Goal: Task Accomplishment & Management: Manage account settings

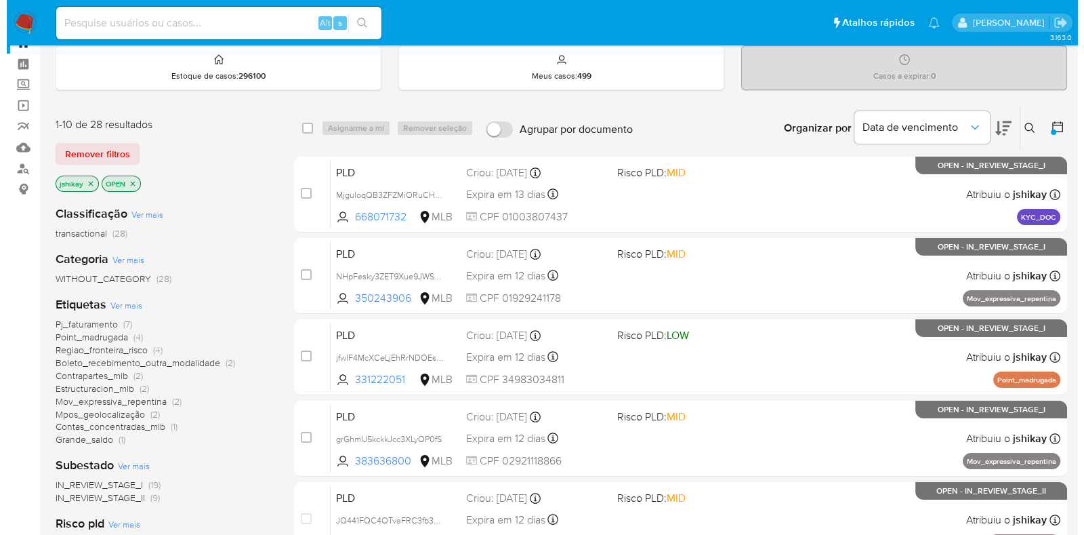
scroll to position [84, 0]
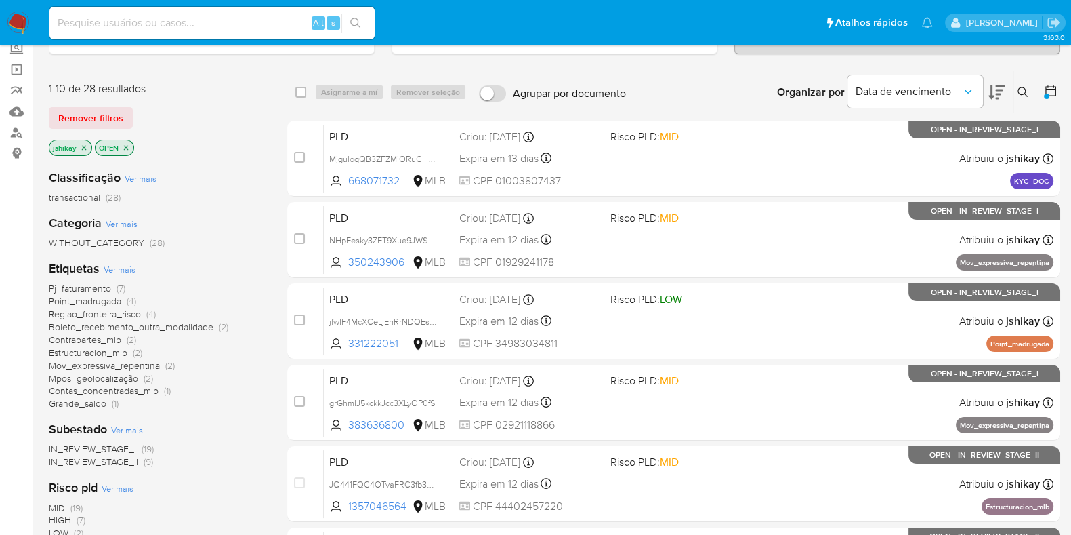
click at [132, 269] on span "Ver mais" at bounding box center [120, 269] width 32 height 12
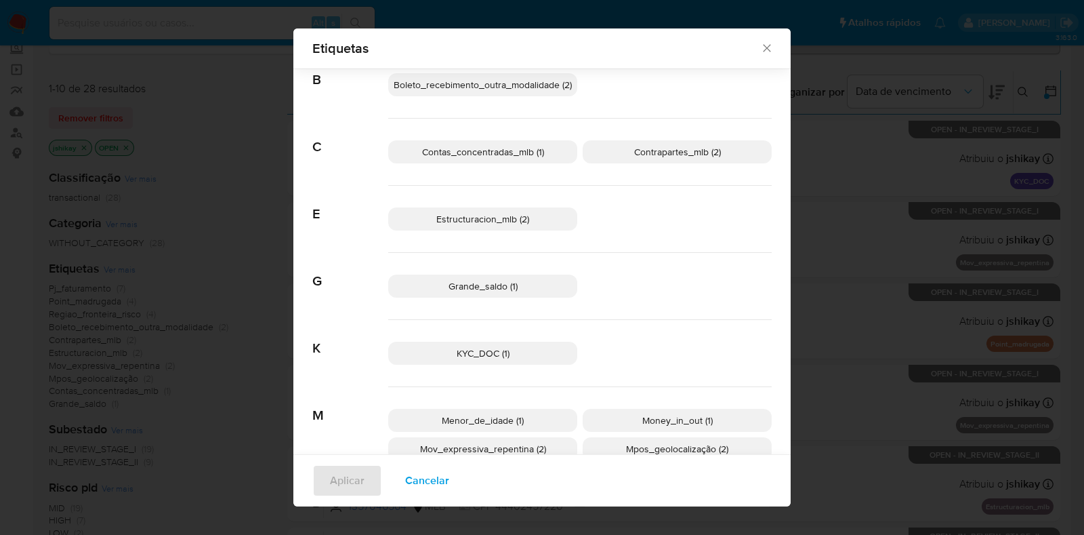
scroll to position [75, 0]
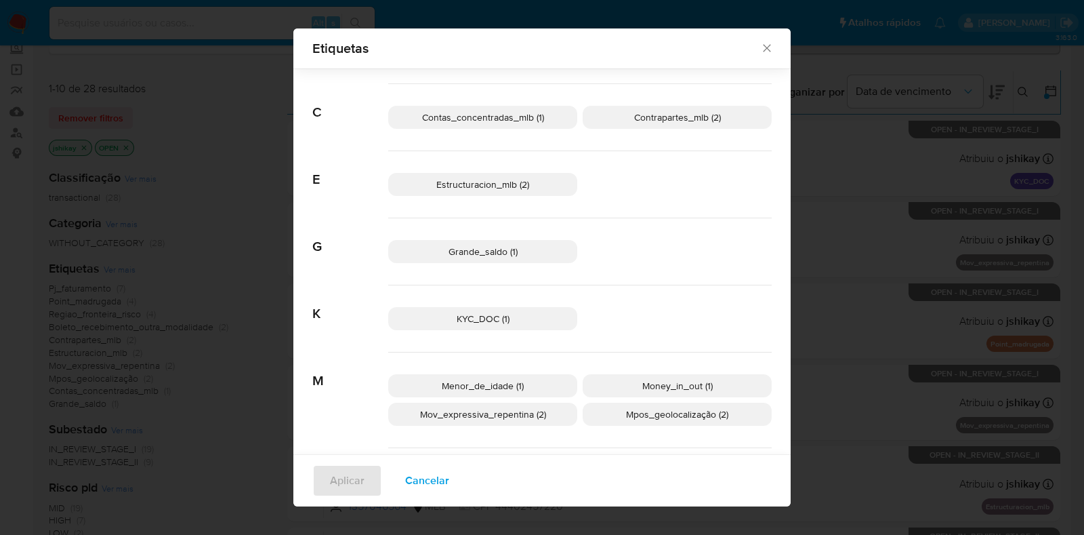
click at [522, 191] on p "Estructuracion_mlb (2)" at bounding box center [482, 184] width 189 height 23
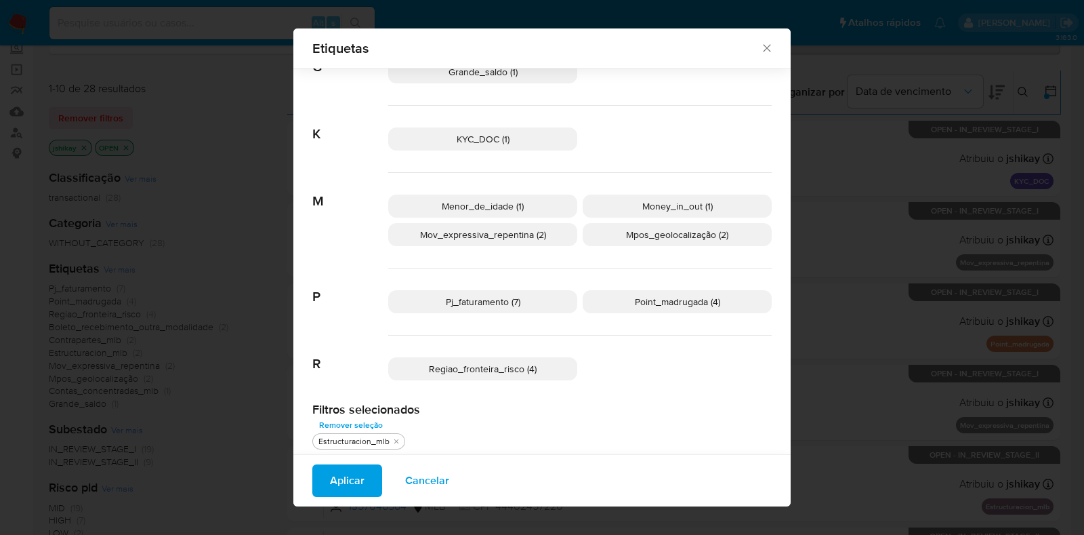
scroll to position [257, 0]
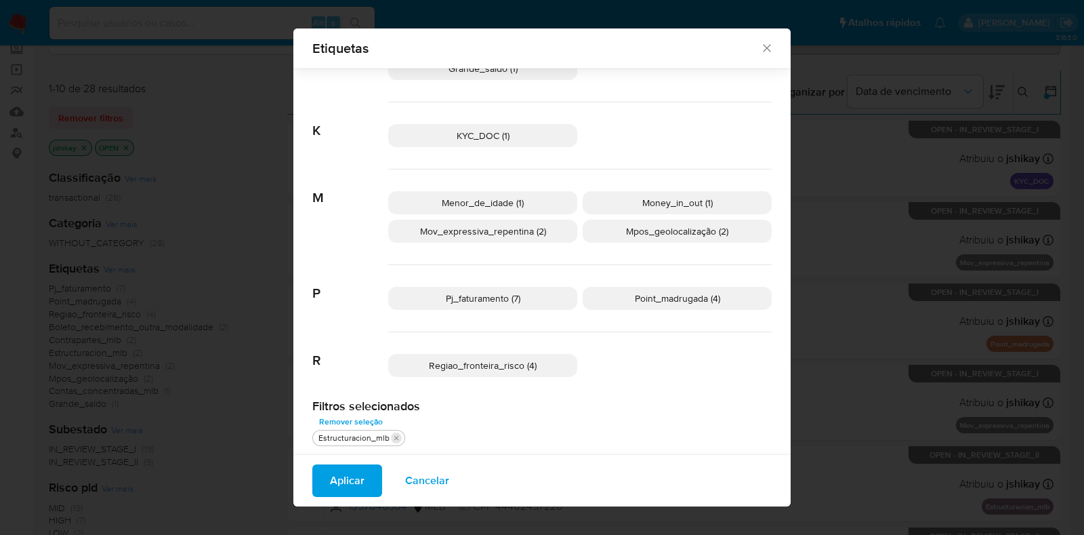
click at [392, 435] on icon "quitar Estructuracion_mlb" at bounding box center [396, 438] width 8 height 8
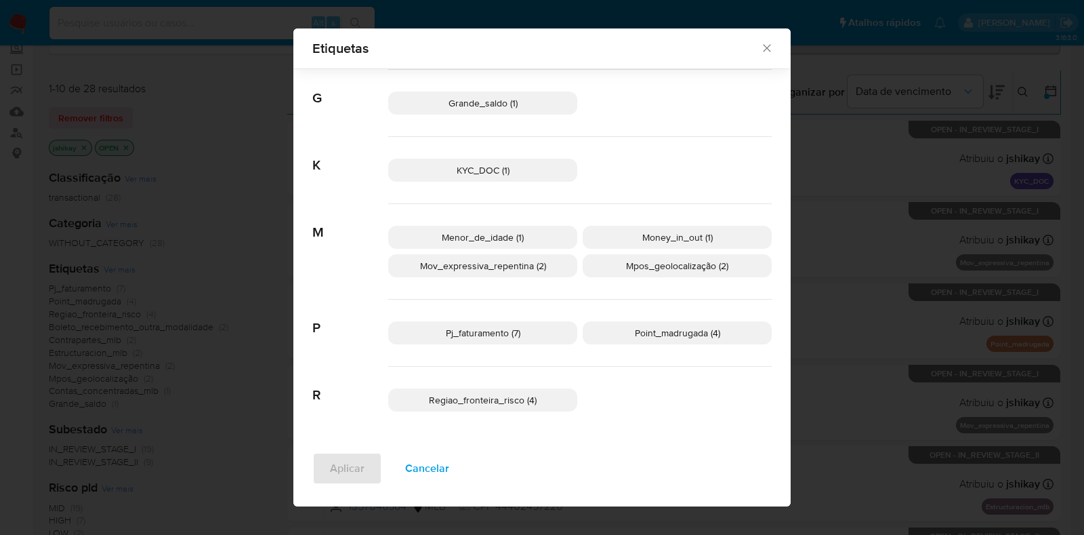
scroll to position [222, 0]
click at [539, 338] on p "Pj_faturamento (7)" at bounding box center [482, 334] width 189 height 23
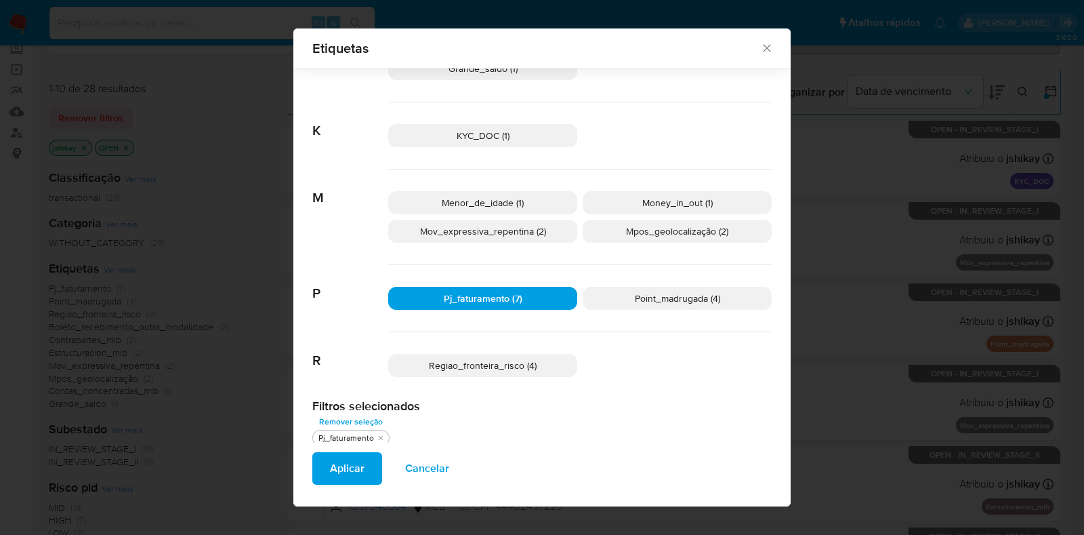
click at [335, 481] on span "Aplicar" at bounding box center [347, 468] width 35 height 30
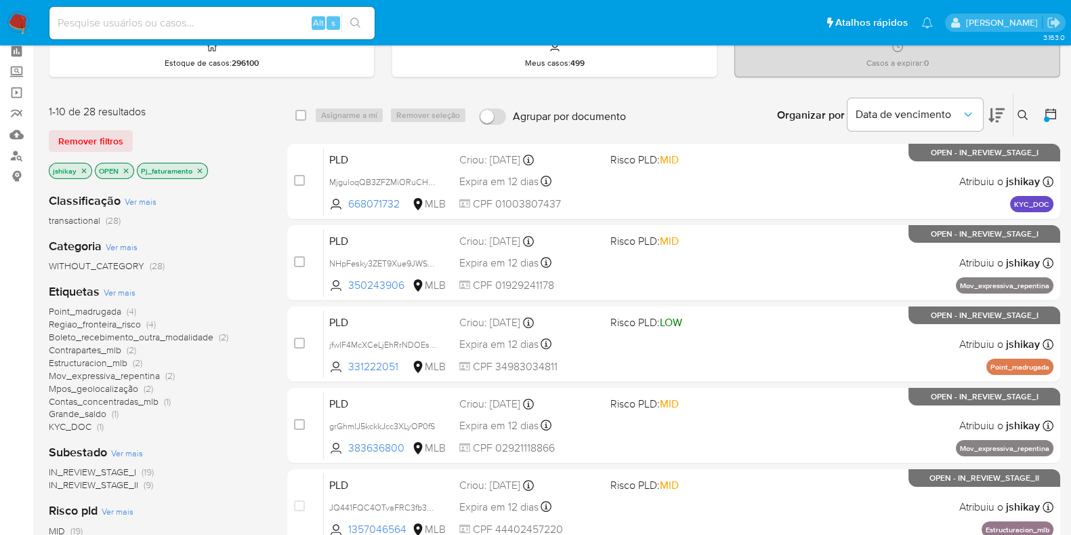
scroll to position [84, 0]
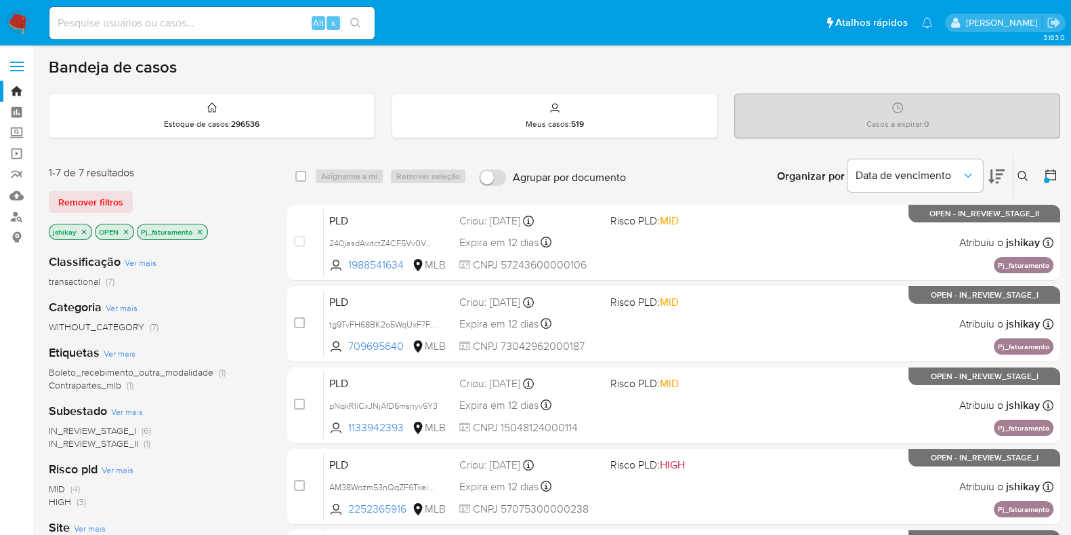
click at [198, 233] on icon "close-filter" at bounding box center [200, 232] width 8 height 8
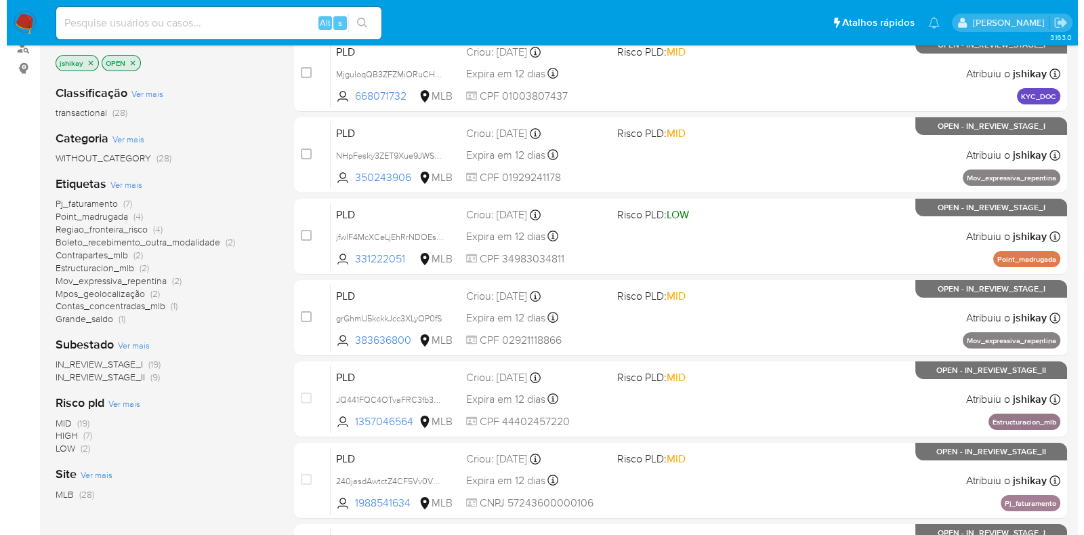
scroll to position [84, 0]
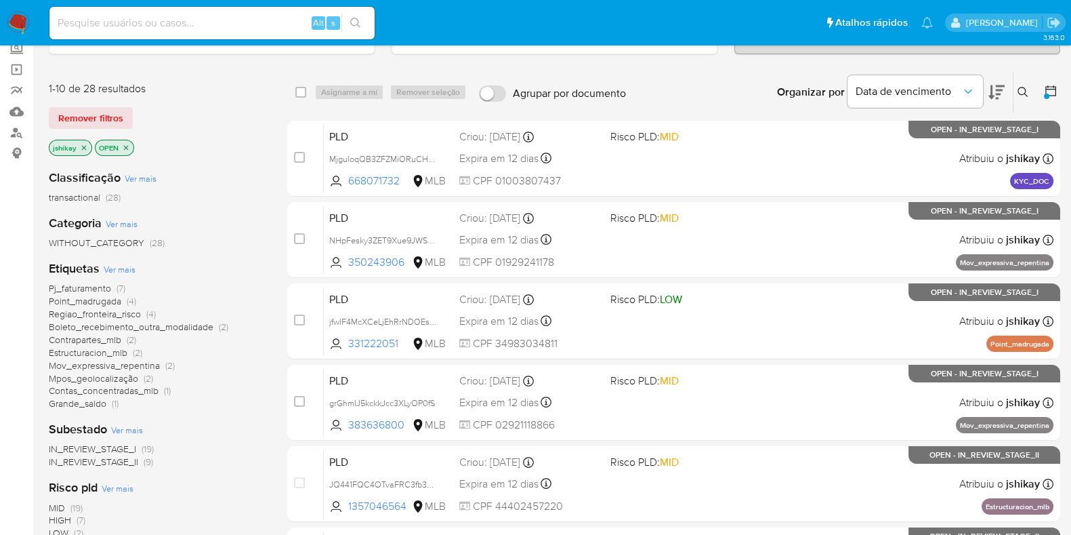
click at [125, 263] on span "Ver mais" at bounding box center [120, 269] width 32 height 12
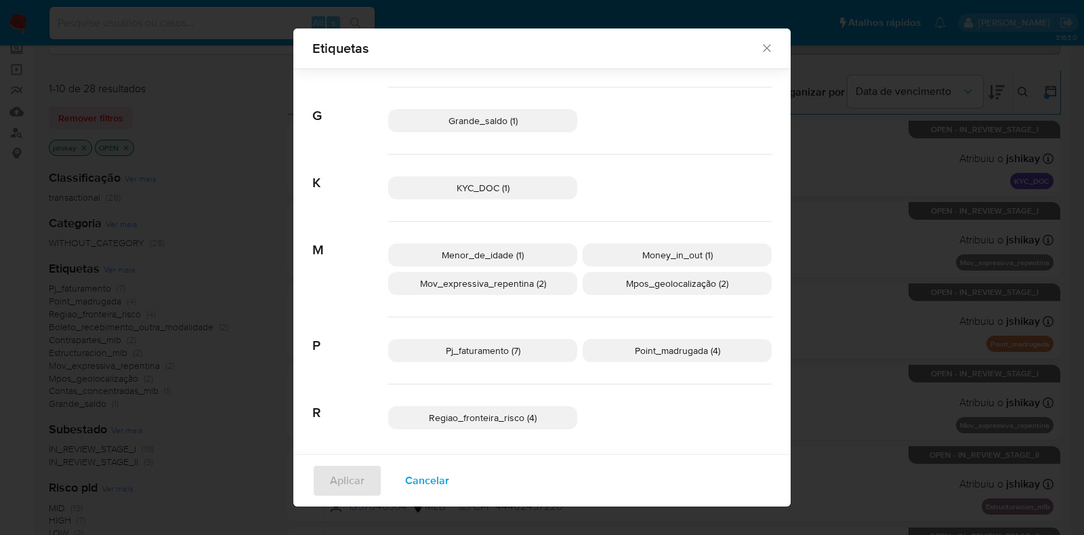
scroll to position [210, 0]
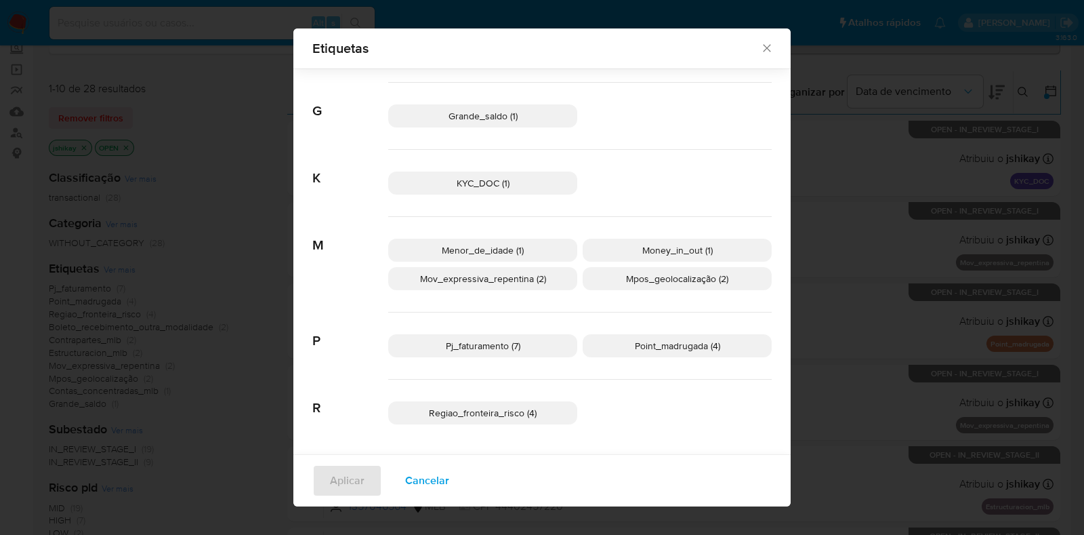
click at [498, 343] on span "Pj_faturamento (7)" at bounding box center [483, 346] width 75 height 14
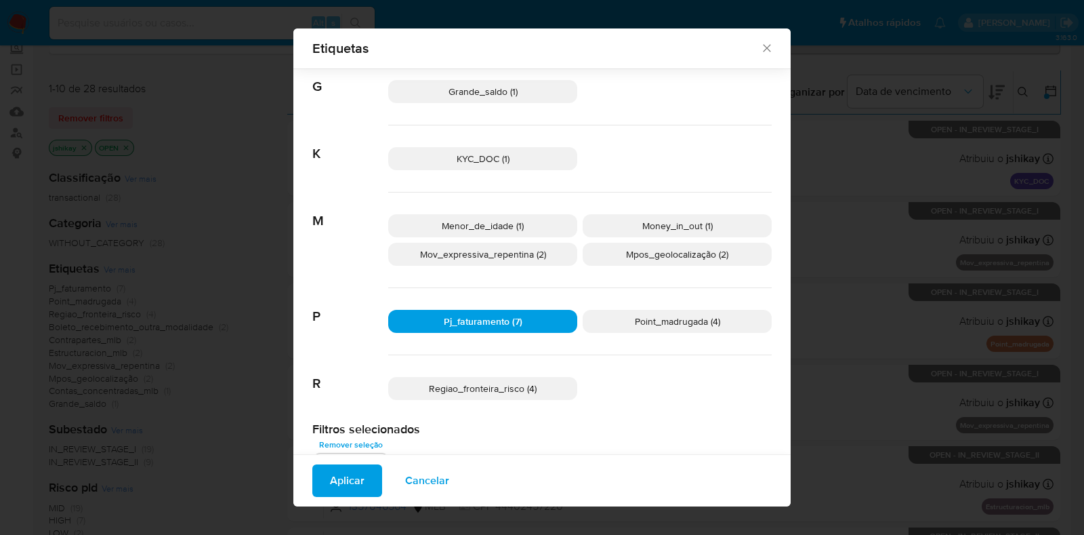
scroll to position [257, 0]
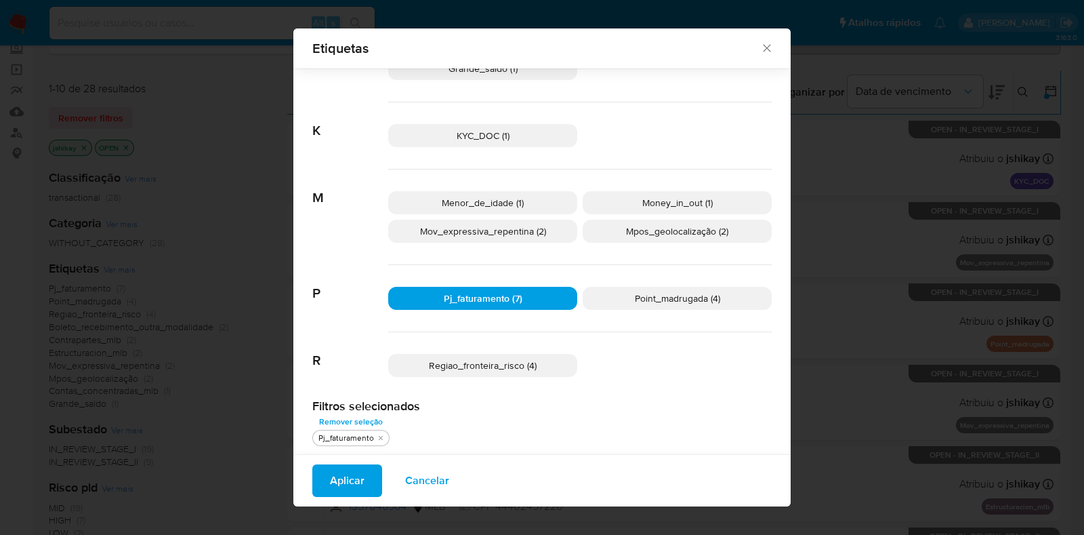
click at [350, 481] on span "Aplicar" at bounding box center [347, 481] width 35 height 30
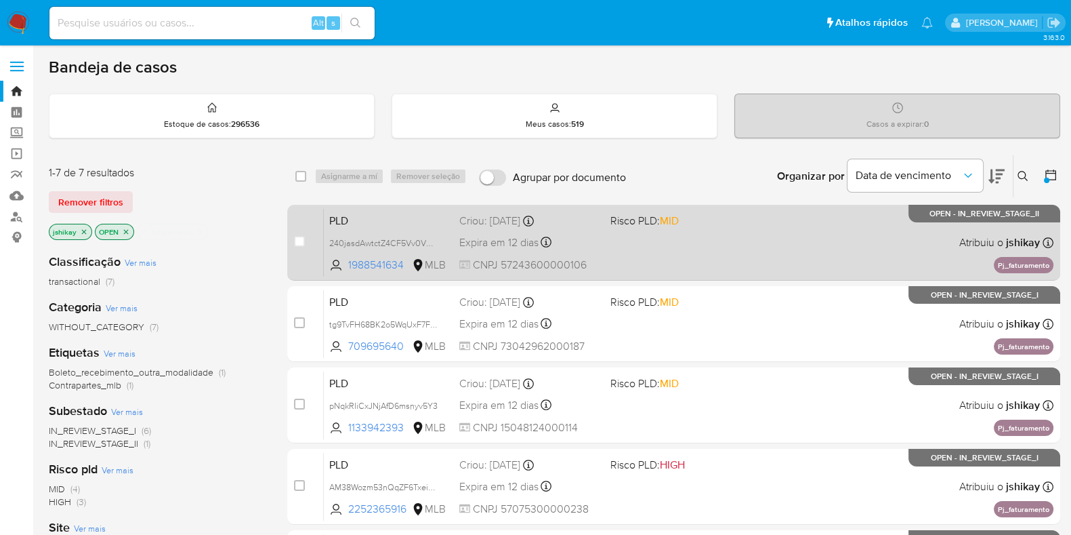
click at [737, 242] on span at bounding box center [681, 242] width 140 height 3
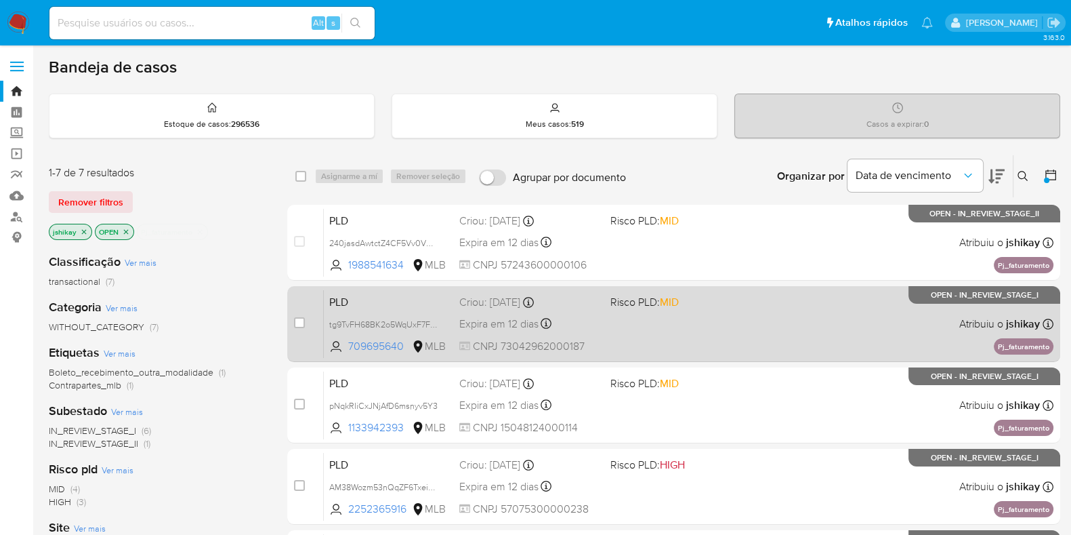
click at [730, 312] on div "PLD tg9TvFH68BK2o5WqUxF7FW17 709695640 MLB Risco PLD: MID Criou: 12/09/2025 Cri…" at bounding box center [689, 323] width 730 height 68
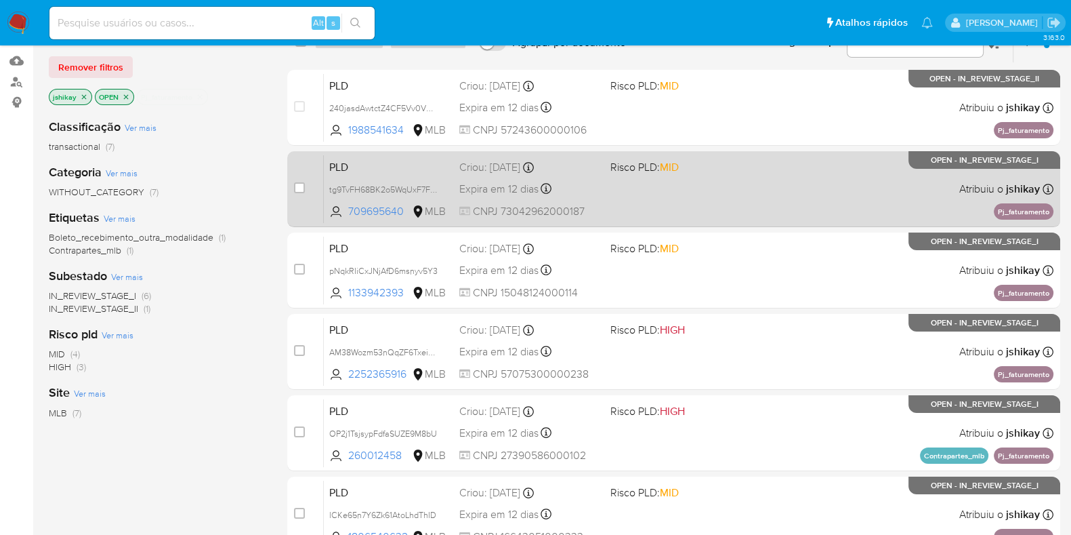
scroll to position [169, 0]
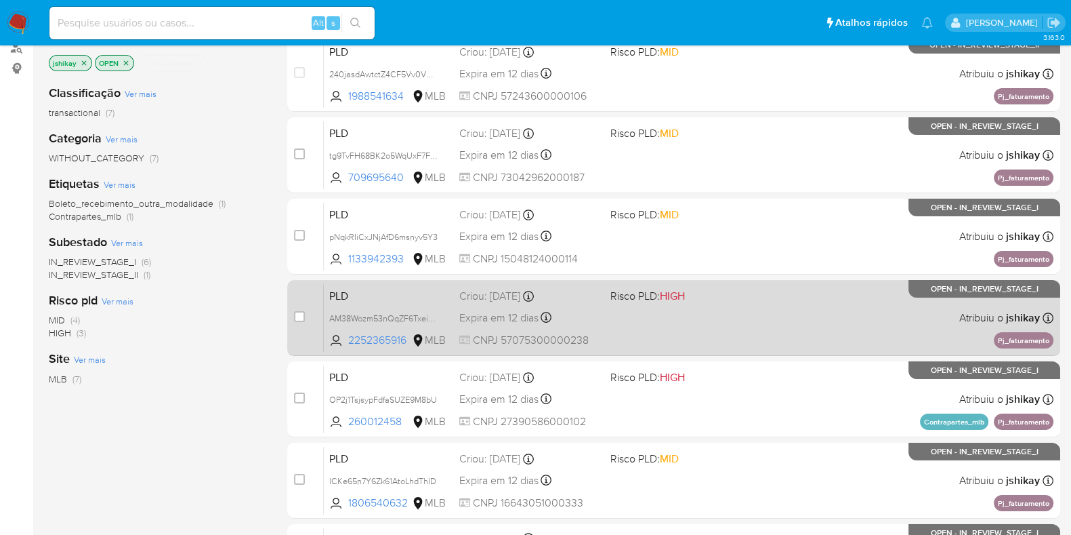
click at [730, 304] on div "PLD AM38Wozm53nQqZF6TxeiWFV4 2252365916 MLB Risco PLD: HIGH Criou: 12/09/2025 C…" at bounding box center [689, 317] width 730 height 68
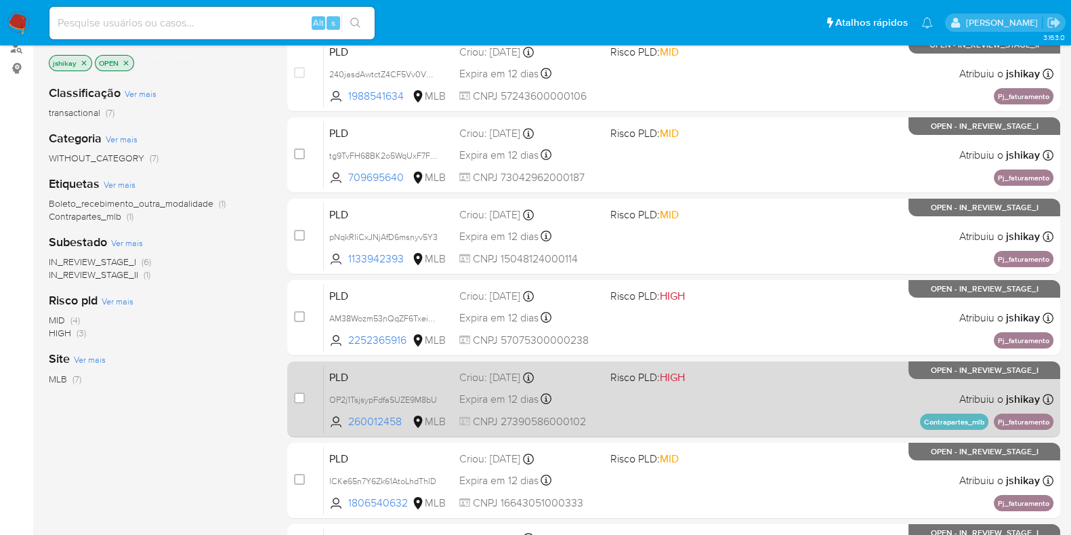
click at [735, 390] on div "PLD OP2j1TsjsypFdfaSUZE9M8bU 260012458 MLB Risco PLD: HIGH Criou: 12/09/2025 Cr…" at bounding box center [689, 399] width 730 height 68
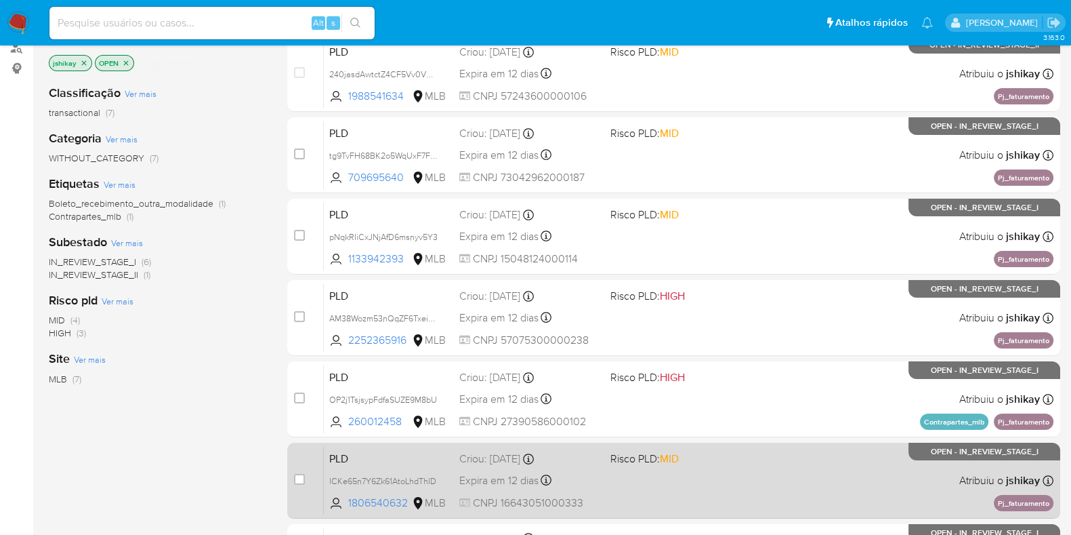
click at [739, 473] on div "PLD lCKe65n7Y6Zk61AtoLhdThID 1806540632 MLB Risco PLD: MID Criou: 12/09/2025 Cr…" at bounding box center [689, 480] width 730 height 68
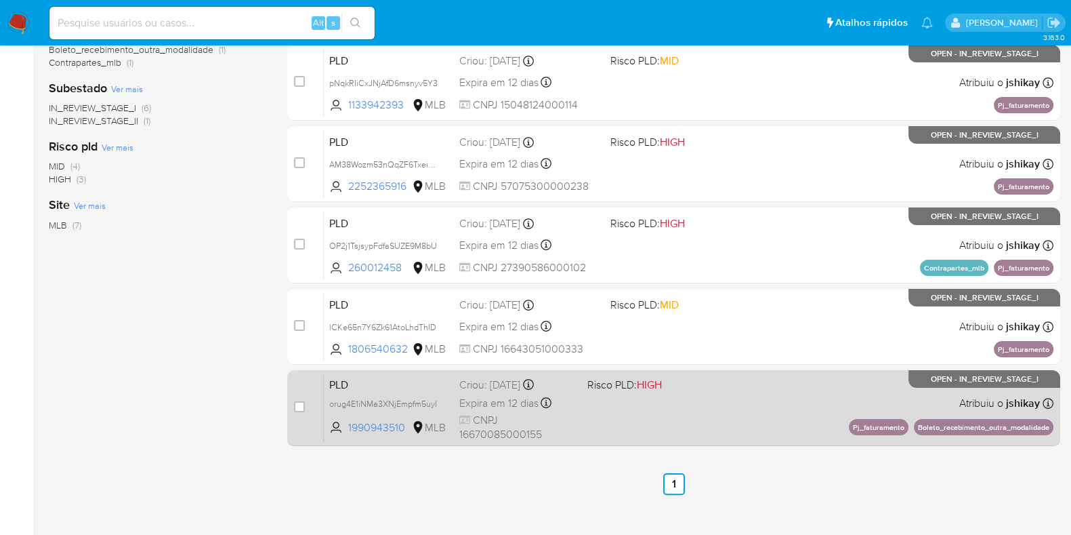
scroll to position [338, 0]
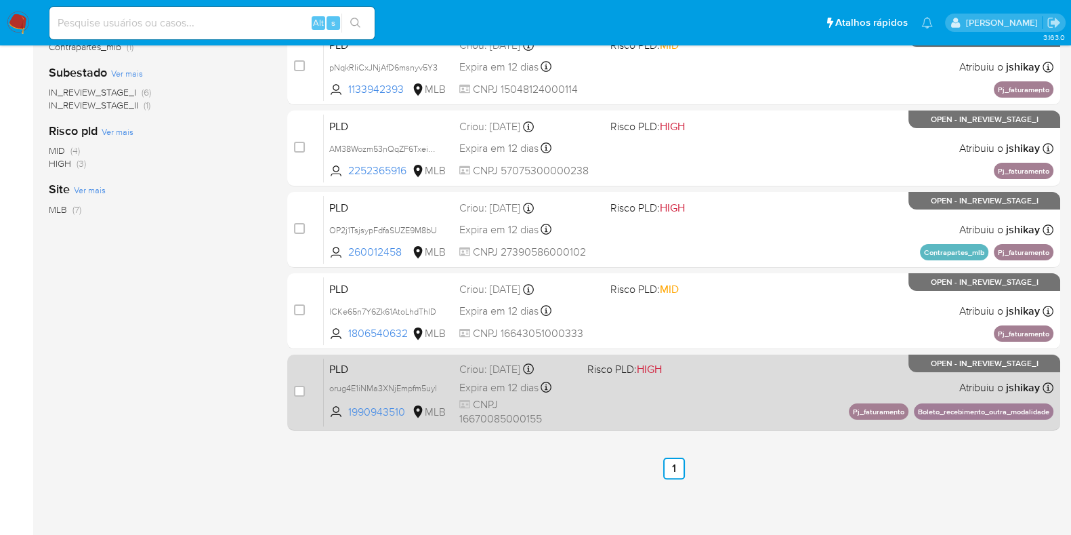
click at [758, 379] on div "PLD orug4E1iNMa3XNjEmpfm5uyl 1990943510 MLB Risco PLD: HIGH Criou: 12/09/2025 C…" at bounding box center [689, 392] width 730 height 68
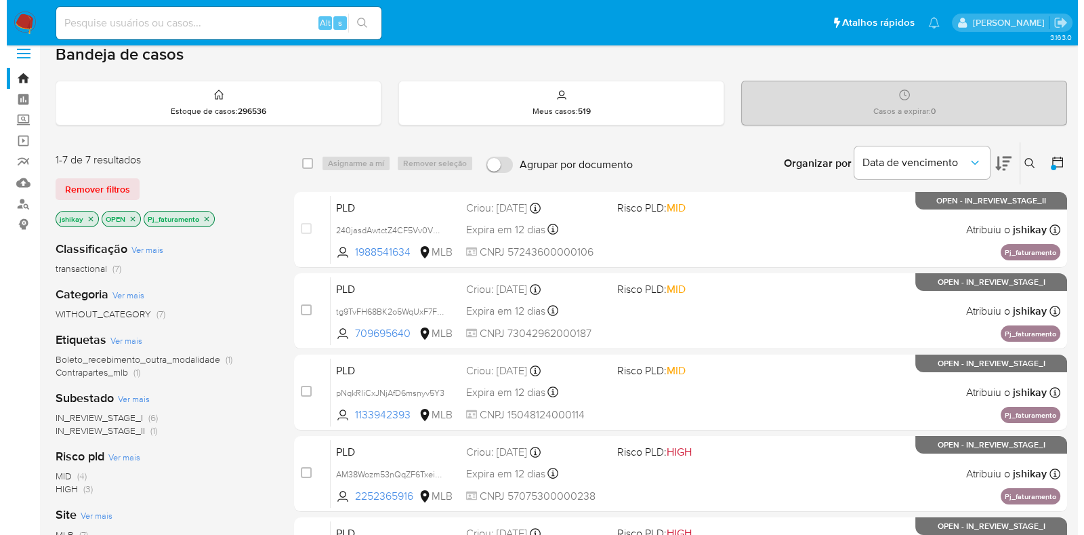
scroll to position [0, 0]
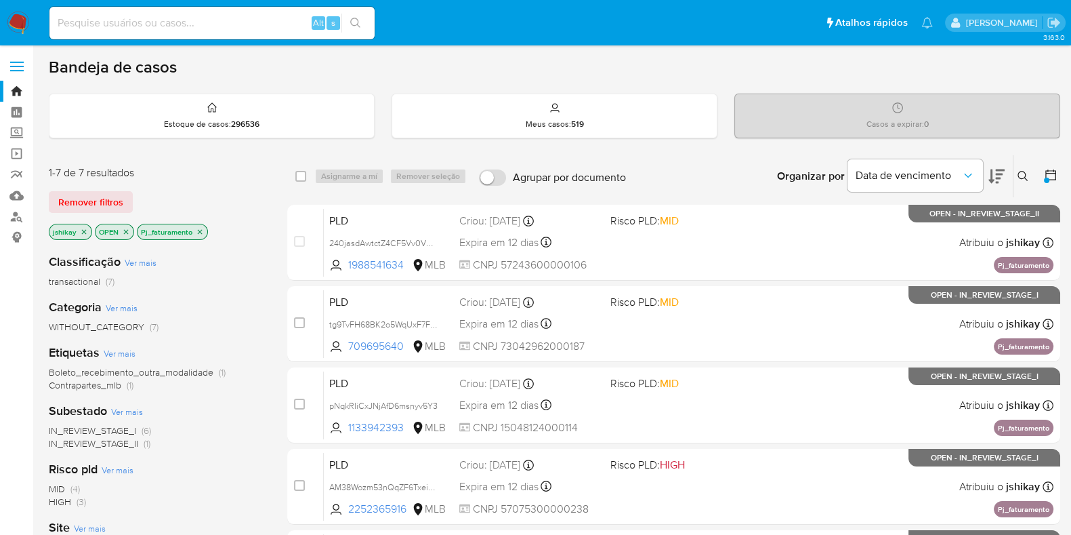
click at [199, 229] on icon "close-filter" at bounding box center [200, 232] width 8 height 8
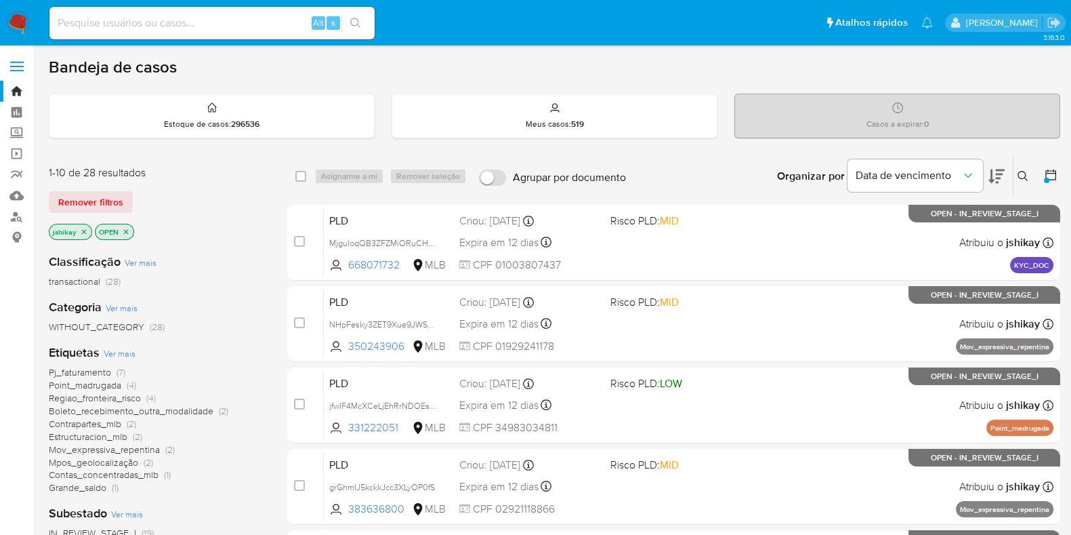
click at [125, 350] on span "Ver mais" at bounding box center [120, 353] width 32 height 12
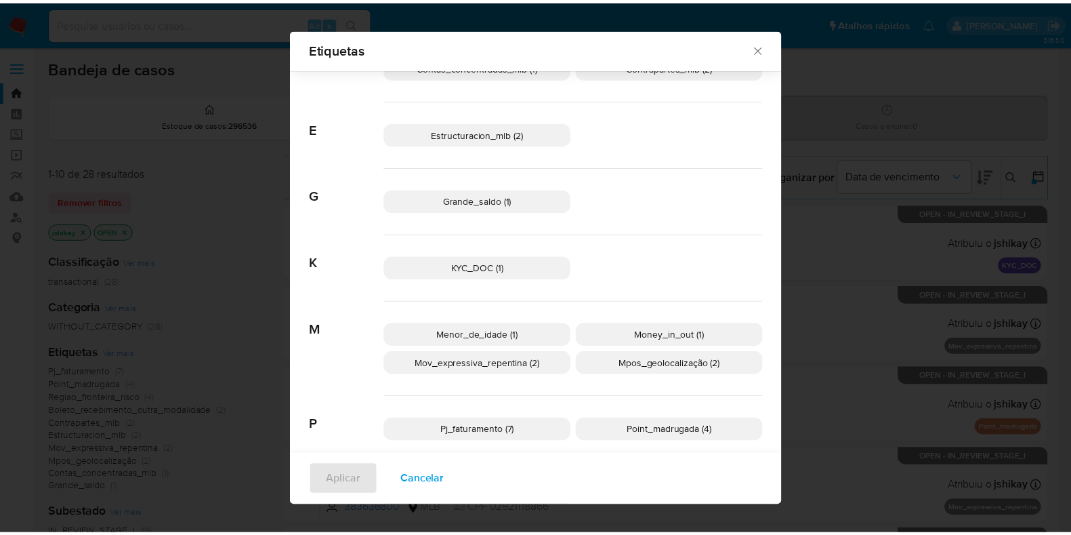
scroll to position [210, 0]
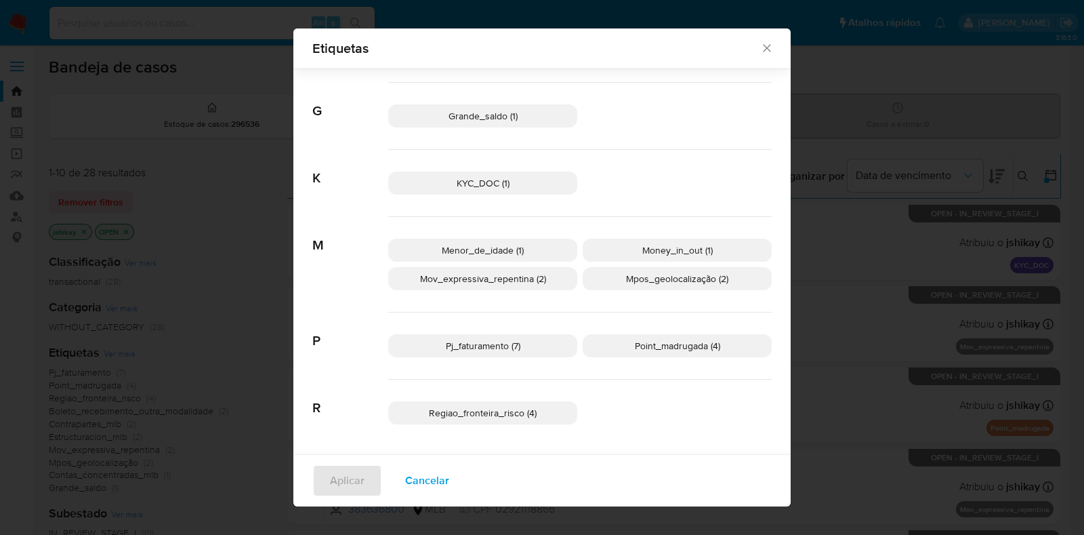
click at [674, 342] on span "Point_madrugada (4)" at bounding box center [677, 346] width 85 height 14
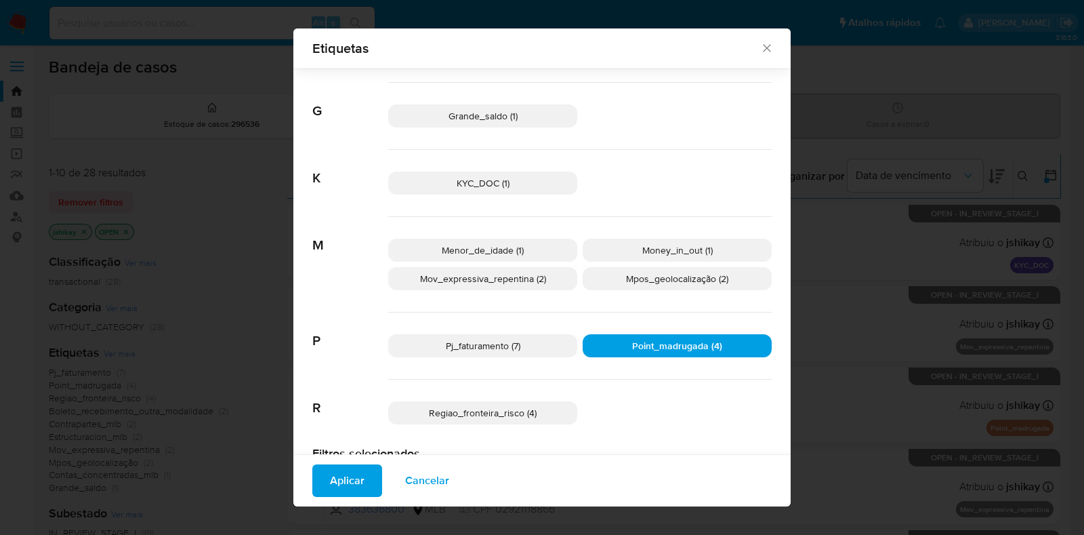
click at [635, 342] on span "Point_madrugada (4)" at bounding box center [677, 346] width 90 height 14
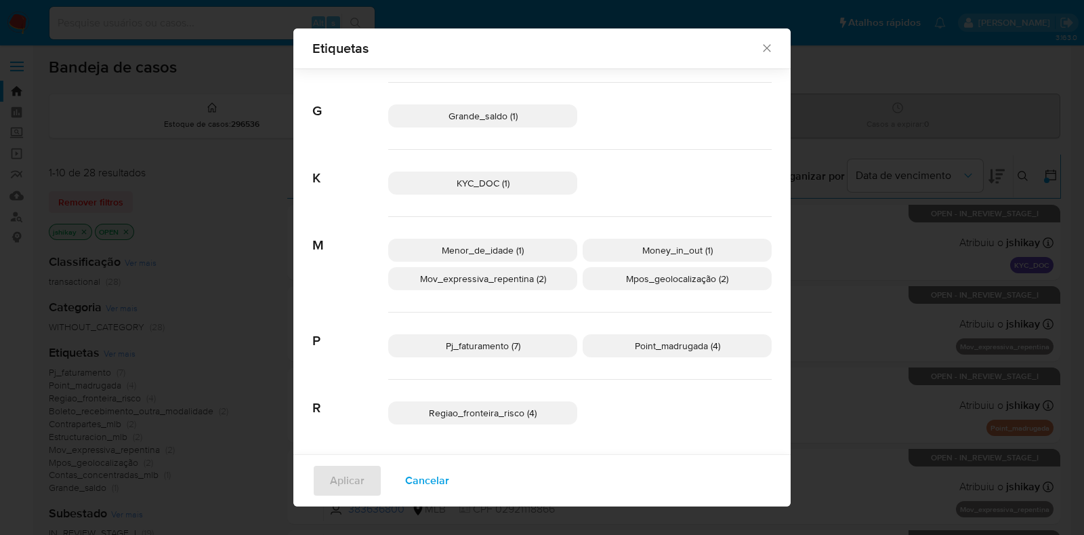
click at [484, 421] on p "Regiao_fronteira_risco (4)" at bounding box center [482, 412] width 189 height 23
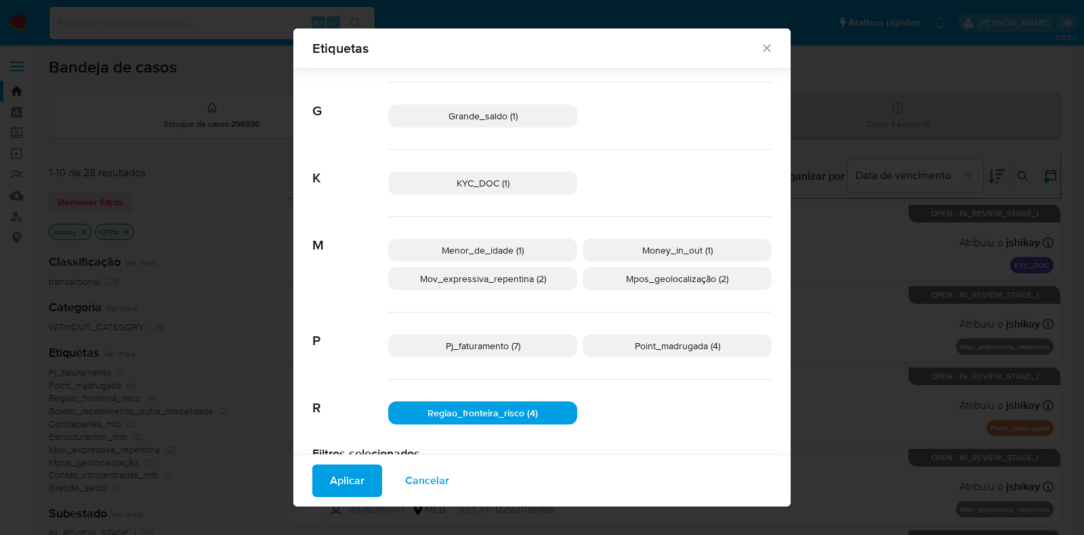
click at [348, 480] on span "Aplicar" at bounding box center [347, 481] width 35 height 30
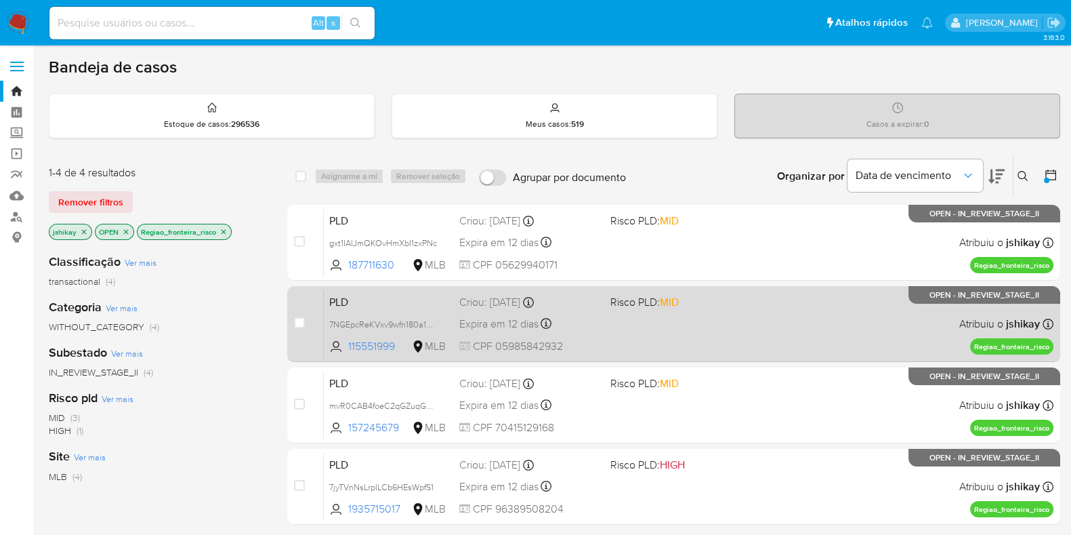
scroll to position [84, 0]
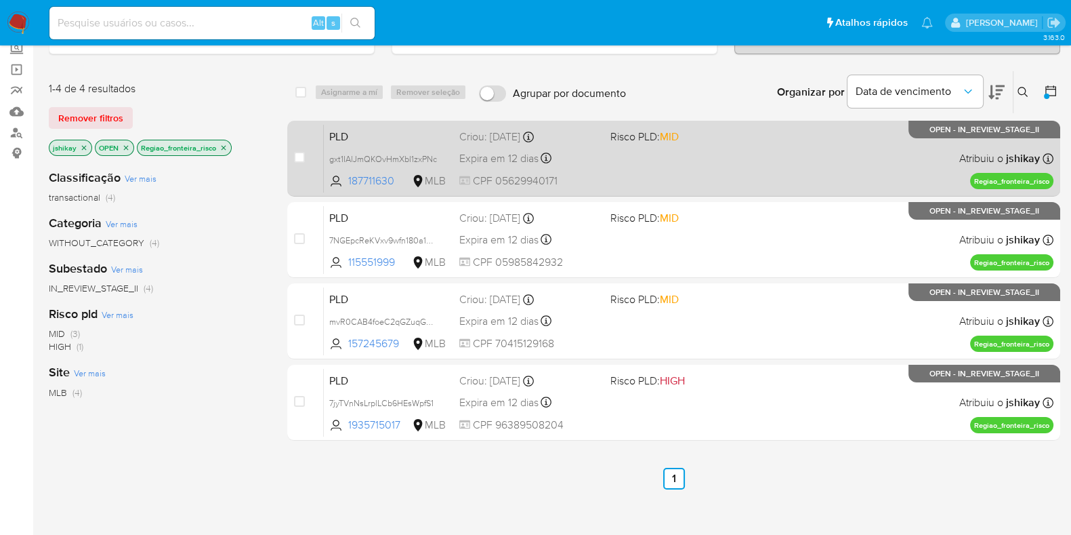
click at [770, 153] on div "PLD gxt1IAlJmQKOvHmXbI1zxPNc 187711630 MLB Risco PLD: MID Criou: 12/09/2025 Cri…" at bounding box center [689, 158] width 730 height 68
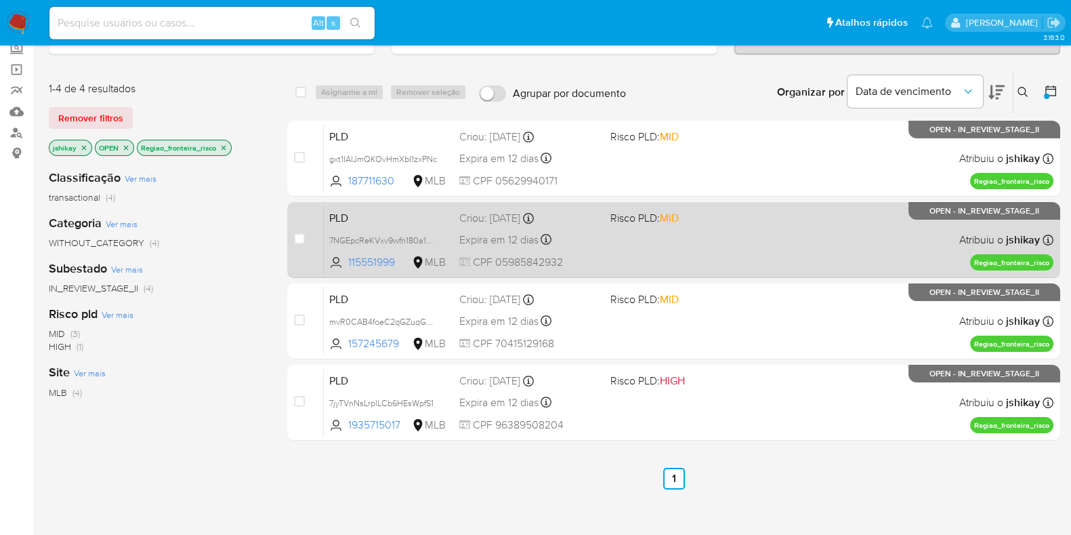
click at [764, 228] on div "PLD 7NGEpcReKVxv9wfn180a1WSi 115551999 MLB Risco PLD: MID Criou: 12/09/2025 Cri…" at bounding box center [689, 239] width 730 height 68
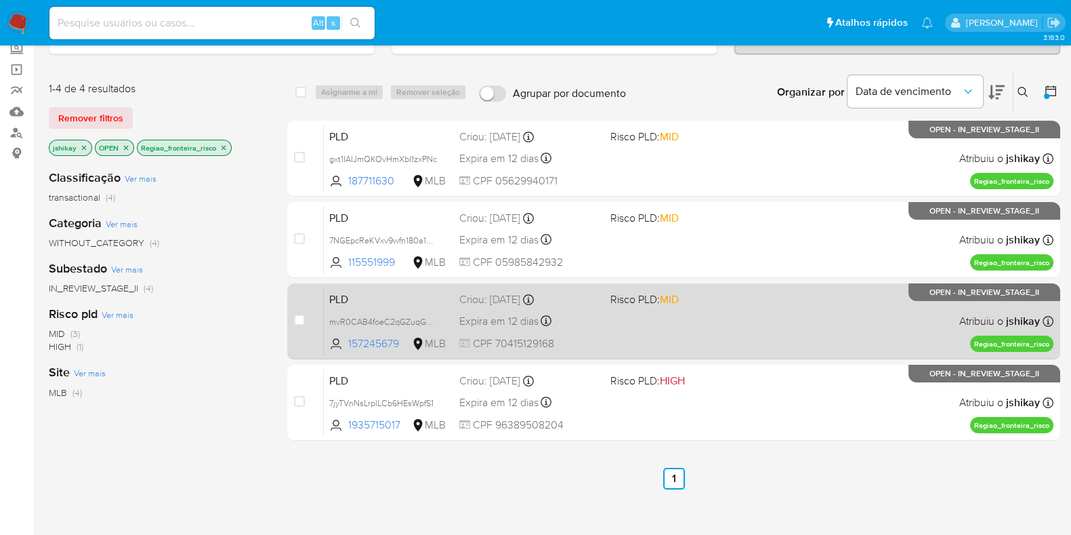
click at [748, 327] on div "PLD mvR0CAB4foeC2qGZuqGSIQXU 157245679 MLB Risco PLD: MID Criou: 12/09/2025 Cri…" at bounding box center [689, 321] width 730 height 68
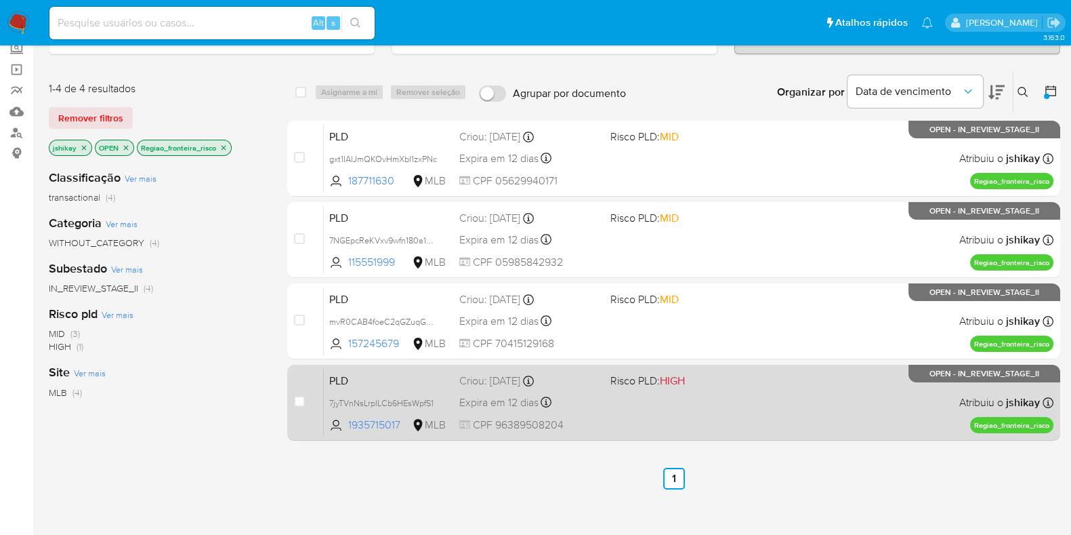
click at [745, 384] on span "Risco PLD: HIGH" at bounding box center [681, 380] width 140 height 18
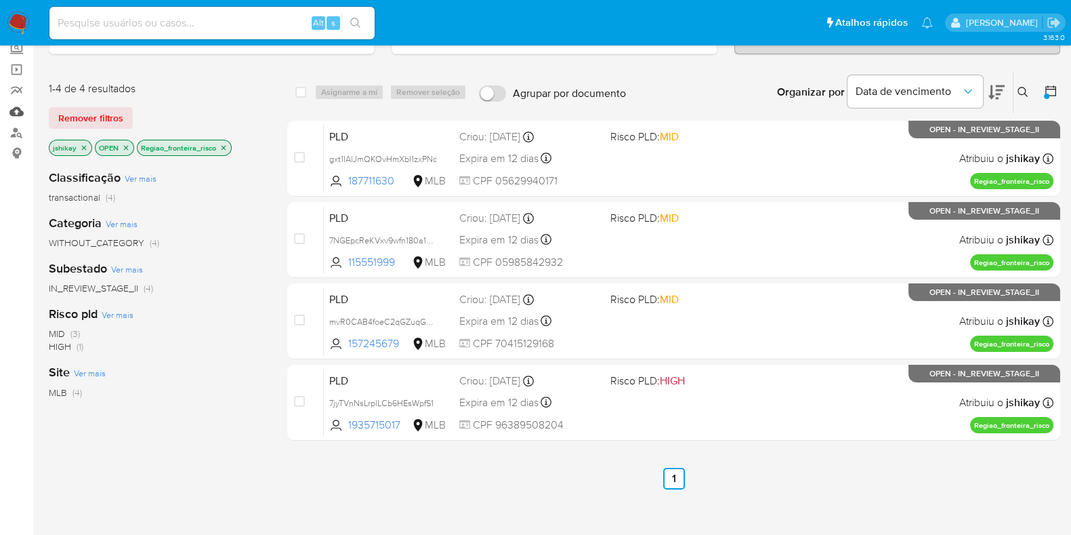
click at [22, 108] on link "Mulan" at bounding box center [80, 111] width 161 height 21
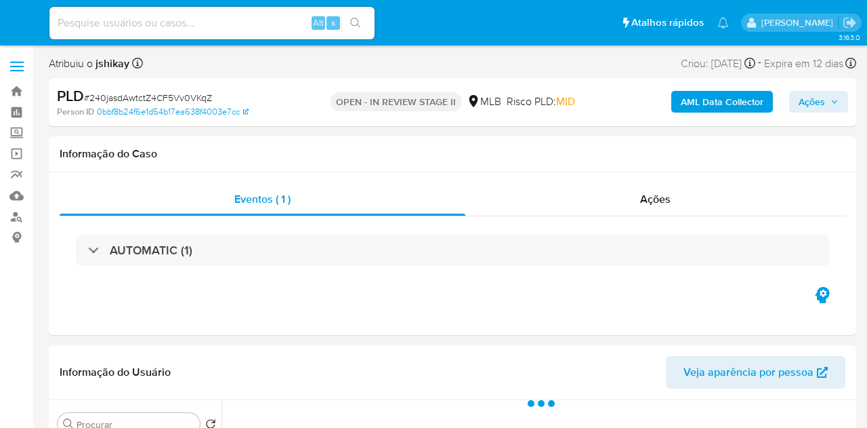
select select "10"
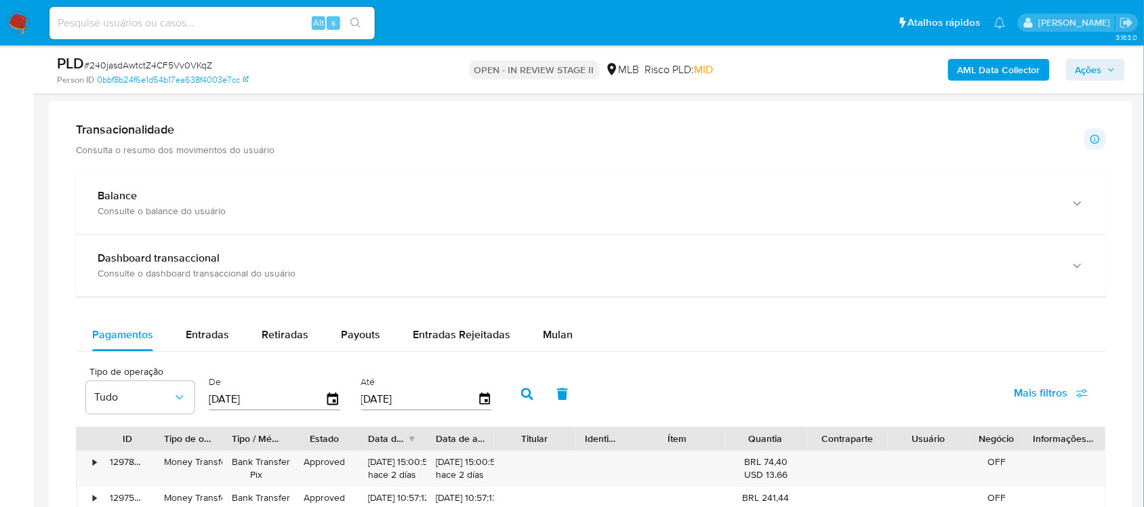
click at [561, 325] on div "Mulan" at bounding box center [558, 334] width 30 height 33
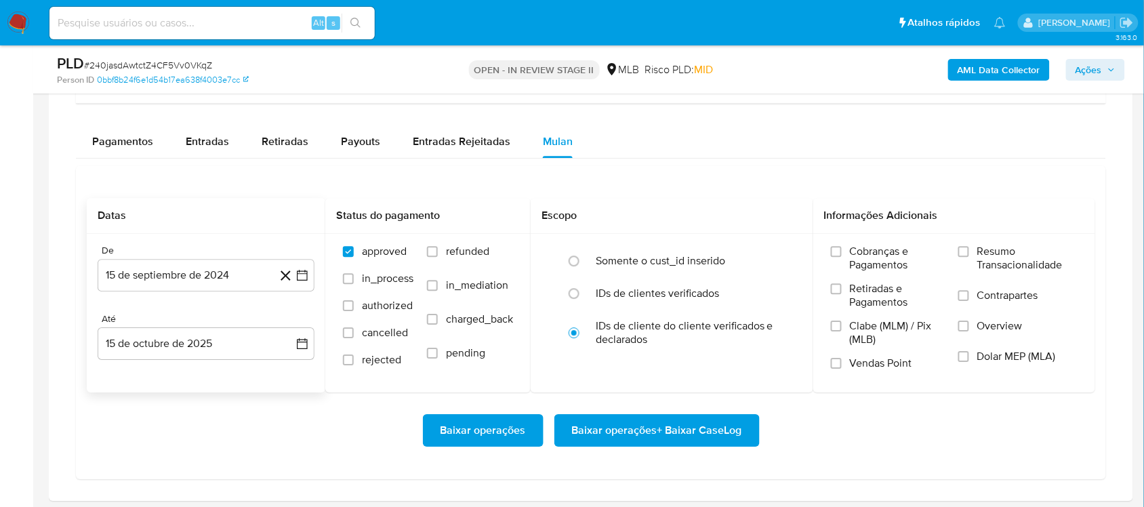
scroll to position [1101, 0]
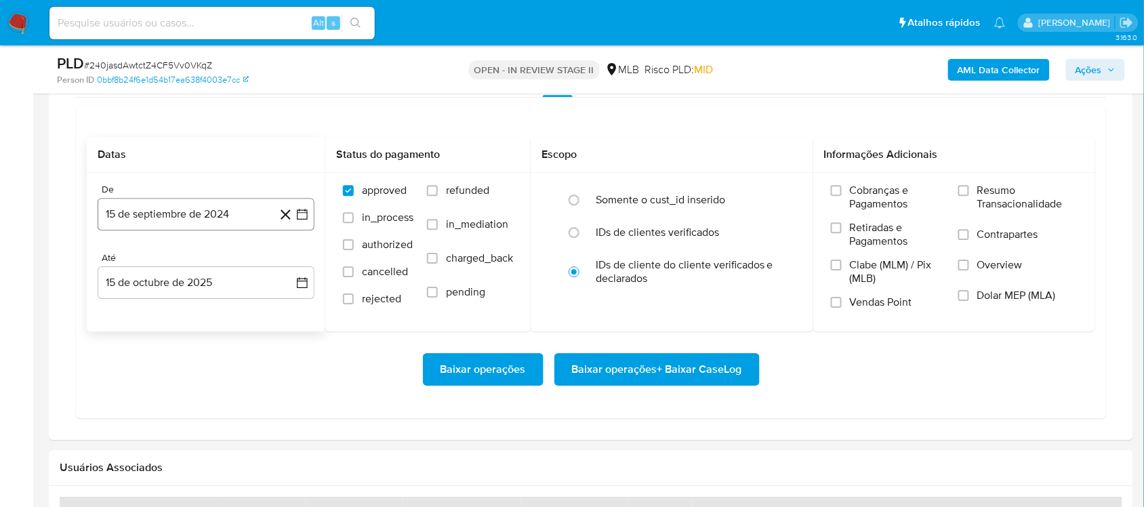
click at [307, 213] on icon "button" at bounding box center [302, 214] width 11 height 11
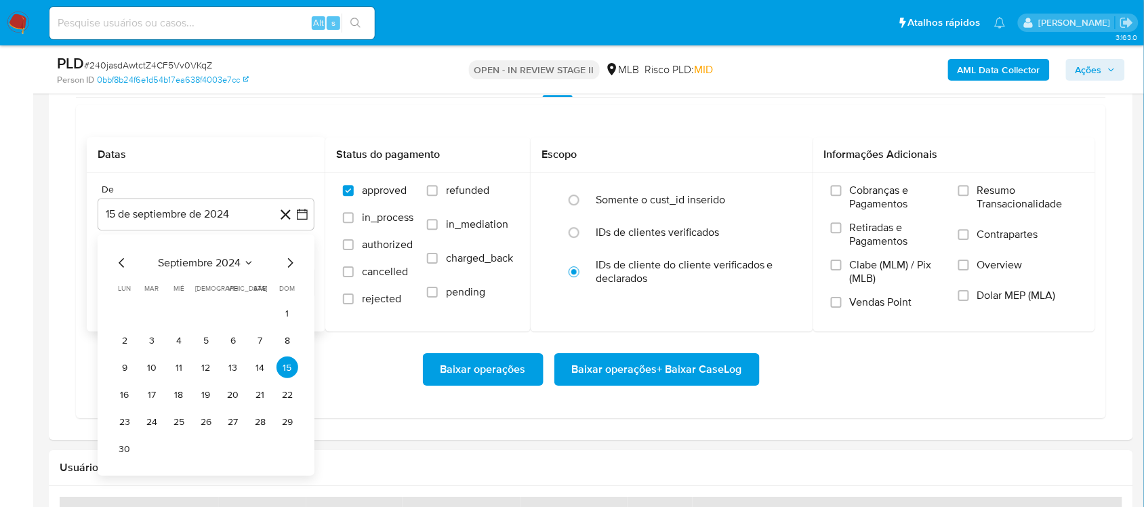
click at [215, 263] on span "septiembre 2024" at bounding box center [199, 263] width 83 height 14
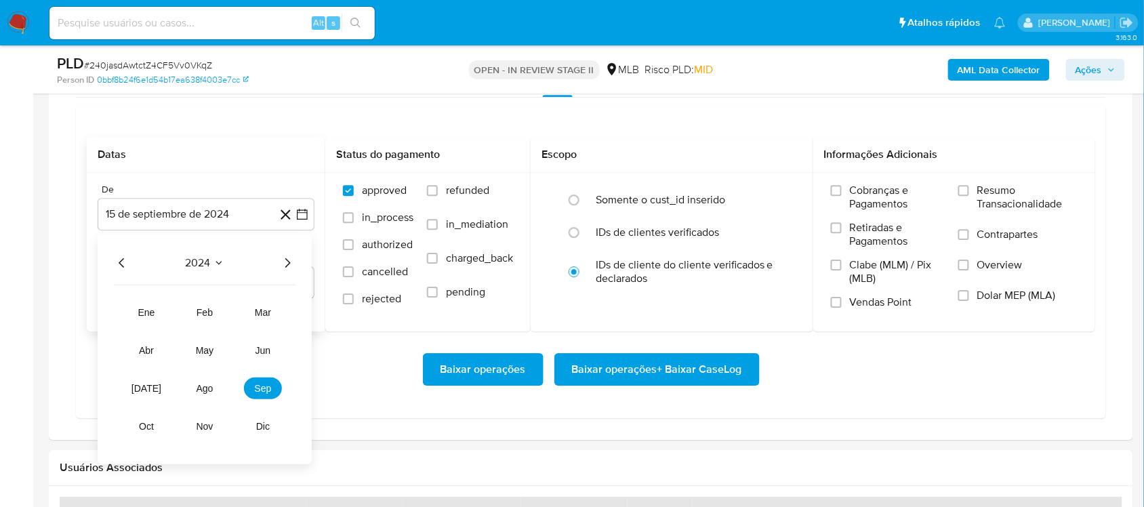
click at [286, 268] on icon "Año siguiente" at bounding box center [287, 262] width 5 height 9
click at [205, 388] on span "ago" at bounding box center [205, 388] width 17 height 11
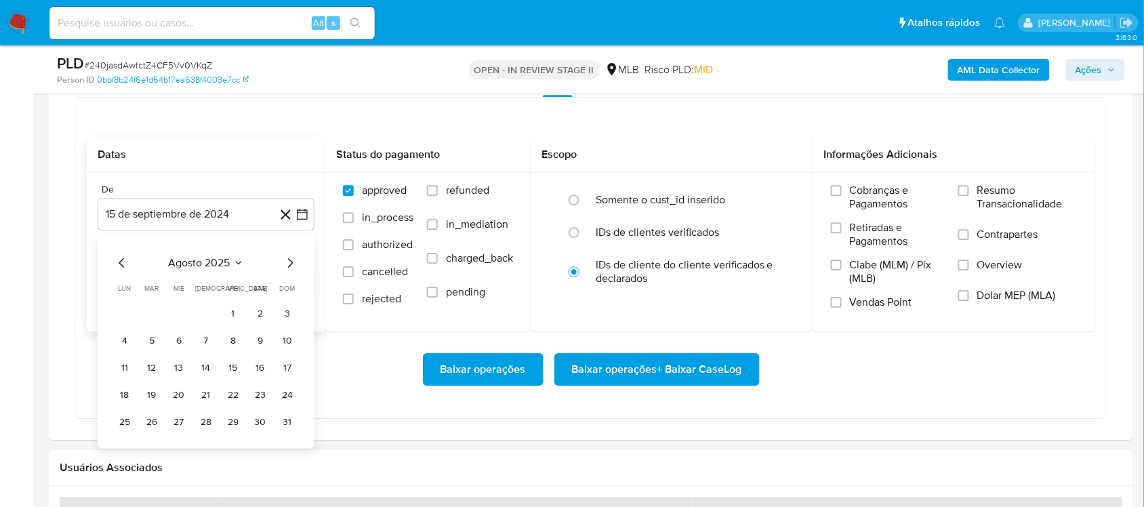
drag, startPoint x: 239, startPoint y: 319, endPoint x: 268, endPoint y: 329, distance: 30.9
click at [239, 320] on button "1" at bounding box center [233, 313] width 22 height 22
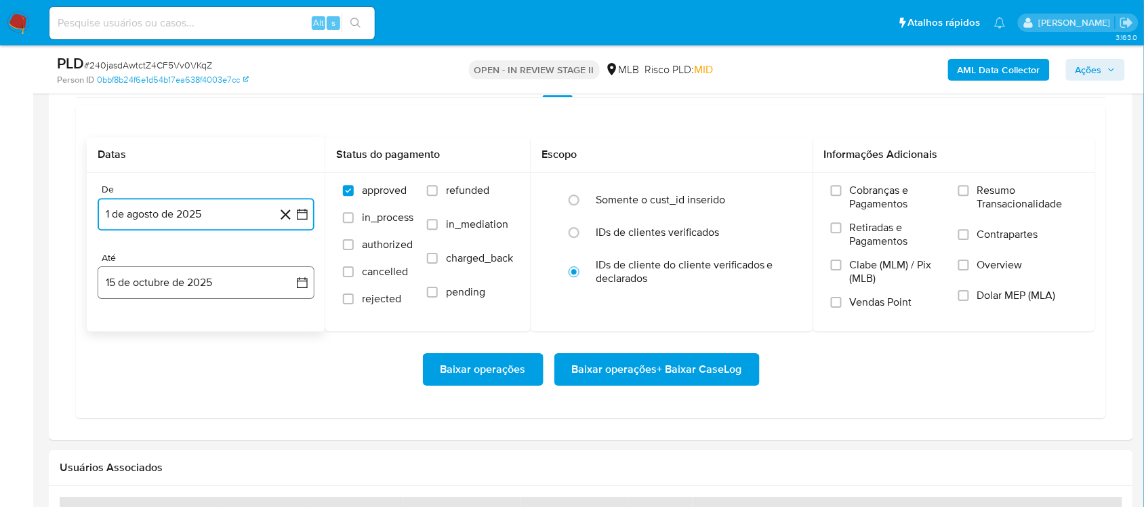
click at [300, 289] on icon "button" at bounding box center [302, 283] width 11 height 11
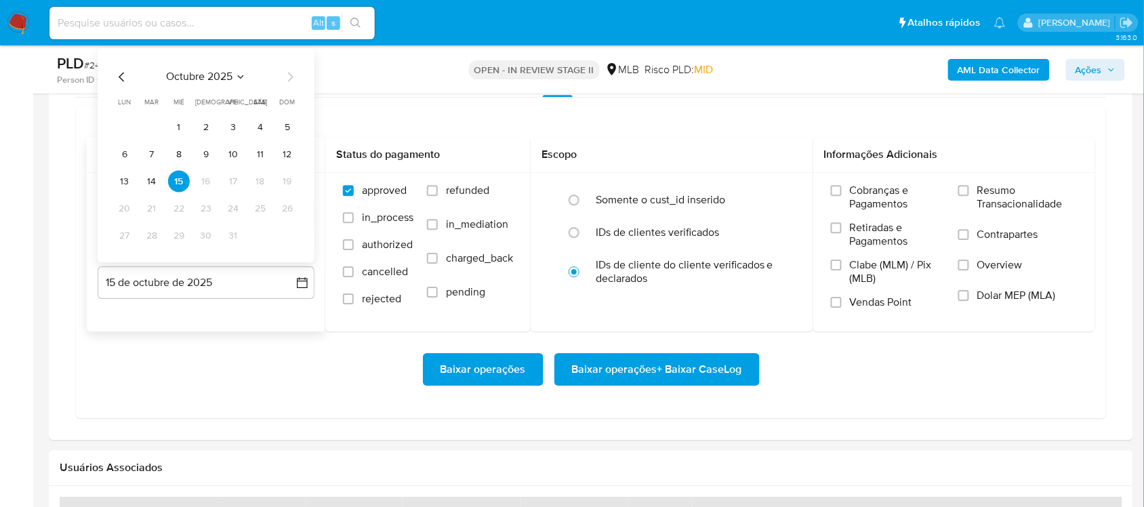
click at [136, 180] on tr "13 14 15 16 17 18 19" at bounding box center [206, 182] width 184 height 22
click at [131, 184] on button "13" at bounding box center [125, 182] width 22 height 22
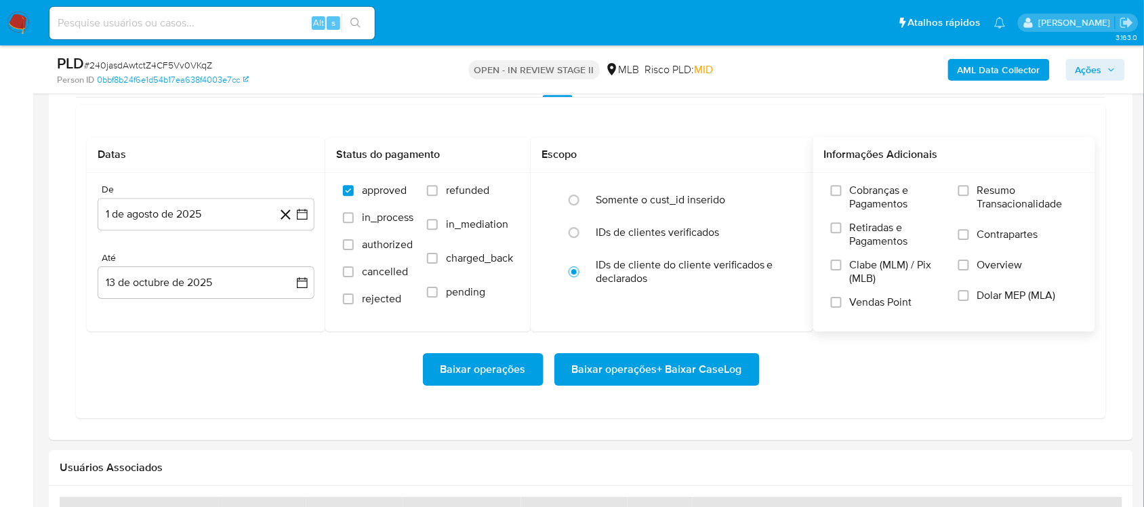
click at [867, 190] on label "Resumo Transacionalidade" at bounding box center [1017, 206] width 119 height 44
click at [867, 190] on input "Resumo Transacionalidade" at bounding box center [963, 190] width 11 height 11
click at [674, 373] on span "Baixar operações + Baixar CaseLog" at bounding box center [657, 369] width 170 height 30
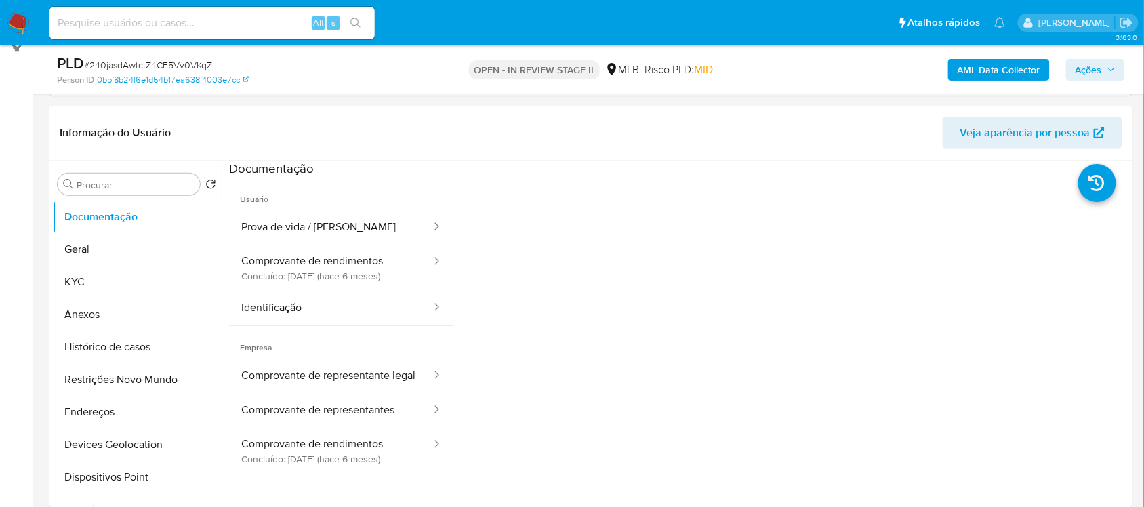
scroll to position [169, 0]
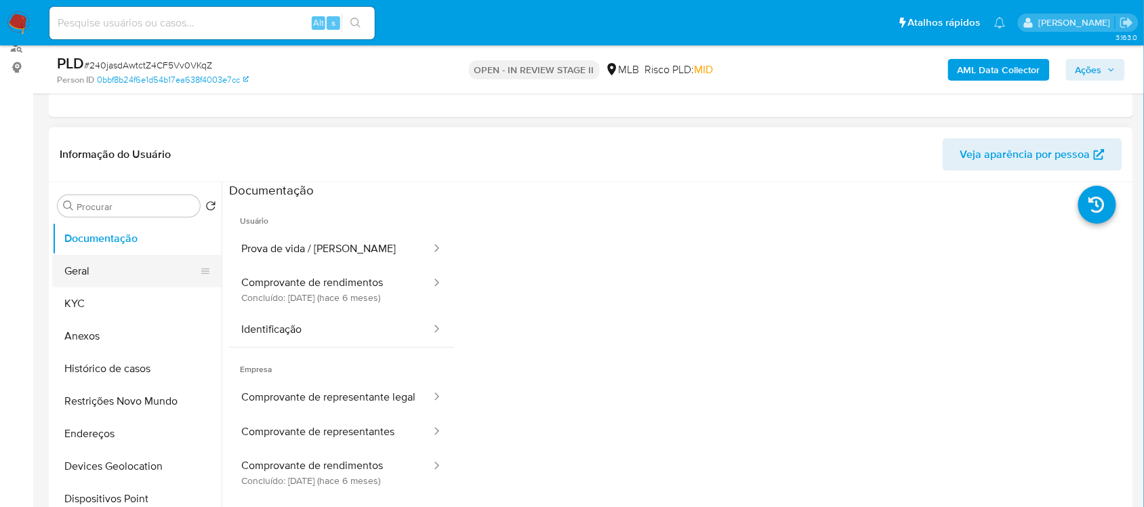
click at [125, 278] on button "Geral" at bounding box center [131, 271] width 159 height 33
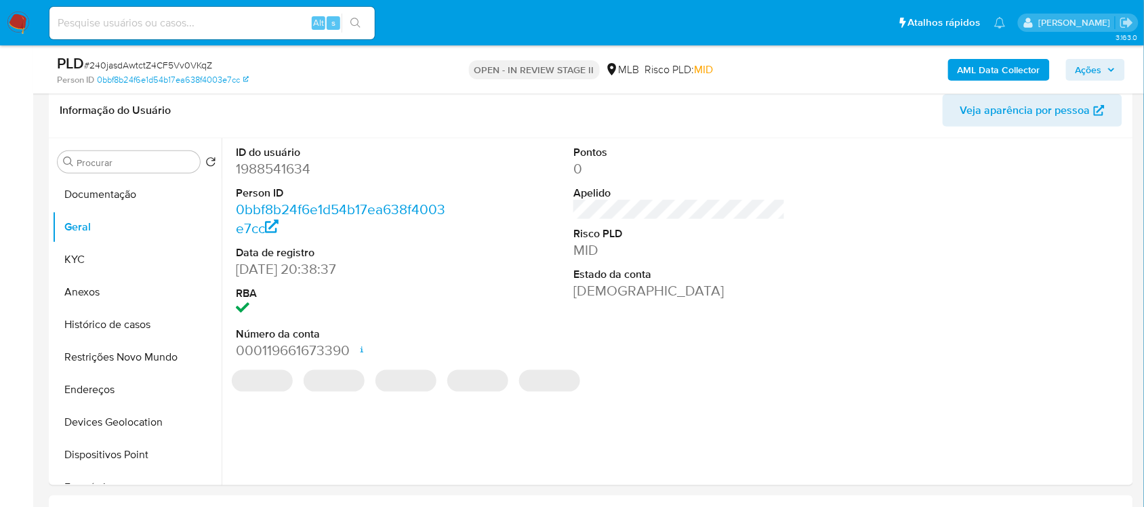
scroll to position [201, 0]
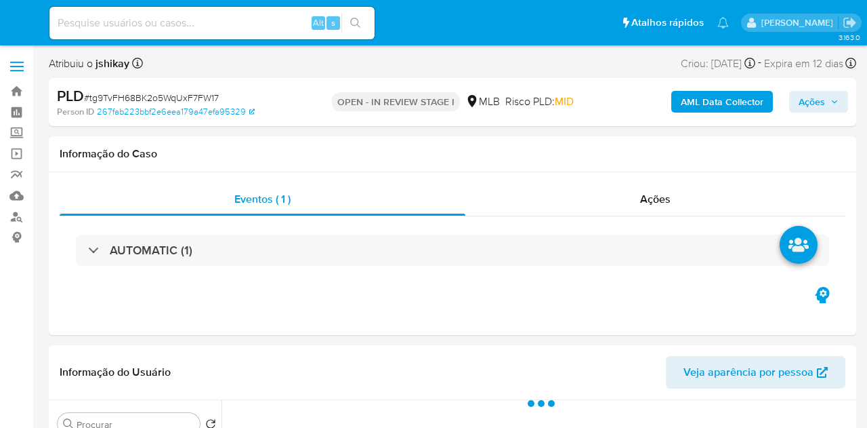
select select "10"
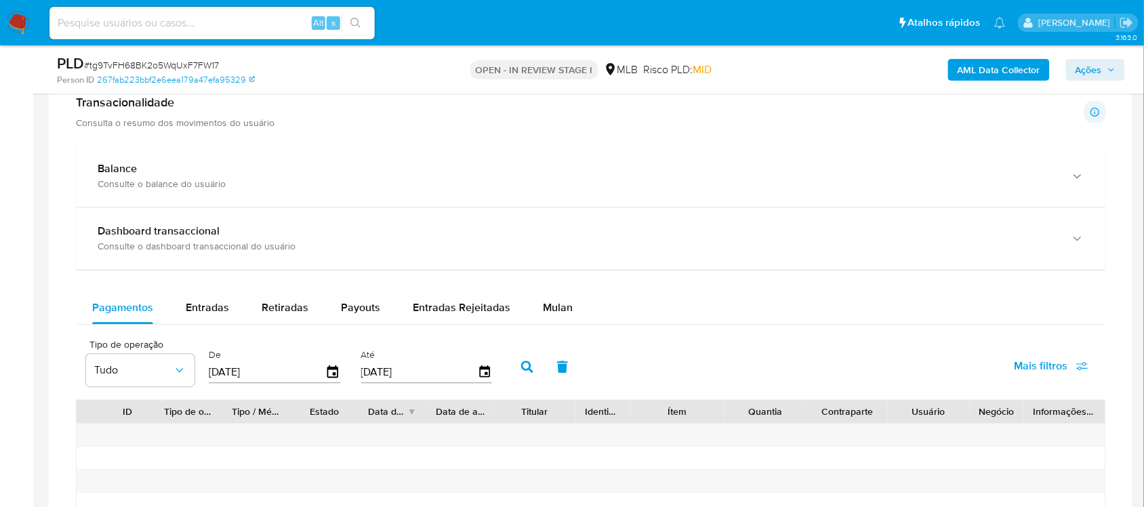
scroll to position [1101, 0]
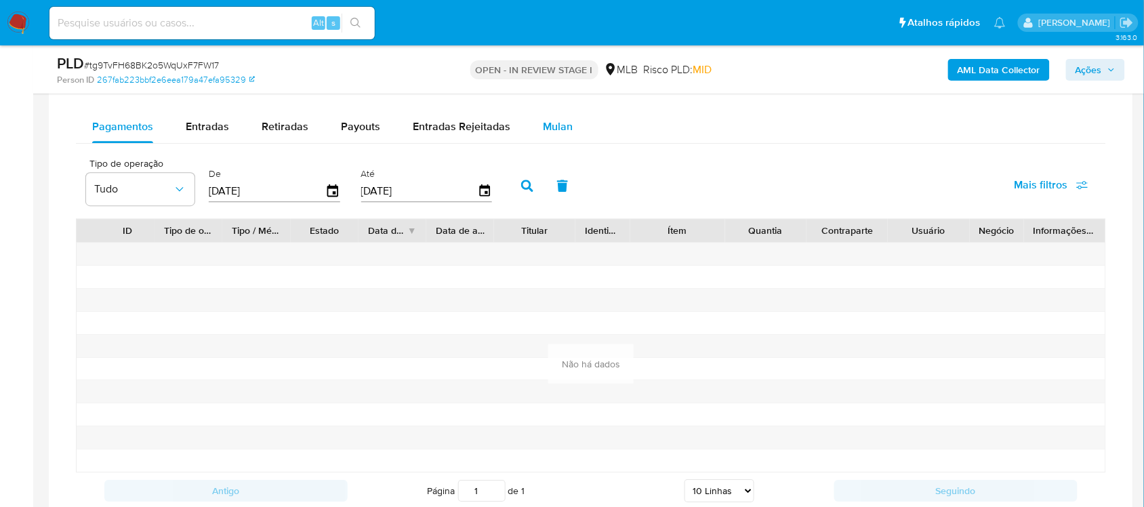
click at [543, 136] on div "Mulan" at bounding box center [558, 126] width 30 height 33
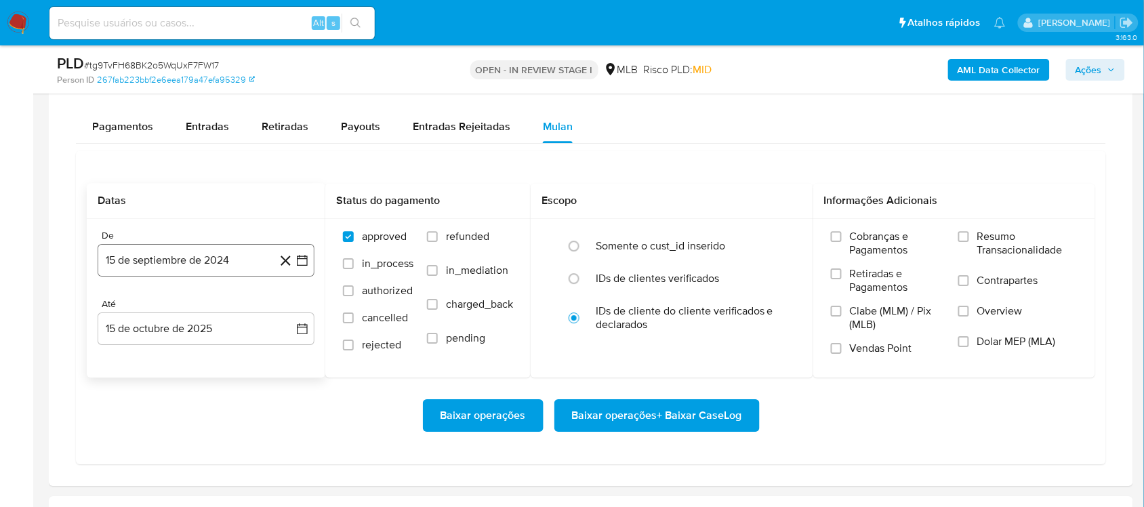
click at [302, 258] on icon "button" at bounding box center [302, 260] width 11 height 11
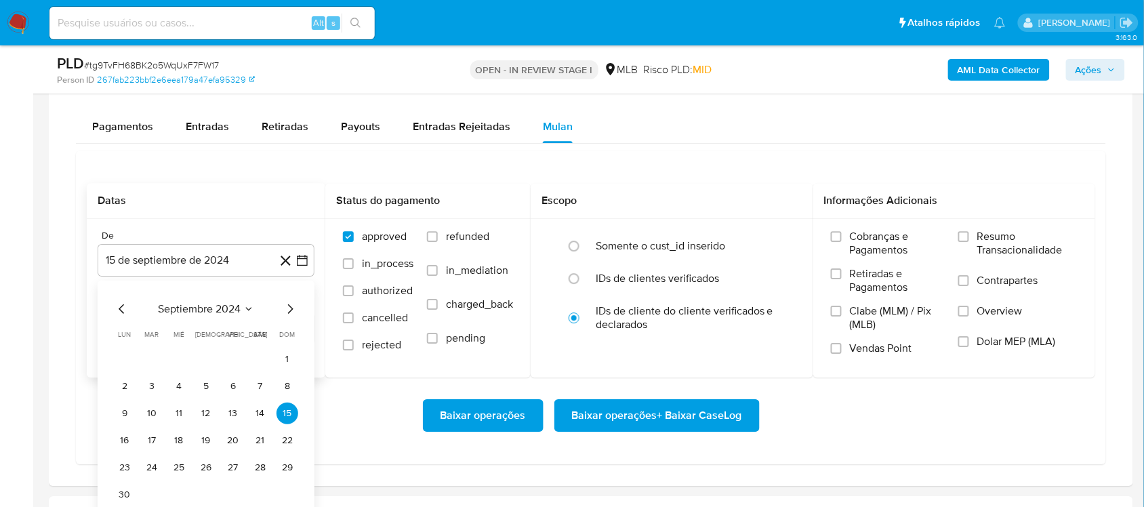
click at [236, 306] on span "septiembre 2024" at bounding box center [199, 309] width 83 height 14
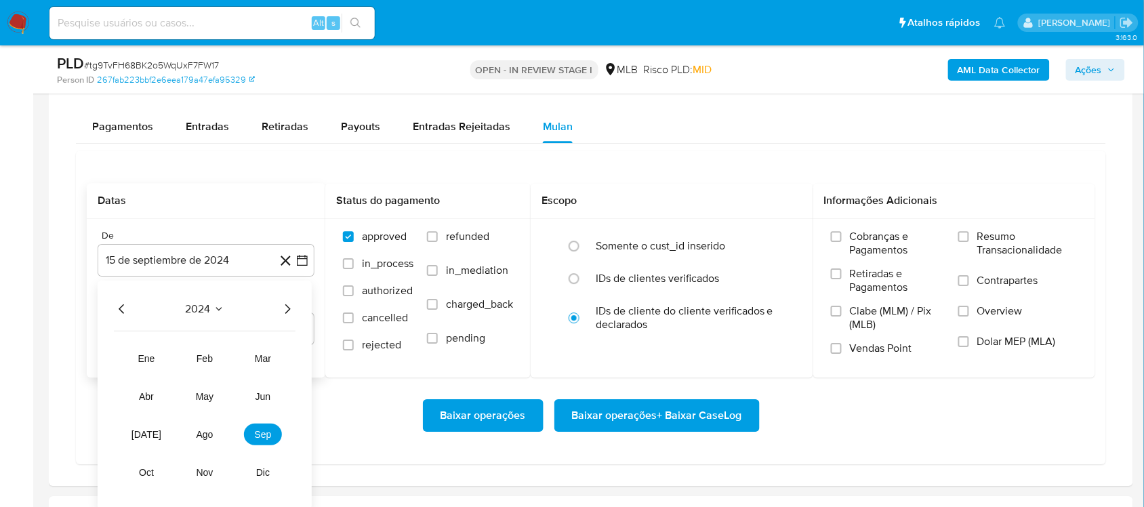
click at [289, 309] on icon "Año siguiente" at bounding box center [287, 309] width 16 height 16
click at [190, 427] on button "ago" at bounding box center [205, 435] width 38 height 22
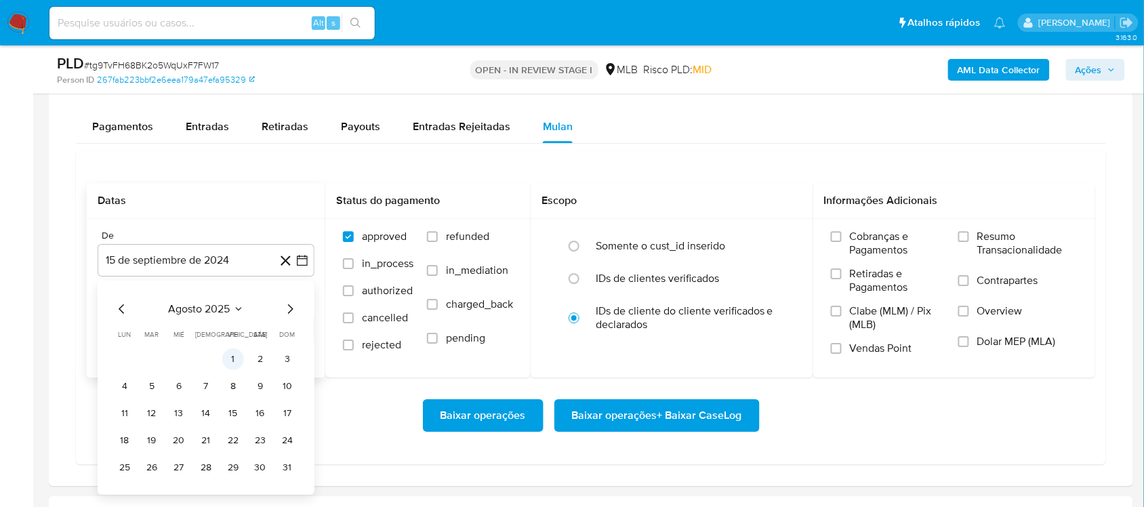
click at [230, 354] on button "1" at bounding box center [233, 359] width 22 height 22
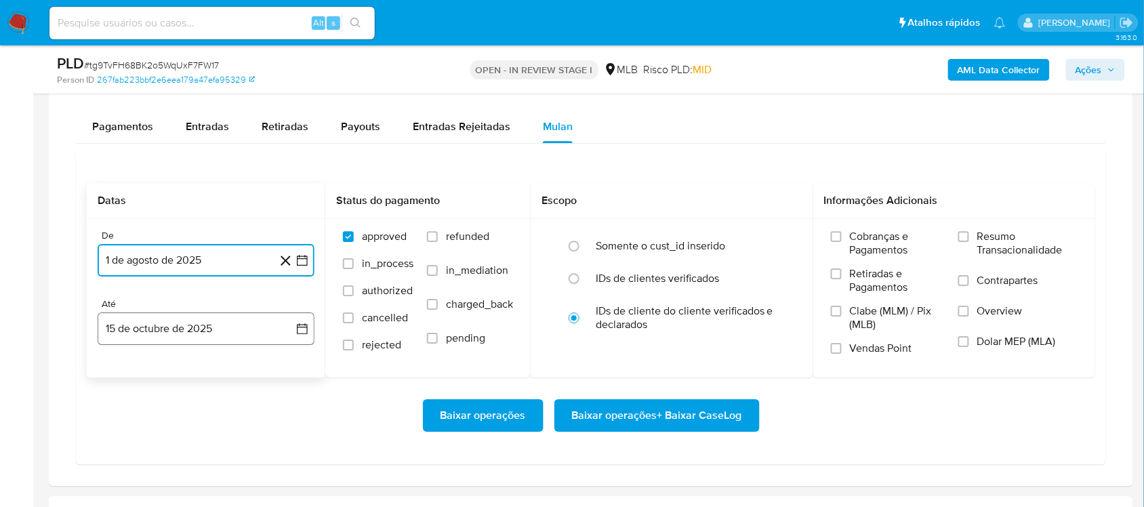
click at [306, 335] on icon "button" at bounding box center [302, 329] width 14 height 14
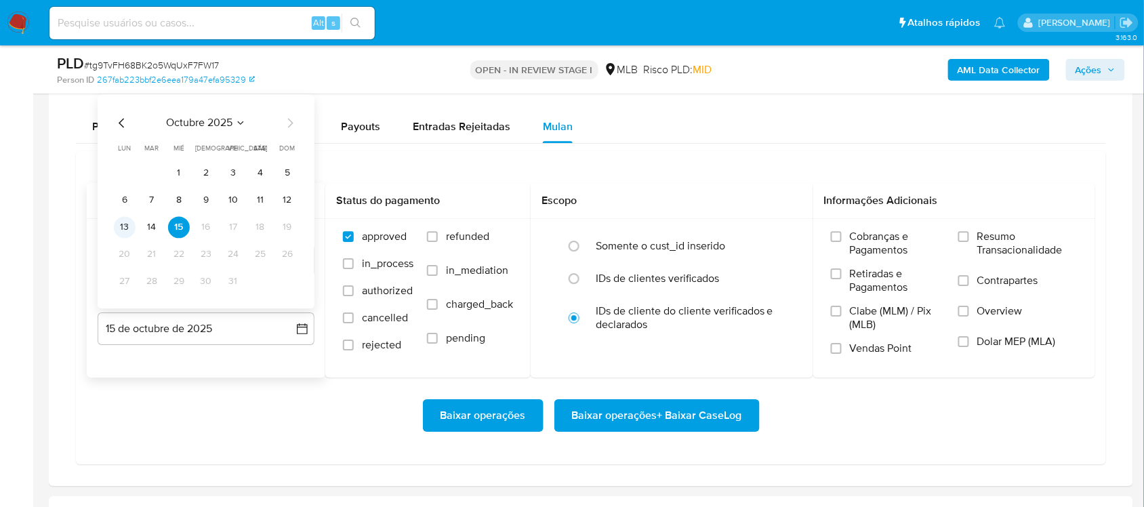
click at [126, 226] on button "13" at bounding box center [125, 227] width 22 height 22
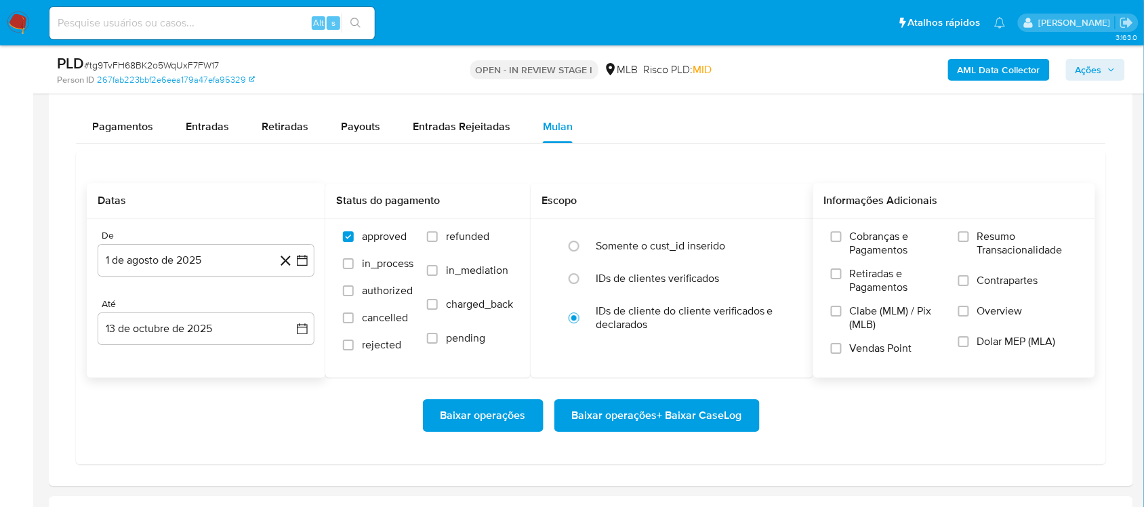
click at [867, 241] on span "Resumo Transacionalidade" at bounding box center [1027, 243] width 100 height 27
click at [867, 241] on input "Resumo Transacionalidade" at bounding box center [963, 236] width 11 height 11
click at [617, 425] on span "Baixar operações + Baixar CaseLog" at bounding box center [657, 415] width 170 height 30
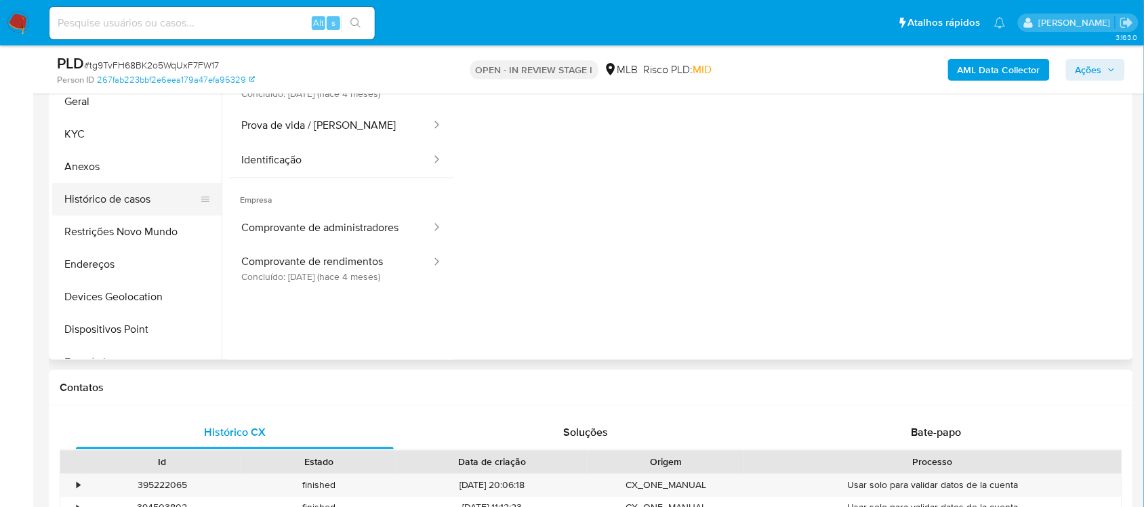
scroll to position [254, 0]
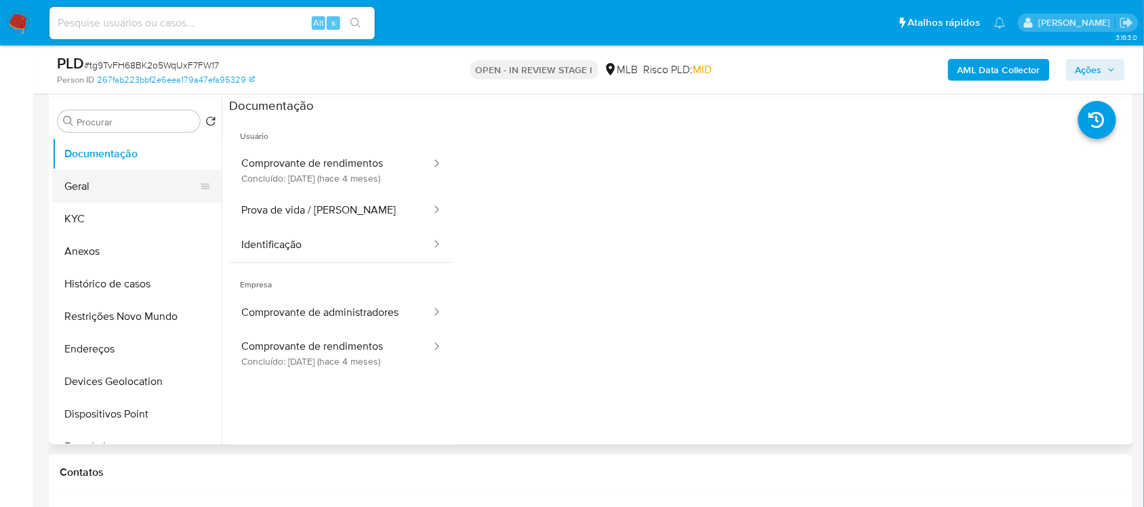
click at [107, 191] on button "Geral" at bounding box center [131, 186] width 159 height 33
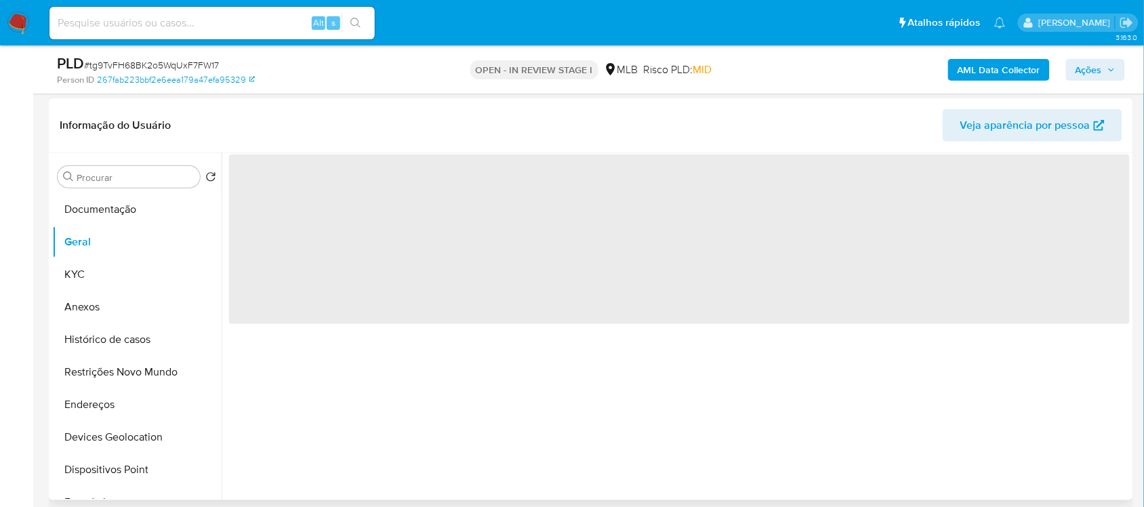
scroll to position [169, 0]
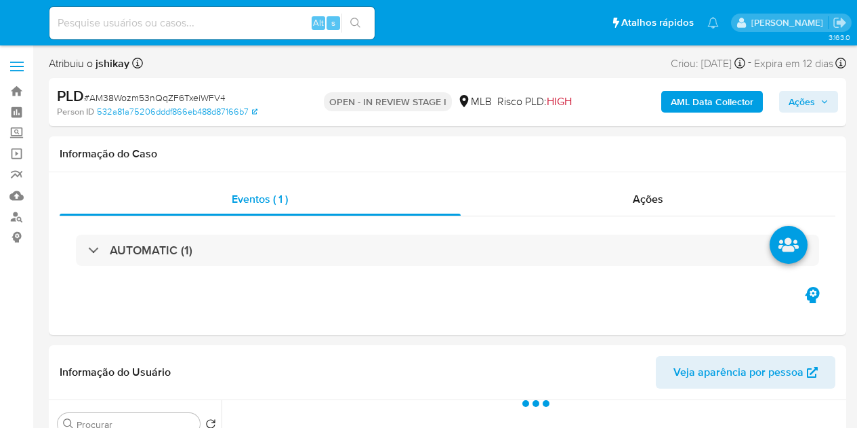
select select "10"
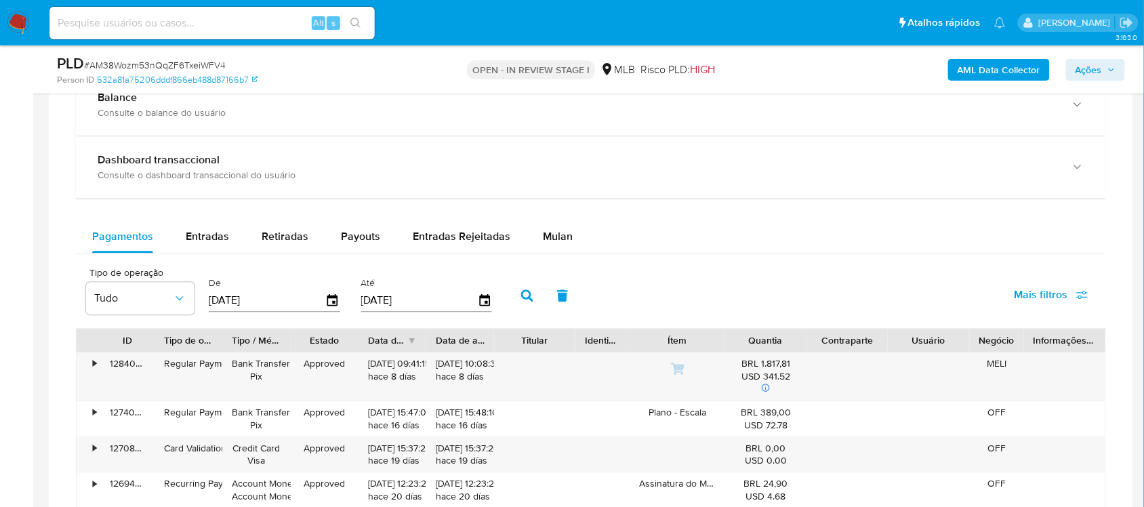
scroll to position [1016, 0]
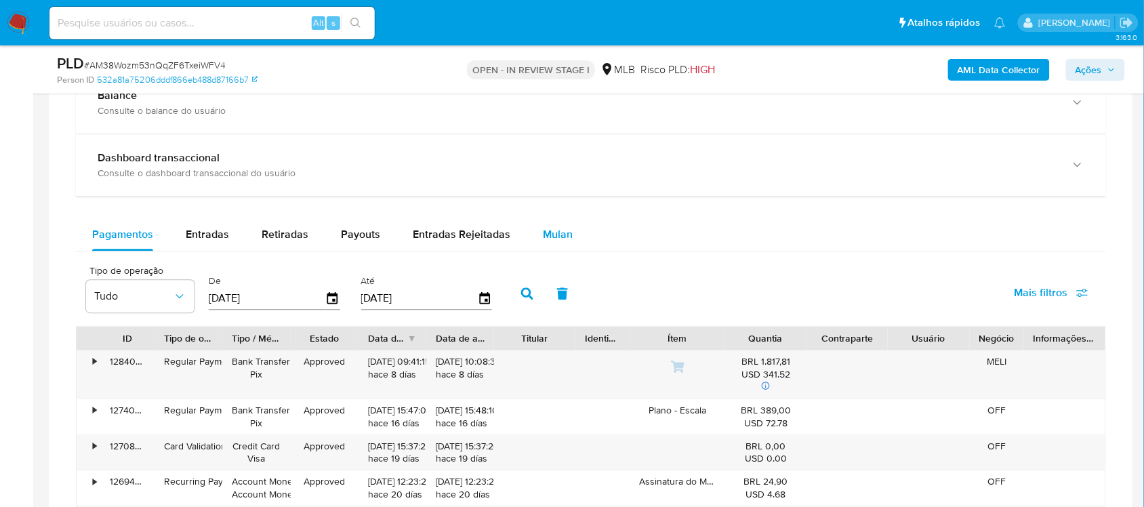
click at [562, 237] on span "Mulan" at bounding box center [558, 234] width 30 height 16
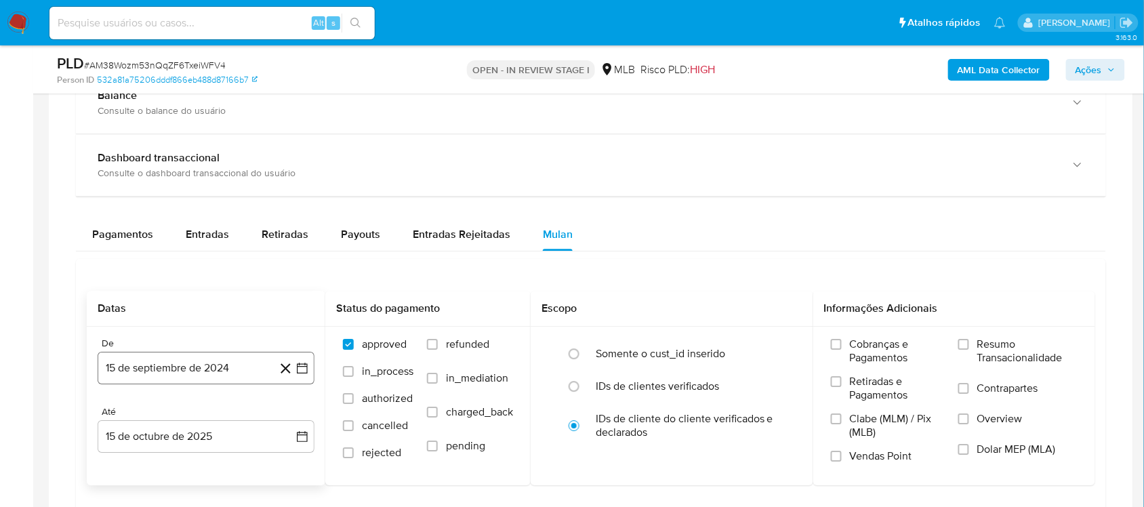
click at [298, 367] on icon "button" at bounding box center [302, 368] width 14 height 14
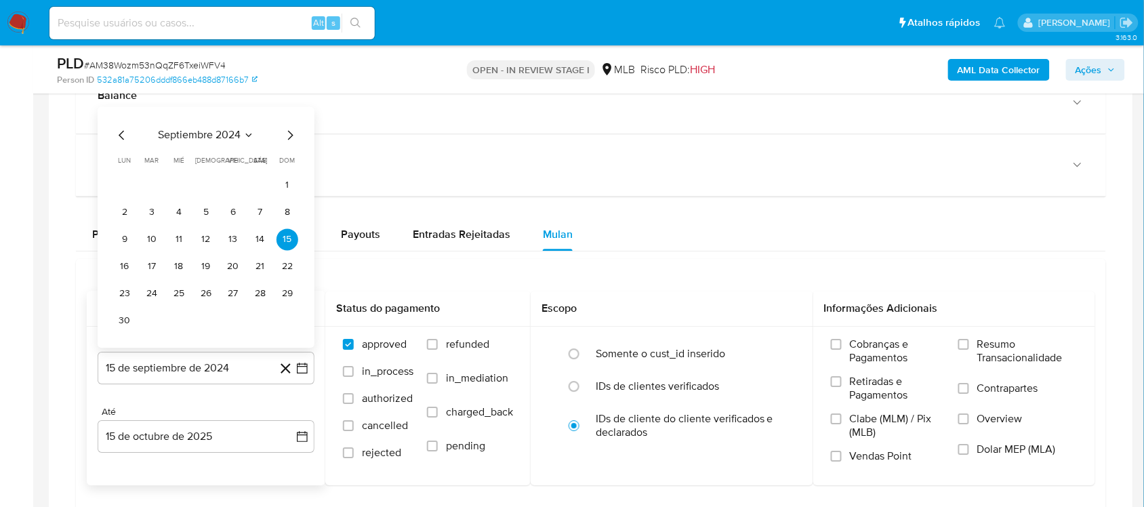
click at [214, 134] on span "septiembre 2024" at bounding box center [199, 135] width 83 height 14
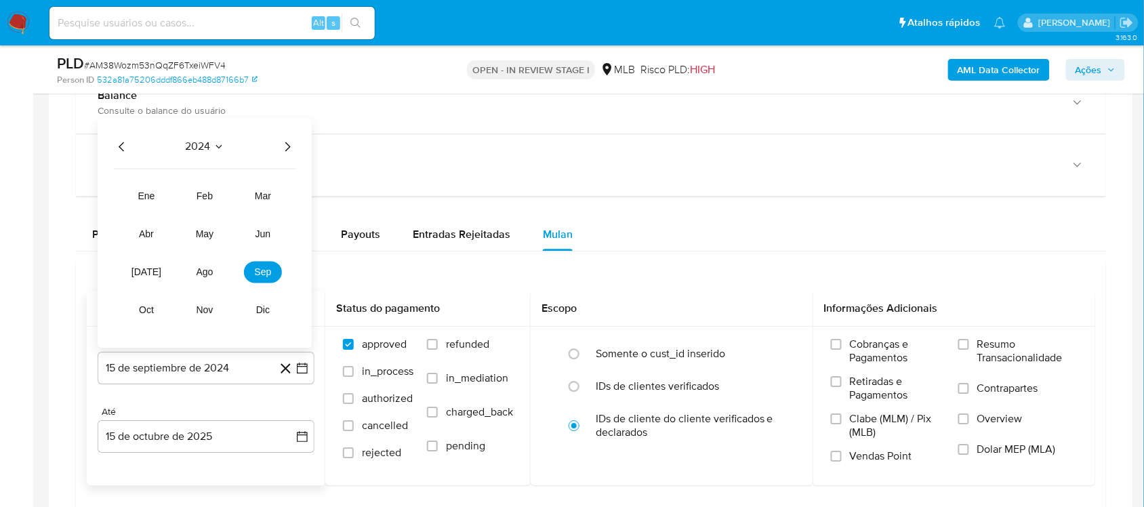
click at [280, 143] on icon "Año siguiente" at bounding box center [287, 146] width 16 height 16
click at [200, 266] on button "ago" at bounding box center [205, 272] width 38 height 22
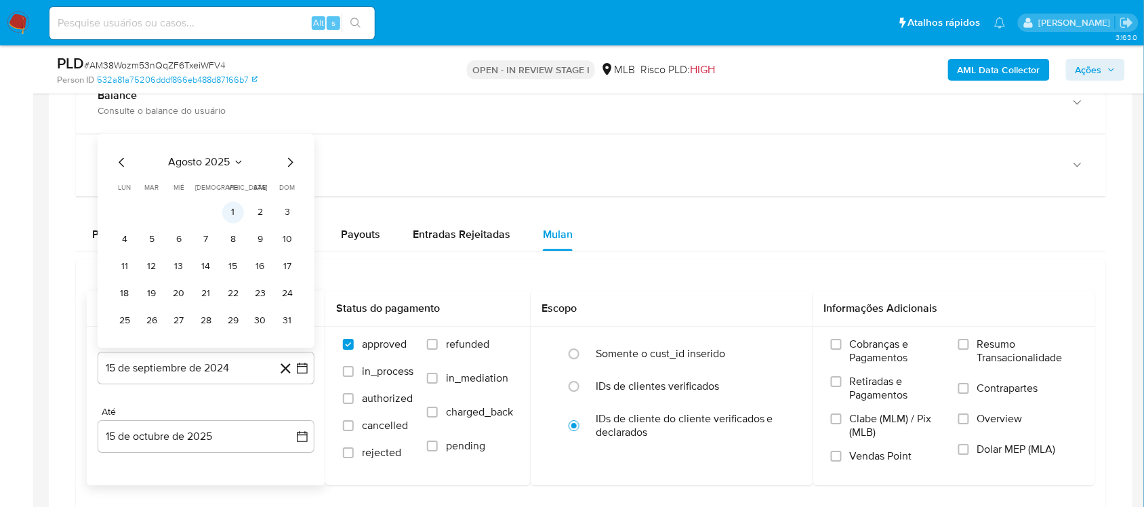
click at [229, 215] on button "1" at bounding box center [233, 212] width 22 height 22
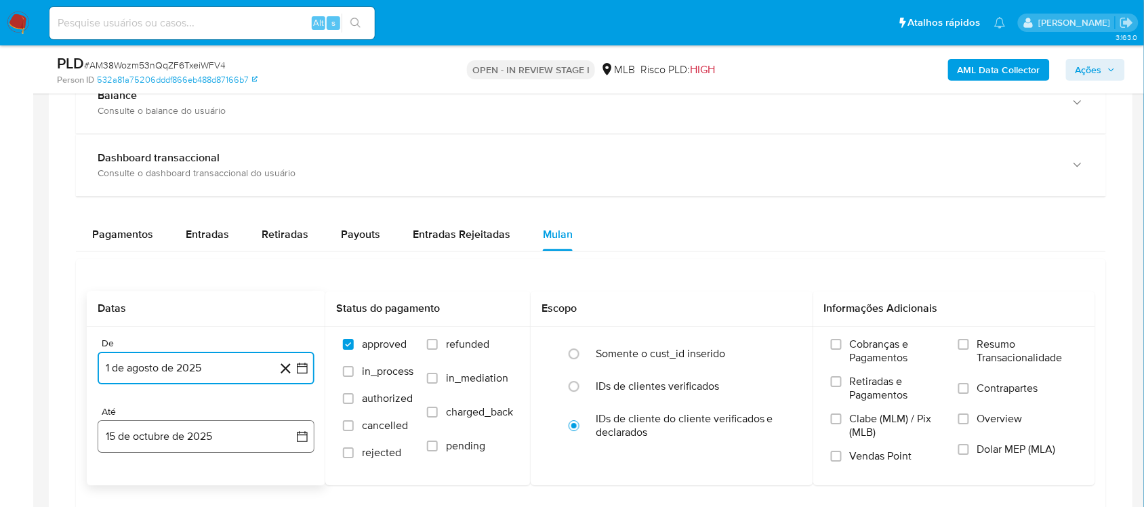
click at [307, 427] on icon "button" at bounding box center [302, 436] width 11 height 11
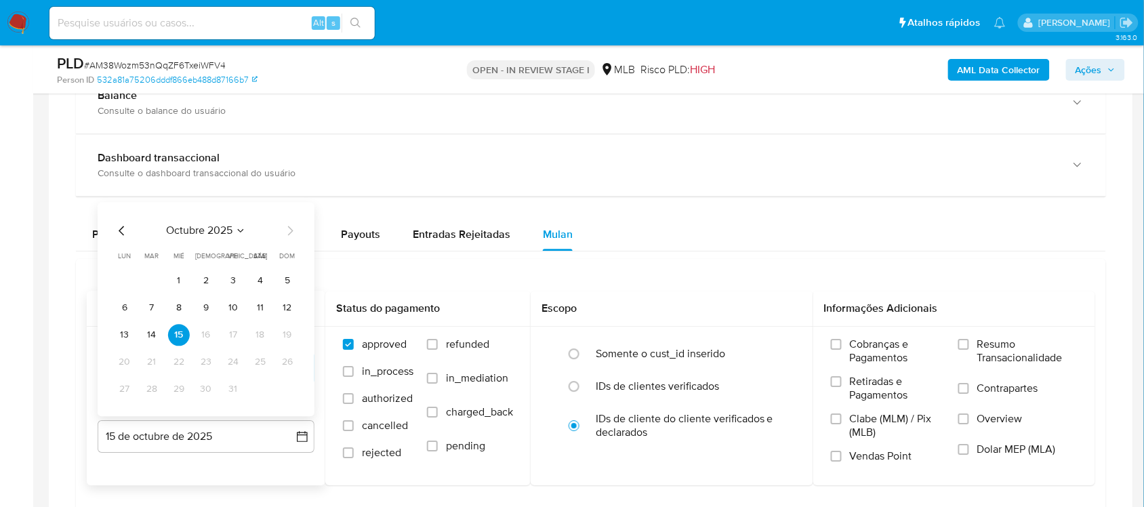
click at [127, 333] on button "13" at bounding box center [125, 335] width 22 height 22
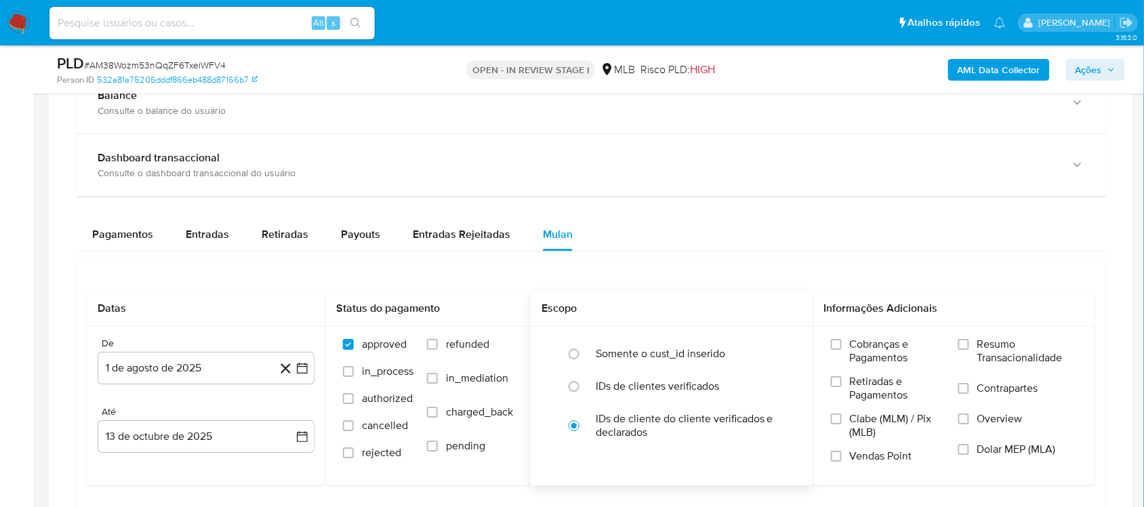
drag, startPoint x: 1032, startPoint y: 344, endPoint x: 725, endPoint y: 295, distance: 310.7
click at [856, 342] on span "Resumo Transacionalidade" at bounding box center [1027, 350] width 100 height 27
click at [856, 342] on input "Resumo Transacionalidade" at bounding box center [963, 344] width 11 height 11
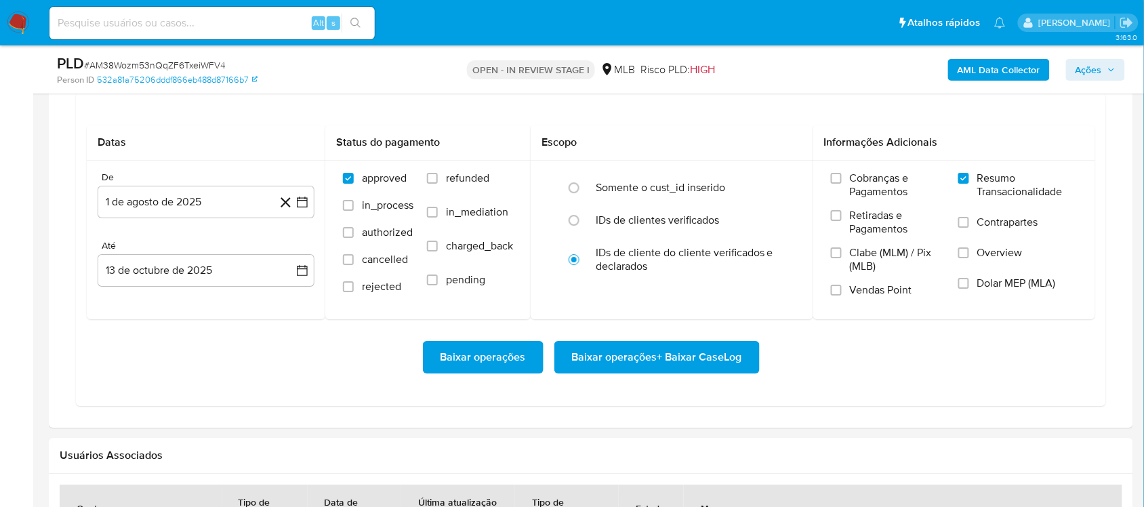
scroll to position [1186, 0]
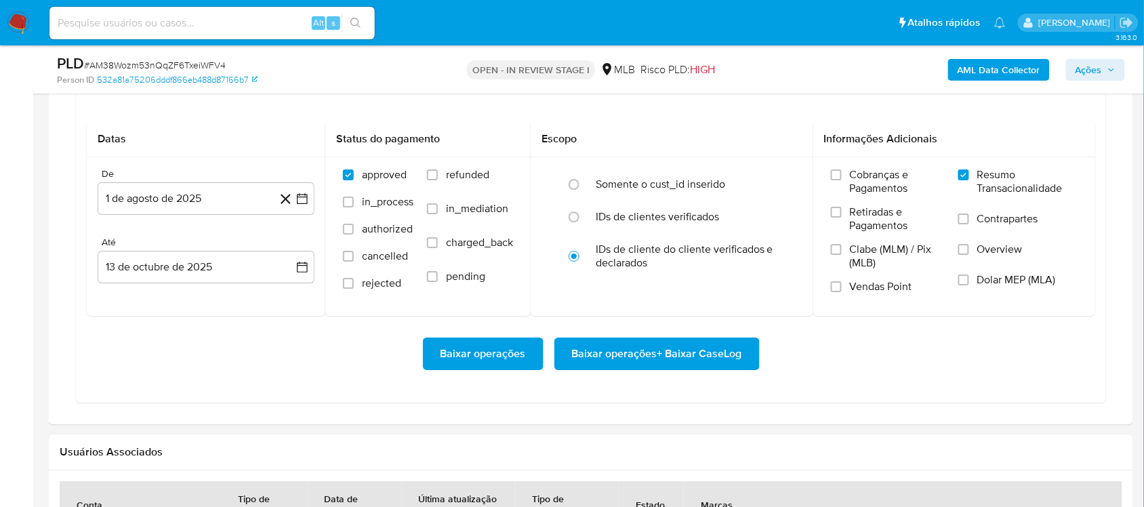
click at [666, 335] on div "Baixar operações Baixar operações + Baixar CaseLog" at bounding box center [591, 354] width 1008 height 76
click at [665, 346] on span "Baixar operações + Baixar CaseLog" at bounding box center [657, 354] width 170 height 30
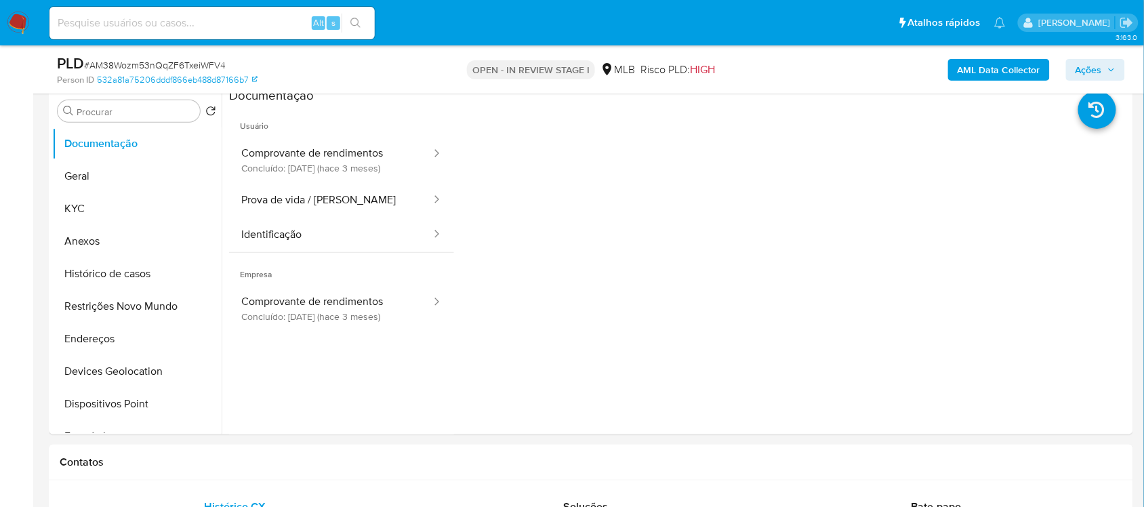
scroll to position [254, 0]
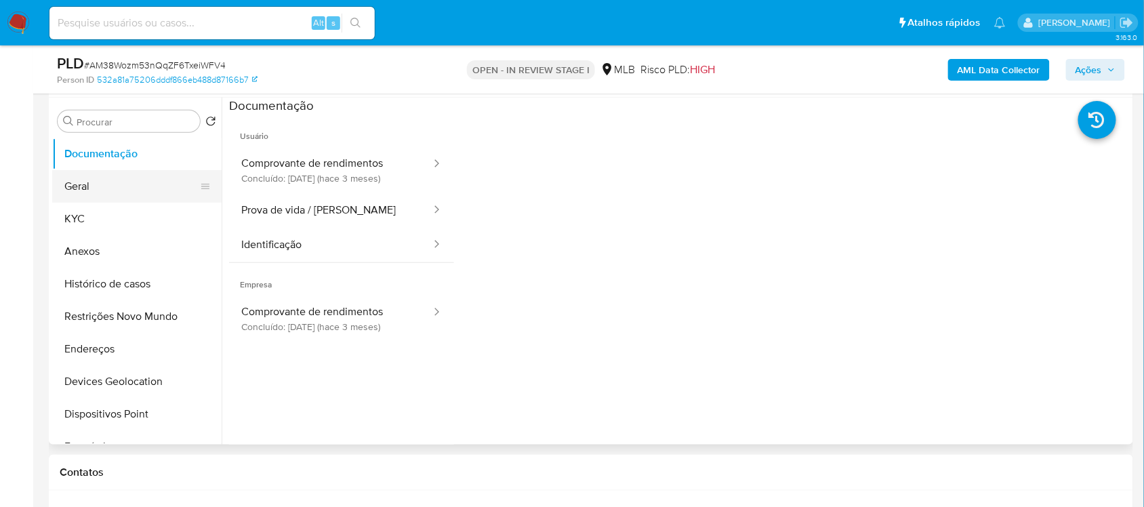
click at [114, 197] on button "Geral" at bounding box center [131, 186] width 159 height 33
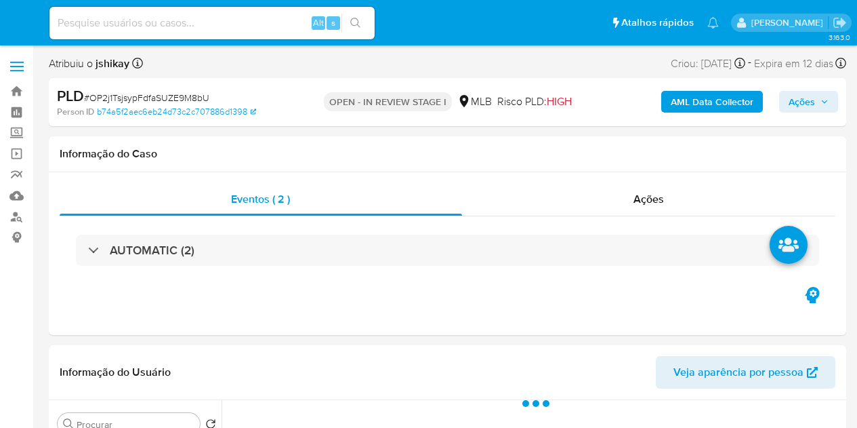
select select "10"
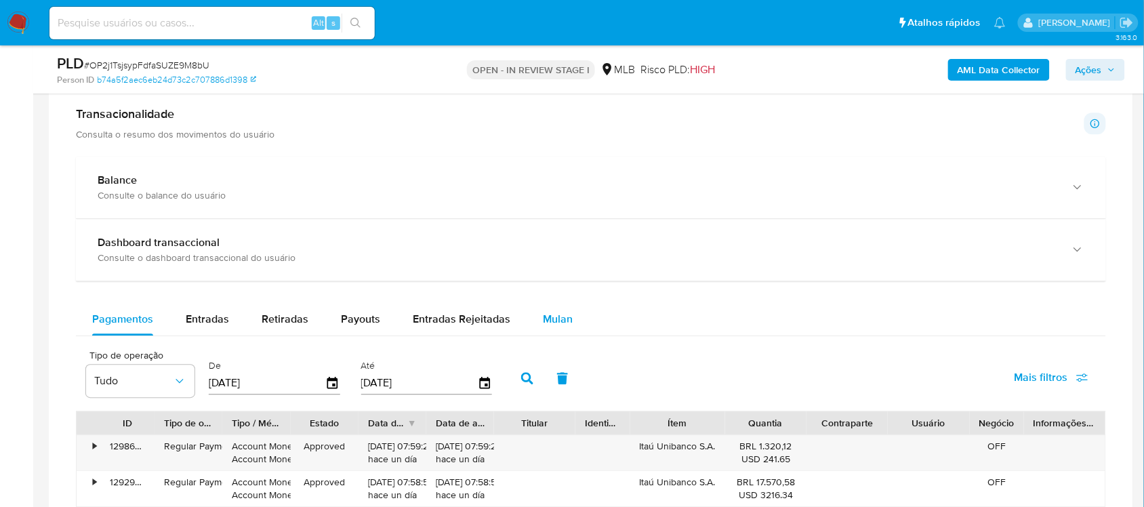
click at [557, 322] on span "Mulan" at bounding box center [558, 319] width 30 height 16
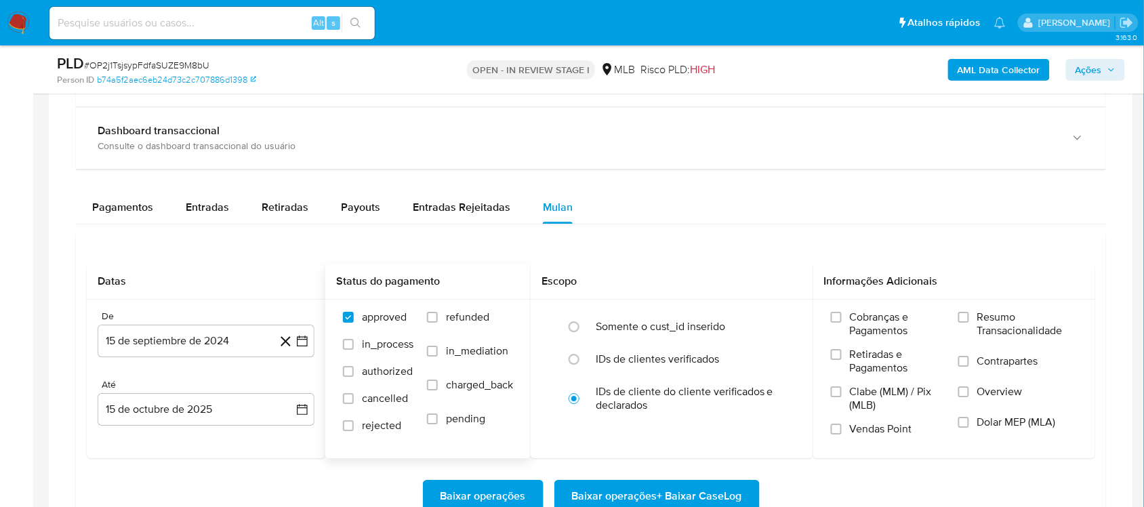
scroll to position [1186, 0]
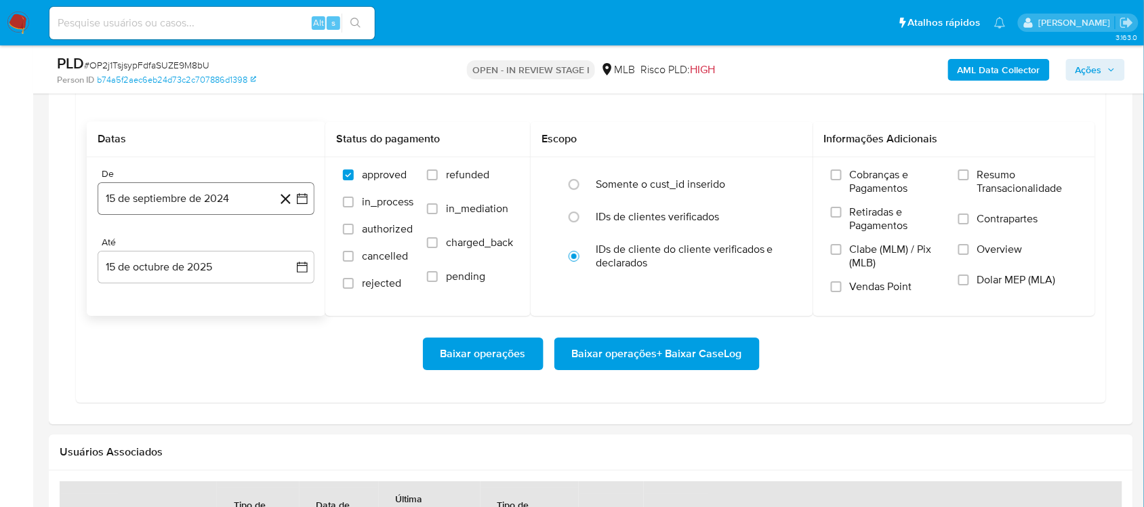
click at [312, 203] on button "15 de septiembre de 2024" at bounding box center [206, 198] width 217 height 33
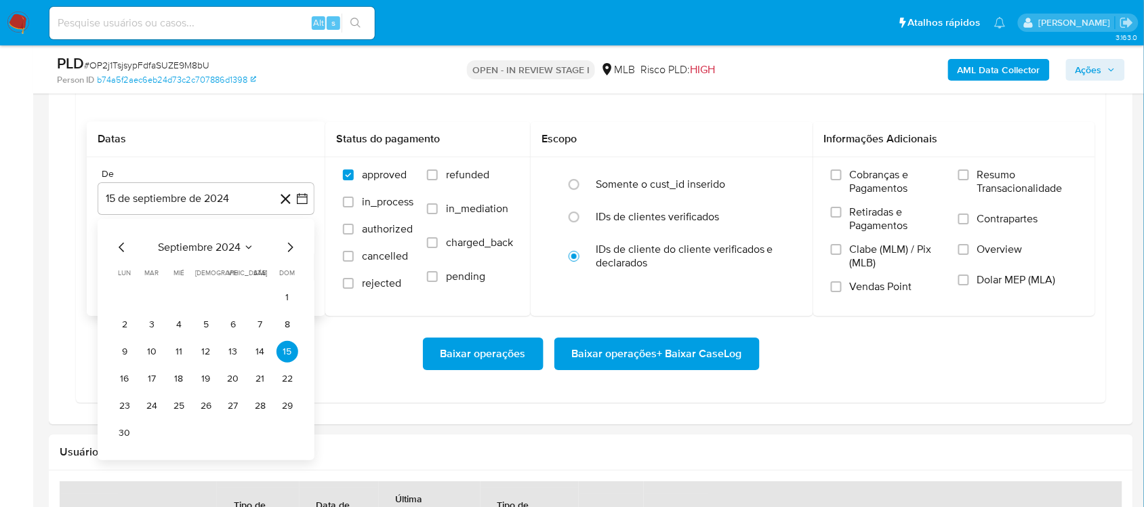
drag, startPoint x: 215, startPoint y: 259, endPoint x: 271, endPoint y: 260, distance: 55.6
click at [217, 259] on div "septiembre 2024 septiembre 2024 lun lunes mar martes mié miércoles jue jueves v…" at bounding box center [206, 341] width 184 height 205
click at [222, 248] on span "septiembre 2024" at bounding box center [199, 248] width 83 height 14
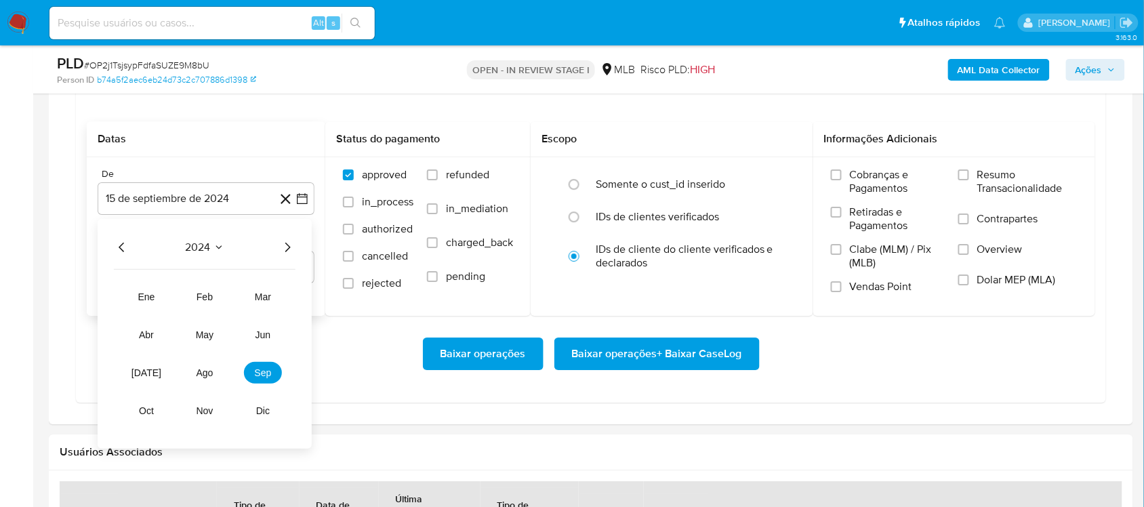
click at [295, 253] on div "2024 2024 ene feb mar abr may jun [DATE] ago sep oct nov dic" at bounding box center [205, 334] width 214 height 230
click at [293, 252] on icon "Año siguiente" at bounding box center [287, 247] width 16 height 16
click at [197, 376] on span "ago" at bounding box center [205, 372] width 17 height 11
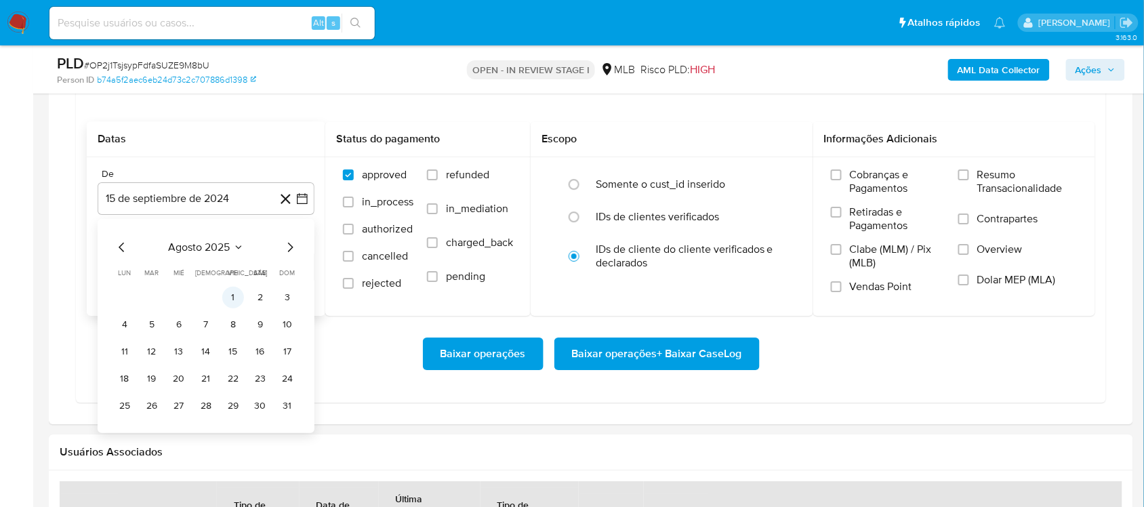
click at [229, 306] on button "1" at bounding box center [233, 298] width 22 height 22
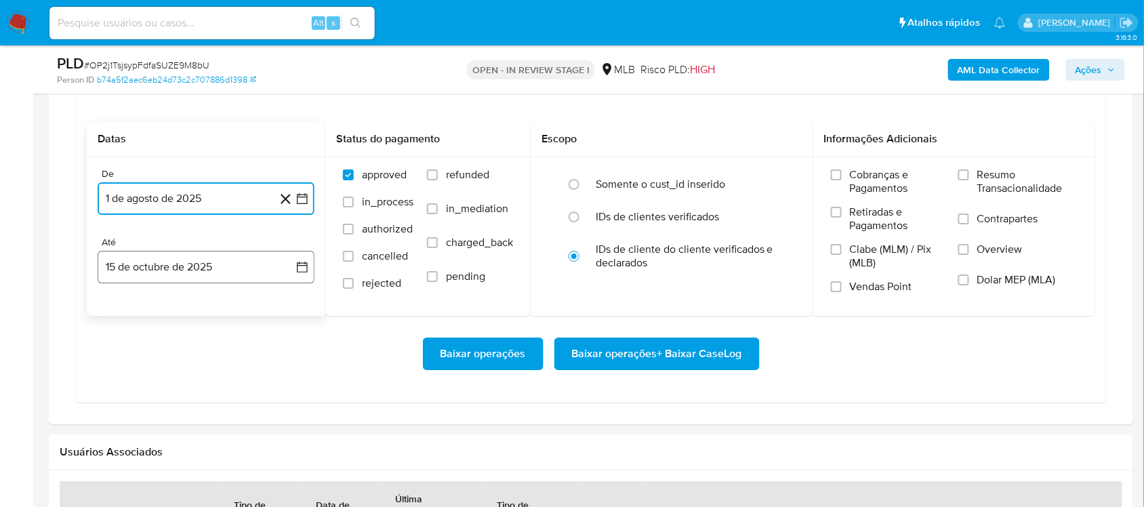
click at [303, 273] on icon "button" at bounding box center [302, 267] width 14 height 14
click at [123, 420] on button "13" at bounding box center [125, 420] width 22 height 22
click at [856, 181] on span "Resumo Transacionalidade" at bounding box center [1027, 181] width 100 height 27
click at [856, 180] on input "Resumo Transacionalidade" at bounding box center [963, 174] width 11 height 11
click at [664, 352] on span "Baixar operações + Baixar CaseLog" at bounding box center [657, 354] width 170 height 30
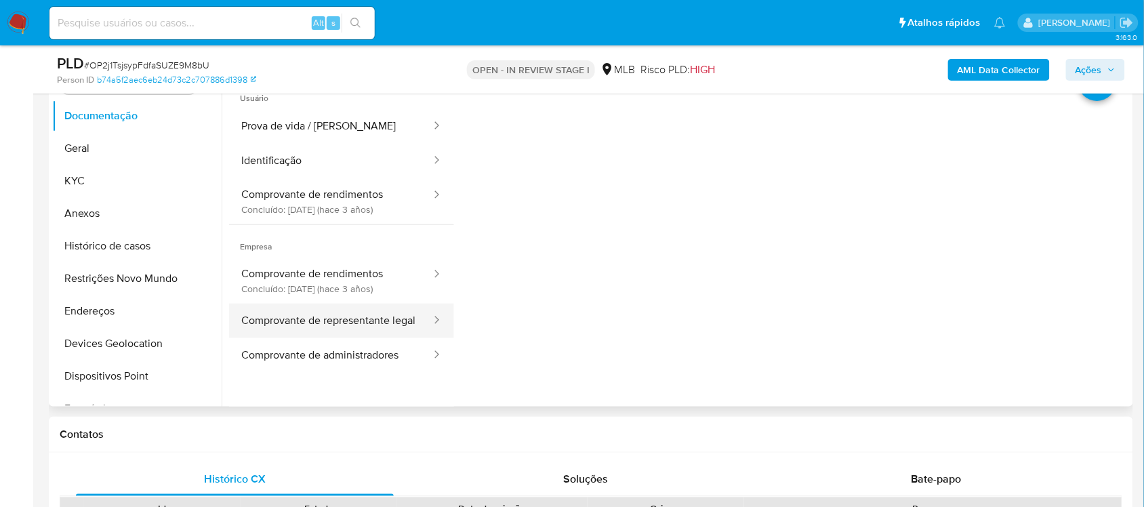
scroll to position [254, 0]
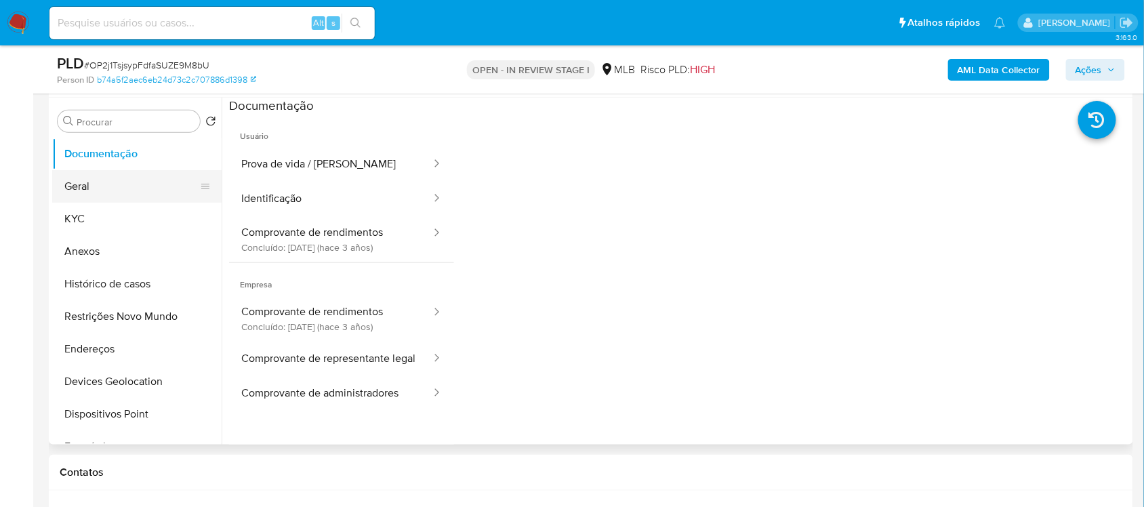
click at [97, 201] on button "Geral" at bounding box center [131, 186] width 159 height 33
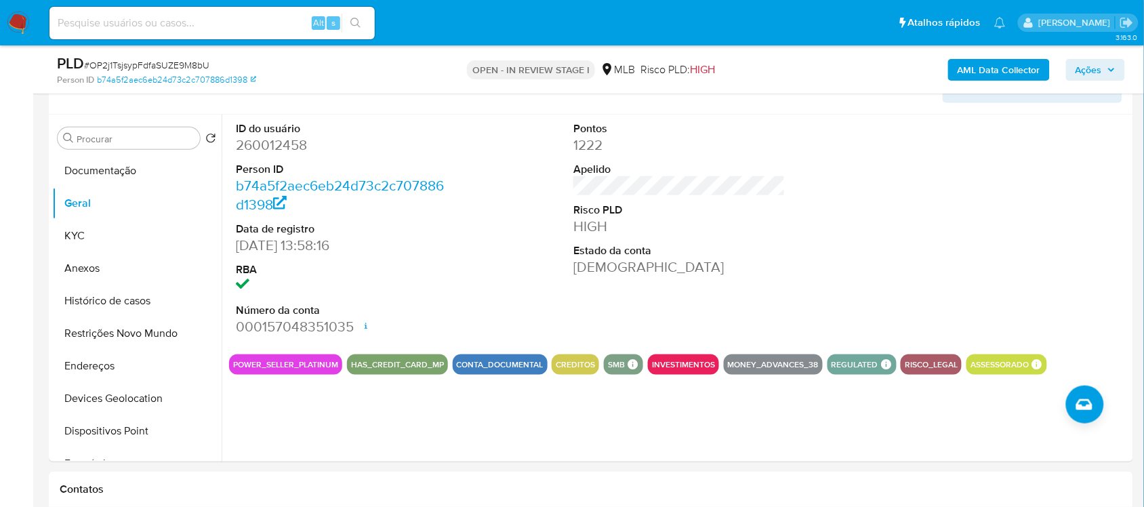
scroll to position [225, 0]
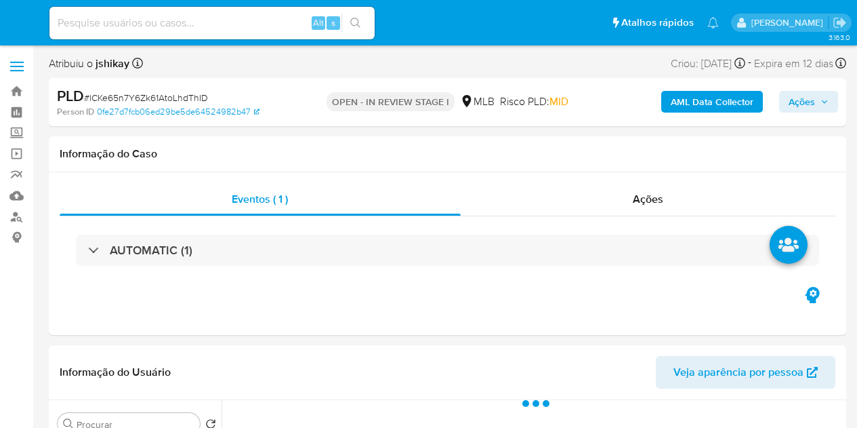
select select "10"
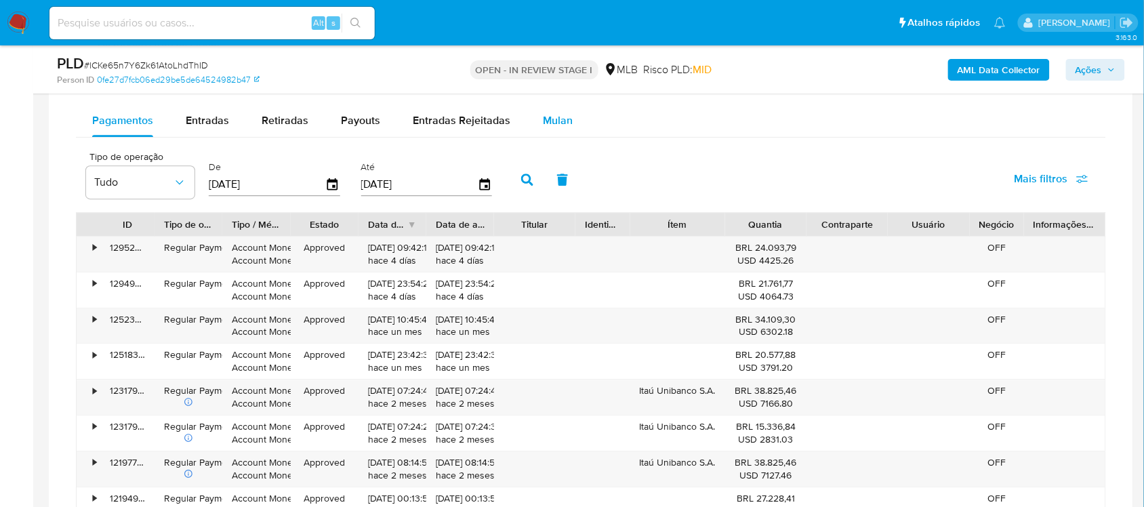
scroll to position [1101, 0]
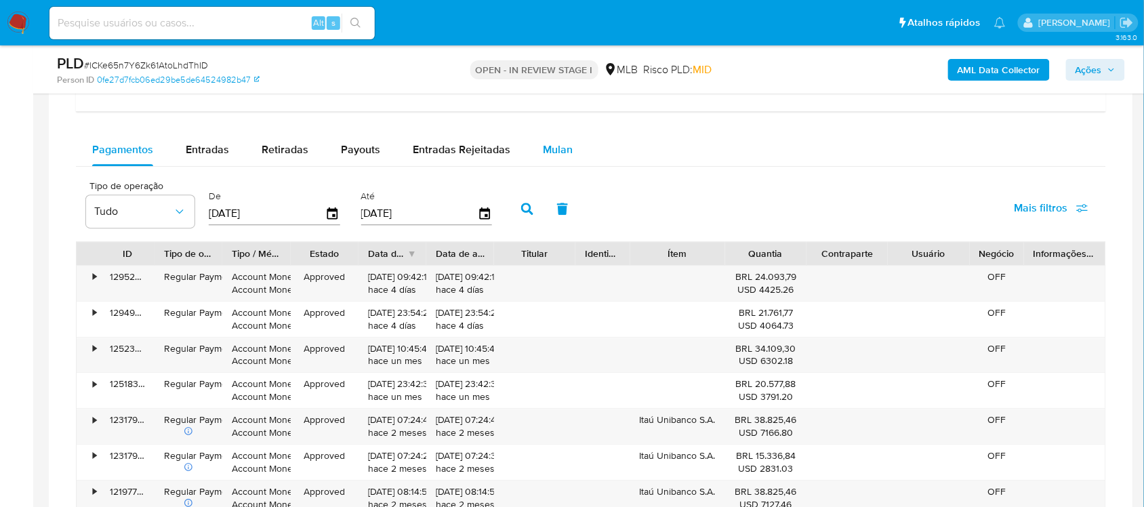
click at [548, 153] on span "Mulan" at bounding box center [558, 150] width 30 height 16
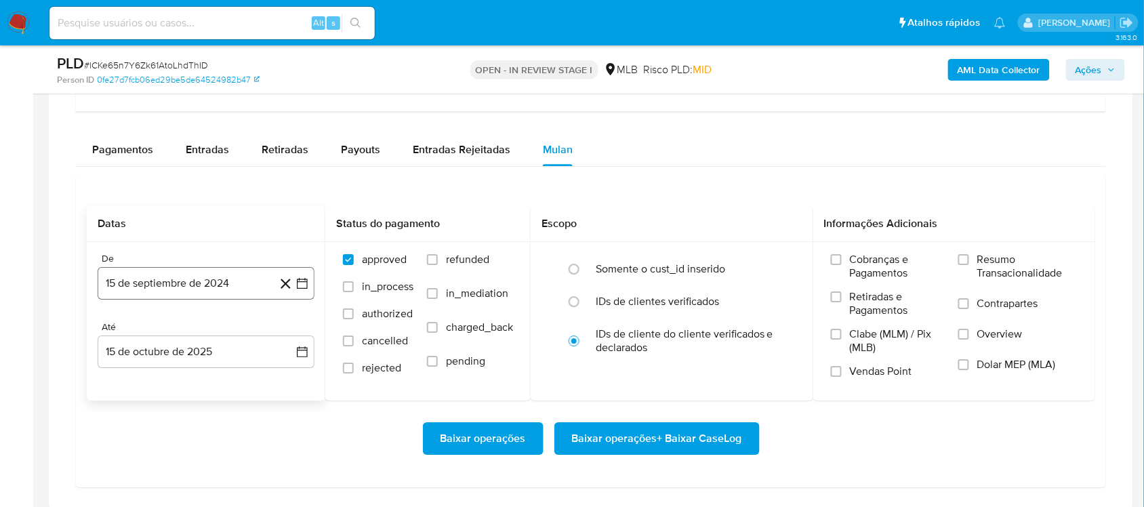
click at [304, 287] on icon "button" at bounding box center [302, 283] width 14 height 14
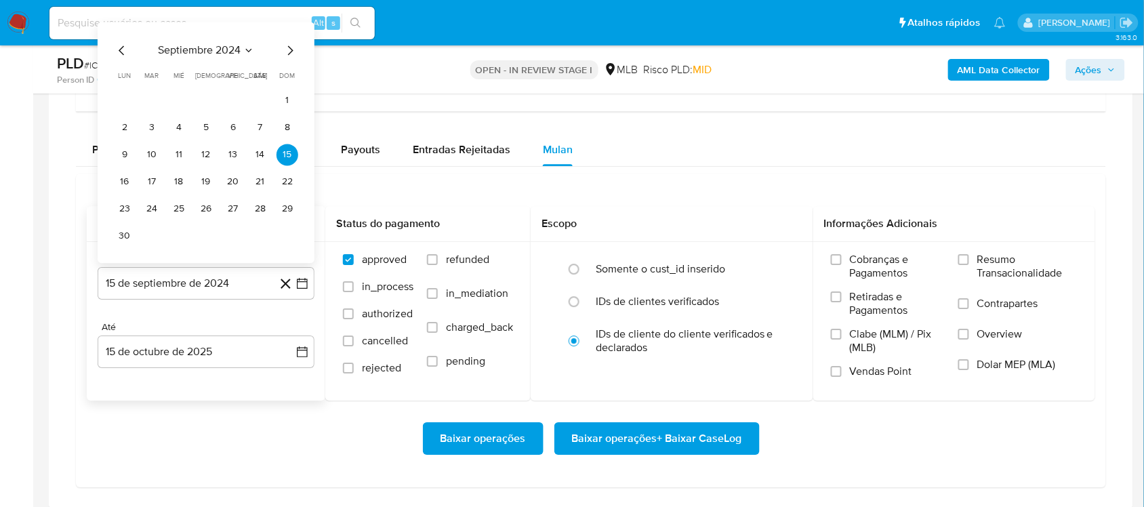
click at [214, 52] on span "septiembre 2024" at bounding box center [199, 50] width 83 height 14
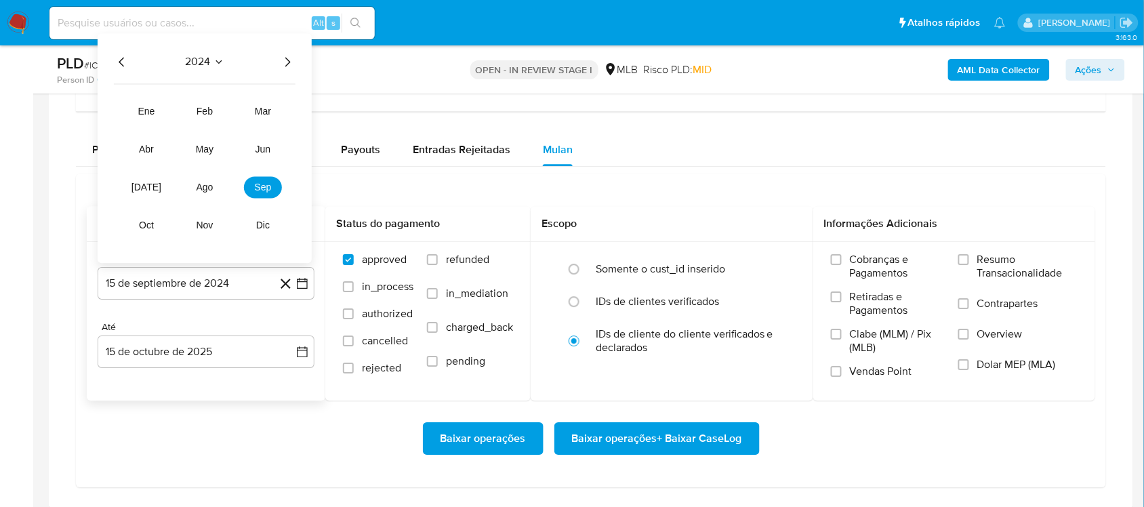
click at [289, 66] on icon "Año siguiente" at bounding box center [287, 62] width 16 height 16
click at [194, 195] on button "ago" at bounding box center [205, 187] width 38 height 22
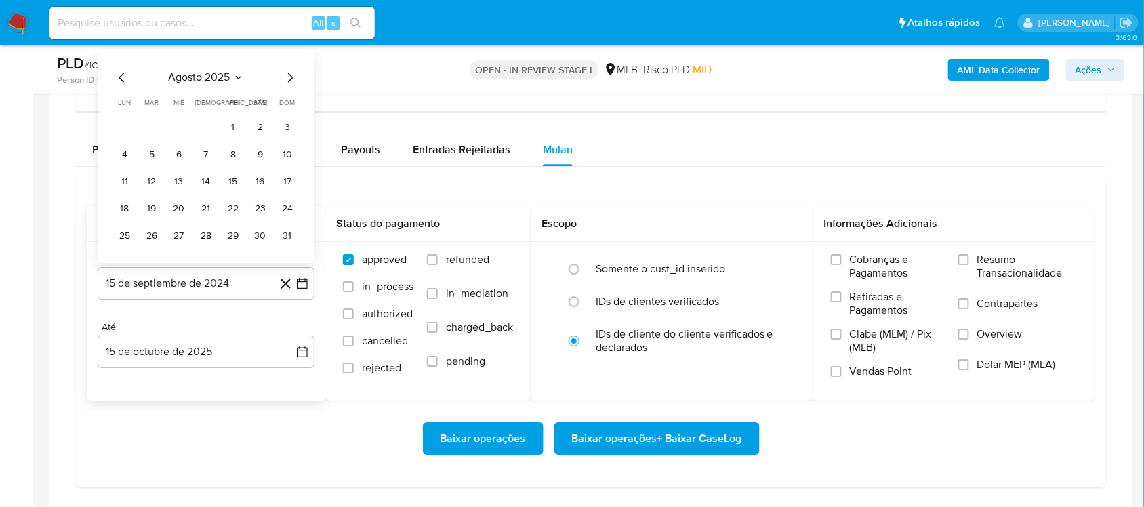
click at [228, 123] on button "1" at bounding box center [233, 128] width 22 height 22
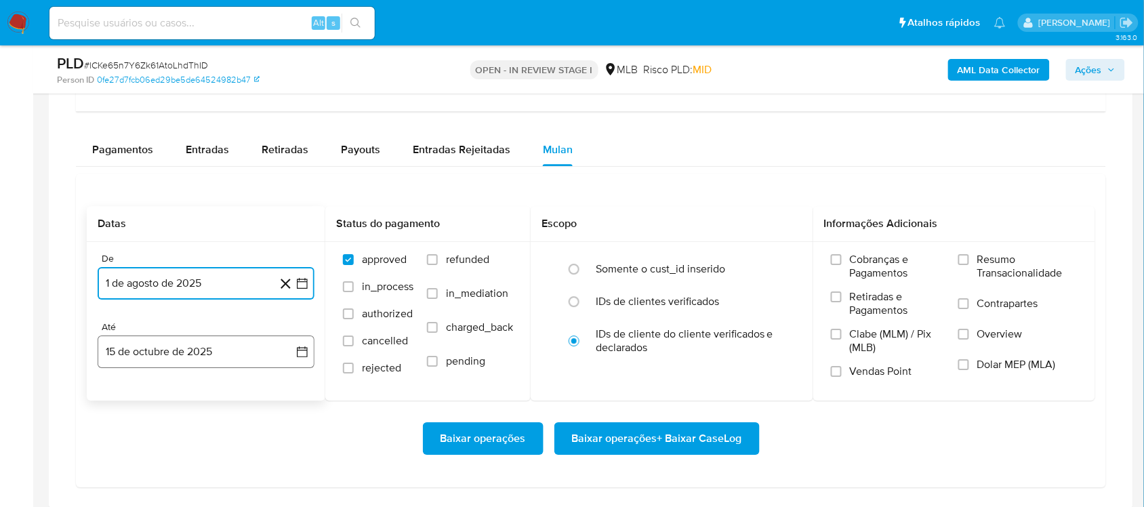
click at [310, 356] on button "15 de octubre de 2025" at bounding box center [206, 351] width 217 height 33
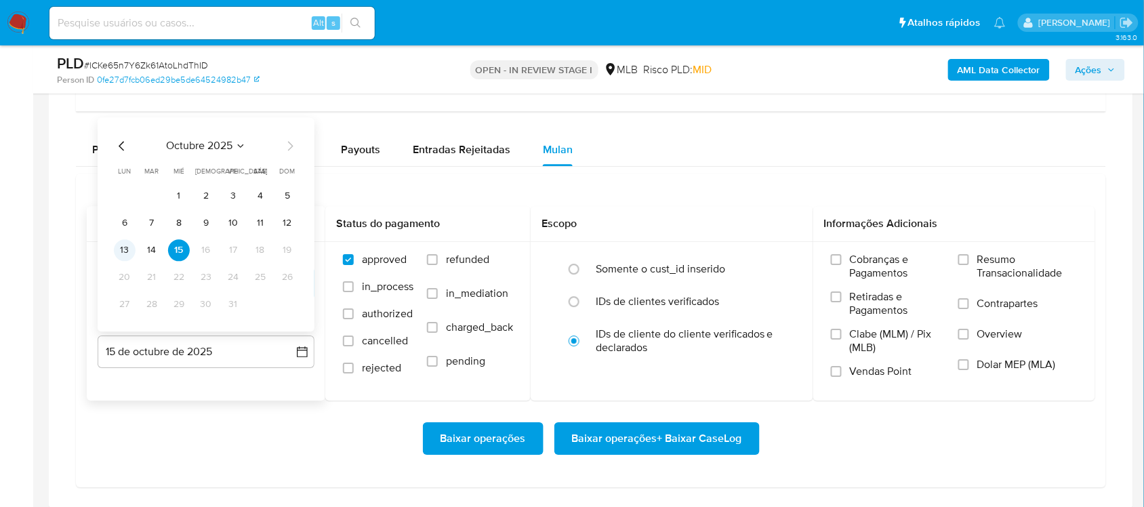
click at [117, 255] on button "13" at bounding box center [125, 250] width 22 height 22
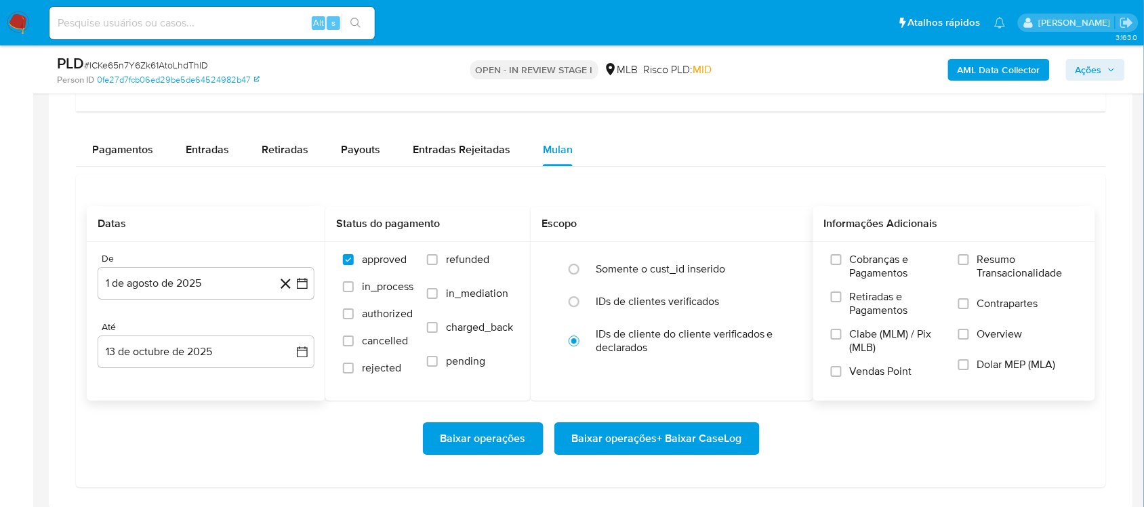
click at [856, 266] on span "Resumo Transacionalidade" at bounding box center [1027, 266] width 100 height 27
click at [856, 265] on input "Resumo Transacionalidade" at bounding box center [963, 259] width 11 height 11
click at [637, 427] on span "Baixar operações + Baixar CaseLog" at bounding box center [657, 439] width 170 height 30
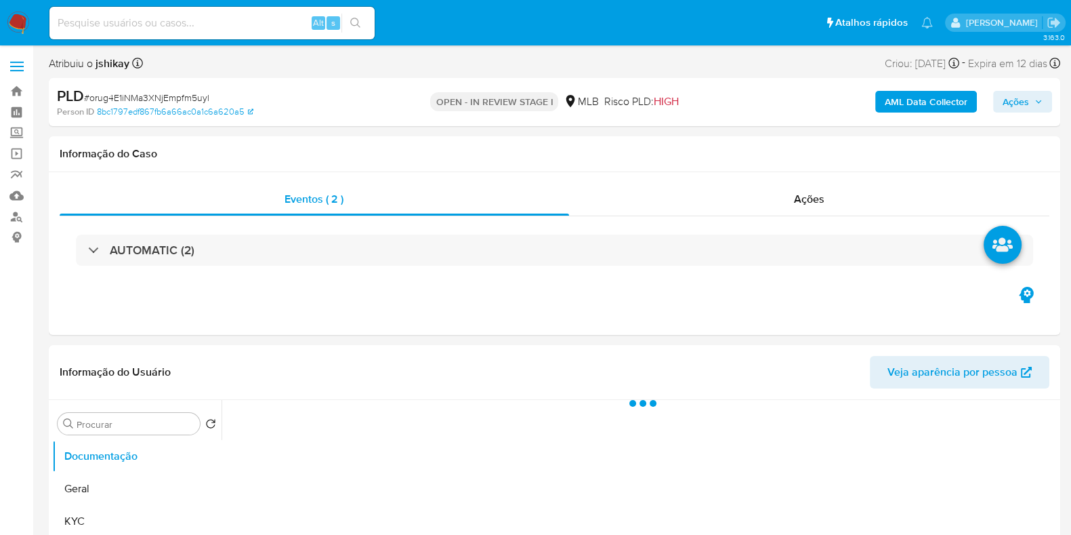
select select "10"
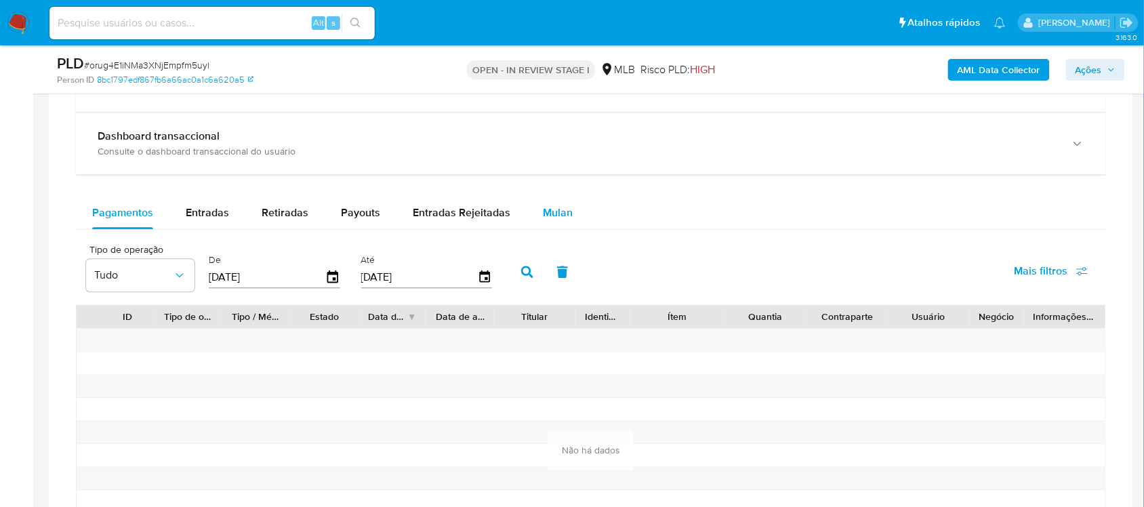
scroll to position [1016, 0]
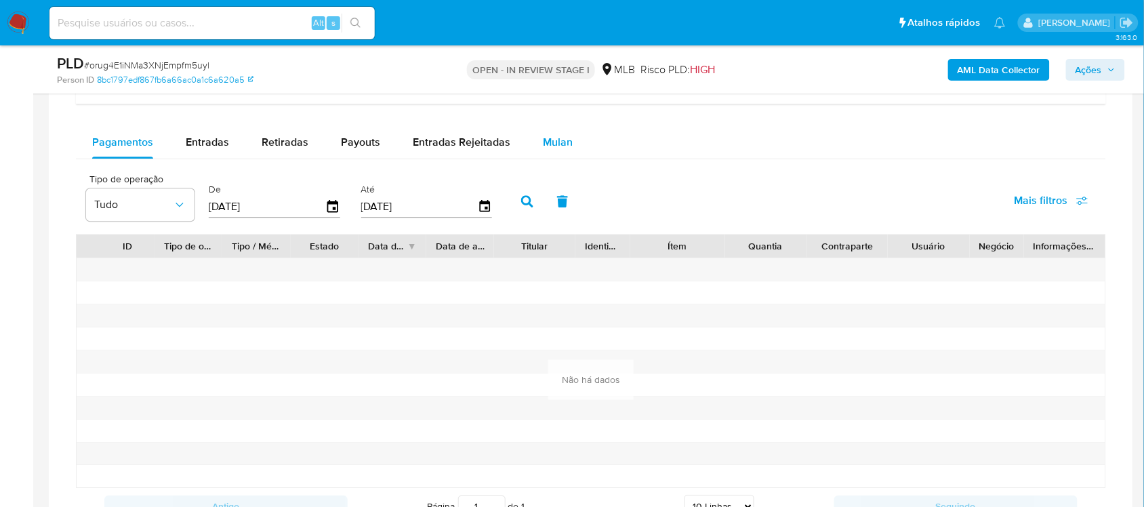
click at [556, 129] on div "Mulan" at bounding box center [558, 142] width 30 height 33
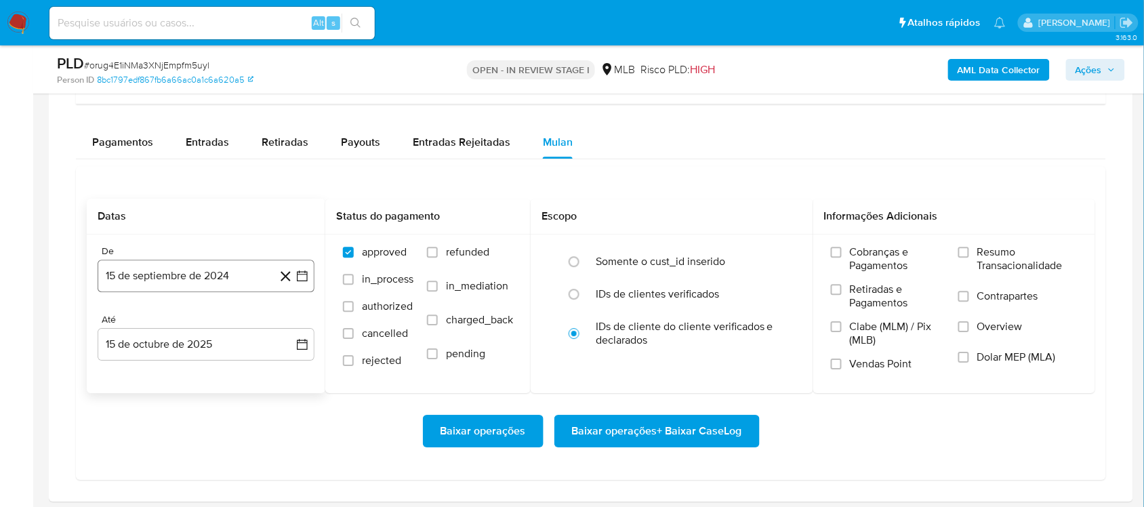
click at [302, 282] on icon "button" at bounding box center [302, 276] width 14 height 14
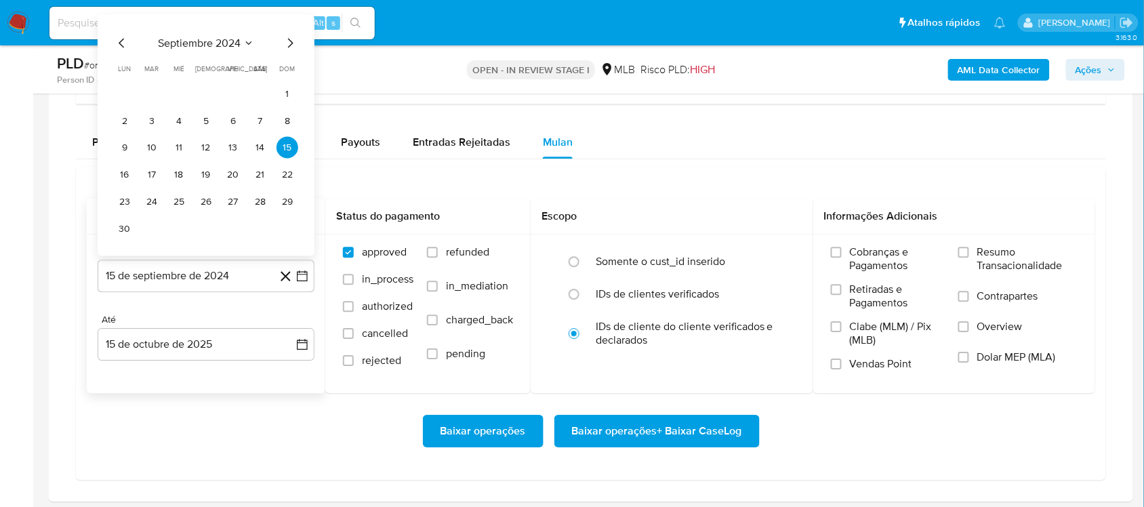
click at [221, 49] on span "septiembre 2024" at bounding box center [199, 44] width 83 height 14
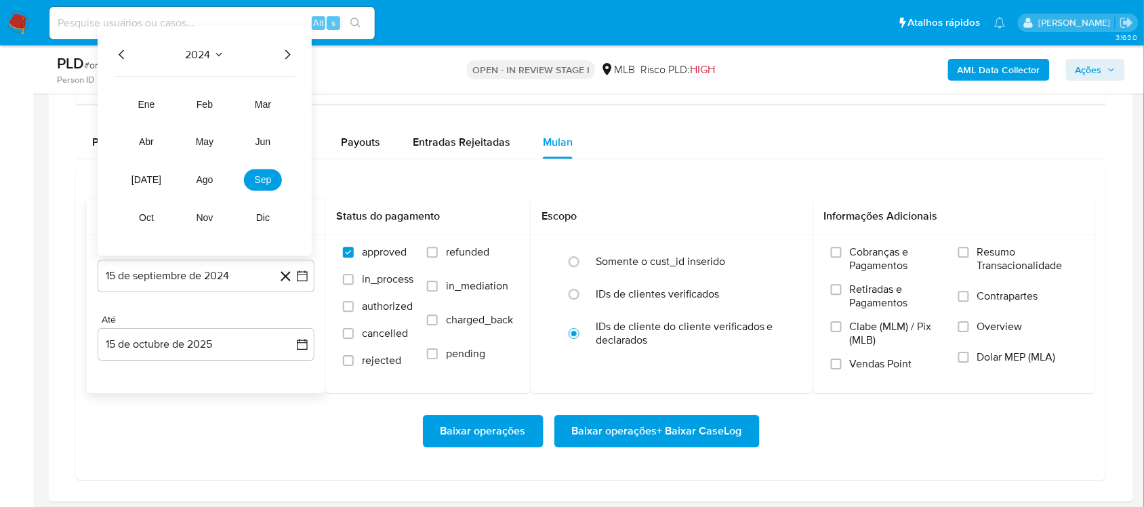
drag, startPoint x: 286, startPoint y: 54, endPoint x: 256, endPoint y: 85, distance: 42.6
click at [286, 55] on icon "Año siguiente" at bounding box center [287, 55] width 16 height 16
click at [205, 183] on span "ago" at bounding box center [205, 180] width 17 height 11
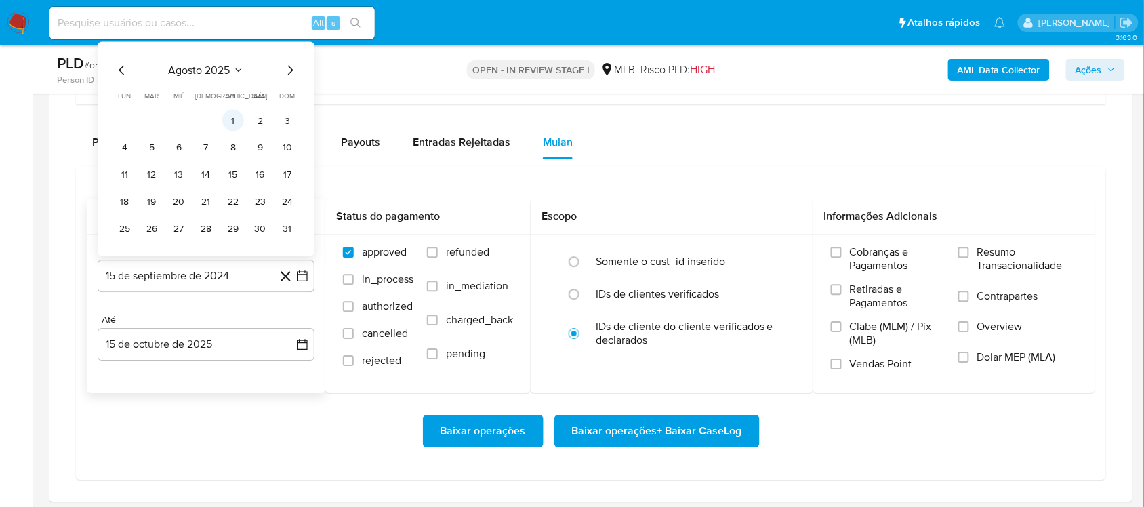
click at [232, 123] on button "1" at bounding box center [233, 121] width 22 height 22
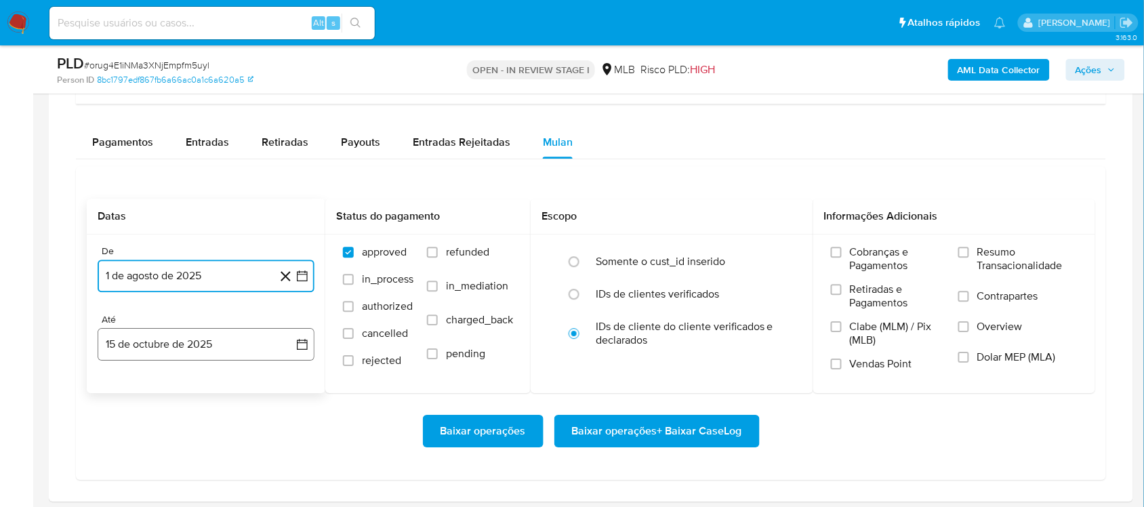
click at [291, 352] on button "15 de octubre de 2025" at bounding box center [206, 344] width 217 height 33
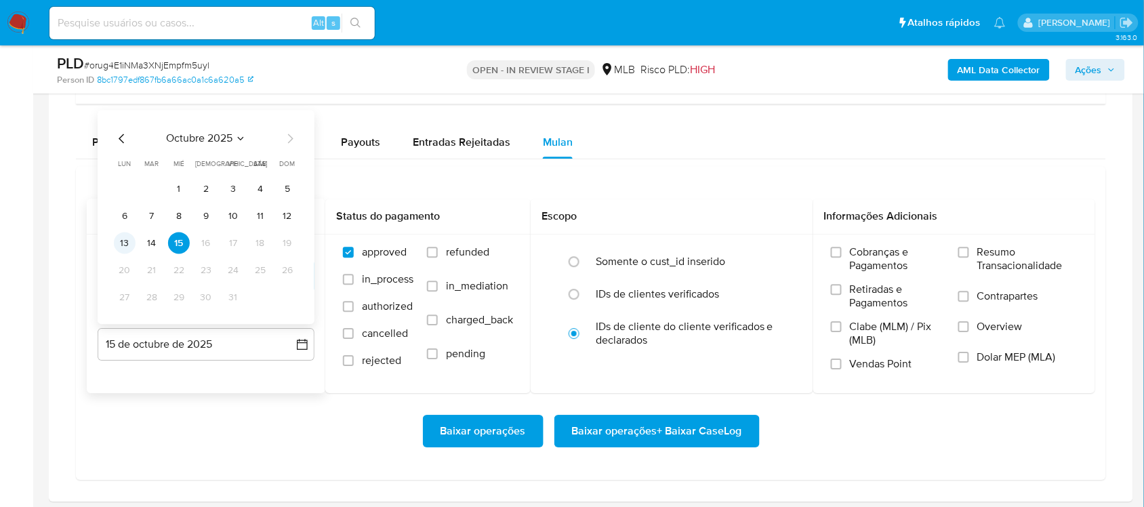
click at [123, 244] on button "13" at bounding box center [125, 243] width 22 height 22
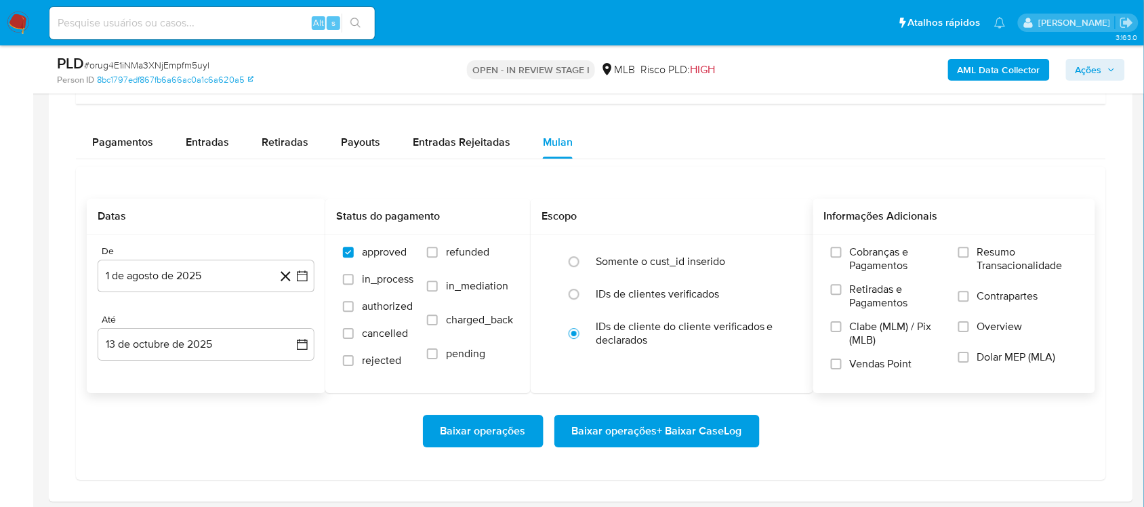
click at [856, 249] on span "Resumo Transacionalidade" at bounding box center [1027, 258] width 100 height 27
click at [856, 249] on input "Resumo Transacionalidade" at bounding box center [963, 252] width 11 height 11
click at [689, 427] on span "Baixar operações + Baixar CaseLog" at bounding box center [657, 431] width 170 height 30
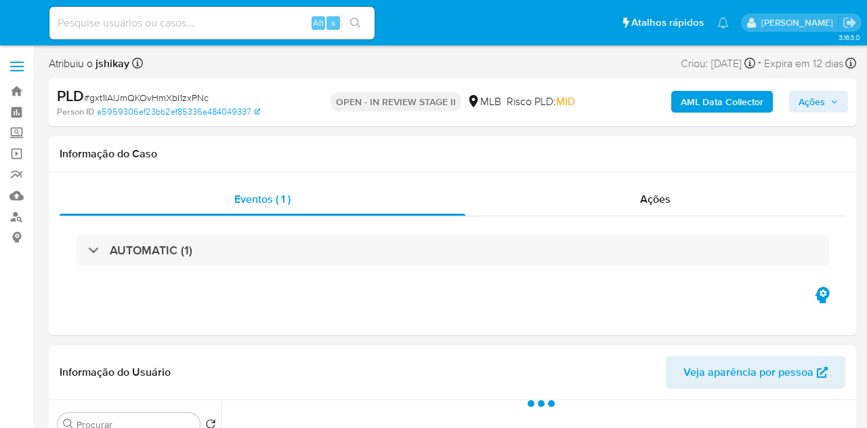
select select "10"
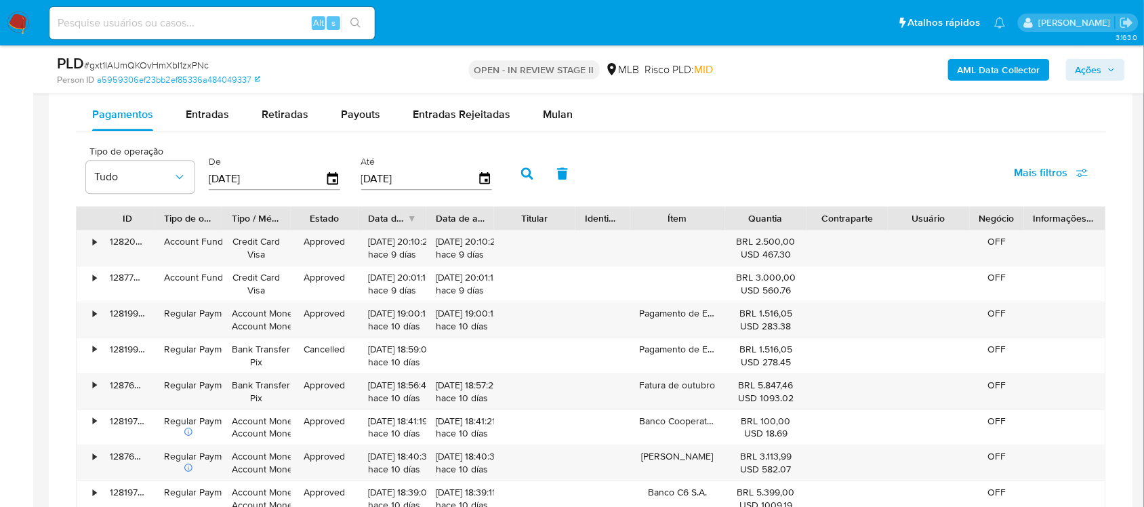
scroll to position [1016, 0]
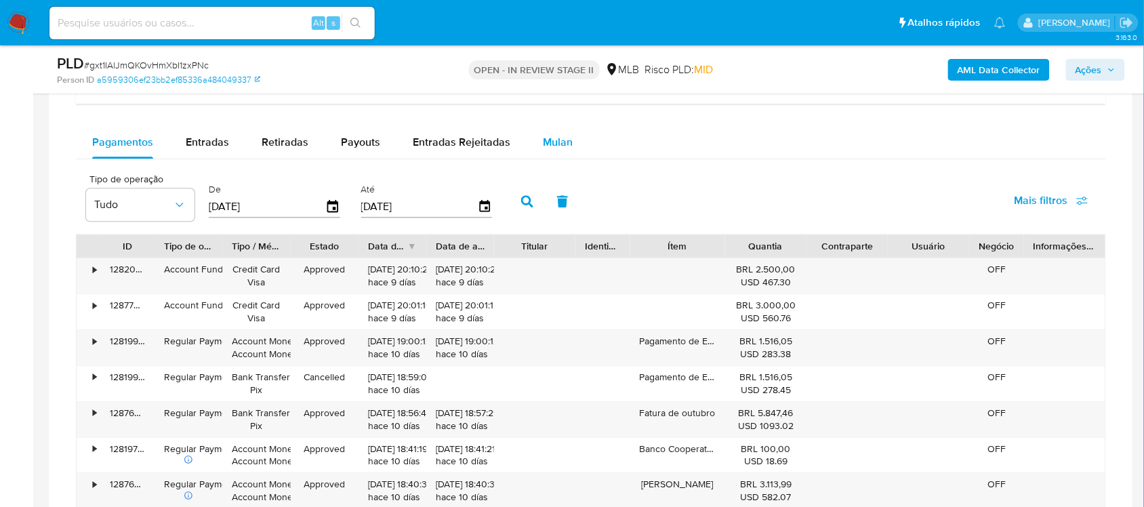
click at [562, 147] on span "Mulan" at bounding box center [558, 142] width 30 height 16
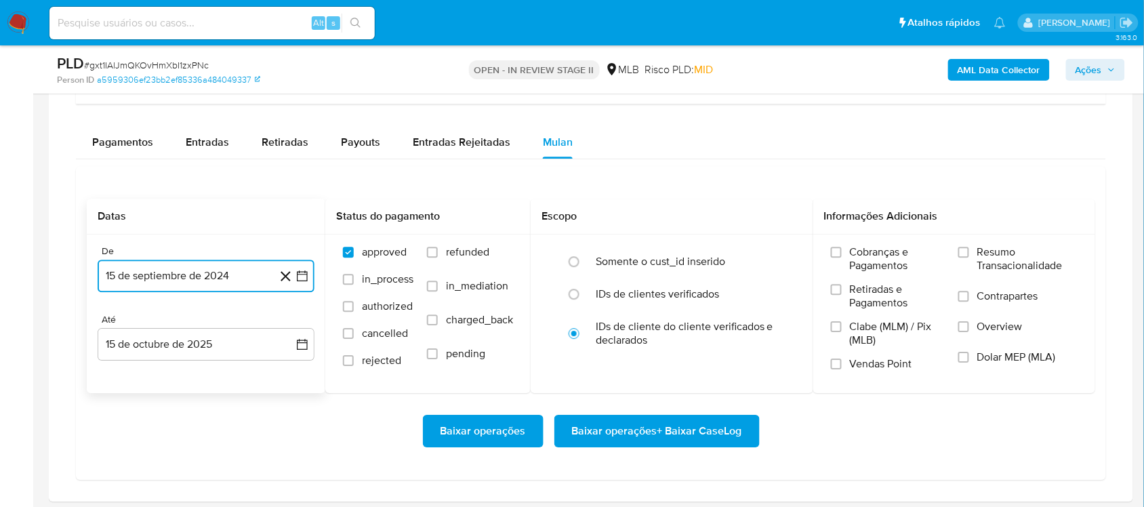
click at [304, 276] on icon "button" at bounding box center [302, 276] width 14 height 14
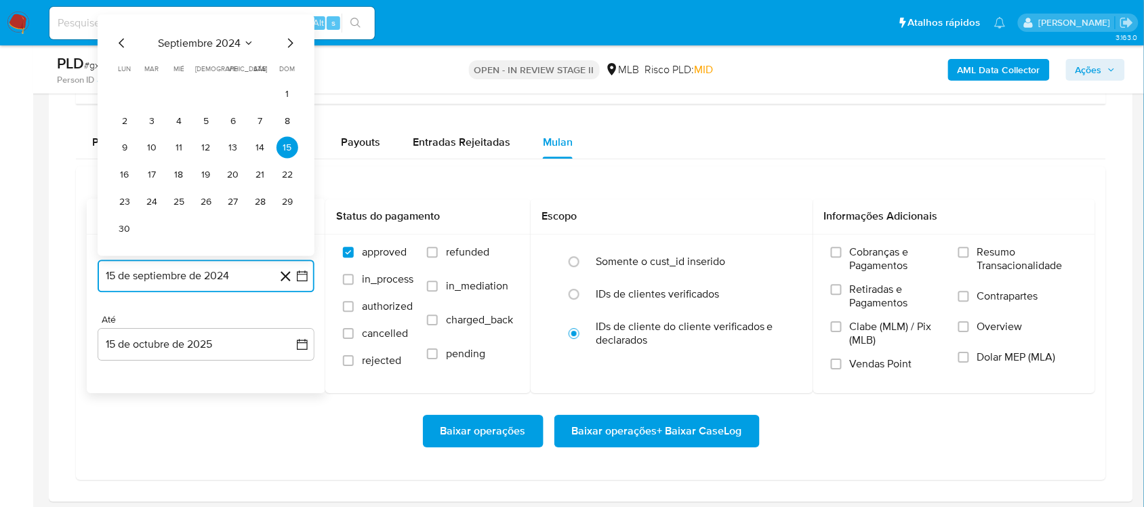
click at [222, 49] on span "septiembre 2024" at bounding box center [199, 44] width 83 height 14
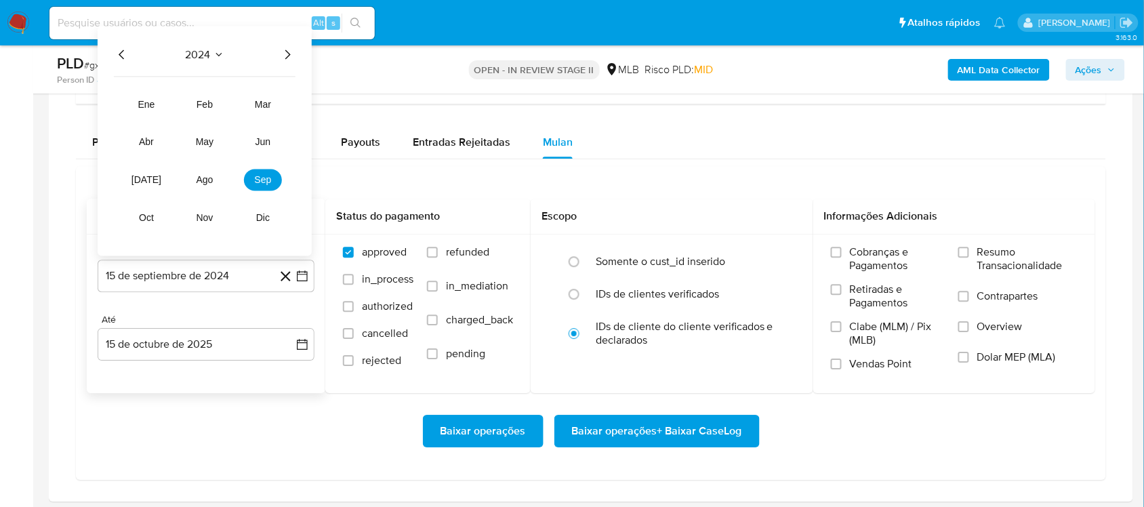
drag, startPoint x: 289, startPoint y: 56, endPoint x: 245, endPoint y: 127, distance: 83.7
click at [289, 58] on icon "Año siguiente" at bounding box center [287, 54] width 5 height 9
click at [212, 188] on button "ago" at bounding box center [205, 180] width 38 height 22
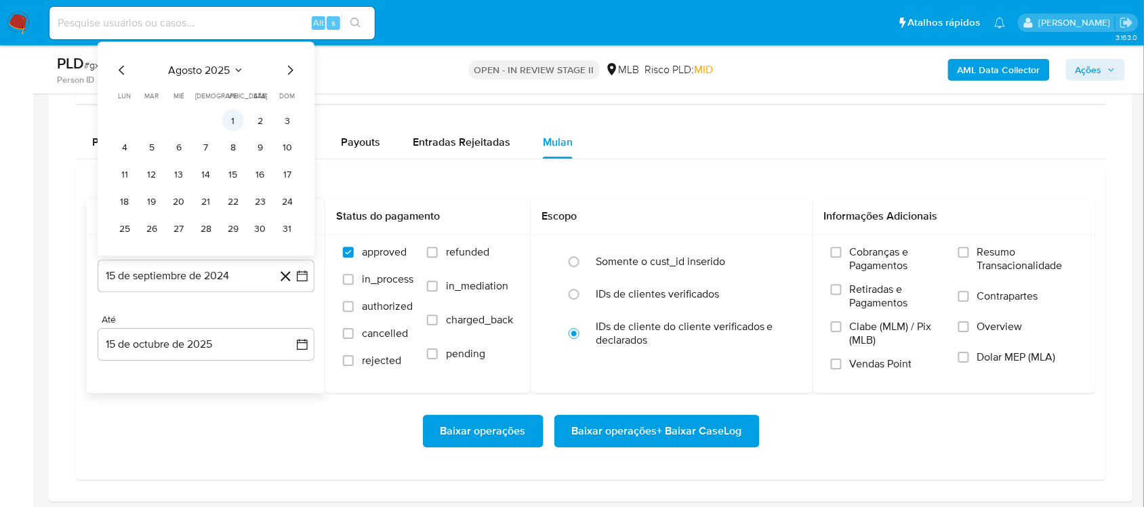
click at [226, 127] on button "1" at bounding box center [233, 121] width 22 height 22
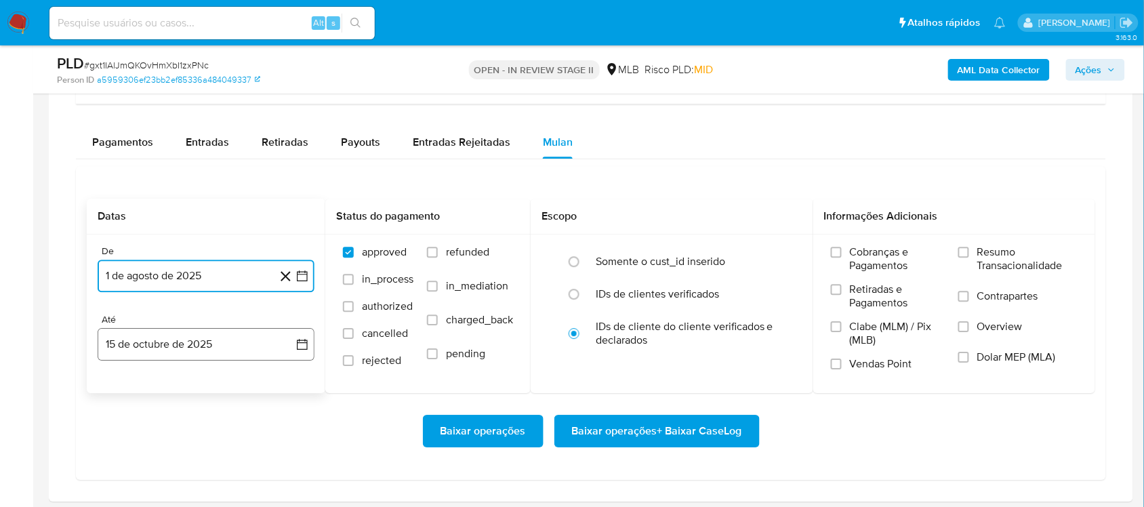
click at [302, 356] on button "15 de octubre de 2025" at bounding box center [206, 344] width 217 height 33
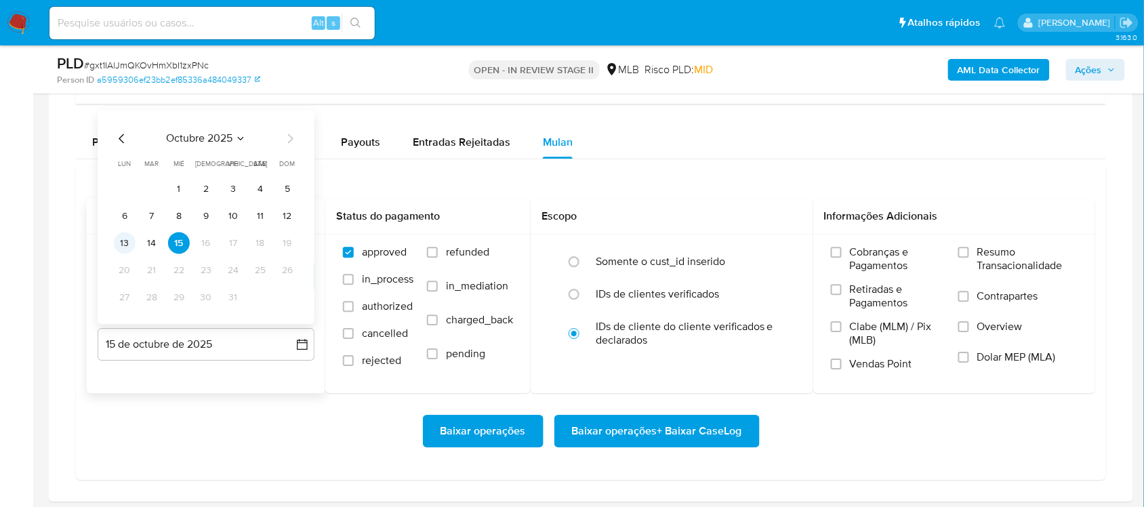
click at [127, 247] on button "13" at bounding box center [125, 243] width 22 height 22
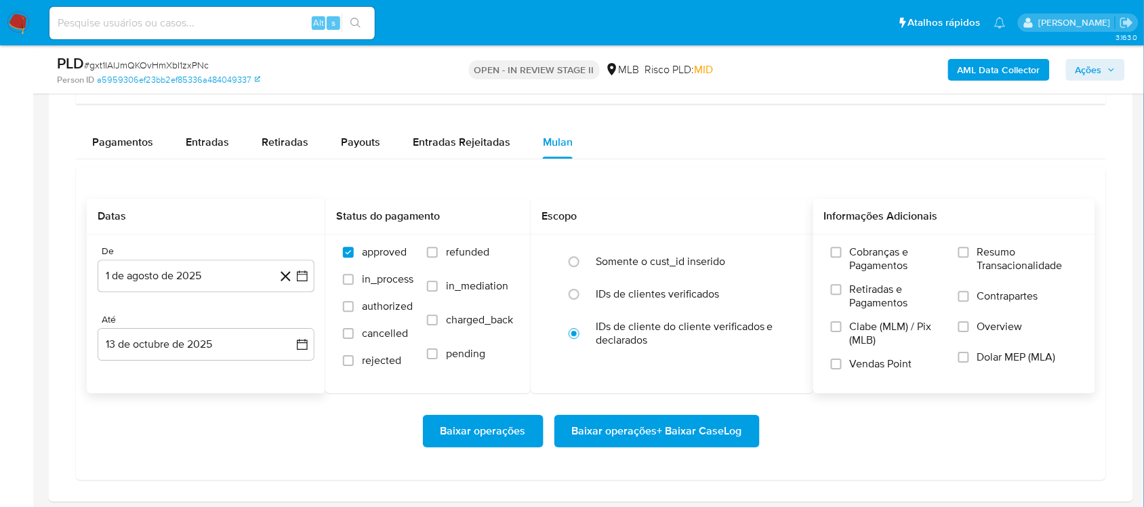
click at [867, 258] on span "Resumo Transacionalidade" at bounding box center [1027, 258] width 100 height 27
click at [867, 257] on input "Resumo Transacionalidade" at bounding box center [963, 252] width 11 height 11
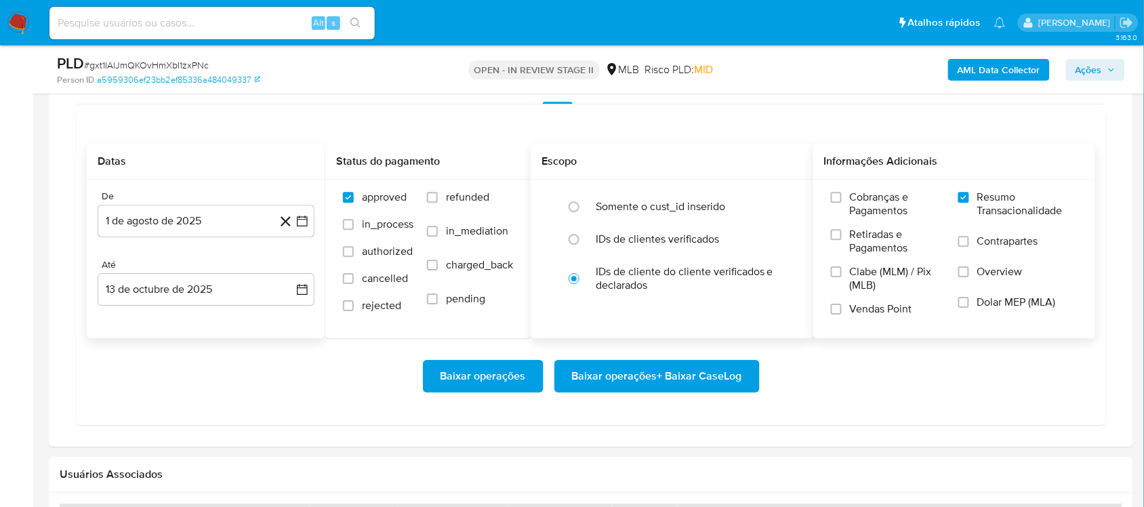
scroll to position [1101, 0]
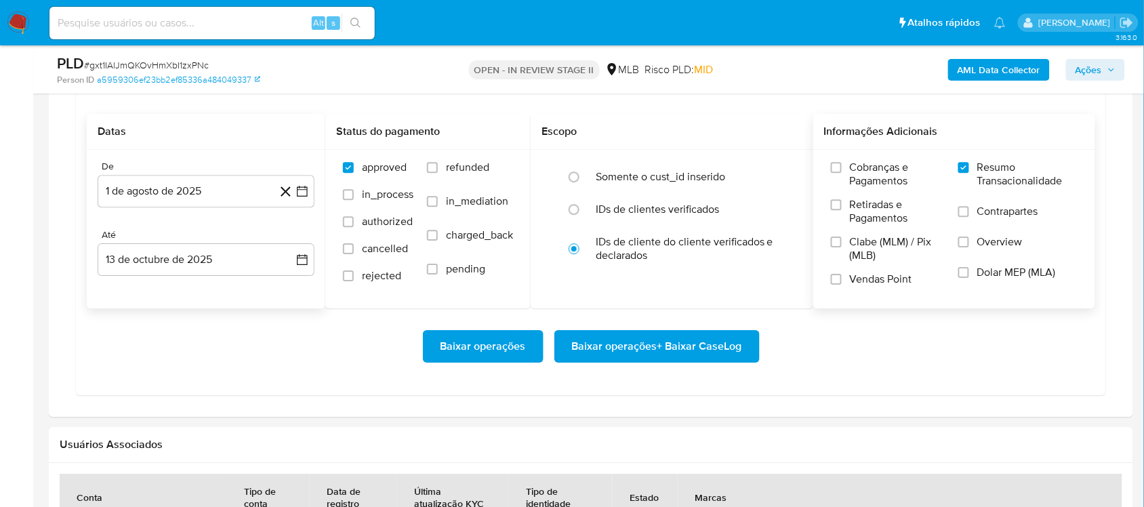
click at [624, 337] on span "Baixar operações + Baixar CaseLog" at bounding box center [657, 346] width 170 height 30
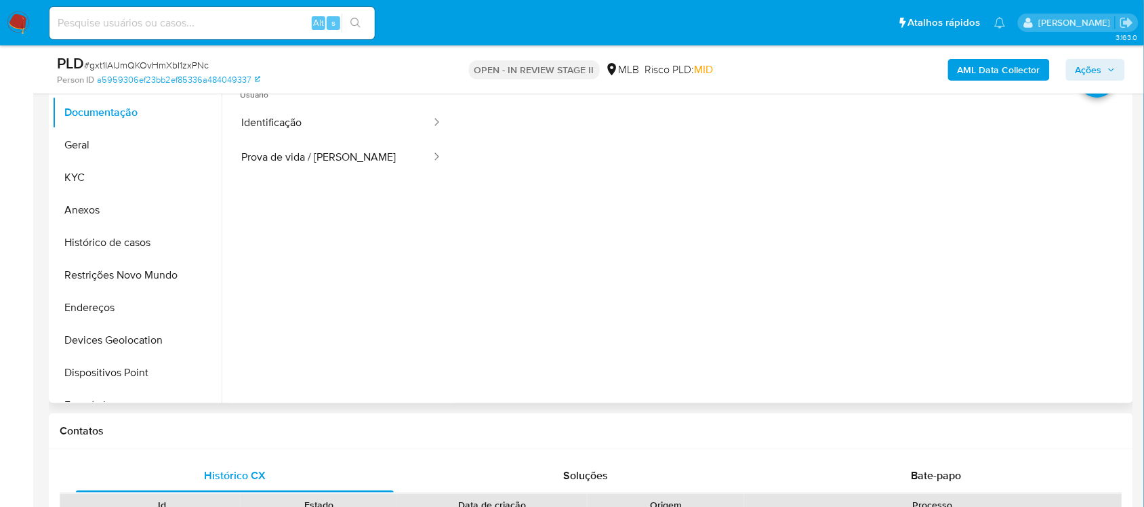
scroll to position [254, 0]
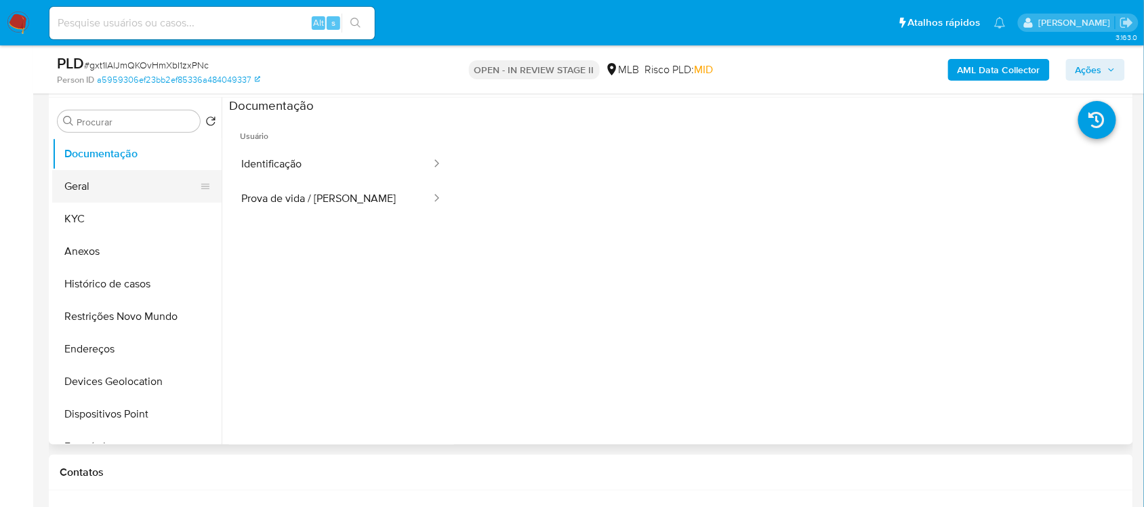
click at [132, 187] on button "Geral" at bounding box center [131, 186] width 159 height 33
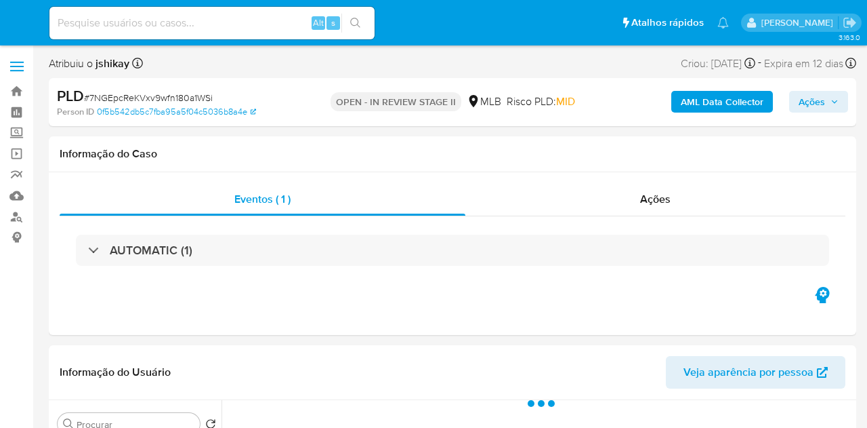
select select "10"
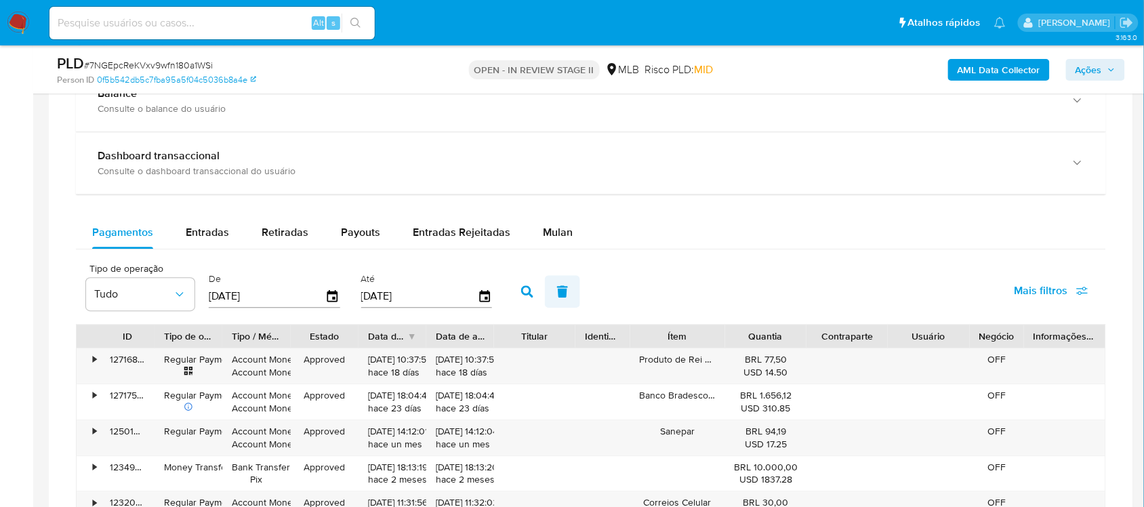
scroll to position [1101, 0]
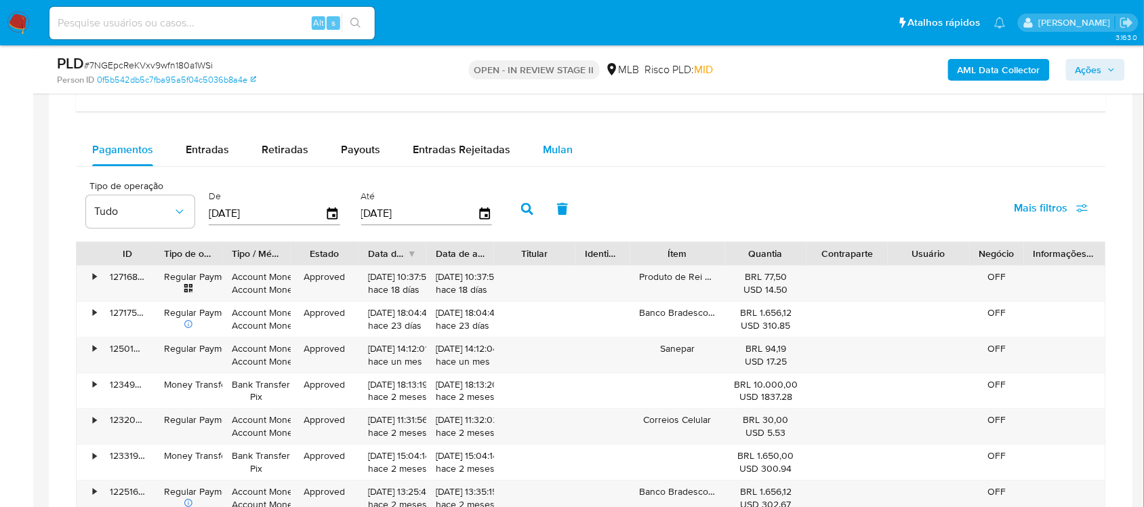
click at [564, 147] on span "Mulan" at bounding box center [558, 150] width 30 height 16
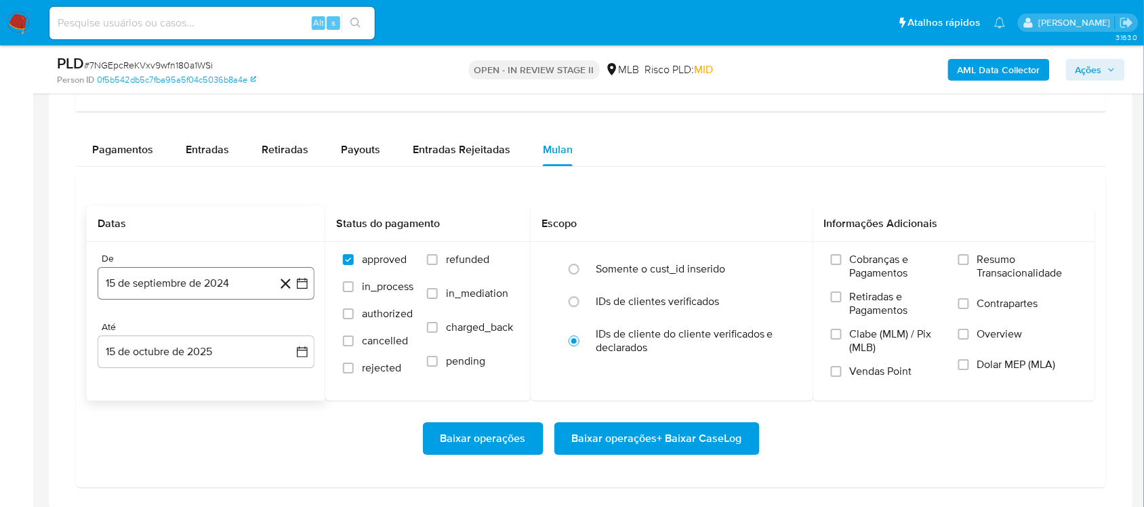
click at [309, 285] on button "15 de septiembre de 2024" at bounding box center [206, 283] width 217 height 33
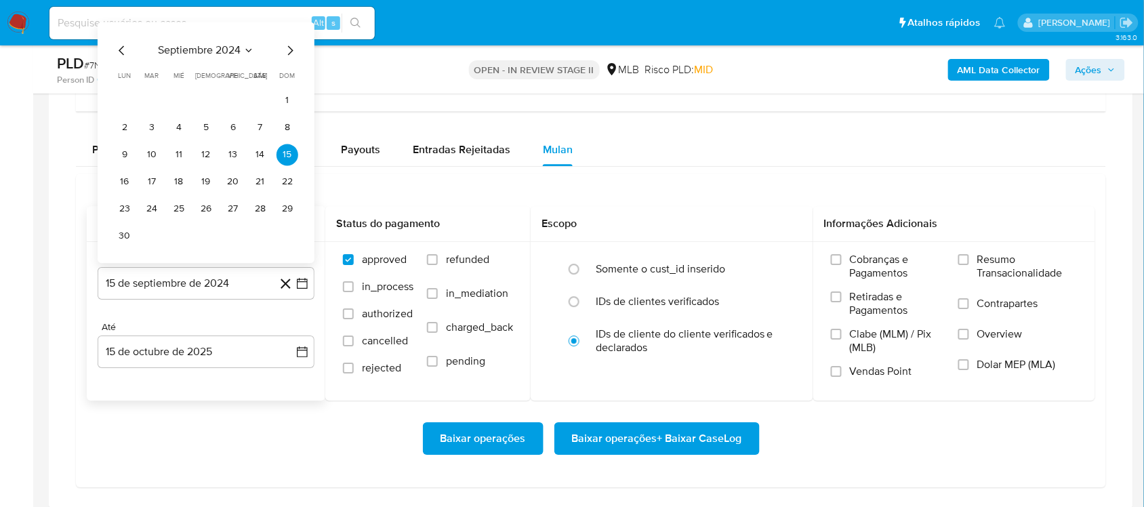
click at [224, 51] on span "septiembre 2024" at bounding box center [199, 50] width 83 height 14
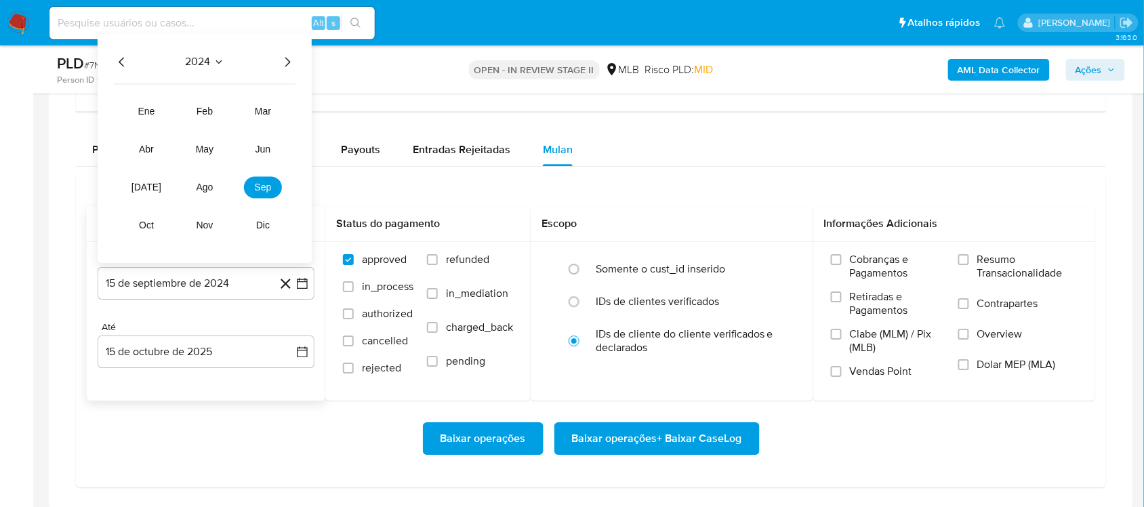
click at [285, 60] on icon "Año siguiente" at bounding box center [287, 61] width 5 height 9
click at [197, 184] on span "ago" at bounding box center [205, 187] width 17 height 11
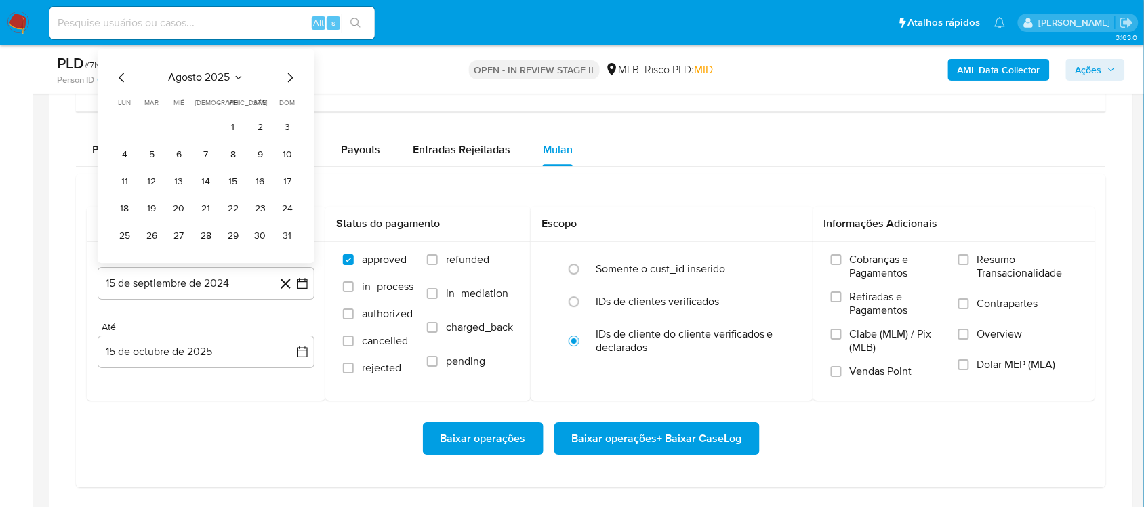
drag, startPoint x: 234, startPoint y: 126, endPoint x: 260, endPoint y: 203, distance: 81.2
click at [234, 127] on button "1" at bounding box center [233, 128] width 22 height 22
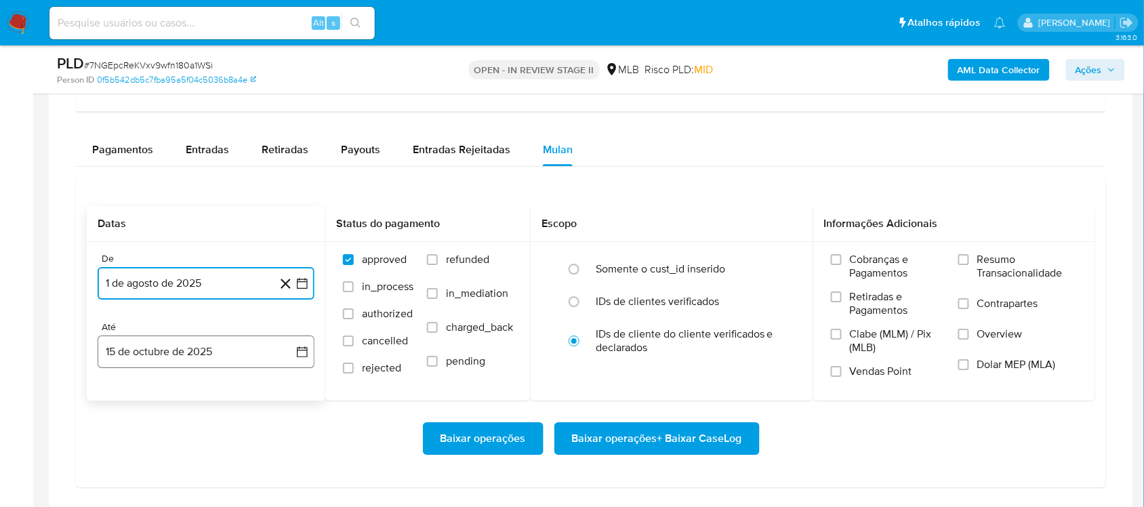
click at [295, 354] on icon "button" at bounding box center [302, 352] width 14 height 14
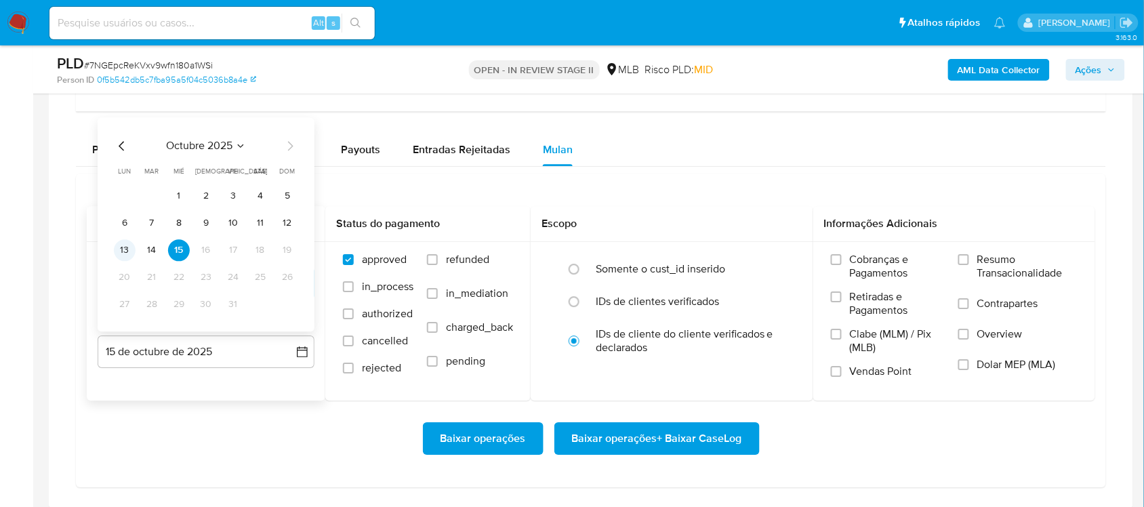
click at [129, 255] on button "13" at bounding box center [125, 250] width 22 height 22
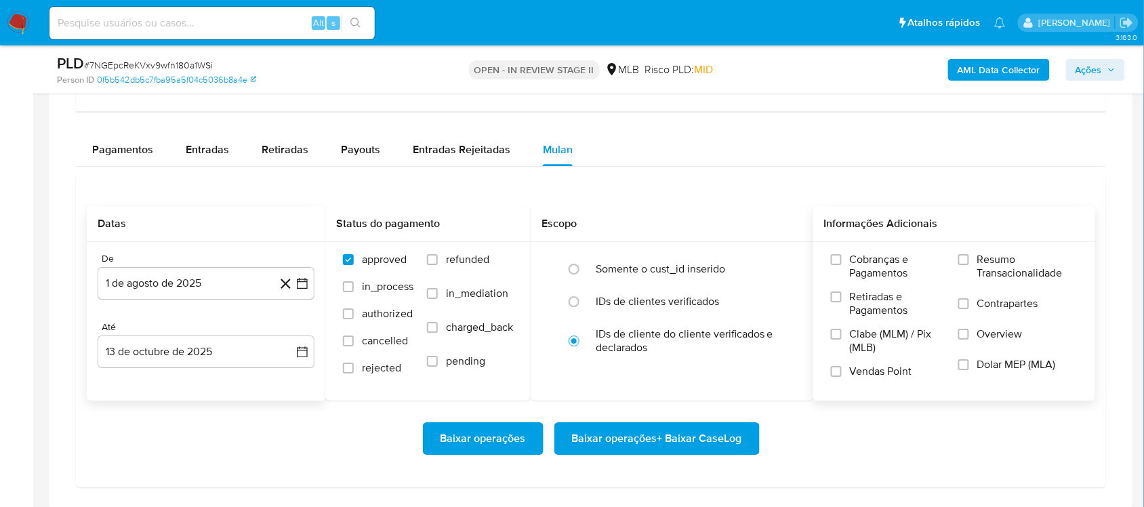
click at [867, 272] on label "Resumo Transacionalidade" at bounding box center [1017, 275] width 119 height 44
click at [867, 265] on input "Resumo Transacionalidade" at bounding box center [963, 259] width 11 height 11
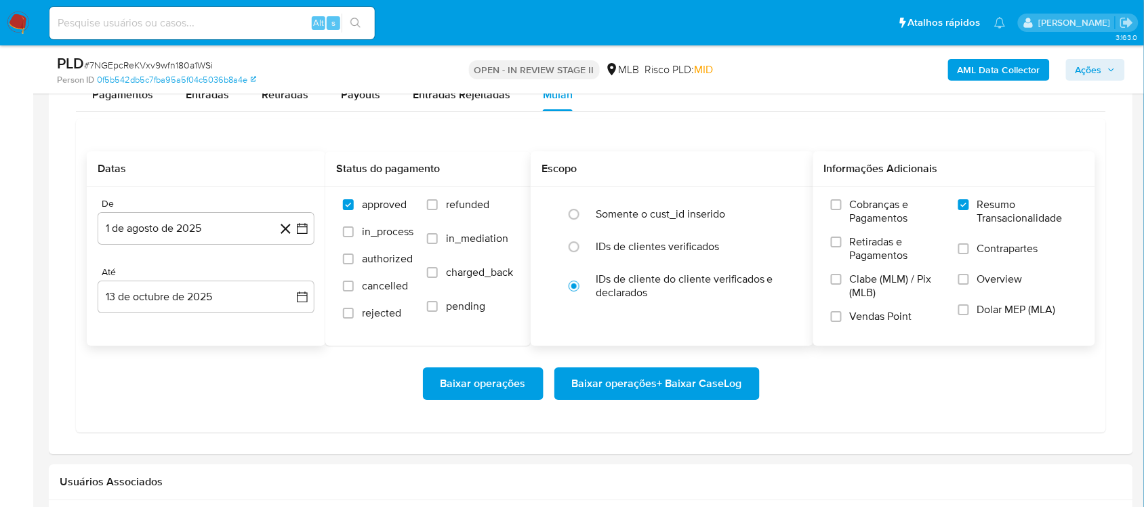
scroll to position [1186, 0]
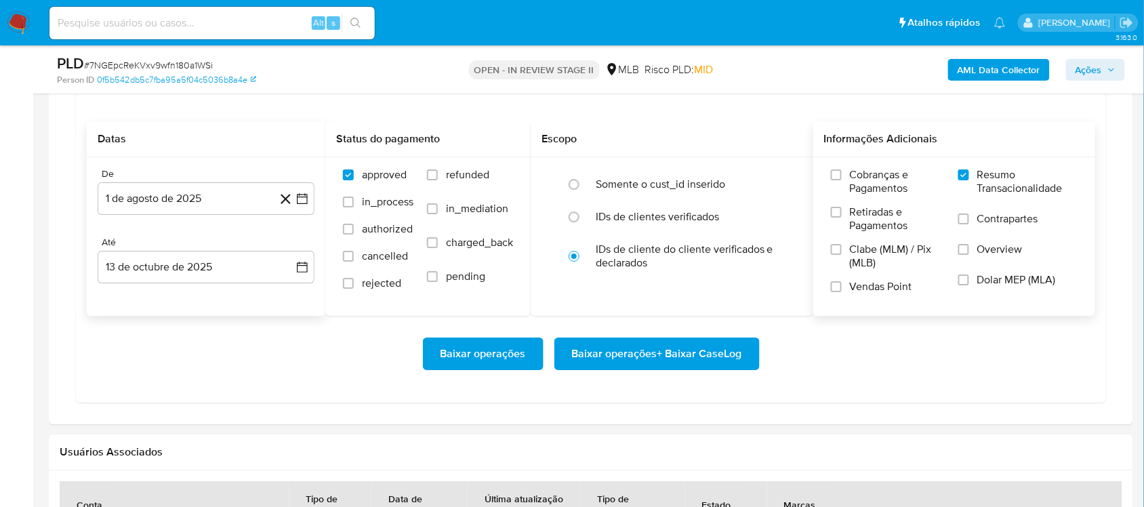
click at [606, 344] on span "Baixar operações + Baixar CaseLog" at bounding box center [657, 354] width 170 height 30
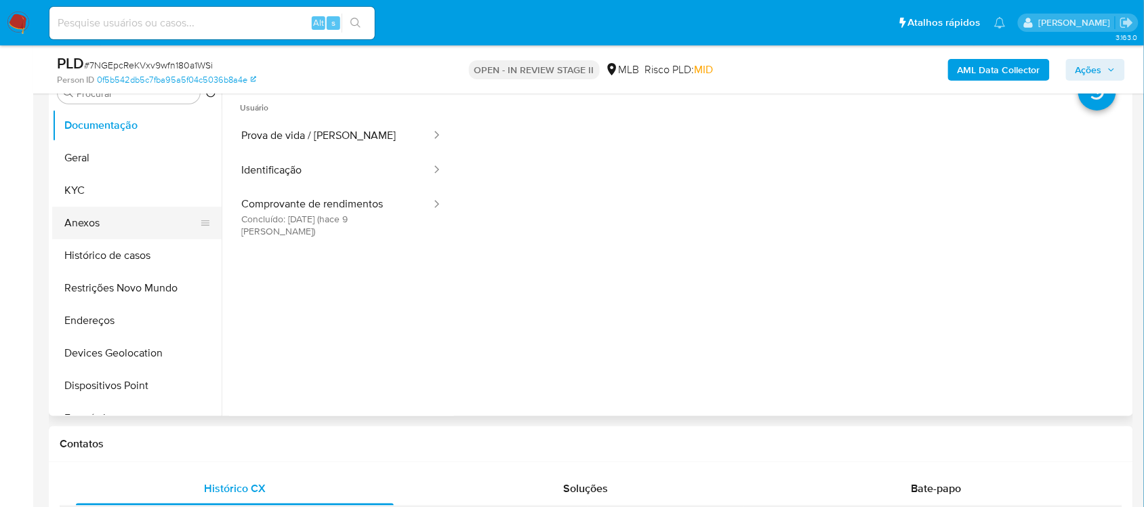
scroll to position [254, 0]
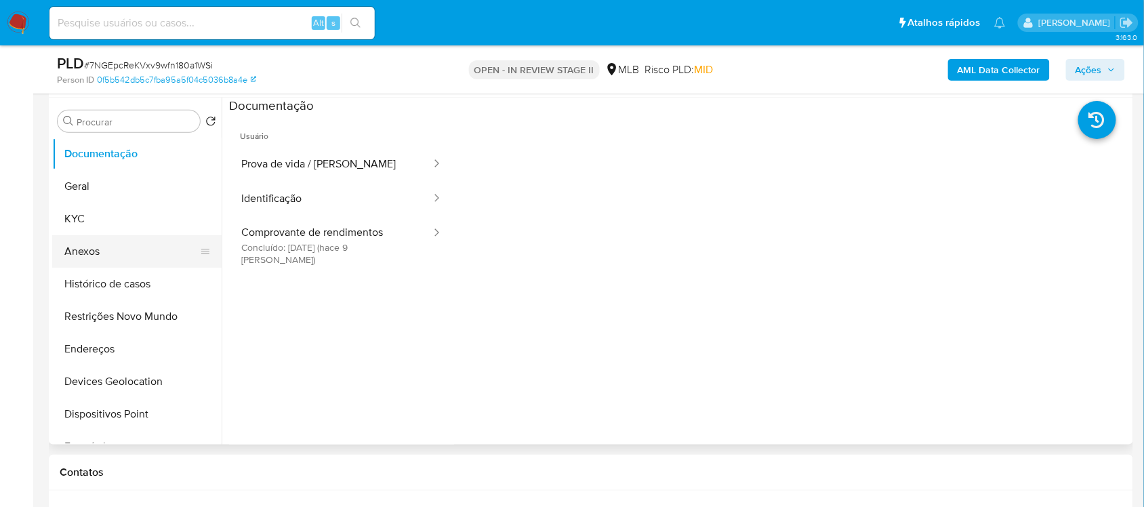
click at [102, 180] on button "Geral" at bounding box center [136, 186] width 169 height 33
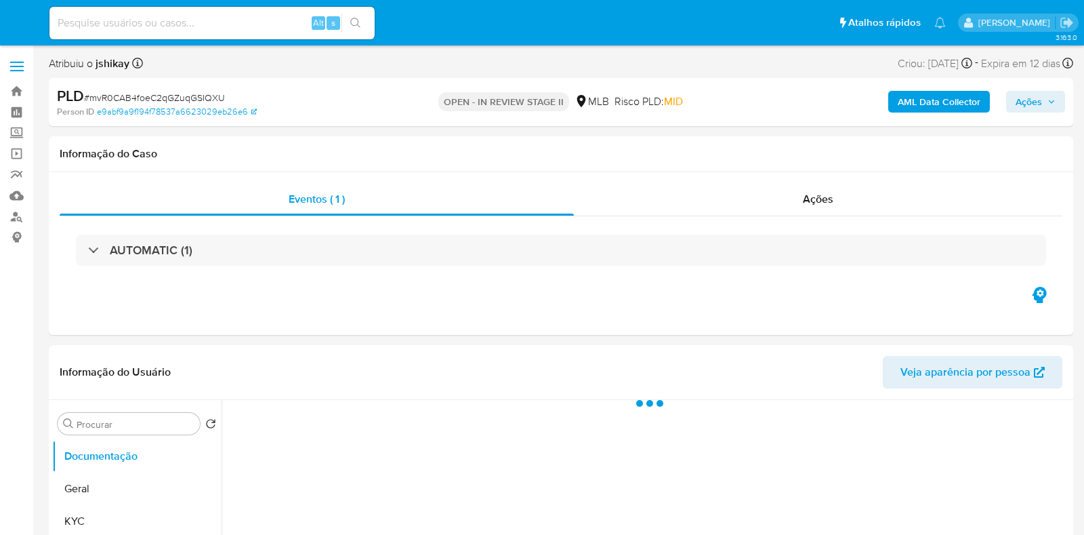
select select "10"
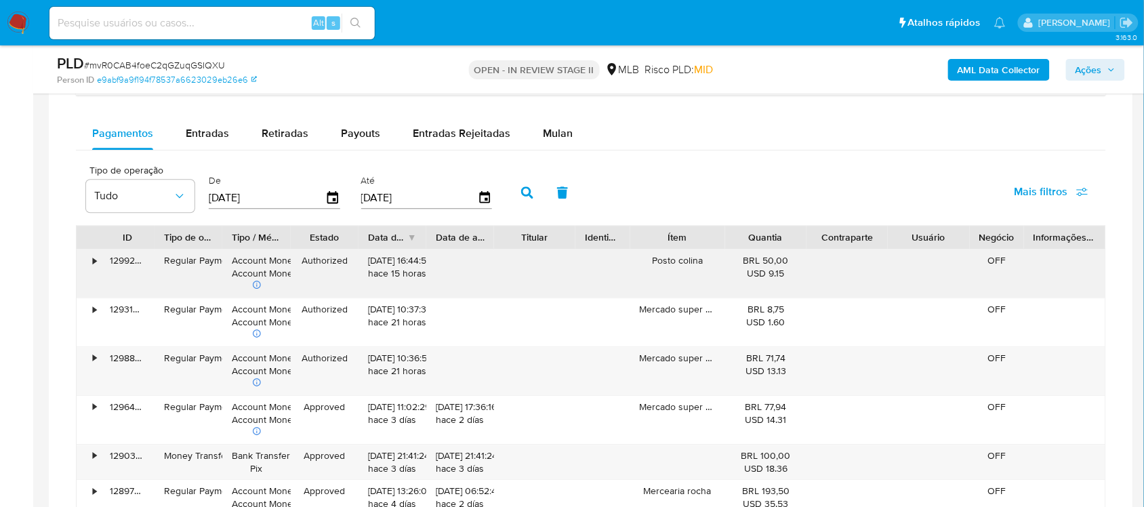
scroll to position [932, 0]
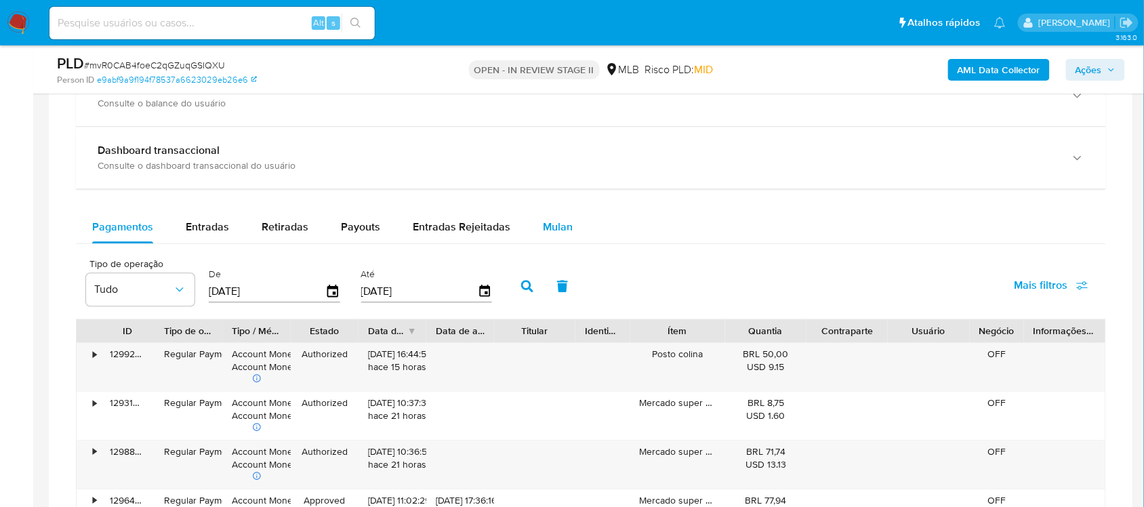
click at [543, 219] on span "Mulan" at bounding box center [558, 227] width 30 height 16
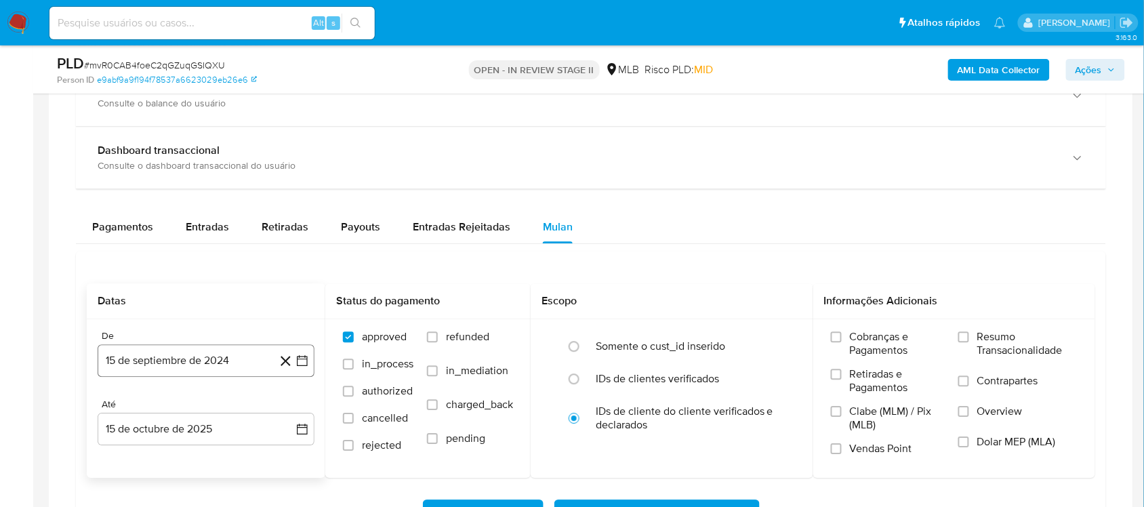
click at [305, 364] on icon "button" at bounding box center [302, 361] width 14 height 14
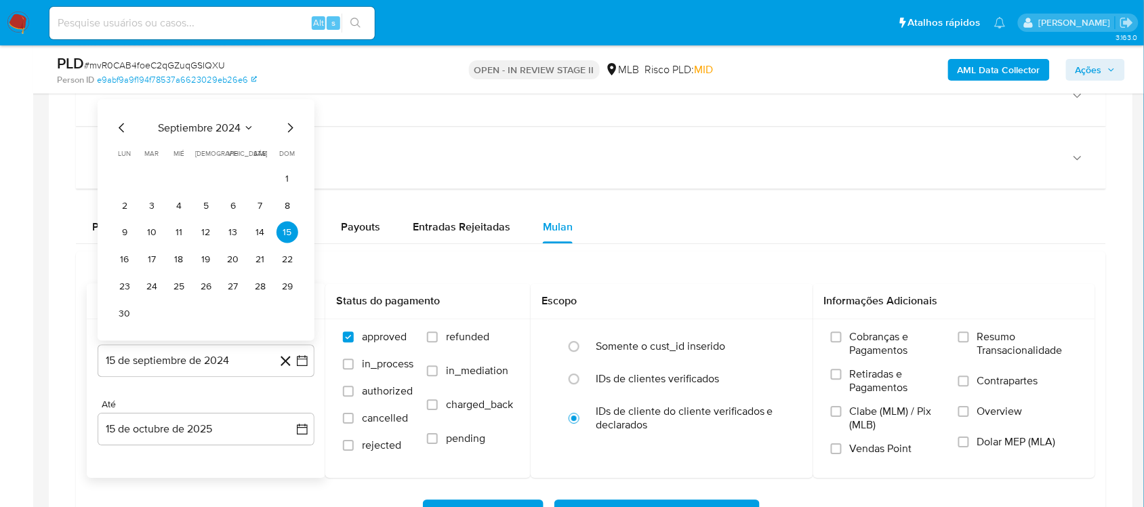
click at [222, 125] on span "septiembre 2024" at bounding box center [199, 128] width 83 height 14
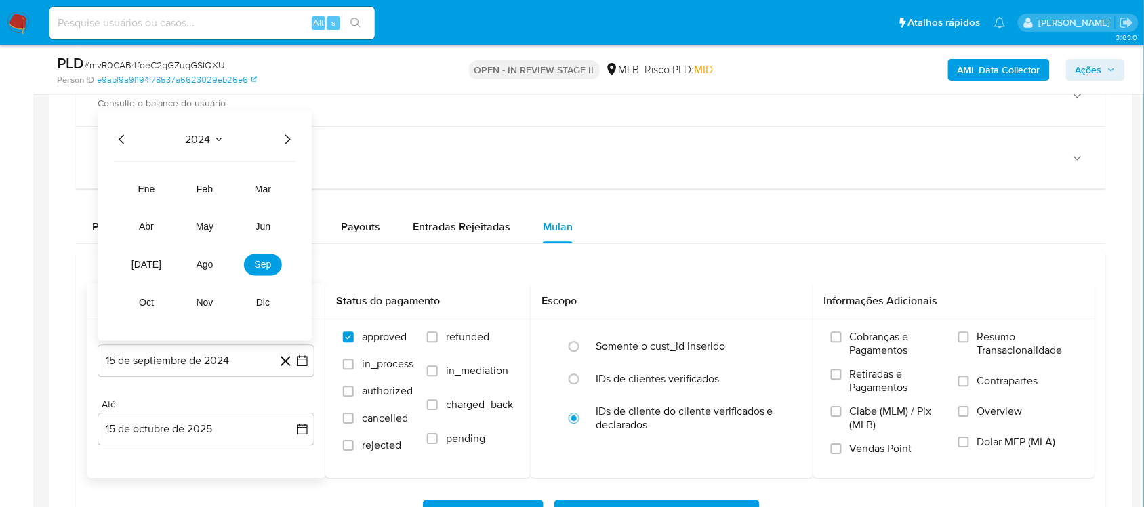
drag, startPoint x: 285, startPoint y: 136, endPoint x: 275, endPoint y: 167, distance: 32.8
click at [285, 136] on icon "Año siguiente" at bounding box center [287, 139] width 16 height 16
click at [211, 265] on span "ago" at bounding box center [205, 265] width 17 height 11
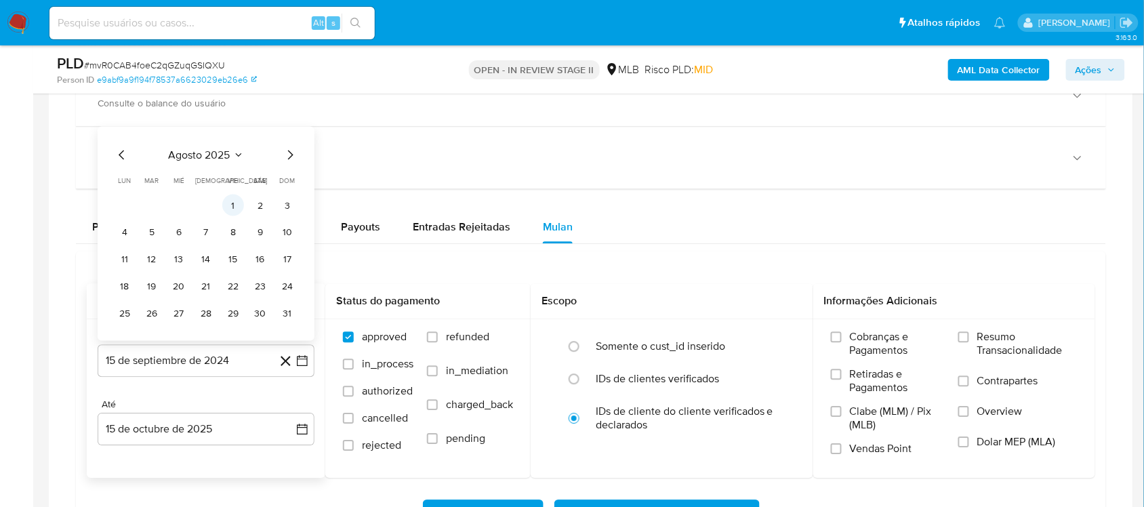
click at [224, 201] on button "1" at bounding box center [233, 205] width 22 height 22
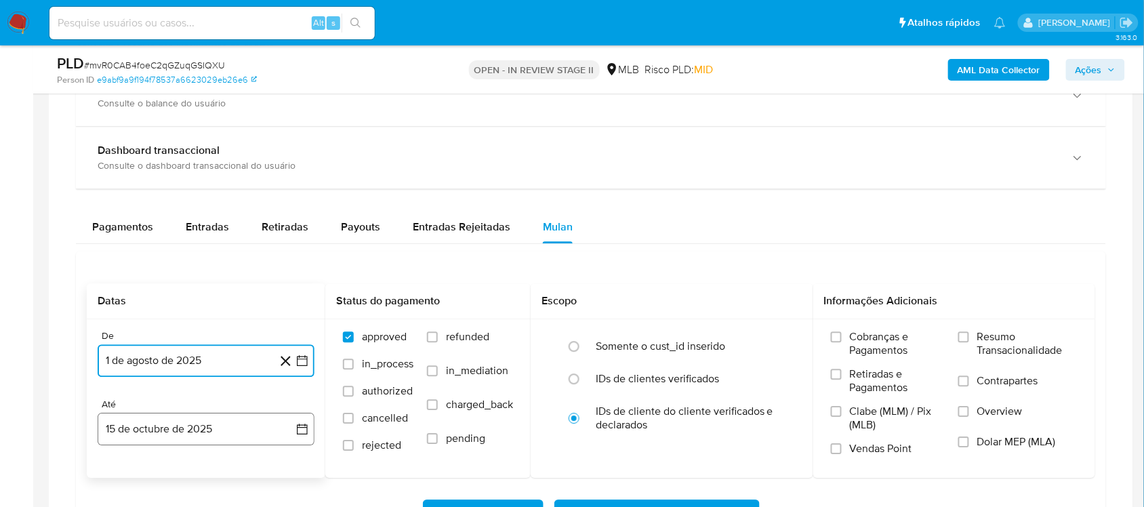
click at [303, 430] on icon "button" at bounding box center [302, 429] width 14 height 14
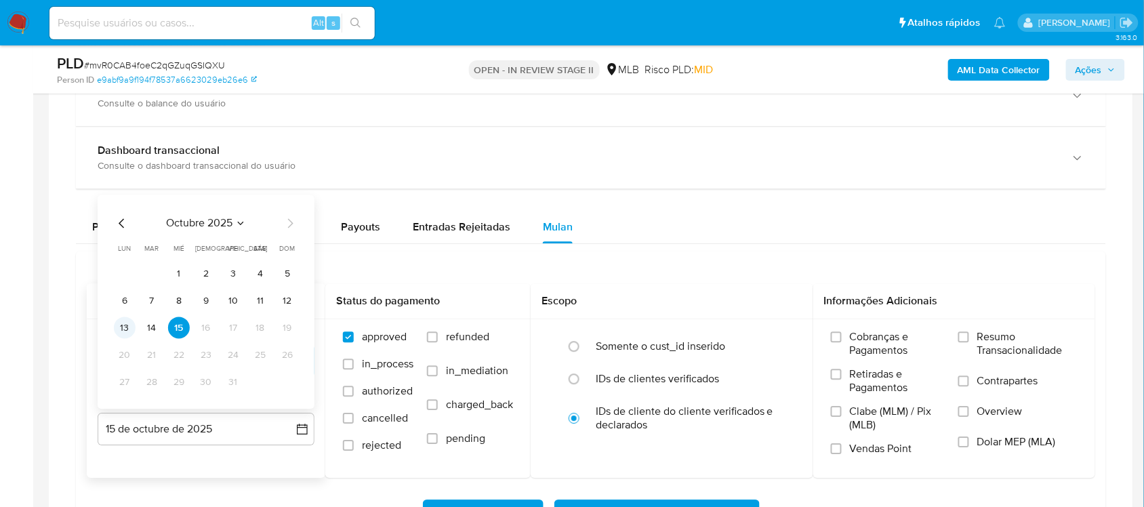
click at [121, 325] on button "13" at bounding box center [125, 328] width 22 height 22
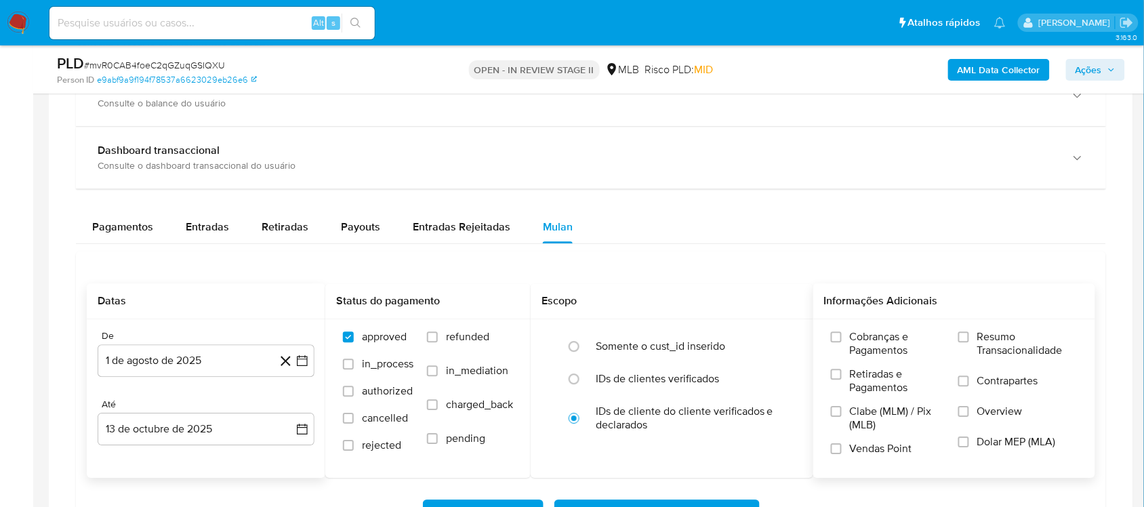
click at [1014, 348] on span "Resumo Transacionalidade" at bounding box center [1027, 343] width 100 height 27
click at [969, 342] on input "Resumo Transacionalidade" at bounding box center [963, 336] width 11 height 11
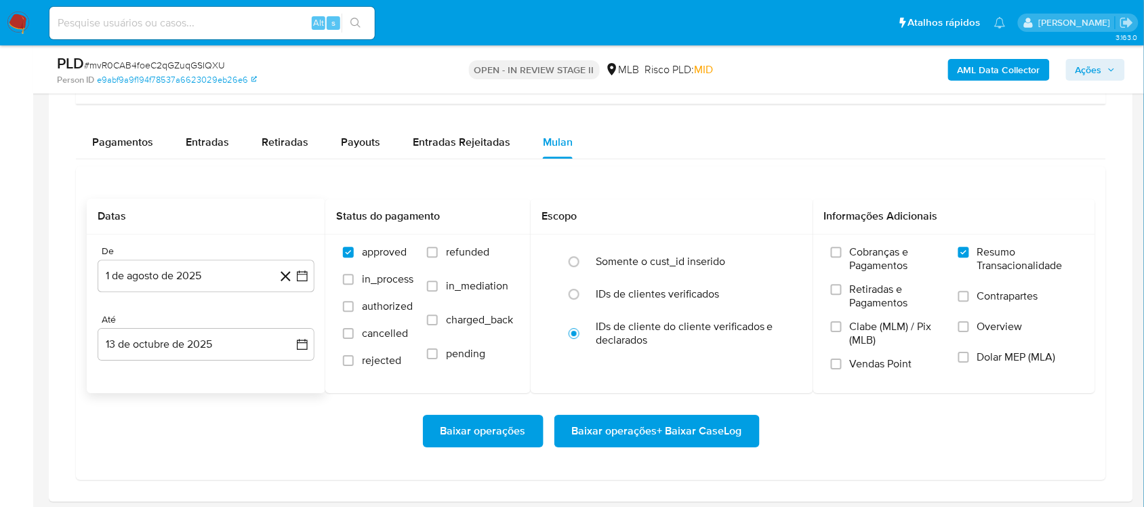
click at [627, 428] on span "Baixar operações + Baixar CaseLog" at bounding box center [657, 431] width 170 height 30
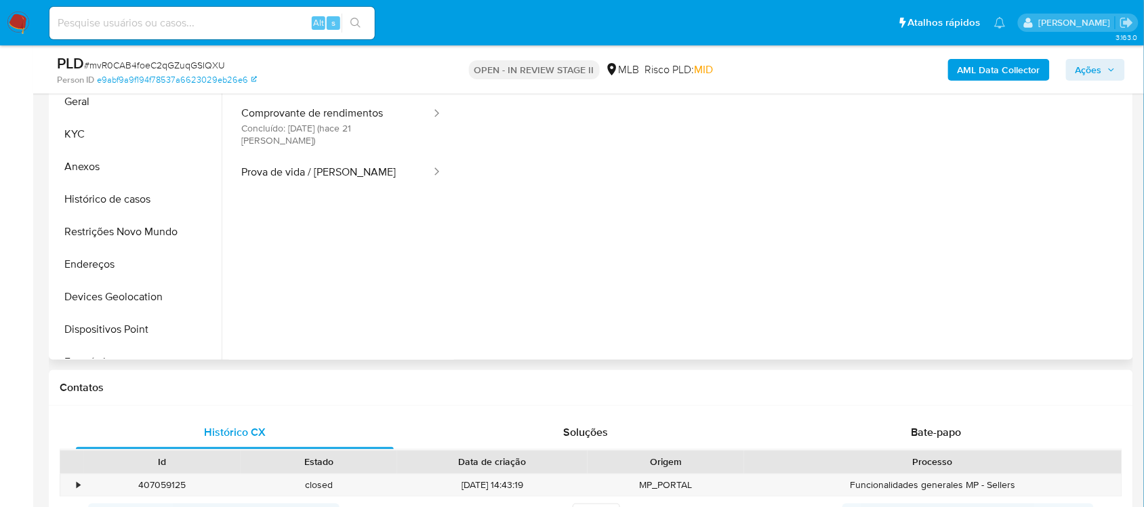
scroll to position [254, 0]
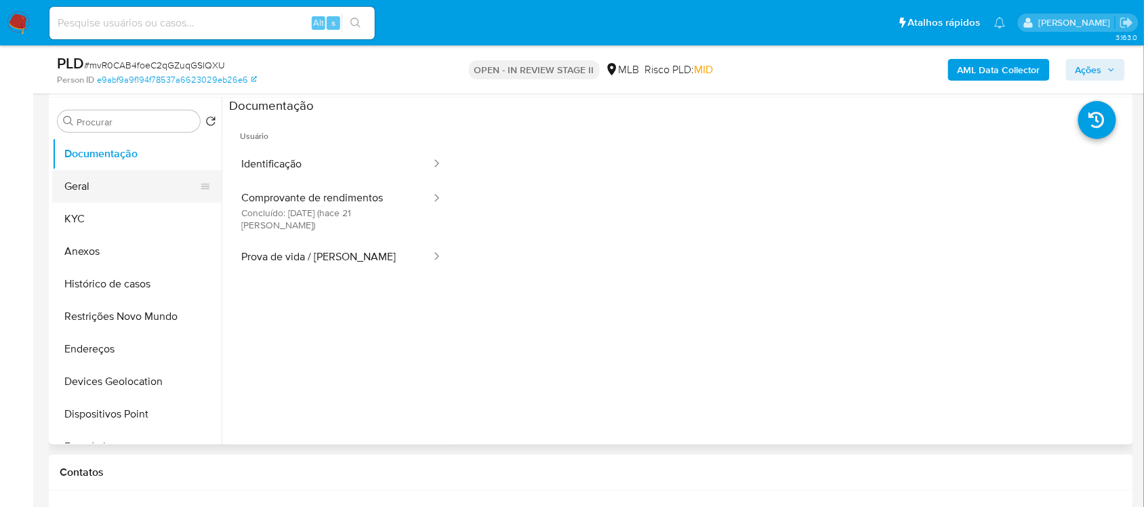
click at [85, 171] on button "Geral" at bounding box center [131, 186] width 159 height 33
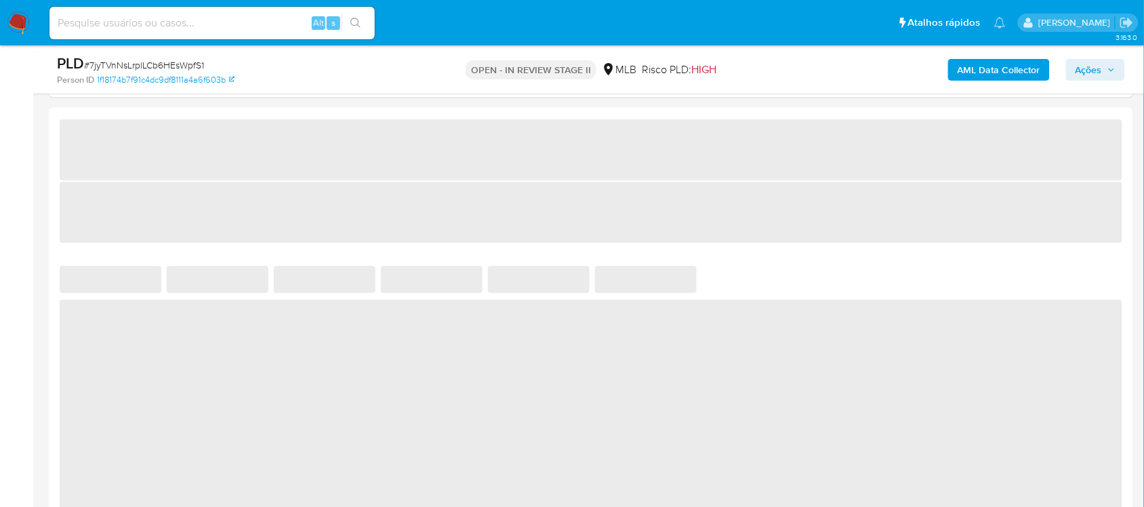
select select "10"
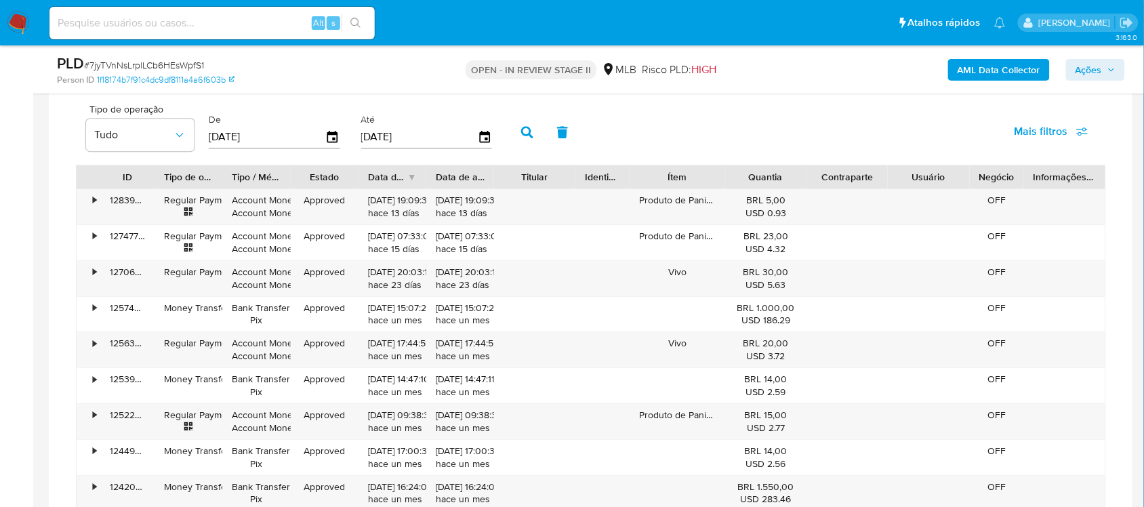
scroll to position [1016, 0]
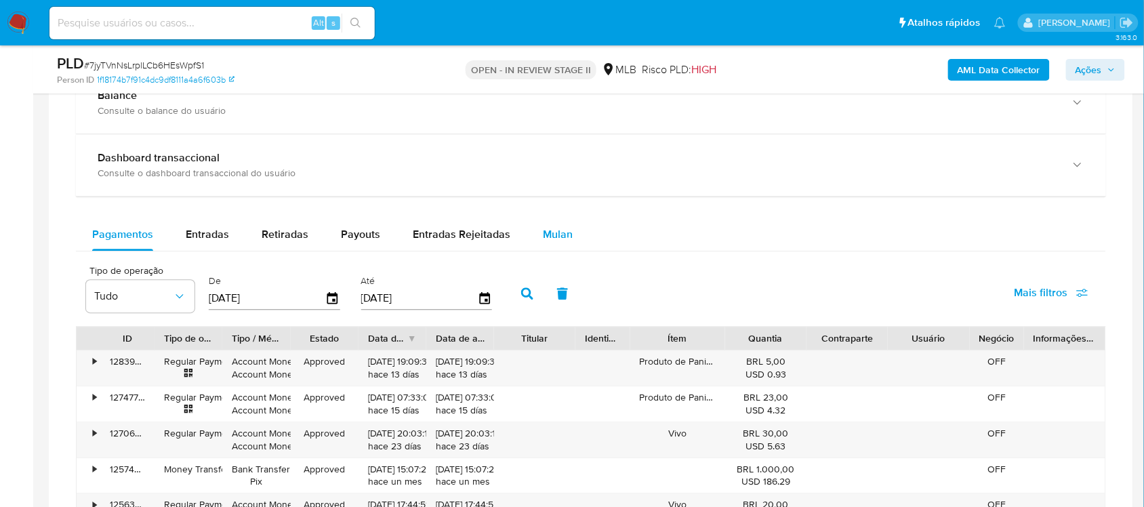
click at [550, 241] on span "Mulan" at bounding box center [558, 234] width 30 height 16
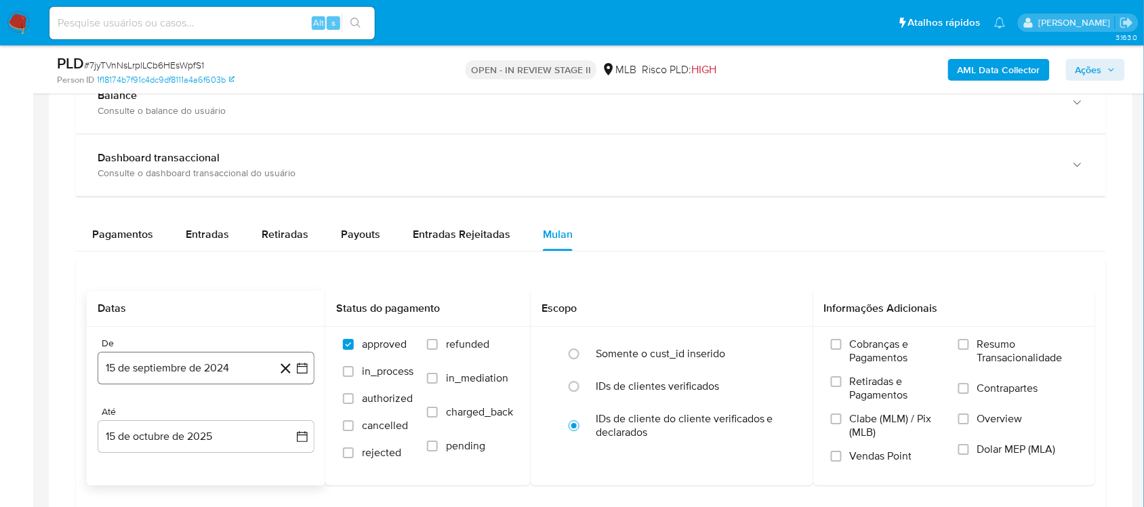
click at [302, 309] on icon "button" at bounding box center [302, 368] width 14 height 14
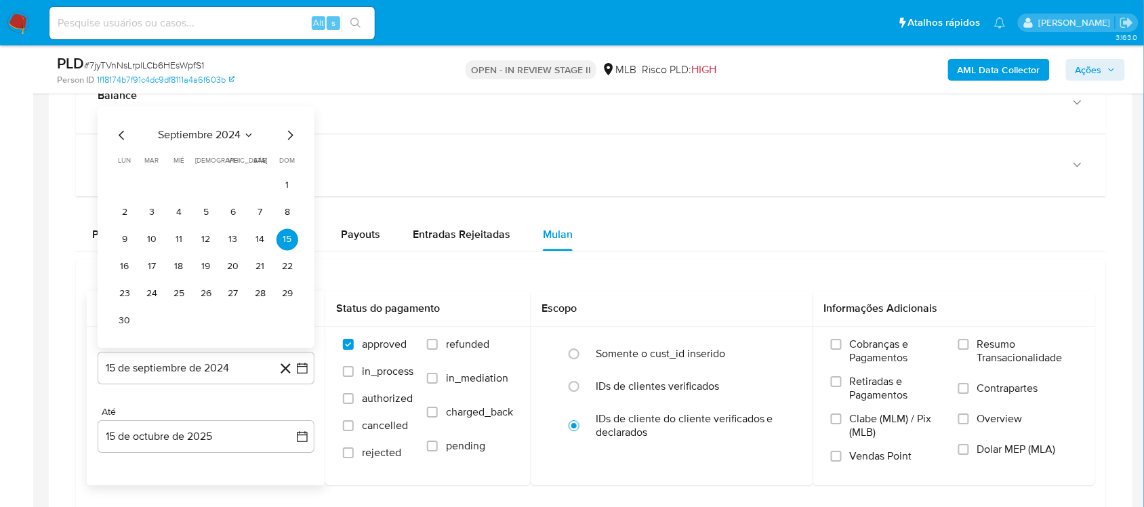
click at [219, 141] on span "septiembre 2024" at bounding box center [199, 135] width 83 height 14
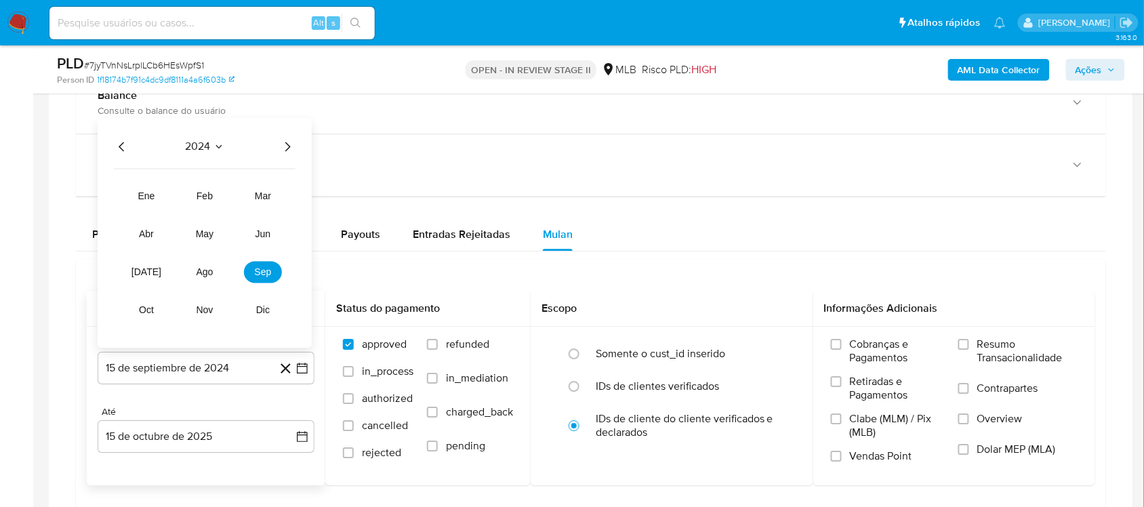
click at [288, 150] on icon "Año siguiente" at bounding box center [287, 146] width 5 height 9
click at [201, 272] on span "ago" at bounding box center [205, 271] width 17 height 11
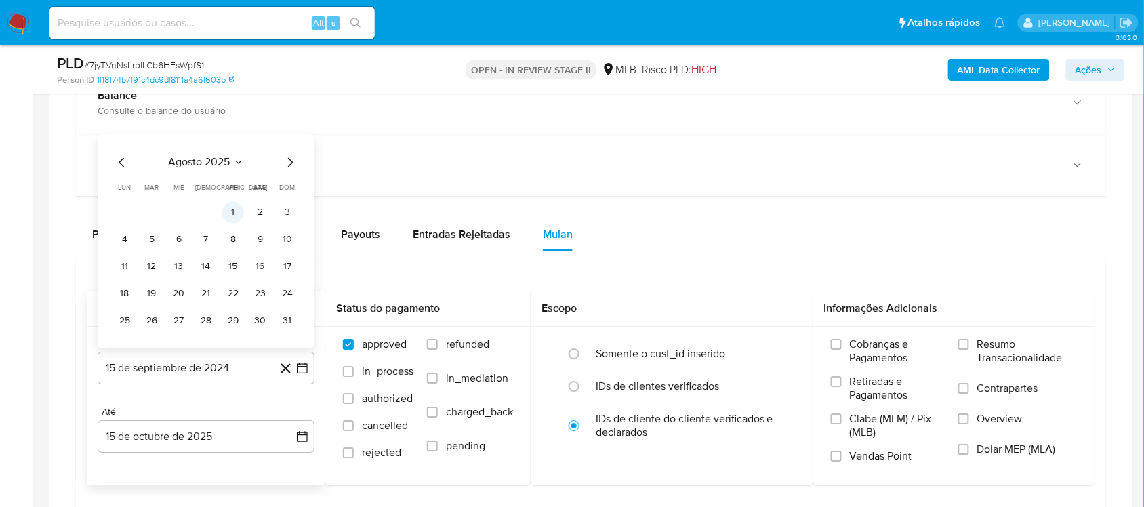
click at [222, 218] on button "1" at bounding box center [233, 212] width 22 height 22
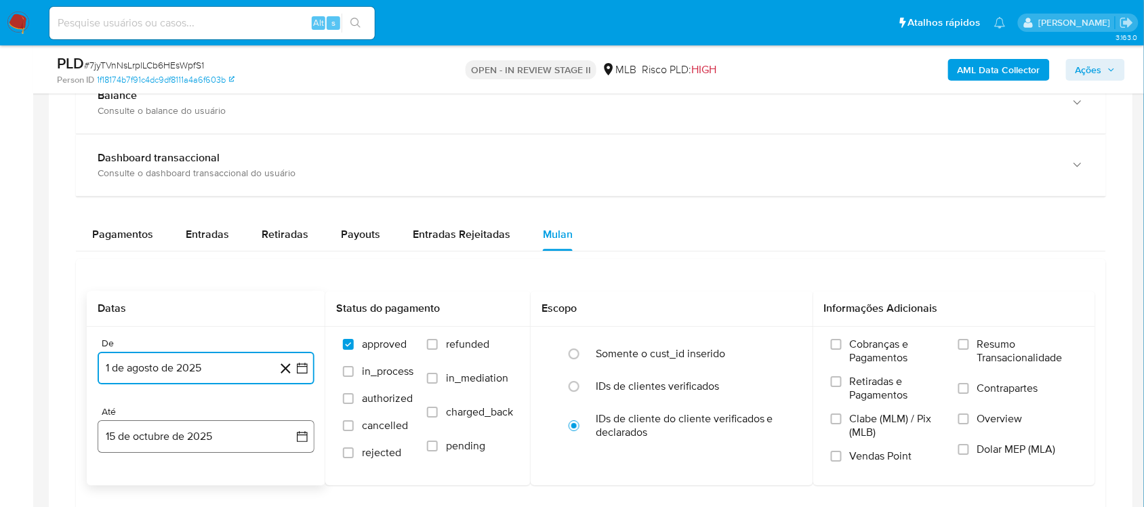
click at [299, 309] on icon "button" at bounding box center [302, 437] width 14 height 14
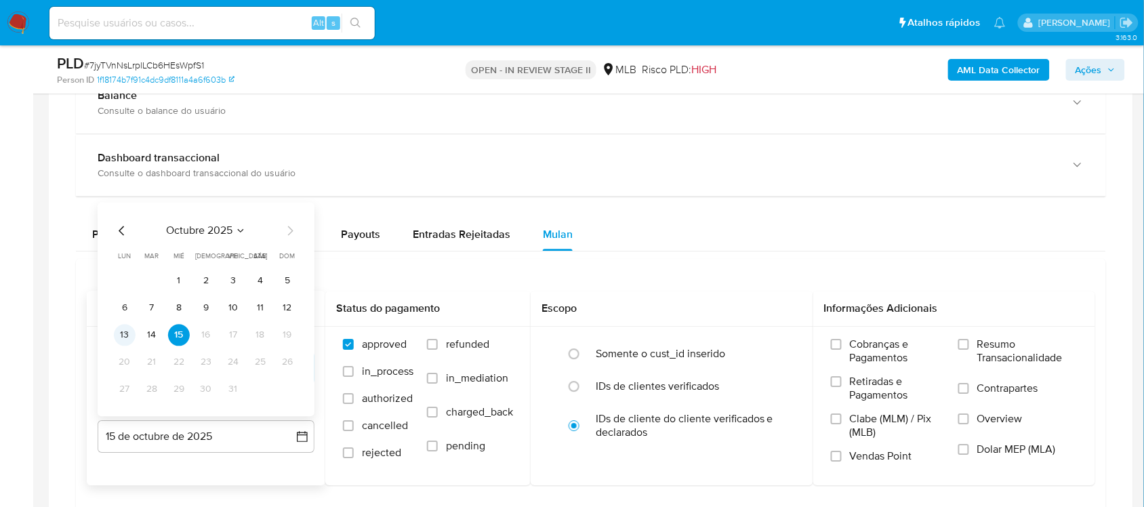
click at [127, 309] on button "13" at bounding box center [125, 335] width 22 height 22
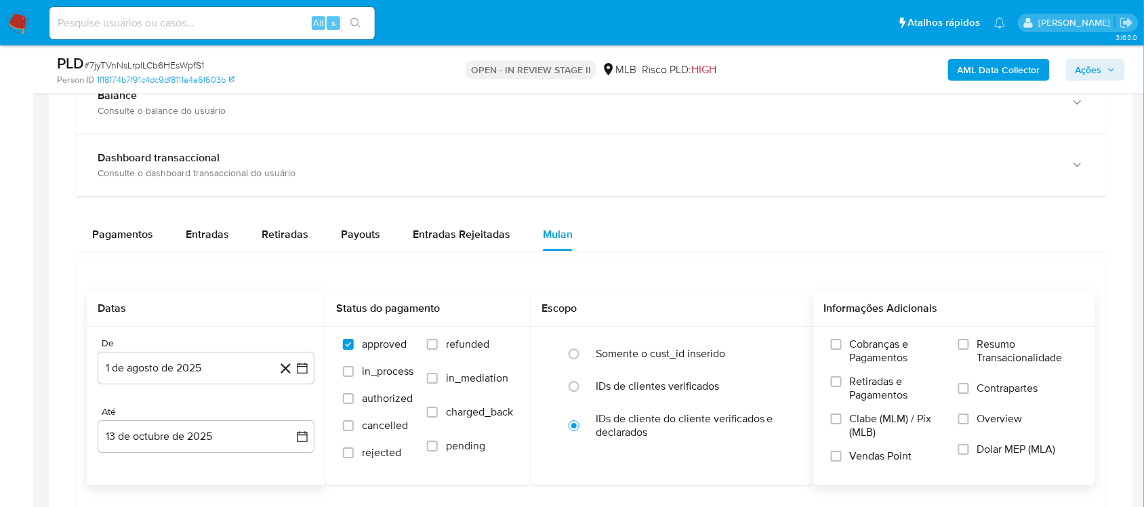
click at [705, 309] on span "Resumo Transacionalidade" at bounding box center [1027, 350] width 100 height 27
click at [705, 309] on input "Resumo Transacionalidade" at bounding box center [963, 344] width 11 height 11
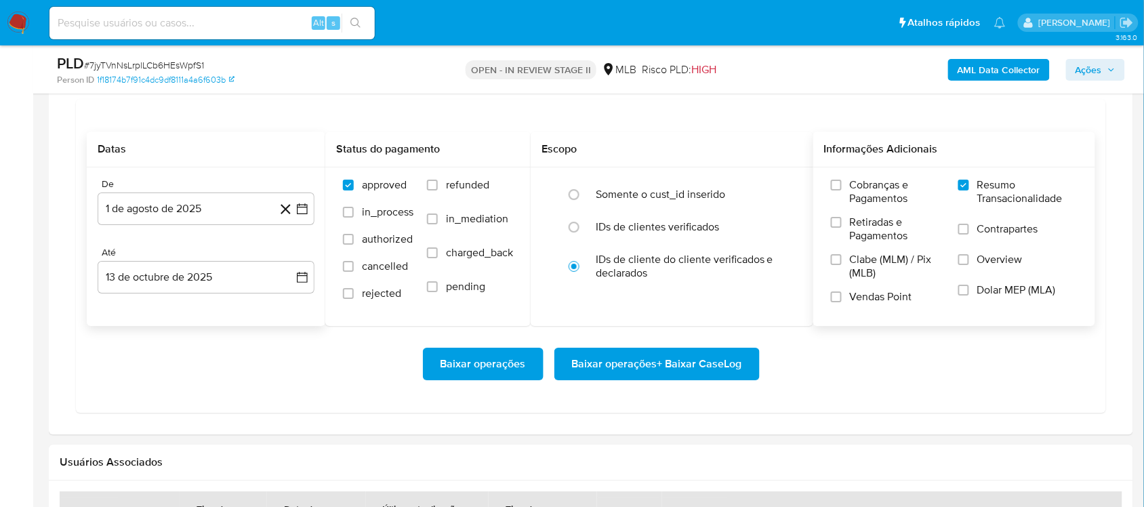
scroll to position [1186, 0]
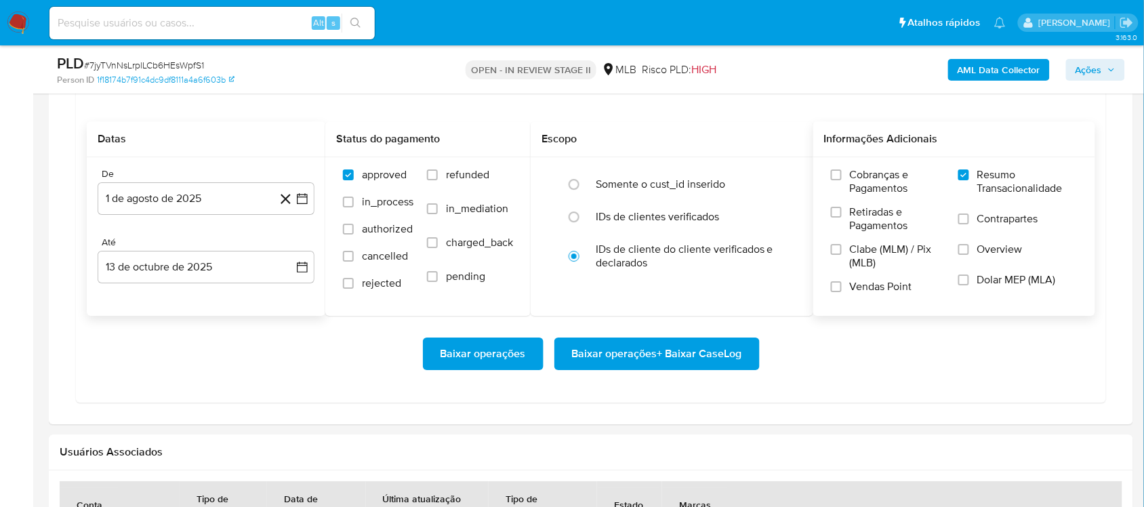
click at [600, 309] on span "Baixar operações + Baixar CaseLog" at bounding box center [657, 354] width 170 height 30
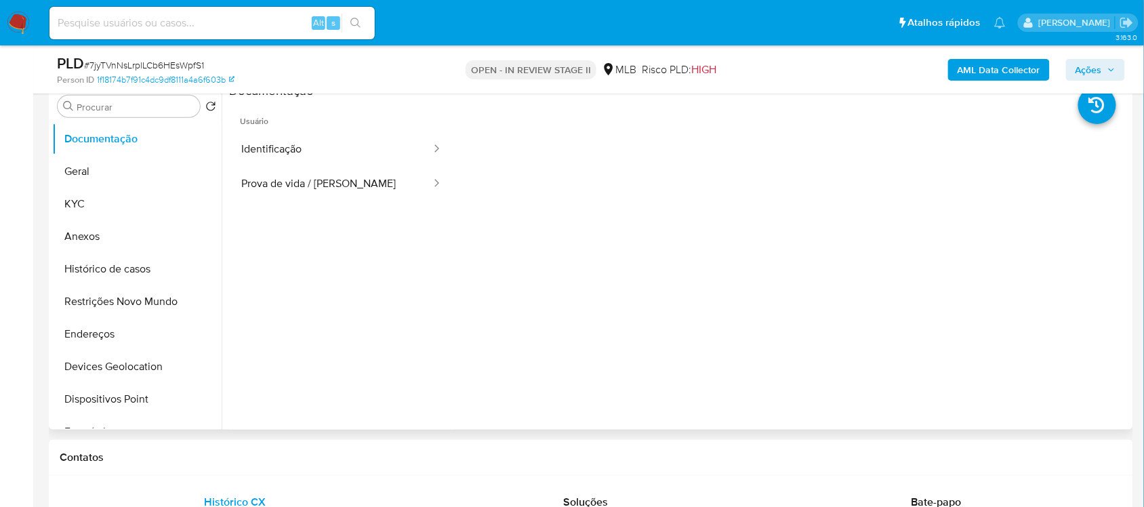
scroll to position [254, 0]
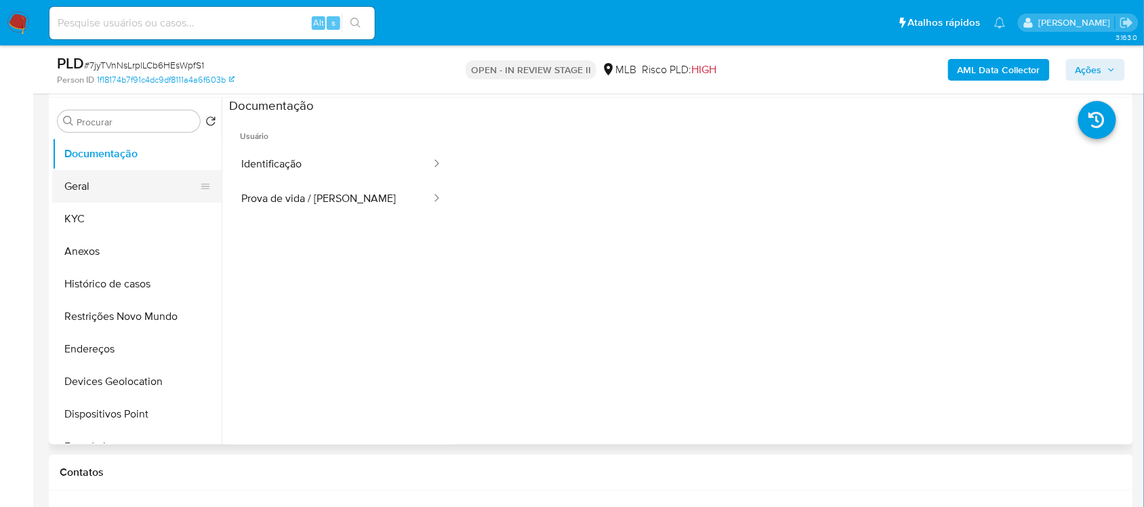
click at [82, 187] on button "Geral" at bounding box center [131, 186] width 159 height 33
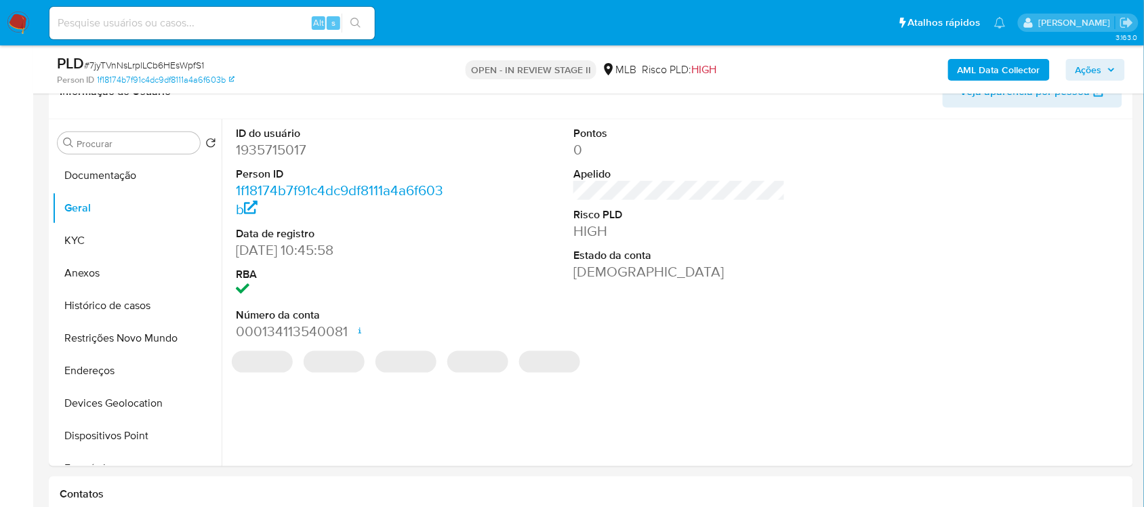
scroll to position [228, 0]
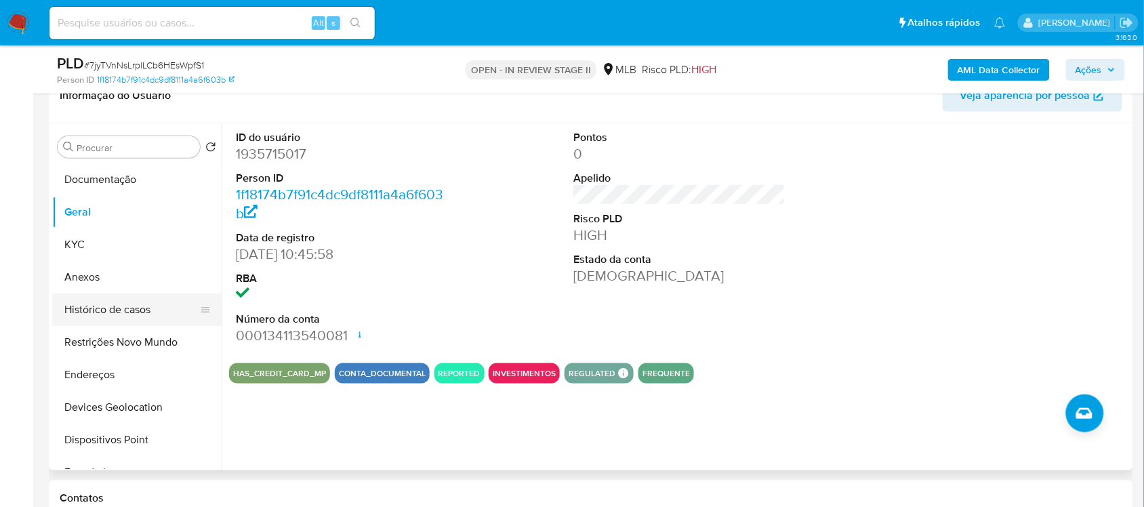
click at [58, 308] on button "Histórico de casos" at bounding box center [131, 309] width 159 height 33
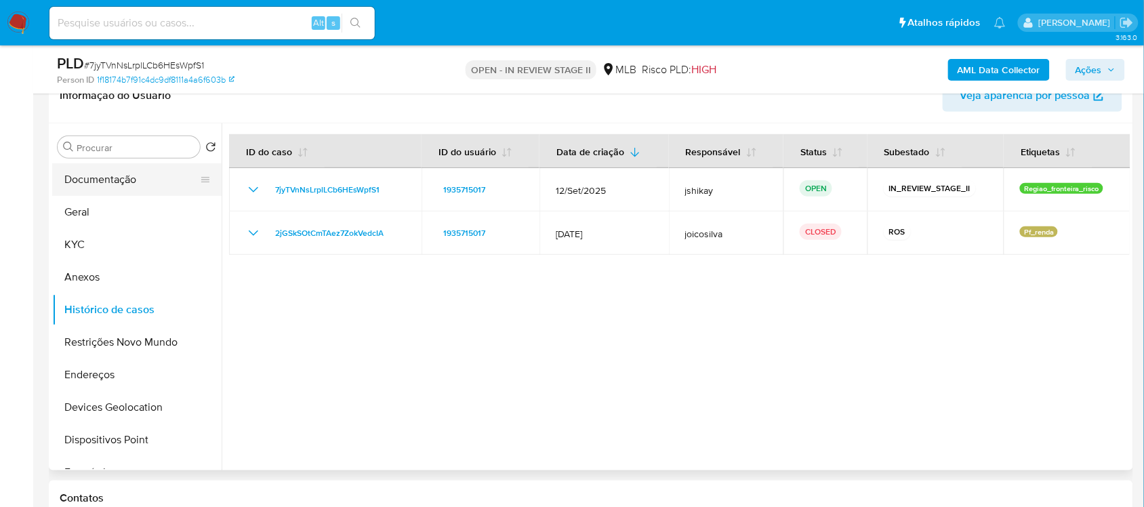
click at [136, 177] on button "Documentação" at bounding box center [131, 179] width 159 height 33
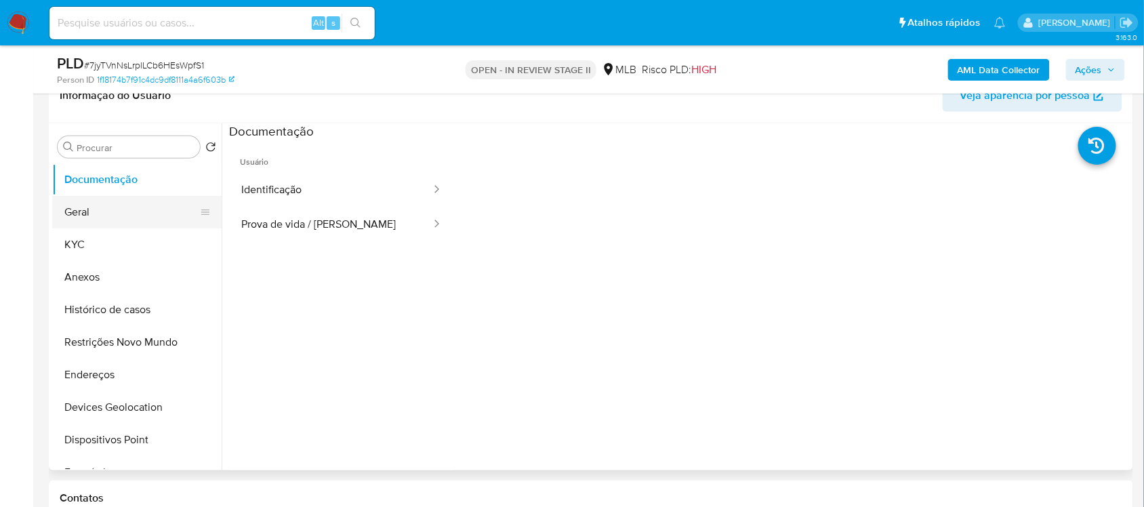
click at [102, 215] on button "Geral" at bounding box center [131, 212] width 159 height 33
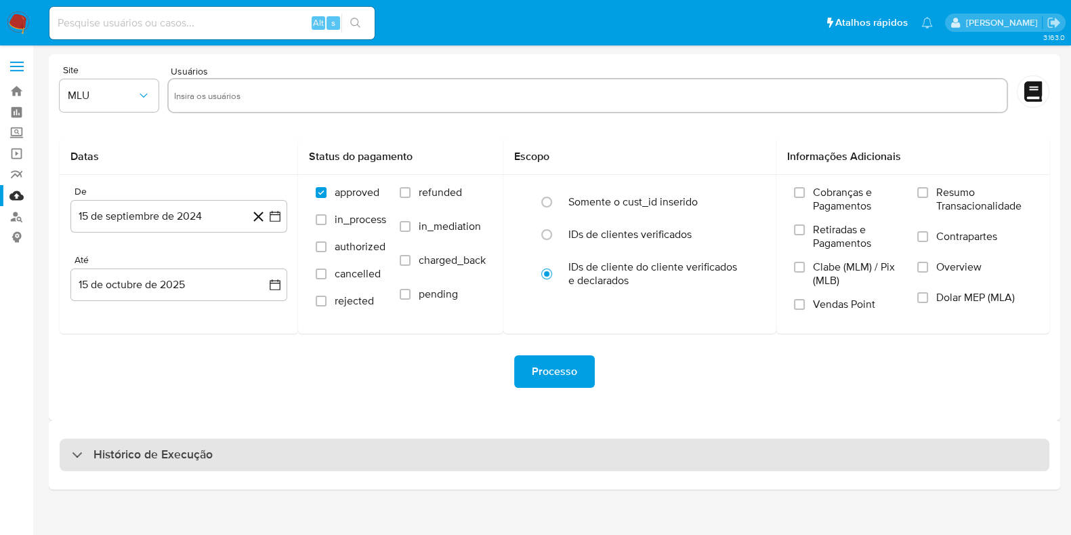
click at [187, 456] on h3 "Histórico de Execução" at bounding box center [153, 455] width 119 height 16
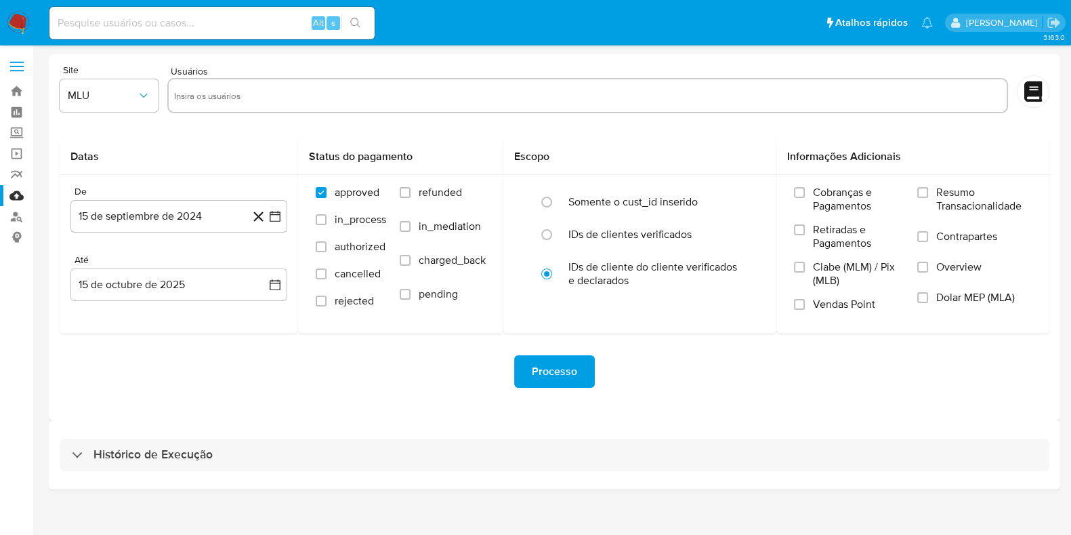
select select "10"
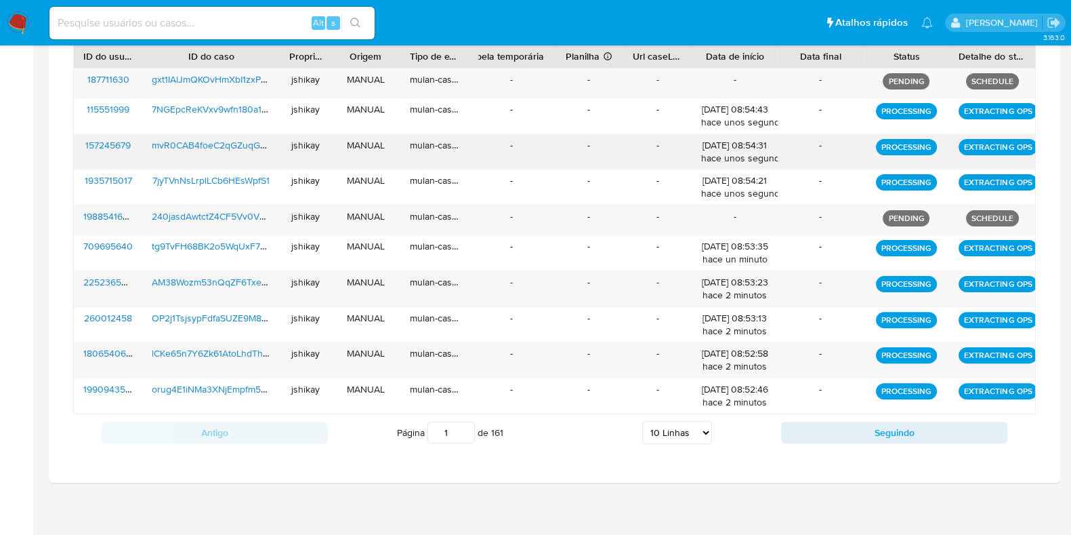
scroll to position [508, 0]
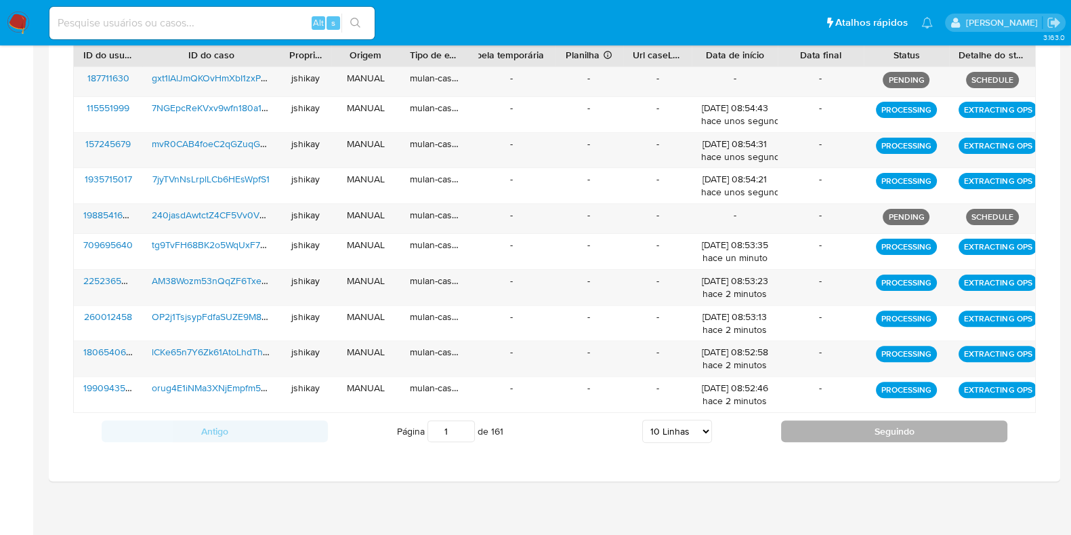
click at [785, 430] on button "Seguindo" at bounding box center [894, 431] width 226 height 22
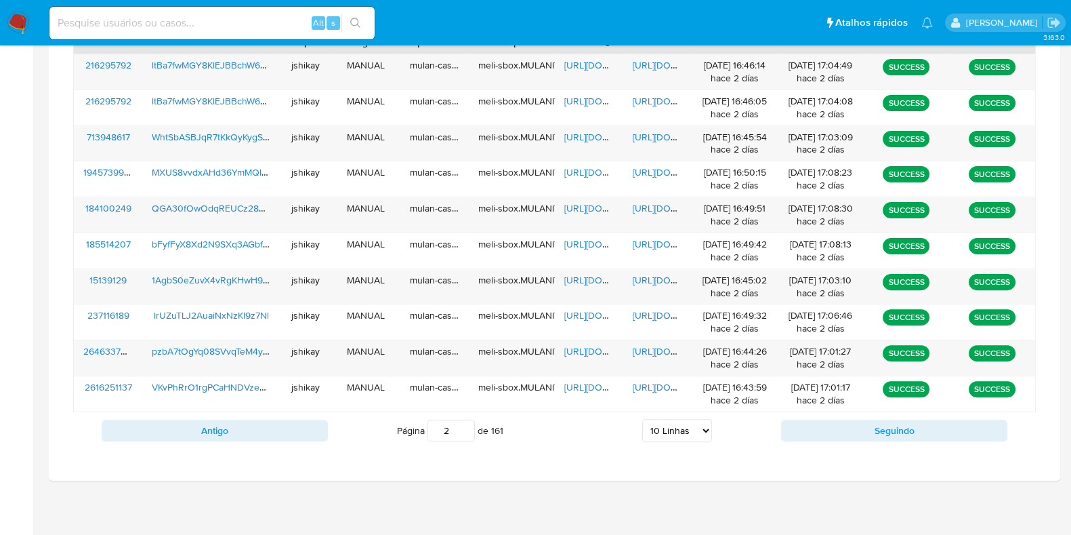
scroll to position [521, 0]
click at [295, 432] on button "Antigo" at bounding box center [215, 430] width 226 height 22
type input "1"
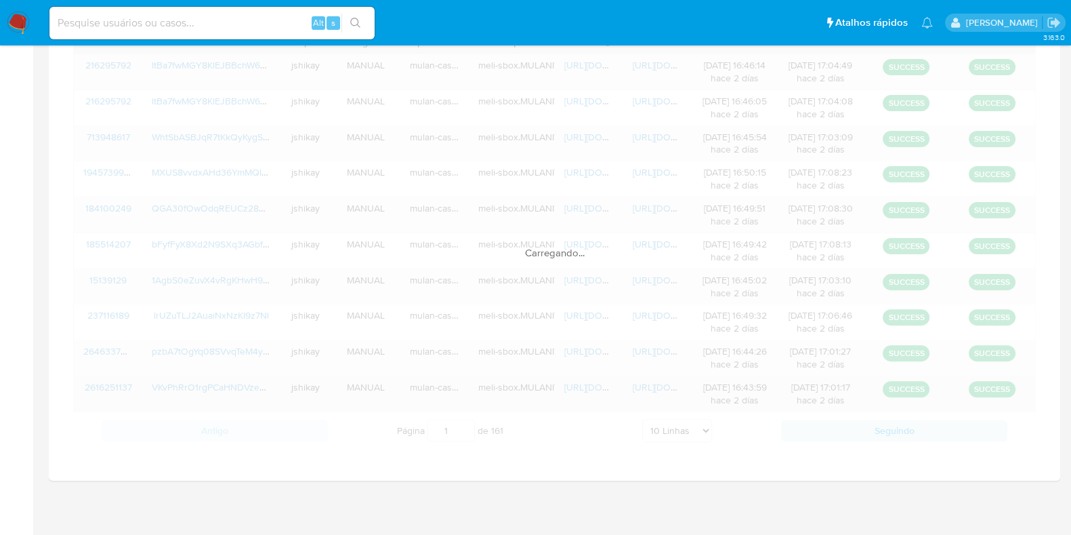
scroll to position [509, 0]
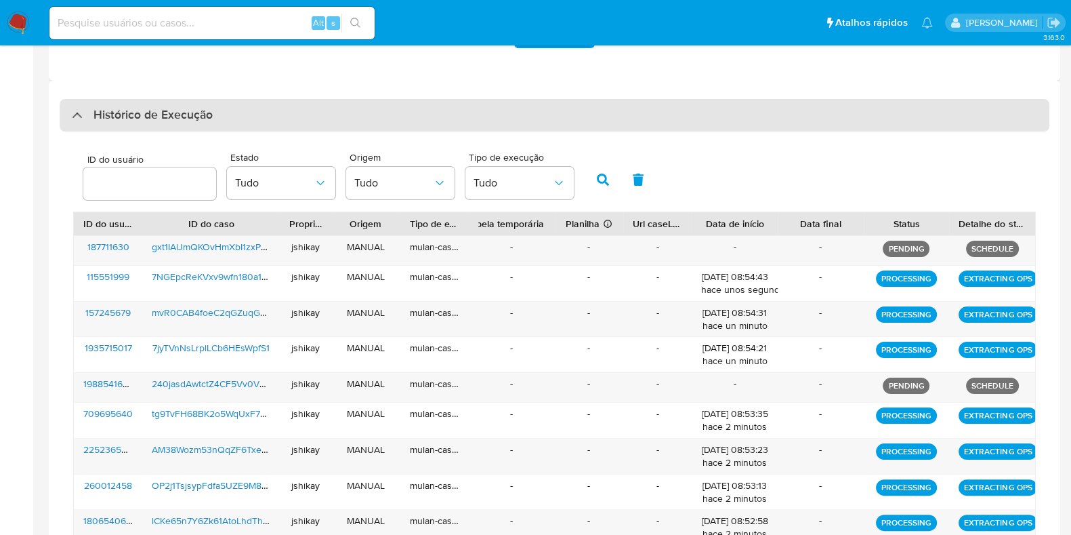
click at [146, 121] on h3 "Histórico de Execução" at bounding box center [153, 115] width 119 height 16
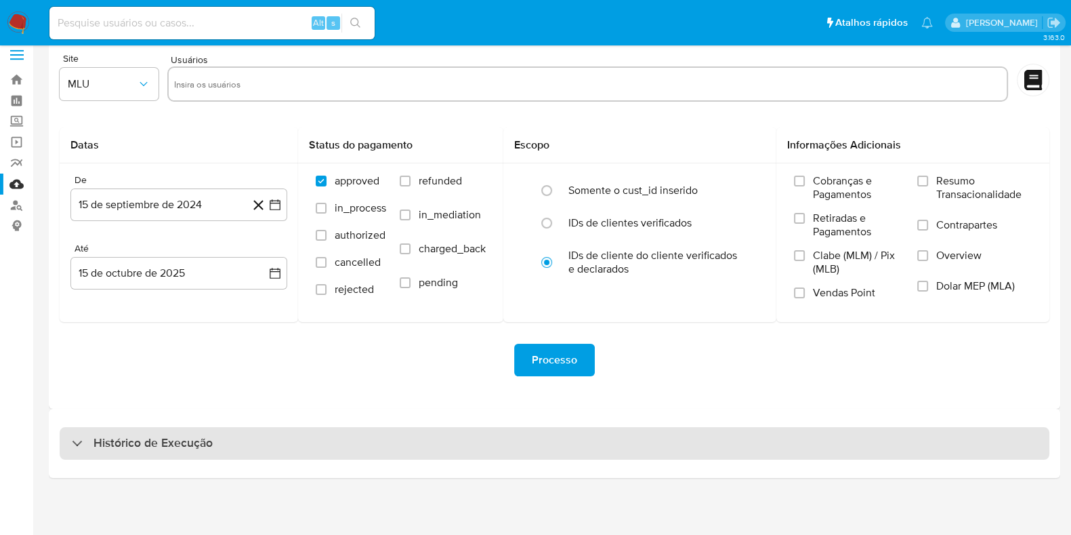
click at [122, 447] on h3 "Histórico de Execução" at bounding box center [153, 443] width 119 height 16
select select "10"
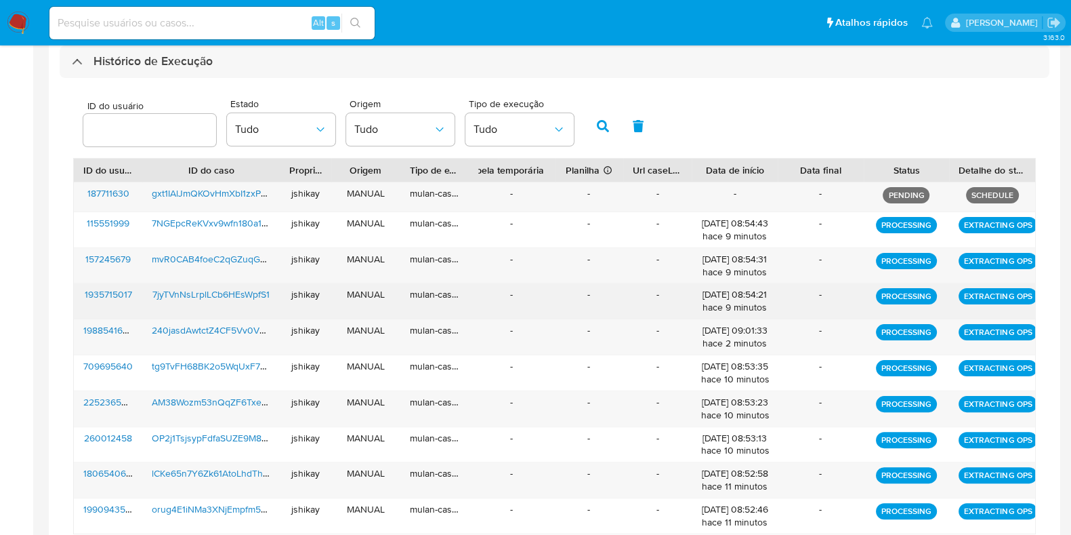
scroll to position [478, 0]
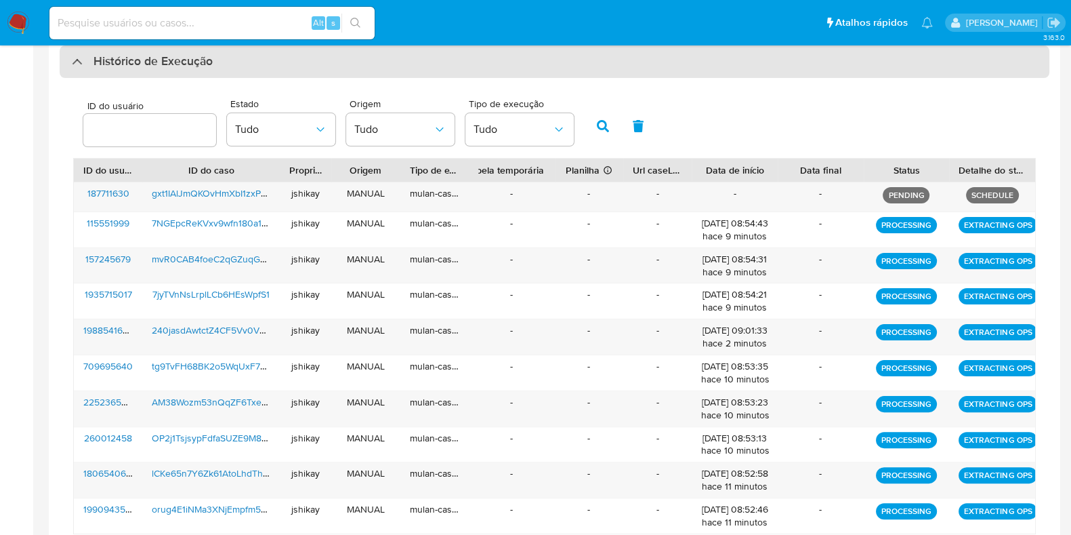
click at [185, 72] on div "Histórico de Execução" at bounding box center [555, 61] width 990 height 33
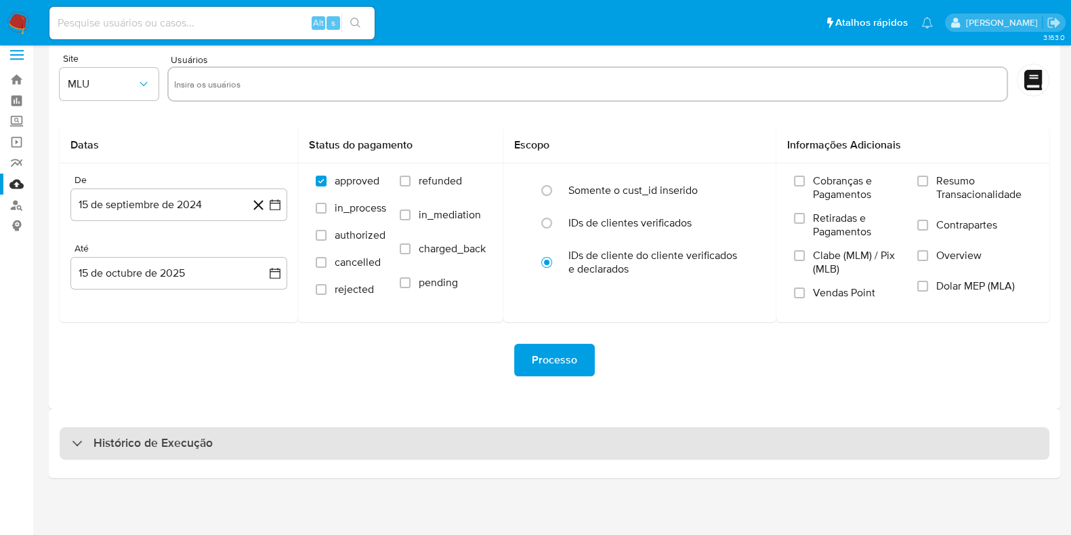
click at [91, 438] on div "Histórico de Execução" at bounding box center [142, 443] width 141 height 16
select select "10"
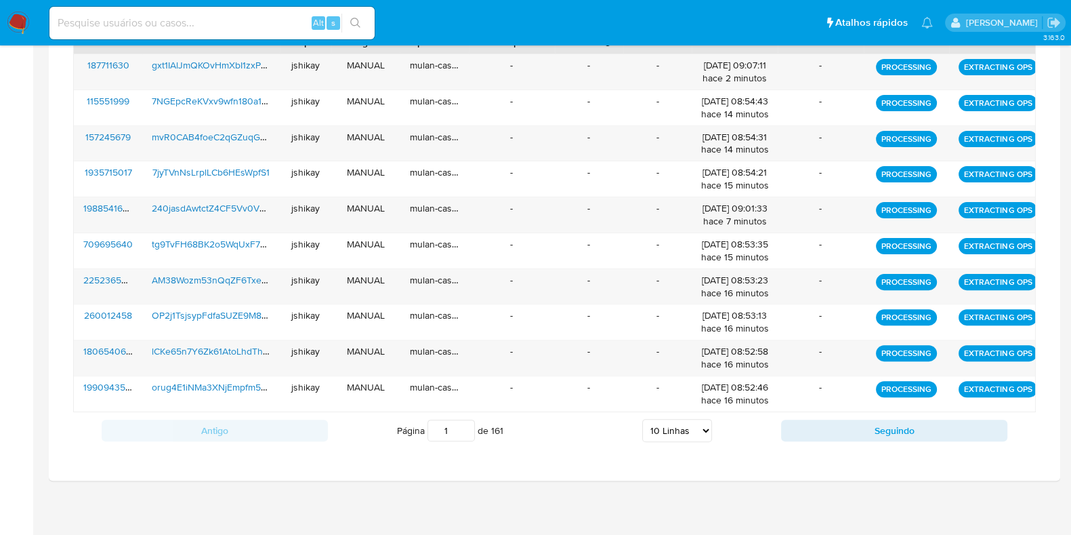
scroll to position [437, 0]
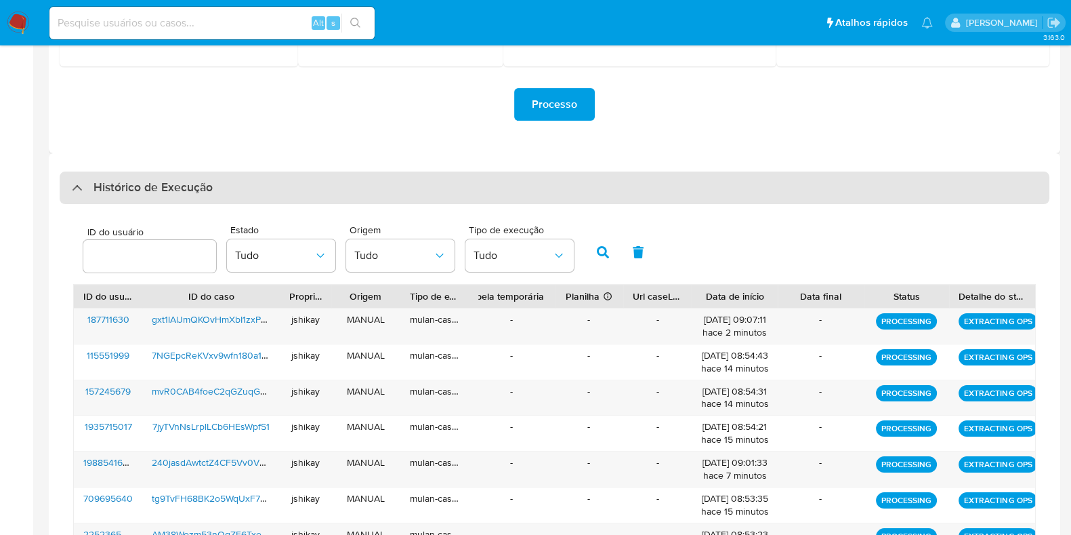
click at [154, 188] on h3 "Histórico de Execução" at bounding box center [153, 188] width 119 height 16
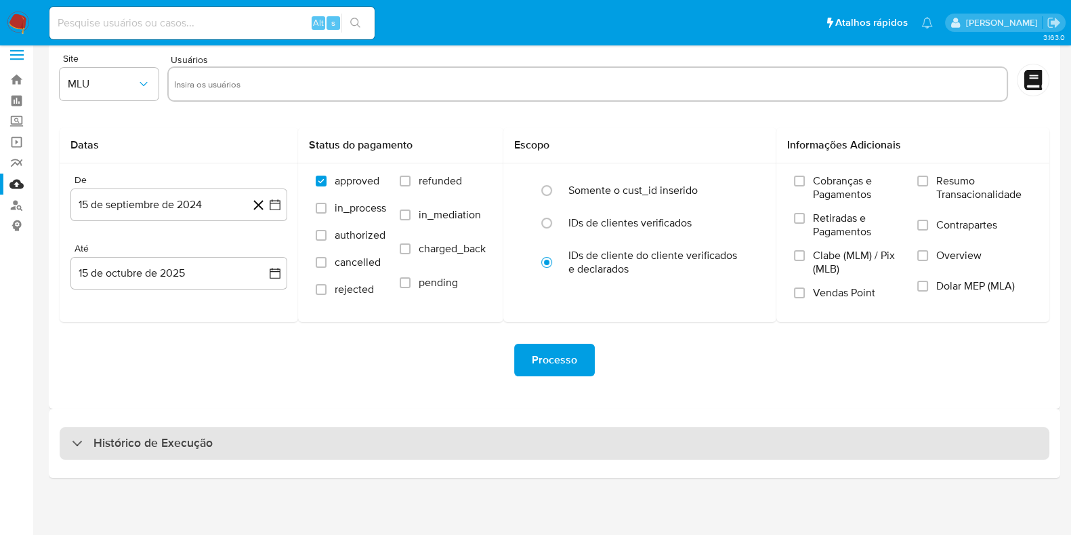
click at [173, 428] on div "Histórico de Execução" at bounding box center [555, 443] width 990 height 33
select select "10"
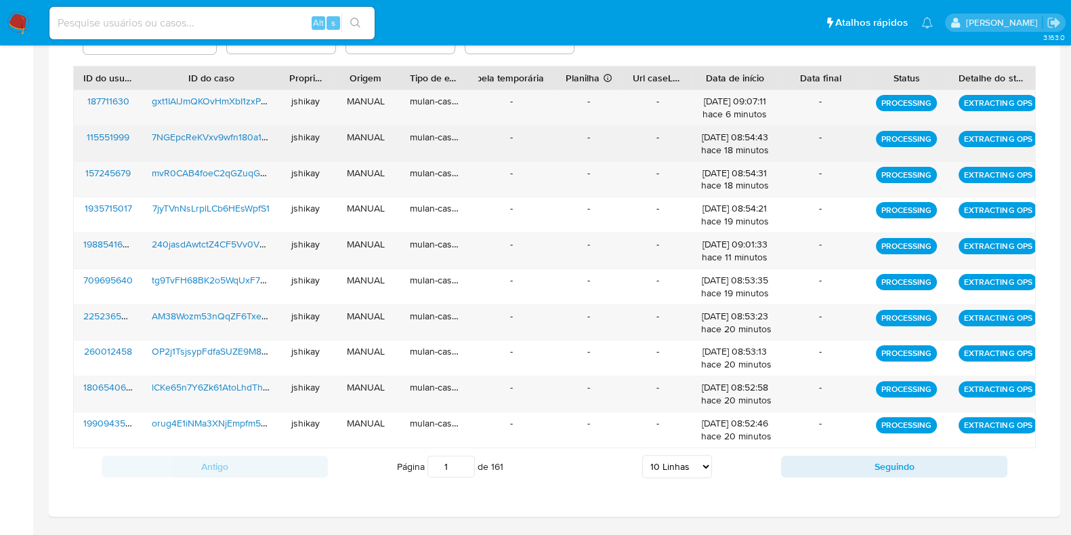
scroll to position [437, 0]
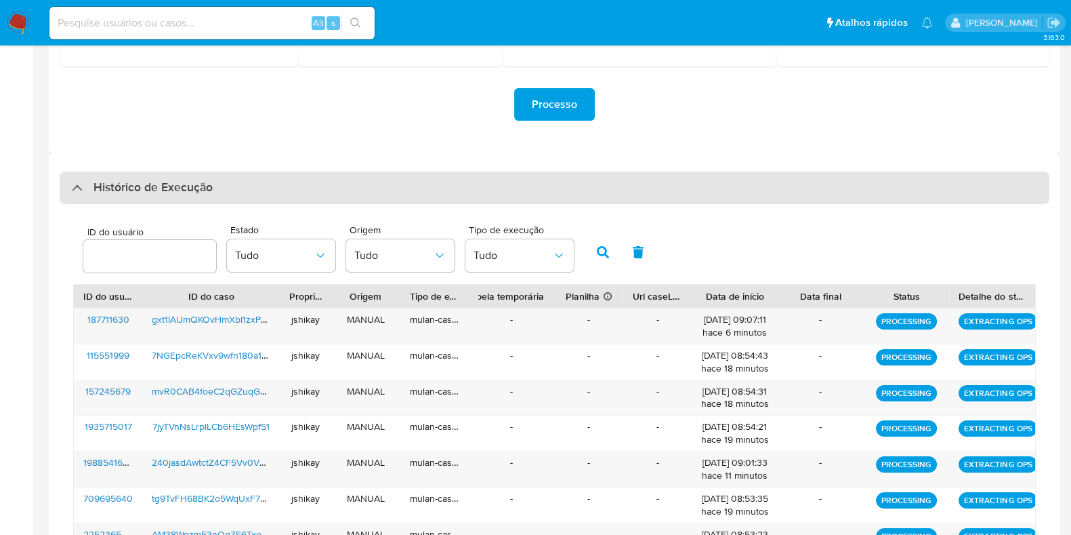
click at [228, 197] on div "Histórico de Execução" at bounding box center [555, 187] width 990 height 33
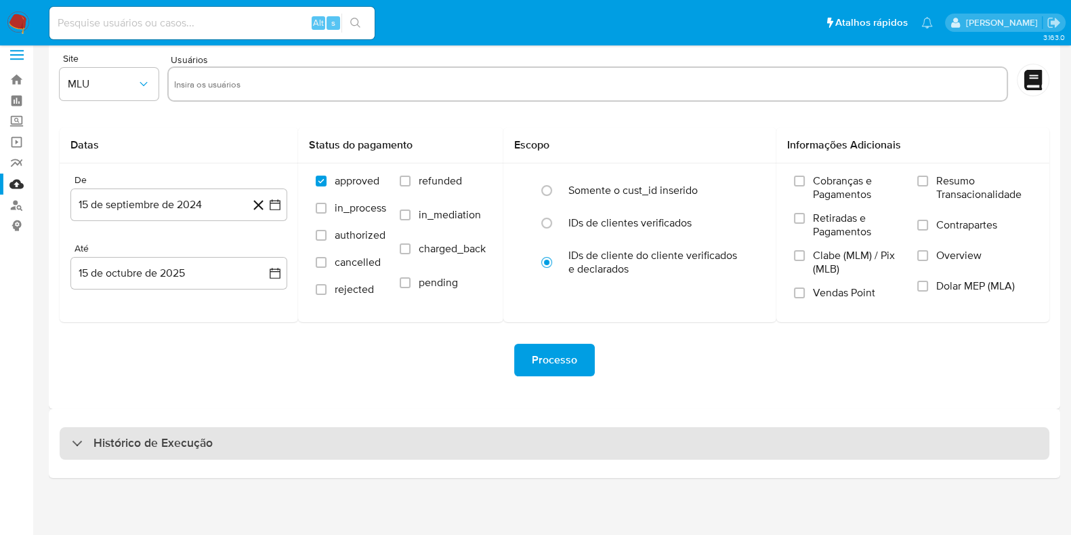
click at [213, 449] on div "Histórico de Execução" at bounding box center [555, 443] width 990 height 33
select select "10"
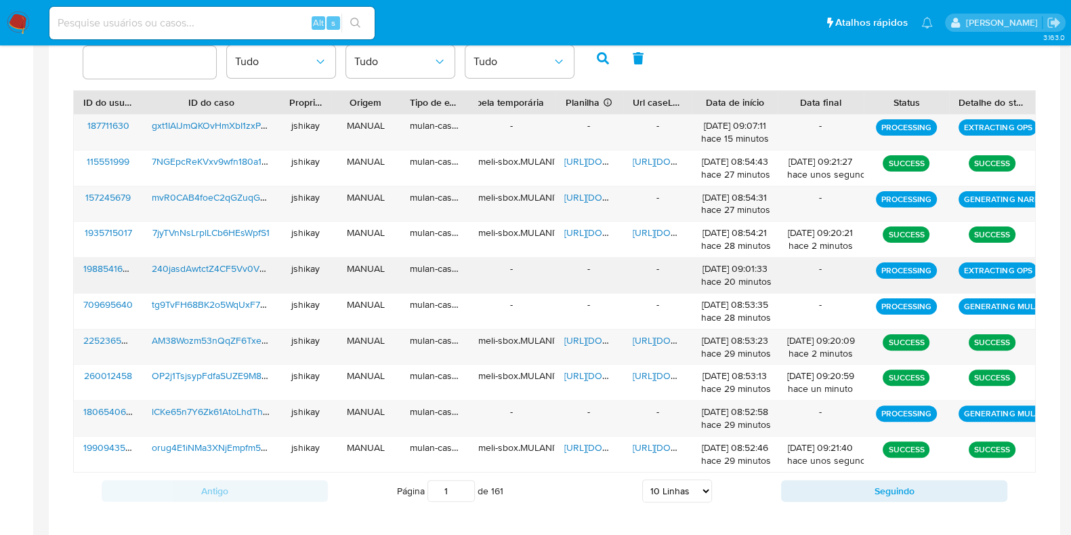
scroll to position [437, 0]
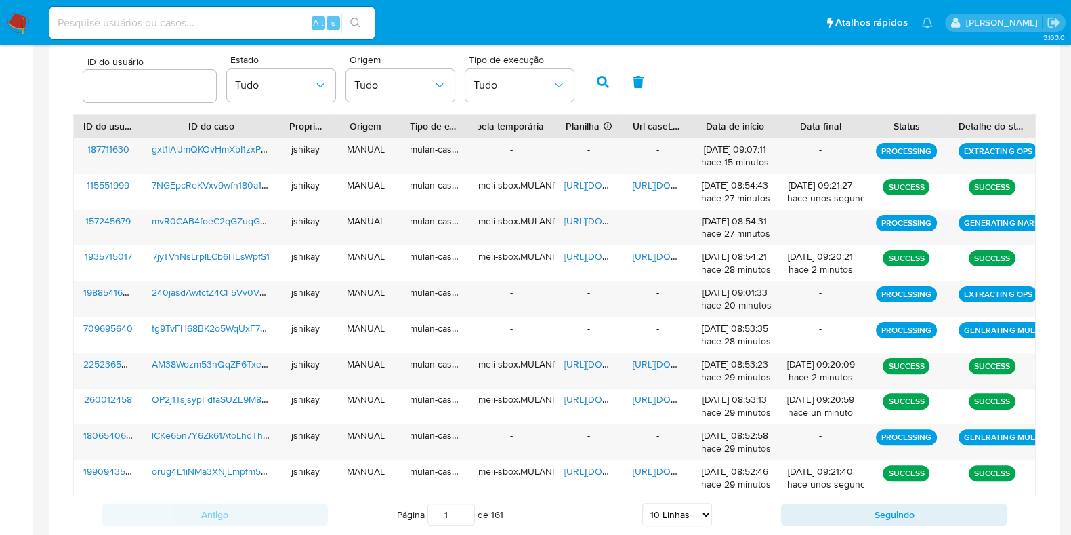
click at [817, 75] on div "ID do usuário Estado Tudo Origem Tudo Tipo de execução Tudo" at bounding box center [554, 80] width 963 height 66
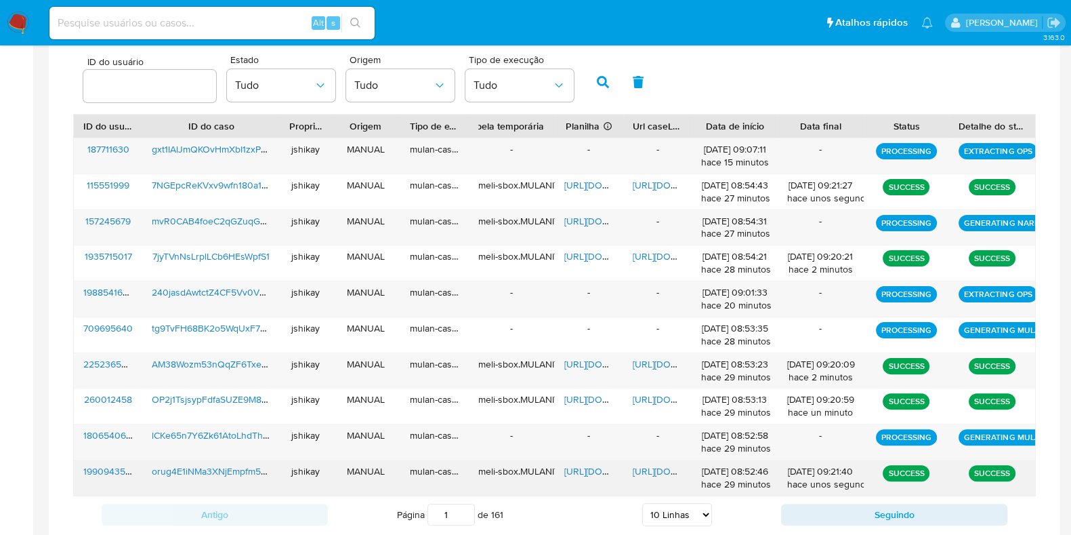
click at [593, 464] on span "https://docs.google.com/spreadsheets/d/14L7eKnt6P_FmS33oSMoT_UOtaaayPBuV_t2O8mr…" at bounding box center [611, 471] width 94 height 14
click at [663, 464] on span "https://docs.google.com/document/d/1JWnvePXXAYsq_8MW1f0v86BiGUhQk7ZTN6ptL8p4dpE…" at bounding box center [680, 471] width 94 height 14
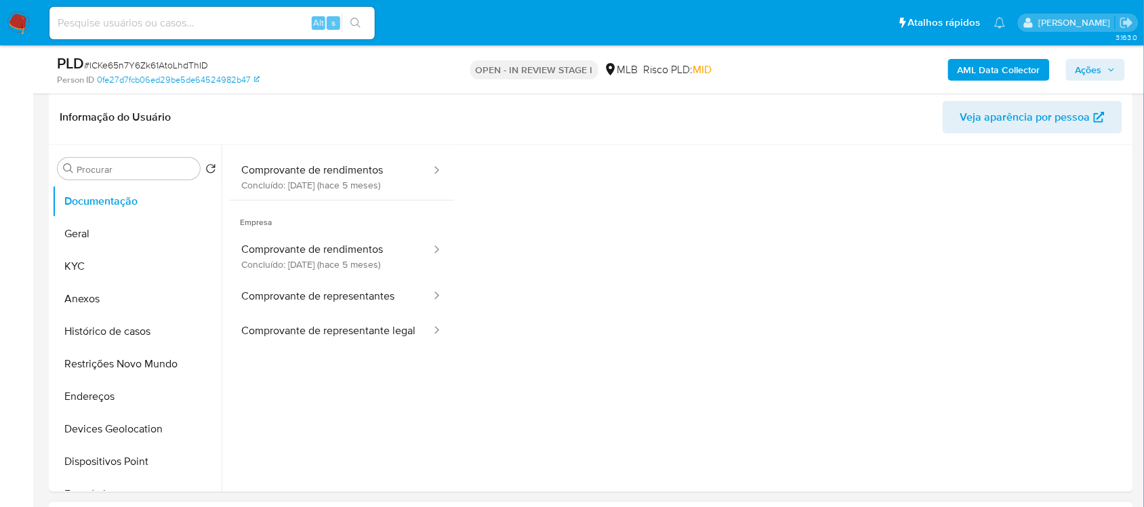
scroll to position [169, 0]
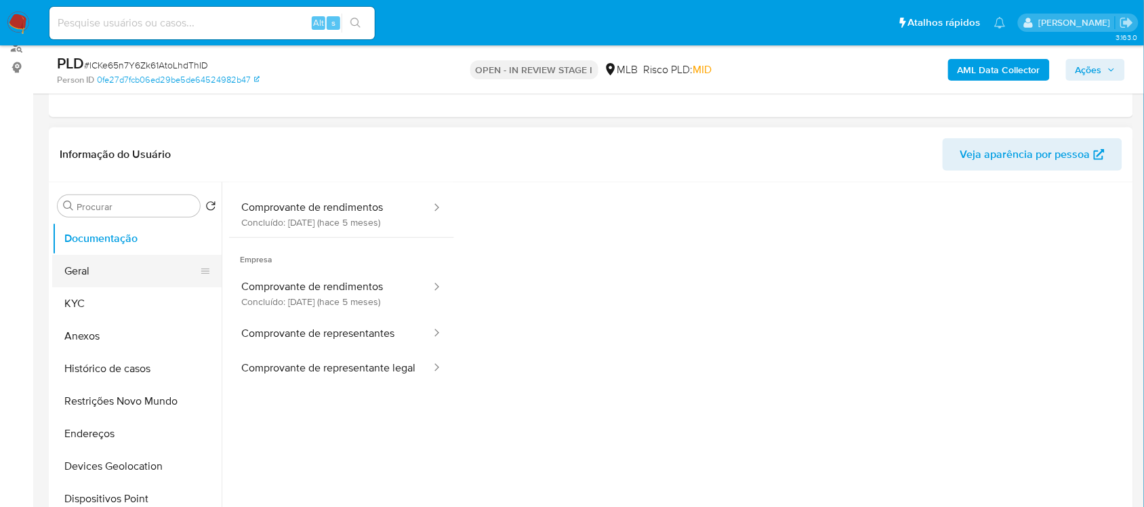
click at [110, 276] on button "Geral" at bounding box center [131, 271] width 159 height 33
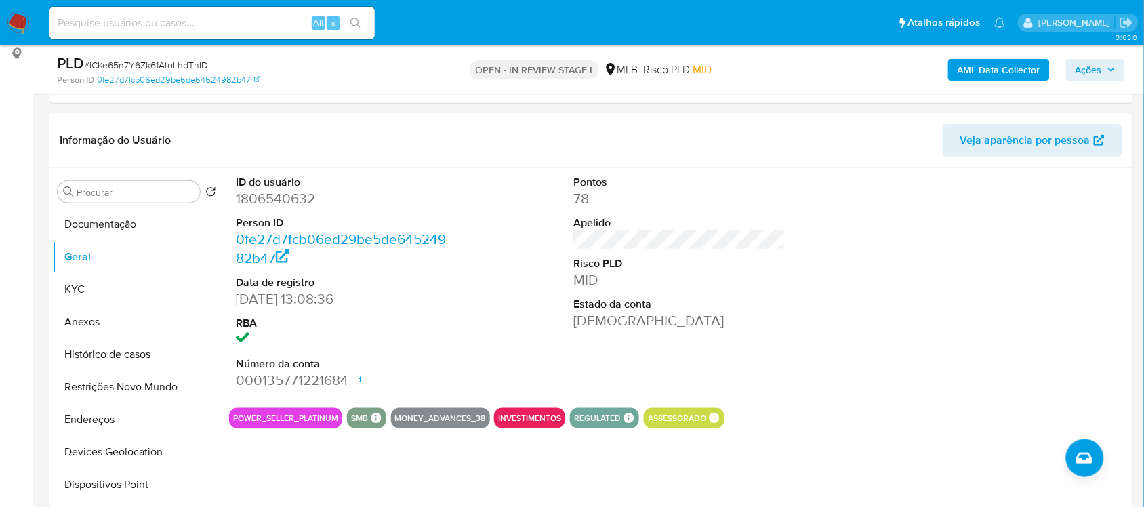
scroll to position [205, 0]
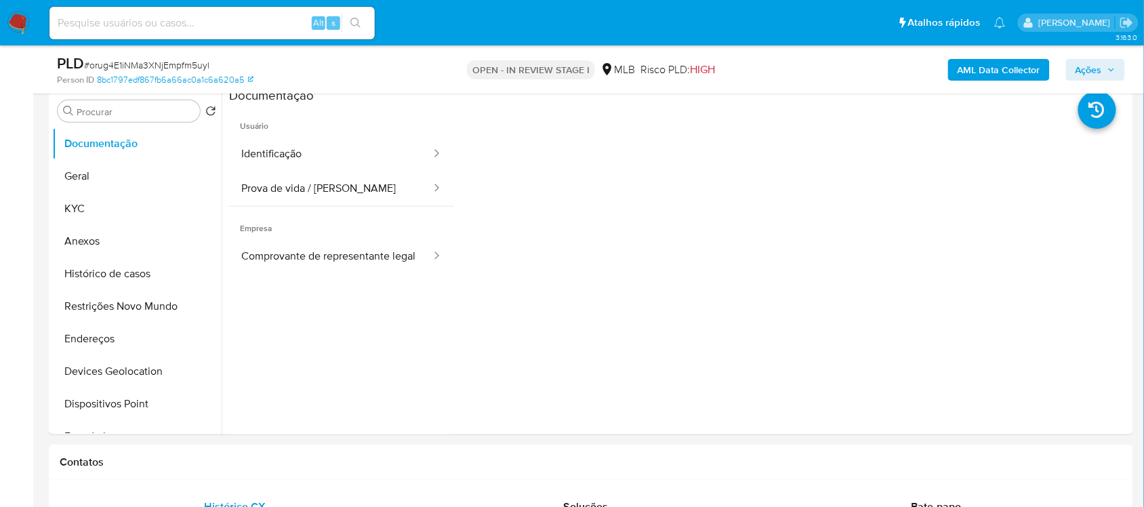
scroll to position [254, 0]
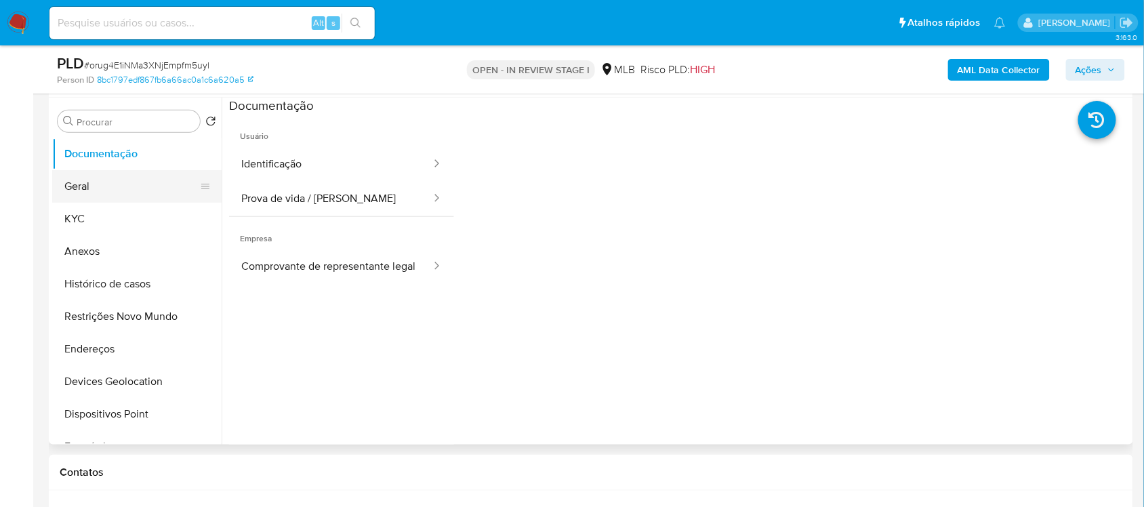
click at [89, 173] on button "Geral" at bounding box center [131, 186] width 159 height 33
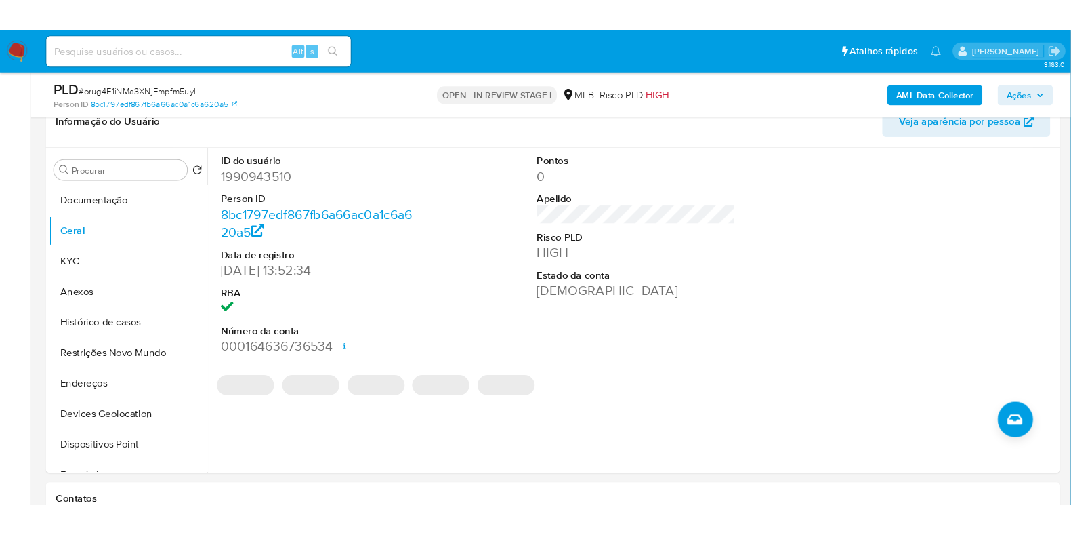
scroll to position [230, 0]
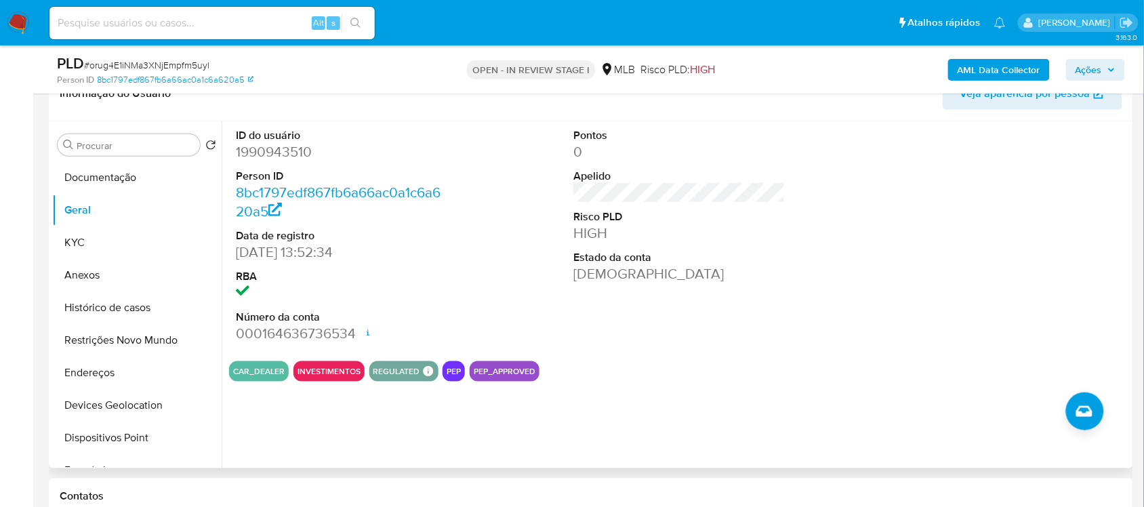
click at [270, 154] on dd "1990943510" at bounding box center [341, 151] width 211 height 19
copy dd "1990943510"
click at [137, 308] on button "Histórico de casos" at bounding box center [131, 307] width 159 height 33
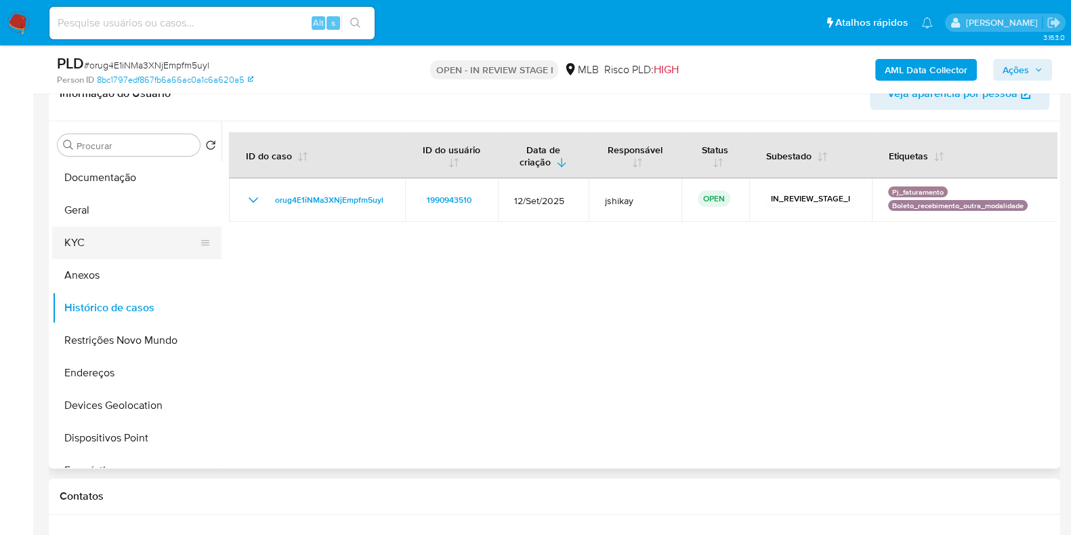
click at [116, 234] on button "KYC" at bounding box center [131, 242] width 159 height 33
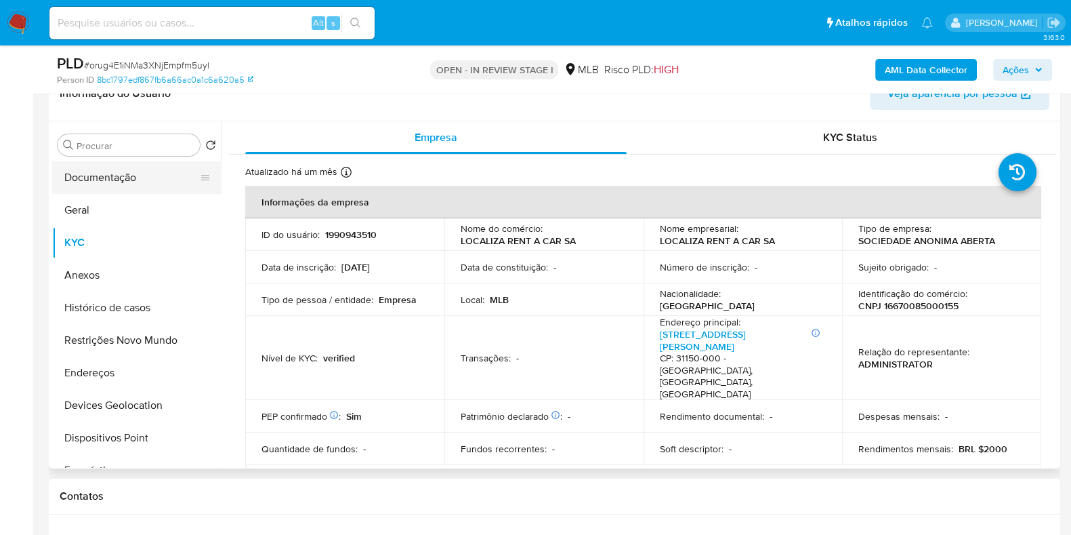
click at [127, 163] on button "Documentação" at bounding box center [131, 177] width 159 height 33
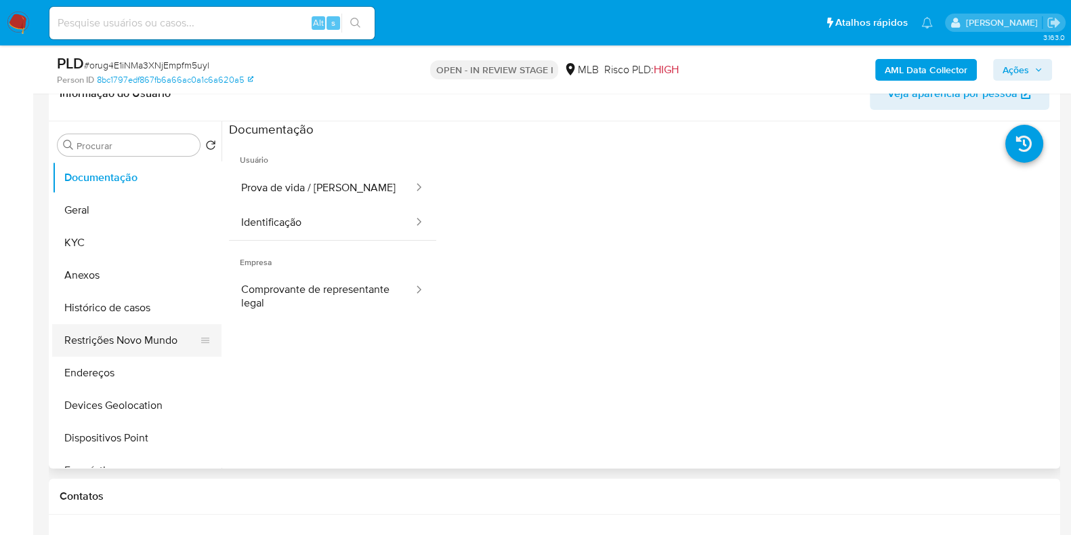
click at [117, 337] on button "Restrições Novo Mundo" at bounding box center [131, 340] width 159 height 33
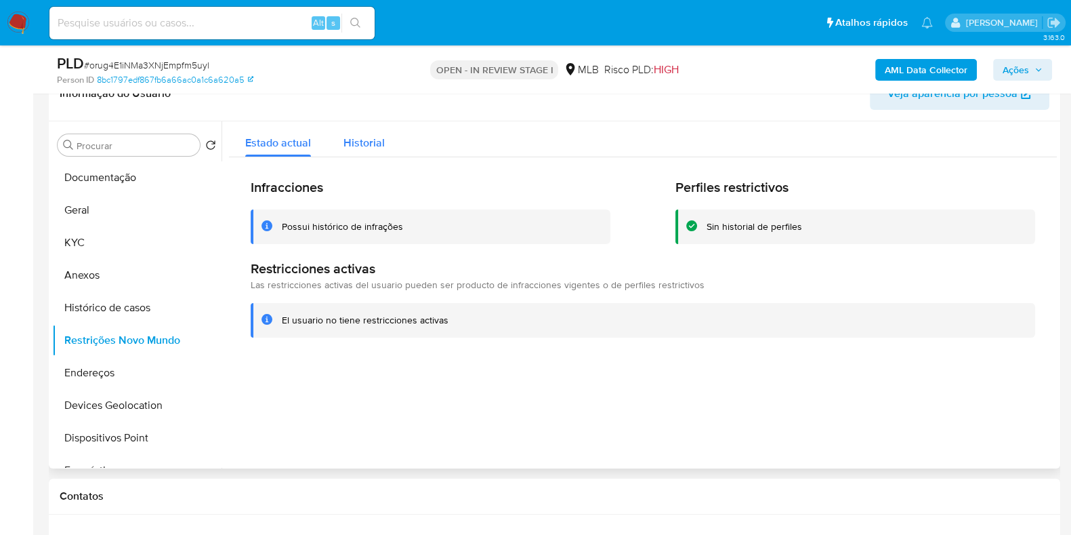
click at [331, 148] on button "Historial" at bounding box center [364, 139] width 74 height 36
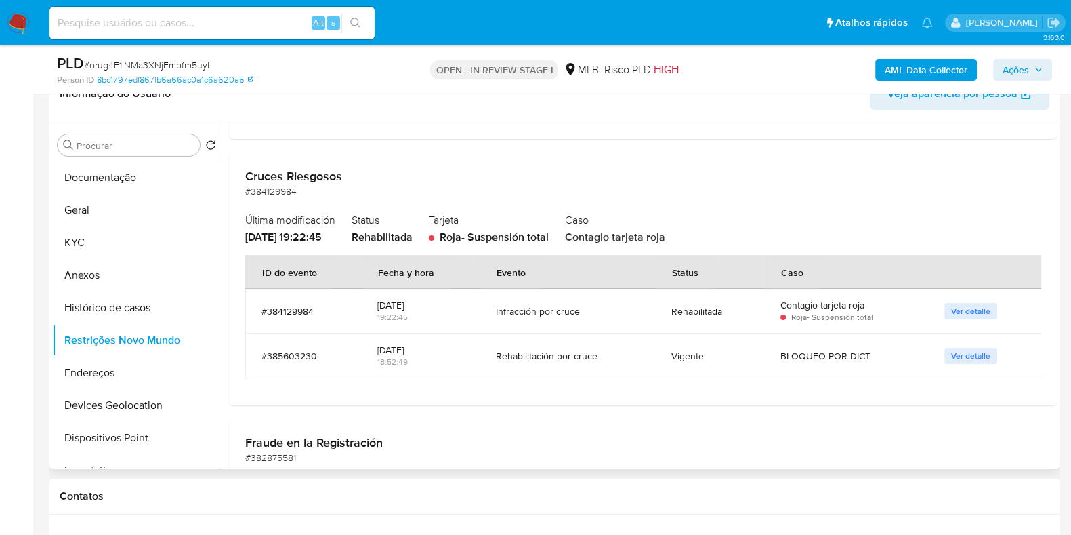
scroll to position [1100, 0]
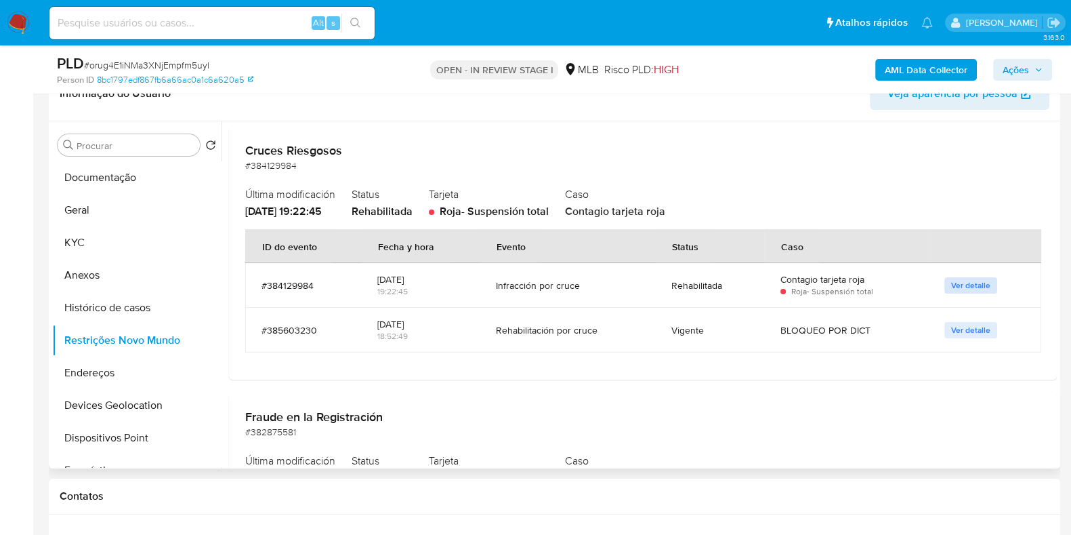
click at [951, 285] on span "Ver detalle" at bounding box center [970, 285] width 39 height 14
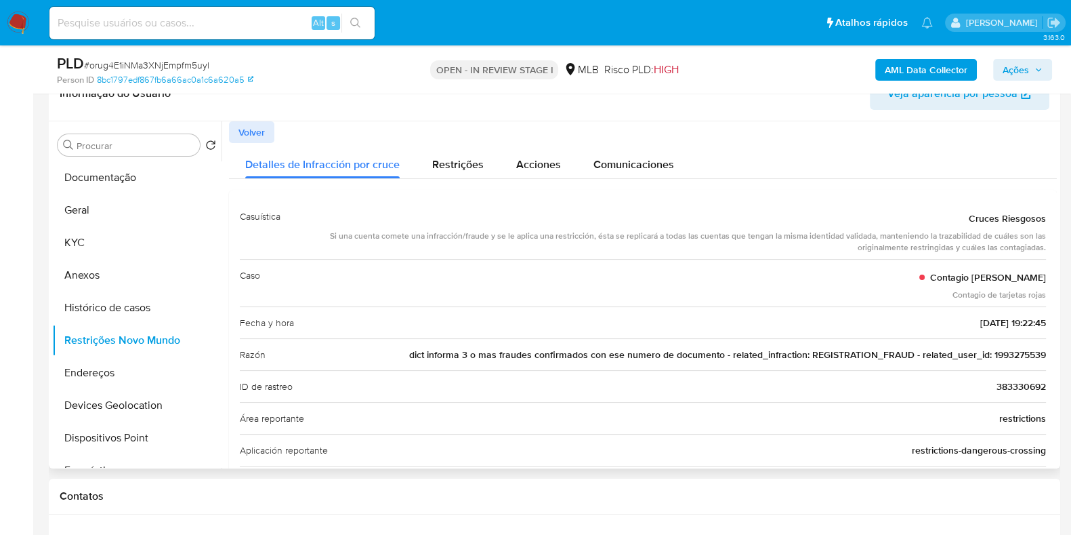
drag, startPoint x: 633, startPoint y: 241, endPoint x: 1050, endPoint y: 257, distance: 417.7
drag, startPoint x: 431, startPoint y: 354, endPoint x: 1050, endPoint y: 356, distance: 618.7
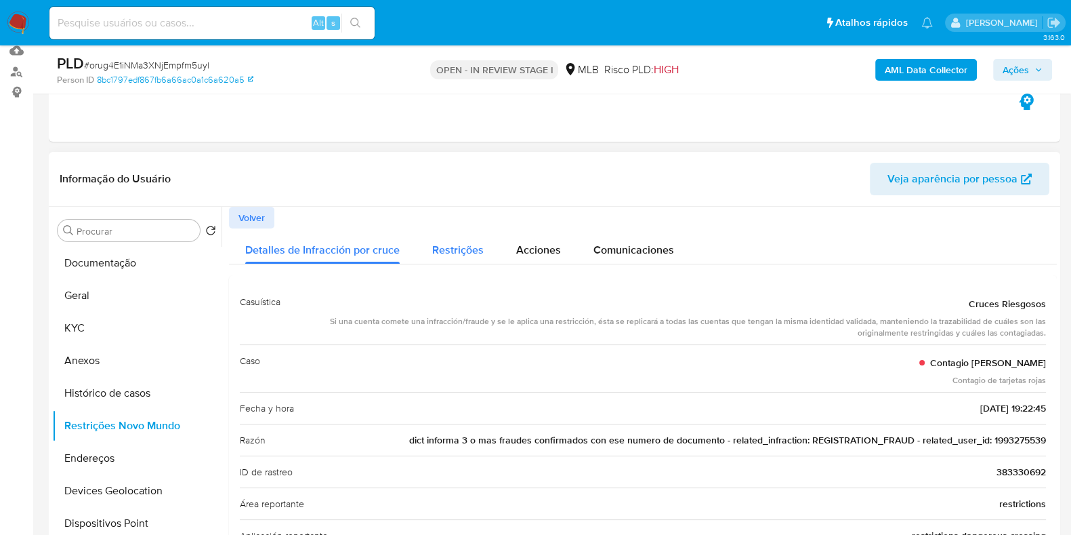
click at [472, 249] on span "Restrições" at bounding box center [457, 250] width 51 height 16
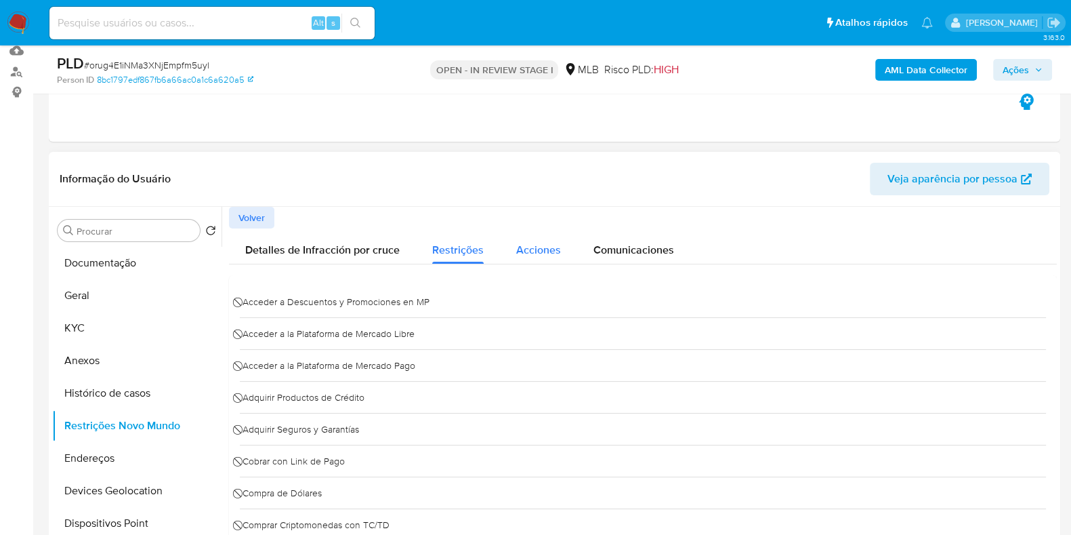
click at [549, 237] on div "Acciones" at bounding box center [538, 246] width 45 height 36
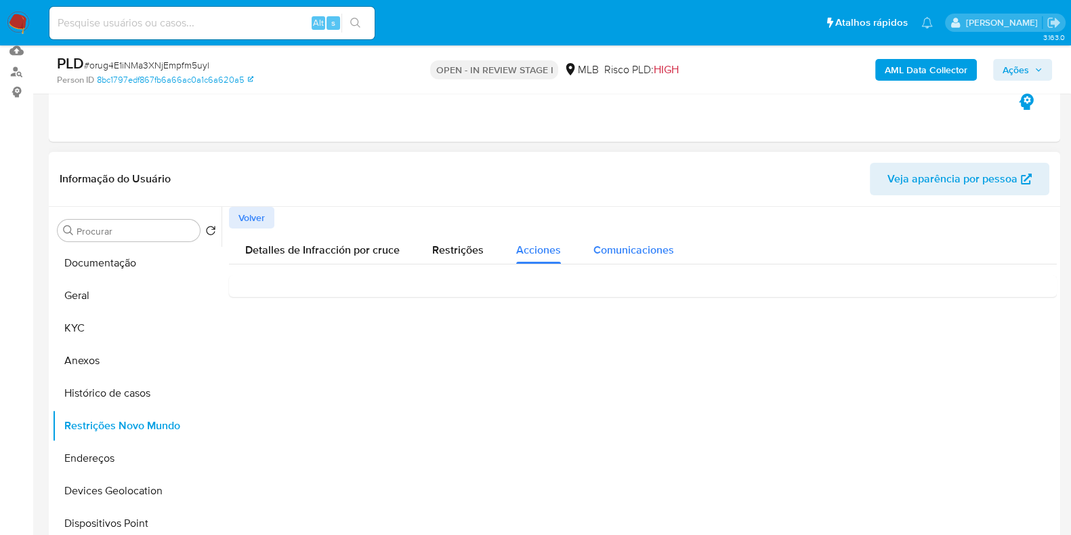
click at [672, 255] on button "Comunicaciones" at bounding box center [633, 246] width 113 height 36
click at [243, 222] on span "Volver" at bounding box center [252, 217] width 26 height 19
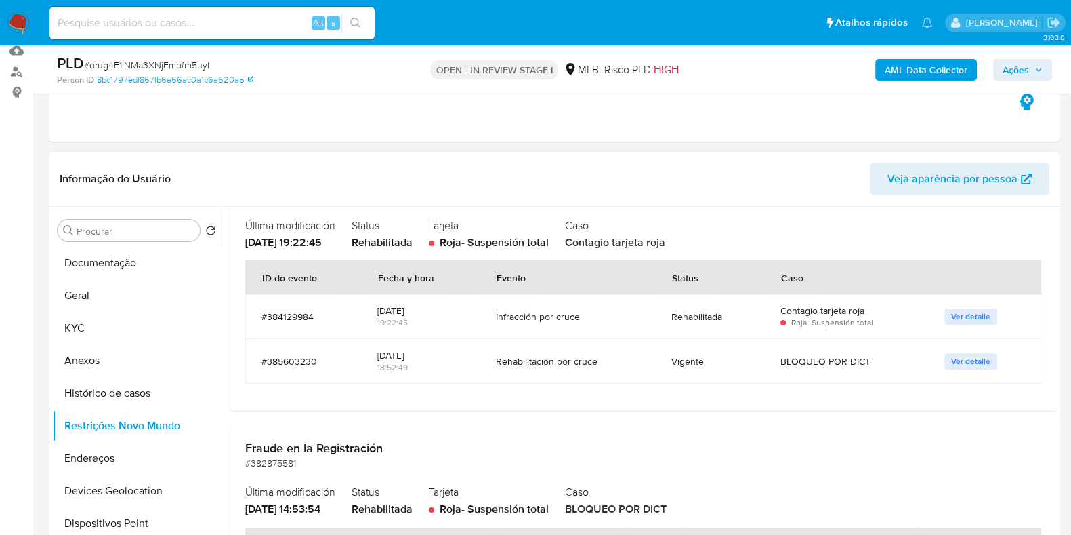
scroll to position [1185, 0]
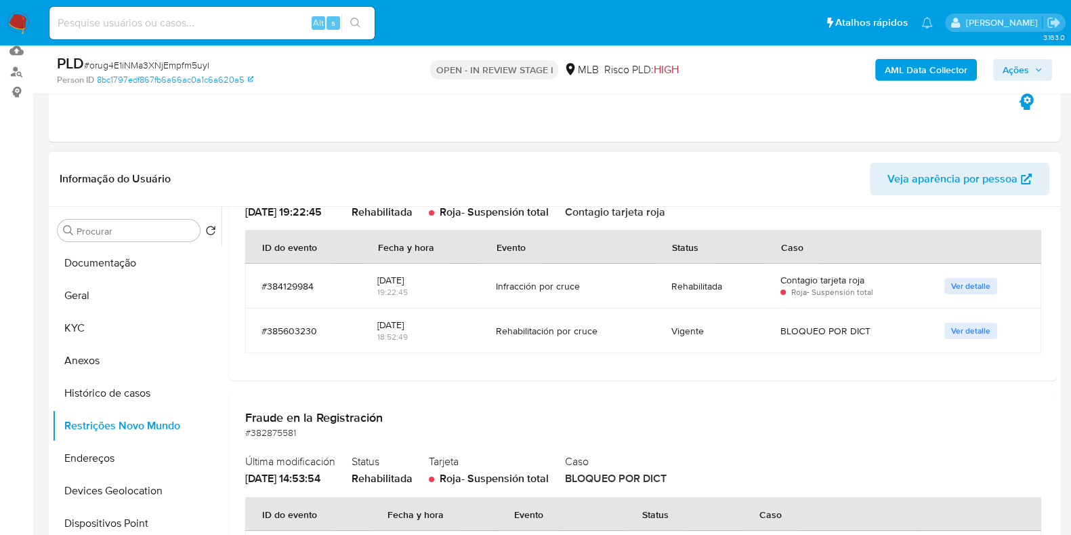
click at [976, 333] on span "Ver detalle" at bounding box center [970, 331] width 39 height 14
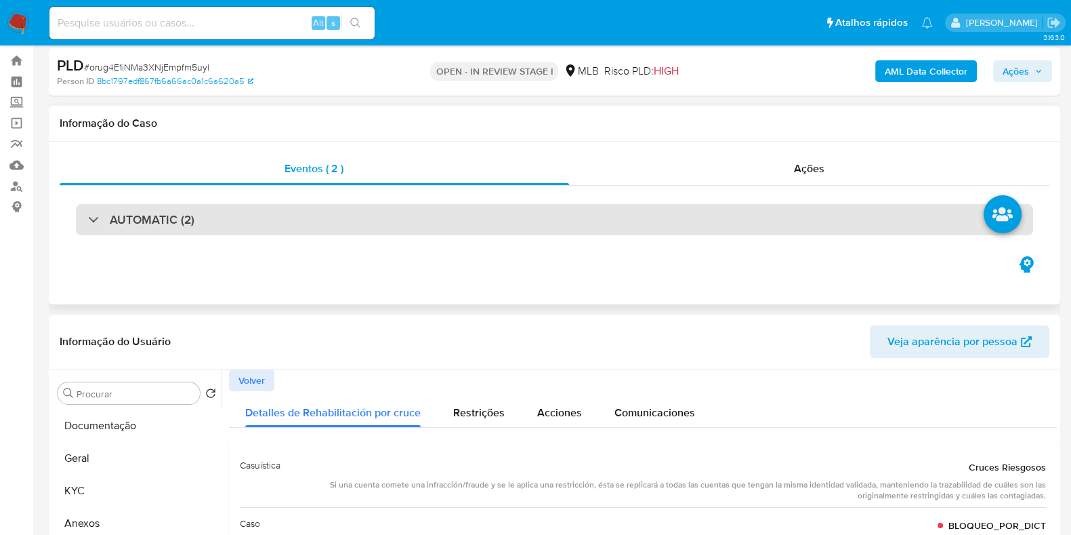
scroll to position [169, 0]
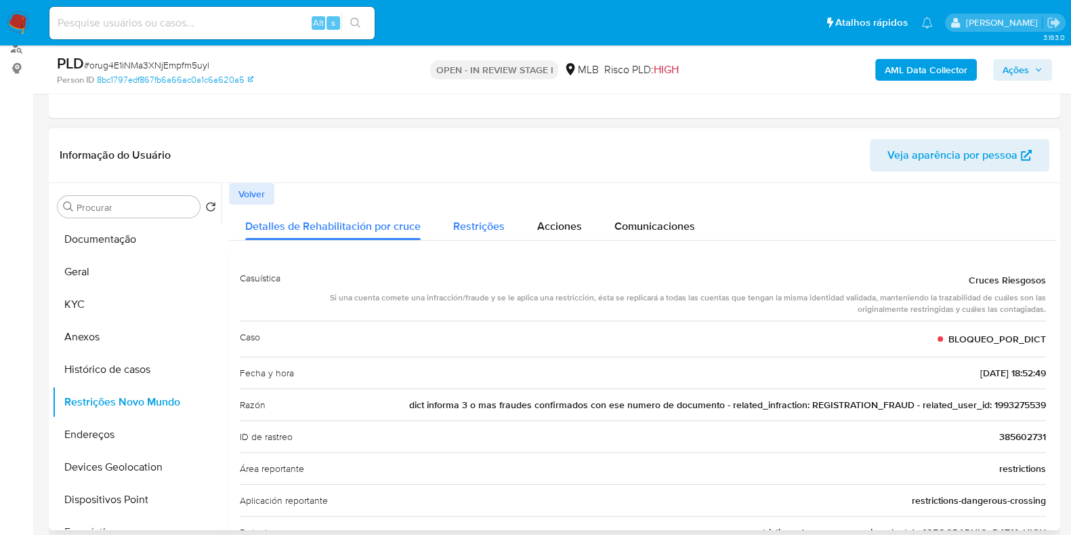
click at [516, 224] on button "Restrições" at bounding box center [479, 223] width 84 height 36
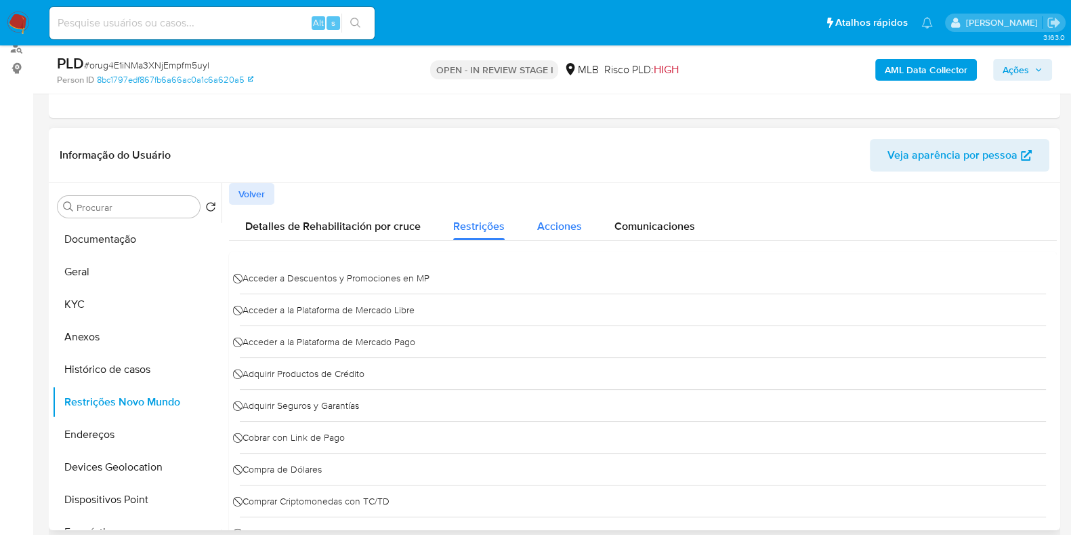
click at [550, 226] on span "Acciones" at bounding box center [559, 226] width 45 height 16
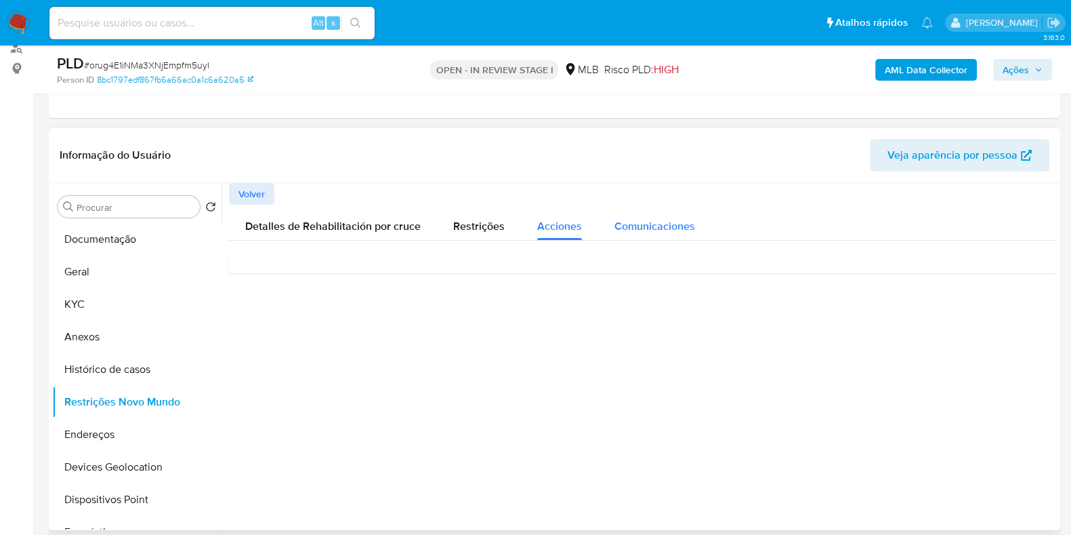
click at [663, 228] on span "Comunicaciones" at bounding box center [655, 226] width 81 height 16
click at [390, 269] on div "LL20240913135259, você pode usar sua conta novamente" at bounding box center [643, 280] width 806 height 37
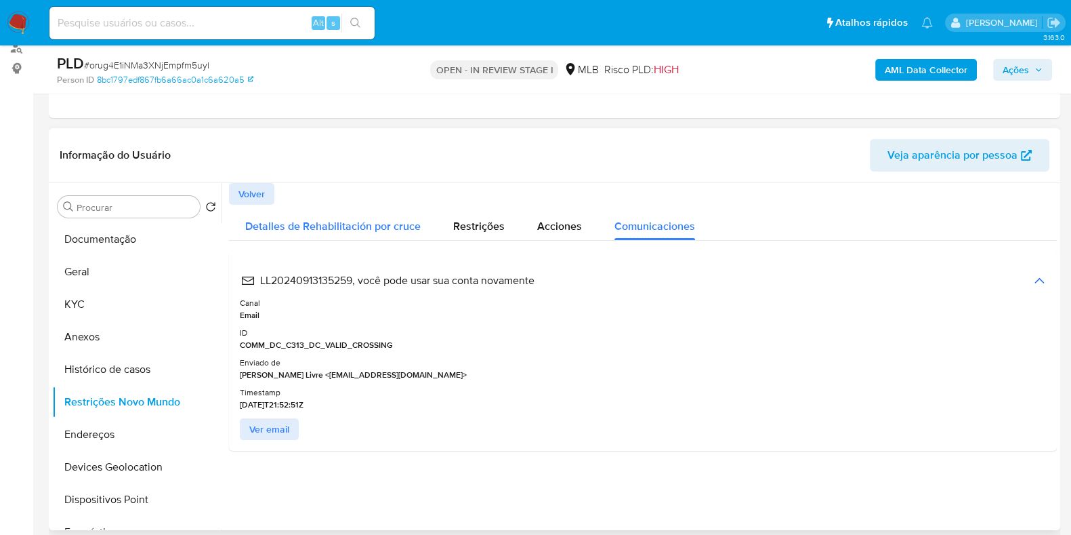
click at [360, 220] on span "Detalles de Rehabilitación por cruce" at bounding box center [332, 226] width 175 height 16
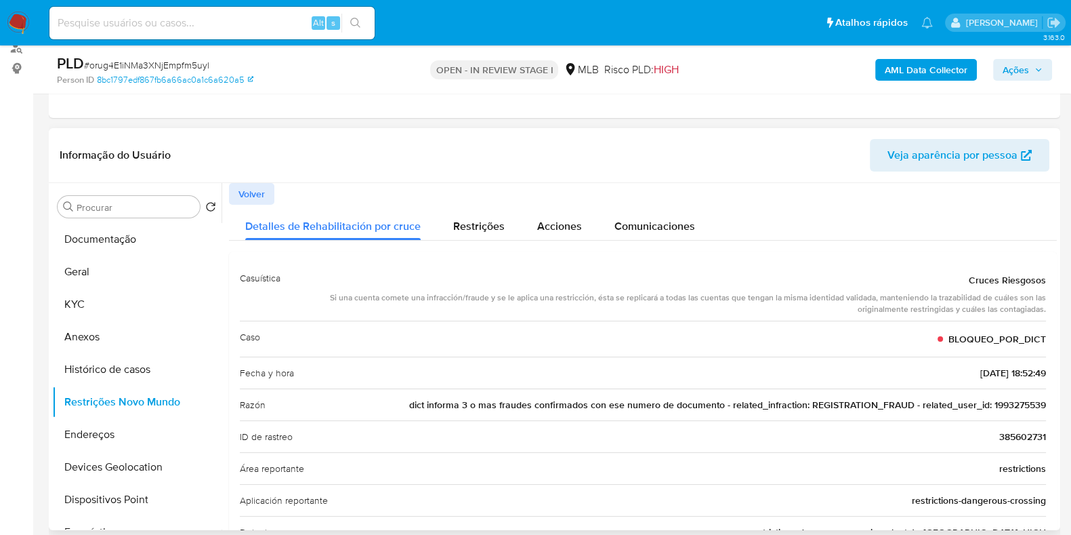
drag, startPoint x: 328, startPoint y: 300, endPoint x: 1054, endPoint y: 300, distance: 726.4
click at [1054, 300] on div at bounding box center [639, 356] width 835 height 347
drag, startPoint x: 851, startPoint y: 310, endPoint x: 1047, endPoint y: 310, distance: 195.8
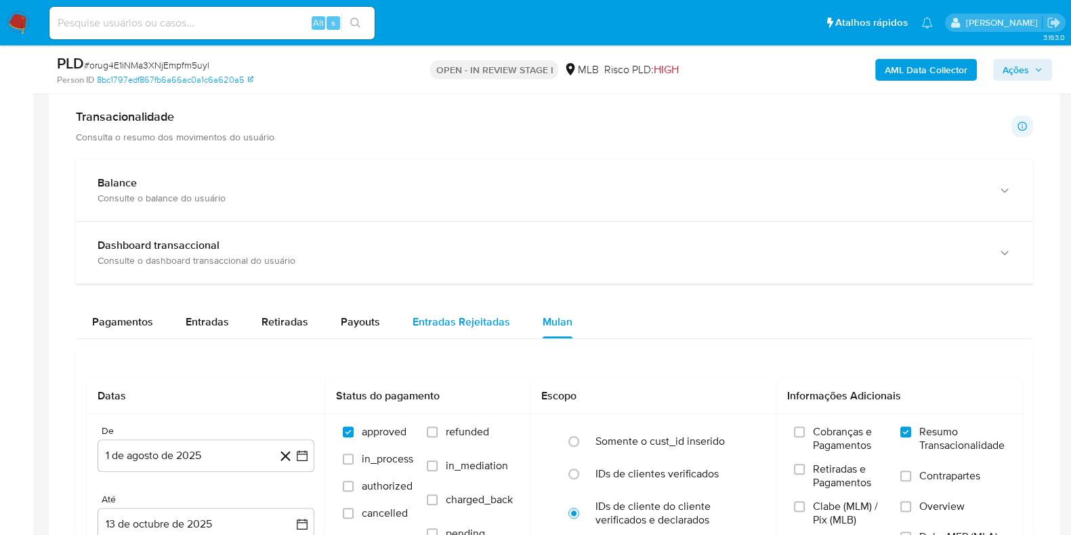
scroll to position [847, 0]
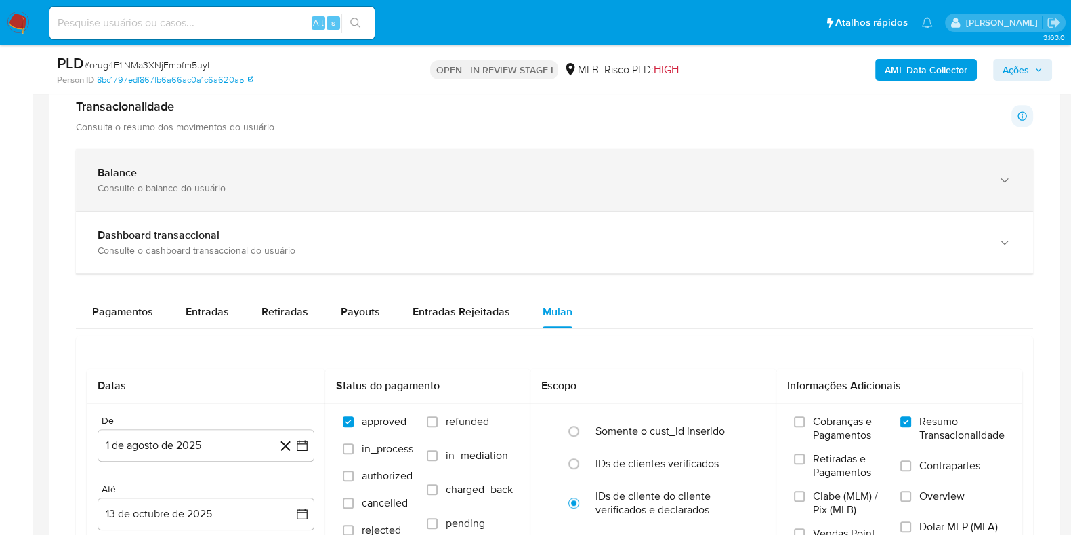
click at [367, 192] on div "Consulte o balance do usuário" at bounding box center [541, 188] width 887 height 12
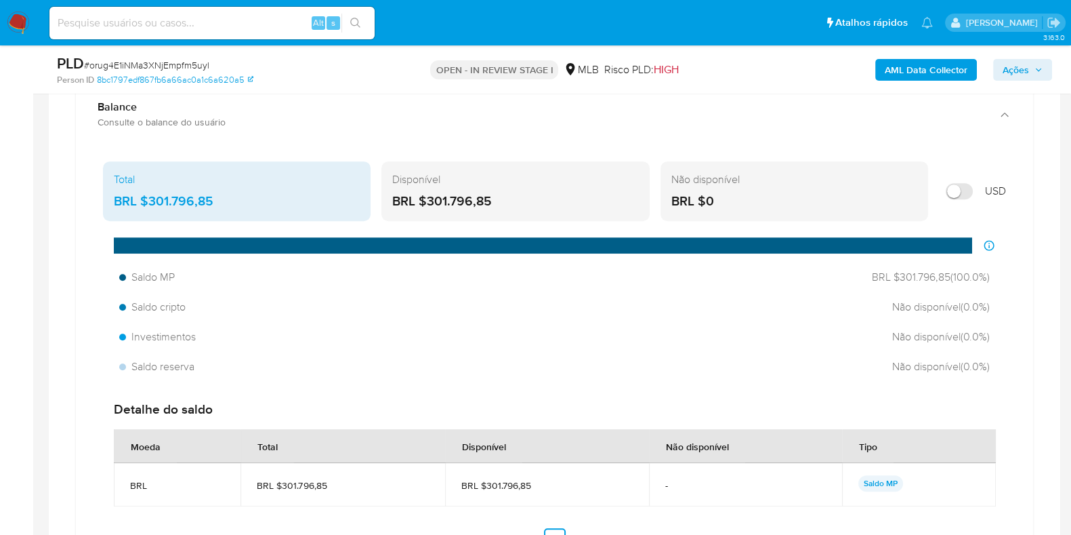
scroll to position [1016, 0]
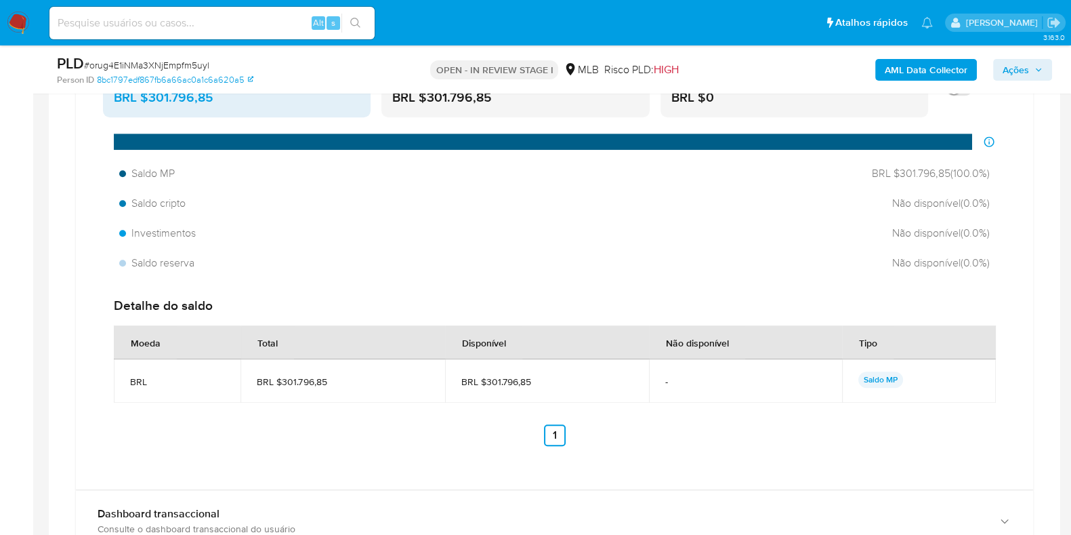
drag, startPoint x: 535, startPoint y: 384, endPoint x: 484, endPoint y: 384, distance: 50.1
click at [484, 384] on span "BRL $301.796,85" at bounding box center [546, 381] width 171 height 12
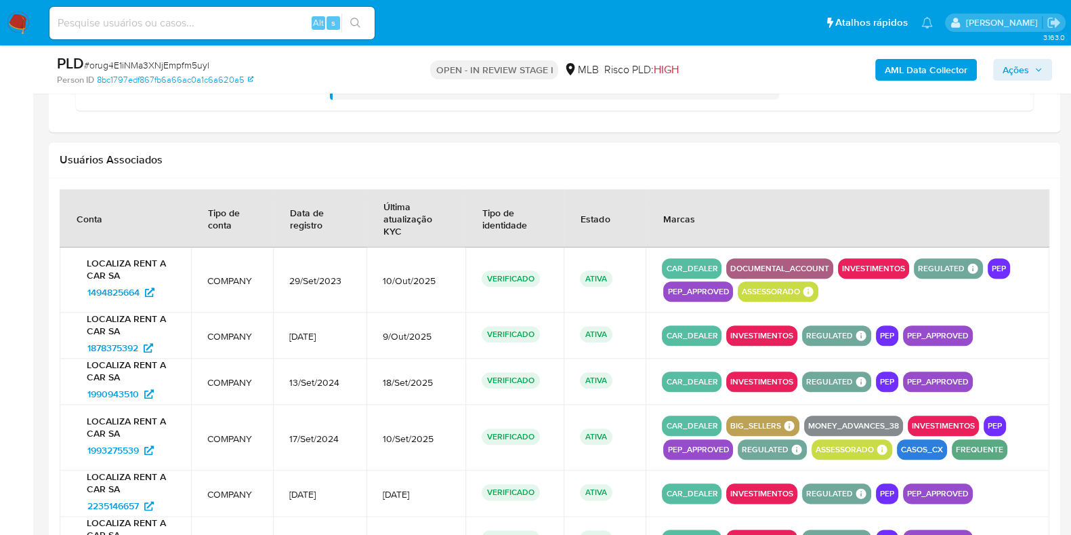
scroll to position [1948, 0]
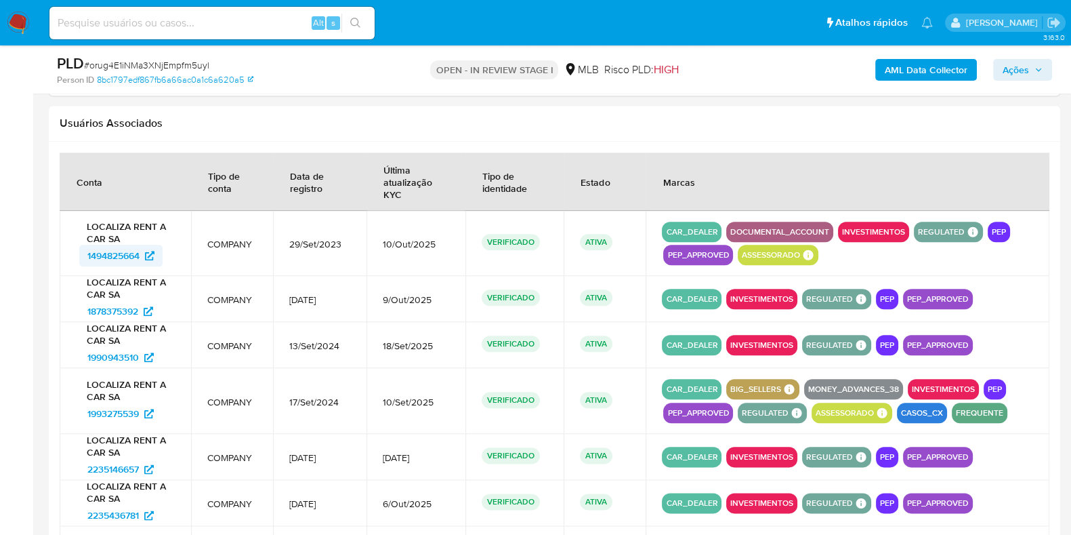
click at [108, 252] on span "1494825664" at bounding box center [113, 256] width 52 height 22
click at [108, 307] on span "1878375392" at bounding box center [112, 311] width 51 height 22
click at [119, 410] on span "1993275539" at bounding box center [112, 413] width 51 height 22
click at [119, 468] on span "2235146657" at bounding box center [112, 469] width 51 height 22
click at [117, 506] on span "2235436781" at bounding box center [112, 515] width 51 height 22
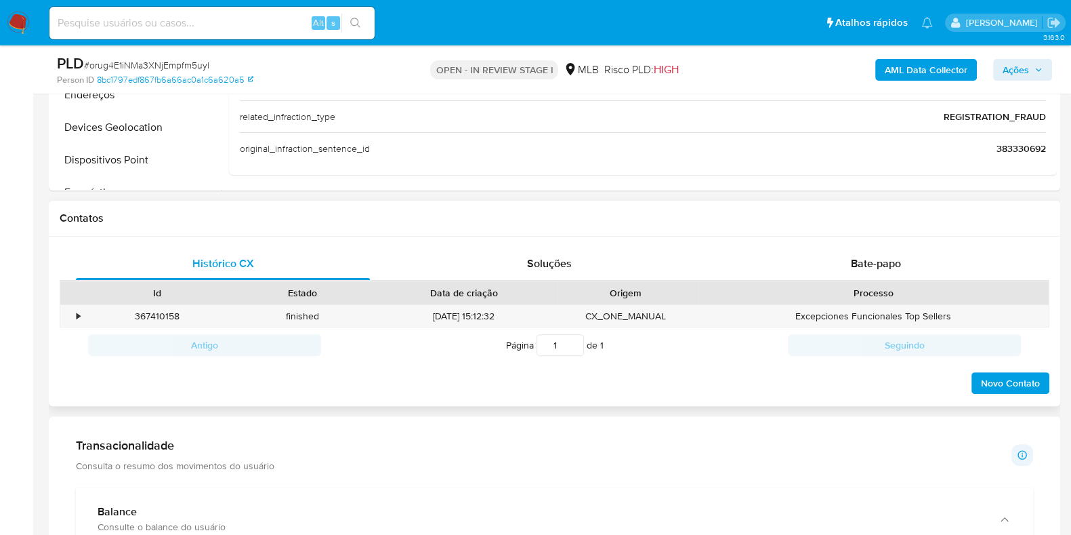
scroll to position [254, 0]
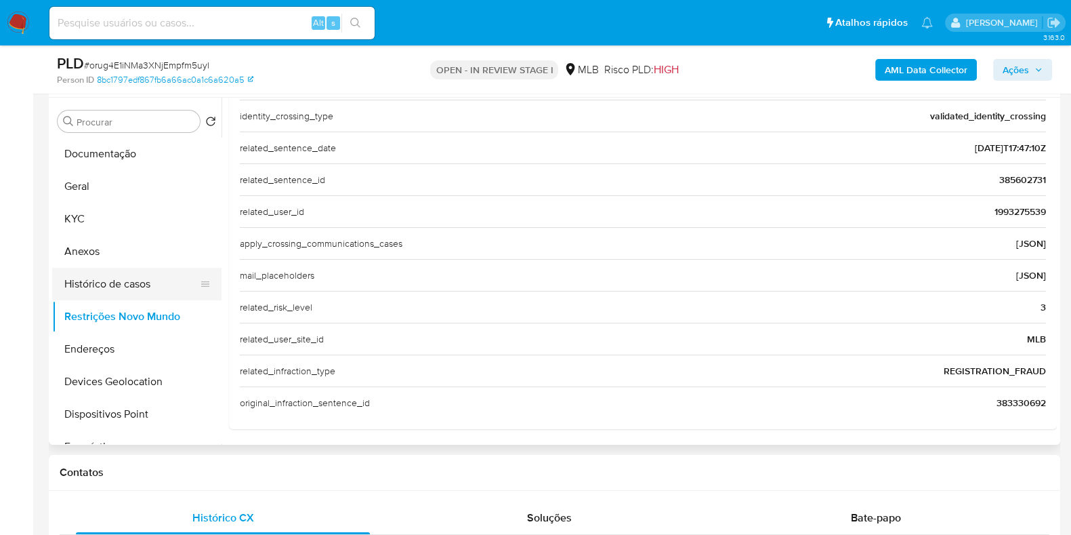
click at [133, 274] on button "Histórico de casos" at bounding box center [131, 284] width 159 height 33
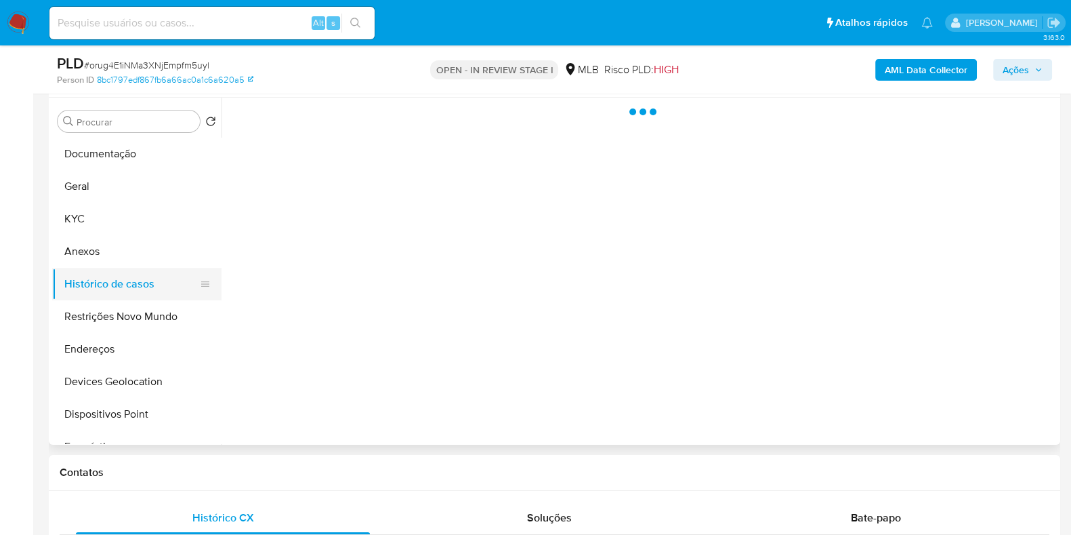
scroll to position [0, 0]
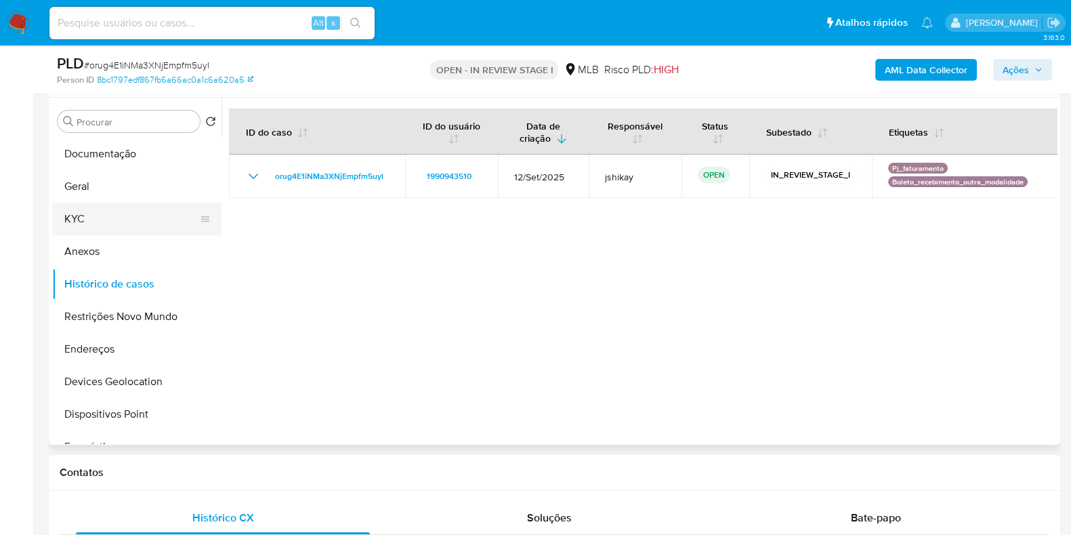
click at [107, 218] on button "KYC" at bounding box center [131, 219] width 159 height 33
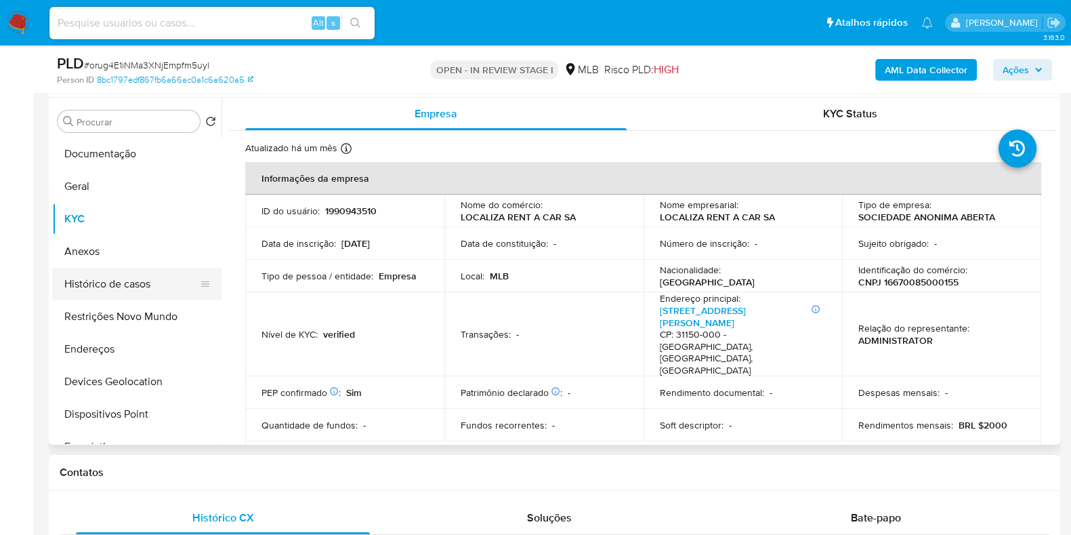
drag, startPoint x: 98, startPoint y: 283, endPoint x: 98, endPoint y: 275, distance: 7.5
click at [98, 281] on button "Histórico de casos" at bounding box center [131, 284] width 159 height 33
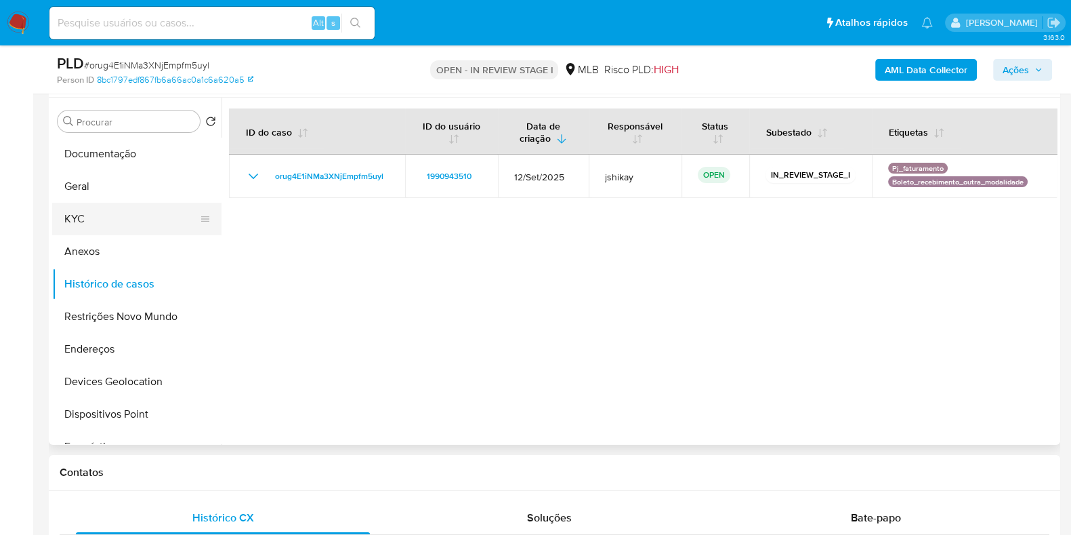
click at [98, 215] on button "KYC" at bounding box center [131, 219] width 159 height 33
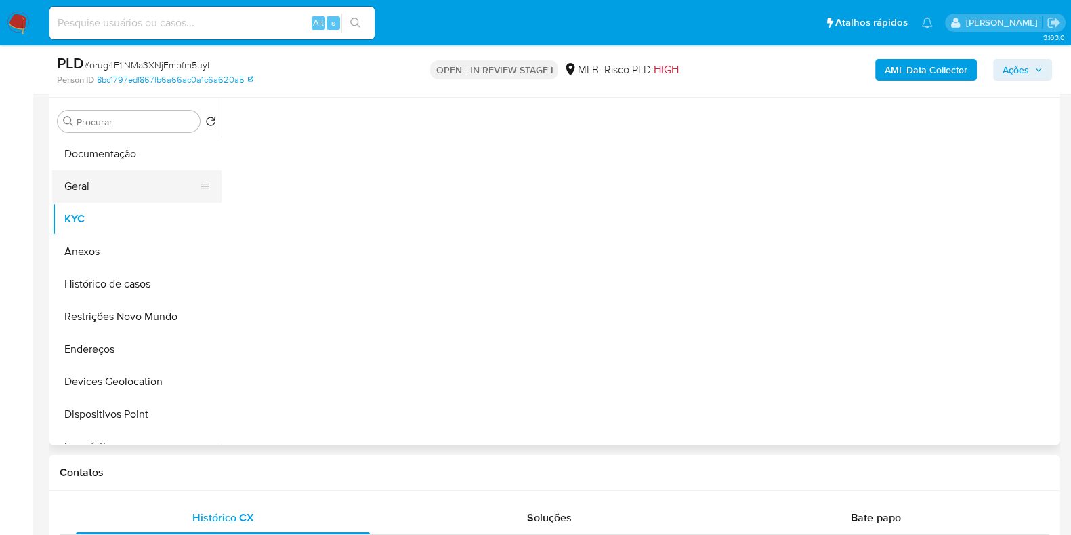
click at [103, 186] on button "Geral" at bounding box center [131, 186] width 159 height 33
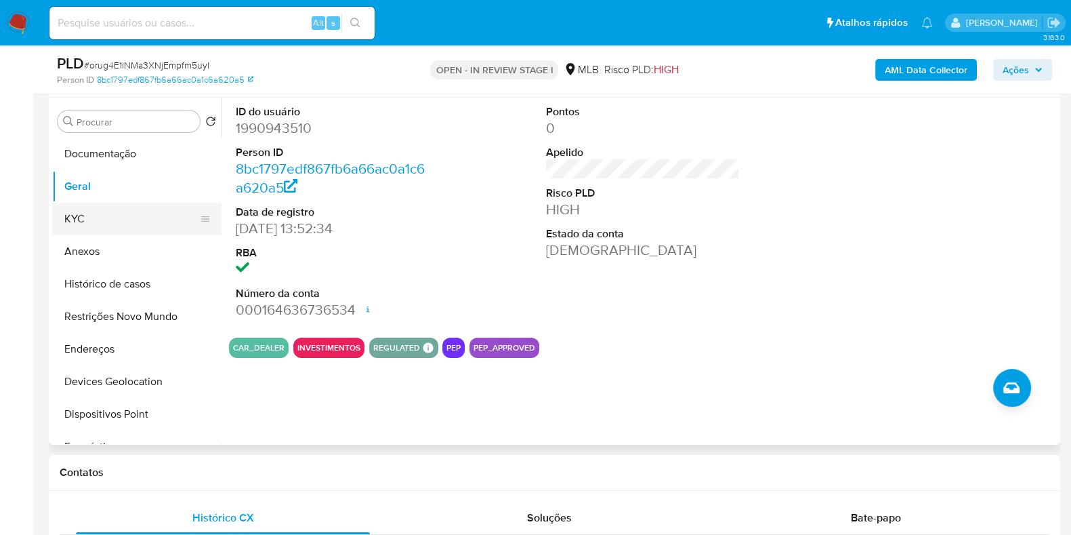
drag, startPoint x: 64, startPoint y: 223, endPoint x: 88, endPoint y: 226, distance: 23.9
click at [64, 223] on button "KYC" at bounding box center [131, 219] width 159 height 33
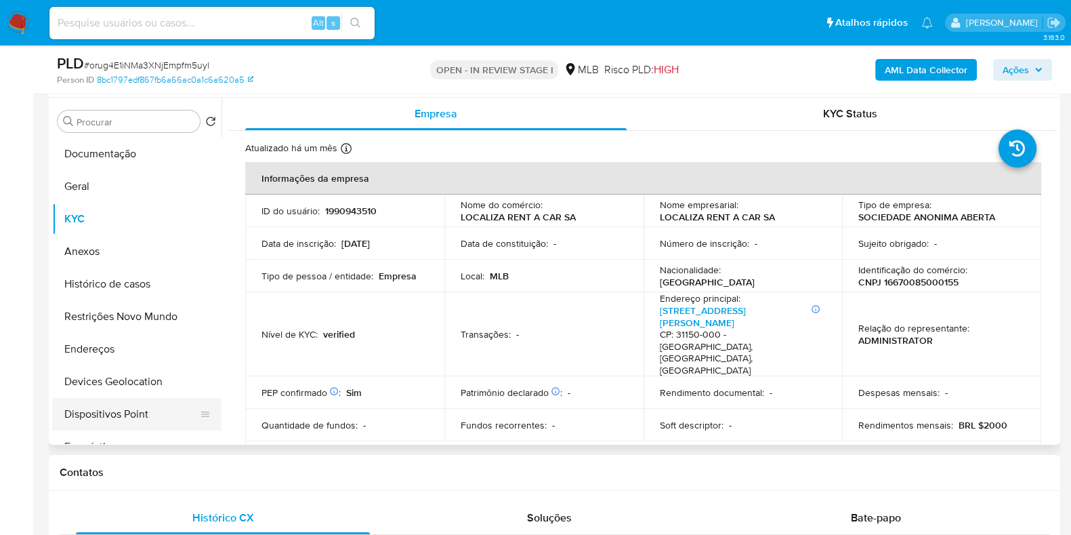
click at [129, 420] on button "Dispositivos Point" at bounding box center [131, 414] width 159 height 33
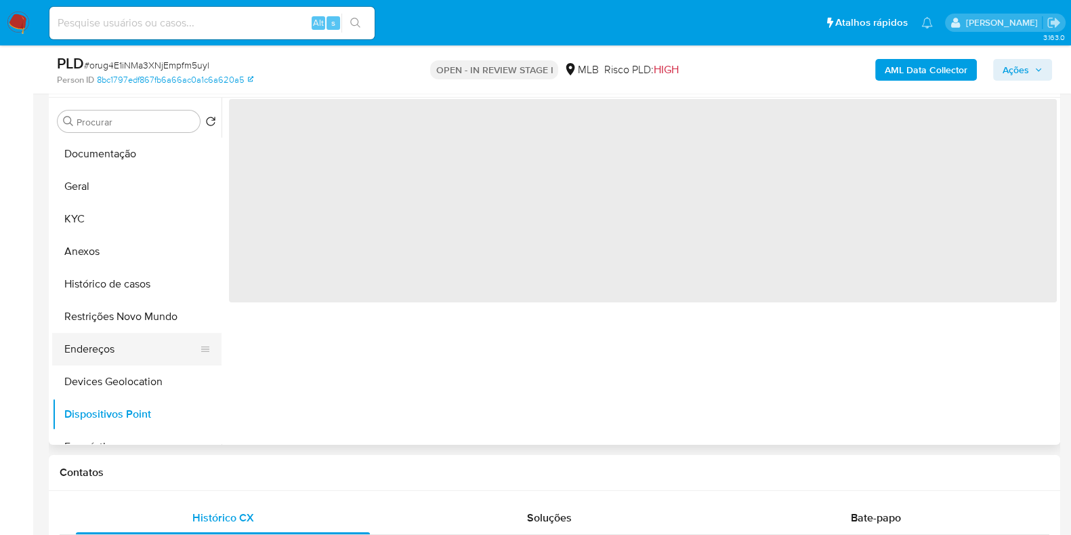
click at [120, 340] on button "Endereços" at bounding box center [131, 349] width 159 height 33
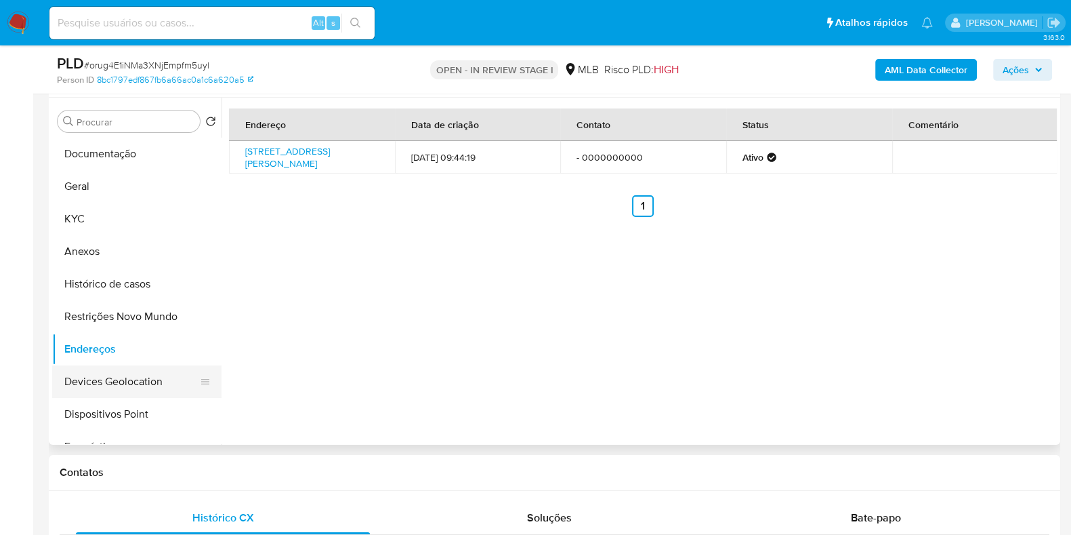
click at [104, 391] on button "Devices Geolocation" at bounding box center [131, 381] width 159 height 33
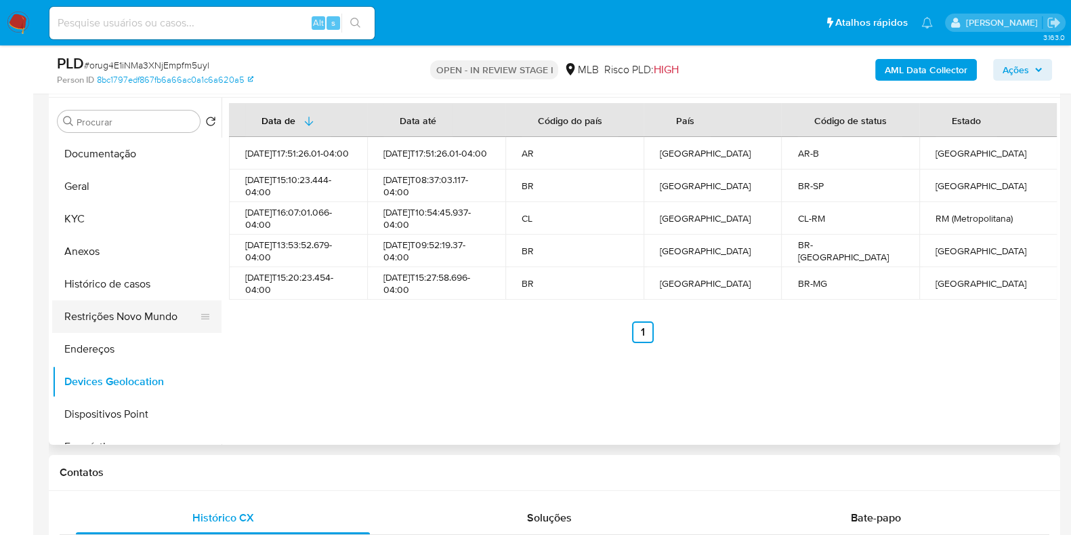
click at [93, 308] on button "Restrições Novo Mundo" at bounding box center [131, 316] width 159 height 33
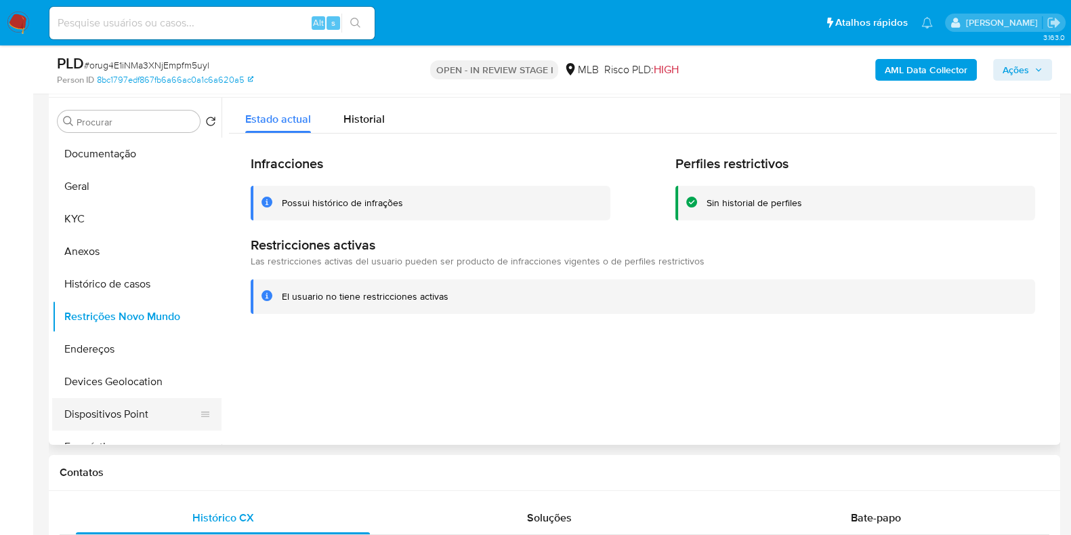
drag, startPoint x: 111, startPoint y: 411, endPoint x: 138, endPoint y: 411, distance: 26.4
click at [112, 411] on button "Dispositivos Point" at bounding box center [131, 414] width 159 height 33
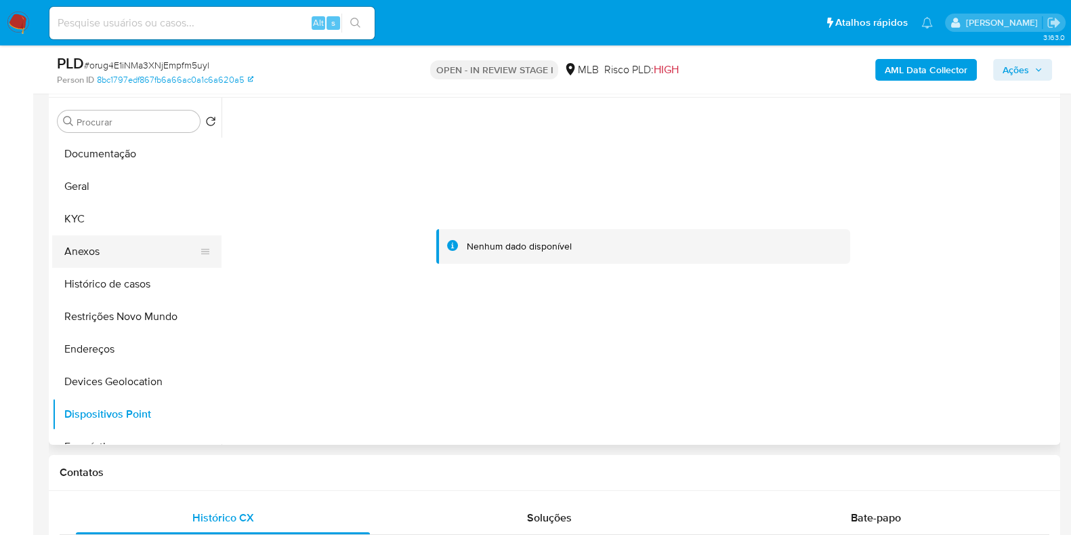
click at [62, 235] on button "Anexos" at bounding box center [131, 251] width 159 height 33
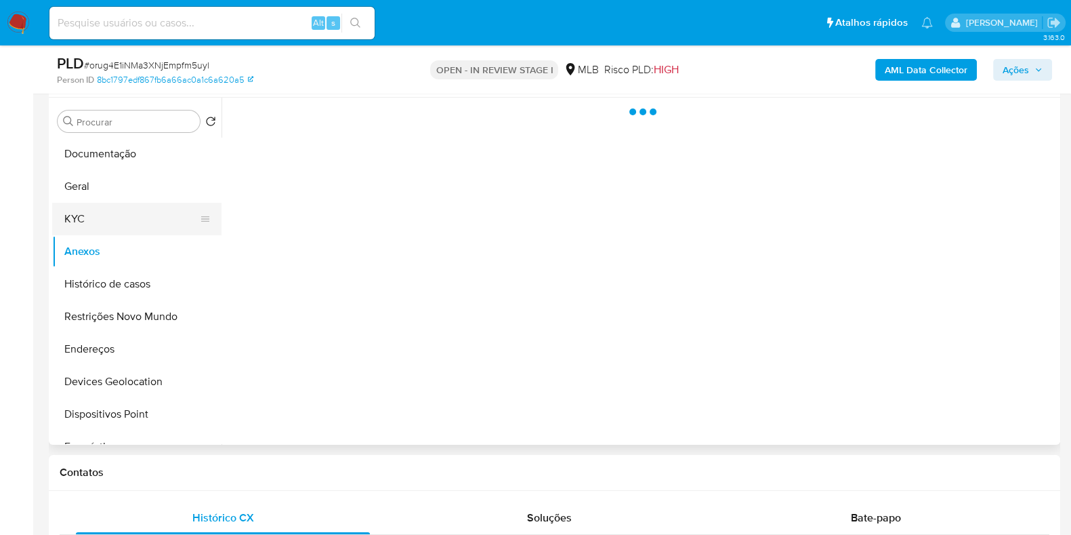
click at [129, 207] on button "KYC" at bounding box center [131, 219] width 159 height 33
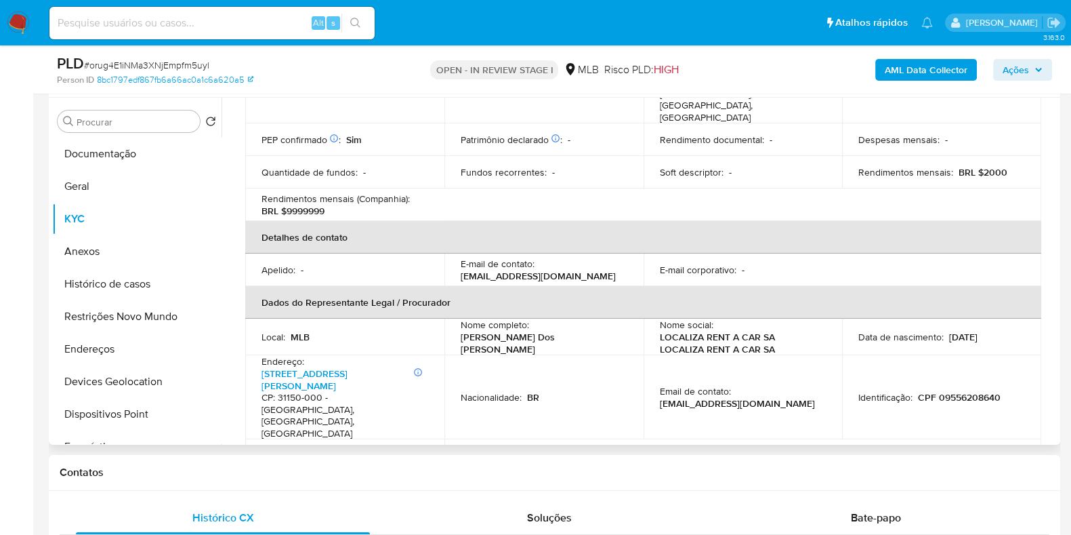
scroll to position [254, 0]
click at [323, 365] on link "Avenida Bernardo De Vasconcelos 377, Cachoeirinha" at bounding box center [305, 378] width 86 height 26
click at [87, 247] on button "Anexos" at bounding box center [131, 251] width 159 height 33
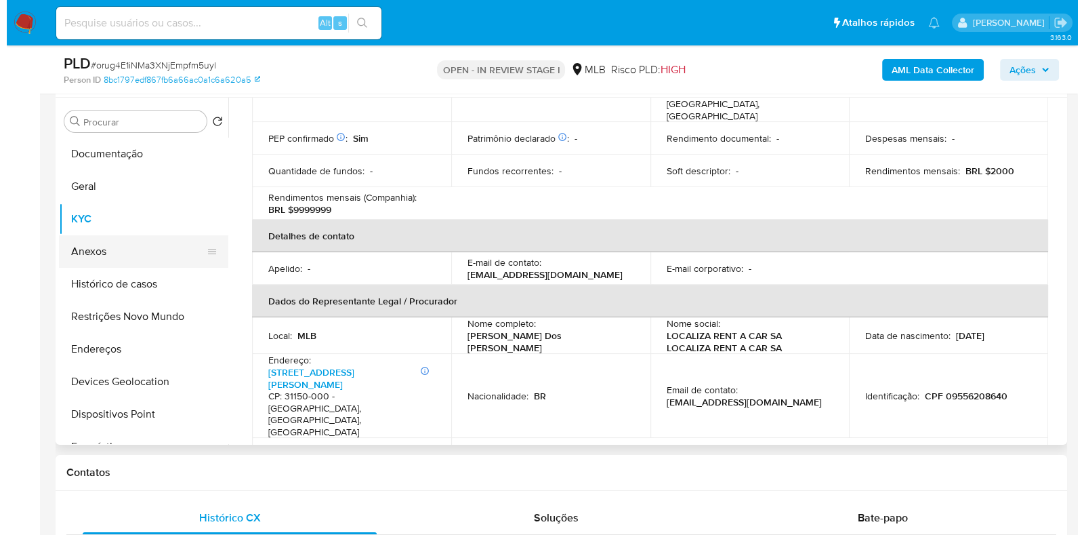
scroll to position [0, 0]
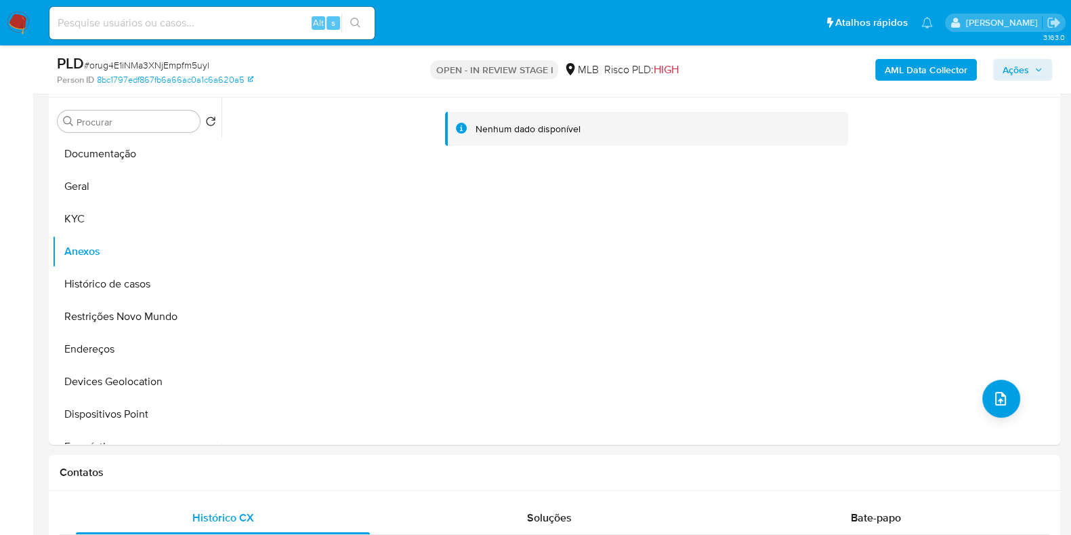
click at [944, 67] on b "AML Data Collector" at bounding box center [926, 70] width 83 height 22
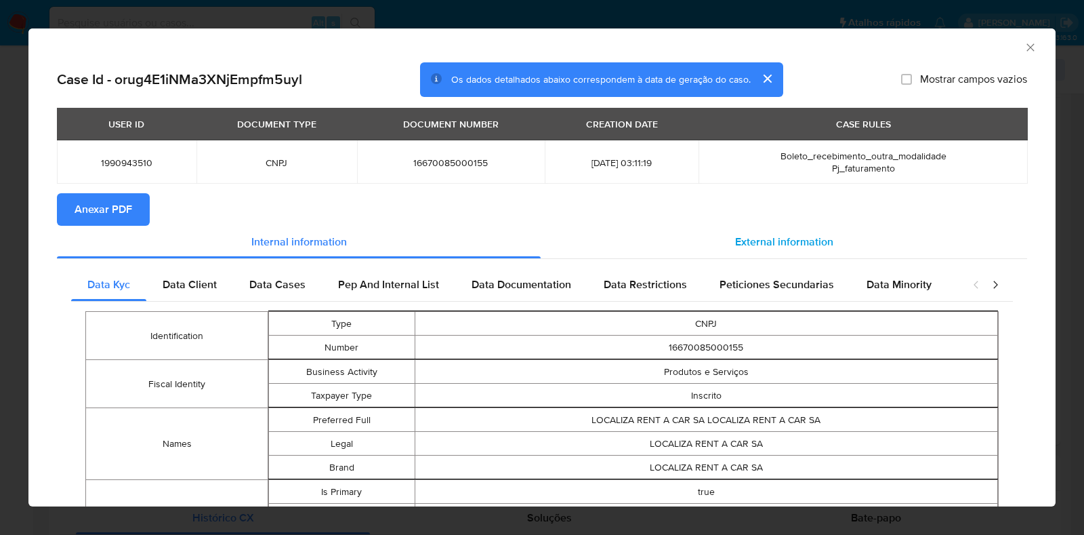
click at [827, 227] on div "External information" at bounding box center [784, 242] width 487 height 33
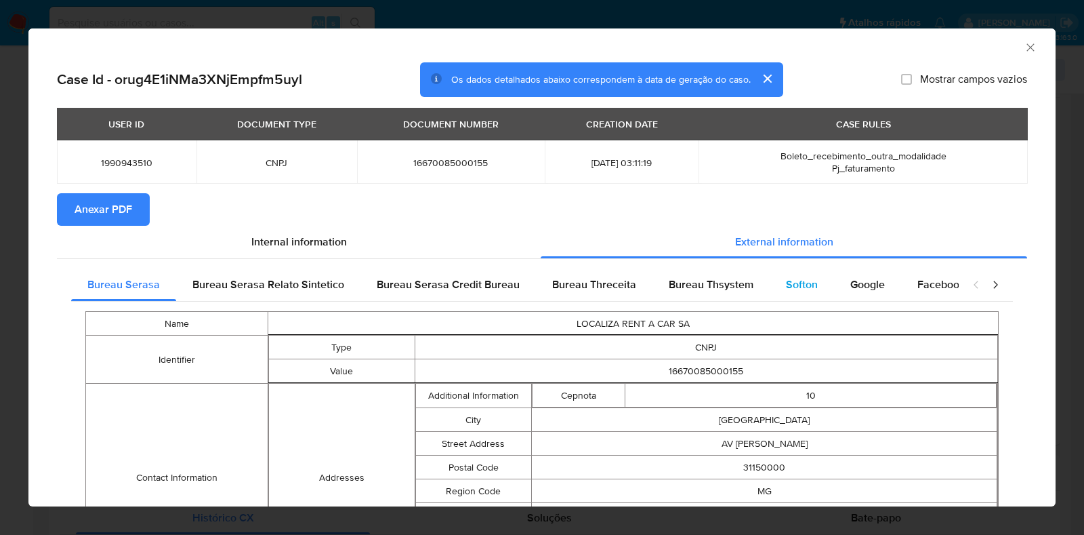
click at [770, 289] on div "Softon" at bounding box center [802, 284] width 64 height 33
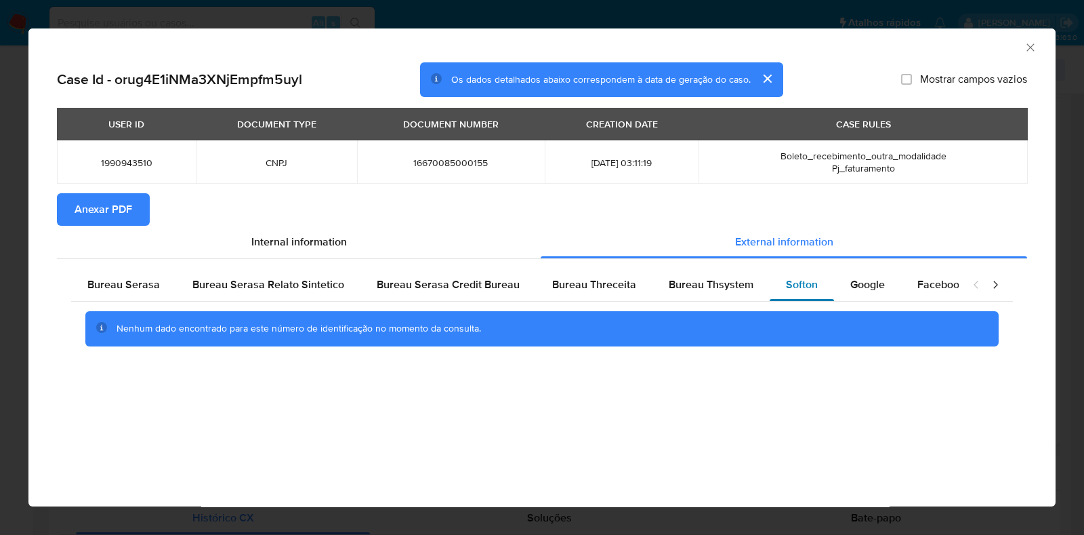
drag, startPoint x: 858, startPoint y: 278, endPoint x: 776, endPoint y: 270, distance: 82.3
click at [858, 277] on span "Google" at bounding box center [867, 284] width 35 height 16
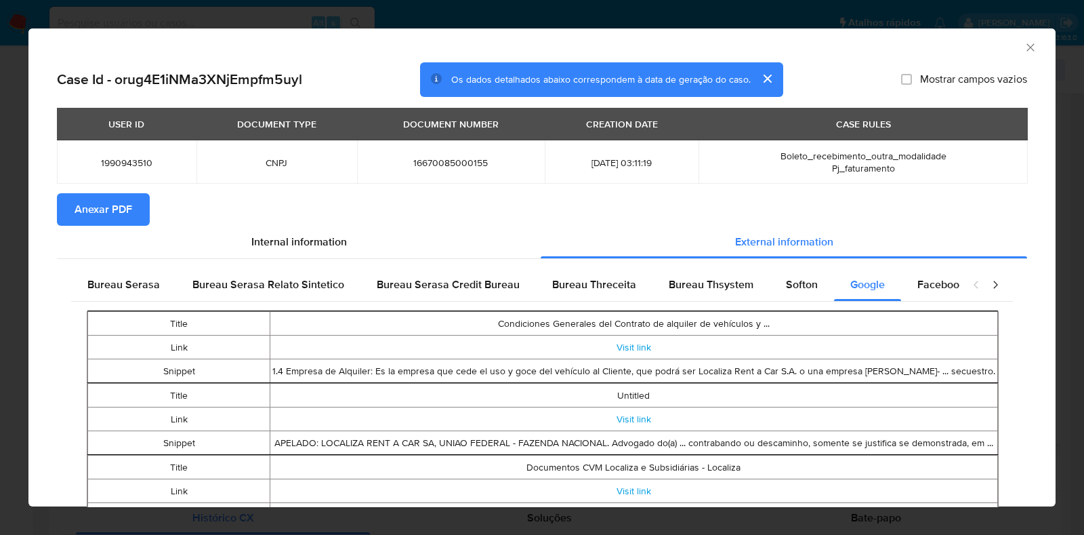
click at [106, 206] on span "Anexar PDF" at bounding box center [104, 209] width 58 height 30
click at [1024, 48] on div "AML Data Collector" at bounding box center [541, 45] width 1027 height 34
click at [1024, 45] on icon "Fechar a janela" at bounding box center [1031, 48] width 14 height 14
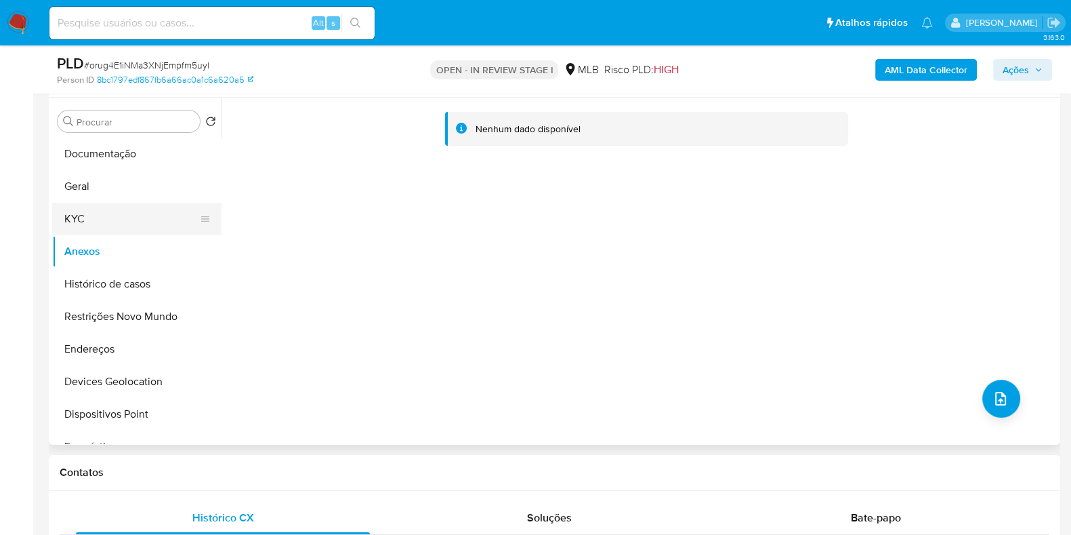
click at [125, 218] on button "KYC" at bounding box center [131, 219] width 159 height 33
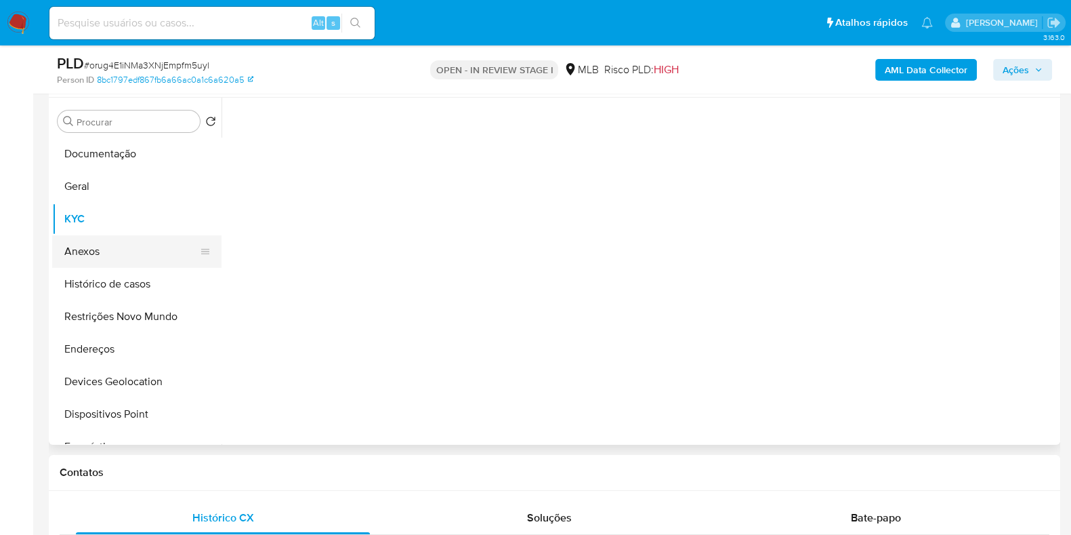
click at [123, 243] on button "Anexos" at bounding box center [131, 251] width 159 height 33
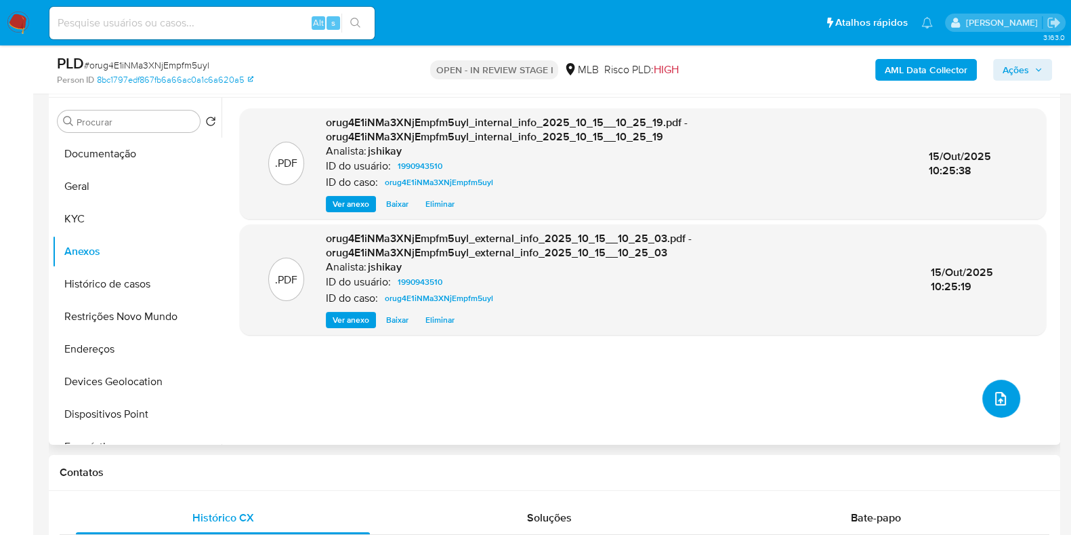
click at [993, 396] on icon "upload-file" at bounding box center [1001, 398] width 16 height 16
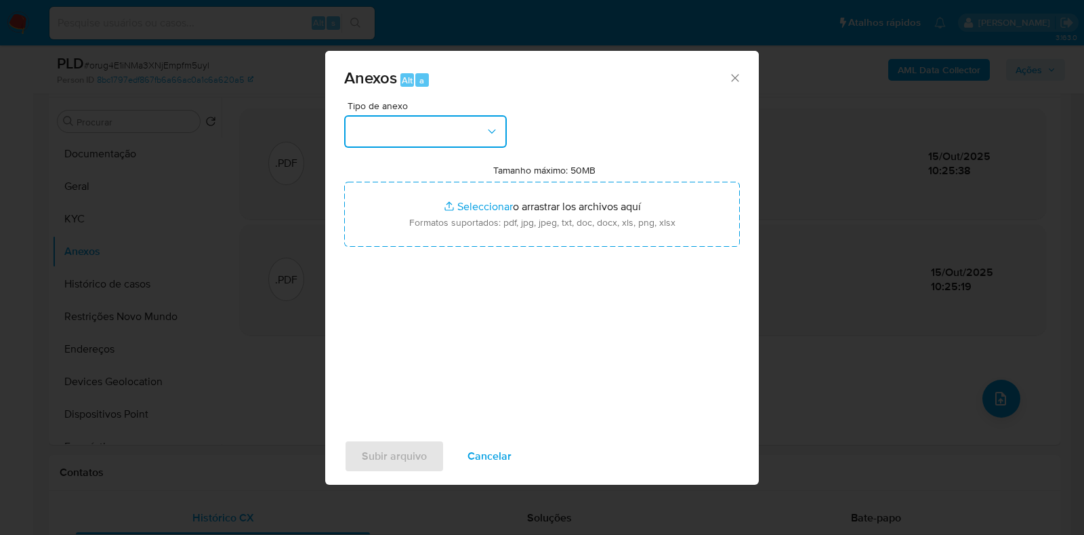
click at [449, 142] on button "button" at bounding box center [425, 131] width 163 height 33
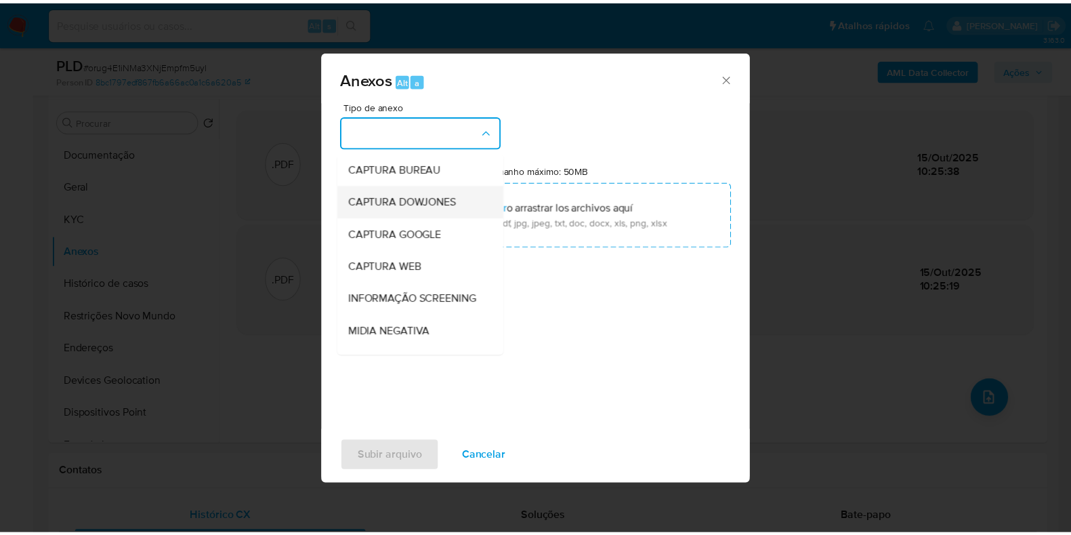
scroll to position [84, 0]
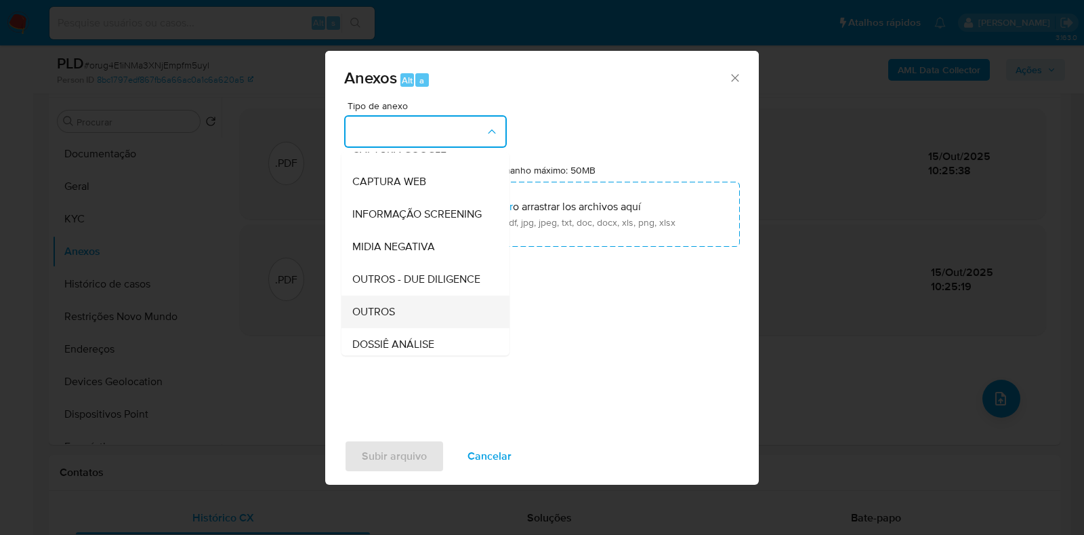
click at [379, 318] on span "OUTROS" at bounding box center [373, 312] width 43 height 14
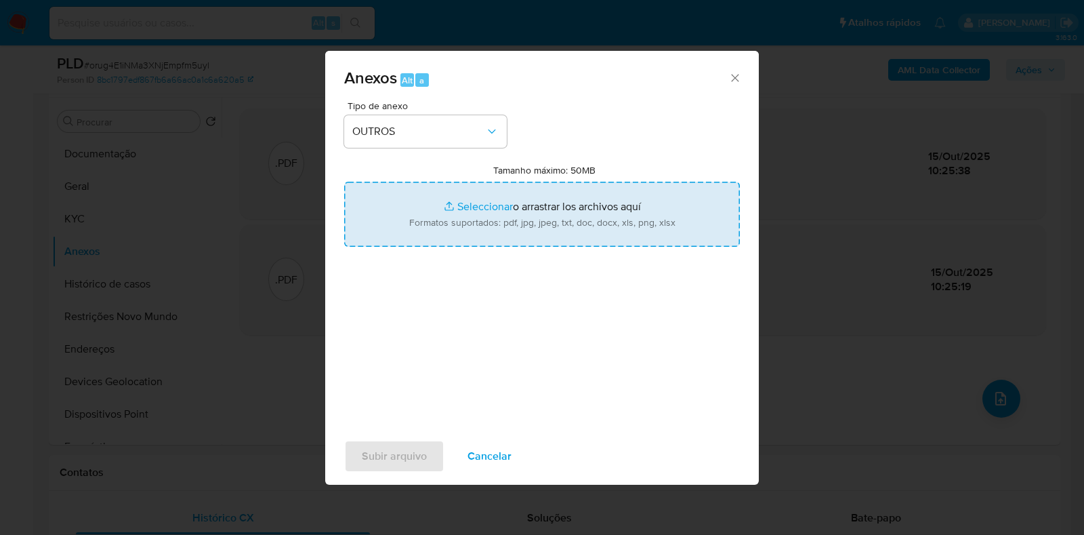
click at [491, 215] on input "Tamanho máximo: 50MB Seleccionar archivos" at bounding box center [542, 214] width 396 height 65
type input "C:\fakepath\Declinio - orug4E1iNMa3XNjEmpfm5uyl - CNPJ 16670085000155 - LOCALIZ…"
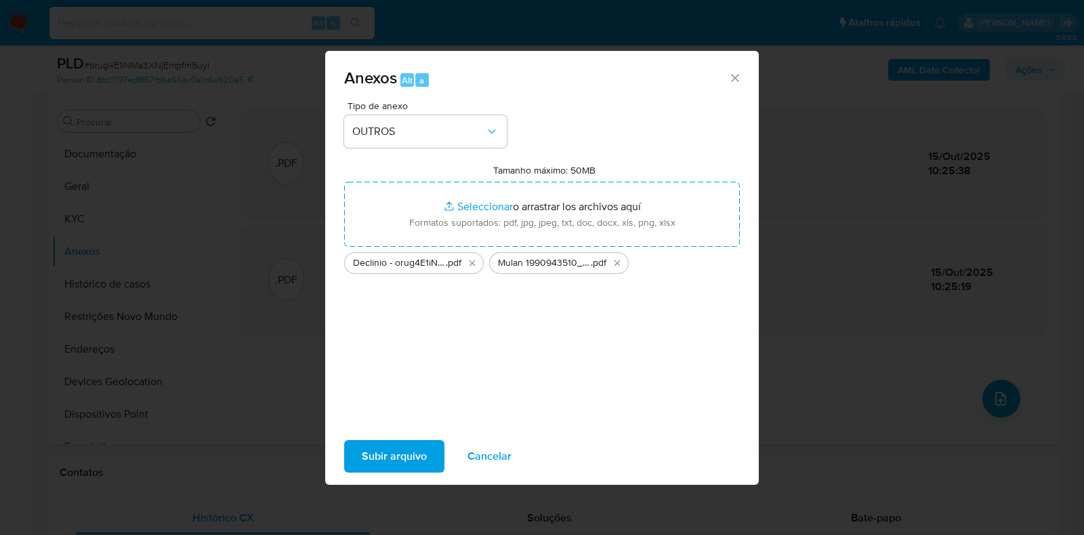
click at [388, 448] on span "Subir arquivo" at bounding box center [394, 456] width 65 height 30
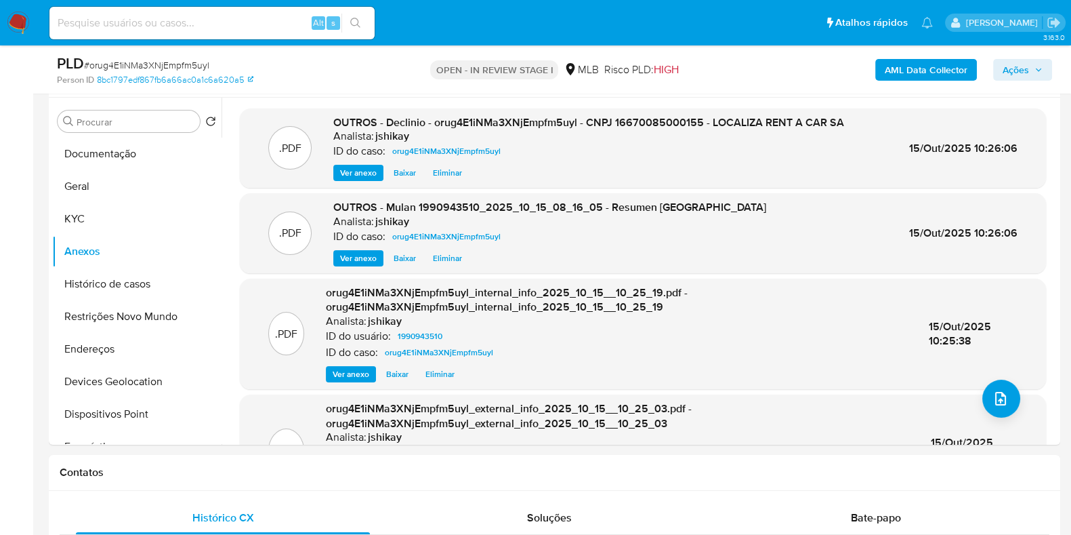
click at [1017, 66] on span "Ações" at bounding box center [1016, 70] width 26 height 22
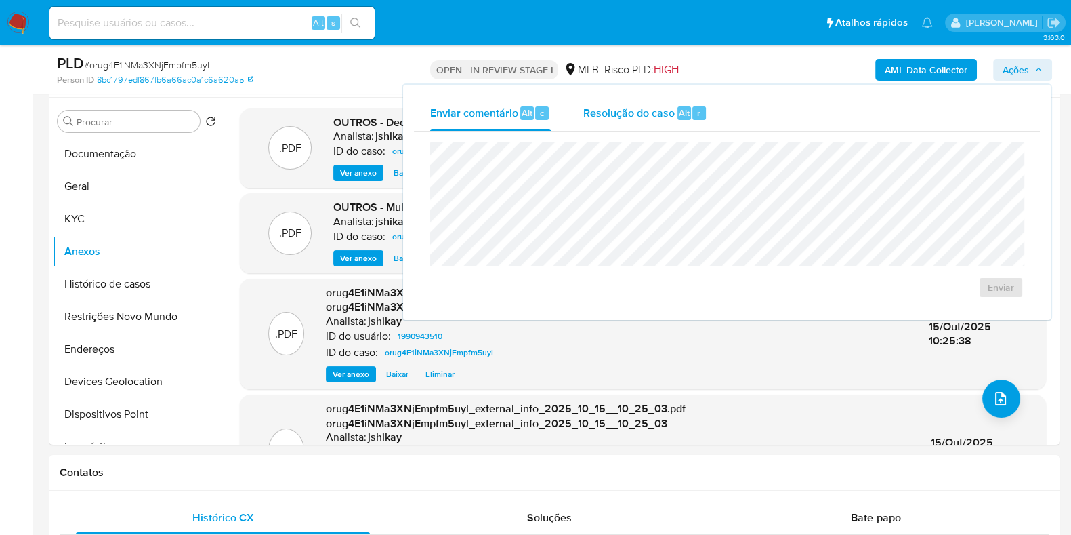
click at [636, 121] on div "Resolução do caso Alt r" at bounding box center [645, 113] width 124 height 35
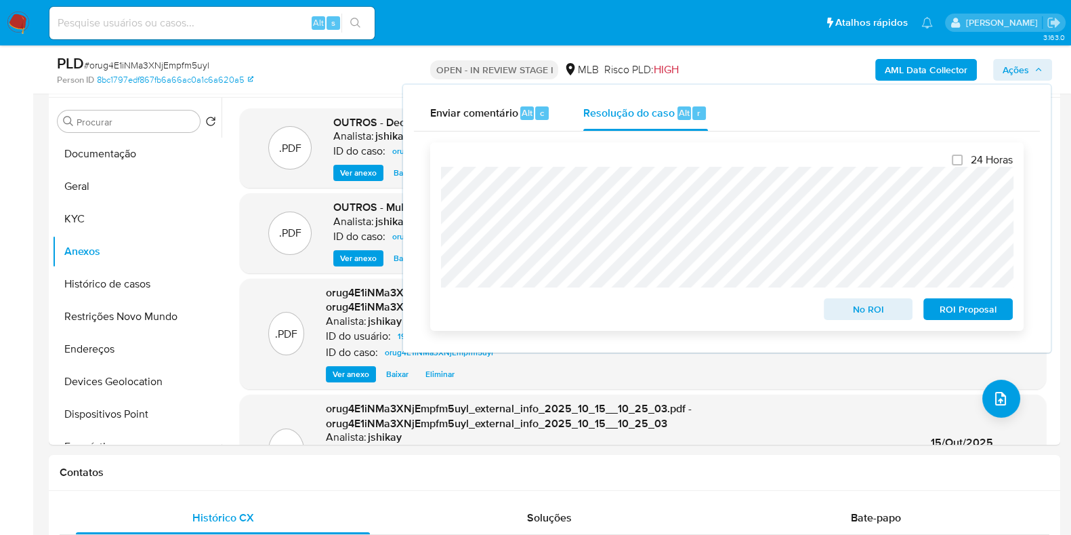
click at [862, 313] on span "No ROI" at bounding box center [868, 309] width 70 height 19
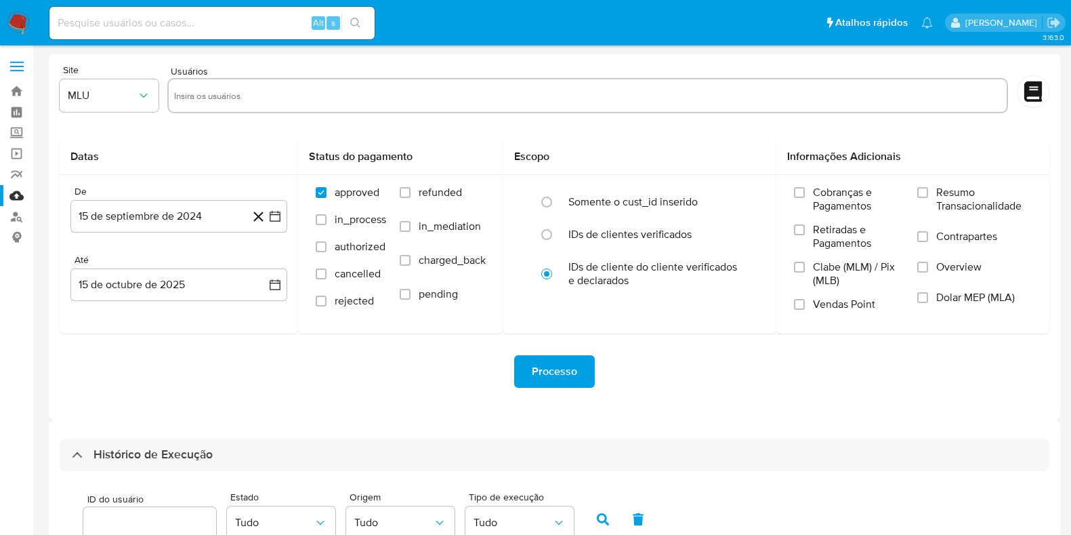
select select "10"
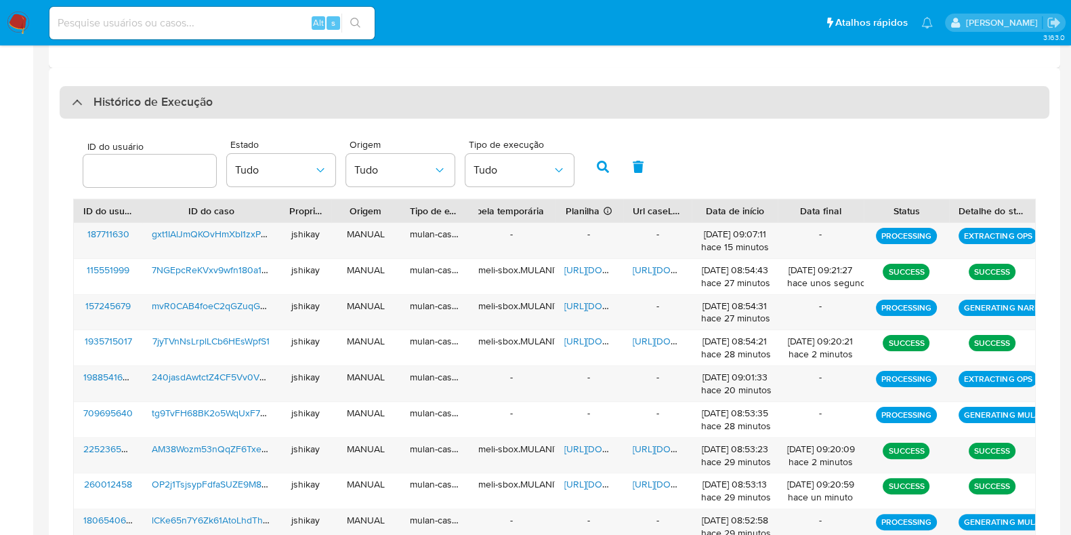
click at [146, 91] on div "Histórico de Execução" at bounding box center [555, 102] width 990 height 33
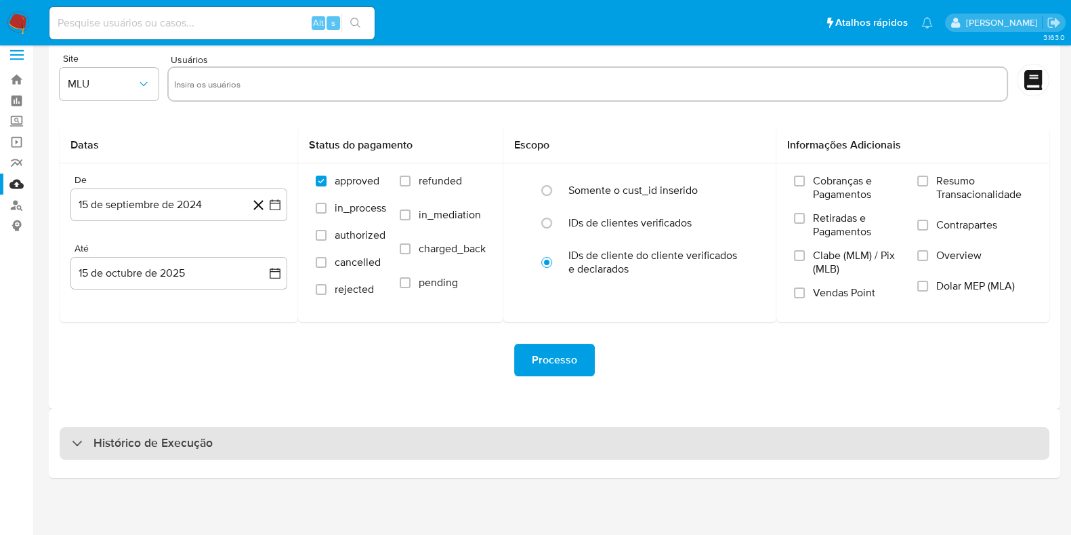
click at [121, 452] on div "Histórico de Execução" at bounding box center [555, 443] width 990 height 33
select select "10"
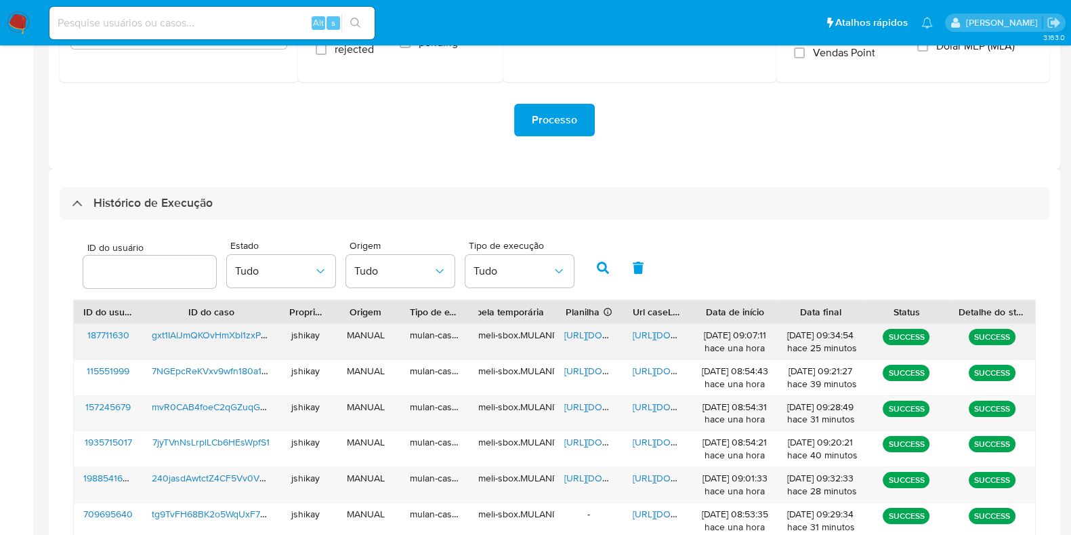
scroll to position [254, 0]
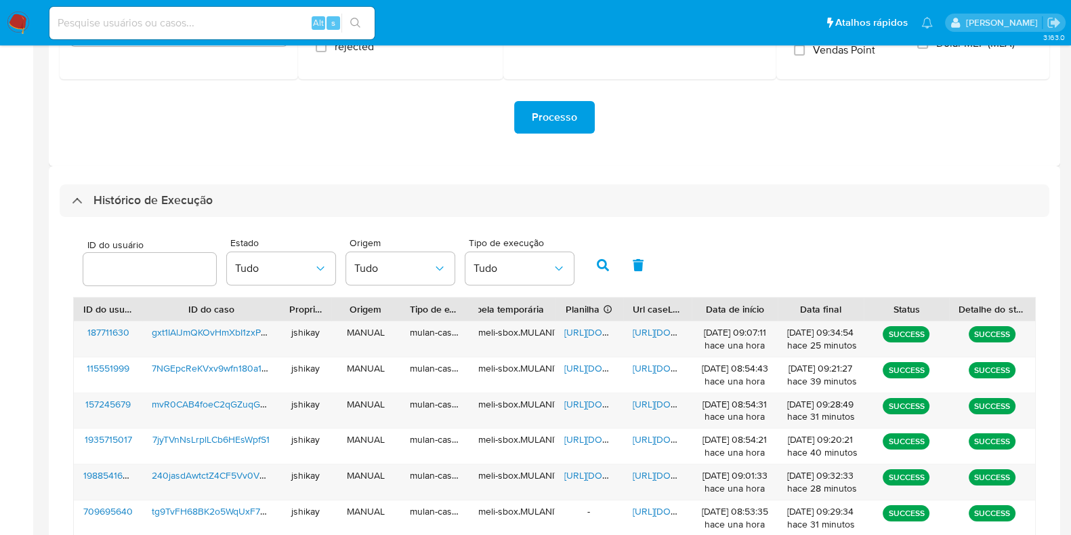
drag, startPoint x: 781, startPoint y: 273, endPoint x: 787, endPoint y: 259, distance: 15.5
click at [779, 273] on div "ID do usuário Estado Tudo Origem Tudo Tipo de execução Tudo" at bounding box center [554, 263] width 963 height 66
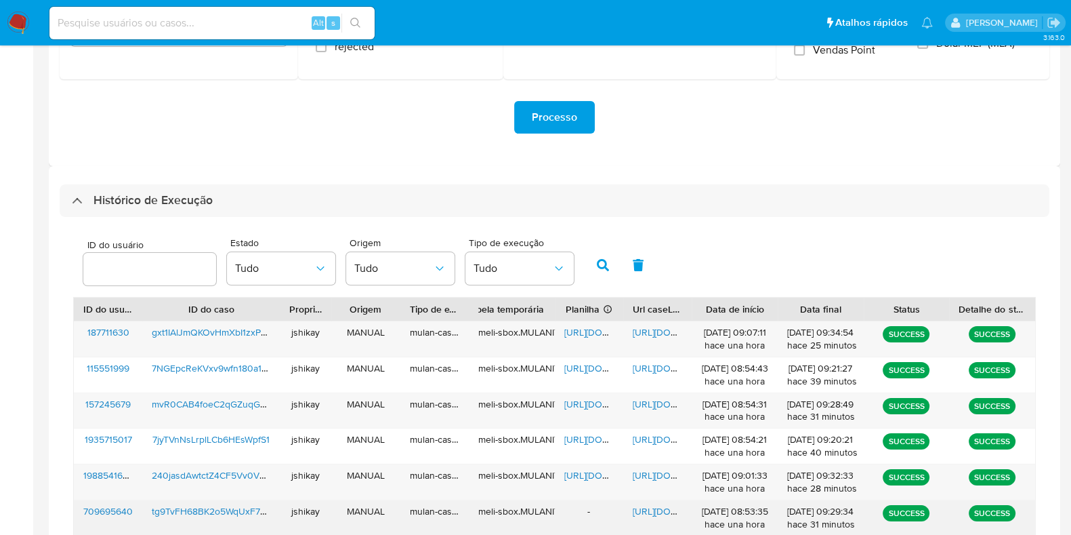
scroll to position [521, 0]
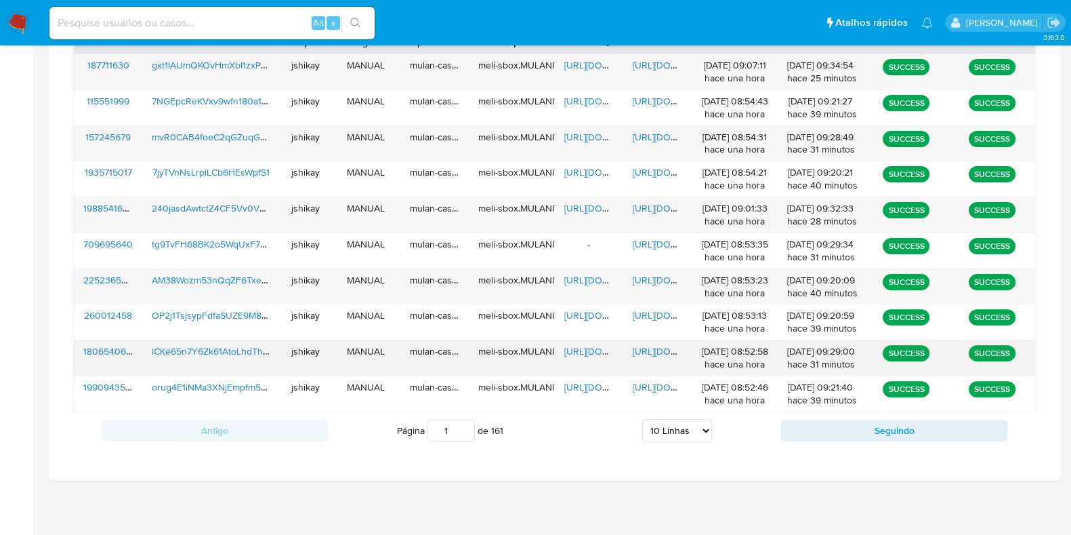
click at [583, 344] on span "https://docs.google.com/spreadsheets/d/1bfiuRGEQc31dpaCTnb-au8thmnrNeHtQuCtudPG…" at bounding box center [611, 351] width 94 height 14
click at [641, 350] on span "https://docs.google.com/document/d/1mpL8XdbLIo_f_KbzUm3dnfhPL6ebUfuQnoPwt-uKmkE…" at bounding box center [680, 351] width 94 height 14
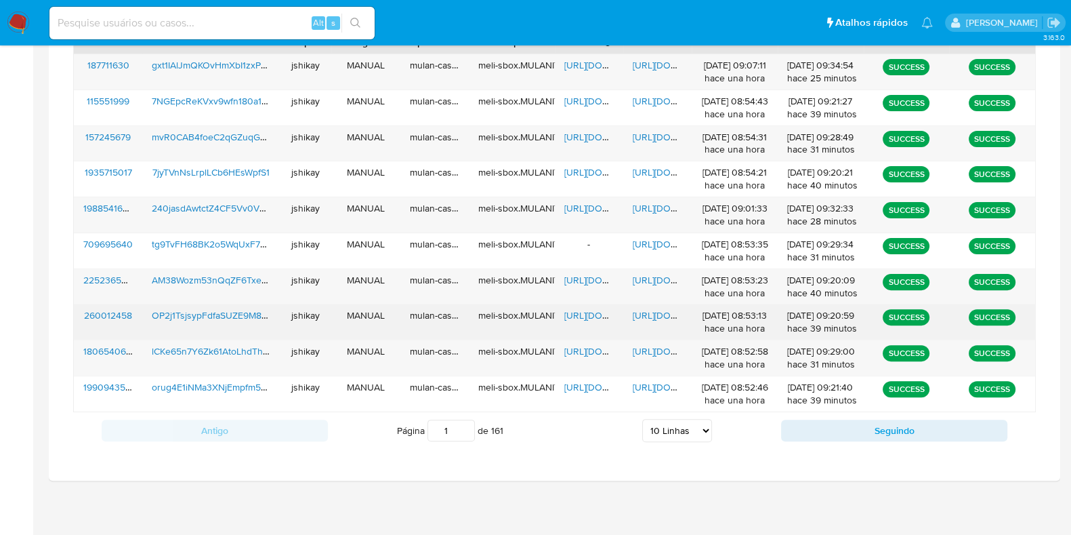
drag, startPoint x: 579, startPoint y: 312, endPoint x: 640, endPoint y: 312, distance: 61.7
click at [586, 313] on span "https://docs.google.com/spreadsheets/d/1pED3uDbPtY_TrW538kOa7LfsmZQG8htTRaI-hzt…" at bounding box center [611, 315] width 94 height 14
click at [643, 312] on span "https://docs.google.com/document/d/1eWiW6PQbLep73XsMwuNViTPuqELPqmlGWgciyFh95nk…" at bounding box center [680, 315] width 94 height 14
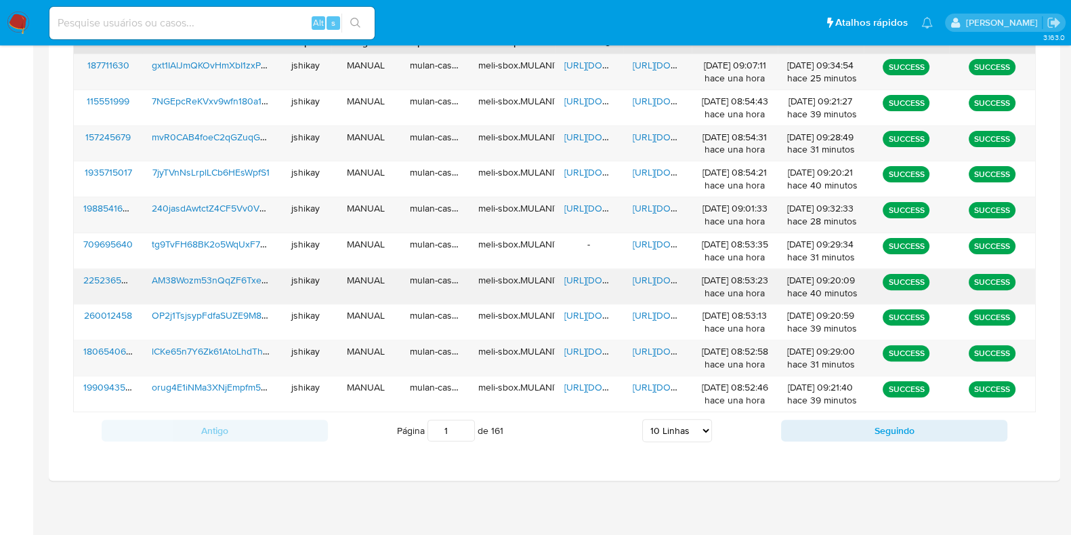
drag, startPoint x: 580, startPoint y: 271, endPoint x: 643, endPoint y: 285, distance: 64.6
click at [583, 273] on span "https://docs.google.com/spreadsheets/d/1ILaCJBOsYXSgX9ManwslZqzQgoevaqy_Ixm7ylp…" at bounding box center [611, 280] width 94 height 14
click at [654, 277] on span "https://docs.google.com/document/d/1uoEDjz-ro4hVBzm9m0AwgjDzUNX_8TDTITgY58Kc72o…" at bounding box center [680, 280] width 94 height 14
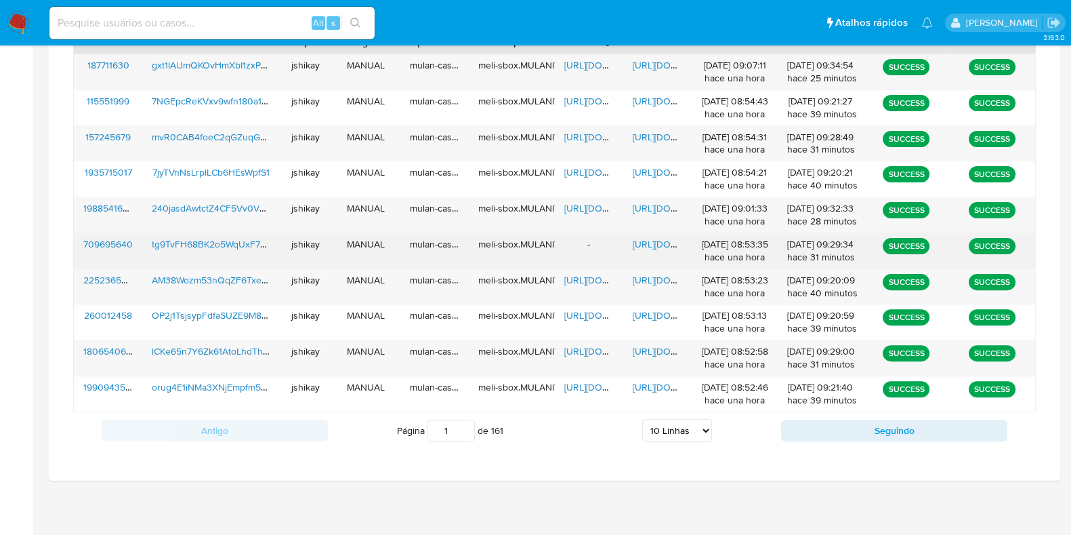
click at [658, 245] on span "https://docs.google.com/document/d/1BMVbCnrVK24sJpXakeEBGGzkpAZDGHTQgx_PgdjAsQM…" at bounding box center [680, 244] width 94 height 14
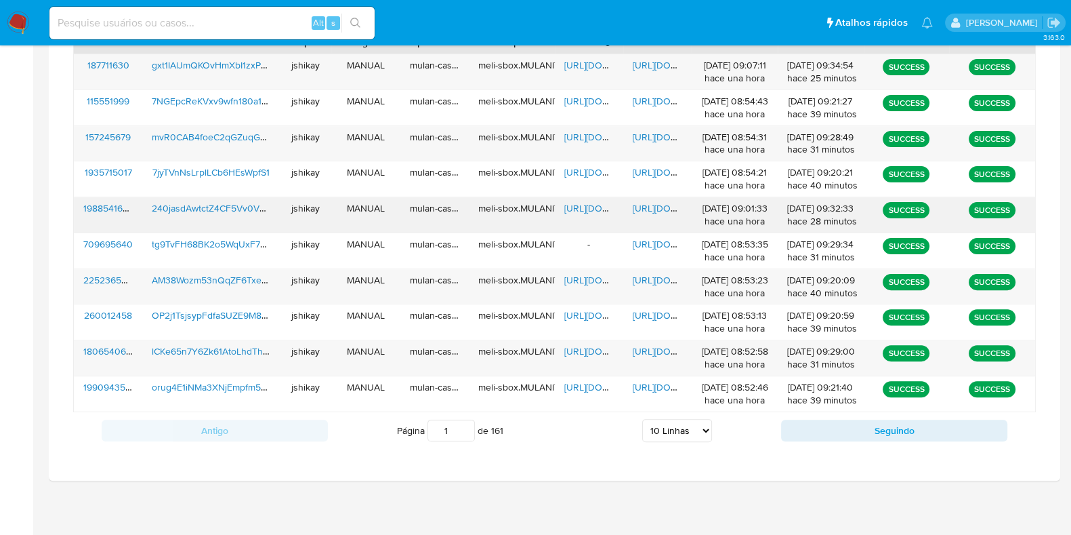
click at [585, 205] on span "https://docs.google.com/spreadsheets/d/1SeDVm3VcAcJlaEFYr0VbprV_arywKk9LDpHBMvc…" at bounding box center [611, 208] width 94 height 14
click at [657, 207] on span "https://docs.google.com/document/d/1DIqnYaFebFEdCV0lTbI1rdxIji2Np7ND2VQaat_0gH0…" at bounding box center [680, 208] width 94 height 14
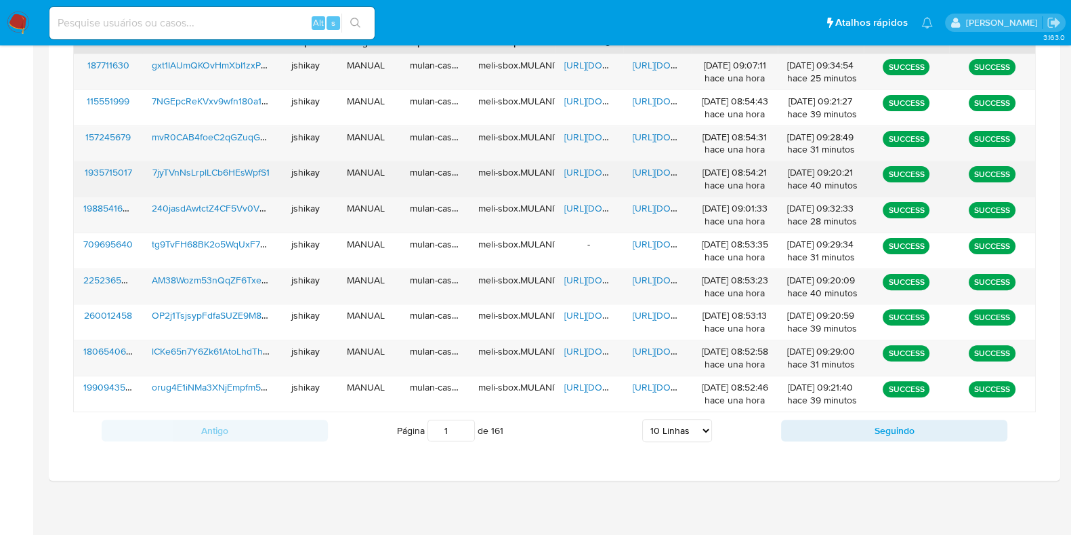
click at [572, 165] on span "https://docs.google.com/spreadsheets/d/16J833ucRB6KMkEFJ8EqDHnV4czftn93gUY-gDmZ…" at bounding box center [611, 172] width 94 height 14
click at [644, 166] on span "https://docs.google.com/document/d/1wj64a7RWYWSv3NULqZ3S2R8QTV06wqkDDKx8PExQBgs…" at bounding box center [680, 172] width 94 height 14
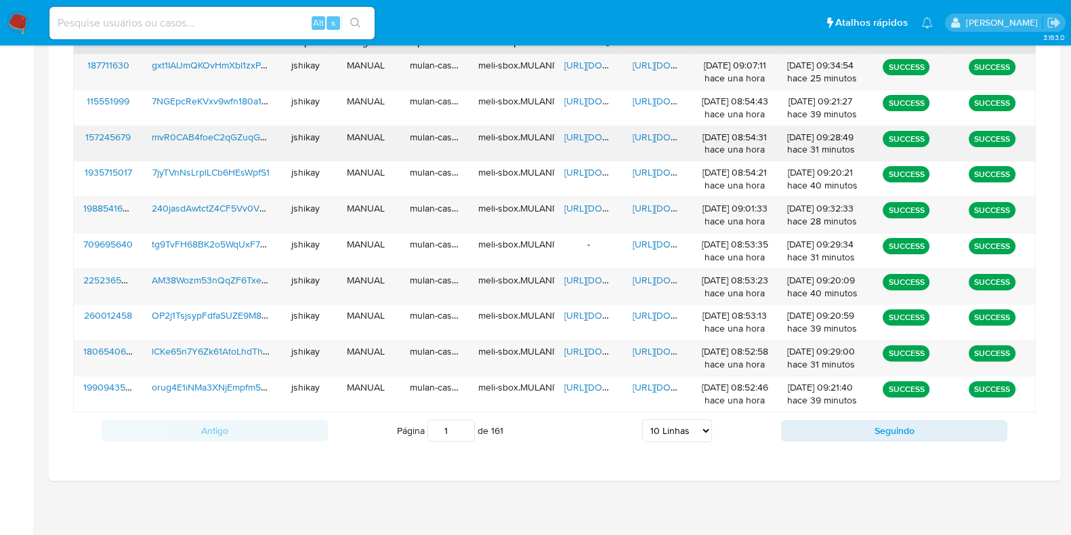
drag, startPoint x: 594, startPoint y: 135, endPoint x: 623, endPoint y: 135, distance: 29.8
click at [598, 135] on span "https://docs.google.com/spreadsheets/d/1DE4Qd-qS646rI-pNS6y15BaUncCefxZARdAc_HR…" at bounding box center [611, 137] width 94 height 14
click at [652, 135] on span "https://docs.google.com/document/d/1GVAgPF68NRVC1iptok6VD0uAf8xYB0sUPvBRsCeNa5U…" at bounding box center [680, 137] width 94 height 14
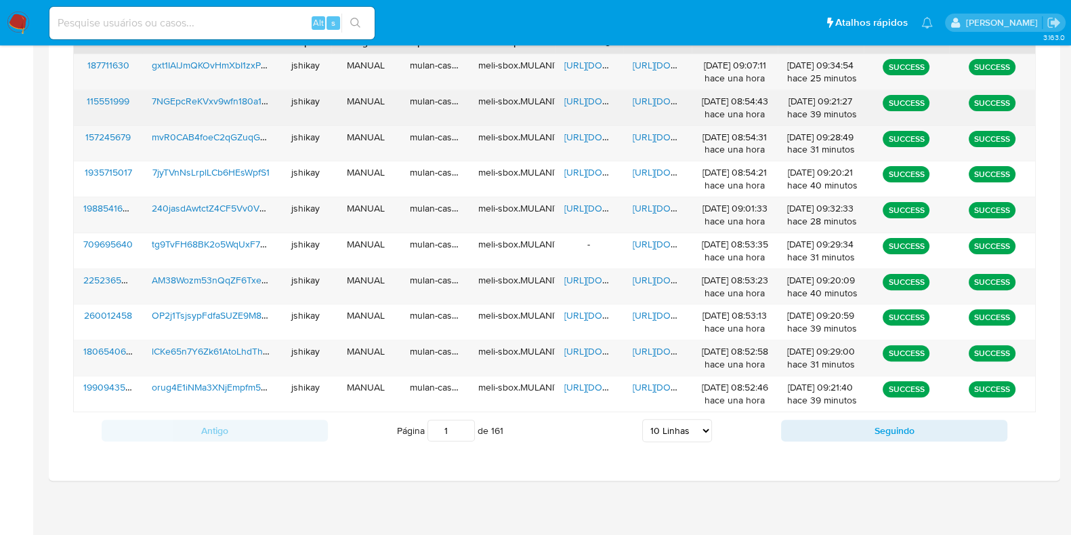
drag, startPoint x: 593, startPoint y: 97, endPoint x: 616, endPoint y: 100, distance: 23.2
click at [593, 98] on span "https://docs.google.com/spreadsheets/d/1R-eidGoQtAxoKmgCGJ321c4zfK-lI9O2OeB4WFc…" at bounding box center [611, 101] width 94 height 14
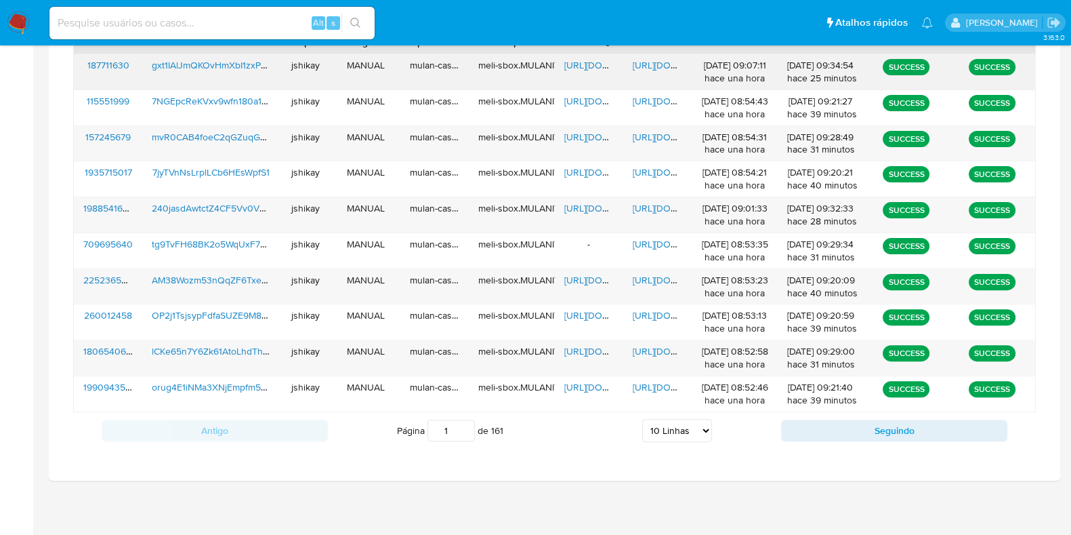
drag, startPoint x: 651, startPoint y: 100, endPoint x: 636, endPoint y: 54, distance: 47.8
click at [651, 100] on span "https://docs.google.com/document/d/19cmgOQmCFXvuEBU5ITUJACm32aNTLSciVOZFTwU5kYY…" at bounding box center [680, 101] width 94 height 14
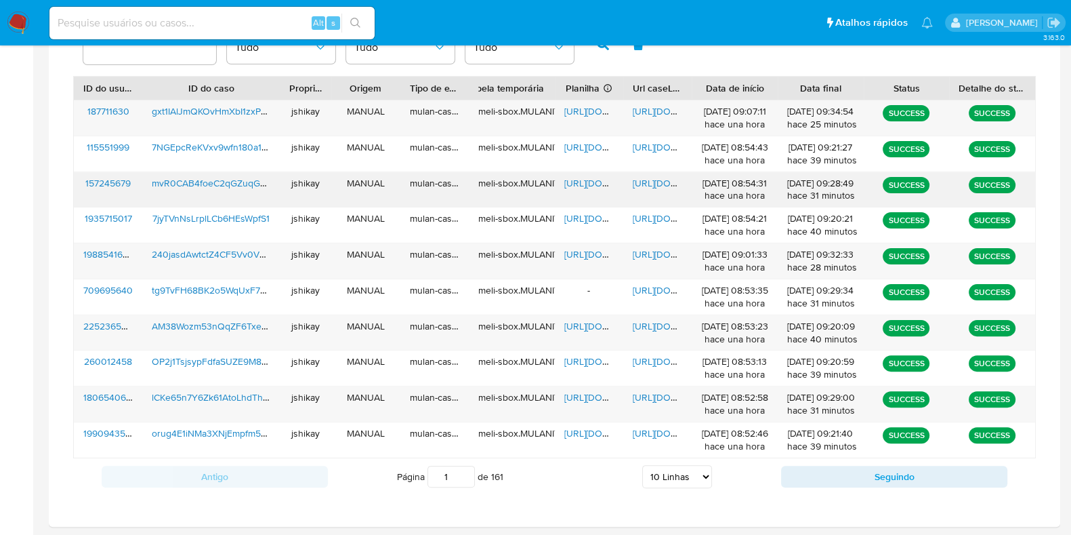
scroll to position [437, 0]
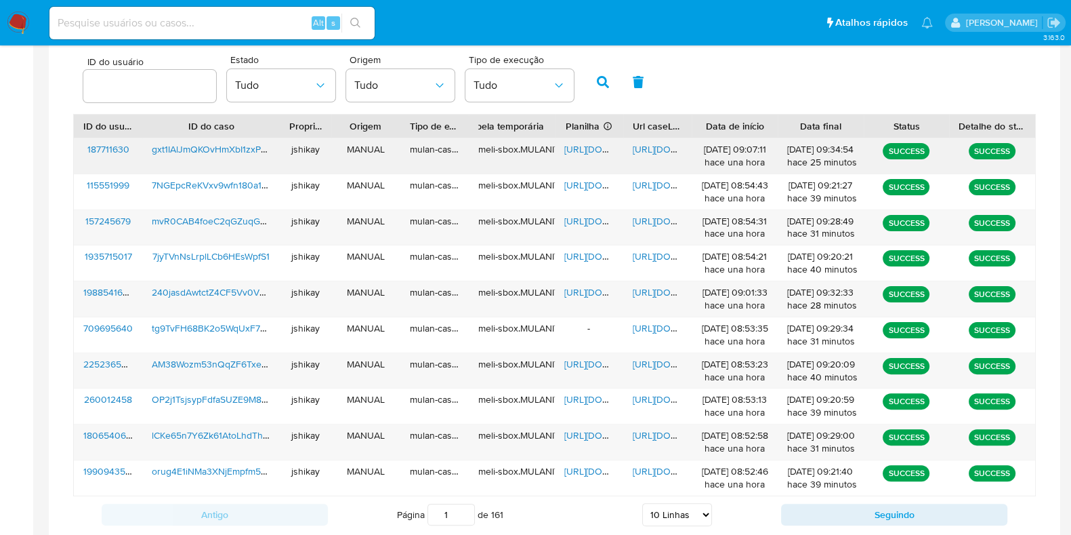
click at [576, 142] on span "https://docs.google.com/spreadsheets/d/1Bd6NinmWBKZov3Qf3wxAS8K7VZQ1nlfYh2DuaQi…" at bounding box center [611, 149] width 94 height 14
click at [649, 150] on span "https://docs.google.com/document/d/1LFdN38TkIgRyJw7z1hgpmGAQcii5X8k5DQLUdHSKVao…" at bounding box center [680, 149] width 94 height 14
click at [22, 17] on img at bounding box center [18, 23] width 23 height 23
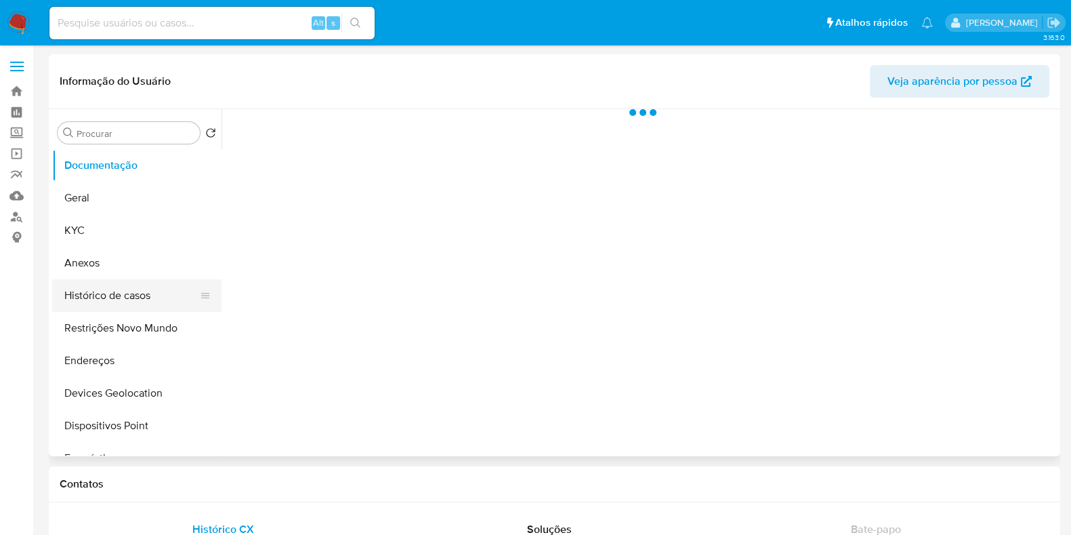
click at [65, 300] on button "Histórico de casos" at bounding box center [131, 295] width 159 height 33
select select "10"
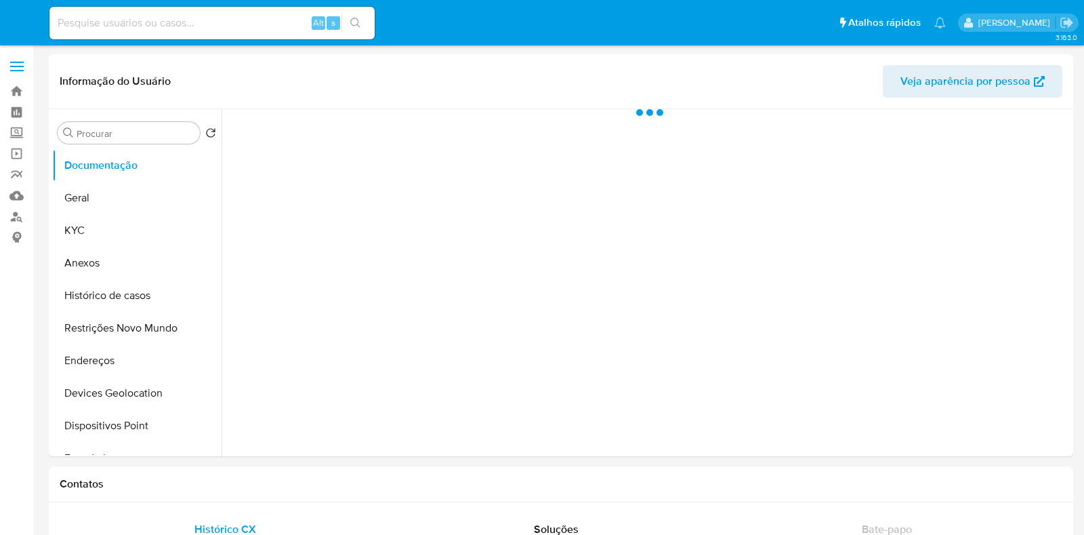
select select "10"
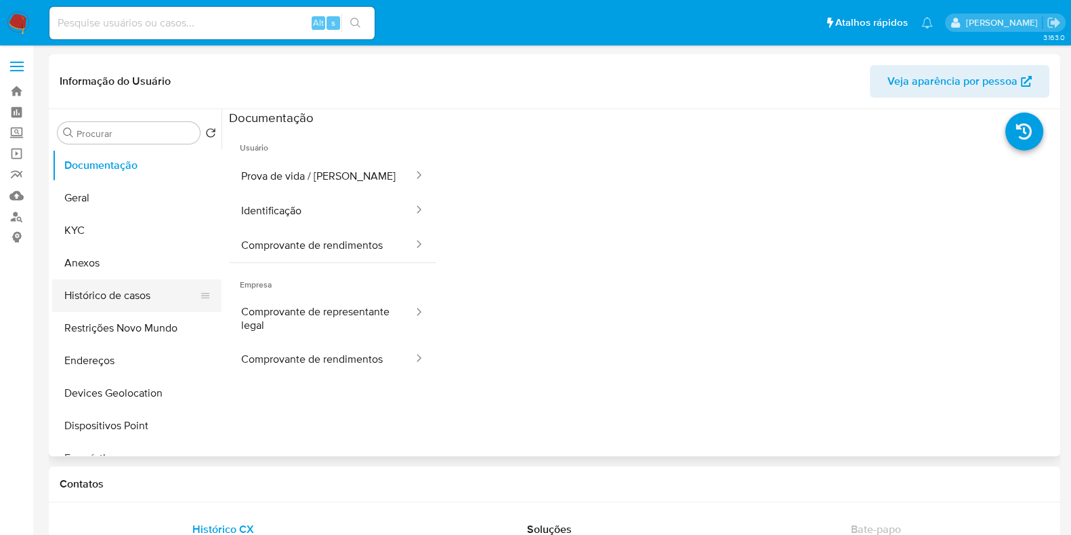
click at [85, 297] on button "Histórico de casos" at bounding box center [131, 295] width 159 height 33
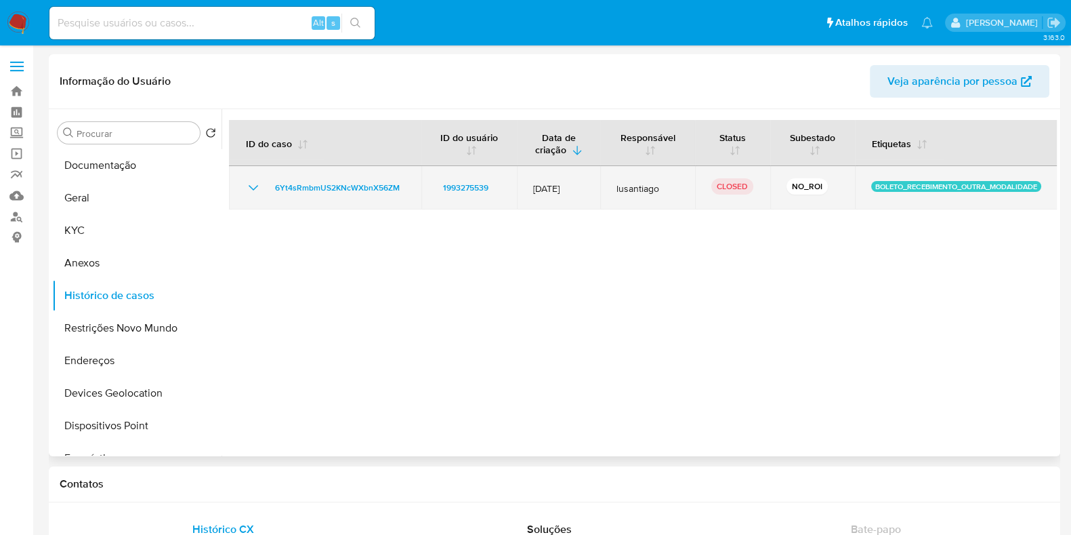
click at [247, 183] on icon "Mostrar/Ocultar" at bounding box center [253, 188] width 16 height 16
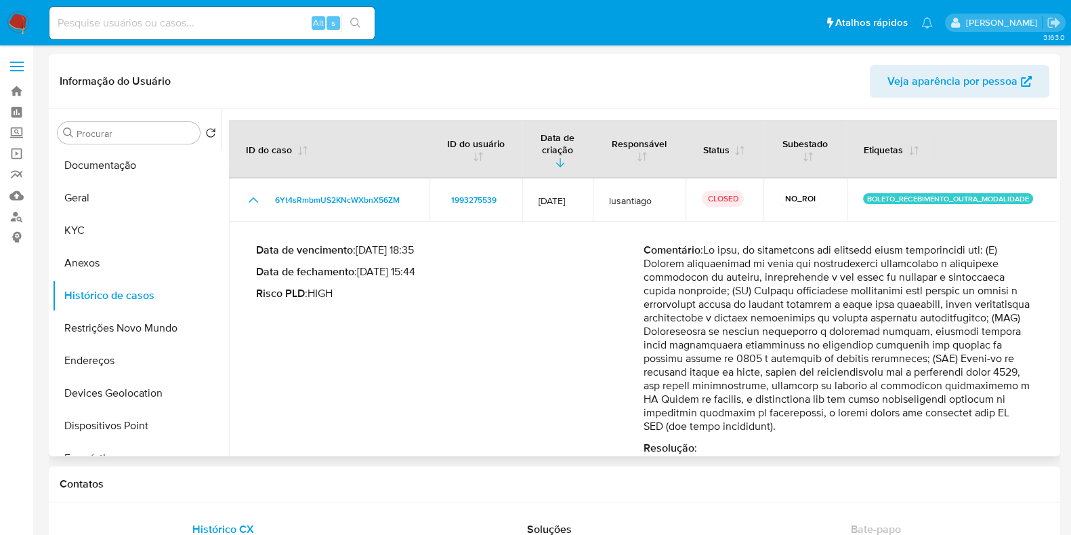
drag, startPoint x: 247, startPoint y: 183, endPoint x: 871, endPoint y: 392, distance: 657.6
click at [871, 392] on tbody "6Yt4sRmbmUS2KNcWXbnX56ZM 1993275539 13/Jun/2025 lusantiago CLOSED NO_ROI BOLETO…" at bounding box center [643, 327] width 829 height 298
drag, startPoint x: 719, startPoint y: 344, endPoint x: 959, endPoint y: 362, distance: 240.6
click at [959, 362] on p "Comentário :" at bounding box center [838, 338] width 388 height 190
click at [966, 367] on p "Comentário :" at bounding box center [838, 338] width 388 height 190
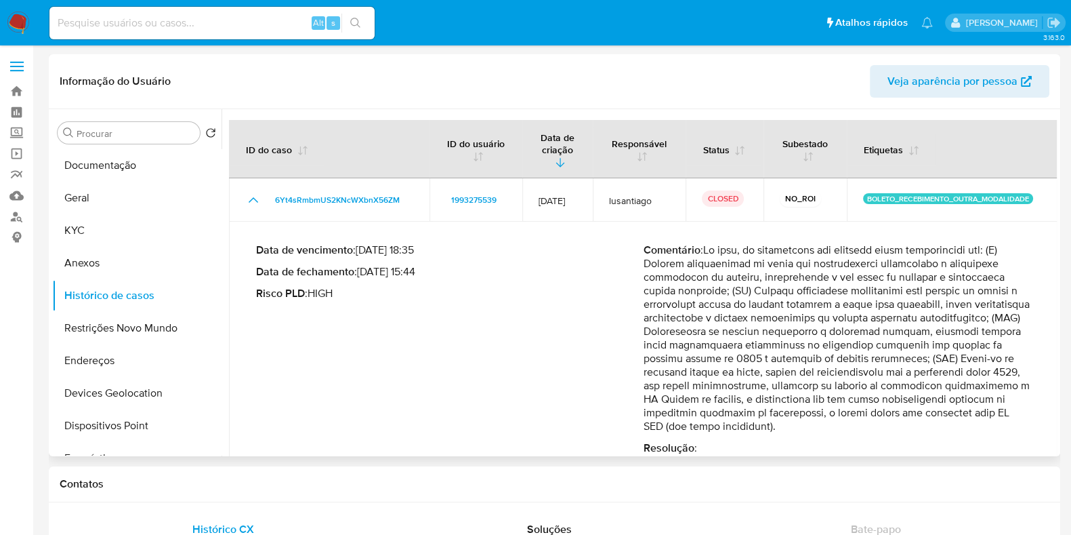
drag, startPoint x: 844, startPoint y: 379, endPoint x: 686, endPoint y: 313, distance: 171.0
click at [686, 313] on p "Comentário :" at bounding box center [838, 338] width 388 height 190
click at [697, 332] on p "Comentário :" at bounding box center [838, 338] width 388 height 190
drag, startPoint x: 749, startPoint y: 284, endPoint x: 938, endPoint y: 339, distance: 196.9
click at [940, 336] on p "Comentário :" at bounding box center [838, 338] width 388 height 190
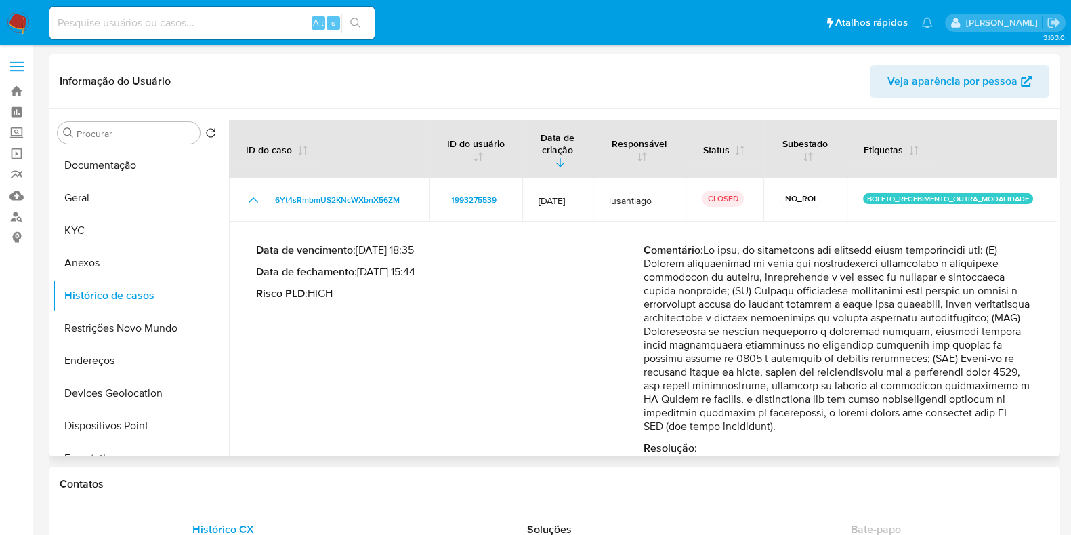
click at [931, 346] on p "Comentário :" at bounding box center [838, 338] width 388 height 190
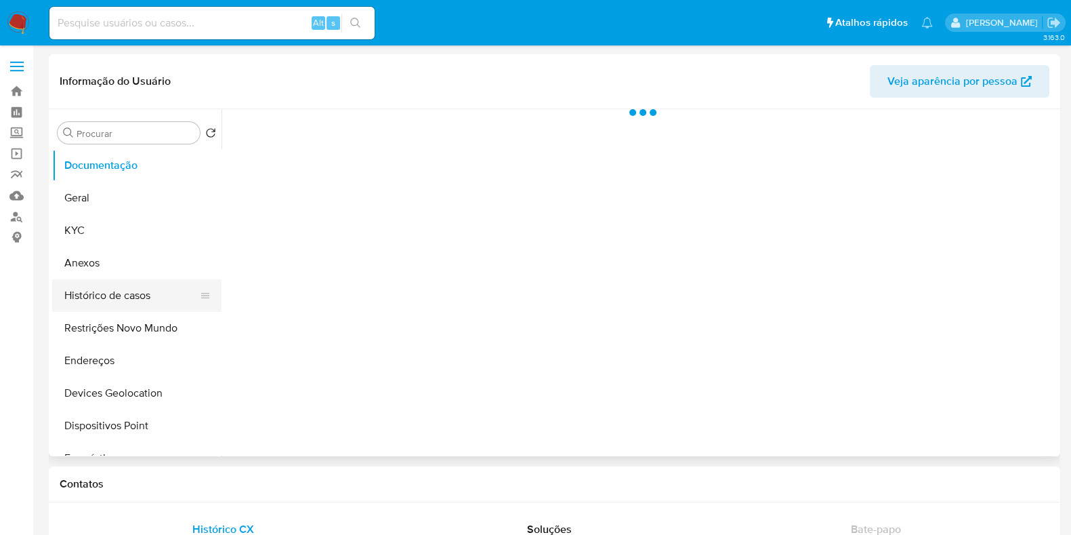
click at [87, 289] on button "Histórico de casos" at bounding box center [131, 295] width 159 height 33
select select "10"
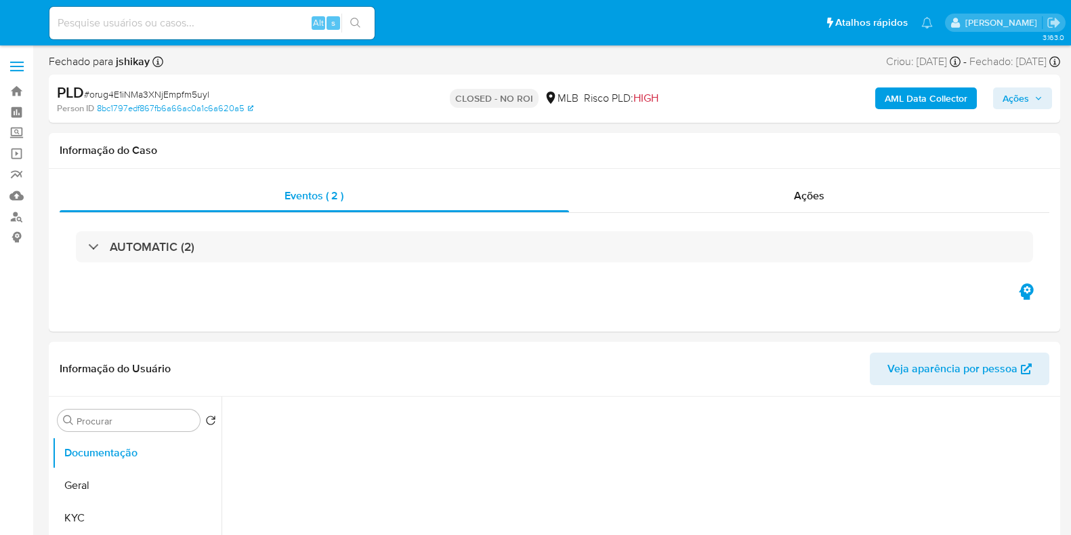
select select "10"
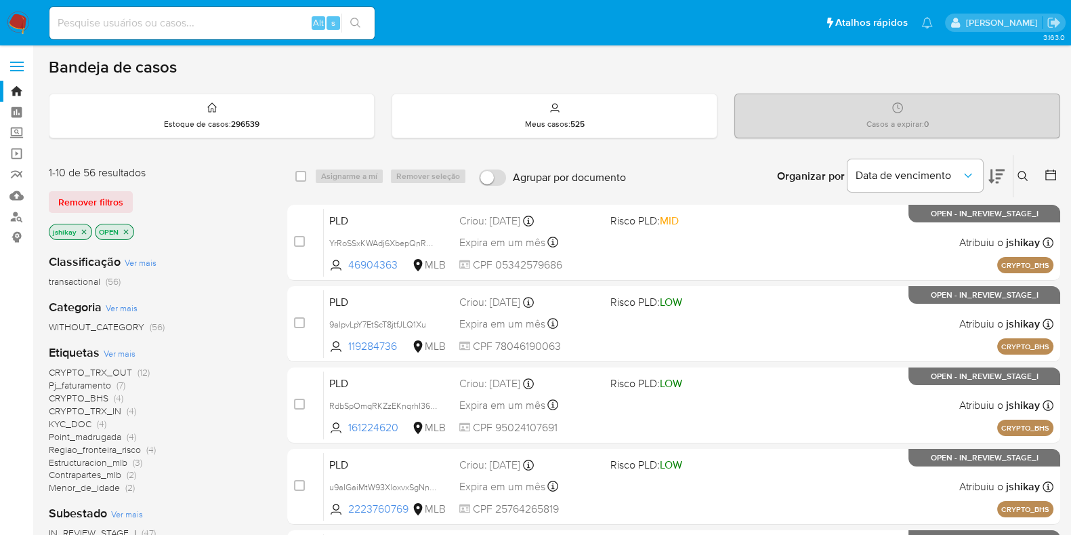
click at [1047, 171] on icon at bounding box center [1051, 175] width 14 height 14
click at [1052, 175] on icon at bounding box center [1051, 175] width 14 height 14
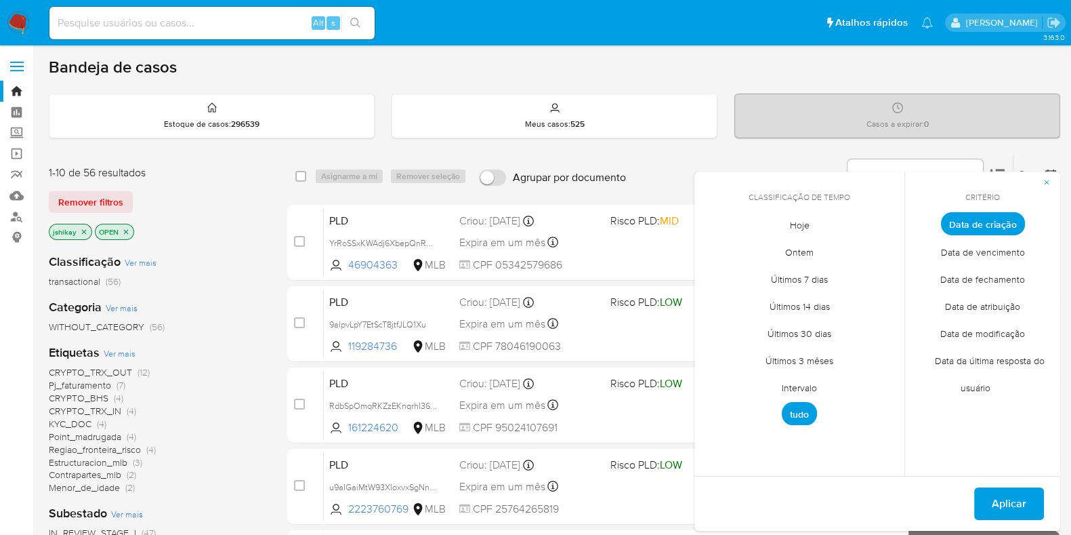
click at [809, 384] on span "Intervalo" at bounding box center [800, 387] width 64 height 28
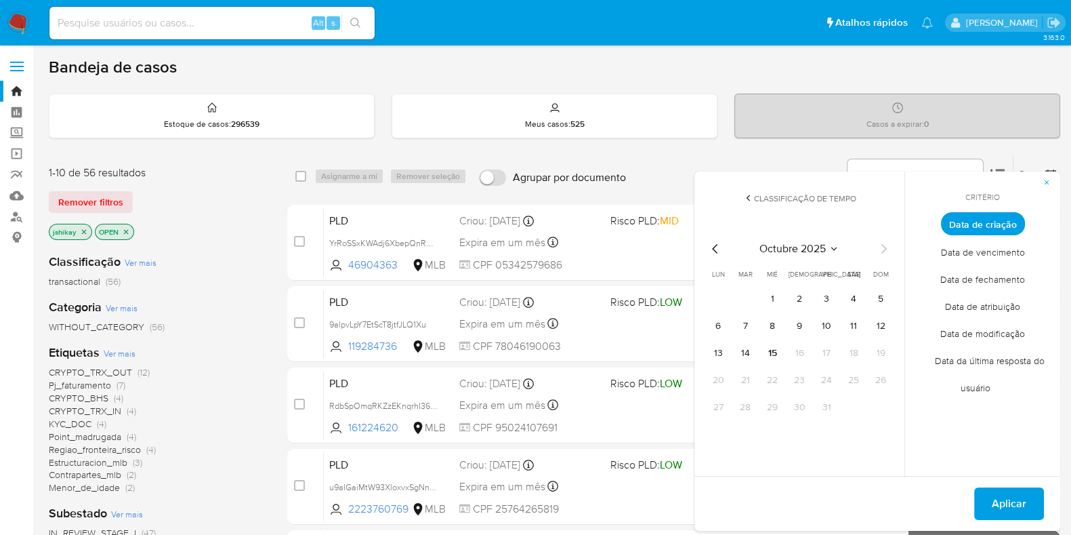
click at [714, 249] on icon "Mes anterior" at bounding box center [714, 248] width 5 height 9
click at [720, 300] on button "1" at bounding box center [718, 299] width 22 height 22
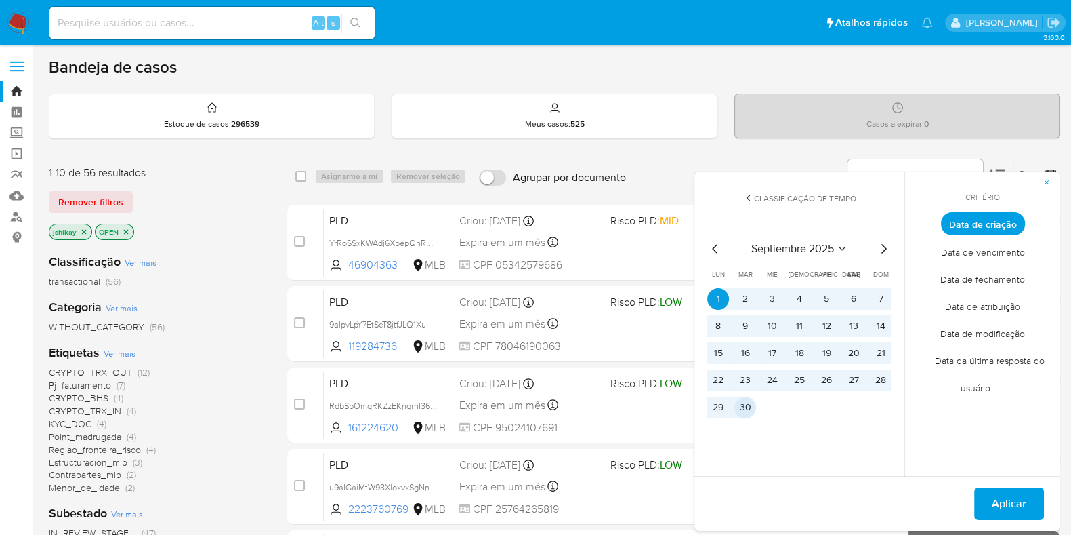
click at [745, 409] on button "30" at bounding box center [746, 407] width 22 height 22
click at [998, 499] on span "Aplicar" at bounding box center [1009, 504] width 35 height 30
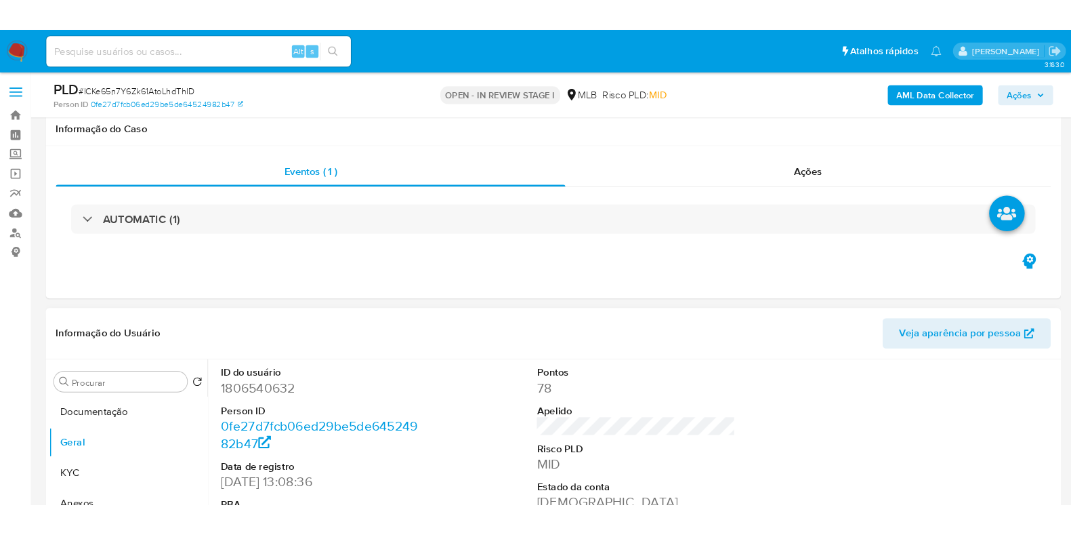
scroll to position [205, 0]
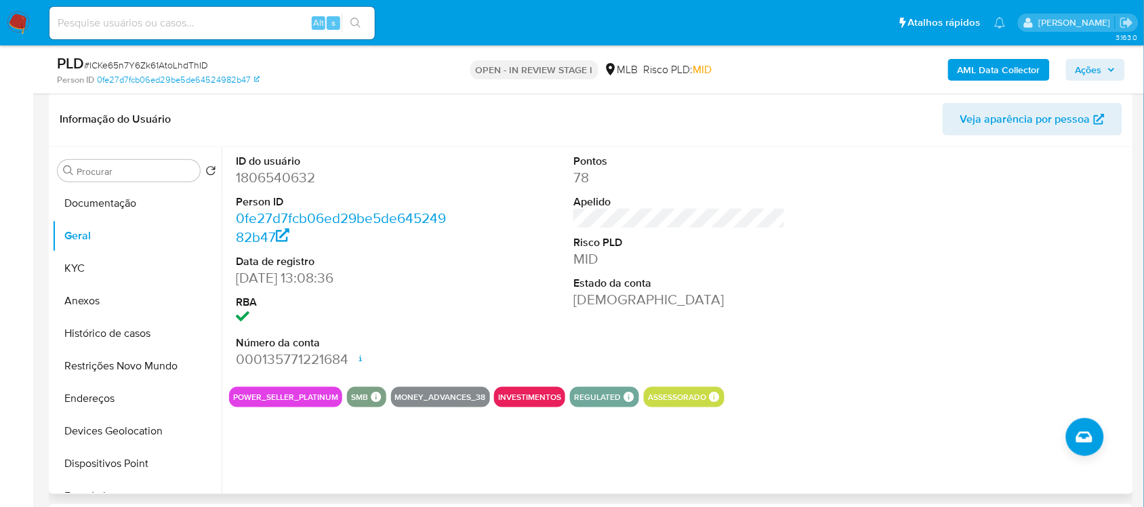
click at [312, 170] on dd "1806540632" at bounding box center [341, 177] width 211 height 19
click at [303, 178] on dd "1806540632" at bounding box center [341, 177] width 211 height 19
copy dd "1806540632"
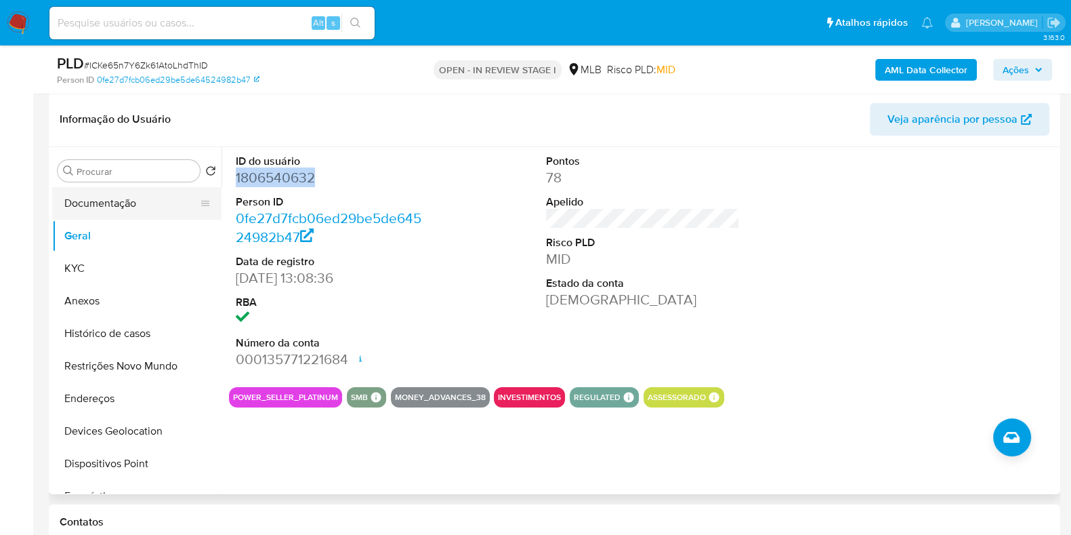
click at [88, 194] on button "Documentação" at bounding box center [131, 203] width 159 height 33
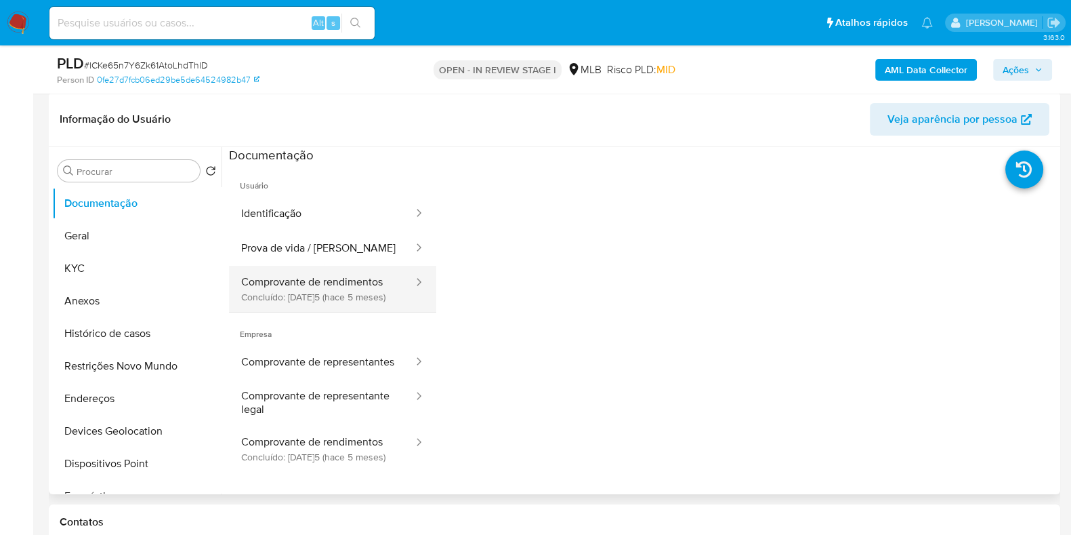
click at [322, 290] on button "Comprovante de rendimentos Concluído: [DATE] (hace 5 meses)" at bounding box center [322, 289] width 186 height 46
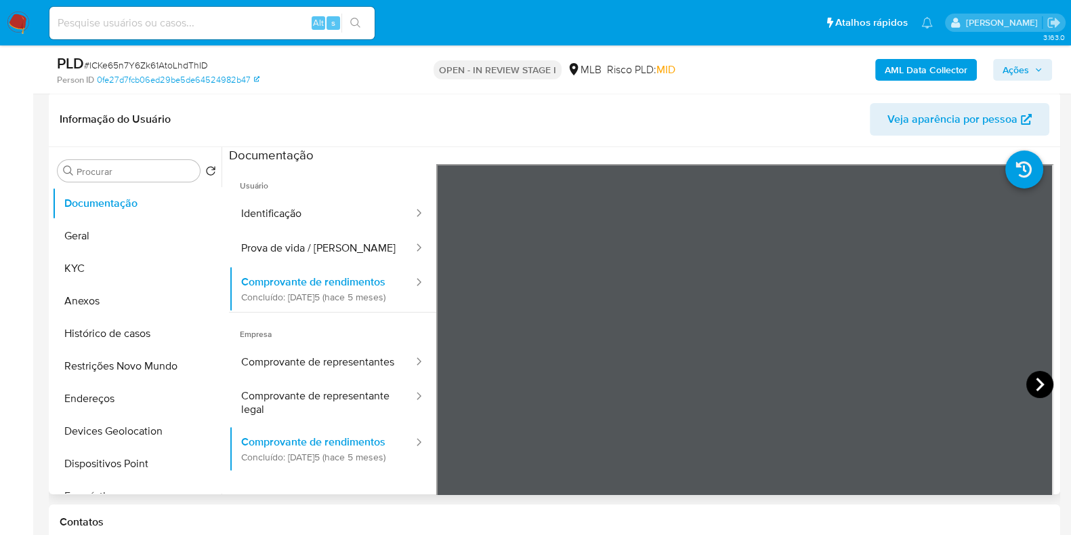
click at [1044, 375] on icon at bounding box center [1040, 384] width 27 height 27
click at [451, 385] on icon at bounding box center [453, 384] width 8 height 14
click at [1030, 380] on icon at bounding box center [1040, 384] width 27 height 27
click at [453, 383] on icon at bounding box center [453, 384] width 27 height 27
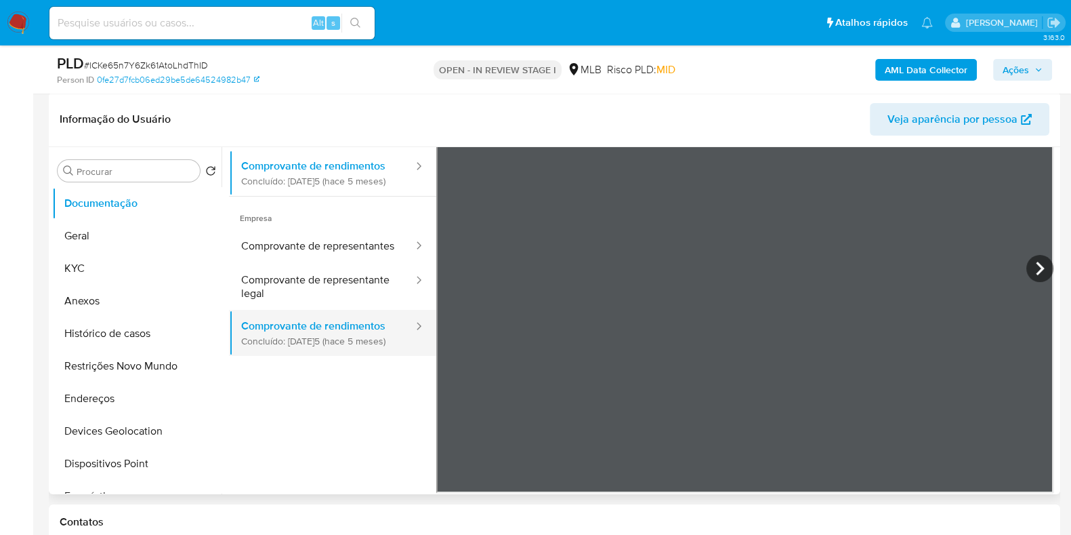
scroll to position [119, 0]
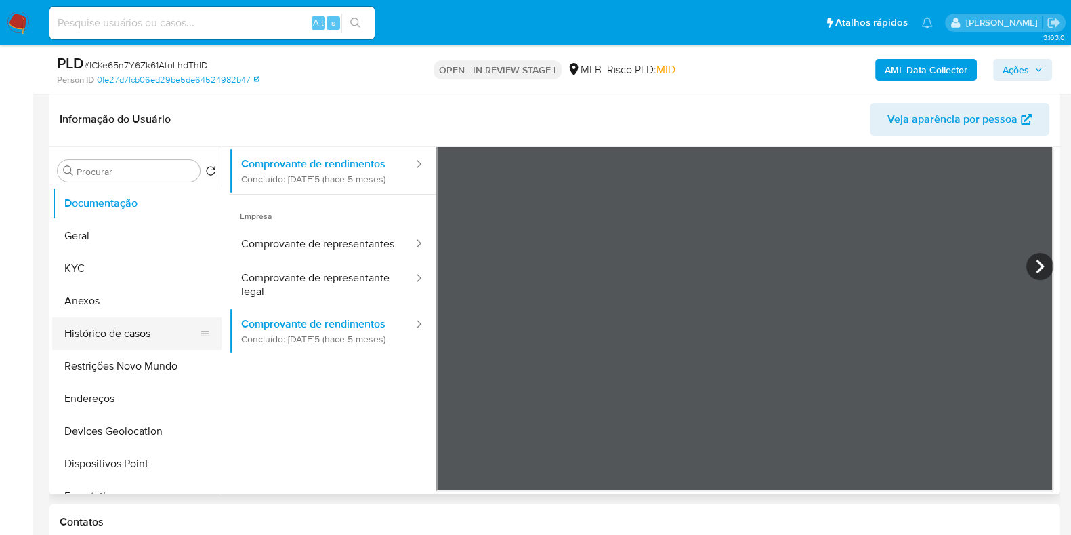
click at [152, 329] on button "Histórico de casos" at bounding box center [131, 333] width 159 height 33
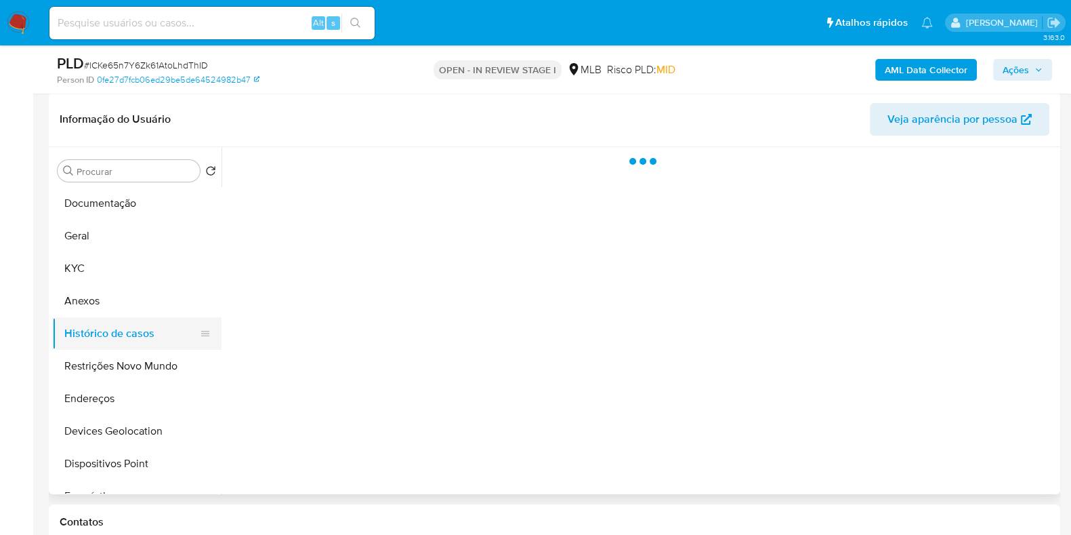
scroll to position [0, 0]
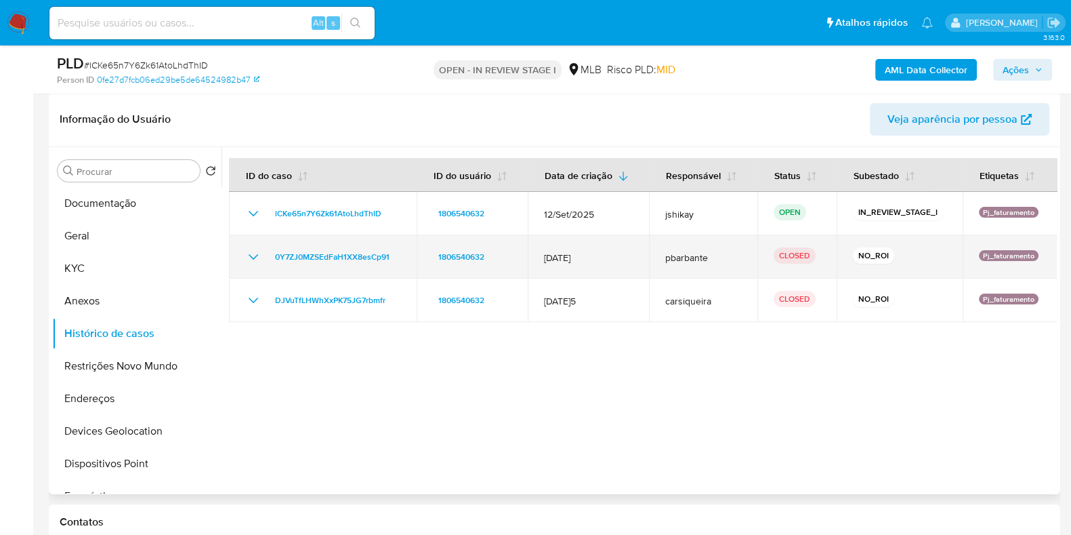
click at [253, 255] on icon "Mostrar/Ocultar" at bounding box center [253, 257] width 16 height 16
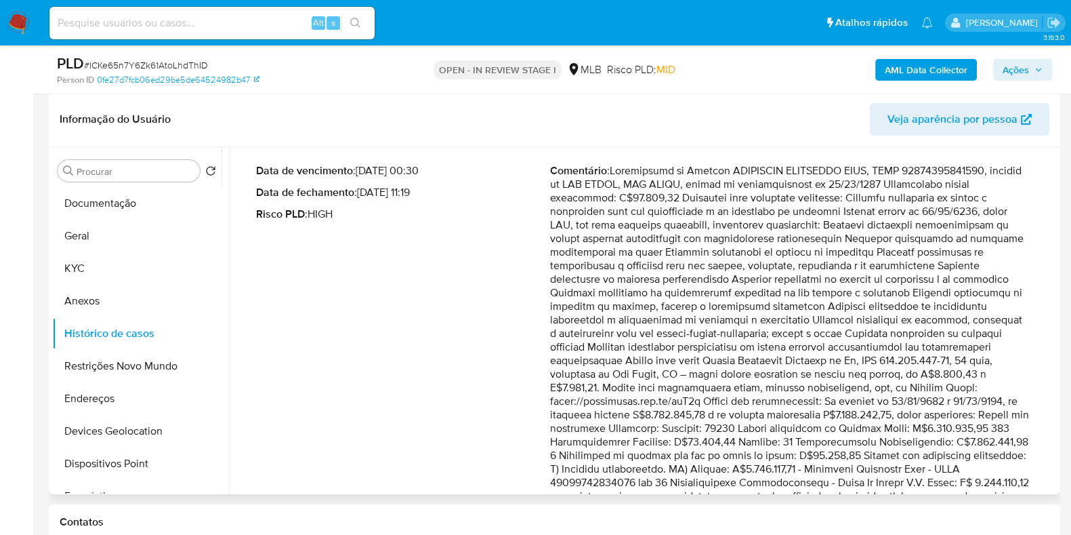
scroll to position [169, 0]
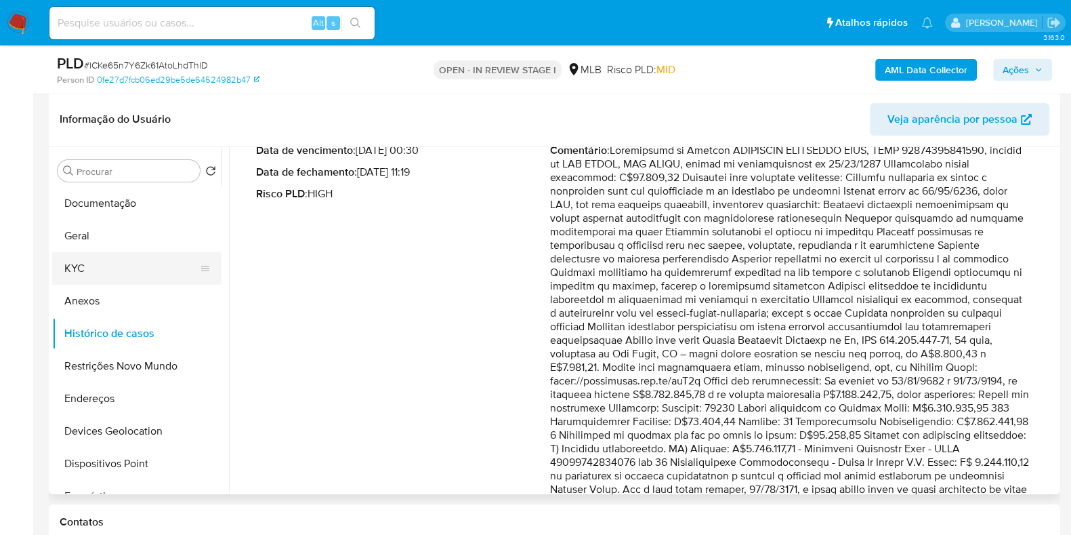
click at [108, 266] on button "KYC" at bounding box center [131, 268] width 159 height 33
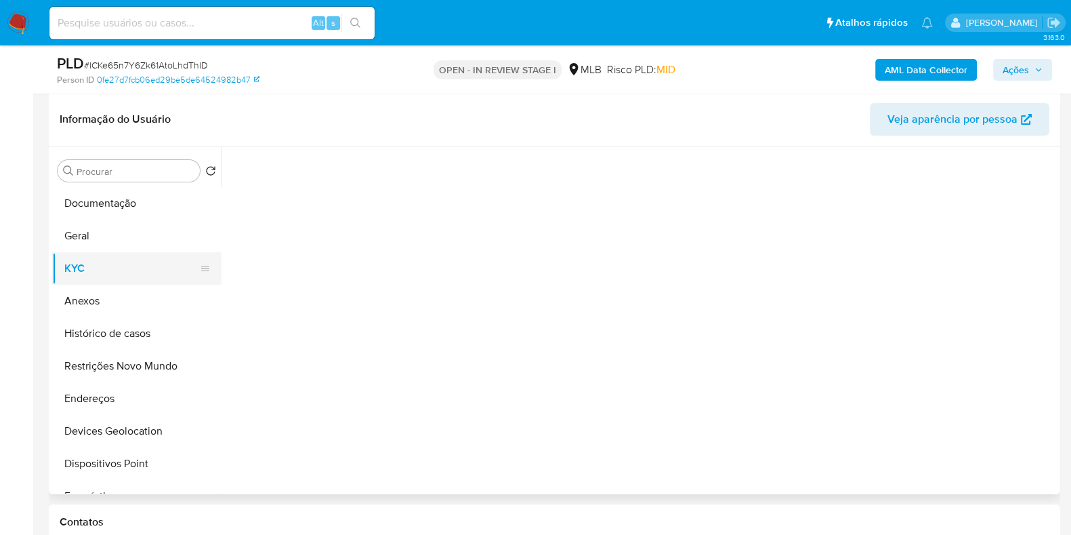
scroll to position [0, 0]
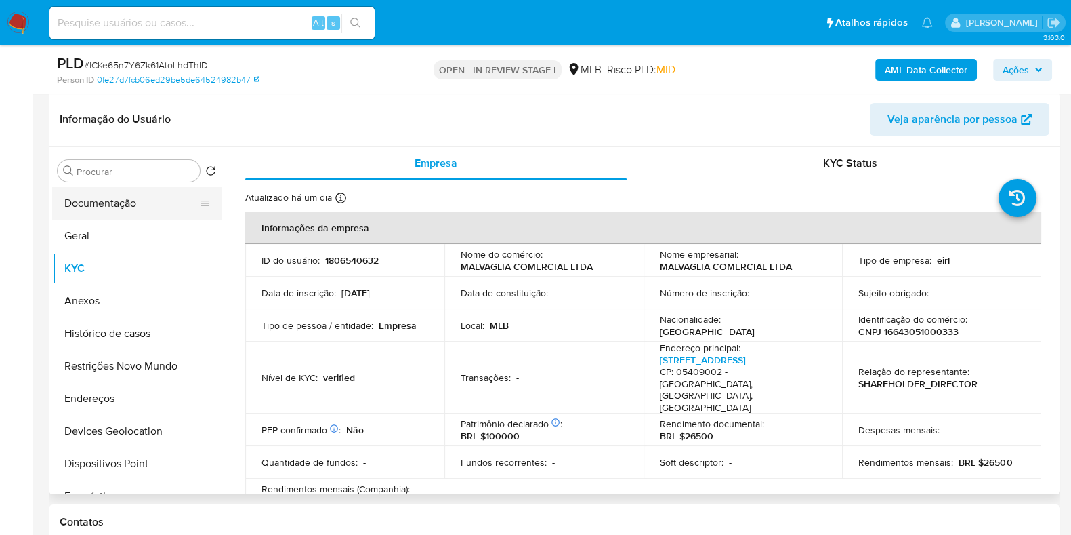
click at [118, 202] on button "Documentação" at bounding box center [131, 203] width 159 height 33
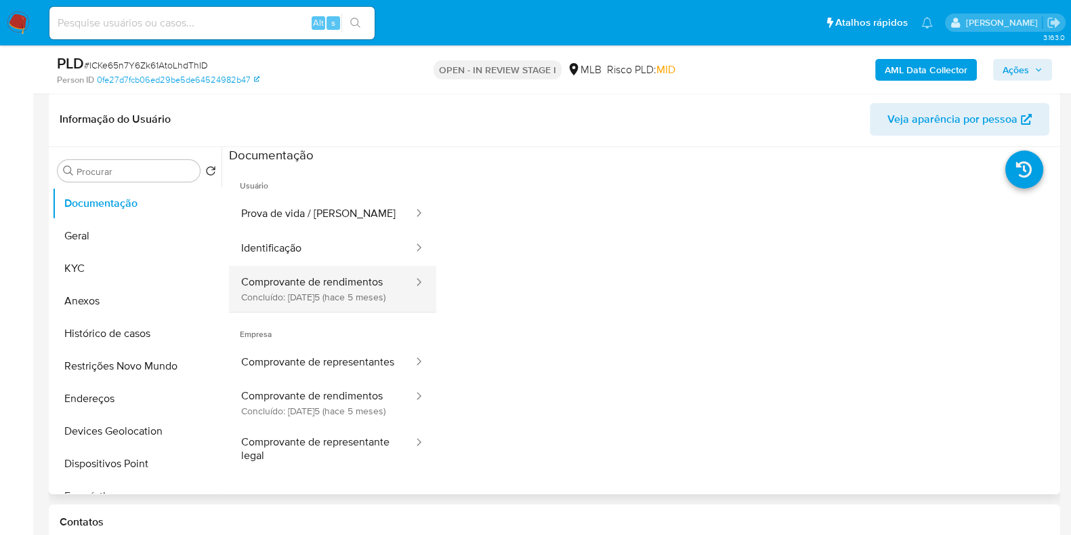
click at [353, 286] on button "Comprovante de rendimentos Concluído: 08/05/2025 (hace 5 meses)" at bounding box center [322, 289] width 186 height 46
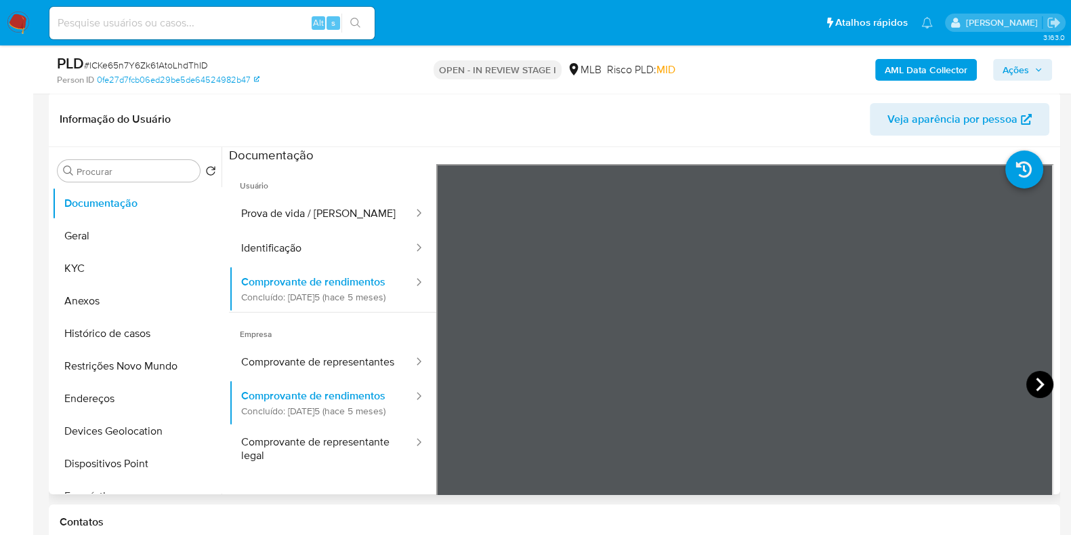
click at [1042, 374] on icon at bounding box center [1040, 384] width 27 height 27
click at [320, 216] on button "Prova de vida / Selfie" at bounding box center [322, 214] width 186 height 35
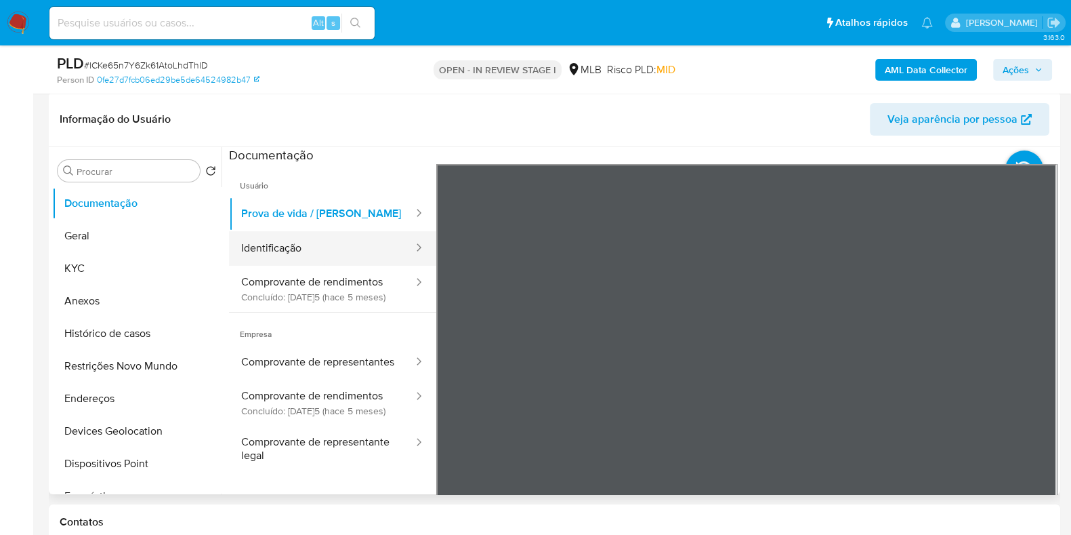
click at [337, 245] on button "Identificação" at bounding box center [322, 248] width 186 height 35
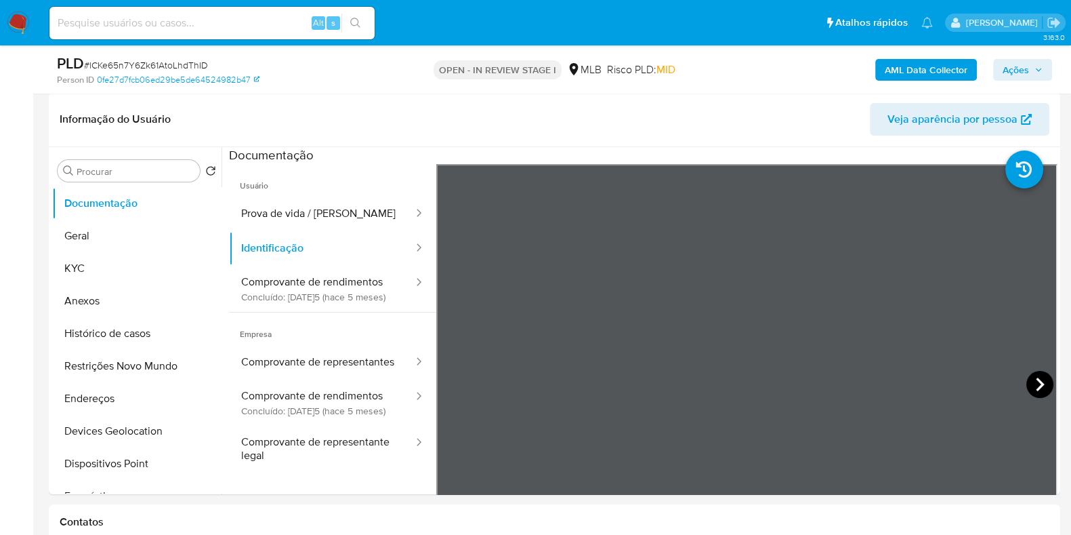
click at [1037, 383] on icon at bounding box center [1040, 384] width 8 height 14
click at [318, 205] on button "Prova de vida / Selfie" at bounding box center [322, 214] width 186 height 35
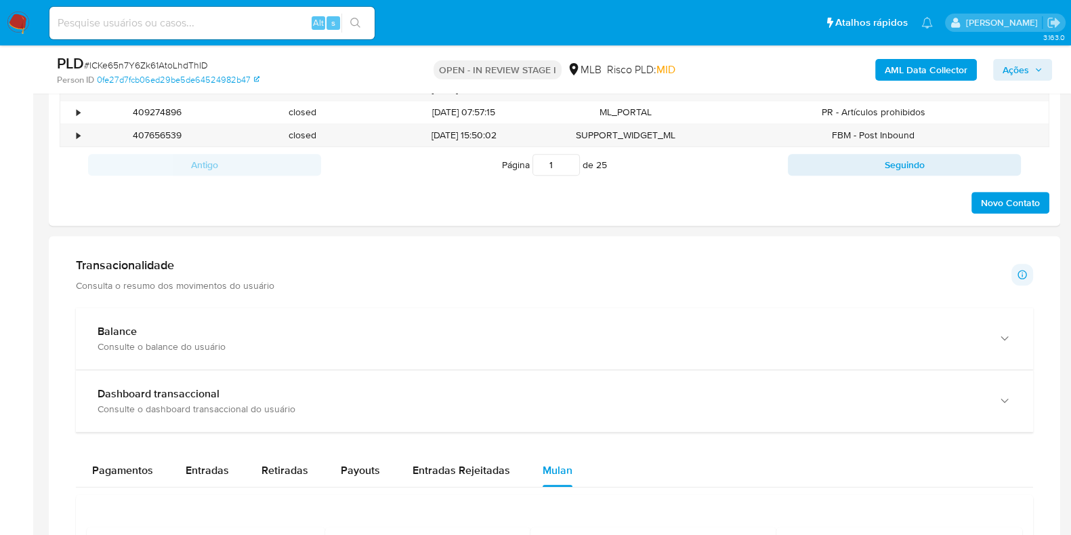
scroll to position [882, 0]
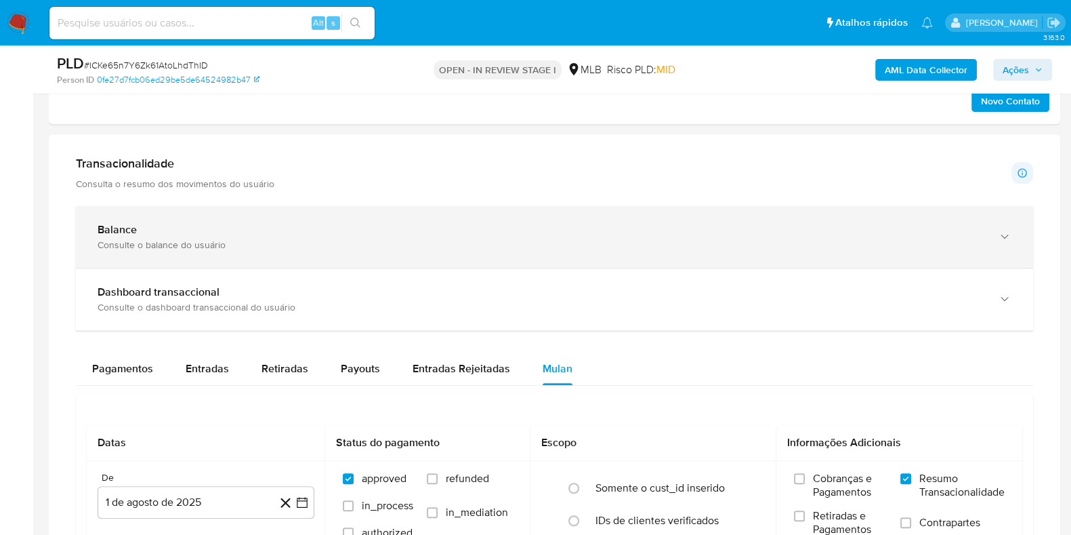
click at [390, 232] on div "Balance" at bounding box center [541, 230] width 887 height 14
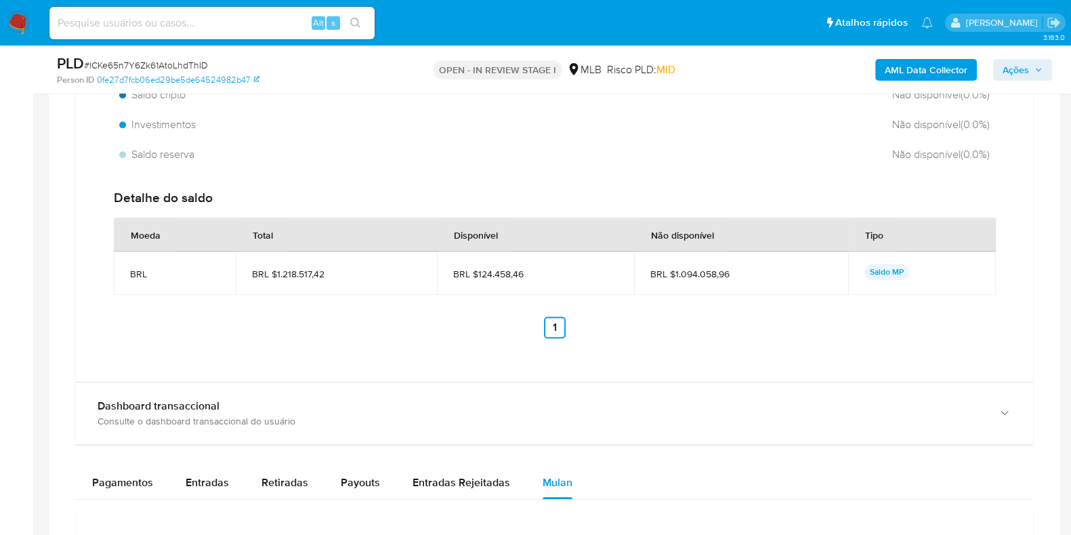
scroll to position [1221, 0]
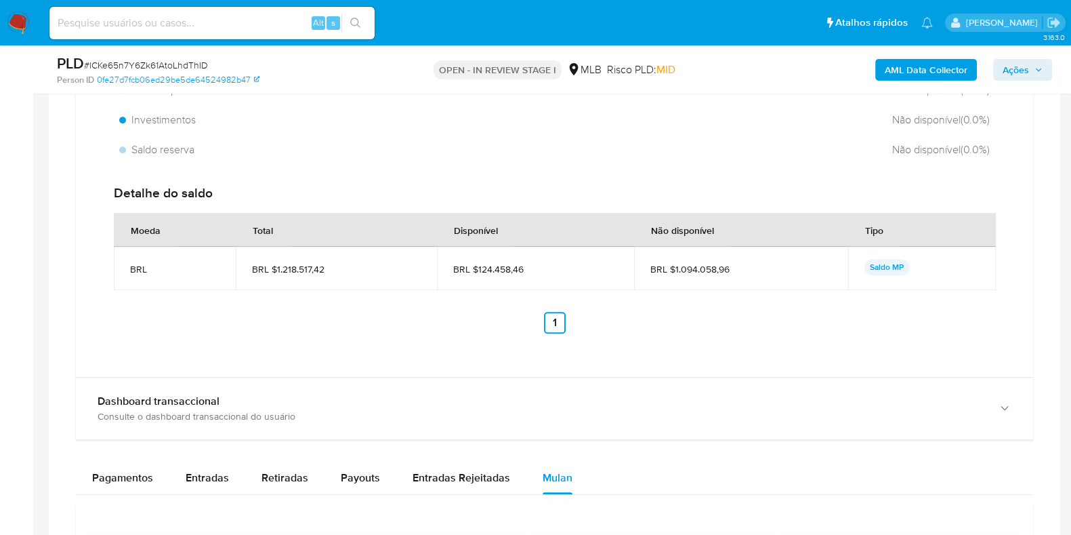
drag, startPoint x: 528, startPoint y: 266, endPoint x: 477, endPoint y: 268, distance: 50.9
click at [477, 268] on span "BRL $124.458,46" at bounding box center [535, 269] width 165 height 12
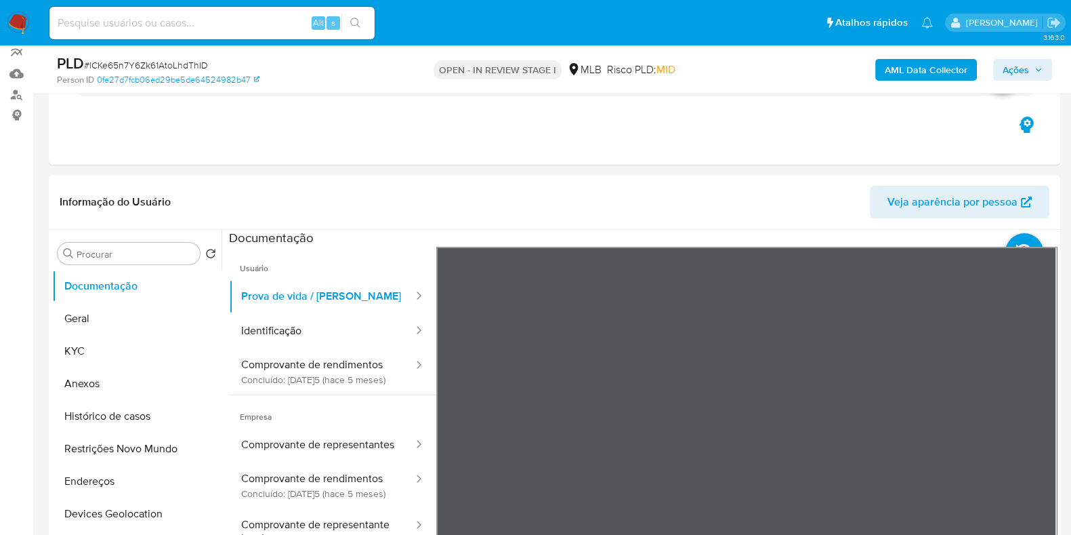
scroll to position [120, 0]
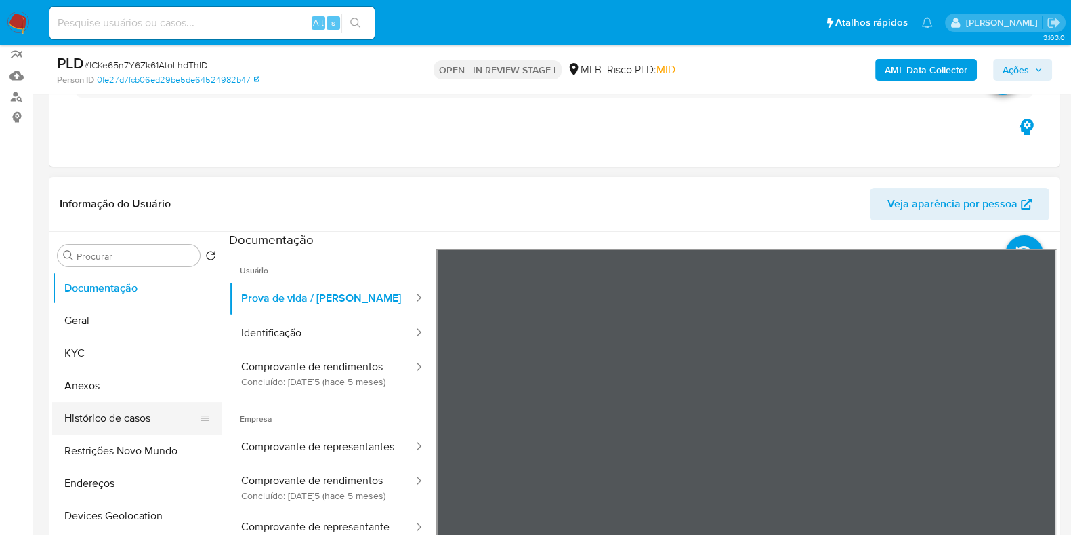
click at [113, 418] on button "Histórico de casos" at bounding box center [131, 418] width 159 height 33
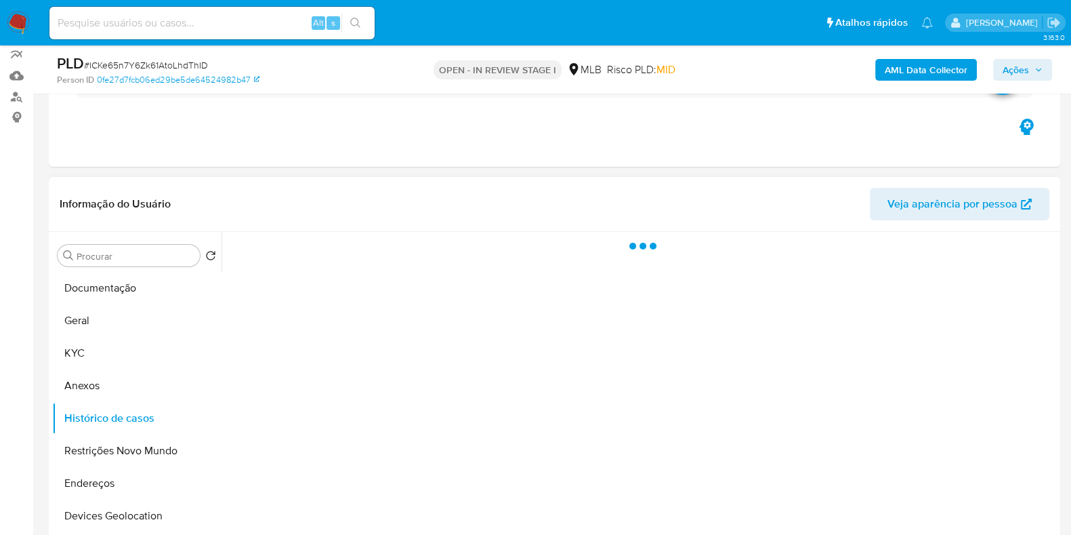
scroll to position [205, 0]
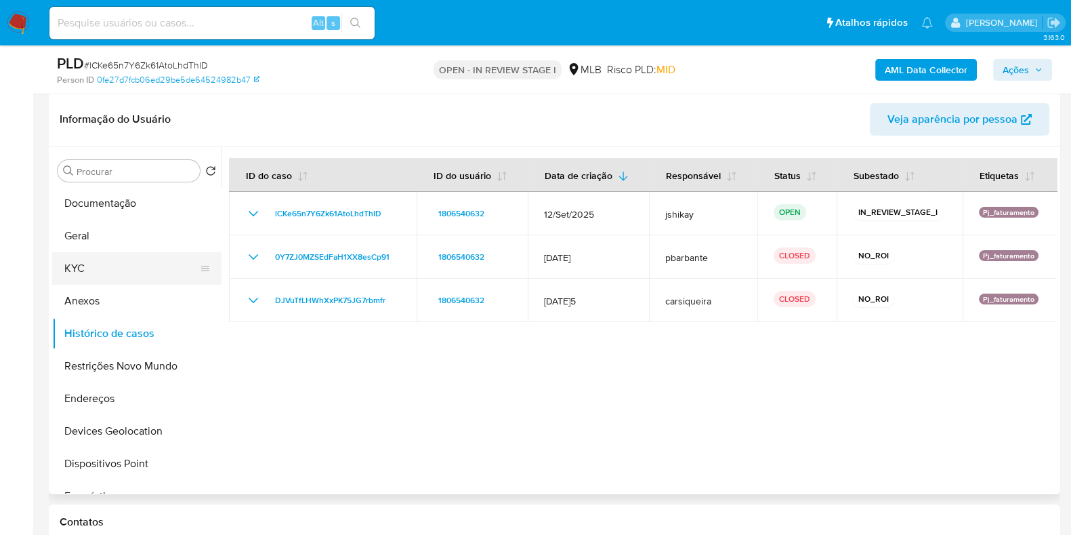
click at [141, 266] on button "KYC" at bounding box center [131, 268] width 159 height 33
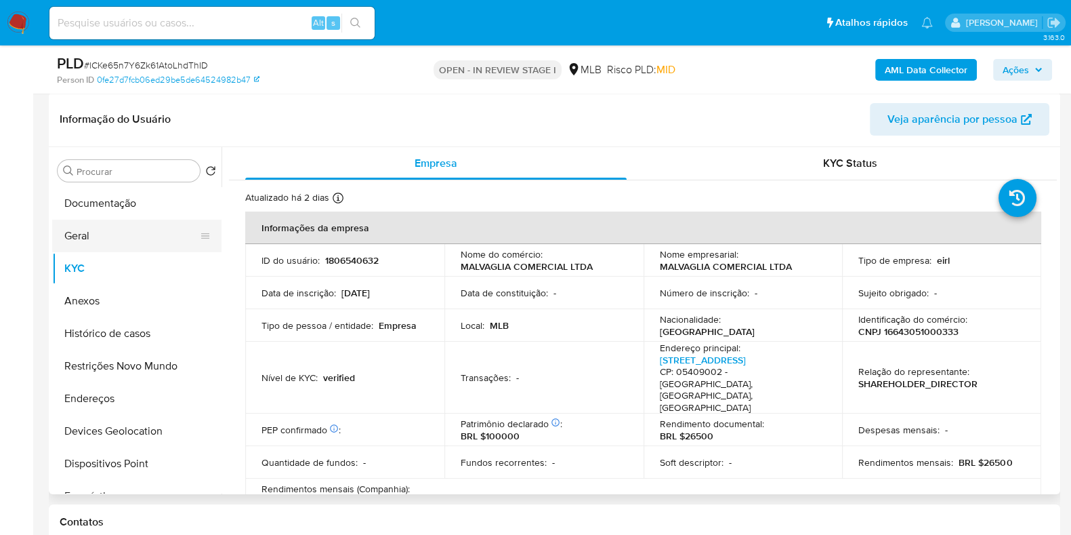
click at [142, 238] on button "Geral" at bounding box center [131, 236] width 159 height 33
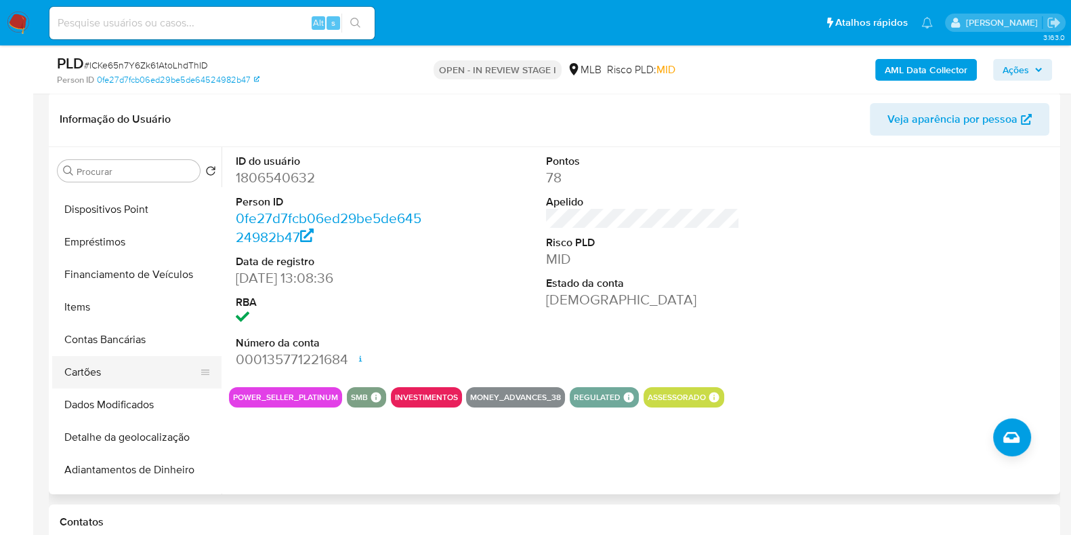
scroll to position [253, 0]
click at [123, 291] on button "Items" at bounding box center [131, 307] width 159 height 33
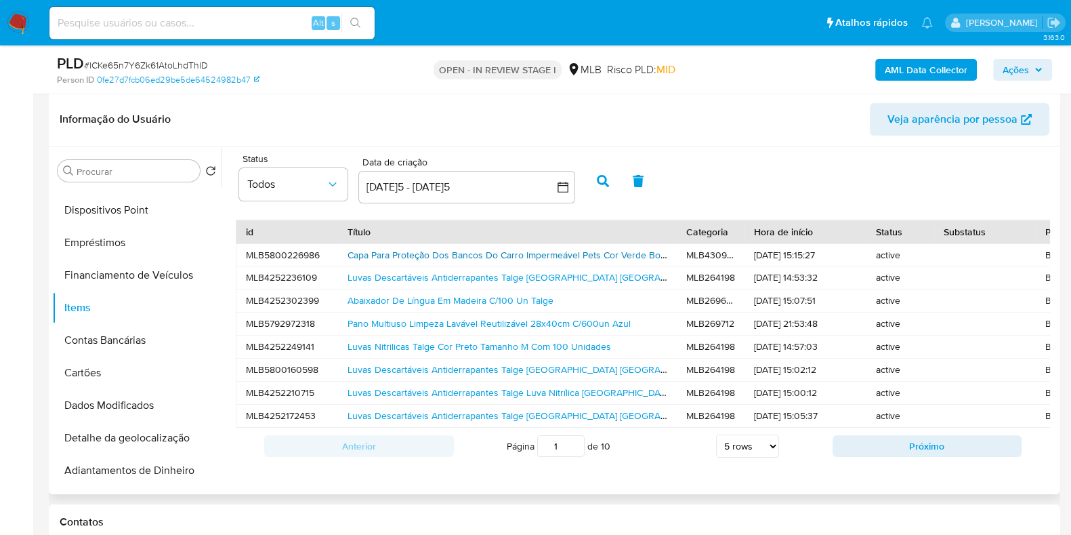
click at [418, 252] on link "Capa Para Proteção Dos Bancos Do Carro Impermeável Pets Cor Verde Boden Tcbp01l" at bounding box center [529, 255] width 363 height 14
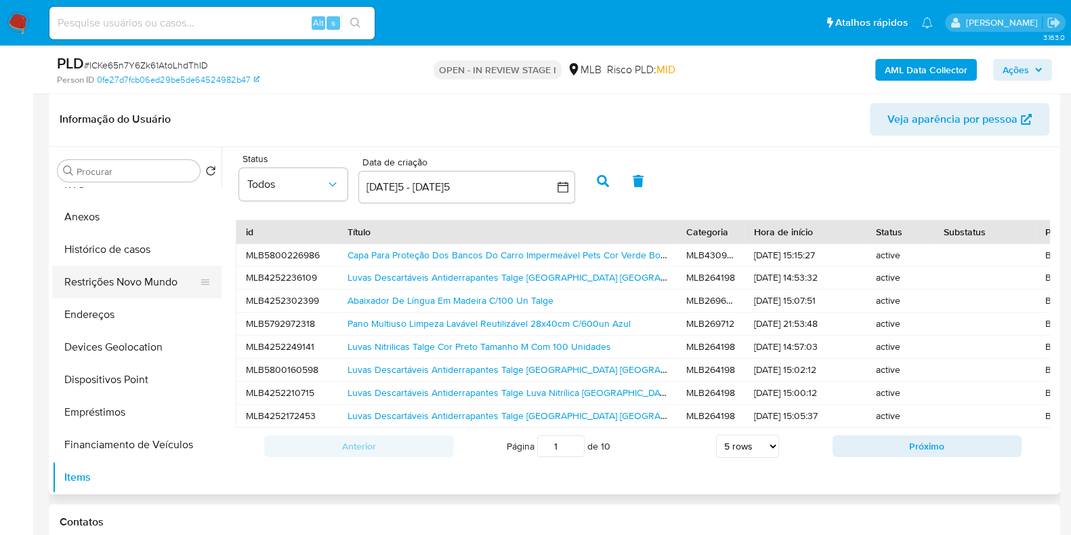
click at [118, 278] on button "Restrições Novo Mundo" at bounding box center [131, 282] width 159 height 33
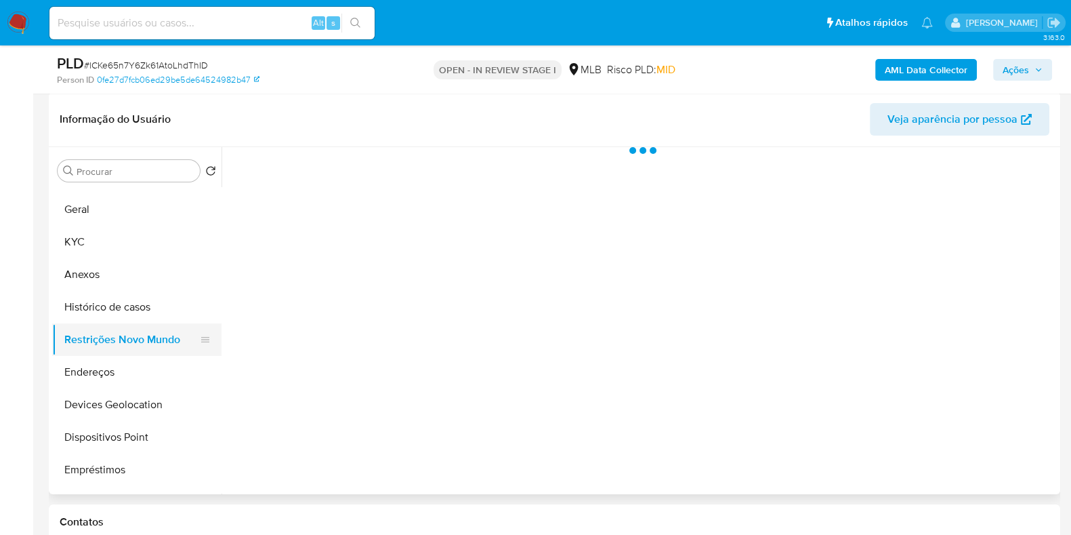
scroll to position [0, 0]
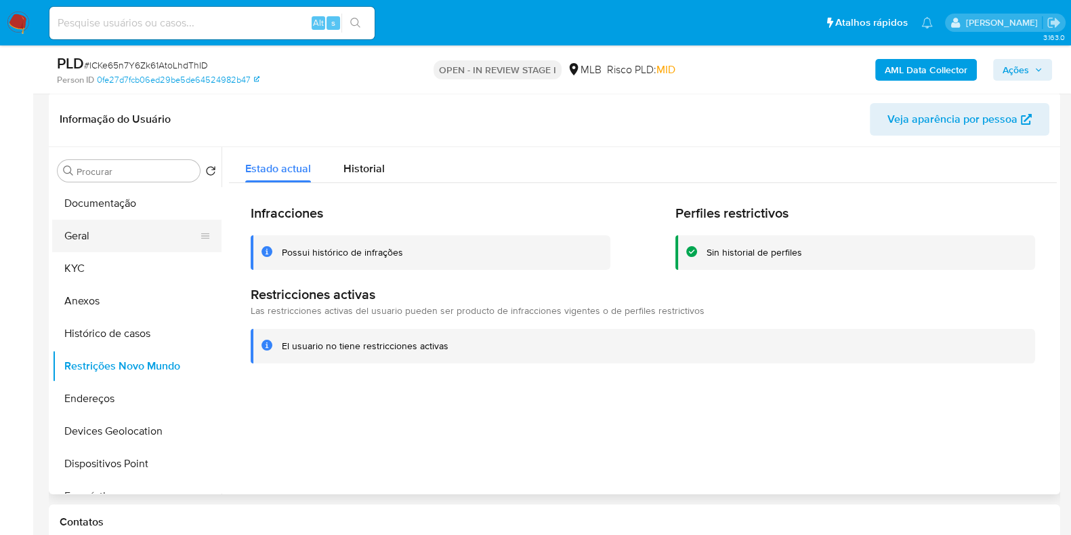
click at [83, 247] on button "Geral" at bounding box center [131, 236] width 159 height 33
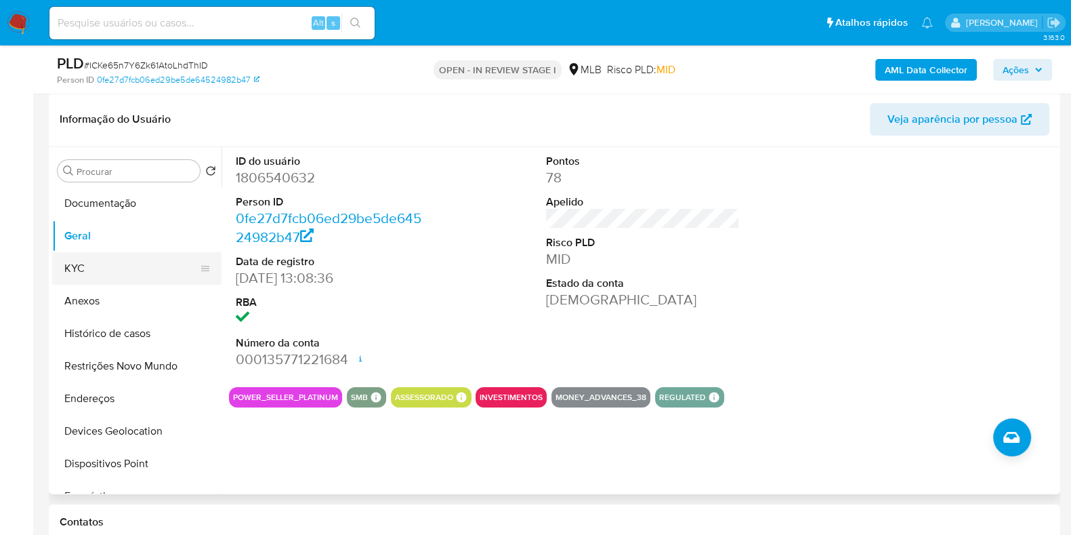
click at [124, 264] on button "KYC" at bounding box center [131, 268] width 159 height 33
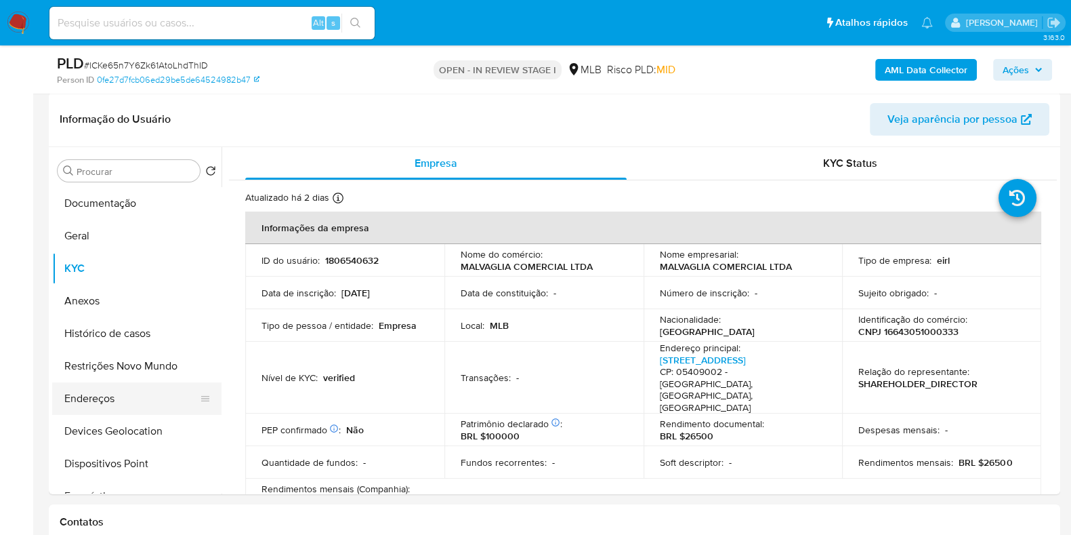
click at [105, 390] on button "Endereços" at bounding box center [131, 398] width 159 height 33
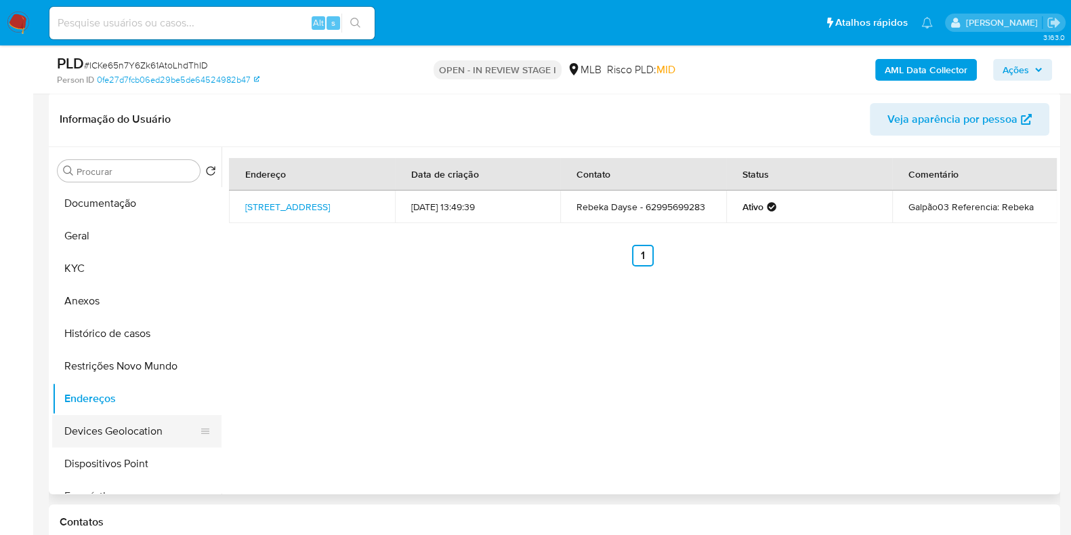
click at [105, 435] on button "Devices Geolocation" at bounding box center [131, 431] width 159 height 33
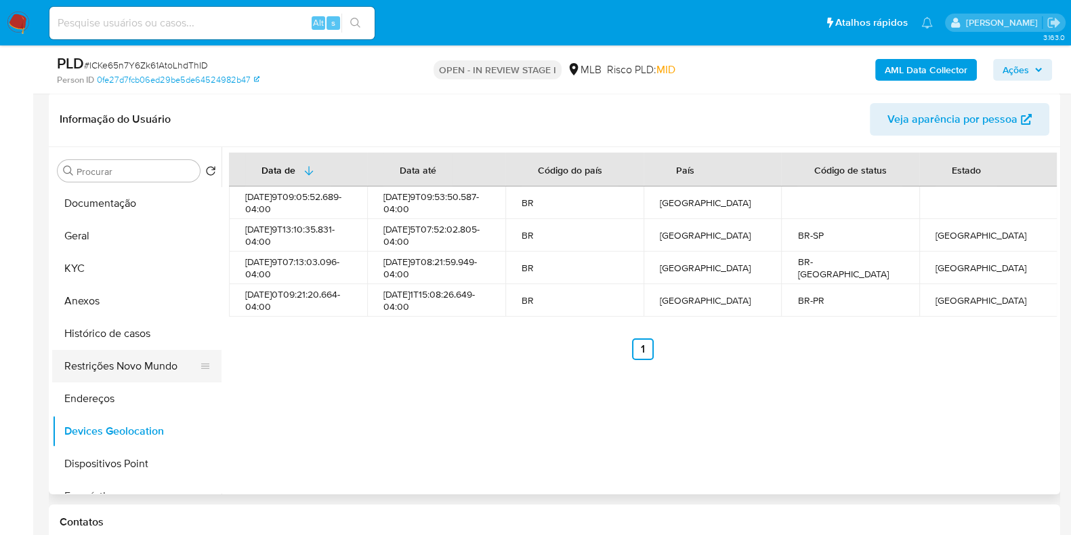
click at [85, 365] on button "Restrições Novo Mundo" at bounding box center [131, 366] width 159 height 33
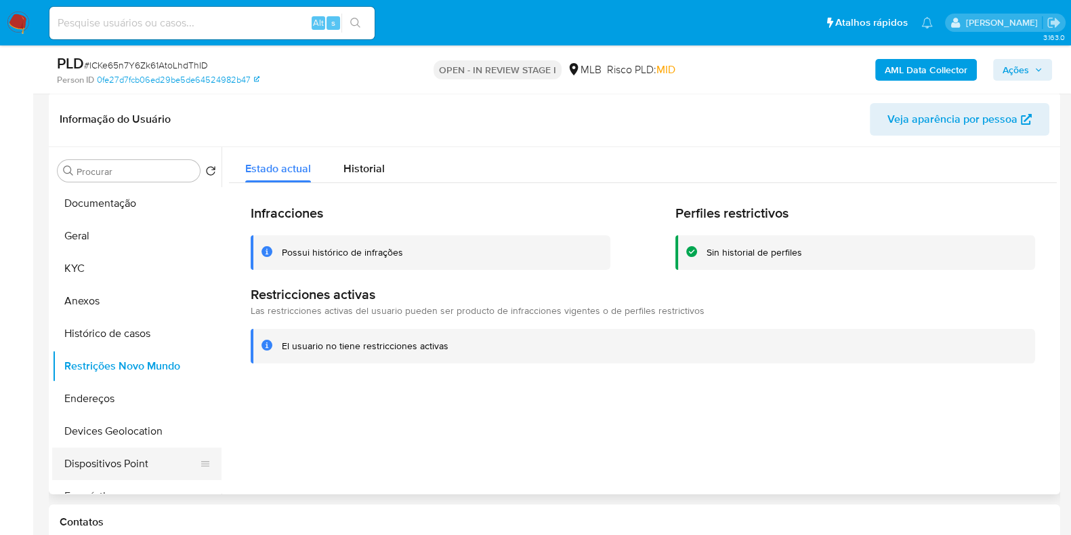
click at [114, 450] on button "Dispositivos Point" at bounding box center [131, 463] width 159 height 33
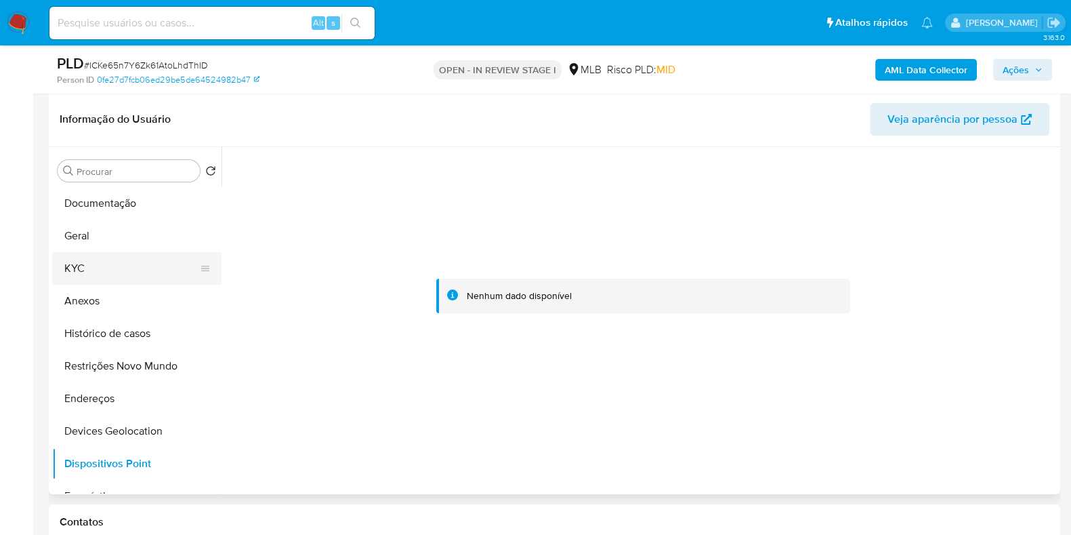
click at [111, 259] on button "KYC" at bounding box center [131, 268] width 159 height 33
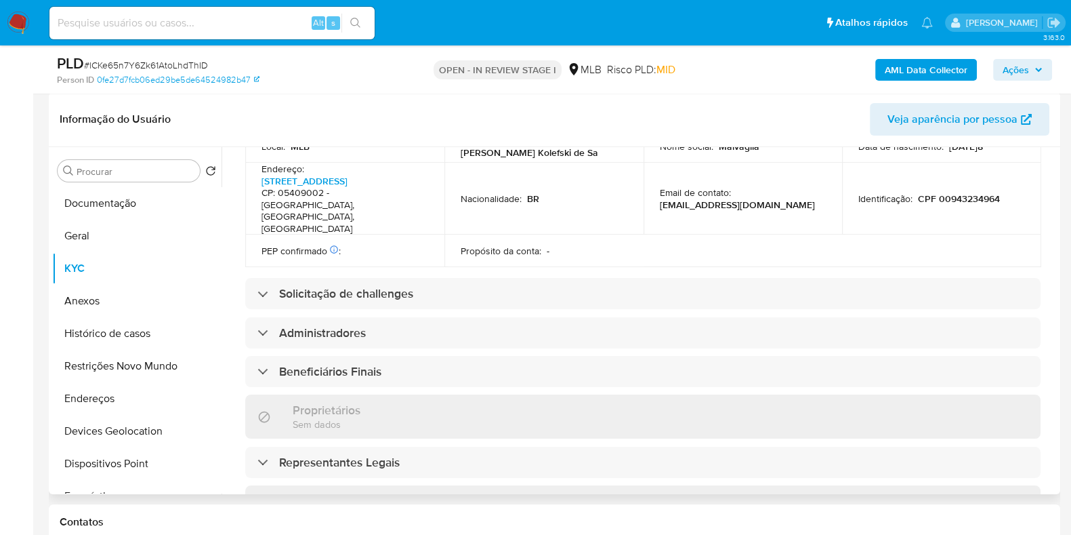
scroll to position [798, 0]
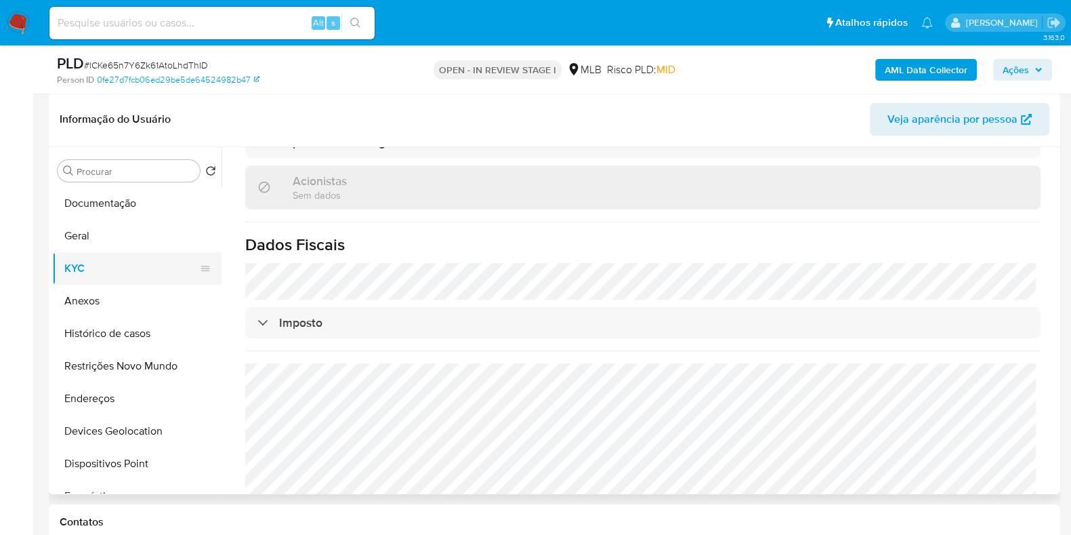
click at [142, 280] on button "KYC" at bounding box center [131, 268] width 159 height 33
click at [136, 290] on button "Anexos" at bounding box center [131, 301] width 159 height 33
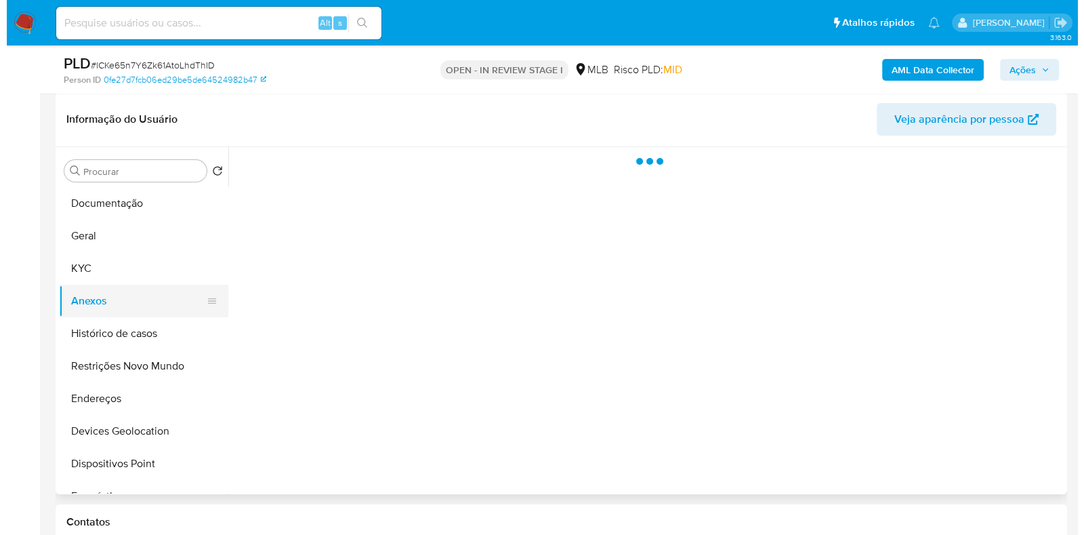
scroll to position [0, 0]
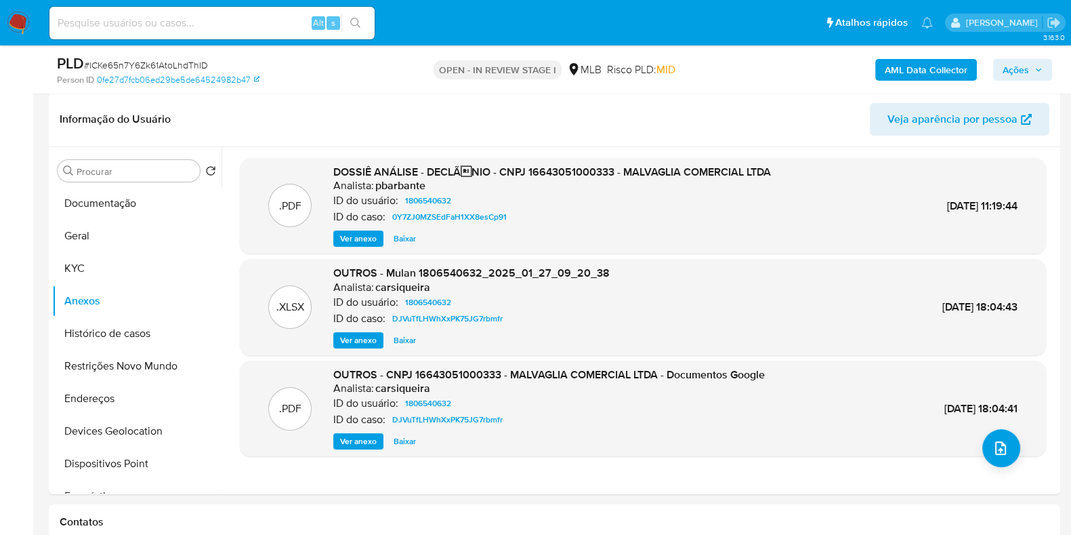
click at [933, 62] on b "AML Data Collector" at bounding box center [926, 70] width 83 height 22
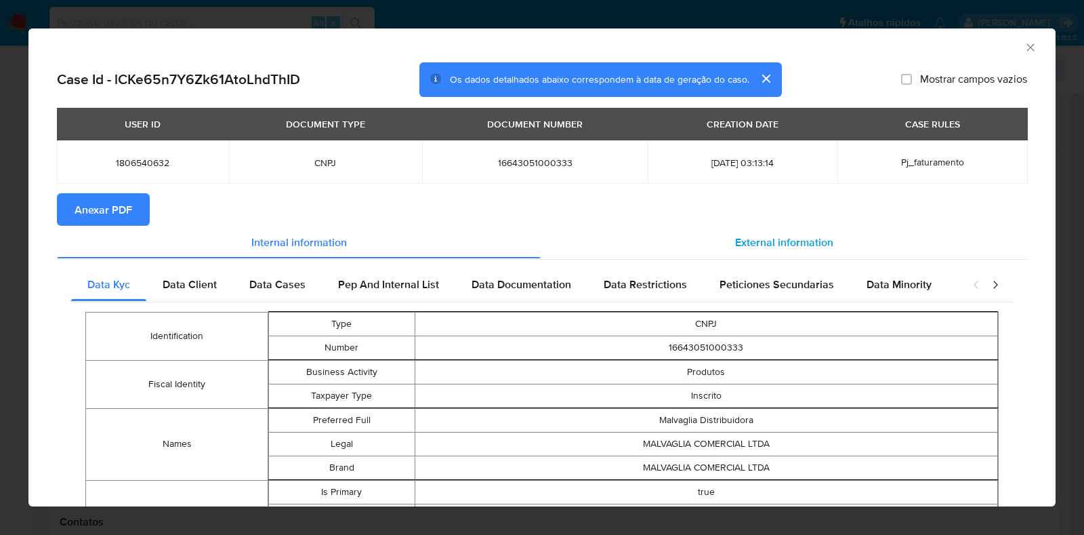
click at [761, 235] on span "External information" at bounding box center [784, 242] width 98 height 16
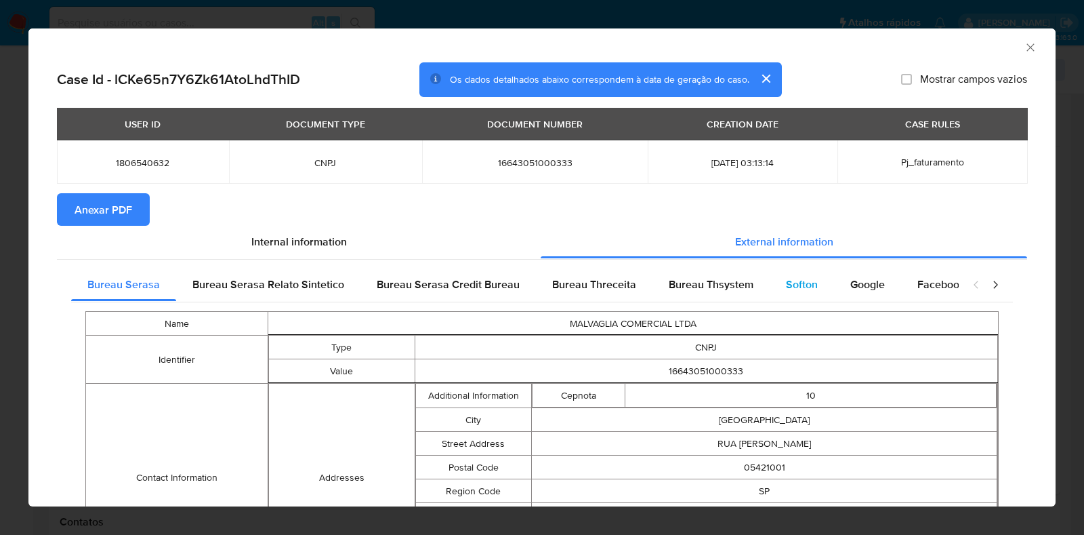
click at [797, 275] on div "Softon" at bounding box center [802, 284] width 64 height 33
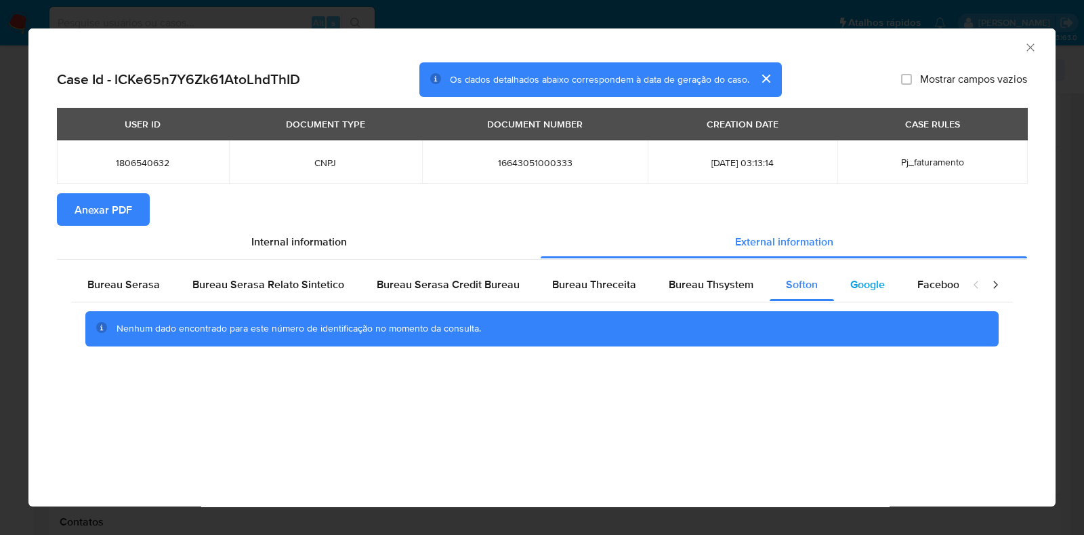
click at [864, 286] on span "Google" at bounding box center [867, 284] width 35 height 16
click at [117, 203] on span "Anexar PDF" at bounding box center [104, 209] width 58 height 30
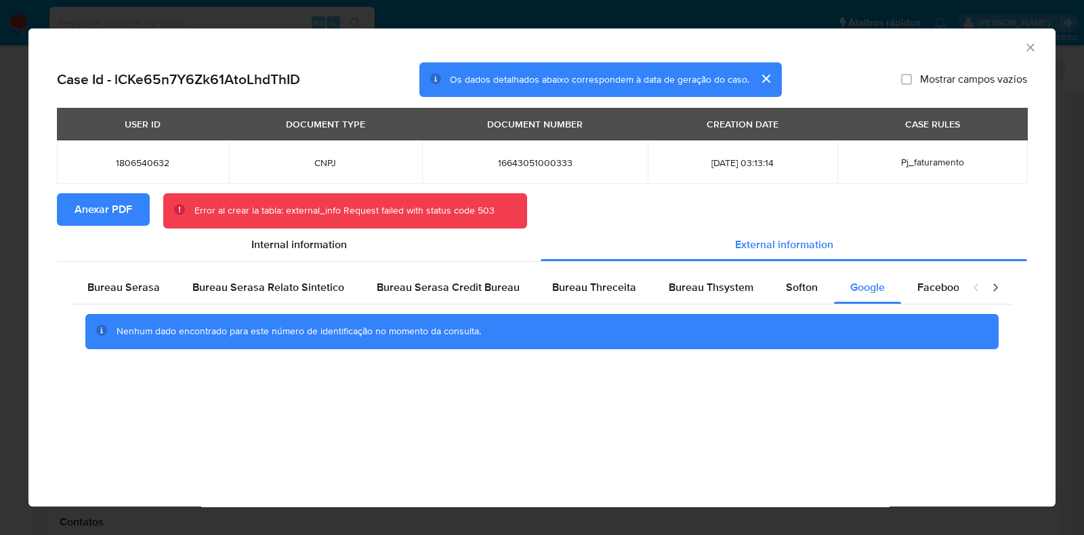
click at [1025, 47] on div "AML Data Collector" at bounding box center [541, 45] width 1027 height 34
click at [1031, 45] on icon "Fechar a janela" at bounding box center [1031, 48] width 14 height 14
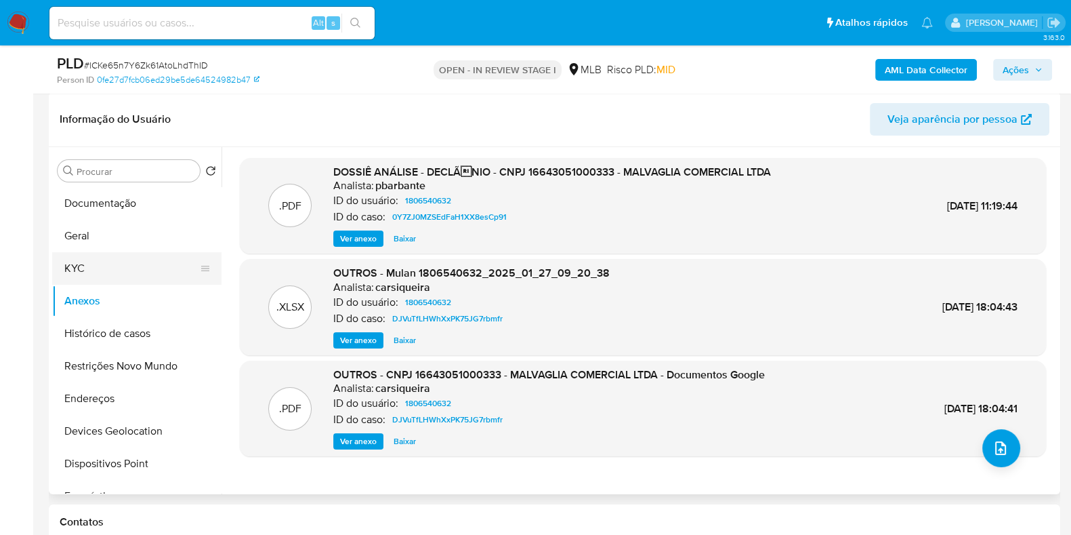
click at [112, 265] on button "KYC" at bounding box center [131, 268] width 159 height 33
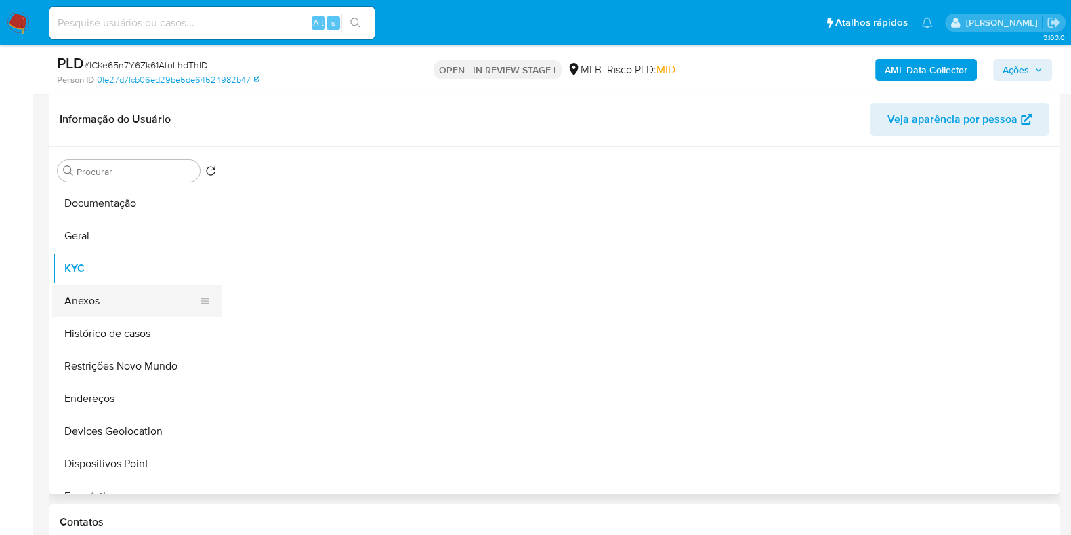
click at [106, 297] on button "Anexos" at bounding box center [131, 301] width 159 height 33
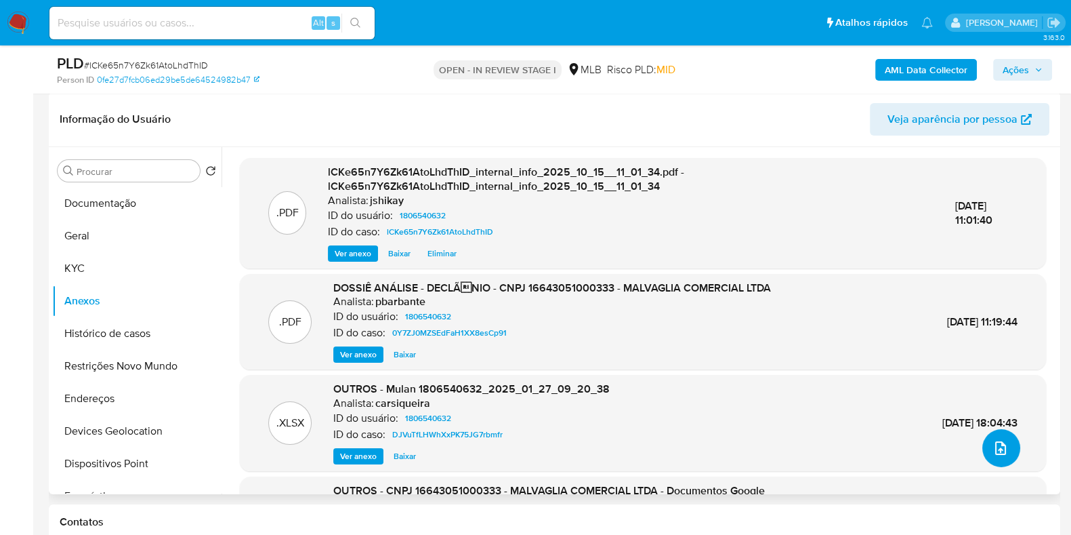
click at [994, 446] on icon "upload-file" at bounding box center [1001, 448] width 16 height 16
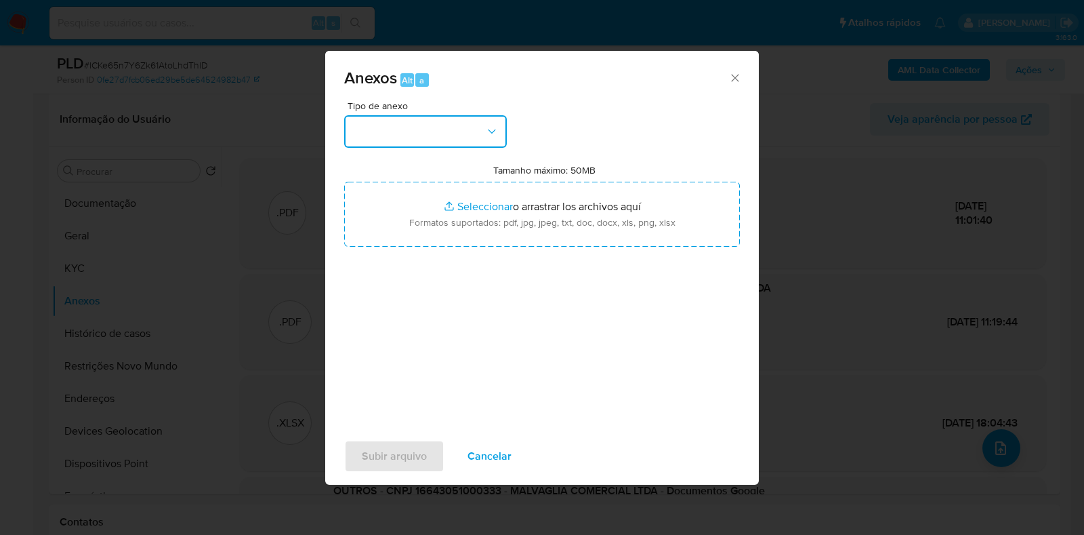
click at [430, 127] on button "button" at bounding box center [425, 131] width 163 height 33
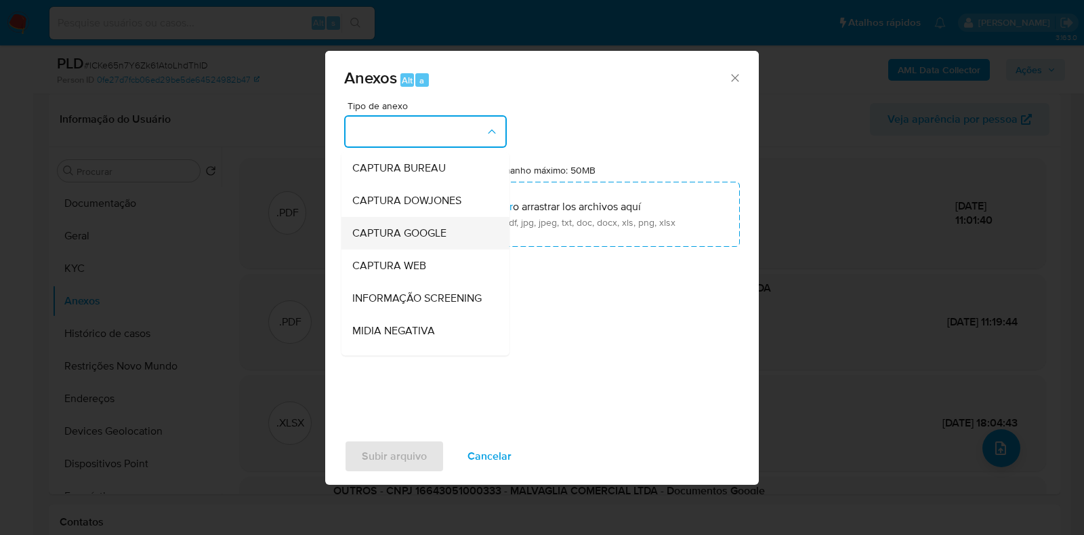
scroll to position [84, 0]
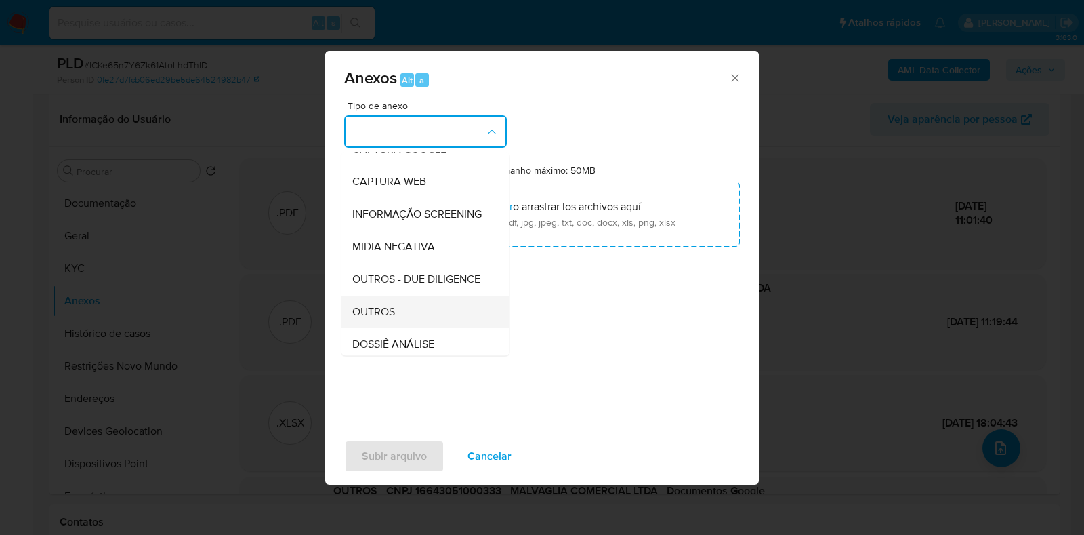
click at [396, 328] on div "OUTROS" at bounding box center [421, 311] width 138 height 33
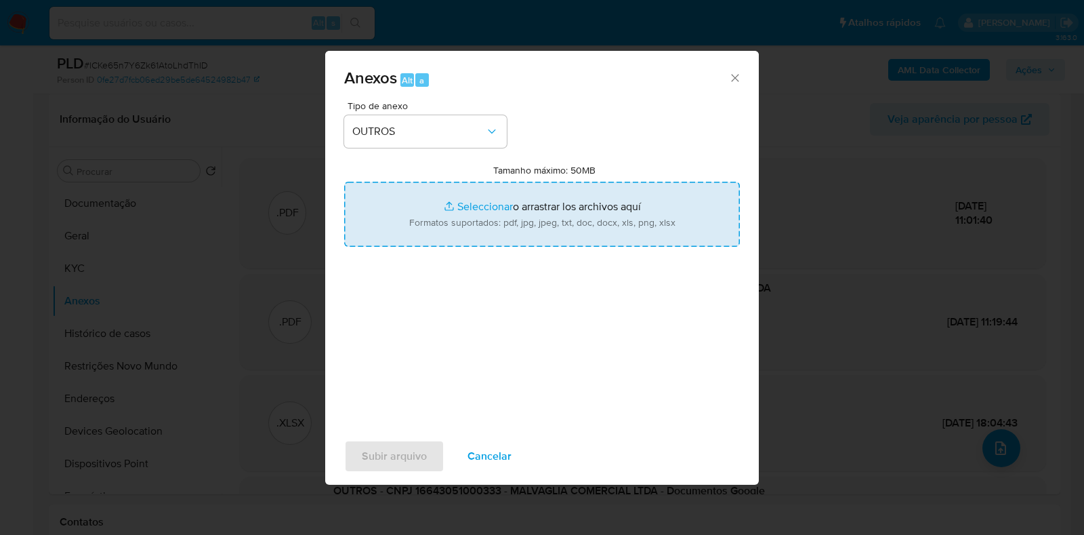
click at [478, 211] on input "Tamanho máximo: 50MB Seleccionar archivos" at bounding box center [542, 214] width 396 height 65
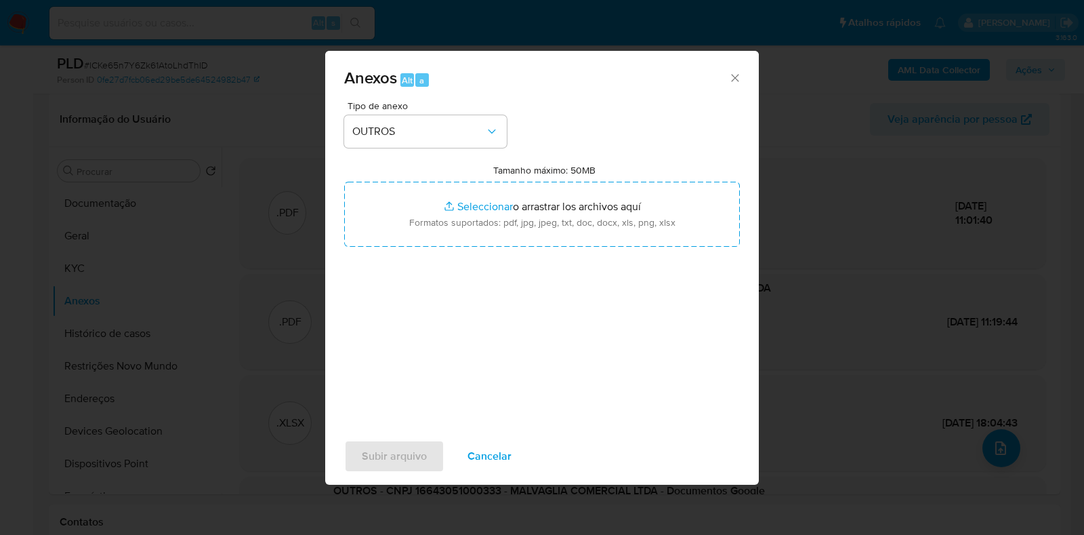
click at [735, 84] on div "Anexos Alt a" at bounding box center [542, 76] width 434 height 51
click at [735, 75] on icon "Cerrar" at bounding box center [735, 78] width 14 height 14
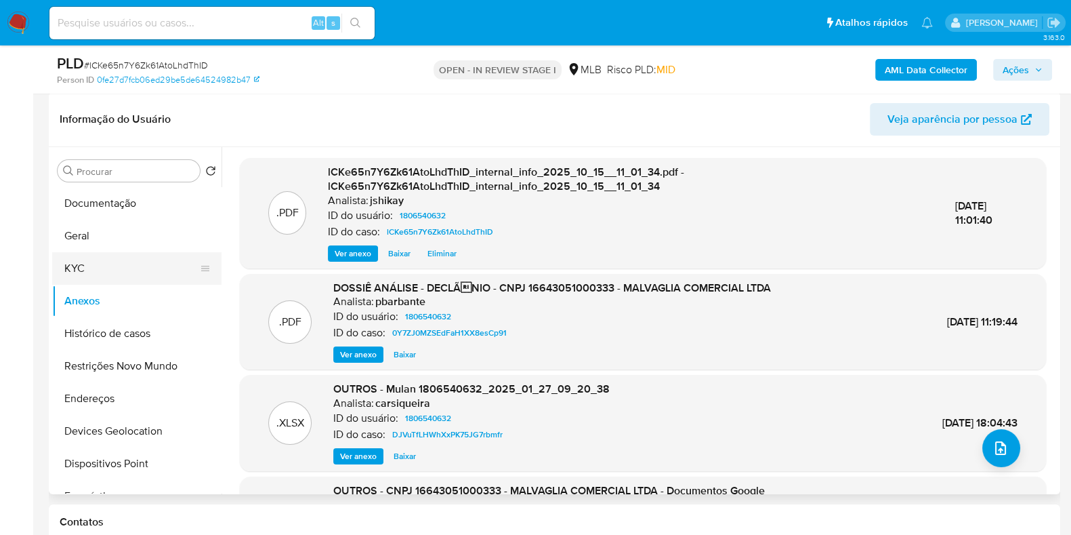
drag, startPoint x: 74, startPoint y: 266, endPoint x: 161, endPoint y: 256, distance: 87.3
click at [74, 266] on button "KYC" at bounding box center [131, 268] width 159 height 33
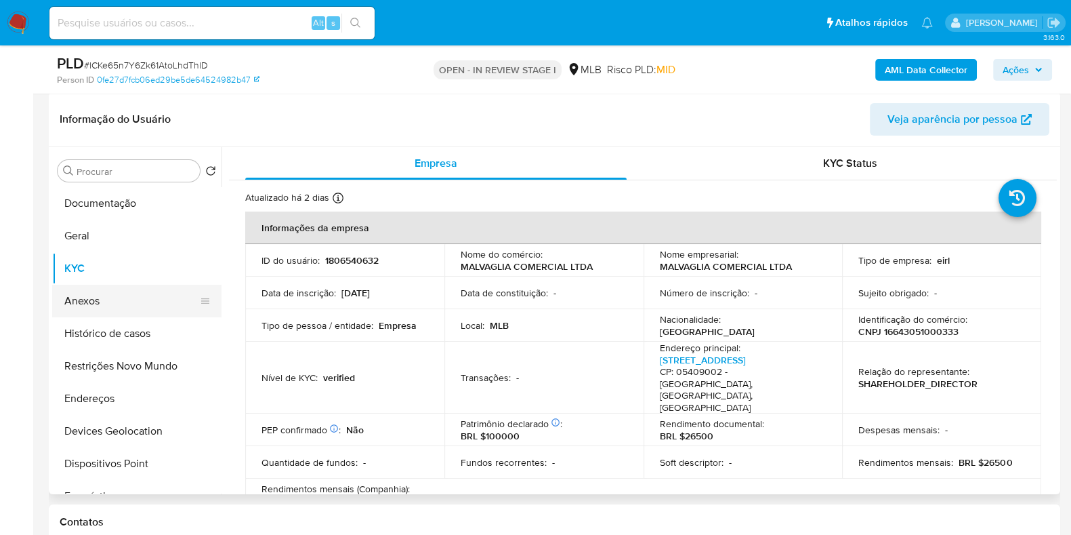
click at [73, 299] on button "Anexos" at bounding box center [131, 301] width 159 height 33
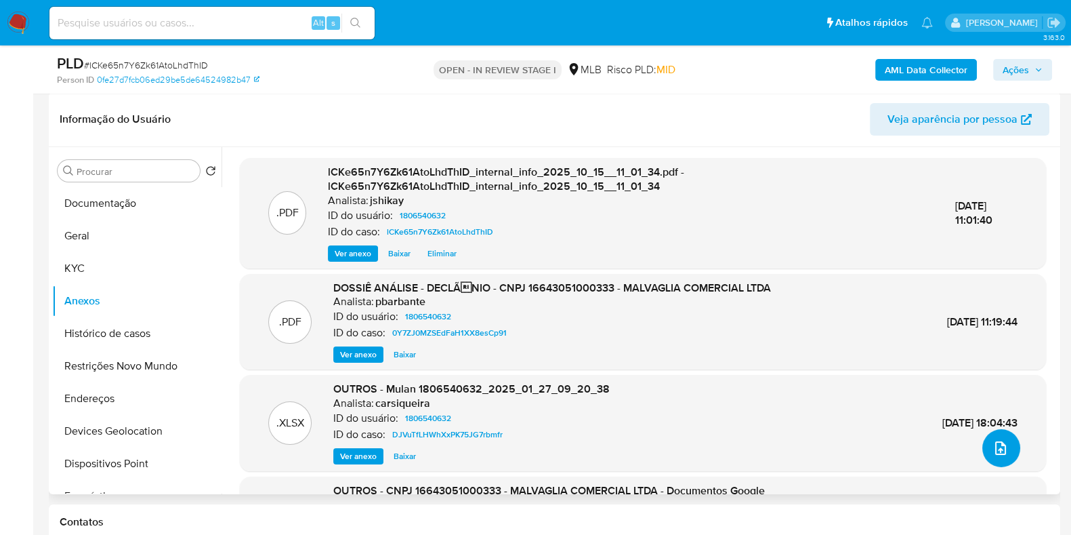
click at [1000, 452] on icon "upload-file" at bounding box center [1001, 448] width 16 height 16
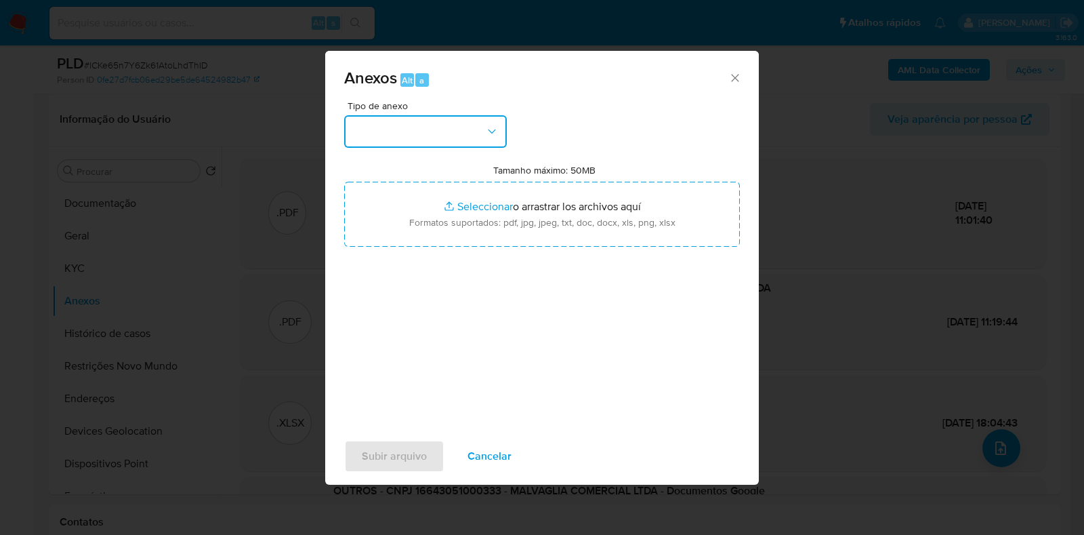
click at [405, 137] on button "button" at bounding box center [425, 131] width 163 height 33
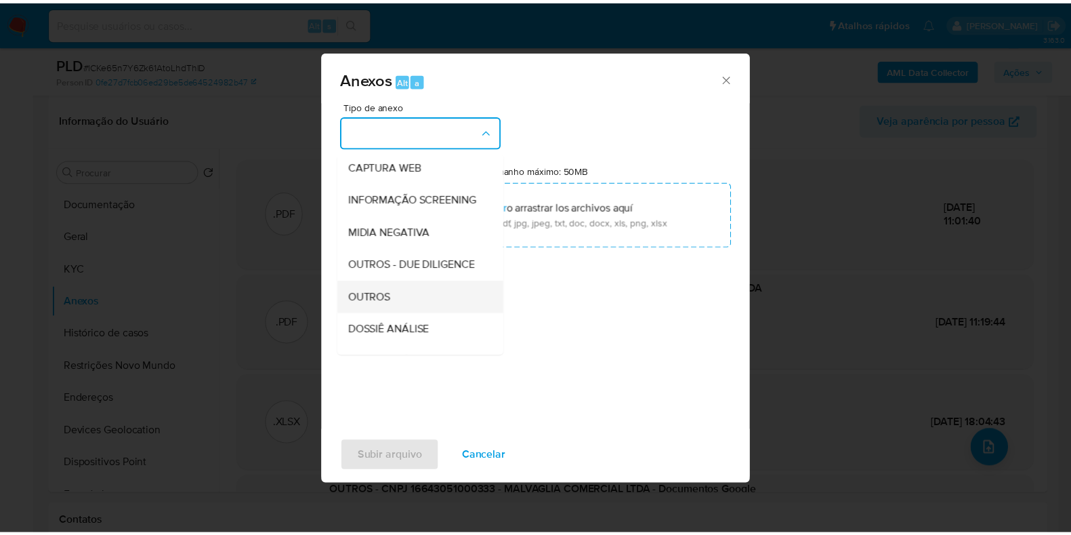
scroll to position [169, 0]
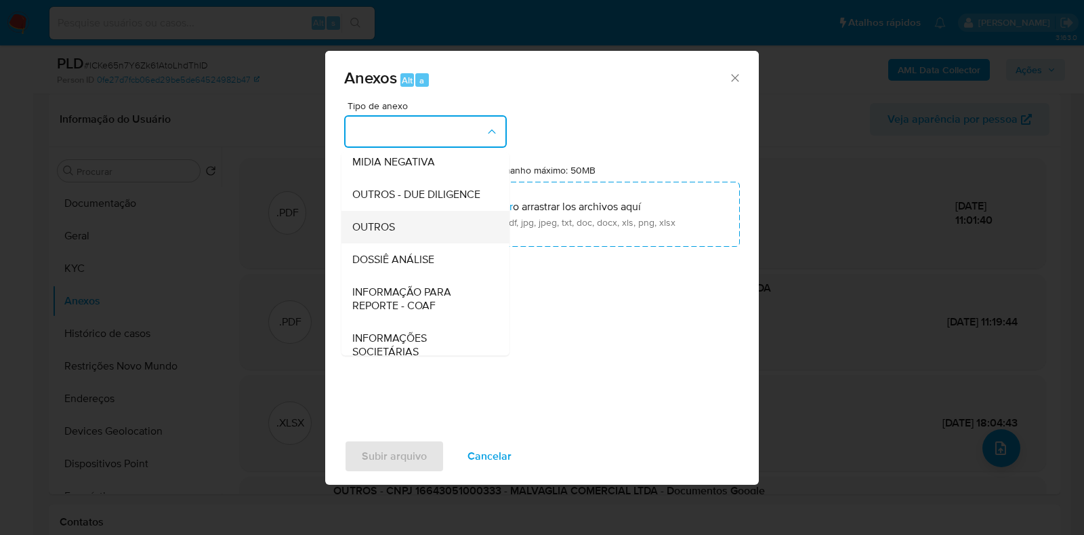
click at [401, 243] on div "OUTROS" at bounding box center [421, 227] width 138 height 33
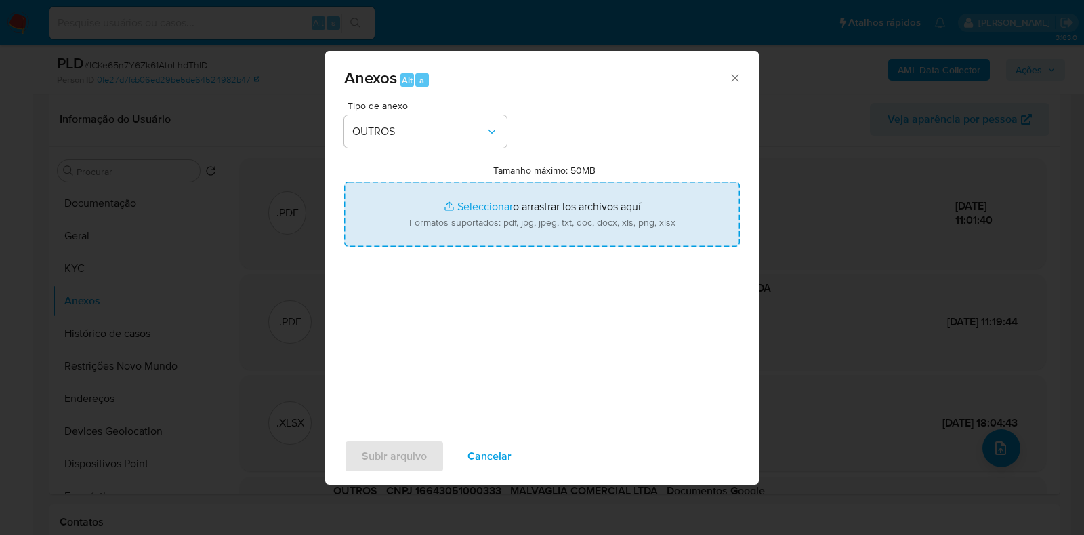
click at [463, 218] on input "Tamanho máximo: 50MB Seleccionar archivos" at bounding box center [542, 214] width 396 height 65
type input "C:\fakepath\Mulan 1806540632_2025_10_15_08_17_01 - Resumen TX.pdf"
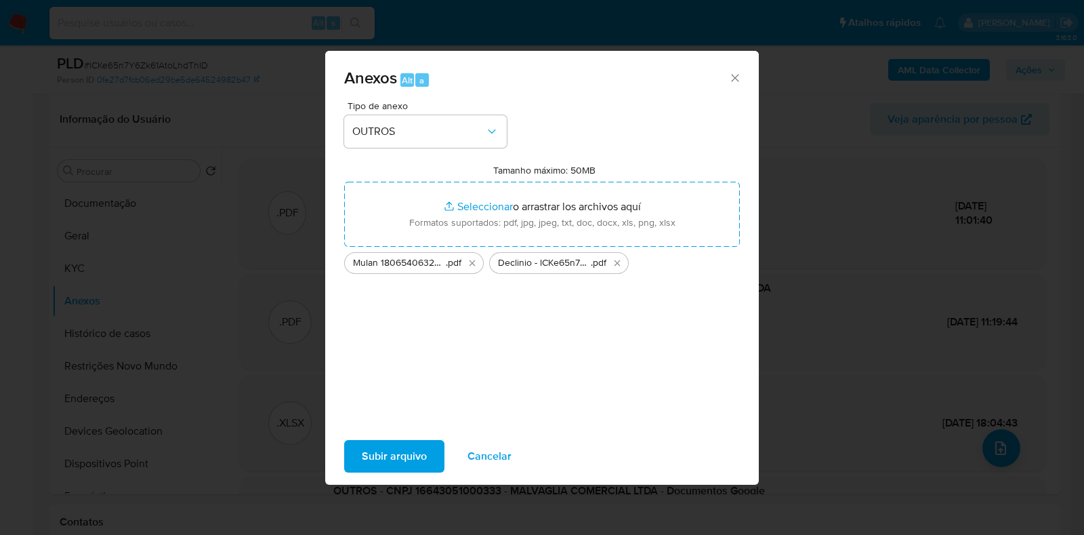
click at [411, 456] on span "Subir arquivo" at bounding box center [394, 456] width 65 height 30
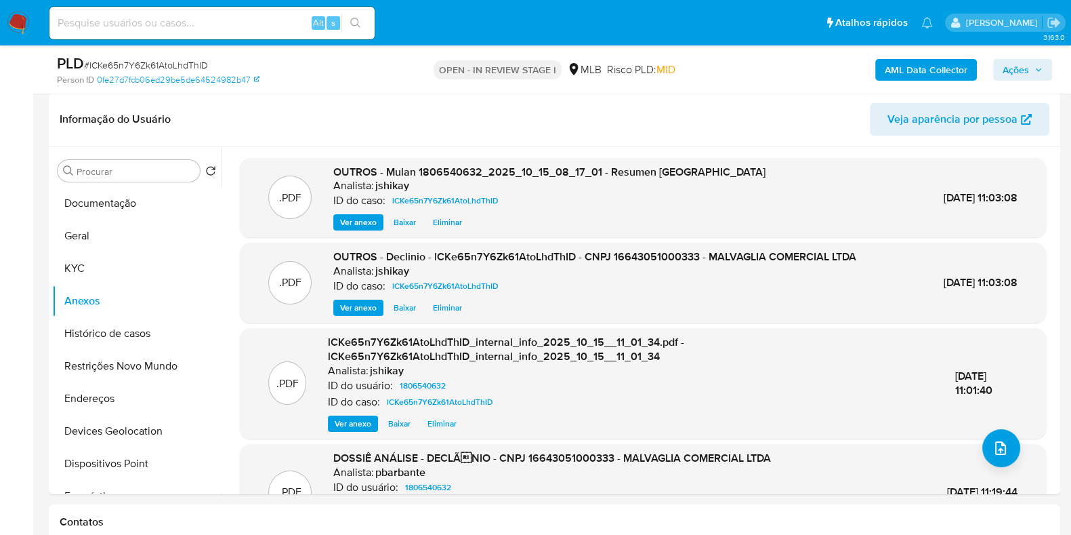
click at [1022, 77] on span "Ações" at bounding box center [1016, 70] width 26 height 22
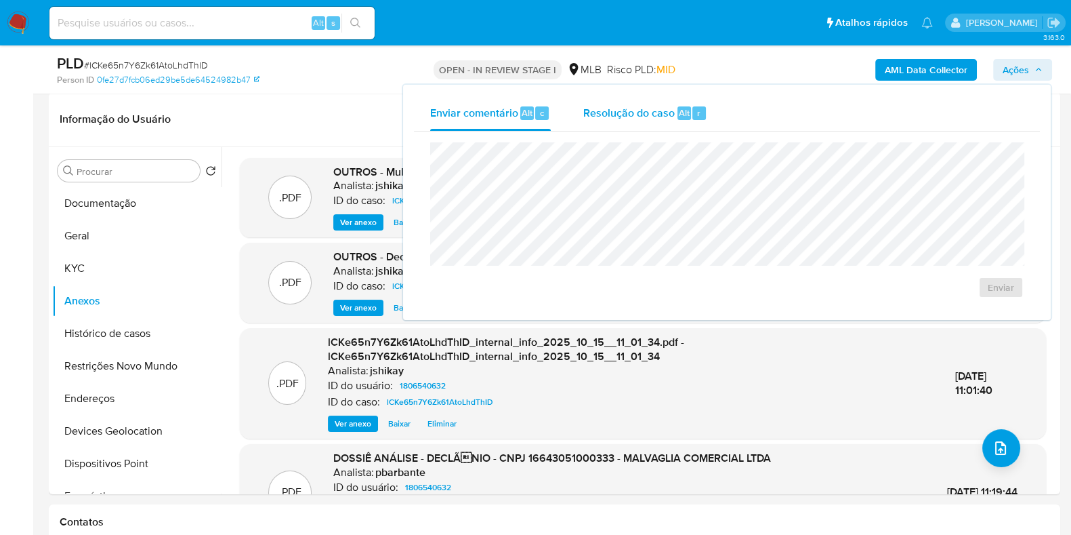
click at [660, 117] on span "Resolução do caso" at bounding box center [628, 112] width 91 height 16
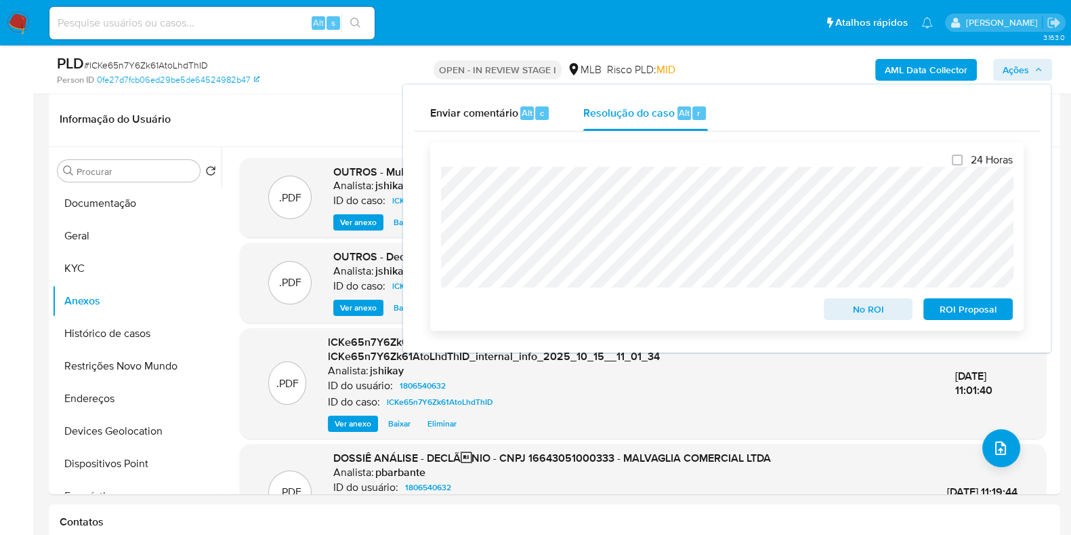
click at [891, 311] on span "No ROI" at bounding box center [868, 309] width 70 height 19
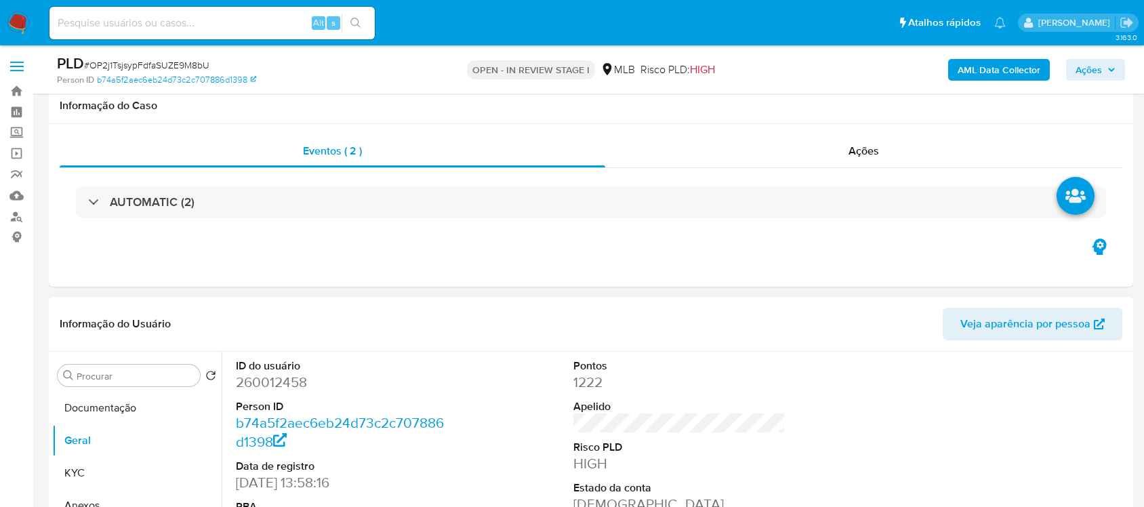
scroll to position [225, 0]
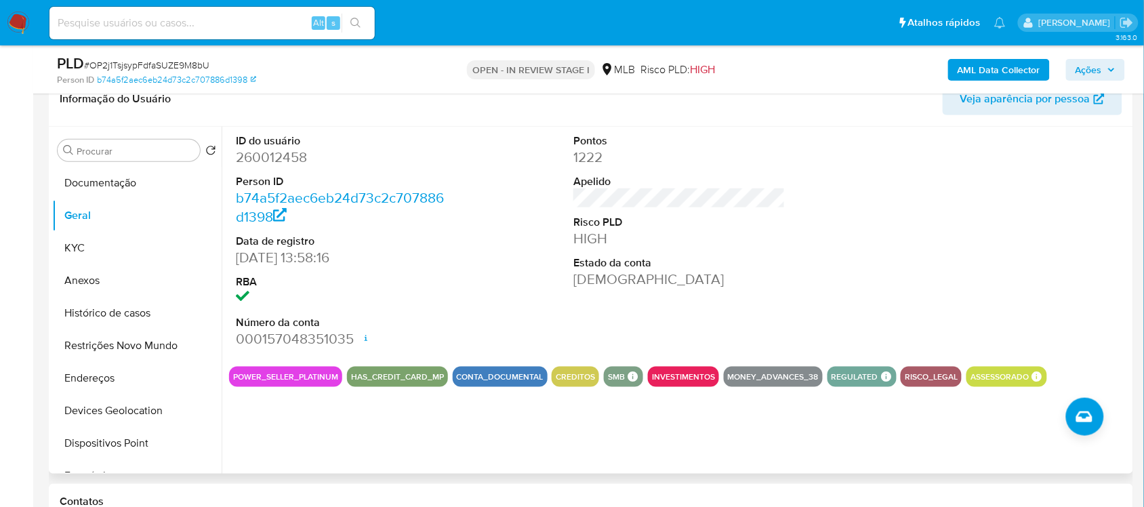
click at [270, 163] on dd "260012458" at bounding box center [341, 157] width 211 height 19
copy dd "260012458"
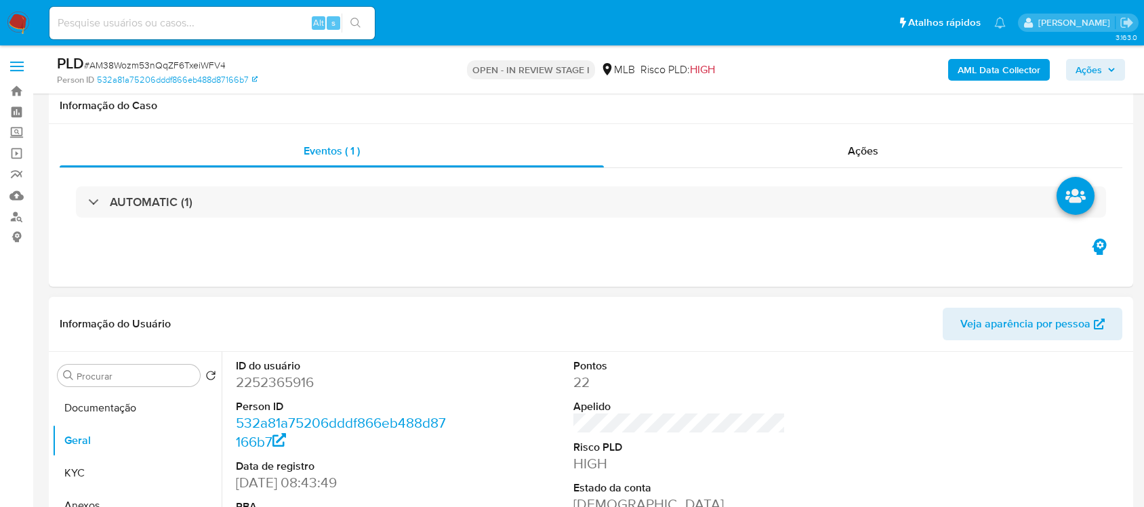
scroll to position [254, 0]
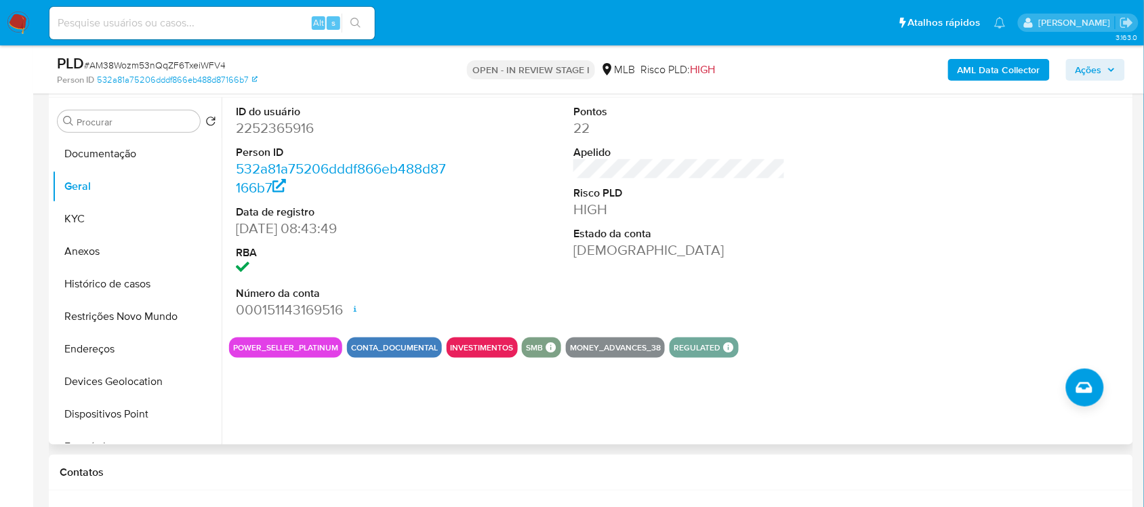
click at [298, 130] on dd "2252365916" at bounding box center [341, 128] width 211 height 19
copy dd "2252365916"
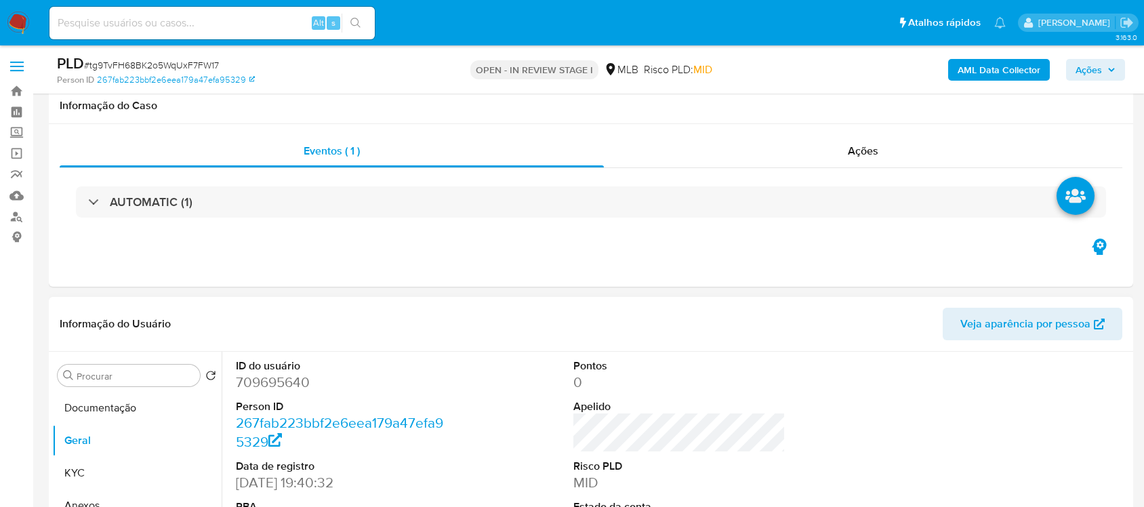
scroll to position [169, 0]
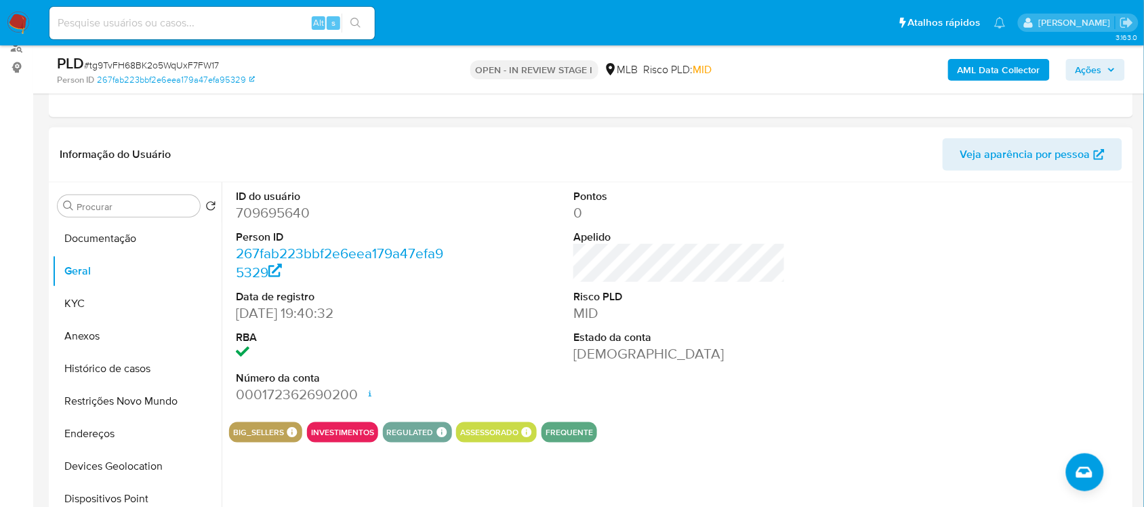
click at [274, 215] on dd "709695640" at bounding box center [341, 212] width 211 height 19
drag, startPoint x: 274, startPoint y: 215, endPoint x: 249, endPoint y: 211, distance: 25.5
click at [273, 215] on dd "709695640" at bounding box center [341, 212] width 211 height 19
copy dd "709695640"
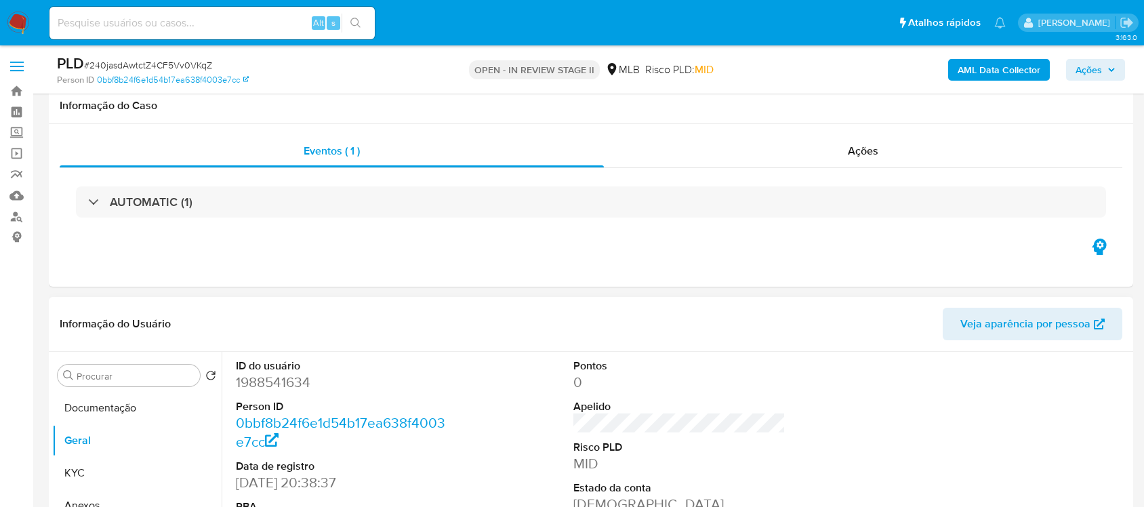
scroll to position [201, 0]
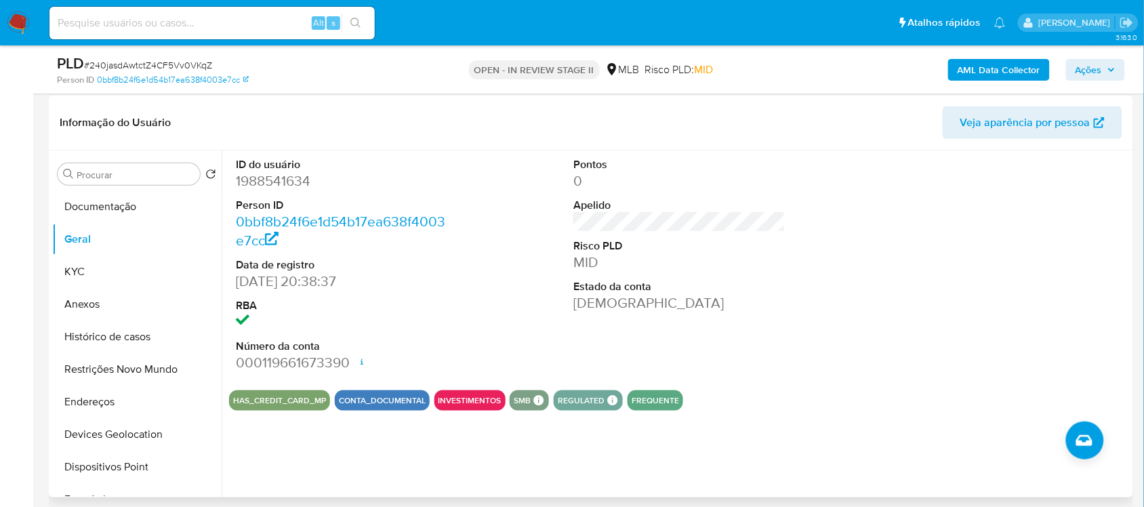
click at [272, 181] on dd "1988541634" at bounding box center [341, 180] width 211 height 19
copy dd "1988541634"
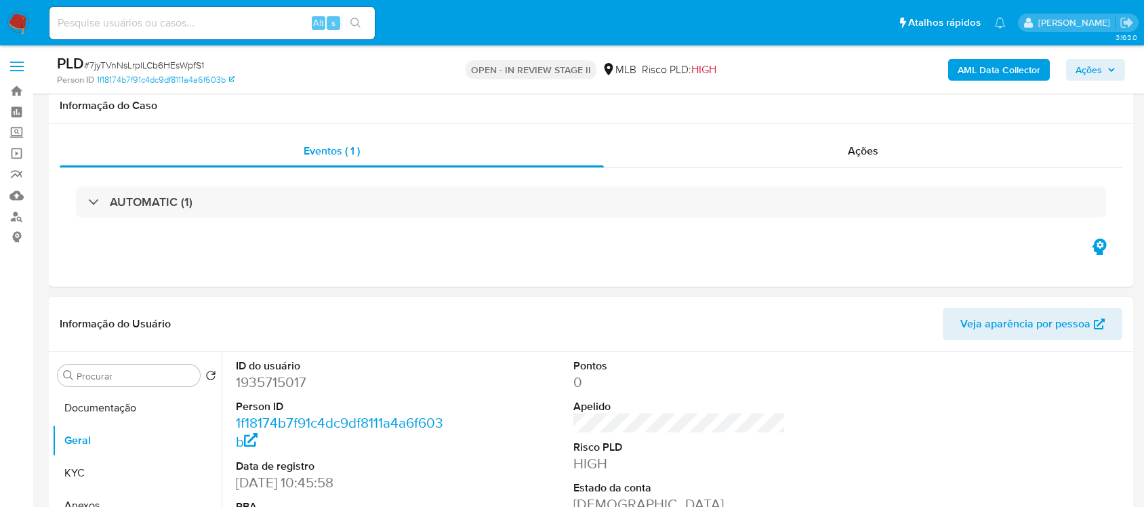
scroll to position [228, 0]
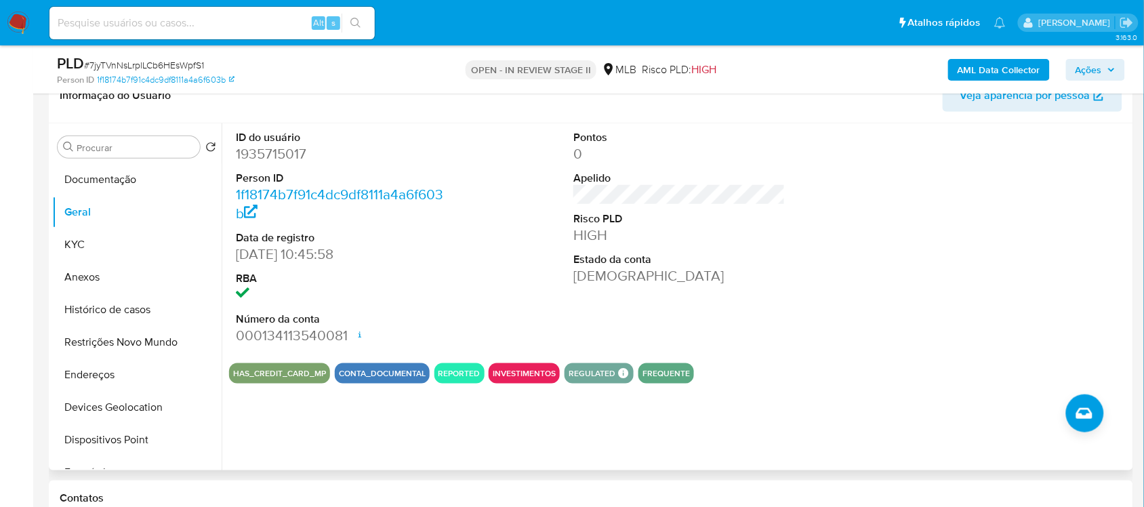
click at [285, 154] on dd "1935715017" at bounding box center [341, 153] width 211 height 19
copy dd "1935715017"
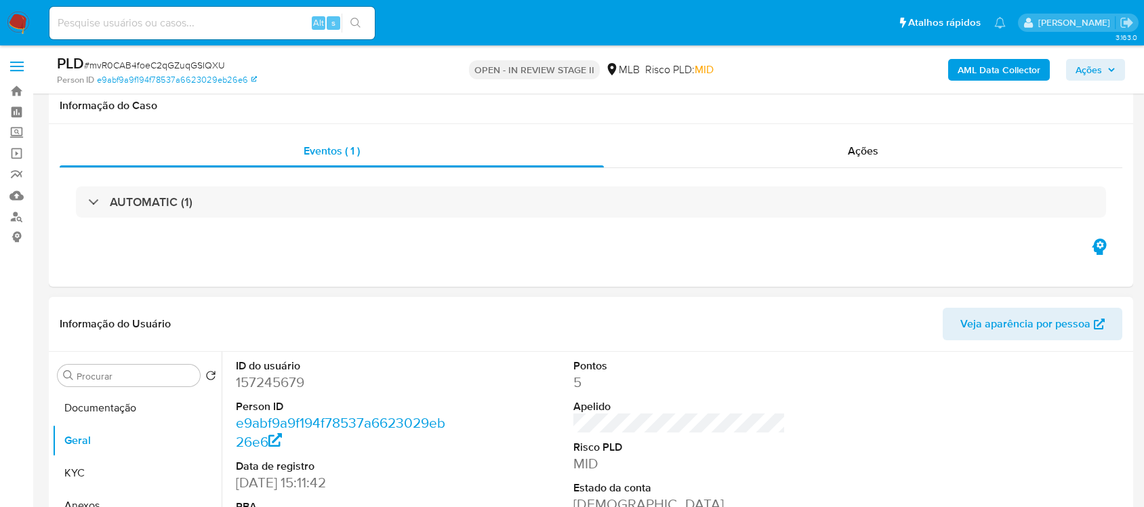
scroll to position [254, 0]
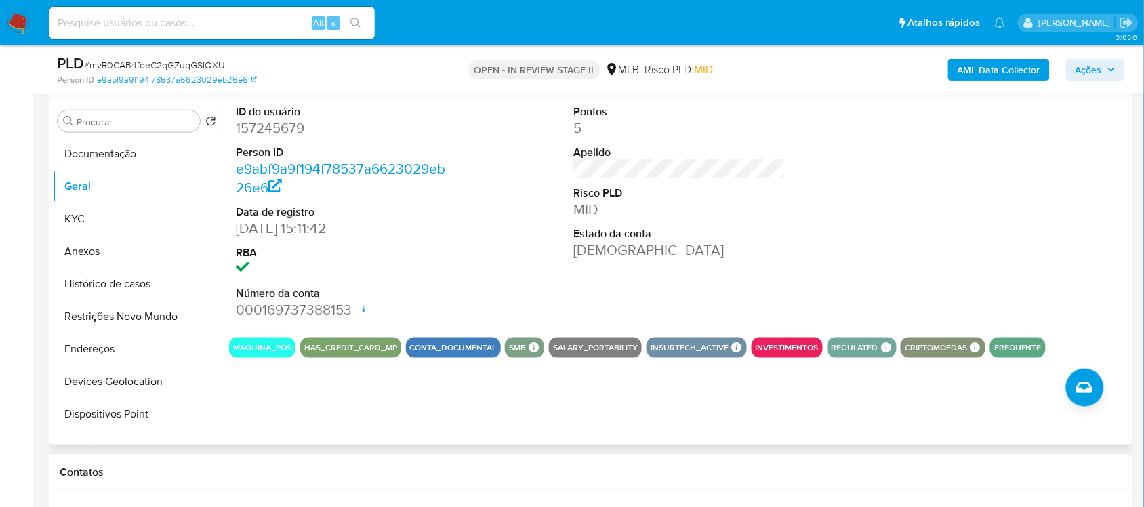
click at [286, 139] on dl "ID do usuário 157245679 Person ID e9abf9a9f194f78537a6623029eb26e6 Data de regi…" at bounding box center [341, 211] width 211 height 215
click at [283, 129] on dd "157245679" at bounding box center [341, 128] width 211 height 19
copy dd "157245679"
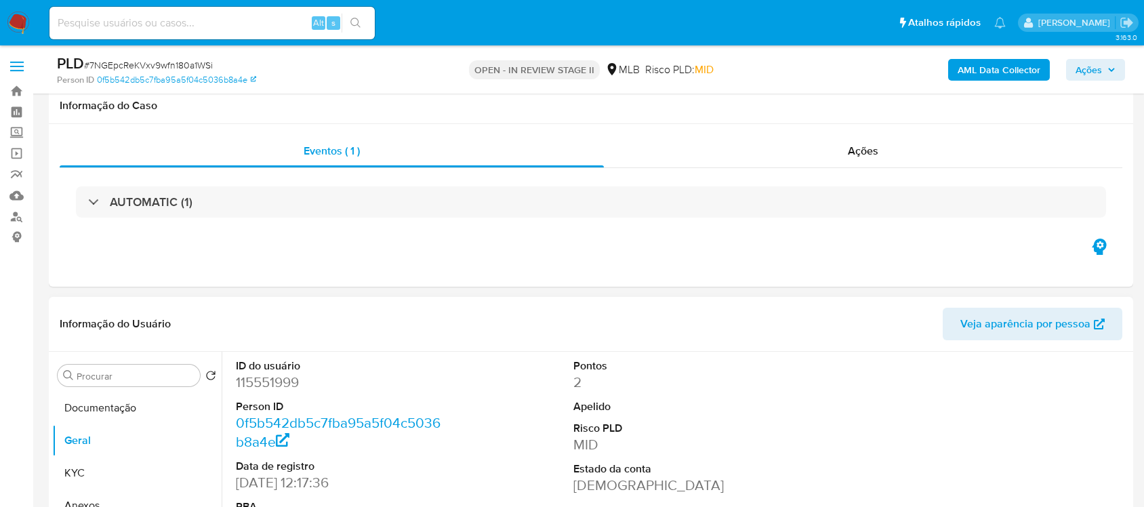
click at [280, 373] on dd "115551999" at bounding box center [341, 382] width 211 height 19
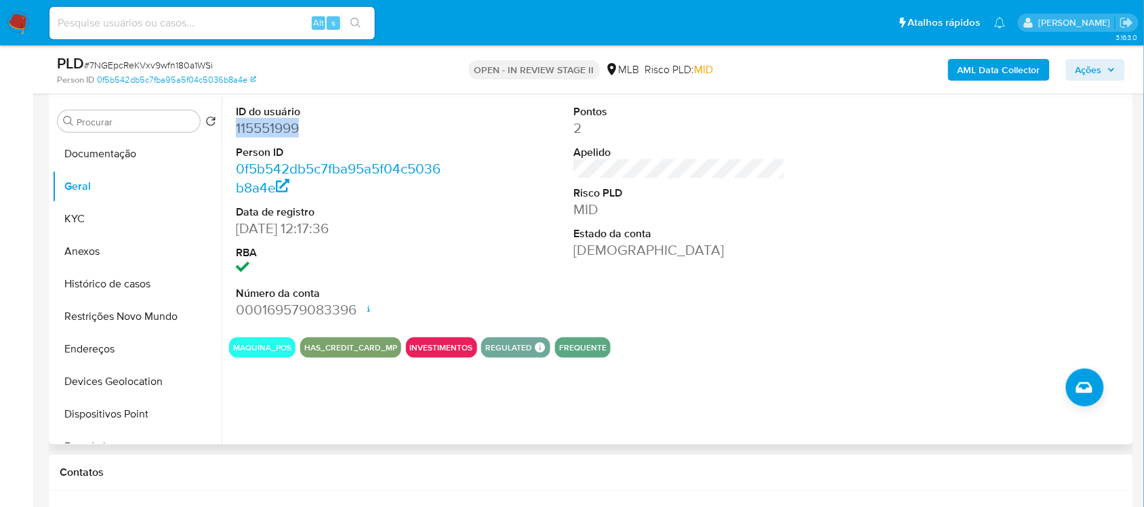
click at [280, 133] on dd "115551999" at bounding box center [341, 128] width 211 height 19
copy dd "115551999"
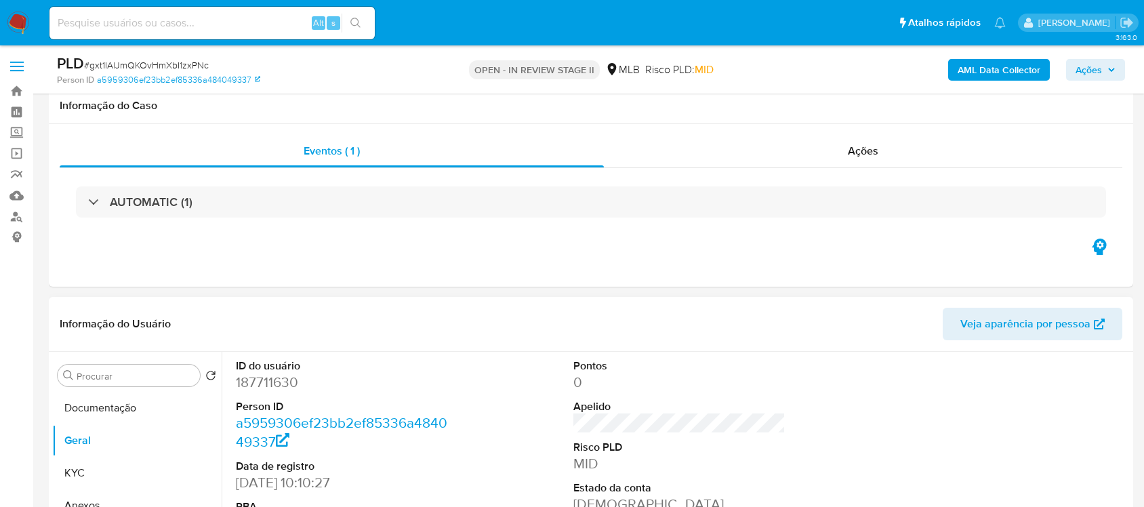
scroll to position [169, 0]
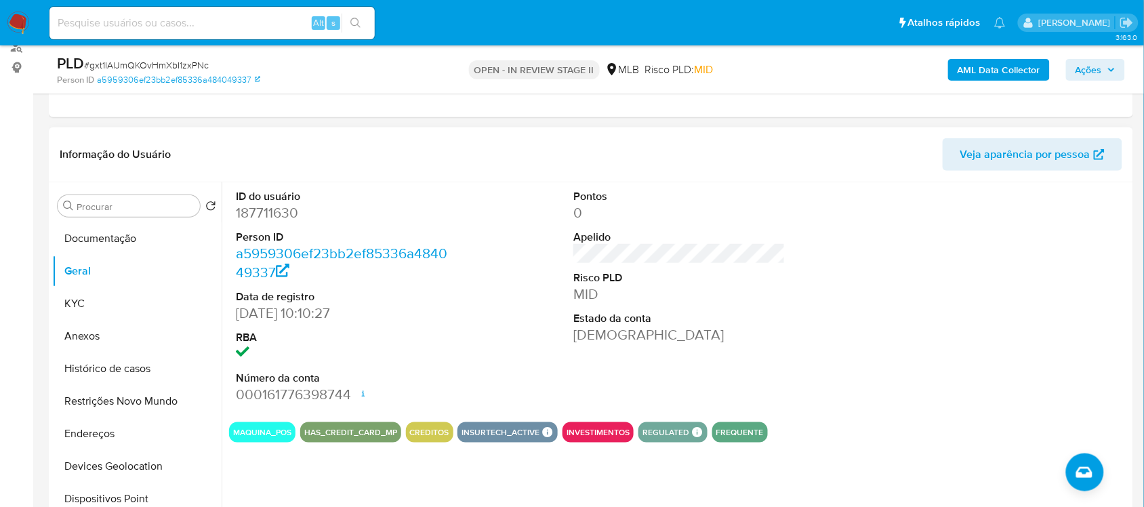
click at [272, 207] on dd "187711630" at bounding box center [341, 212] width 211 height 19
click at [271, 208] on dd "187711630" at bounding box center [341, 212] width 211 height 19
copy dd "187711630"
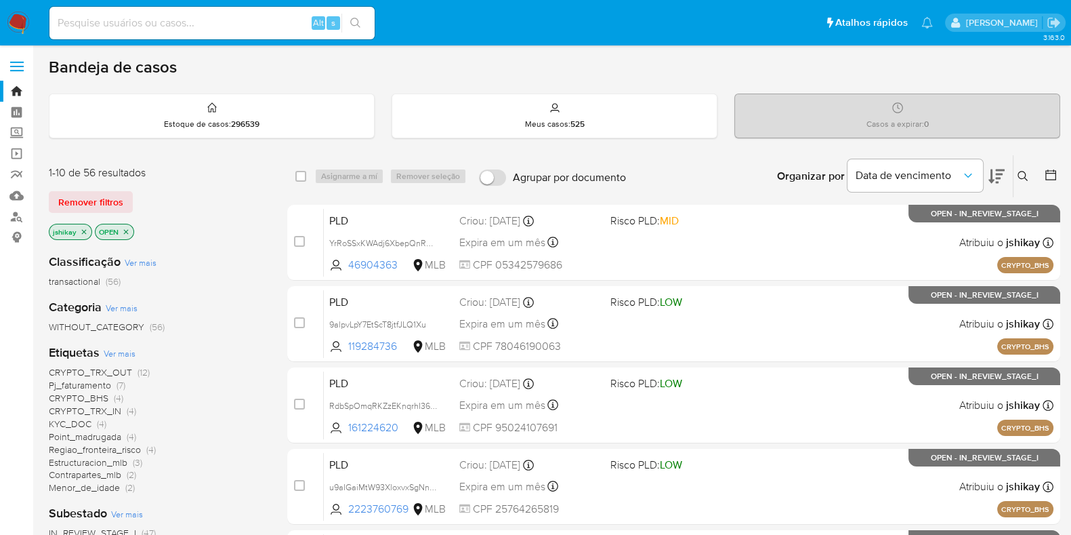
click at [1056, 174] on icon at bounding box center [1051, 174] width 11 height 11
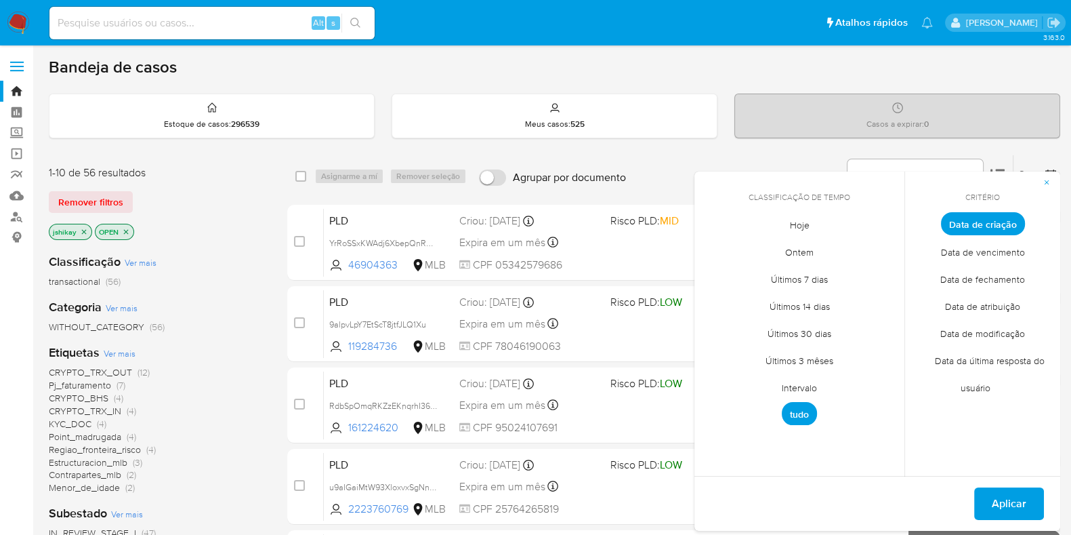
click at [792, 386] on span "Intervalo" at bounding box center [800, 387] width 64 height 28
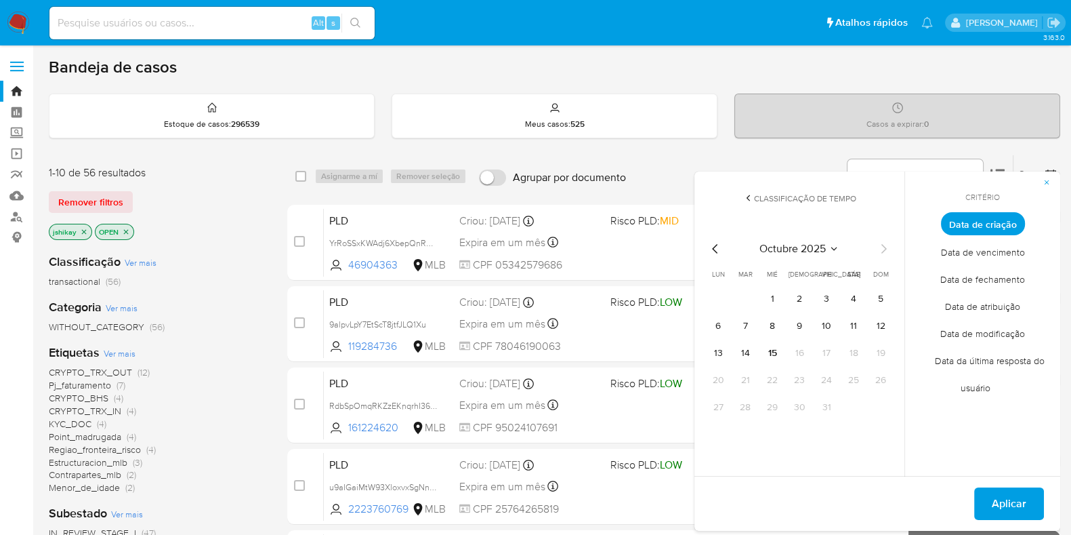
click at [711, 247] on icon "Mes anterior" at bounding box center [715, 249] width 16 height 16
click at [715, 295] on button "1" at bounding box center [718, 299] width 22 height 22
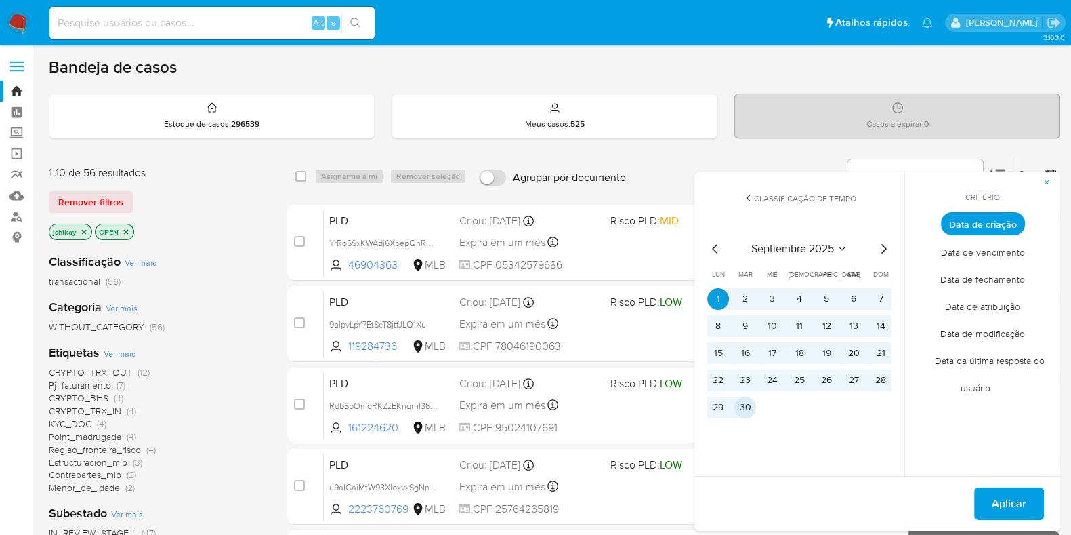
click at [745, 405] on button "30" at bounding box center [746, 407] width 22 height 22
click at [999, 494] on span "Aplicar" at bounding box center [1009, 504] width 35 height 30
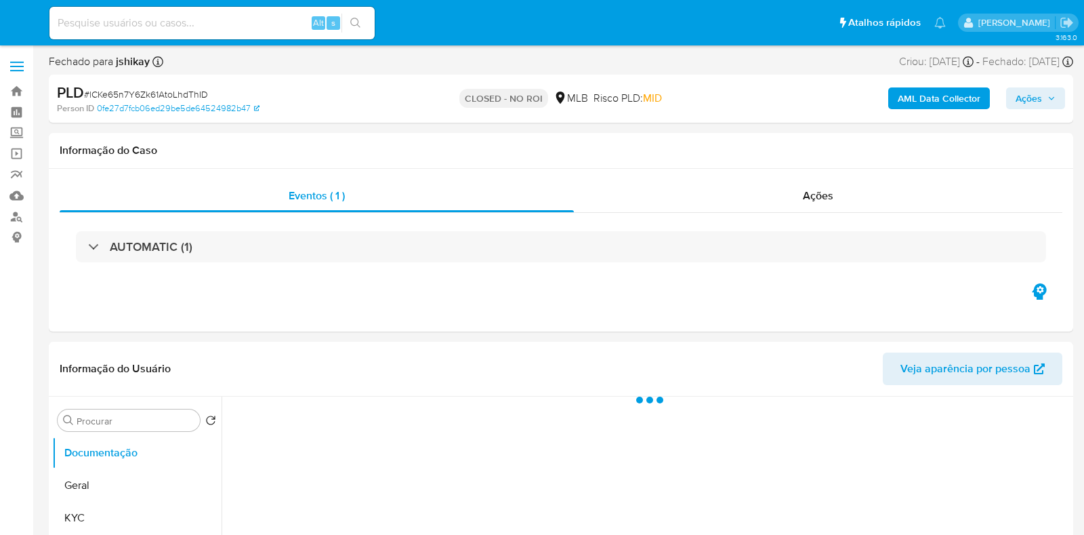
select select "10"
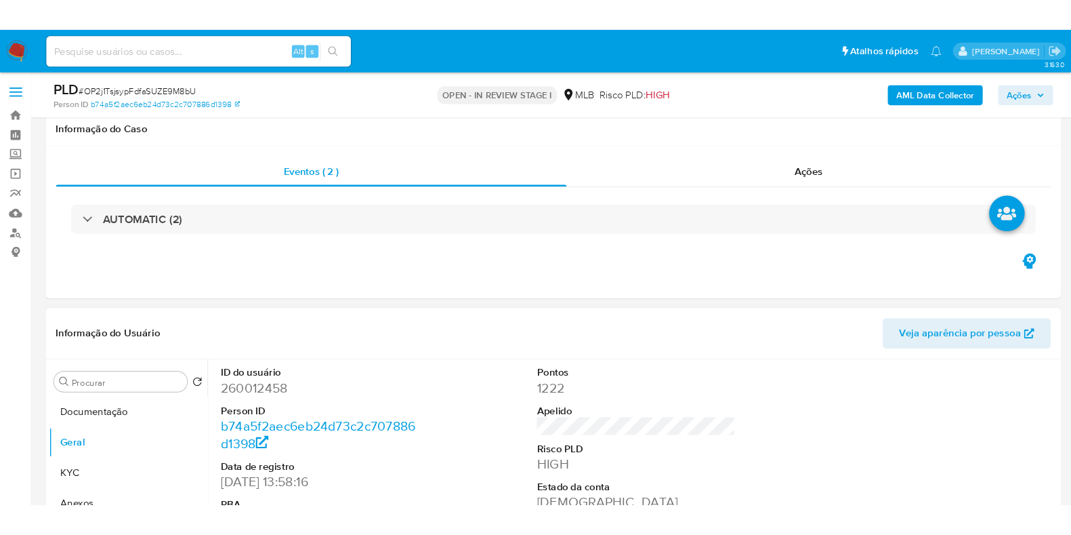
scroll to position [225, 0]
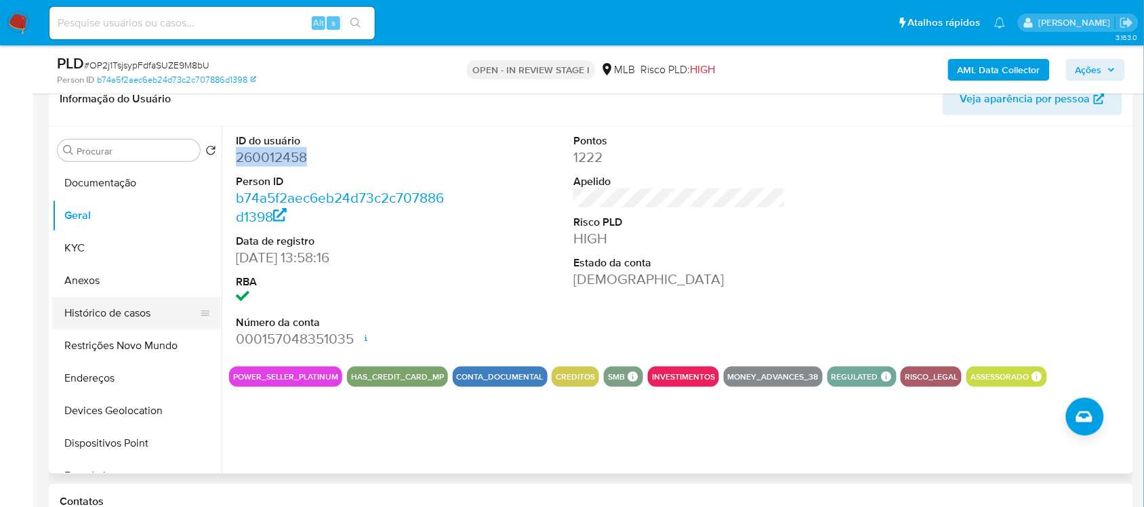
click at [137, 324] on button "Histórico de casos" at bounding box center [131, 313] width 159 height 33
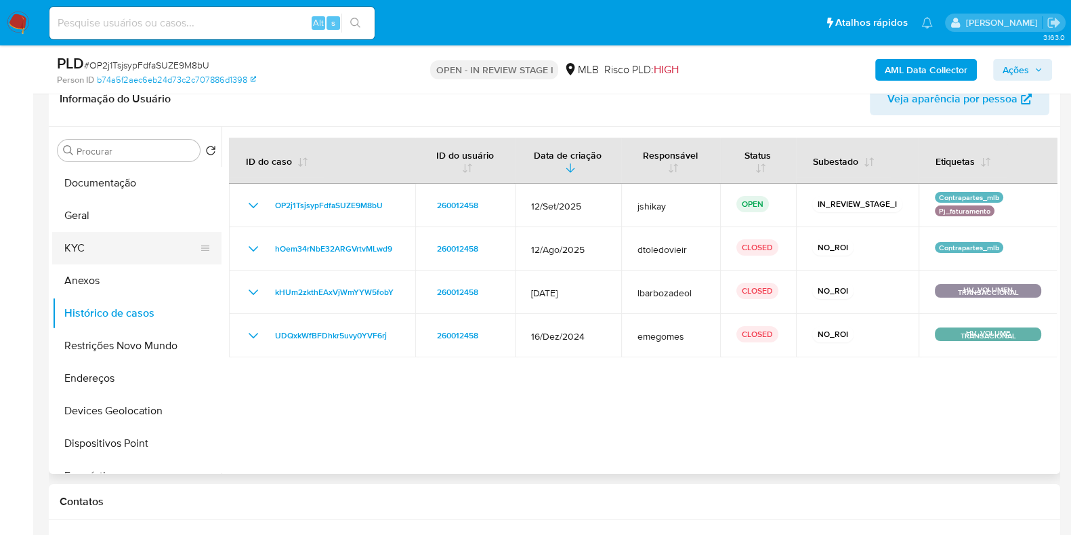
click at [118, 242] on button "KYC" at bounding box center [131, 248] width 159 height 33
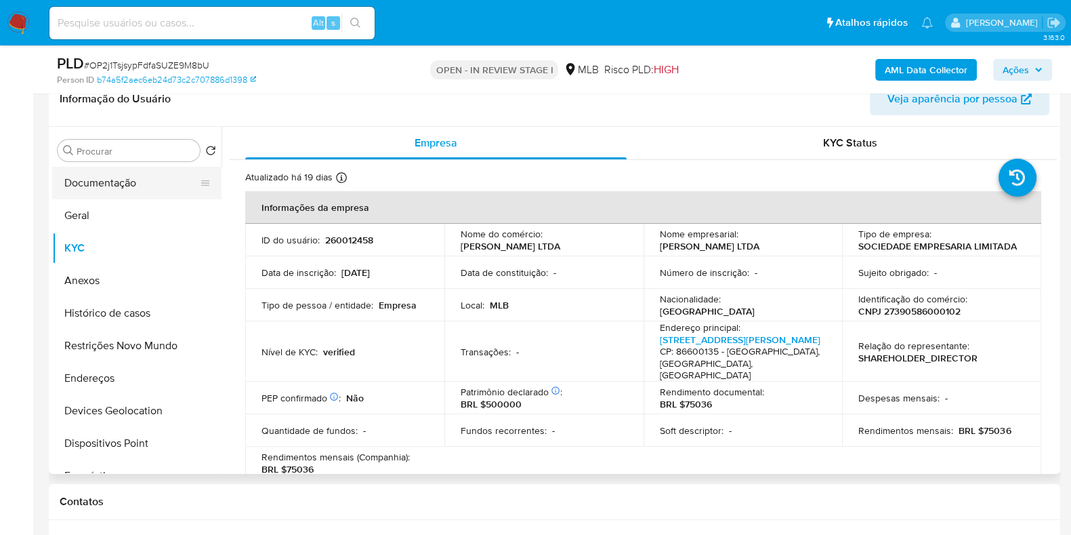
click at [144, 175] on button "Documentação" at bounding box center [131, 183] width 159 height 33
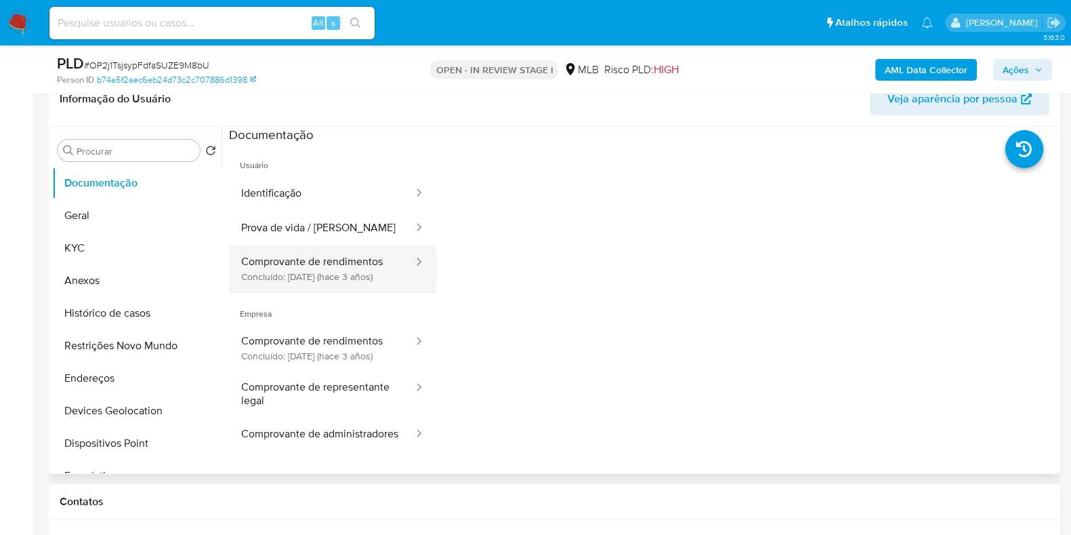
click at [338, 270] on button "Comprovante de rendimentos Concluído: 12/04/2023 (hace 3 años)" at bounding box center [322, 268] width 186 height 46
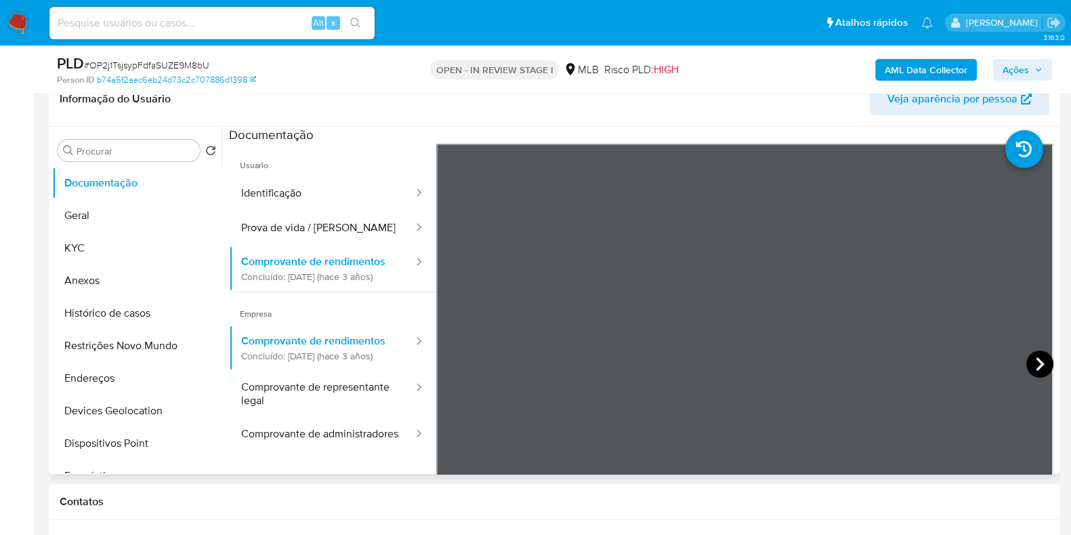
click at [1042, 358] on icon at bounding box center [1040, 363] width 27 height 27
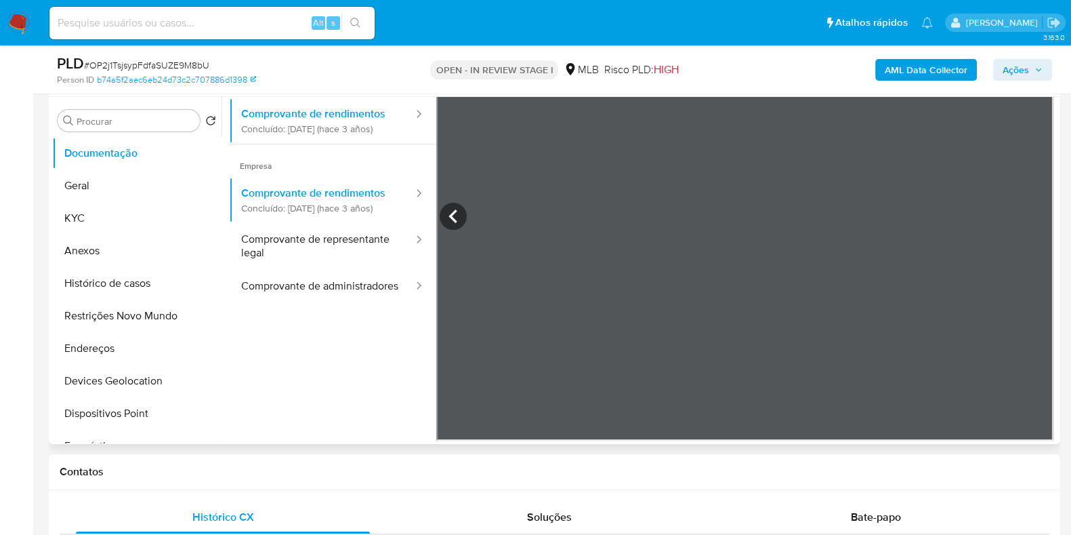
scroll to position [564, 0]
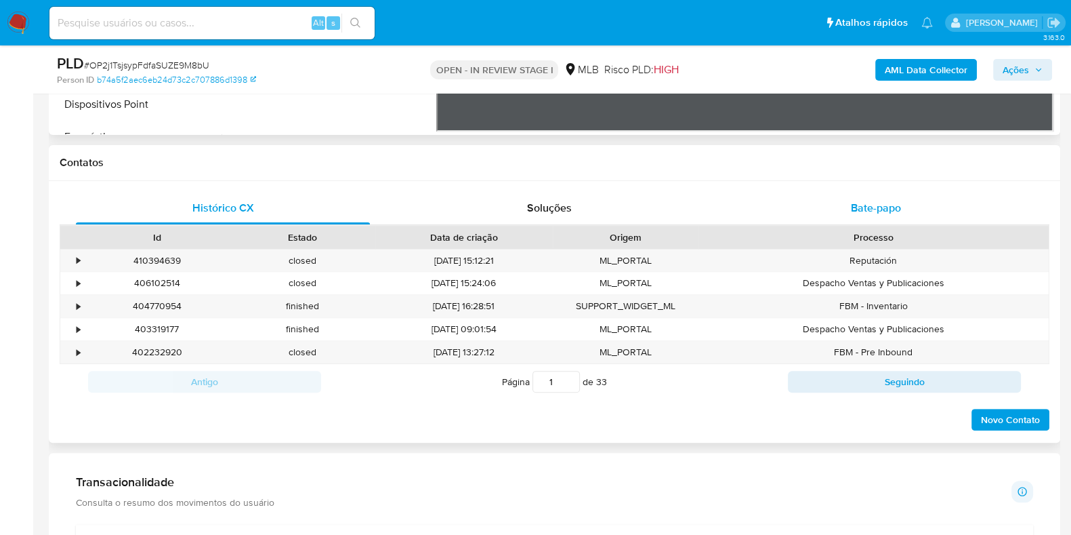
click at [881, 218] on div "Bate-papo" at bounding box center [876, 208] width 294 height 33
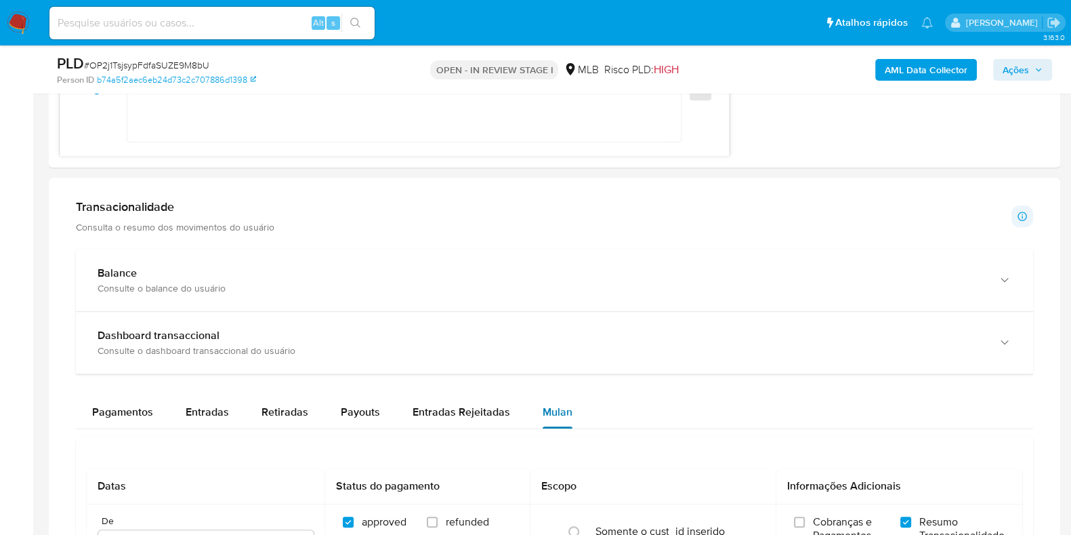
scroll to position [1072, 0]
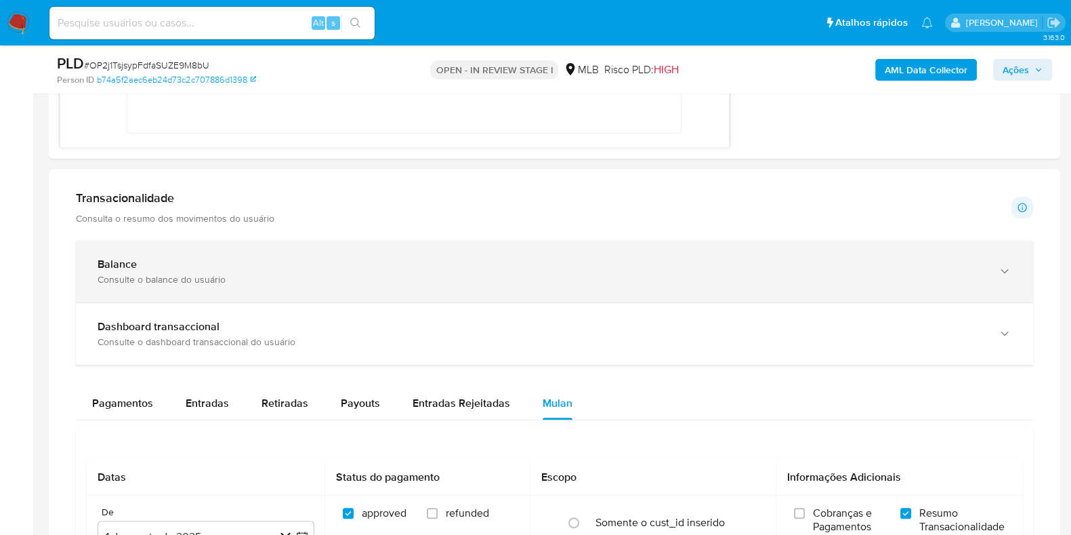
click at [379, 282] on div "Consulte o balance do usuário" at bounding box center [541, 279] width 887 height 12
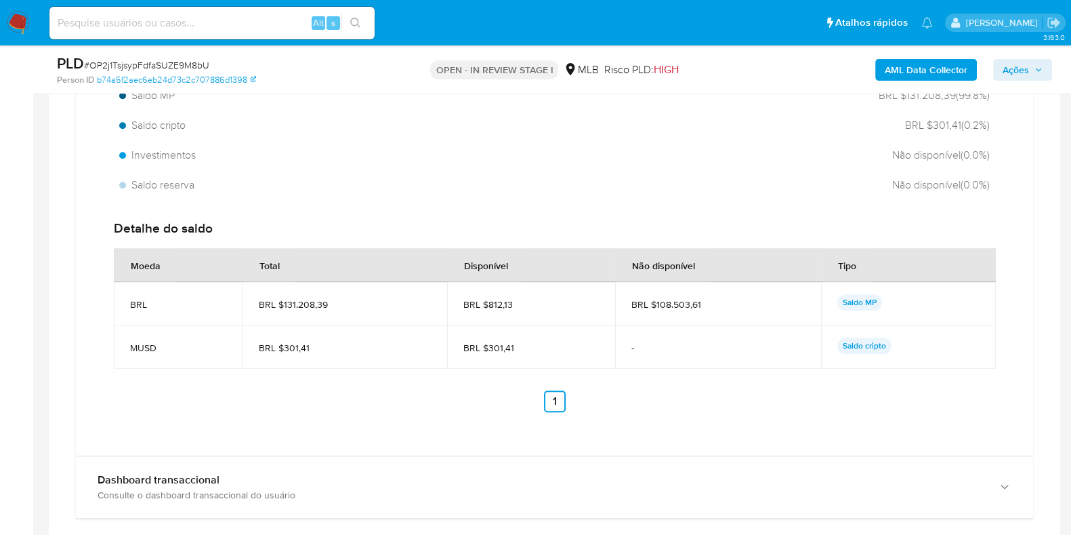
scroll to position [1411, 0]
click at [786, 205] on div "Total BRL $131.509,80 Disponível BRL $1.113,54 Não disponível BRL $108.503,61 U…" at bounding box center [555, 206] width 936 height 464
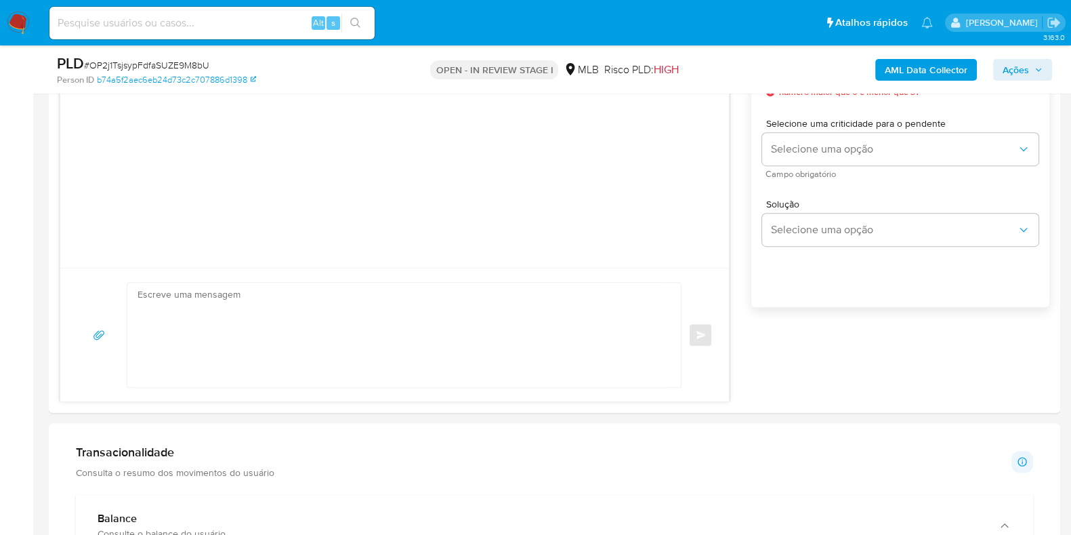
scroll to position [225, 0]
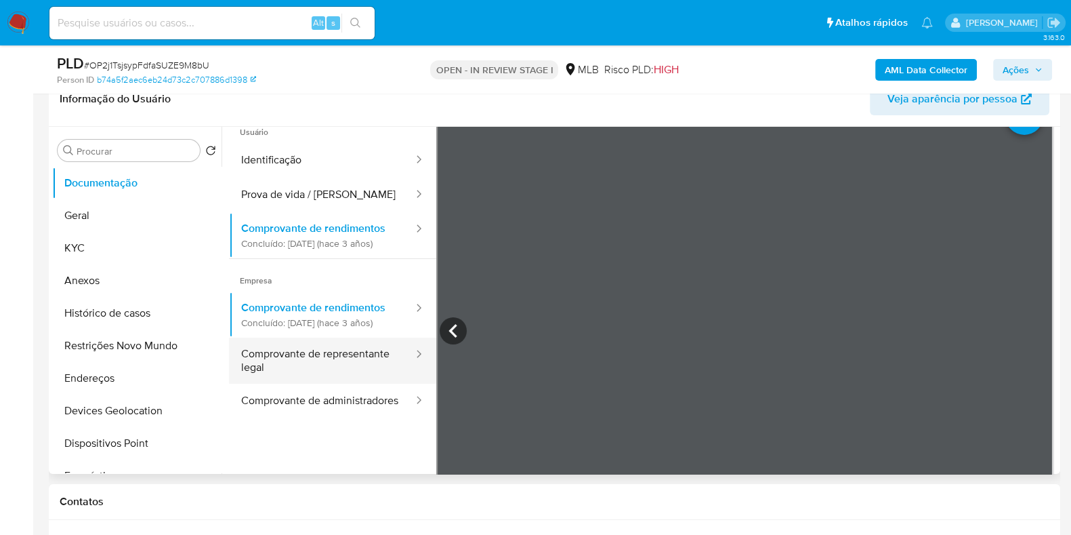
click at [305, 384] on button "Comprovante de representante legal" at bounding box center [322, 360] width 186 height 46
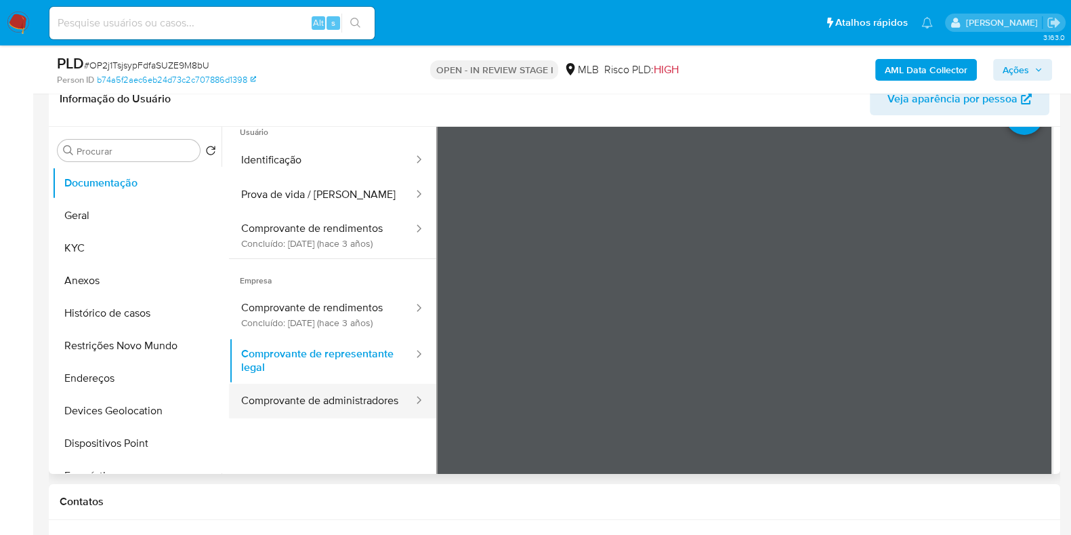
click at [321, 418] on button "Comprovante de administradores" at bounding box center [322, 401] width 186 height 35
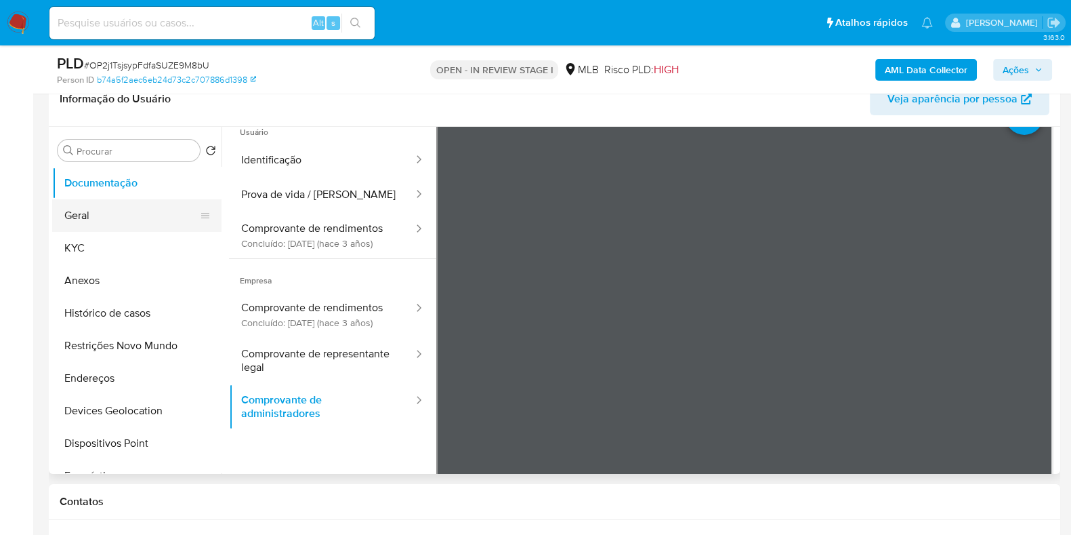
click at [90, 224] on button "Geral" at bounding box center [131, 215] width 159 height 33
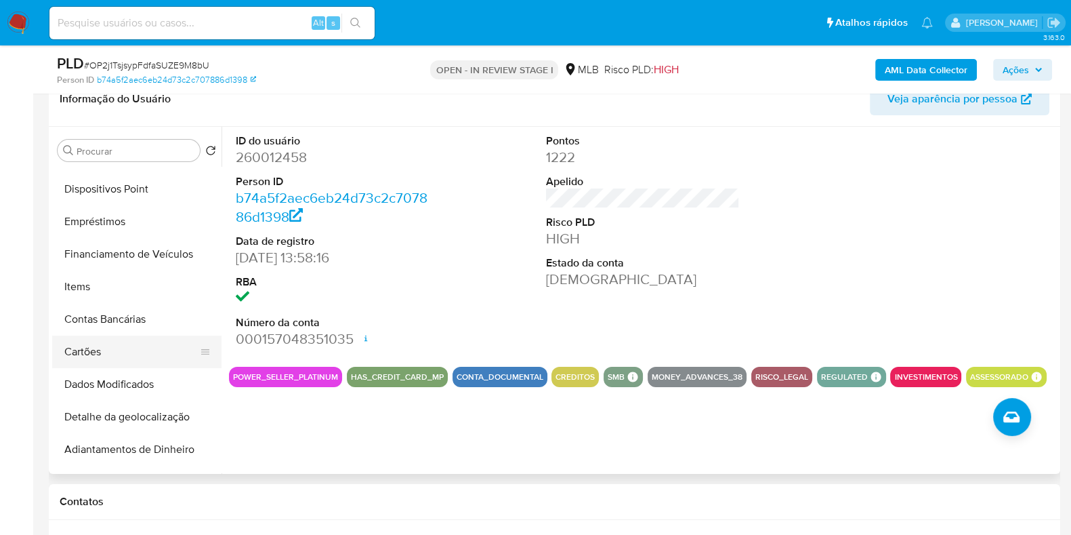
scroll to position [253, 0]
click at [102, 278] on button "Items" at bounding box center [131, 287] width 159 height 33
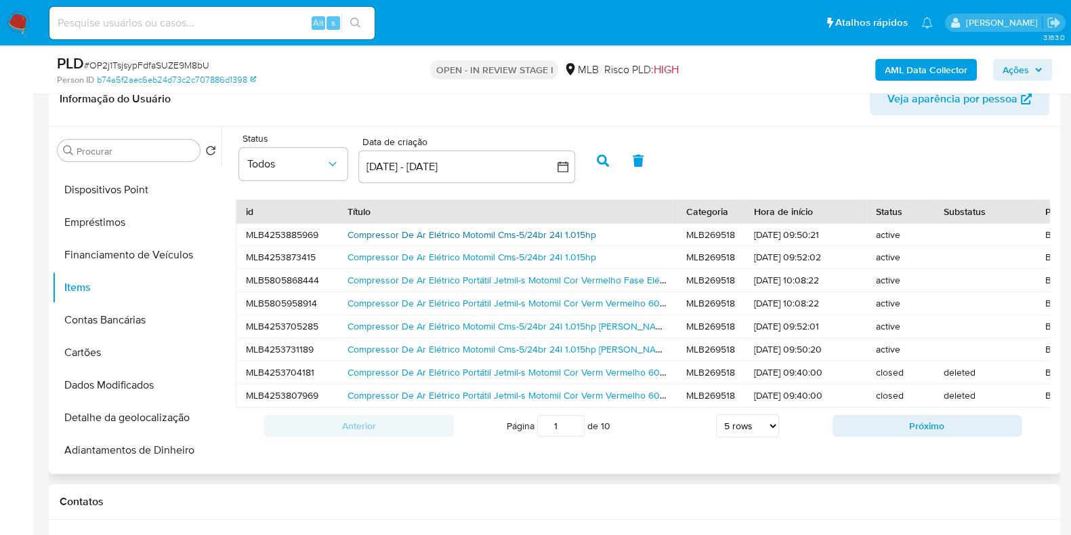
click at [465, 229] on link "Compressor De Ar Elétrico Motomil Cms-5/24br 24l 1.015hp" at bounding box center [472, 235] width 249 height 14
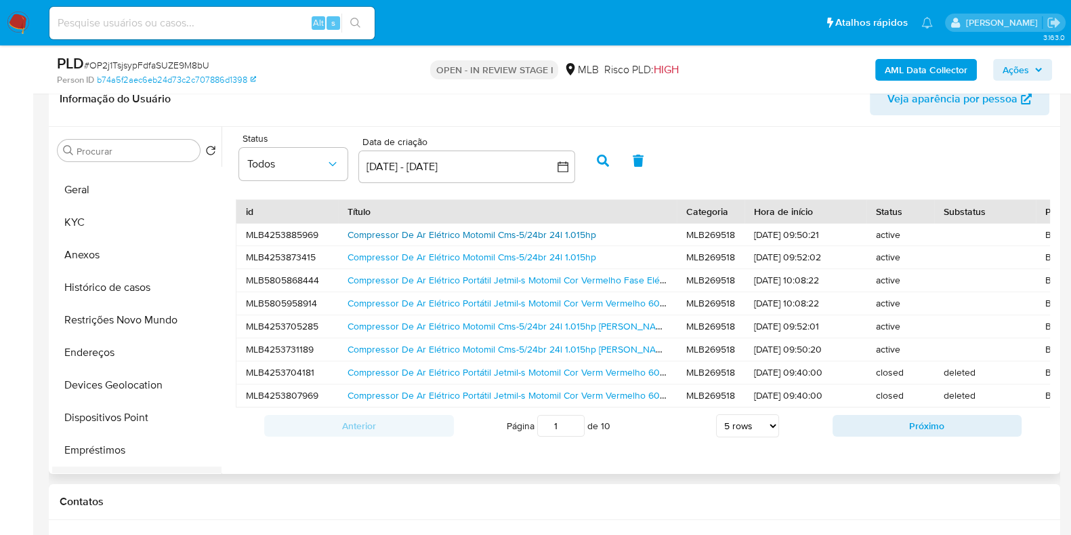
scroll to position [0, 0]
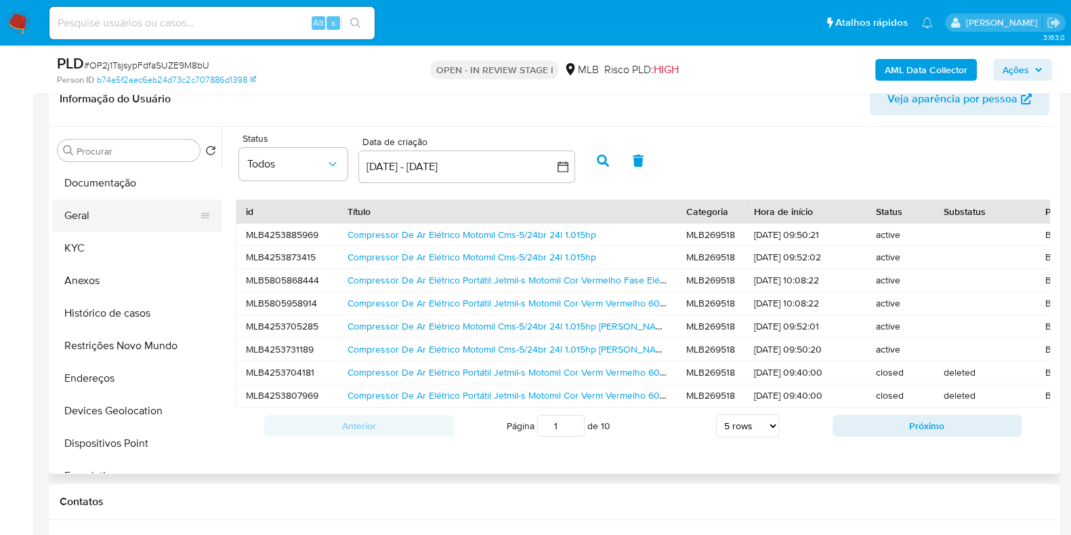
click at [100, 211] on button "Geral" at bounding box center [131, 215] width 159 height 33
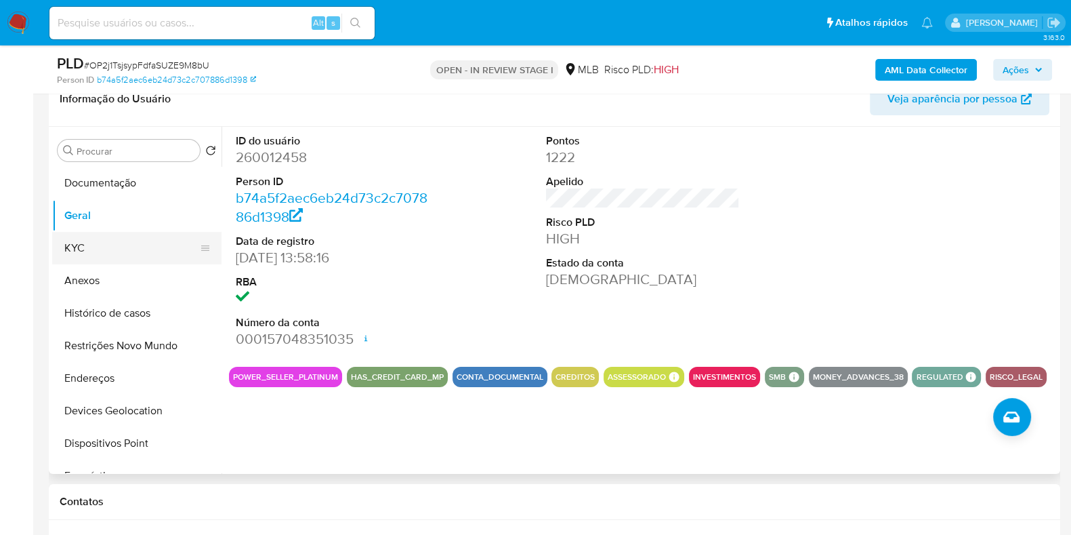
click at [70, 242] on button "KYC" at bounding box center [131, 248] width 159 height 33
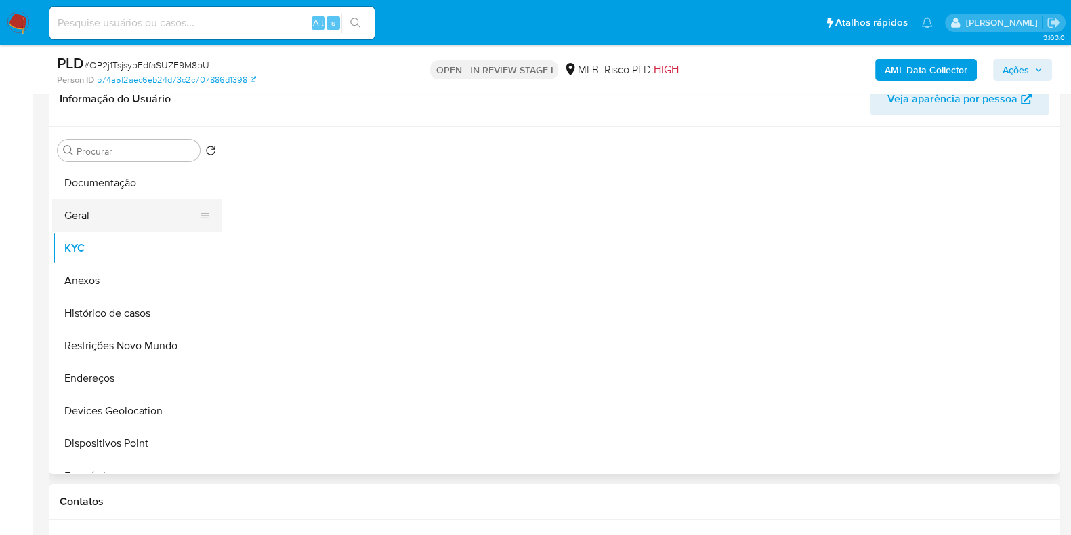
click at [85, 222] on button "Geral" at bounding box center [131, 215] width 159 height 33
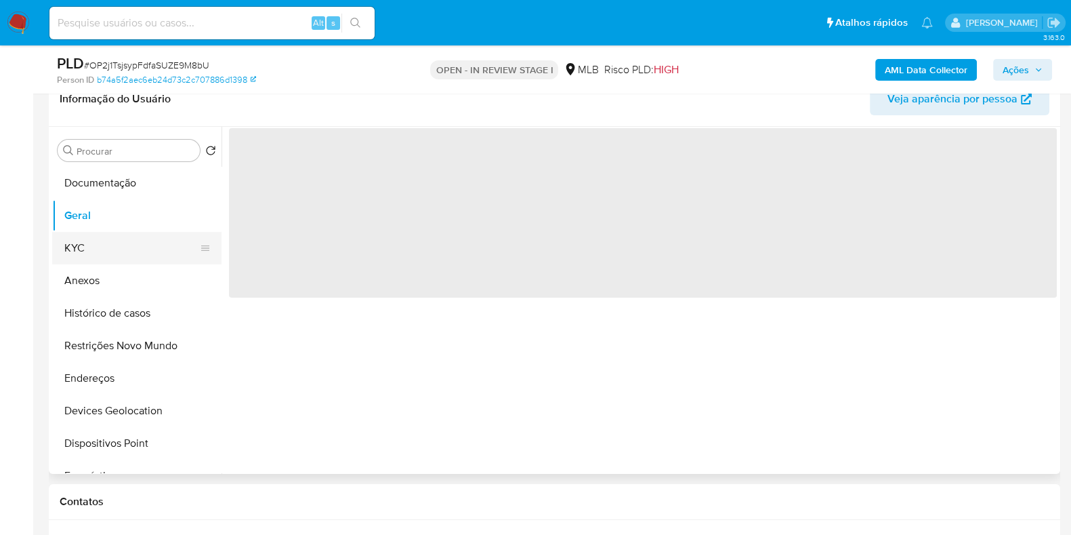
click at [85, 246] on button "KYC" at bounding box center [131, 248] width 159 height 33
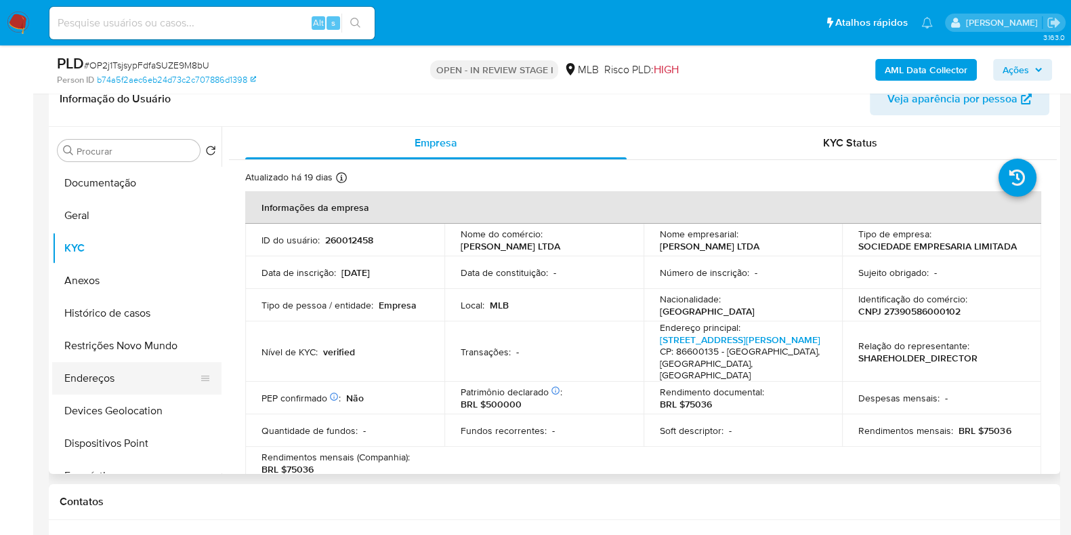
click at [125, 375] on button "Endereços" at bounding box center [131, 378] width 159 height 33
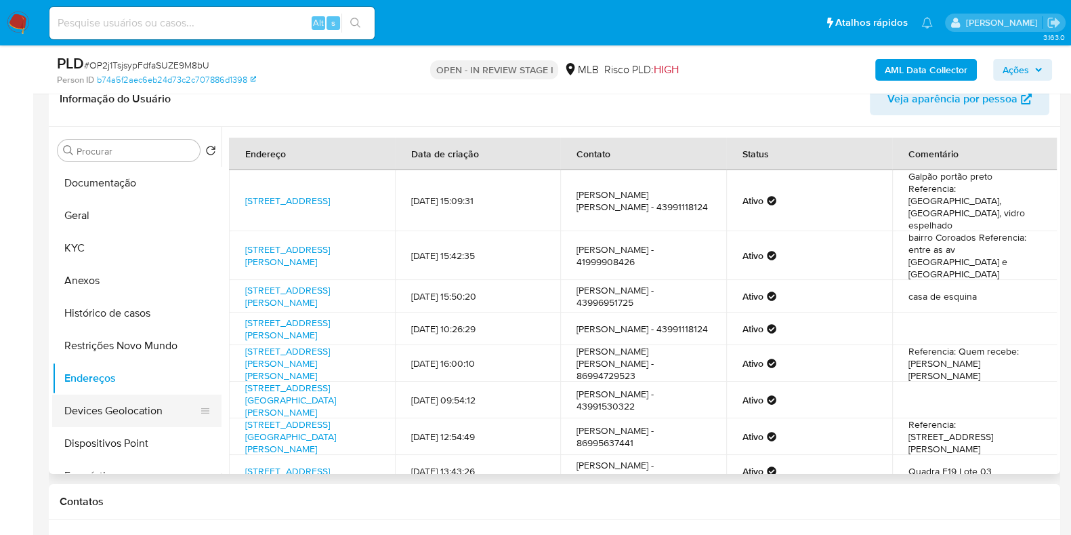
click at [146, 411] on button "Devices Geolocation" at bounding box center [131, 410] width 159 height 33
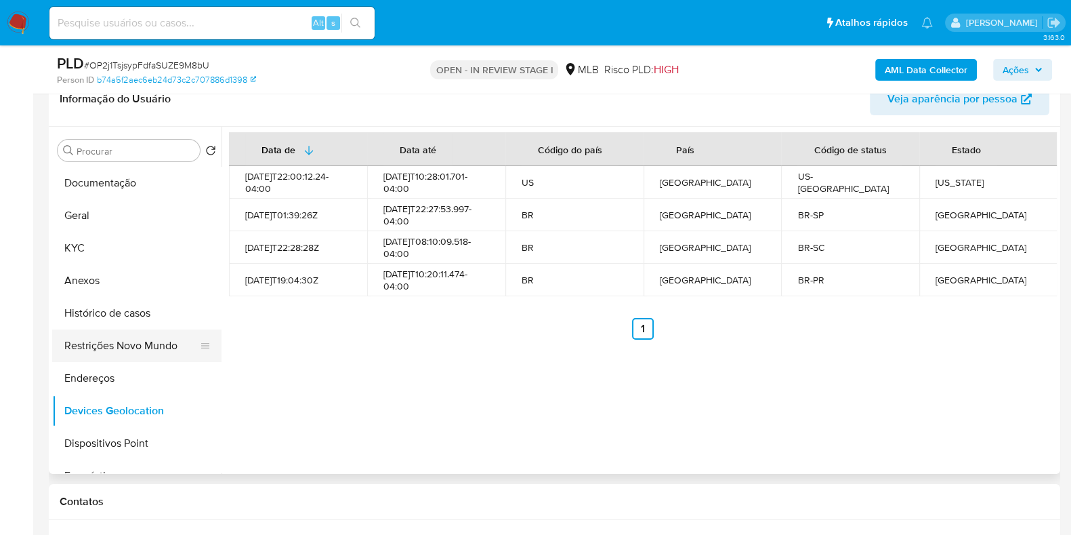
click at [87, 347] on button "Restrições Novo Mundo" at bounding box center [131, 345] width 159 height 33
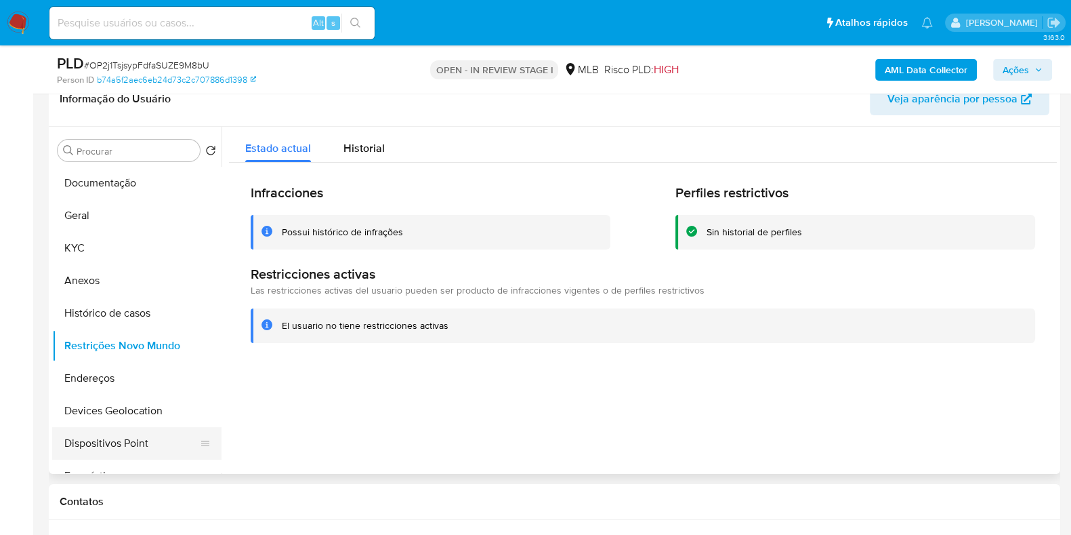
drag, startPoint x: 98, startPoint y: 452, endPoint x: 207, endPoint y: 430, distance: 110.6
click at [98, 452] on button "Dispositivos Point" at bounding box center [131, 443] width 159 height 33
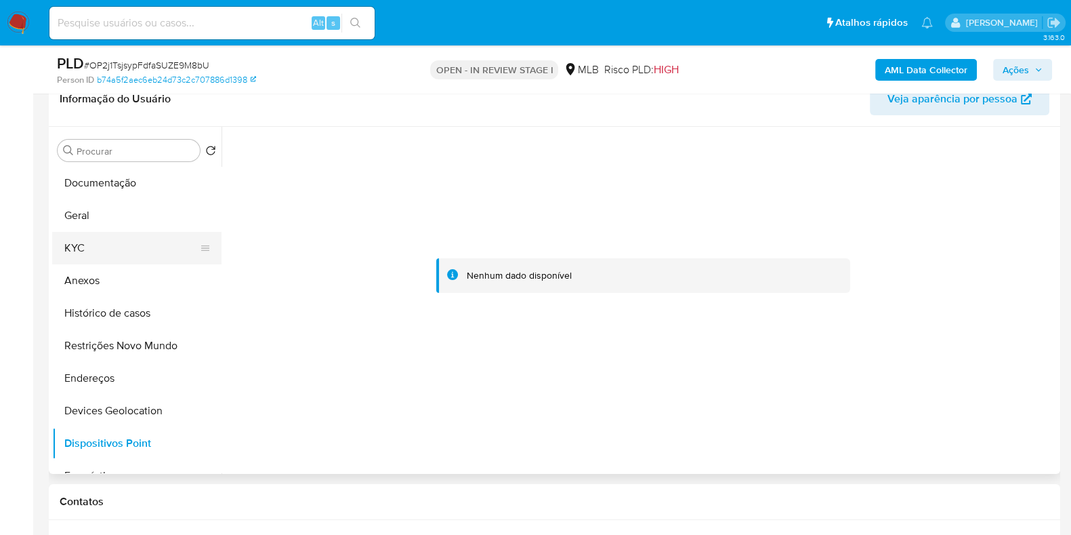
click at [115, 258] on button "KYC" at bounding box center [131, 248] width 159 height 33
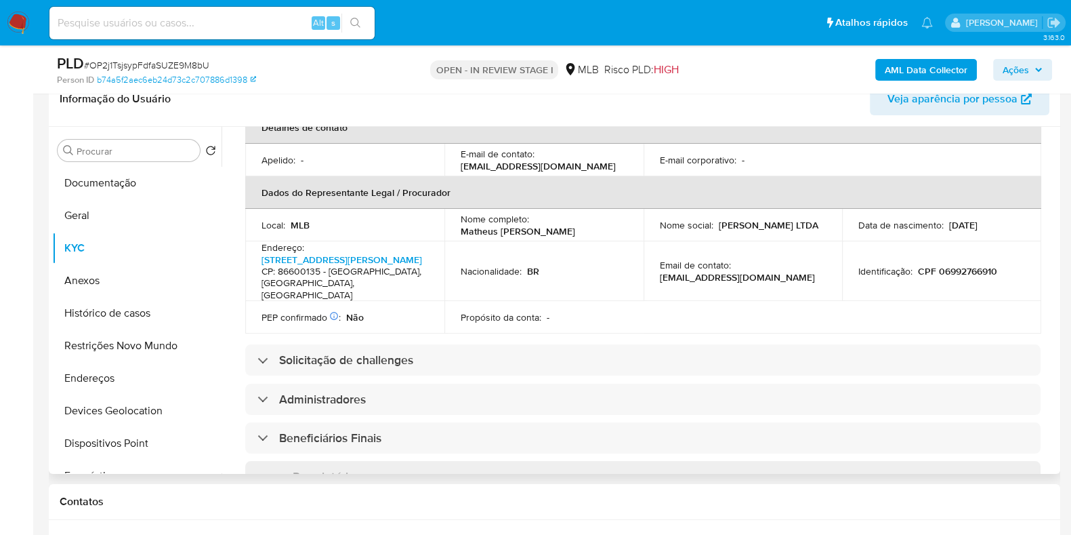
scroll to position [424, 0]
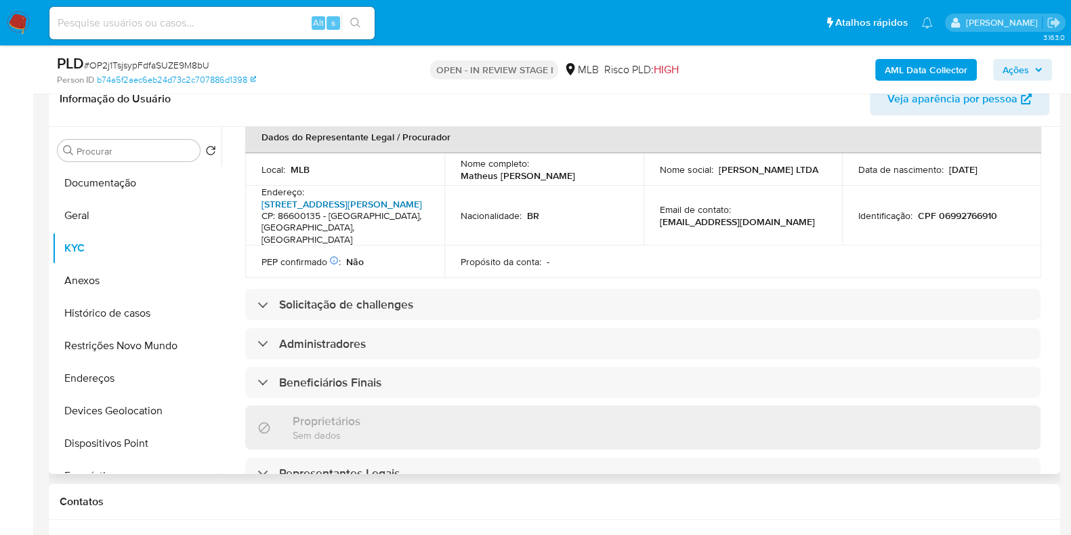
click at [324, 209] on link "Avenida Presidente Getúlio Vargas 1220, Centro" at bounding box center [342, 204] width 161 height 14
click at [119, 342] on button "Restrições Novo Mundo" at bounding box center [131, 345] width 159 height 33
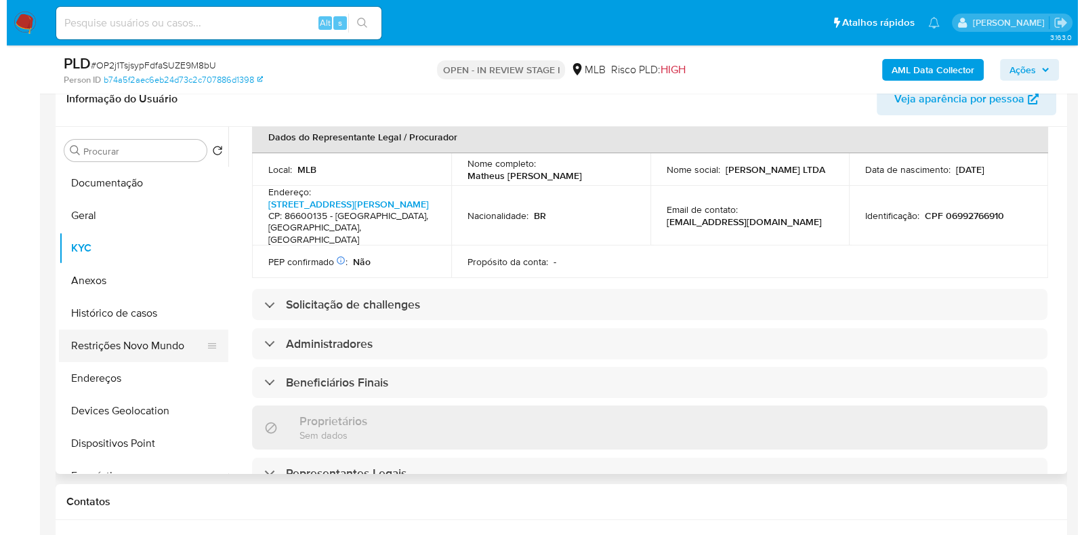
scroll to position [0, 0]
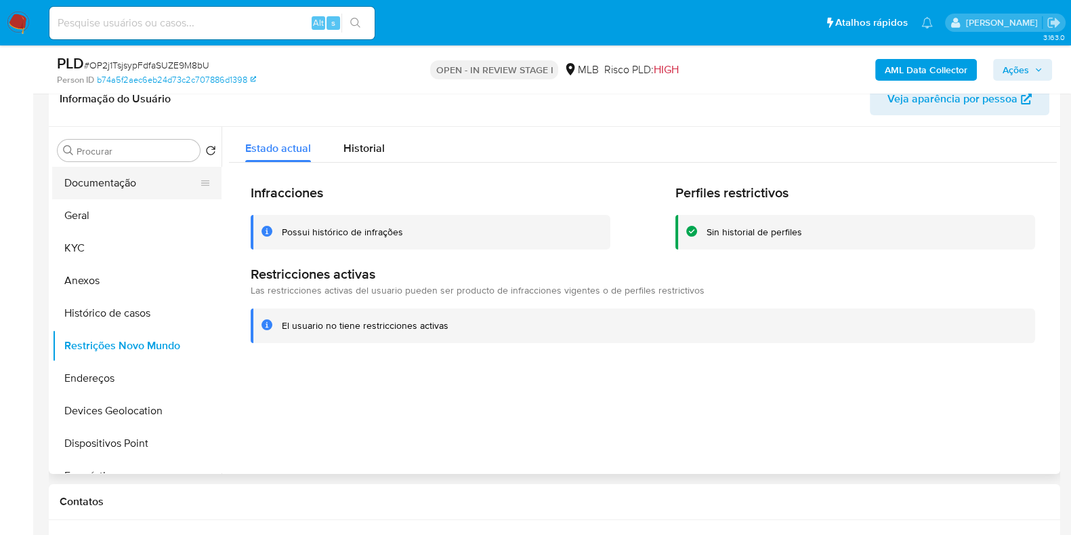
click at [144, 188] on button "Documentação" at bounding box center [131, 183] width 159 height 33
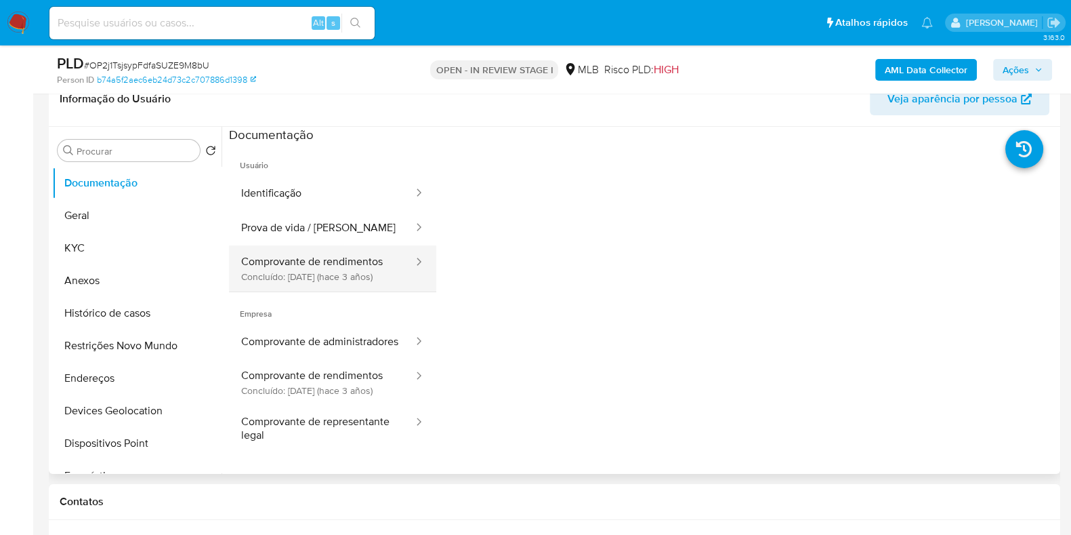
click at [321, 255] on button "Comprovante de rendimentos Concluído: 12/04/2023 (hace 3 años)" at bounding box center [322, 268] width 186 height 46
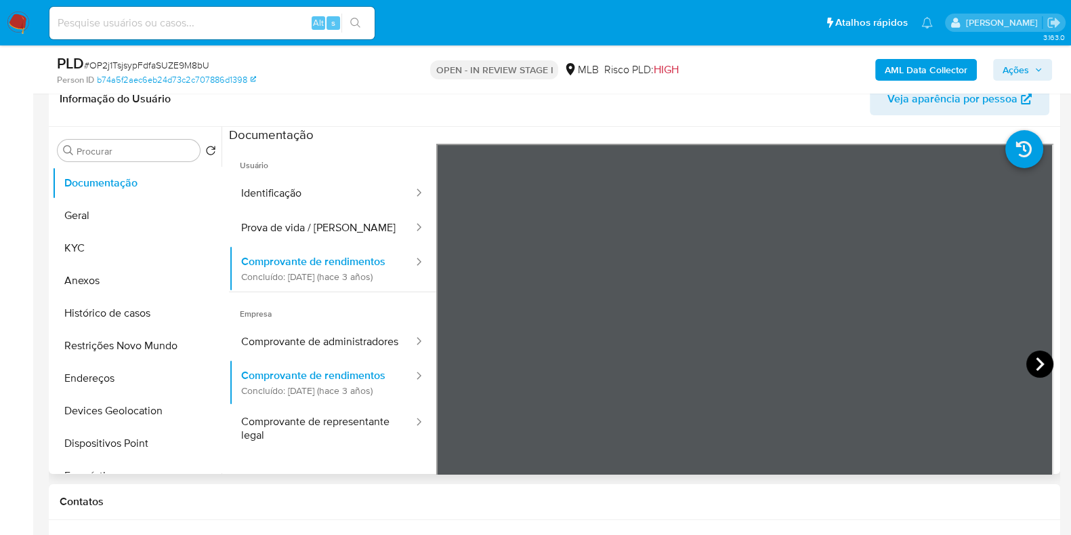
click at [1029, 360] on icon at bounding box center [1040, 363] width 27 height 27
click at [122, 314] on button "Histórico de casos" at bounding box center [131, 313] width 159 height 33
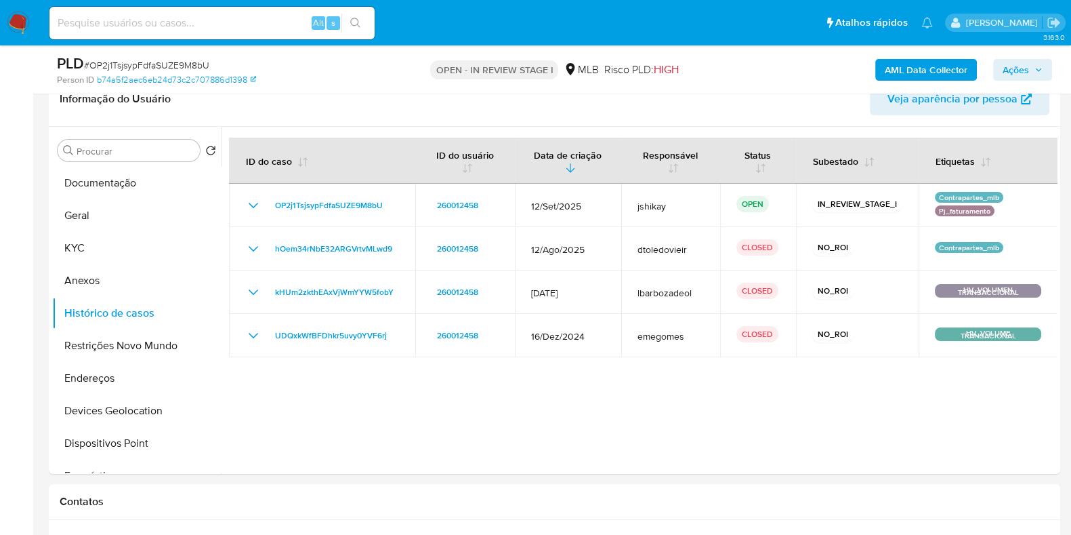
click at [901, 68] on b "AML Data Collector" at bounding box center [926, 70] width 83 height 22
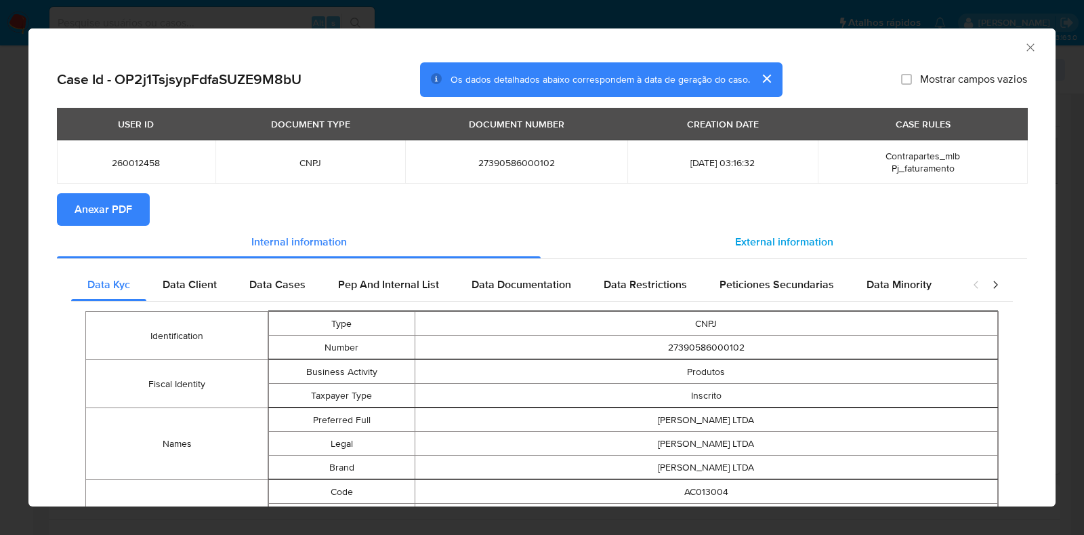
click at [760, 232] on div "External information" at bounding box center [784, 242] width 487 height 33
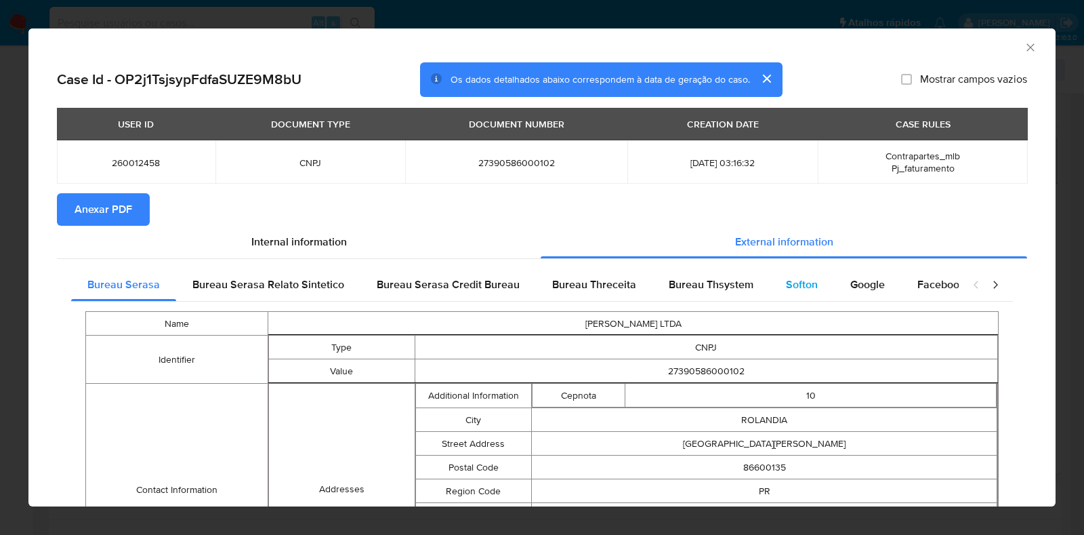
click at [800, 286] on span "Softon" at bounding box center [802, 284] width 32 height 16
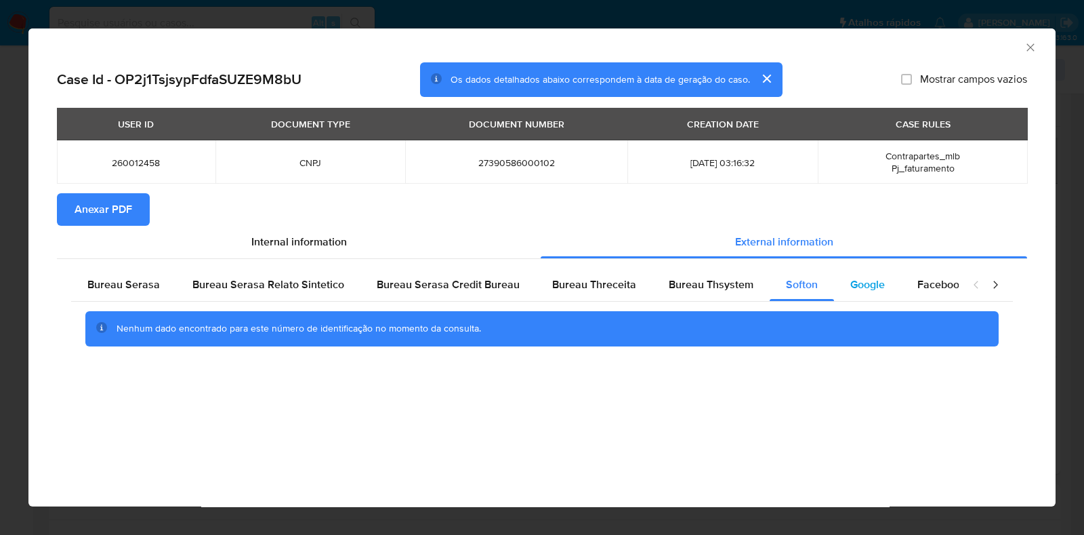
click at [863, 289] on span "Google" at bounding box center [867, 284] width 35 height 16
click at [106, 213] on span "Anexar PDF" at bounding box center [104, 209] width 58 height 30
click at [1031, 45] on icon "Fechar a janela" at bounding box center [1031, 48] width 14 height 14
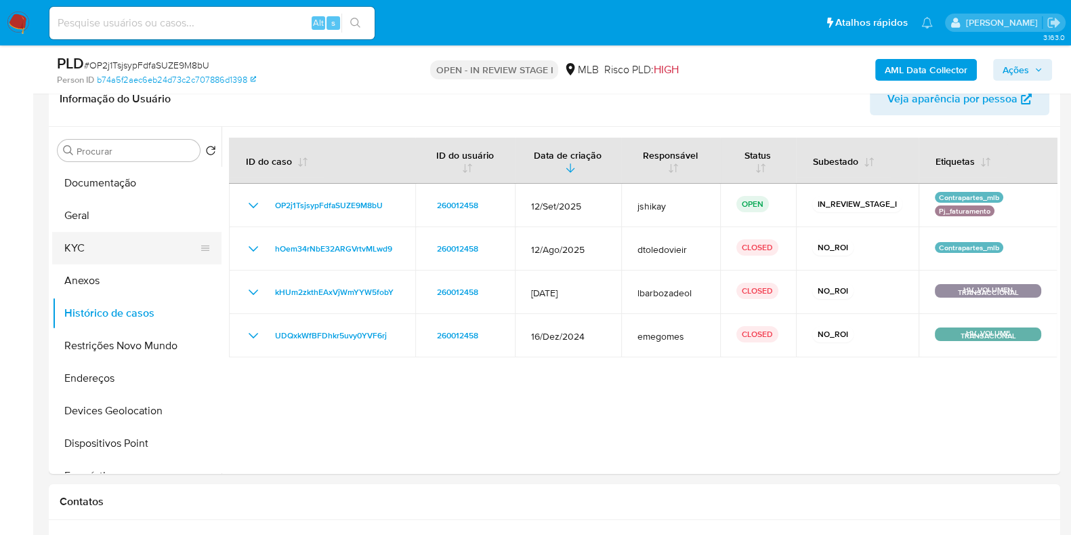
click at [119, 252] on button "KYC" at bounding box center [131, 248] width 159 height 33
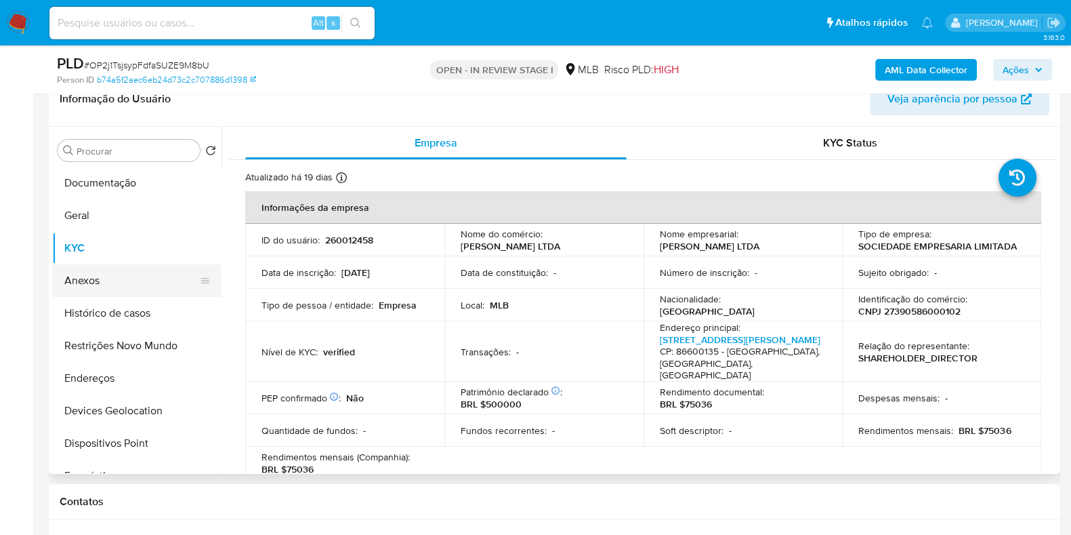
click at [131, 284] on button "Anexos" at bounding box center [131, 280] width 159 height 33
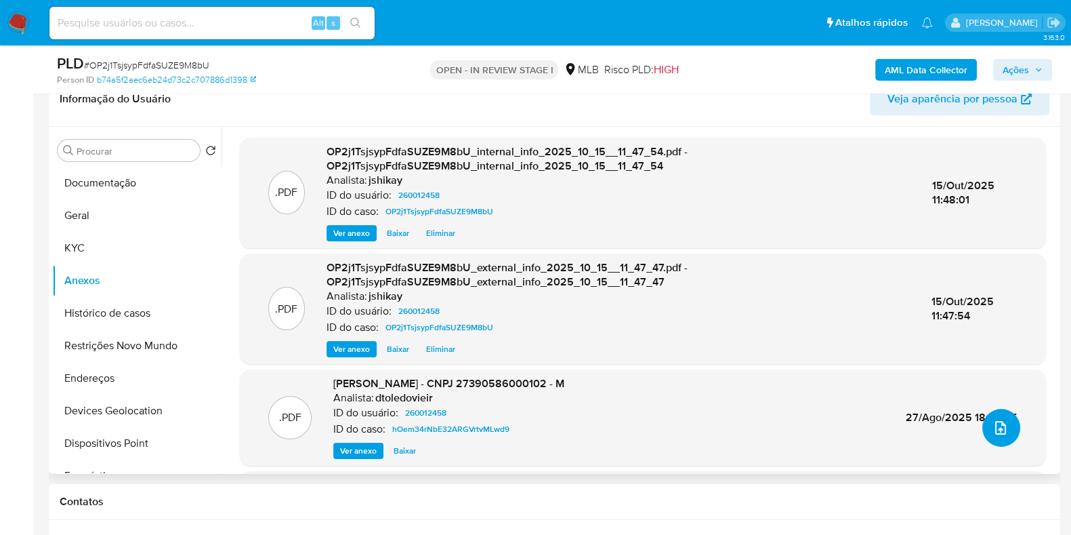
click at [993, 434] on span "upload-file" at bounding box center [1001, 427] width 16 height 16
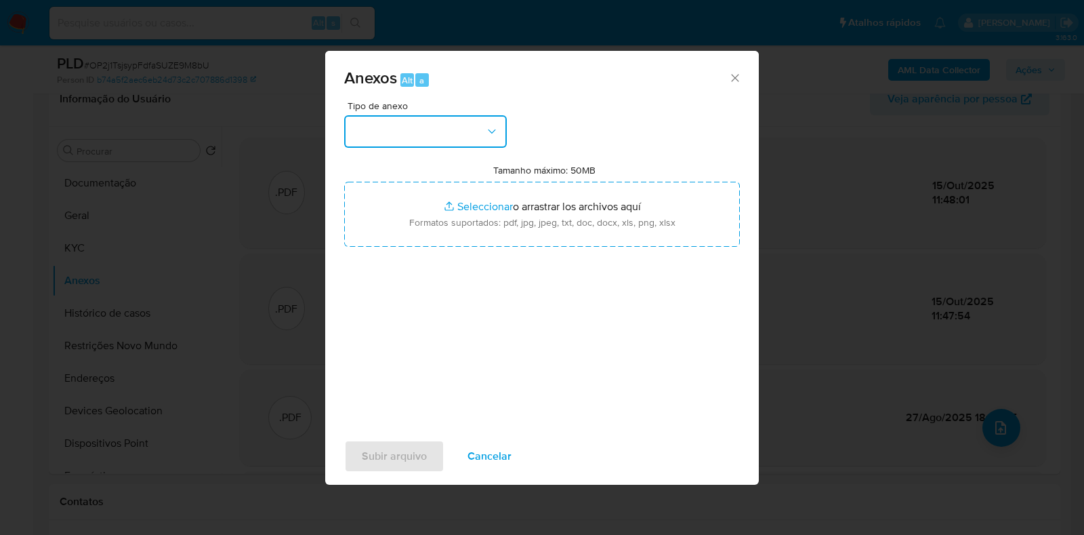
click at [373, 117] on button "button" at bounding box center [425, 131] width 163 height 33
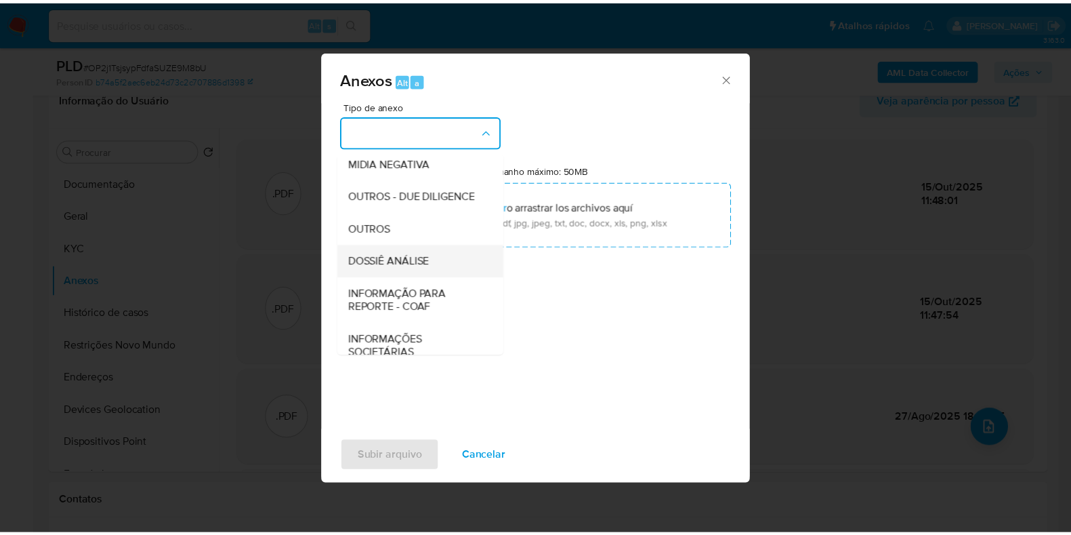
scroll to position [169, 0]
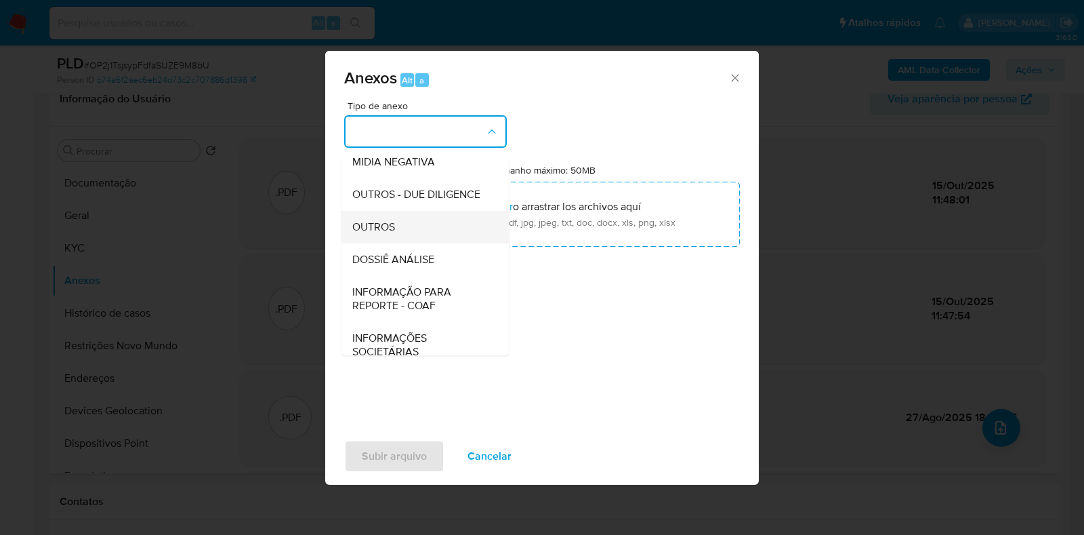
click at [375, 234] on span "OUTROS" at bounding box center [373, 227] width 43 height 14
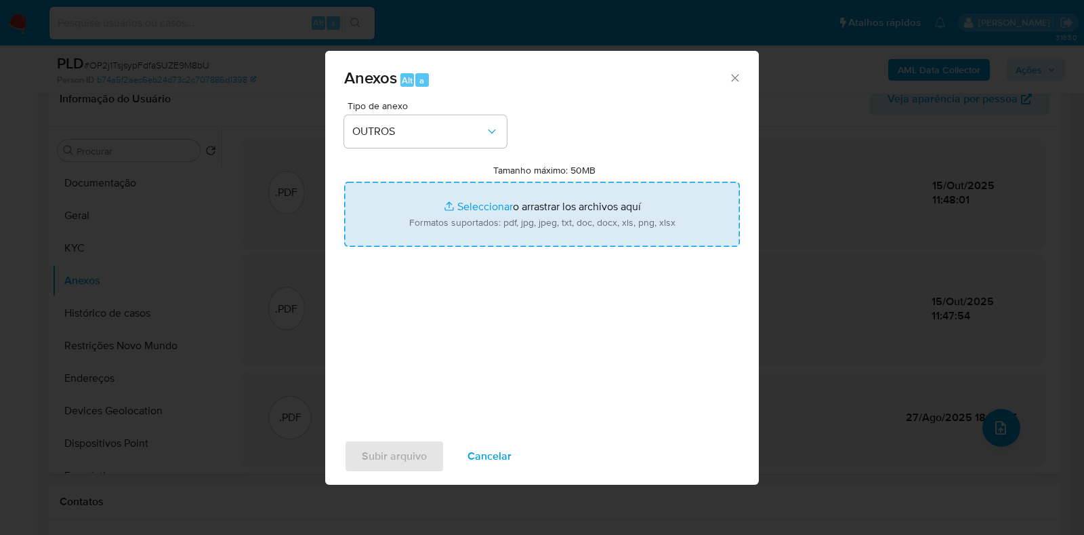
click at [463, 203] on input "Tamanho máximo: 50MB Seleccionar archivos" at bounding box center [542, 214] width 396 height 65
click at [521, 201] on input "Tamanho máximo: 50MB Seleccionar archivos" at bounding box center [542, 214] width 396 height 65
type input "C:\fakepath\Declinio - OP2j1TsjsypFdfaSUZE9M8bU - CNPJ 27390586000102 - M. V. B…"
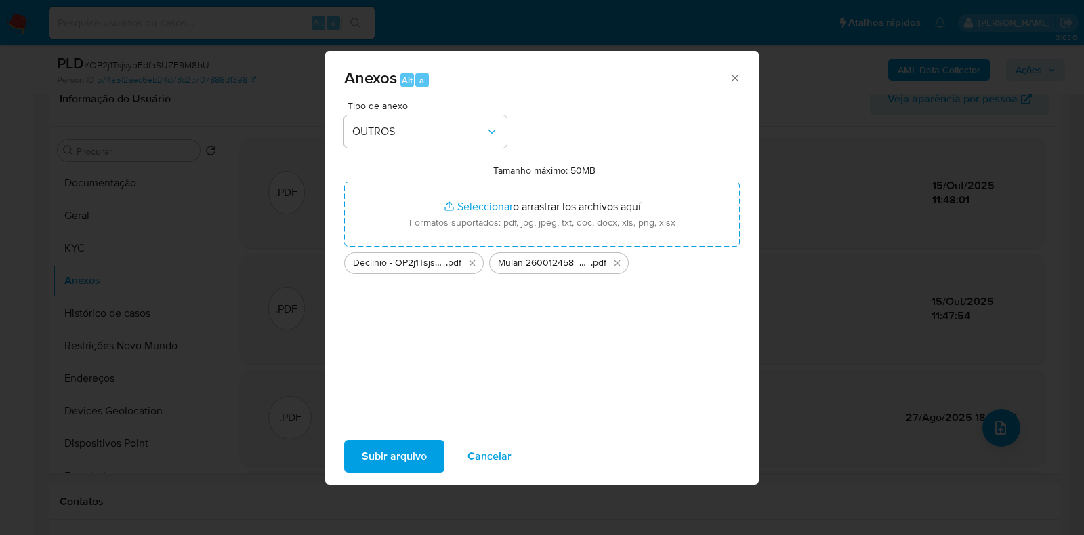
click at [377, 442] on span "Subir arquivo" at bounding box center [394, 456] width 65 height 30
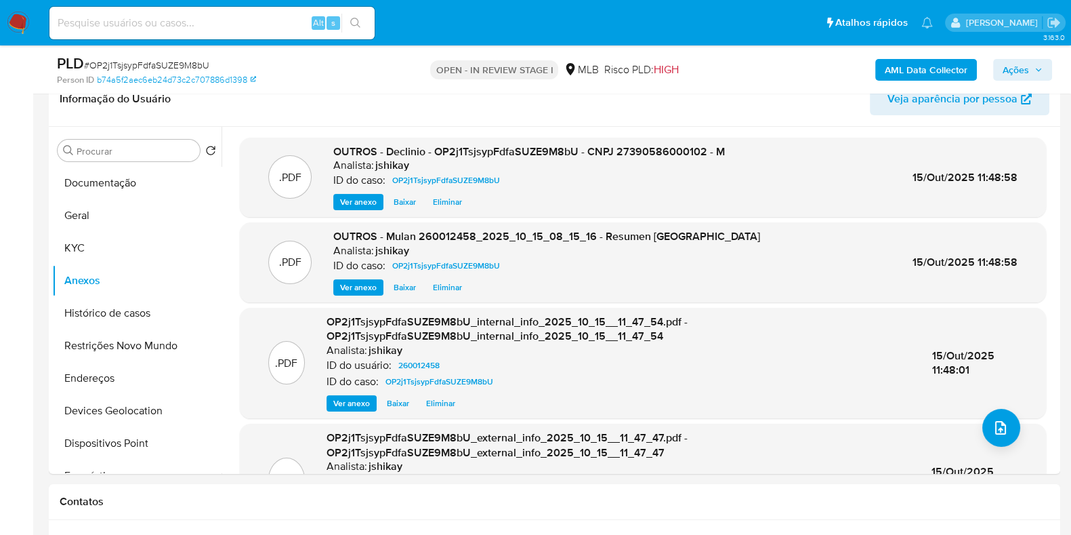
click at [1030, 70] on span "Ações" at bounding box center [1023, 69] width 40 height 19
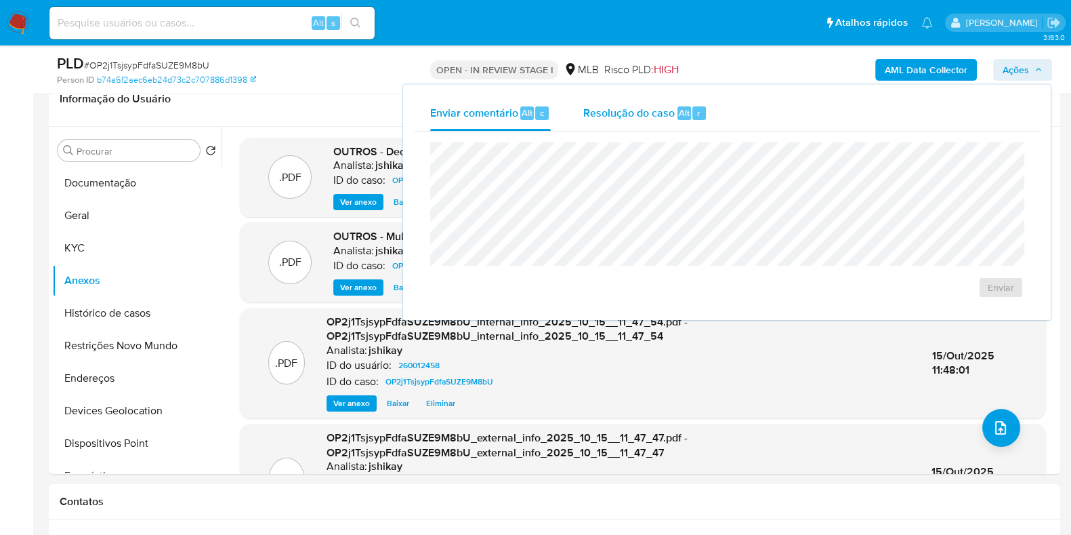
click at [645, 118] on span "Resolução do caso" at bounding box center [628, 112] width 91 height 16
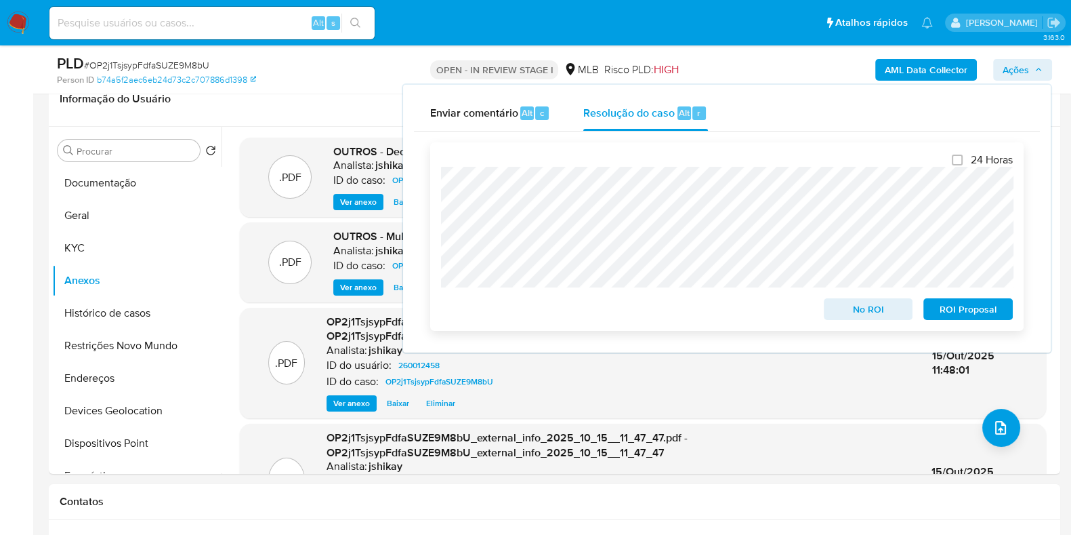
click at [884, 310] on span "No ROI" at bounding box center [868, 309] width 70 height 19
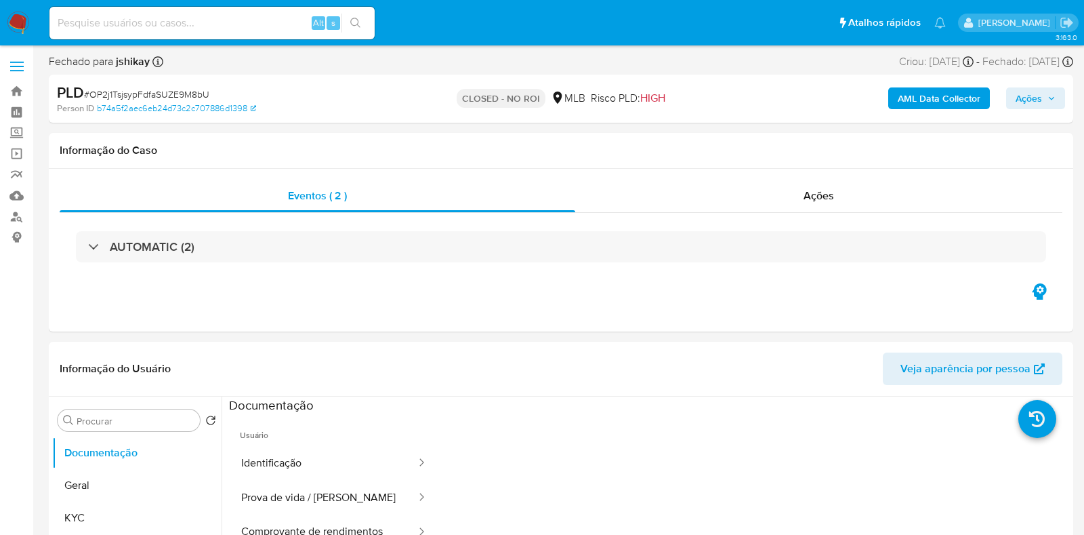
select select "10"
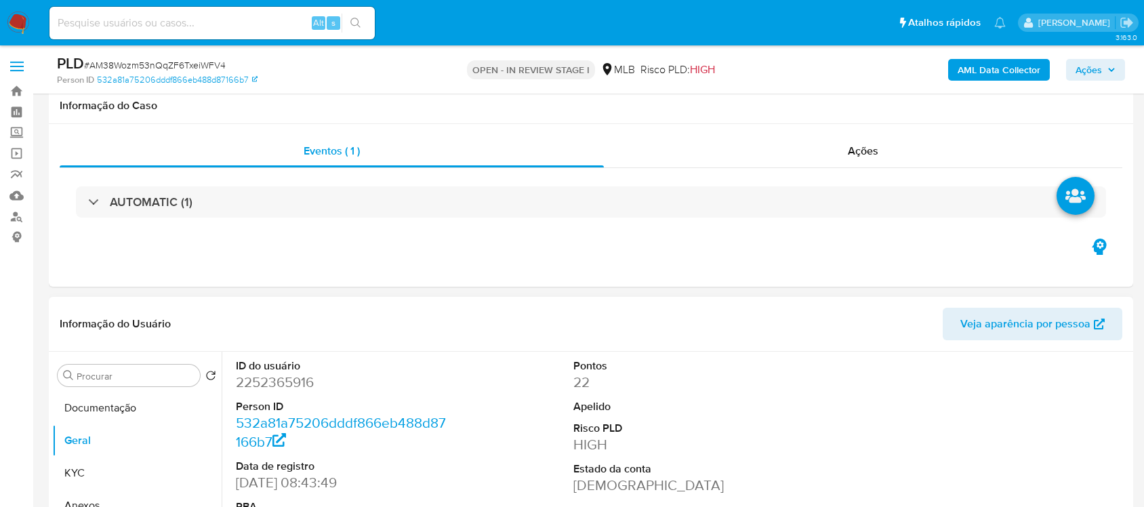
scroll to position [254, 0]
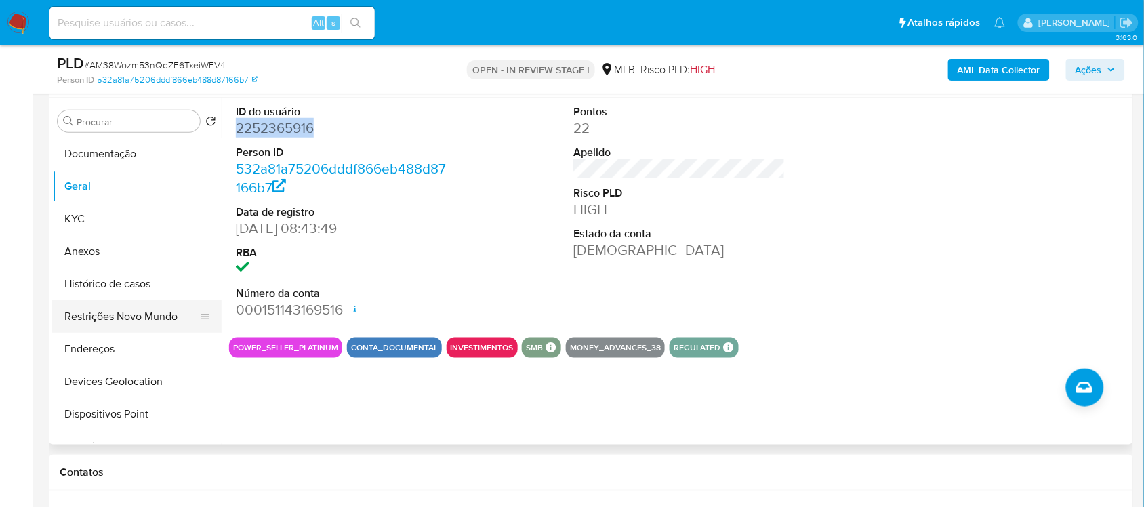
click at [108, 320] on button "Restrições Novo Mundo" at bounding box center [131, 316] width 159 height 33
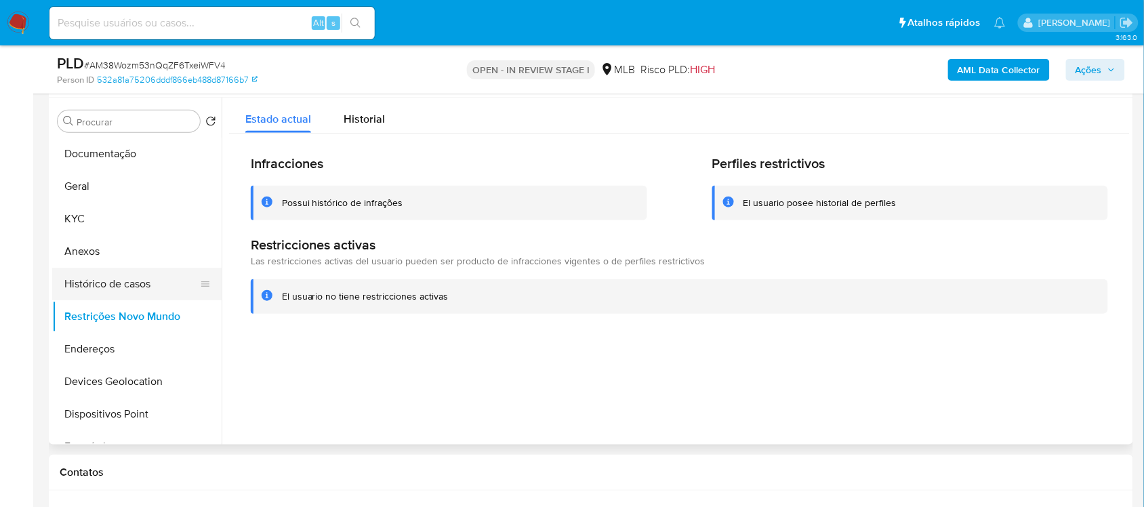
click at [115, 278] on button "Histórico de casos" at bounding box center [131, 284] width 159 height 33
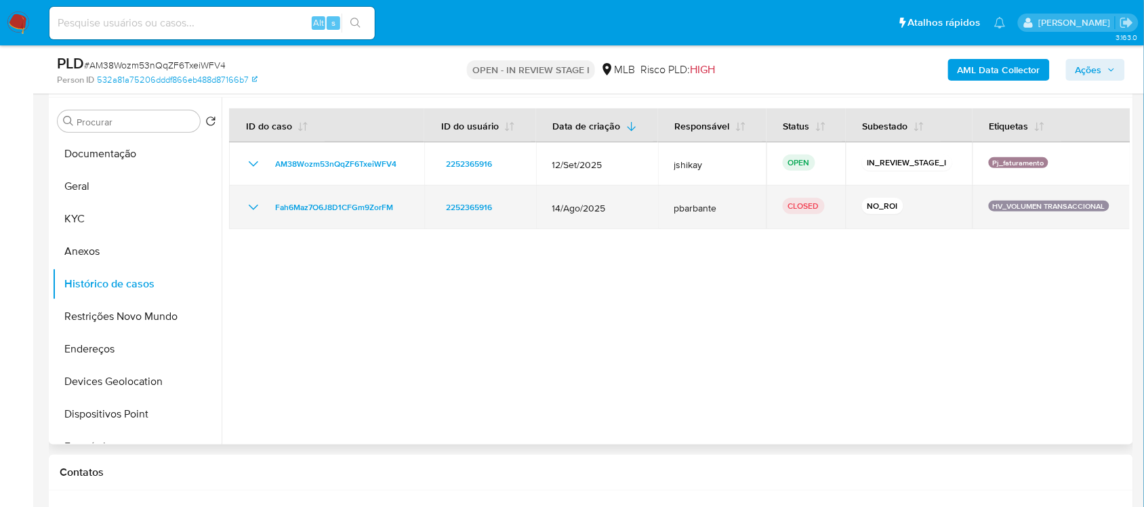
click at [252, 207] on icon "Mostrar/Ocultar" at bounding box center [253, 207] width 9 height 5
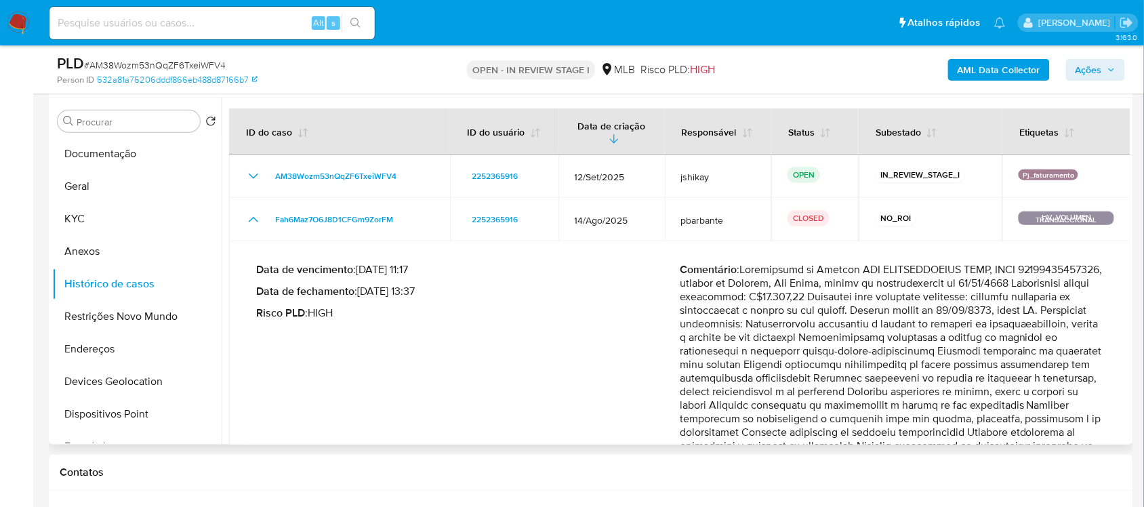
scroll to position [85, 0]
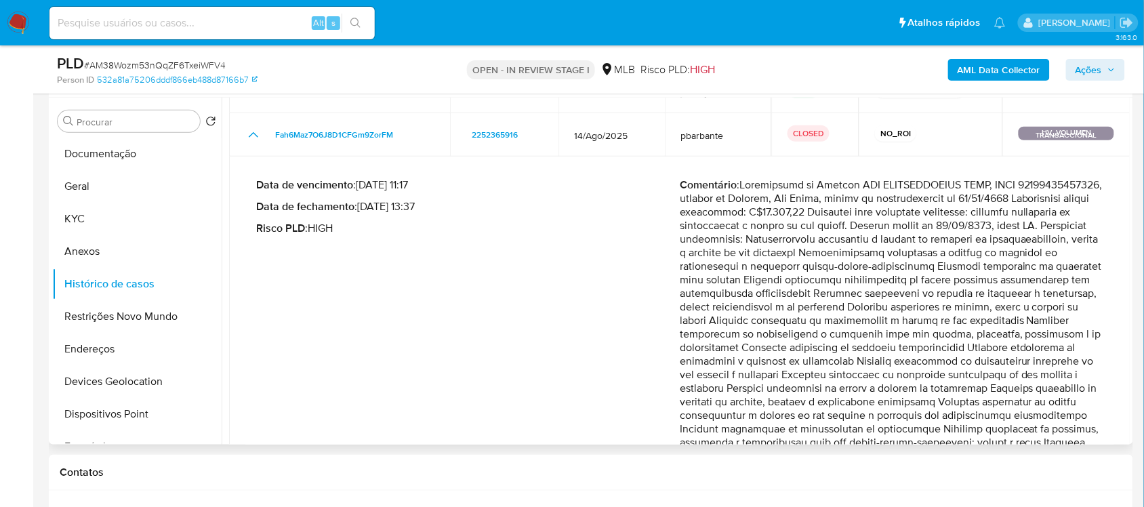
drag, startPoint x: 930, startPoint y: 245, endPoint x: 944, endPoint y: 306, distance: 63.3
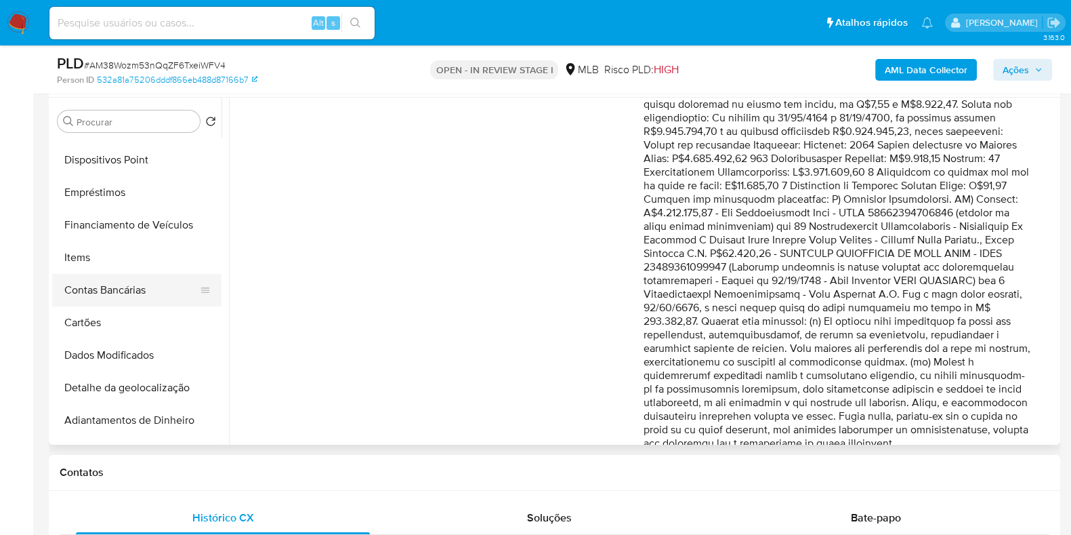
scroll to position [0, 0]
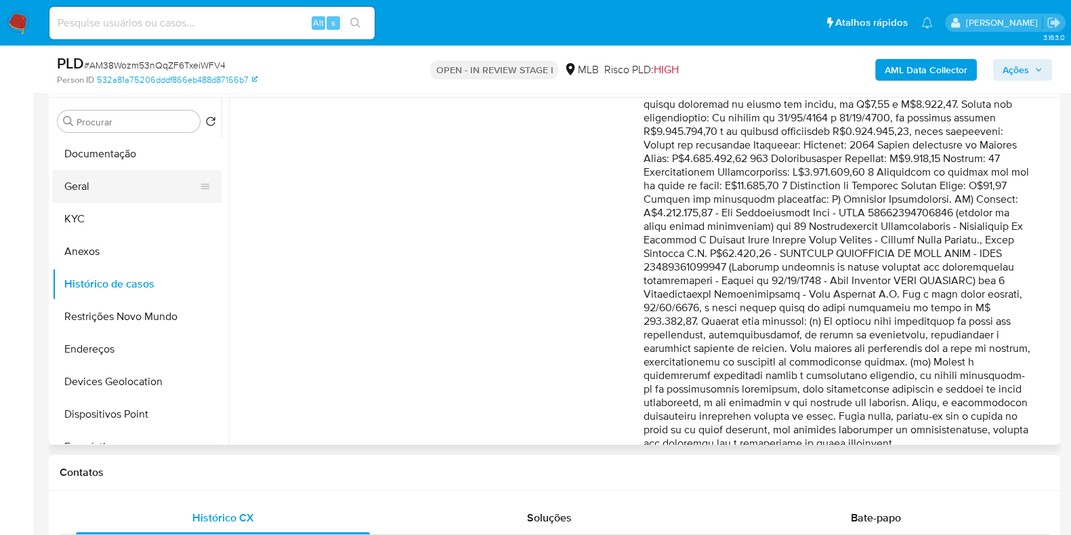
click at [110, 181] on button "Geral" at bounding box center [131, 186] width 159 height 33
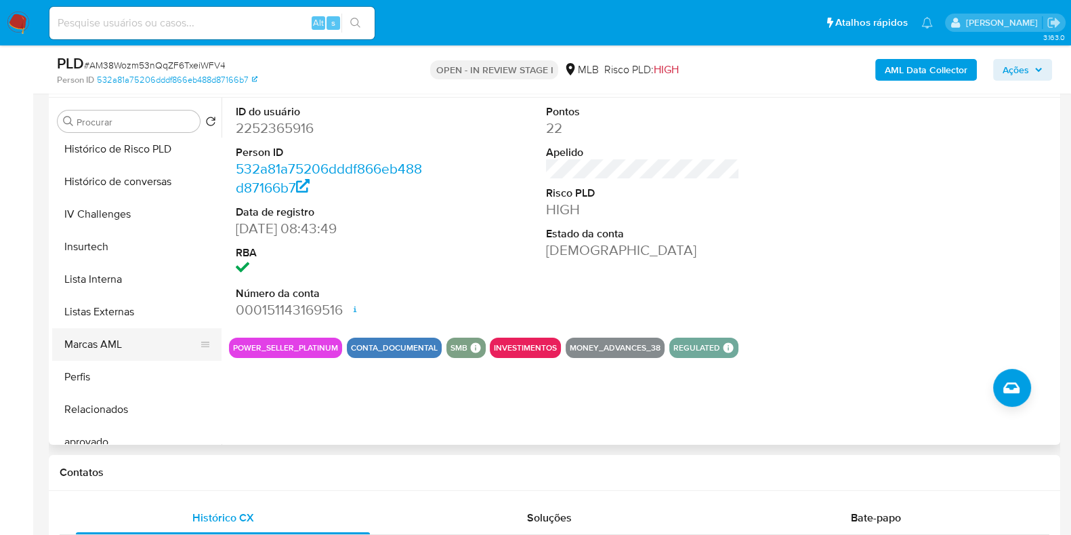
scroll to position [592, 0]
drag, startPoint x: 106, startPoint y: 371, endPoint x: 116, endPoint y: 267, distance: 104.2
click at [116, 268] on ul "Documentação Geral KYC Anexos Histórico de casos Restrições Novo Mundo Endereço…" at bounding box center [136, 291] width 169 height 306
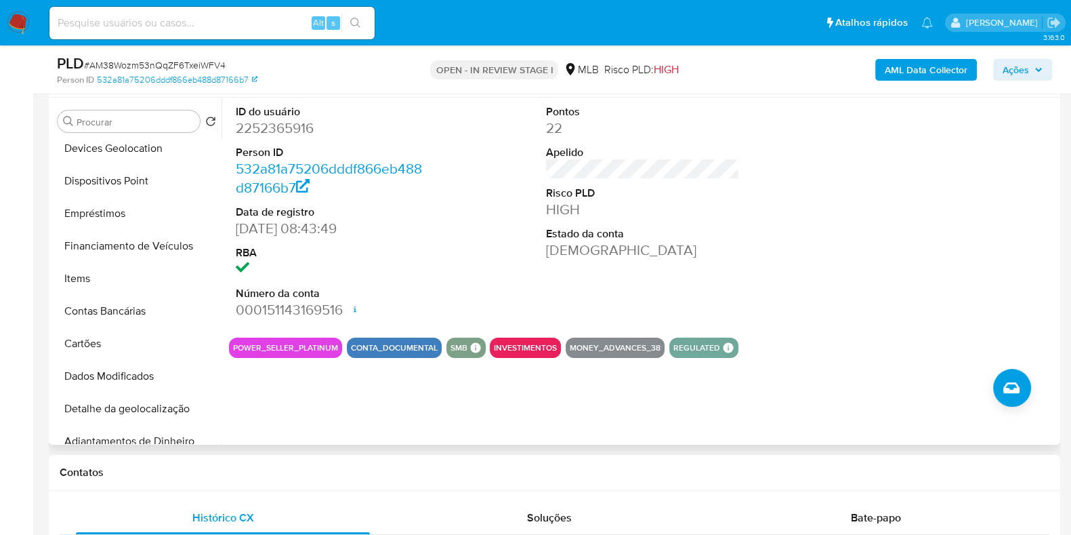
scroll to position [227, 0]
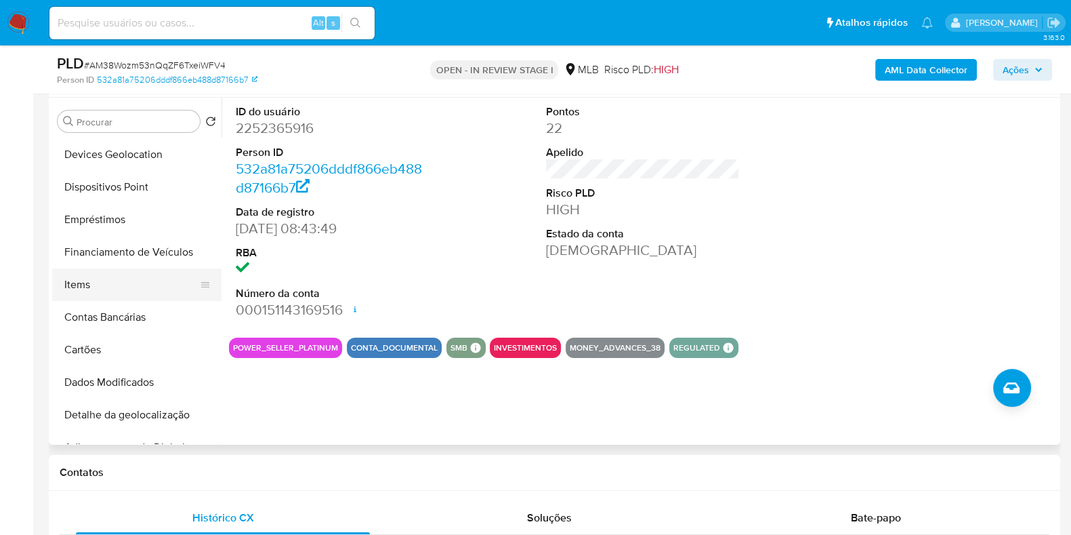
click at [121, 278] on button "Items" at bounding box center [131, 284] width 159 height 33
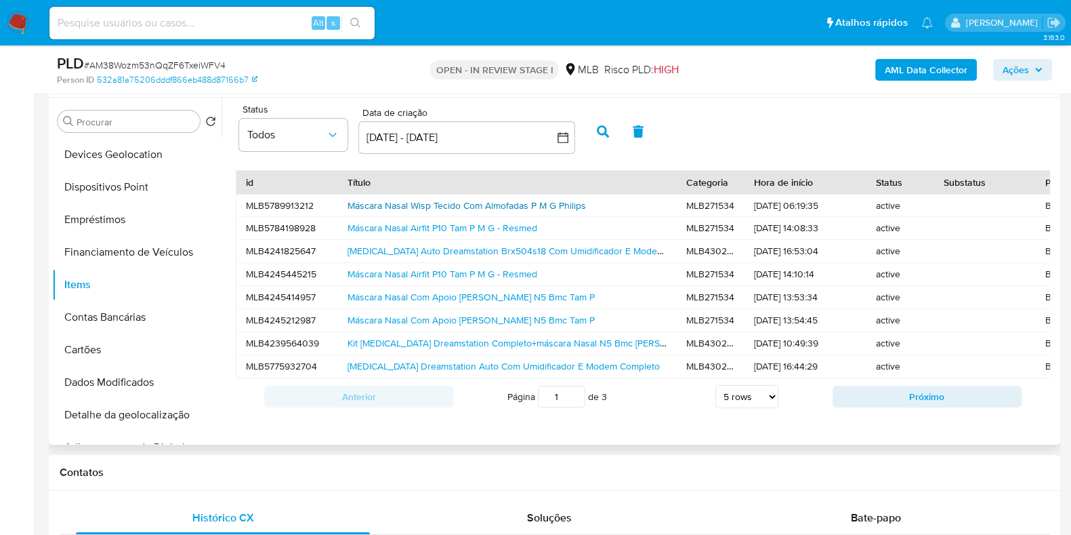
click at [497, 202] on link "Máscara Nasal Wisp Tecido Com Almofadas P M G Philips" at bounding box center [467, 206] width 239 height 14
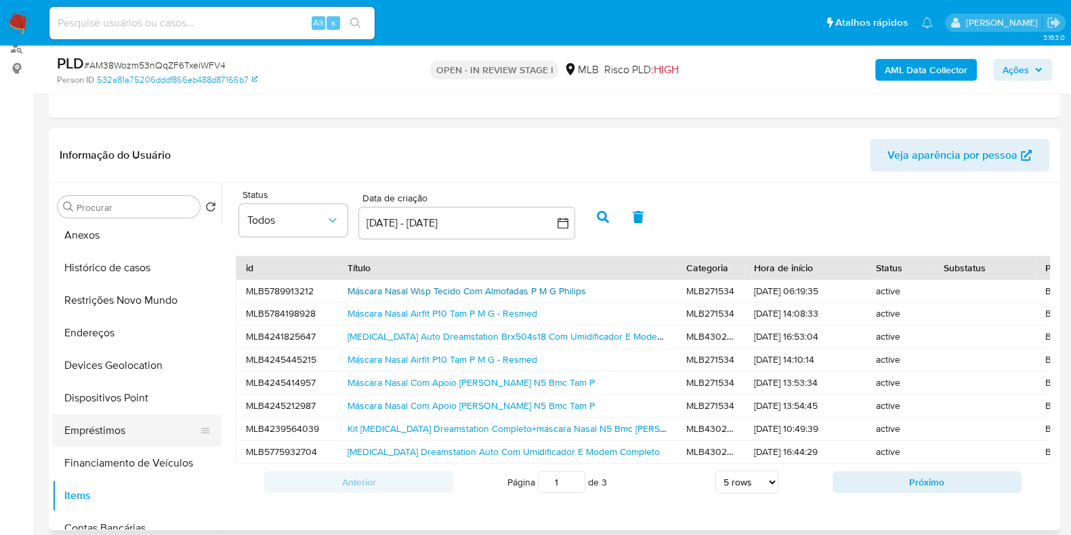
scroll to position [0, 0]
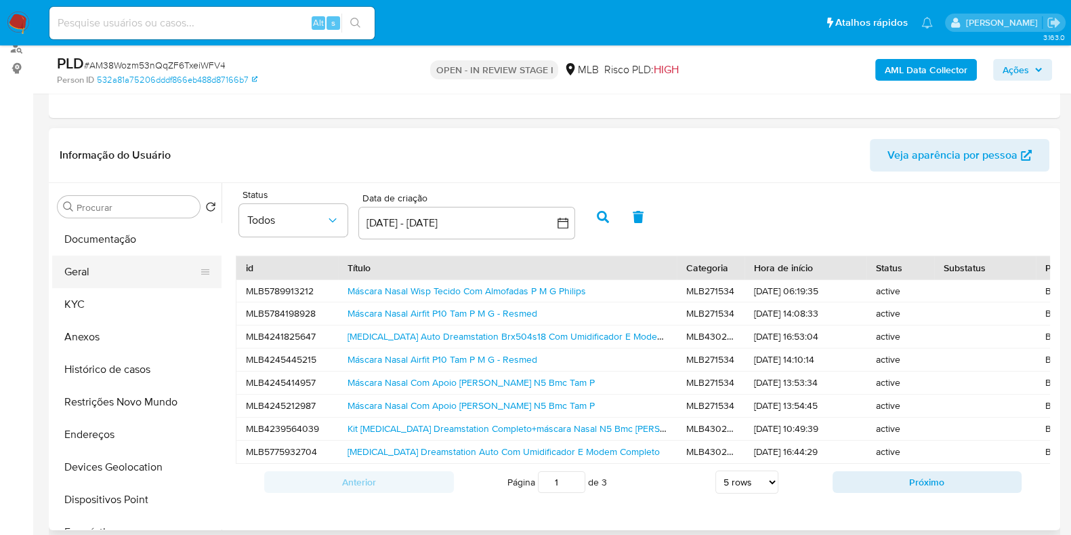
click at [119, 279] on button "Geral" at bounding box center [131, 271] width 159 height 33
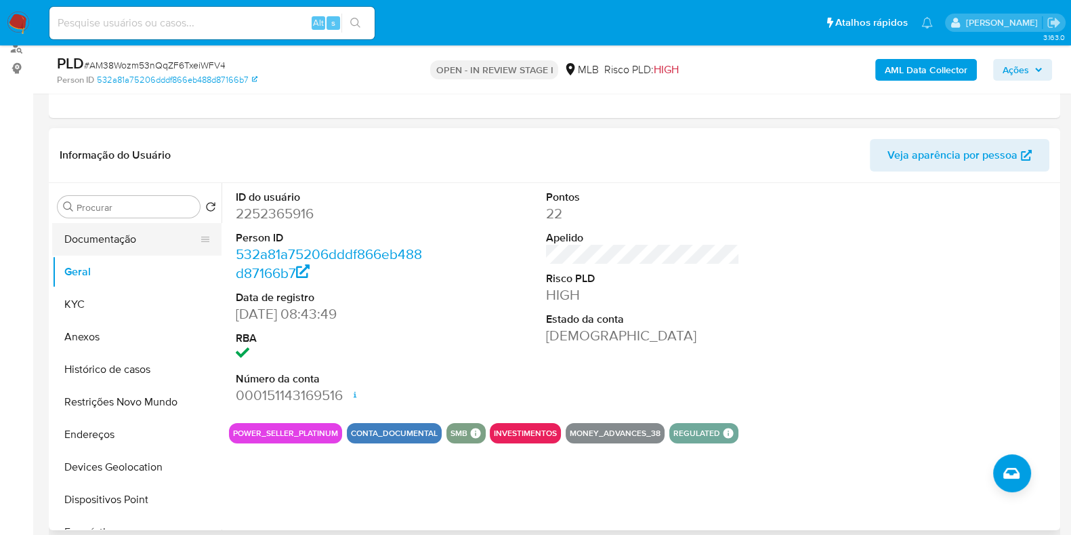
click at [125, 239] on button "Documentação" at bounding box center [131, 239] width 159 height 33
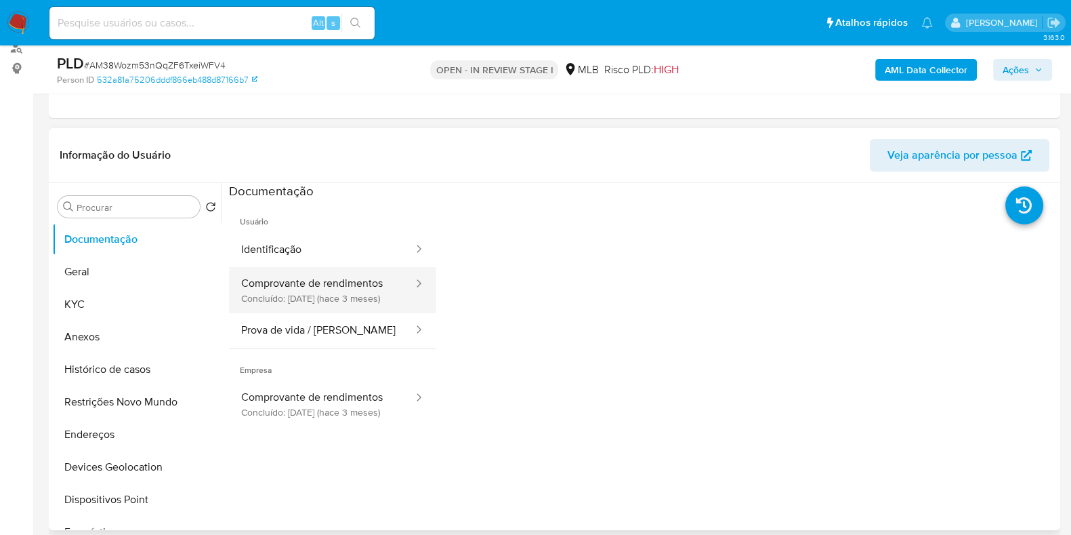
click at [325, 293] on button "Comprovante de rendimentos Concluído: 08/07/2025 (hace 3 meses)" at bounding box center [322, 290] width 186 height 46
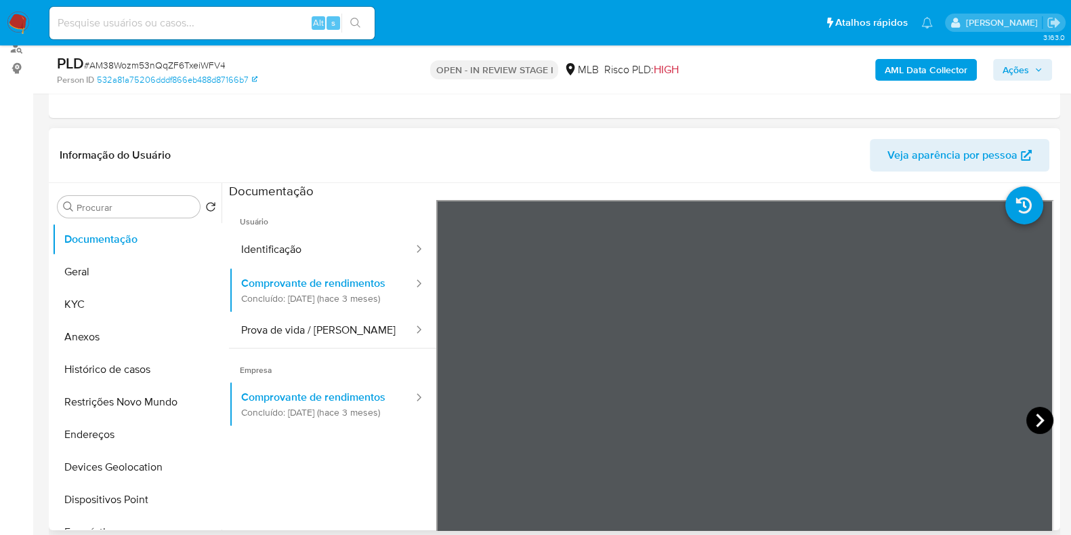
click at [1039, 421] on icon at bounding box center [1040, 420] width 27 height 27
click at [440, 415] on icon at bounding box center [453, 420] width 27 height 27
click at [85, 302] on button "KYC" at bounding box center [131, 304] width 159 height 33
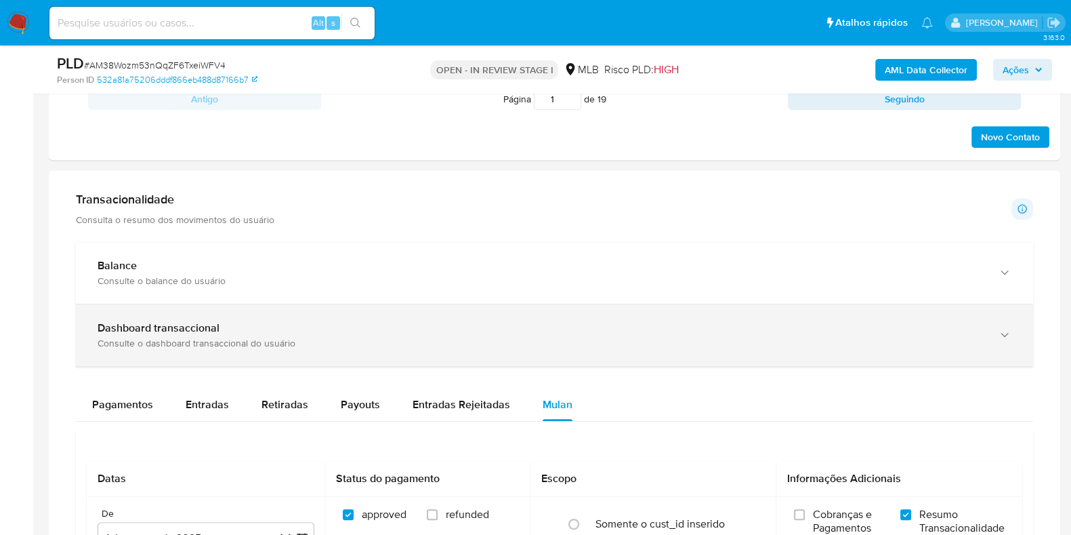
scroll to position [847, 0]
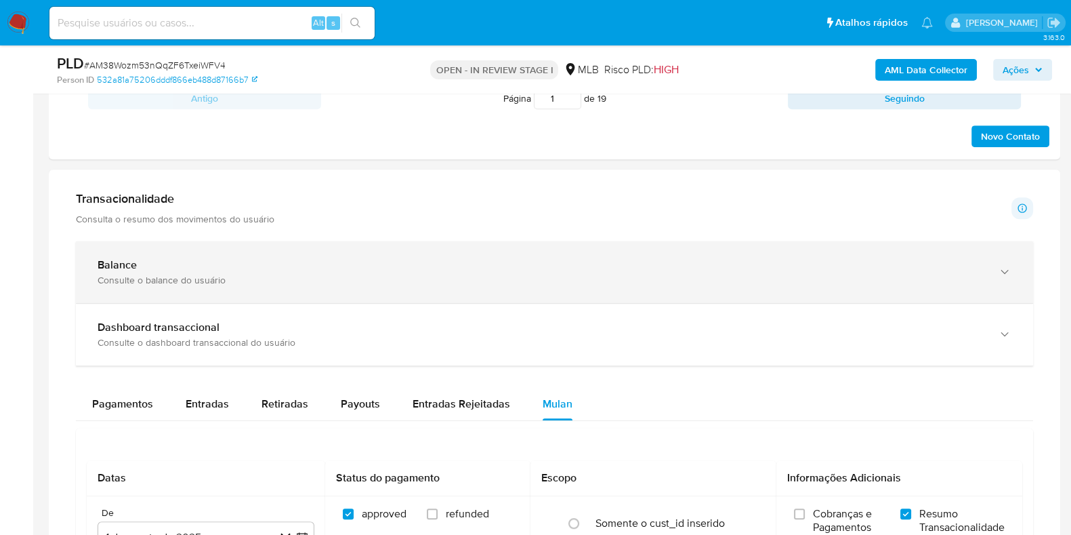
click at [278, 267] on div "Balance" at bounding box center [541, 265] width 887 height 14
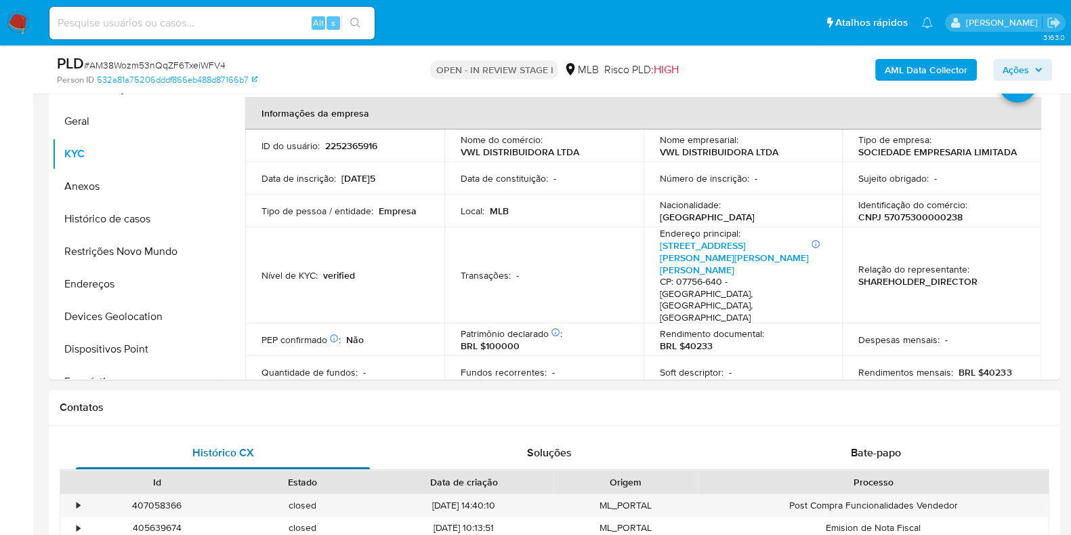
scroll to position [169, 0]
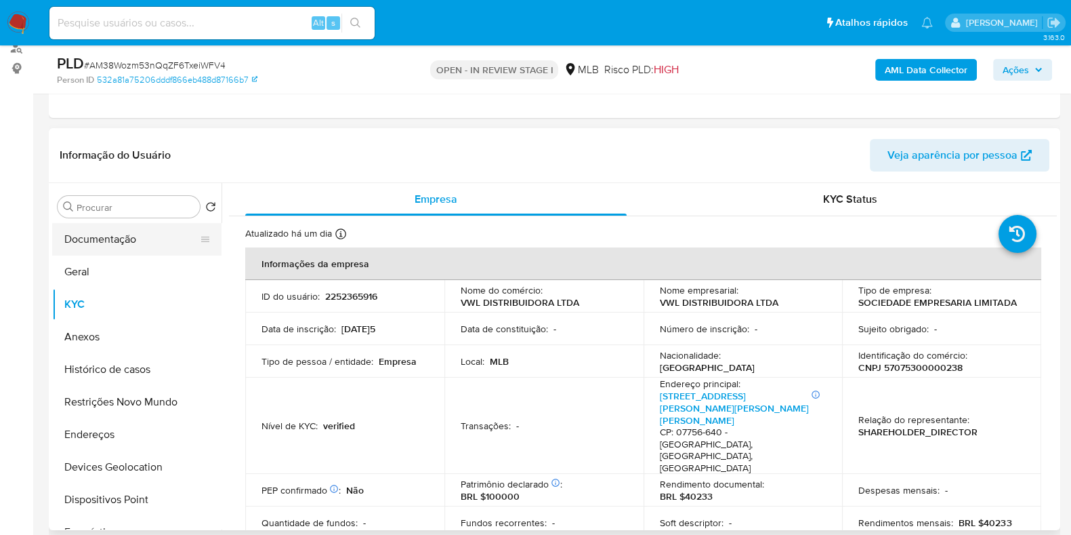
click at [133, 234] on button "Documentação" at bounding box center [131, 239] width 159 height 33
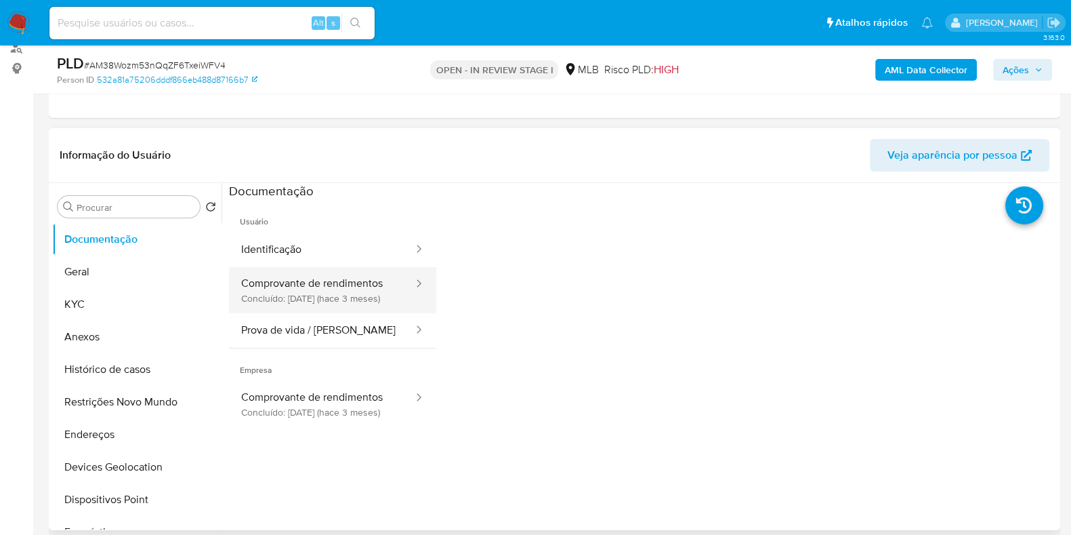
click at [329, 281] on button "Comprovante de rendimentos Concluído: 08/07/2025 (hace 3 meses)" at bounding box center [322, 290] width 186 height 46
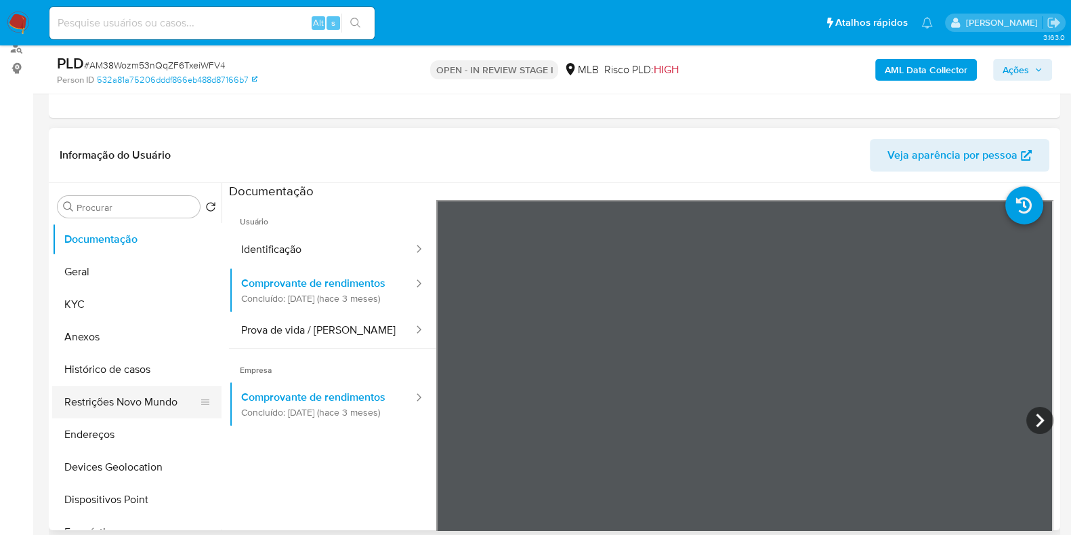
click at [85, 395] on button "Restrições Novo Mundo" at bounding box center [131, 402] width 159 height 33
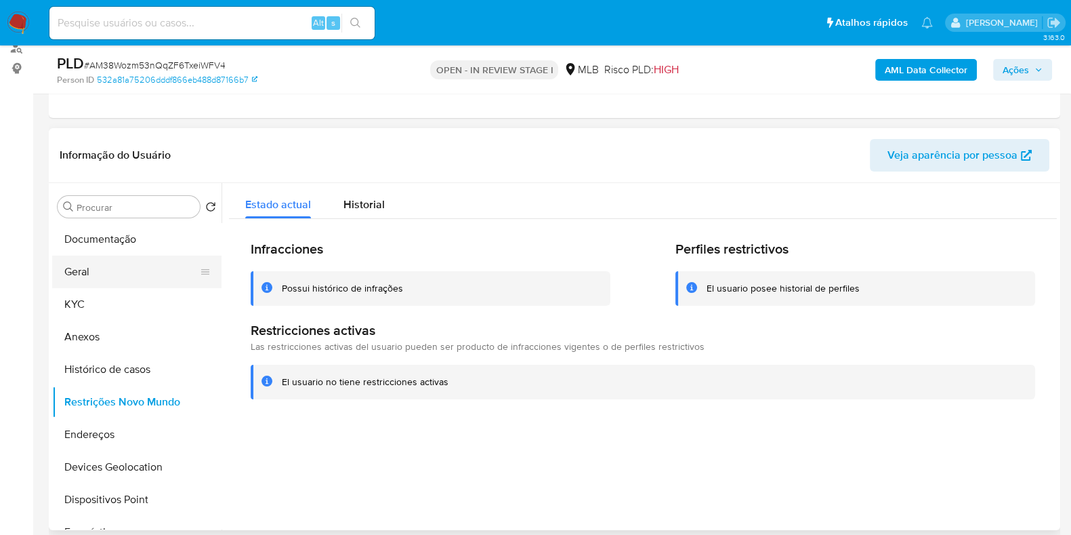
click at [85, 283] on button "Geral" at bounding box center [131, 271] width 159 height 33
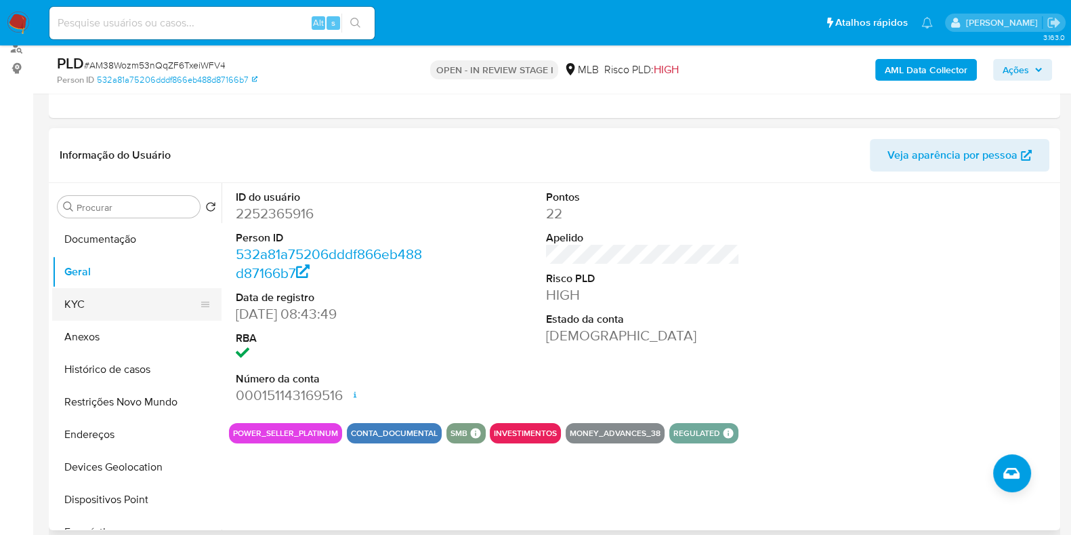
click at [97, 299] on button "KYC" at bounding box center [131, 304] width 159 height 33
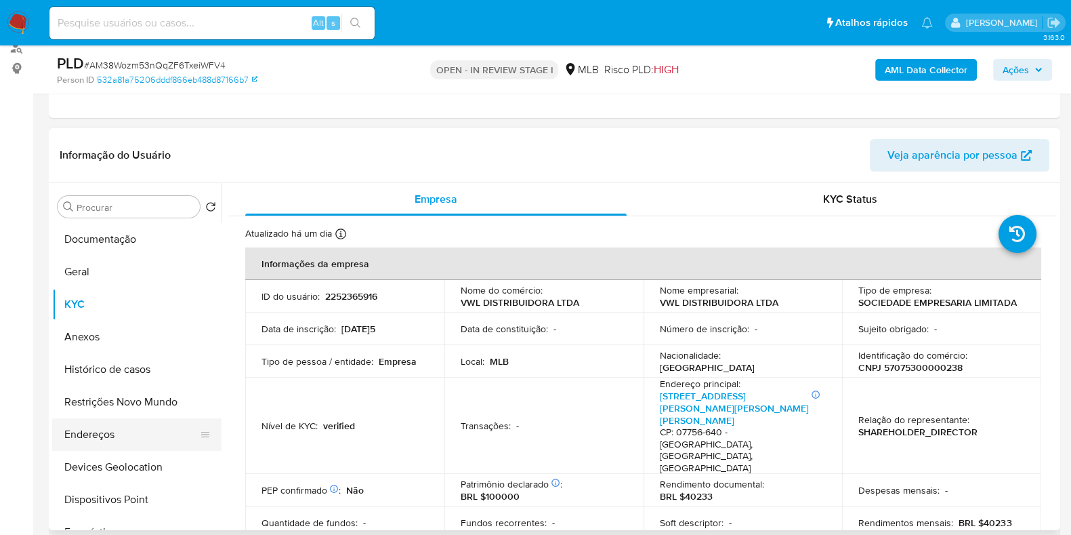
click at [81, 424] on button "Endereços" at bounding box center [131, 434] width 159 height 33
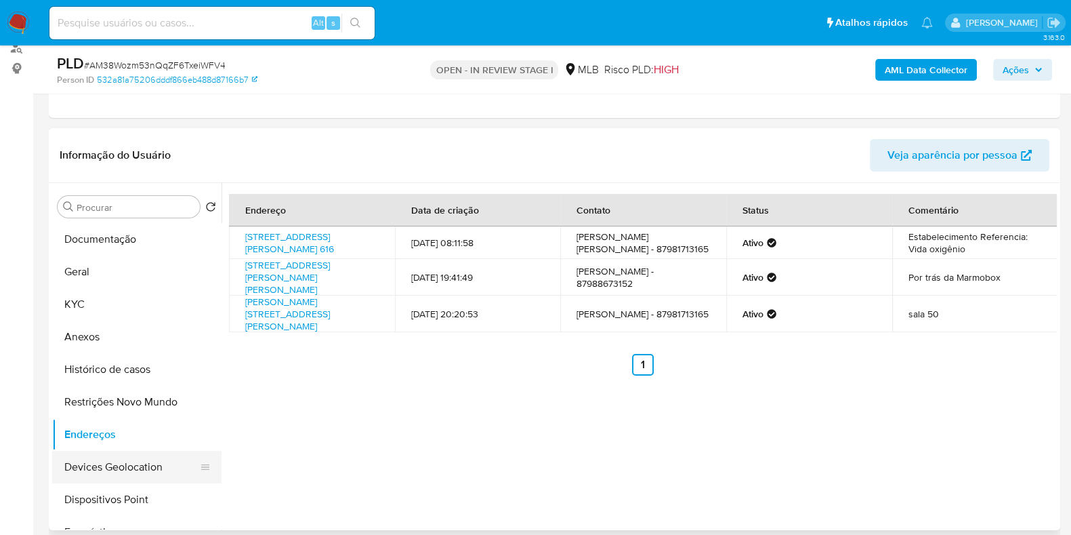
drag, startPoint x: 116, startPoint y: 462, endPoint x: 424, endPoint y: 435, distance: 309.5
click at [117, 462] on button "Devices Geolocation" at bounding box center [136, 467] width 169 height 33
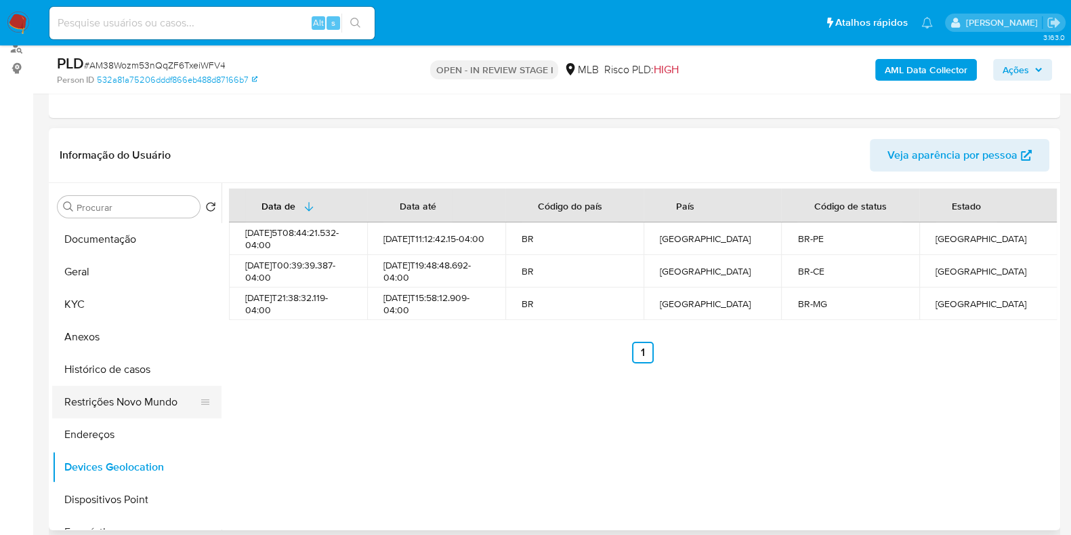
click at [129, 406] on button "Restrições Novo Mundo" at bounding box center [131, 402] width 159 height 33
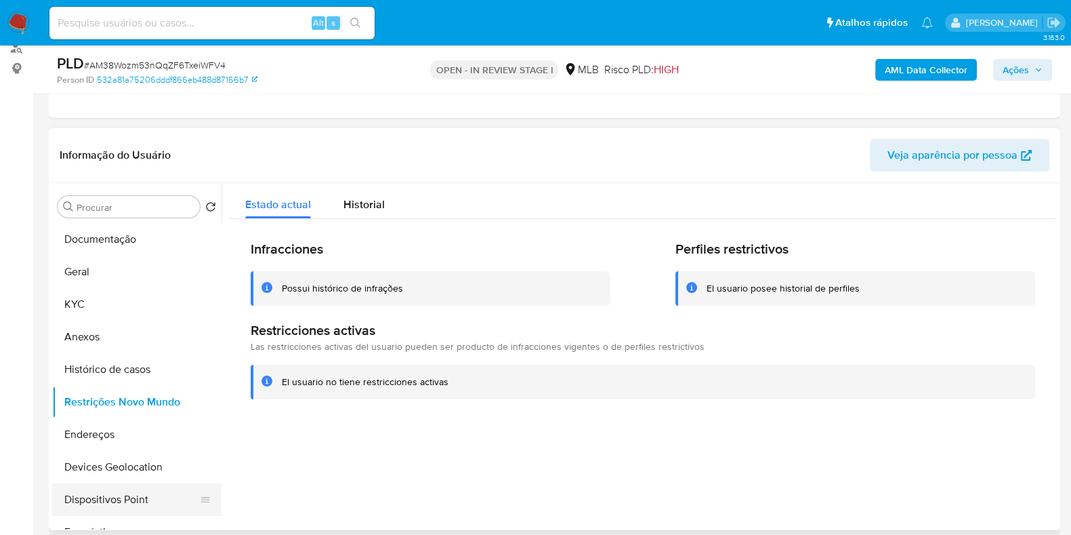
click at [155, 492] on button "Dispositivos Point" at bounding box center [131, 499] width 159 height 33
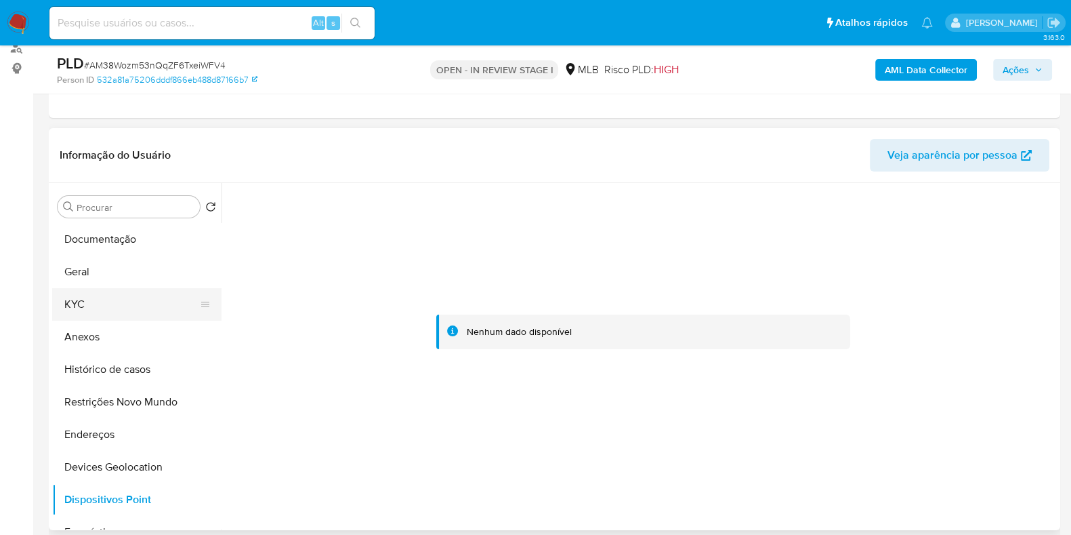
click at [96, 310] on button "KYC" at bounding box center [131, 304] width 159 height 33
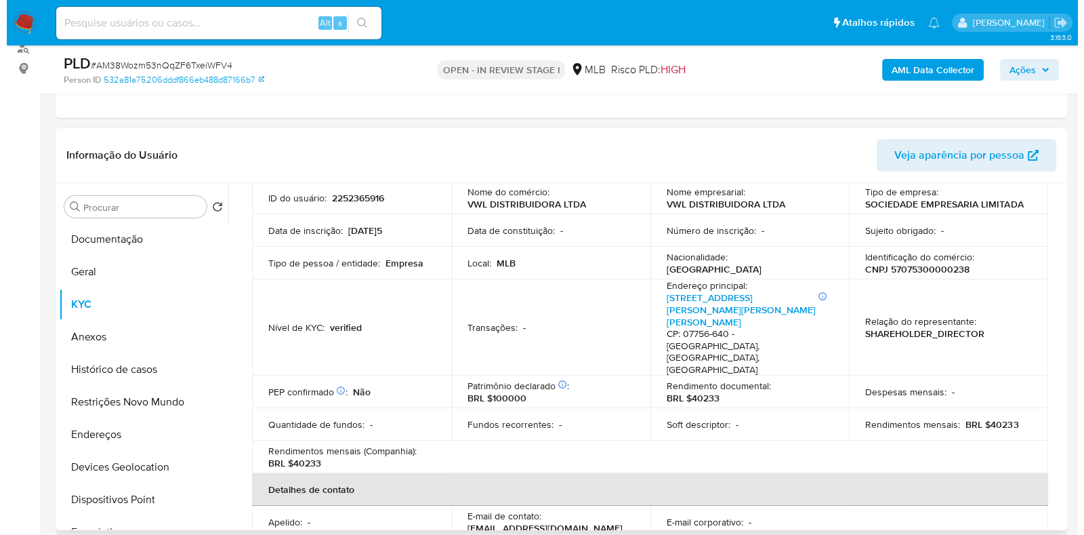
scroll to position [0, 0]
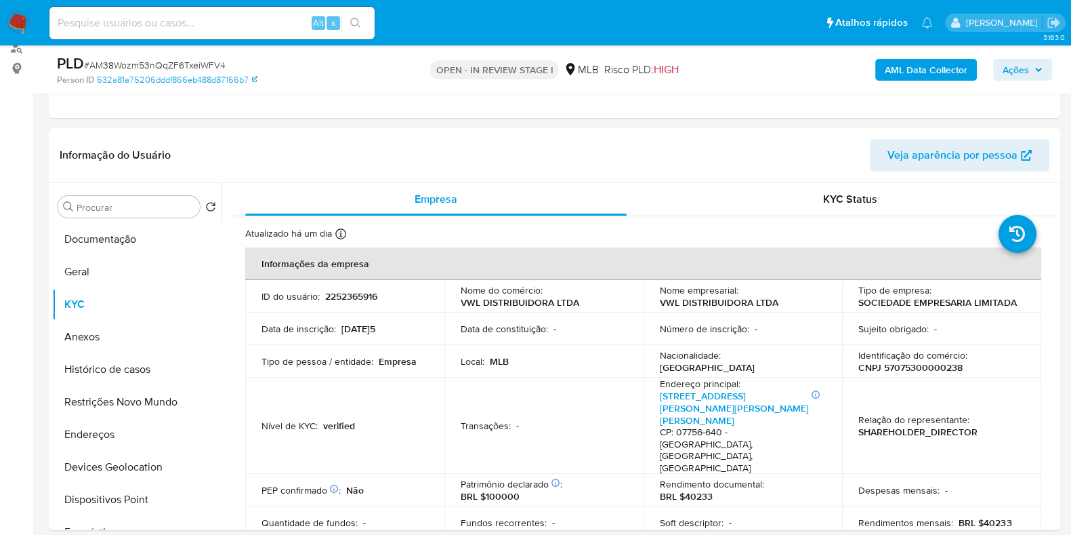
click at [899, 68] on b "AML Data Collector" at bounding box center [926, 70] width 83 height 22
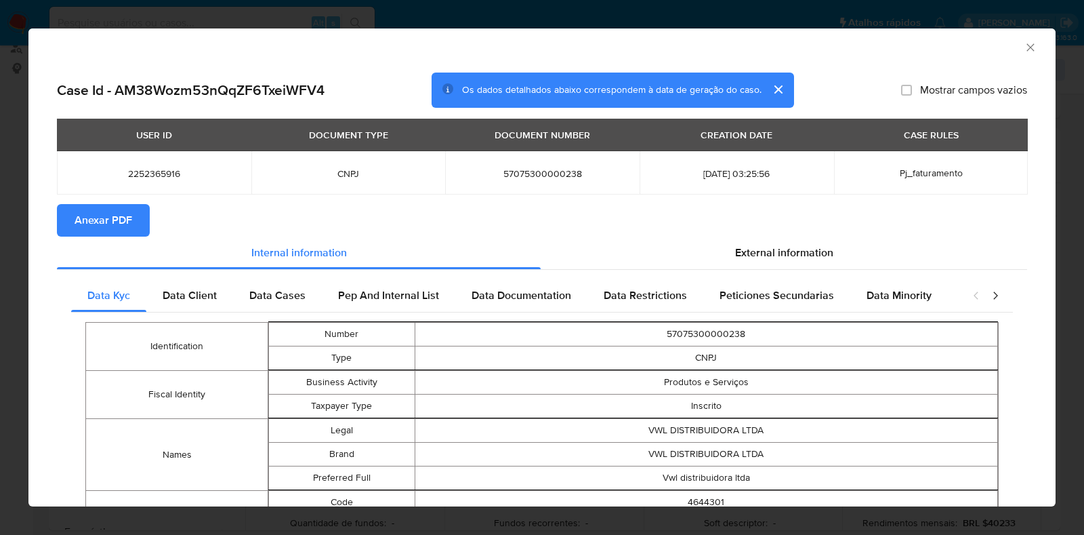
click at [81, 220] on span "Anexar PDF" at bounding box center [104, 220] width 58 height 30
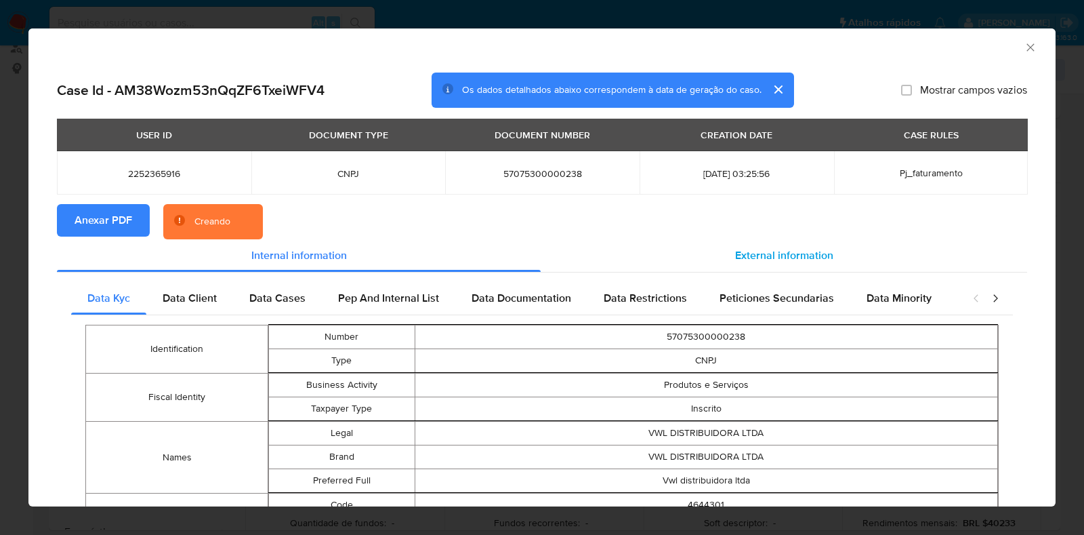
click at [778, 259] on span "External information" at bounding box center [784, 255] width 98 height 16
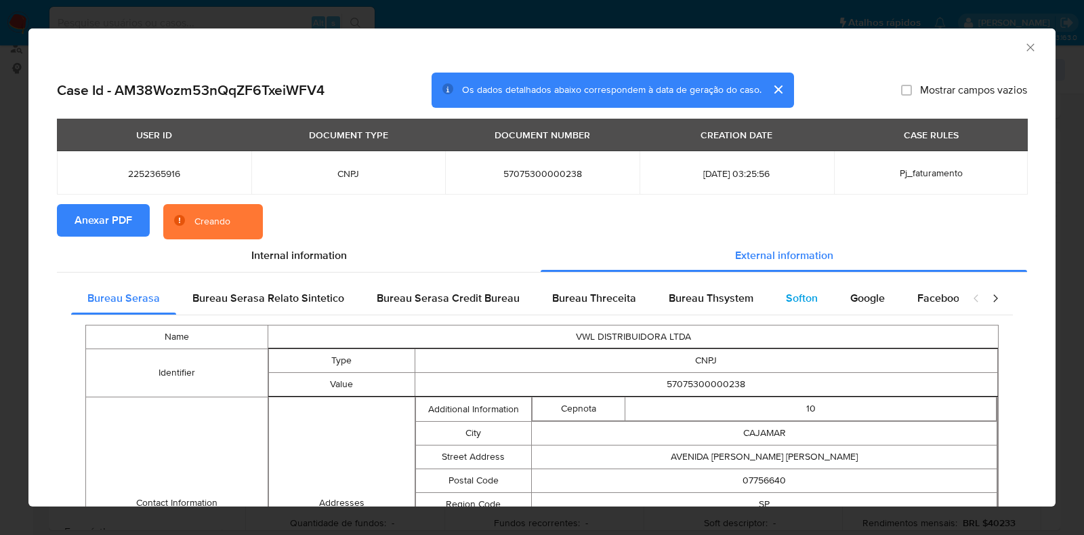
click at [770, 300] on div "Softon" at bounding box center [802, 298] width 64 height 33
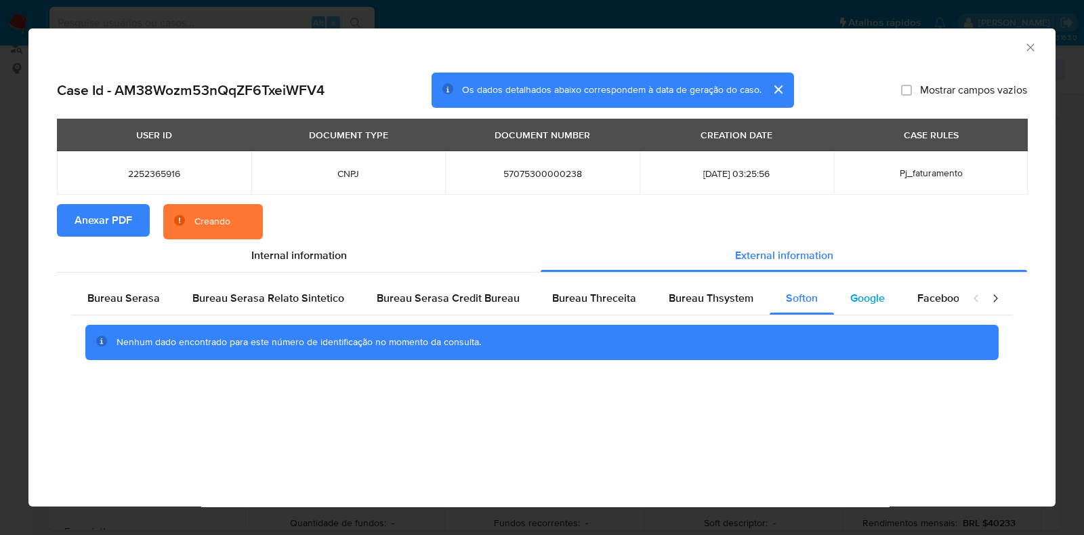
click at [838, 300] on div "Google" at bounding box center [867, 298] width 67 height 33
click at [669, 300] on span "Bureau Thsystem" at bounding box center [711, 298] width 85 height 16
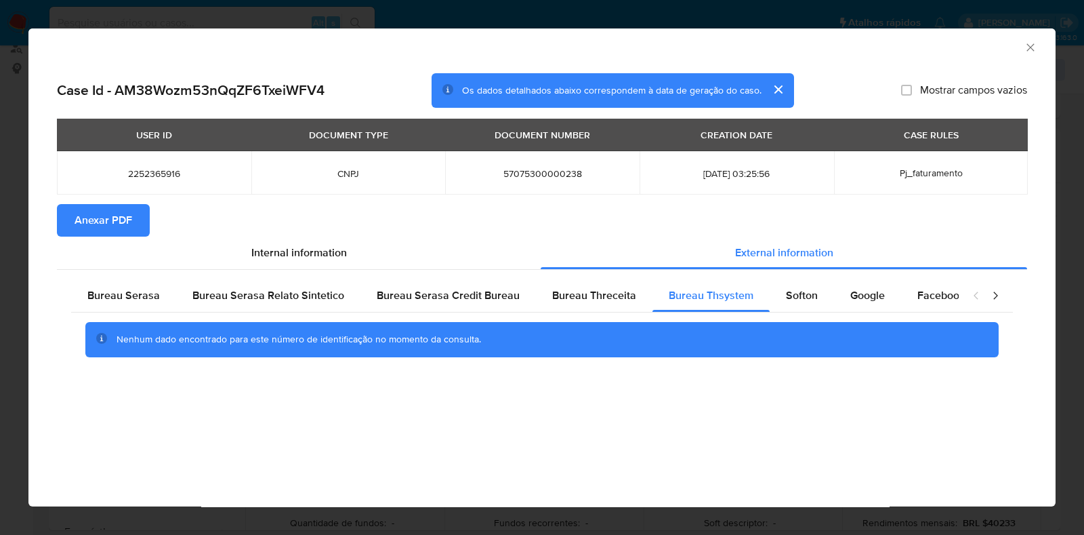
click at [1032, 52] on icon "Fechar a janela" at bounding box center [1031, 48] width 14 height 14
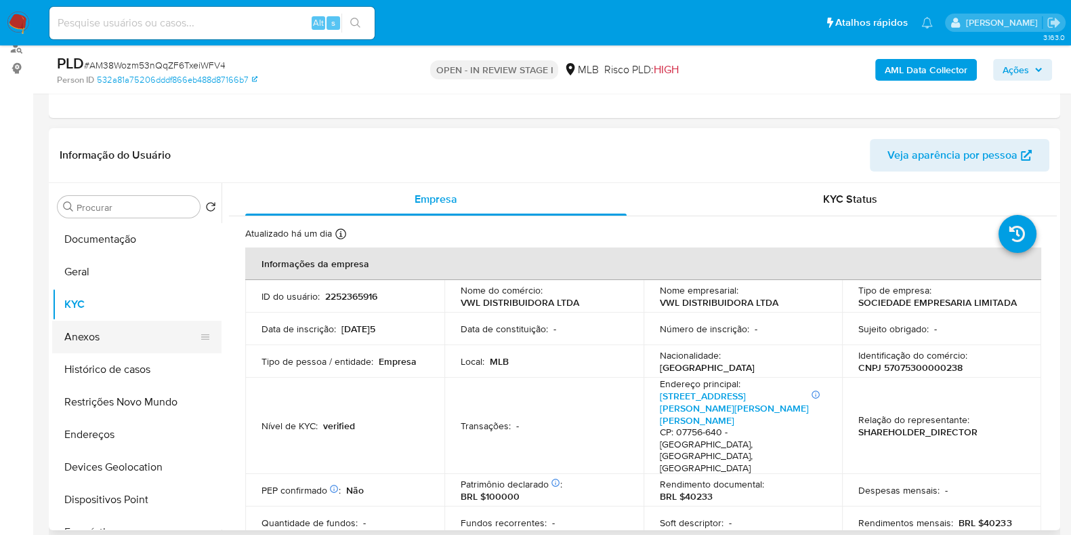
click at [108, 333] on button "Anexos" at bounding box center [131, 337] width 159 height 33
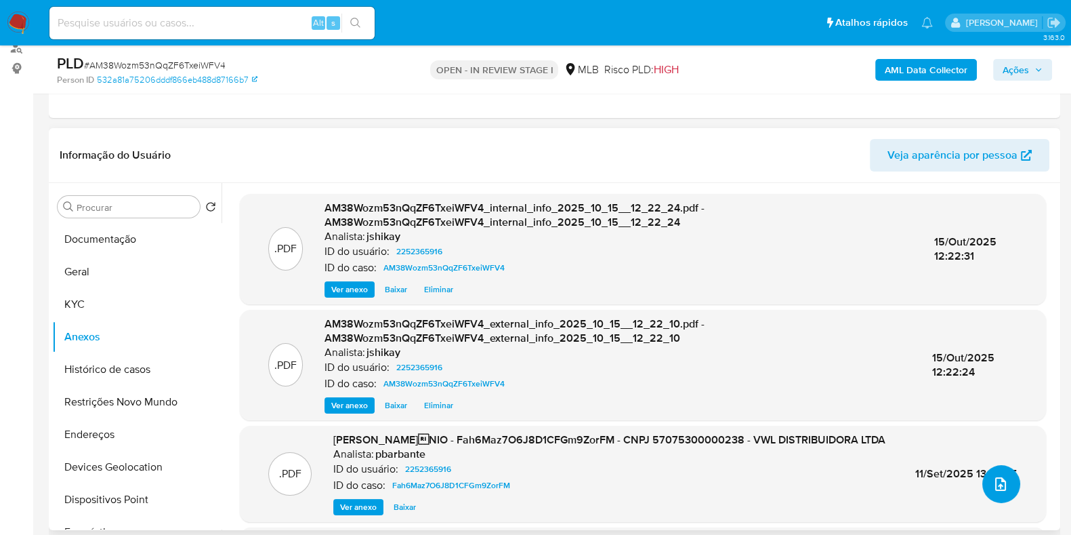
click at [993, 479] on icon "upload-file" at bounding box center [1001, 484] width 16 height 16
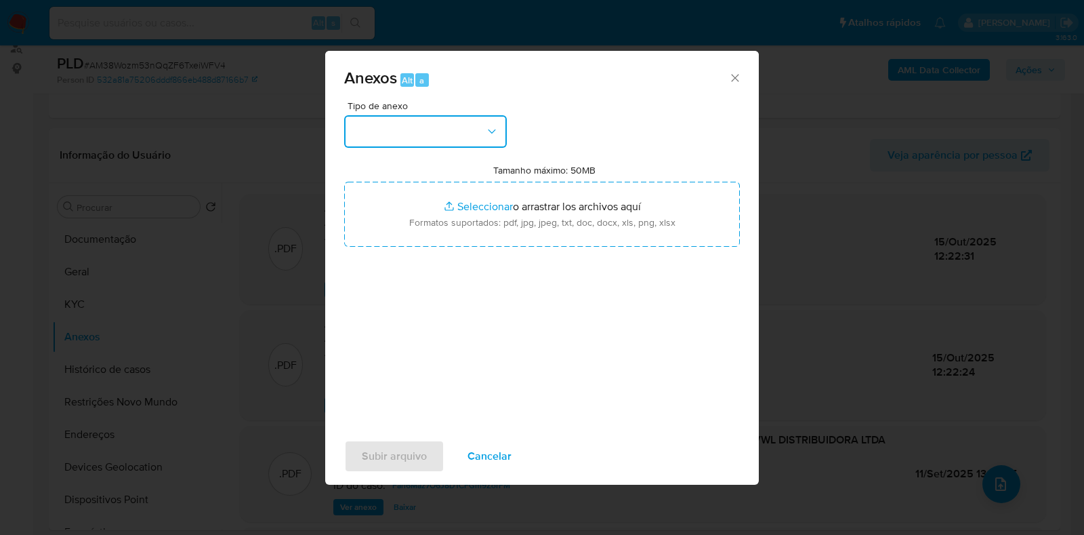
click at [449, 120] on button "button" at bounding box center [425, 131] width 163 height 33
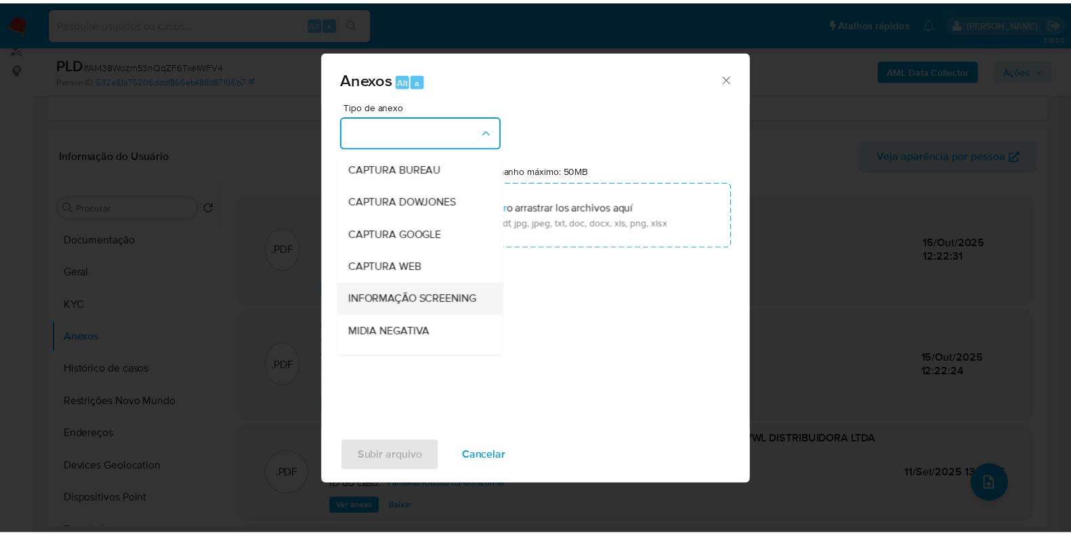
scroll to position [84, 0]
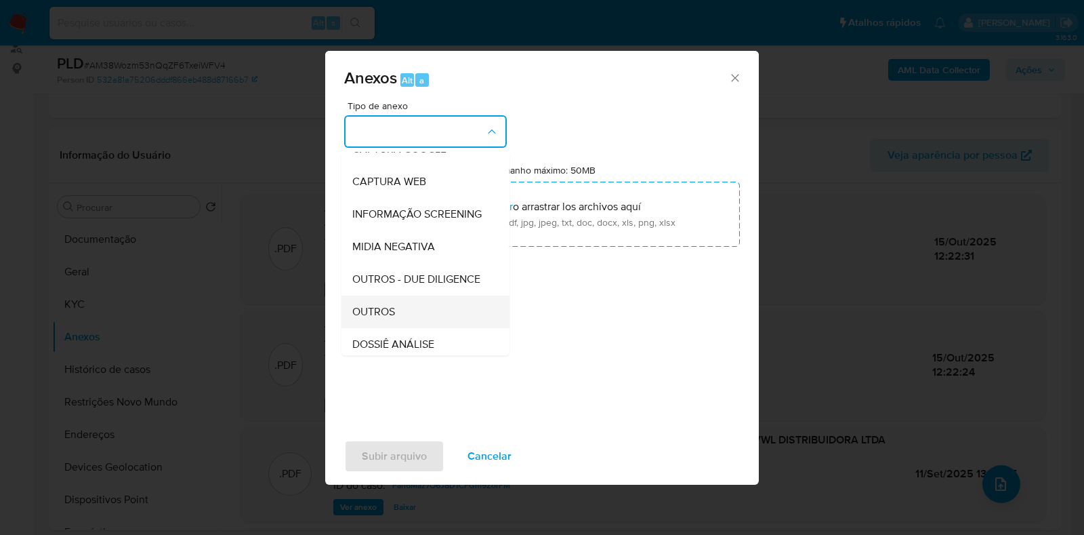
click at [397, 328] on div "OUTROS" at bounding box center [421, 311] width 138 height 33
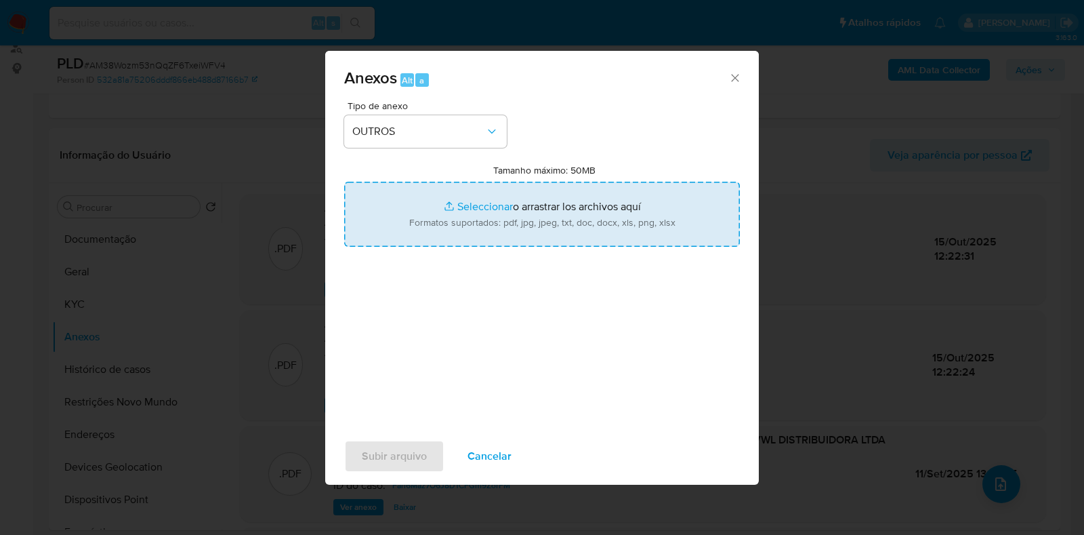
click at [491, 203] on input "Tamanho máximo: 50MB Seleccionar archivos" at bounding box center [542, 214] width 396 height 65
type input "C:\fakepath\Declinio - AM38Wozm53nQqZF6TxeiWFV4 - CNPJ 57075300000238 - VWL DIS…"
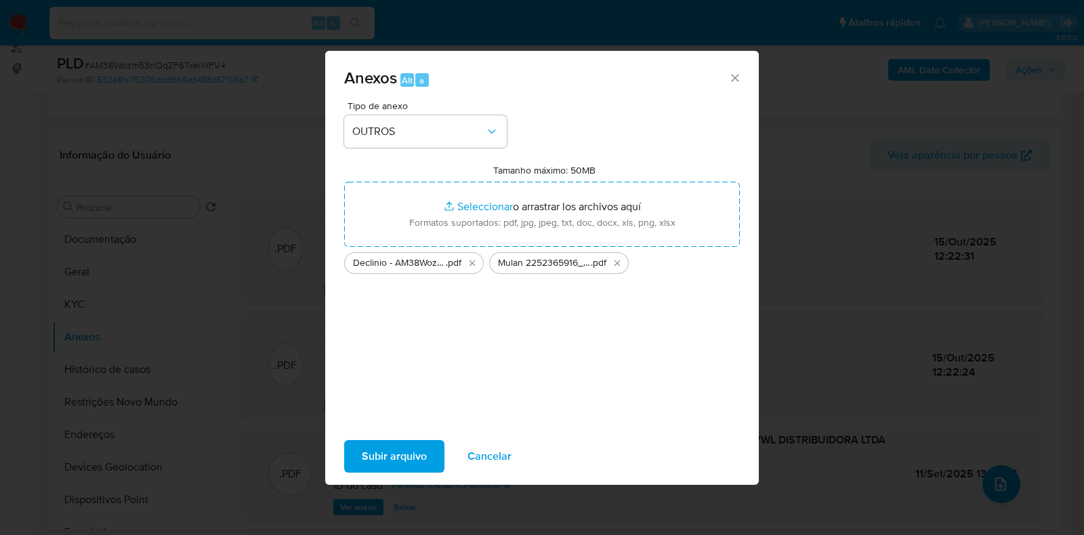
click at [398, 461] on span "Subir arquivo" at bounding box center [394, 456] width 65 height 30
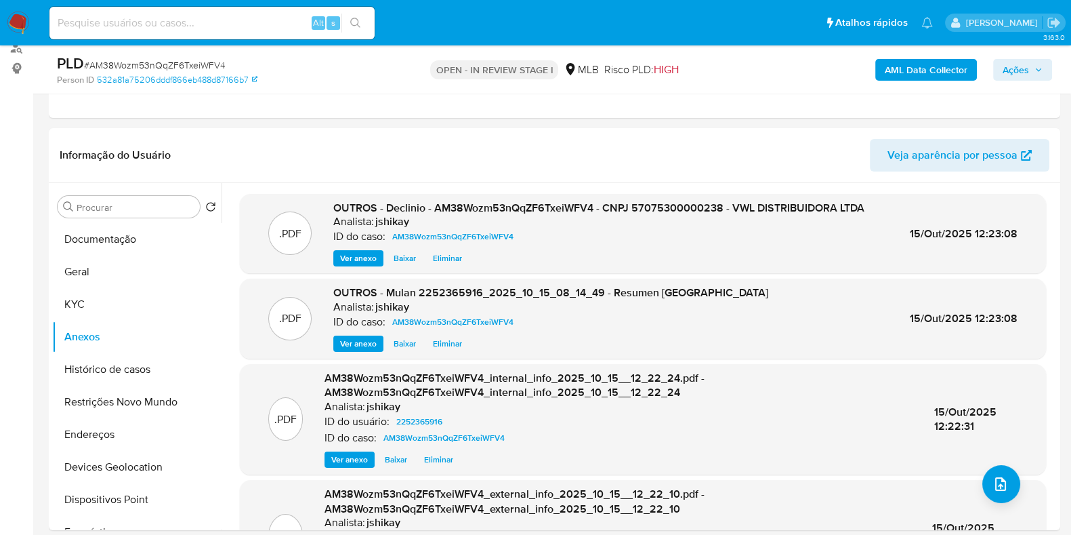
click at [1020, 68] on span "Ações" at bounding box center [1016, 70] width 26 height 22
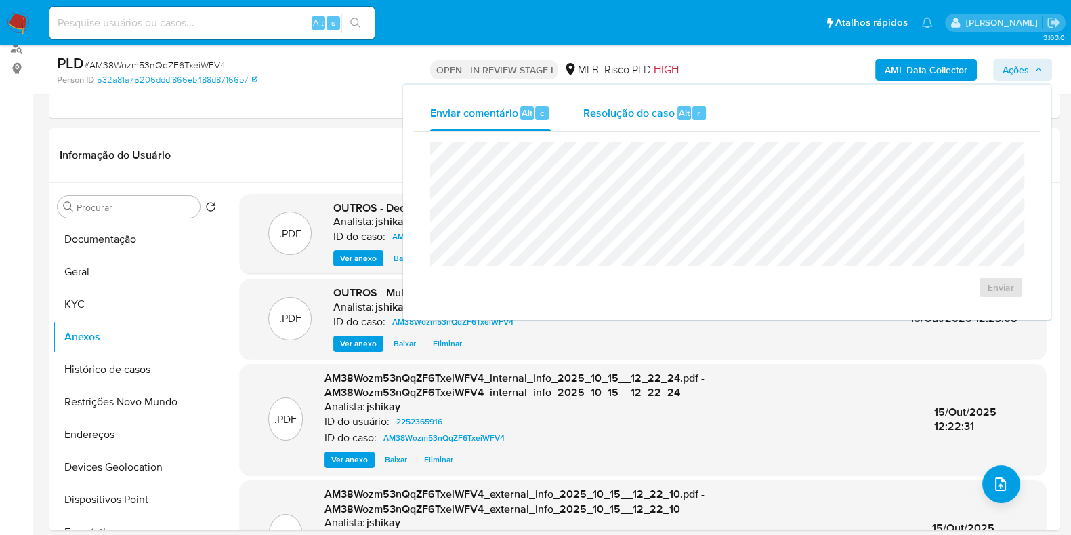
drag, startPoint x: 598, startPoint y: 119, endPoint x: 600, endPoint y: 130, distance: 11.0
click at [598, 120] on div "Resolução do caso Alt r" at bounding box center [645, 113] width 124 height 35
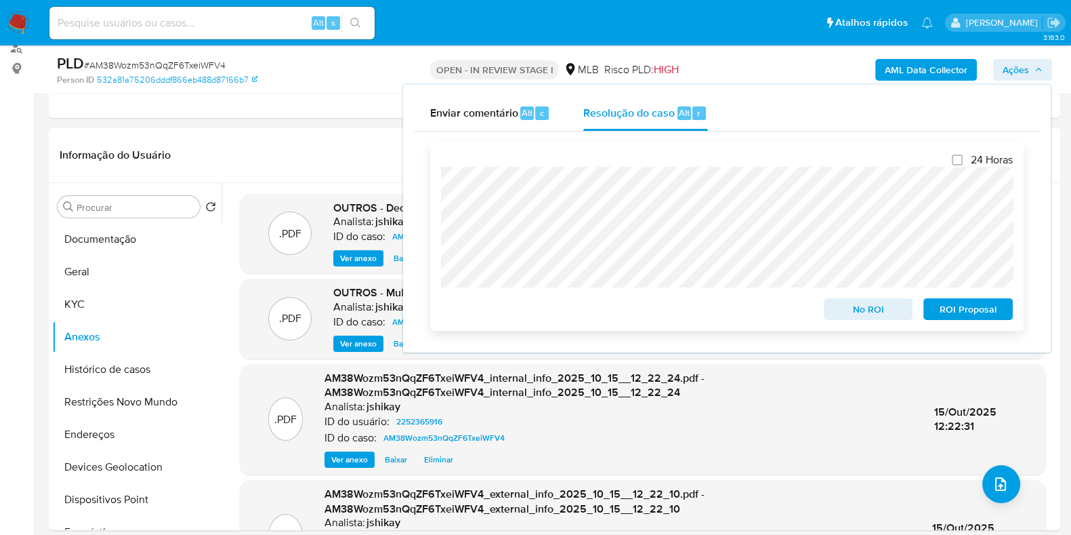
click at [864, 316] on span "No ROI" at bounding box center [868, 309] width 70 height 19
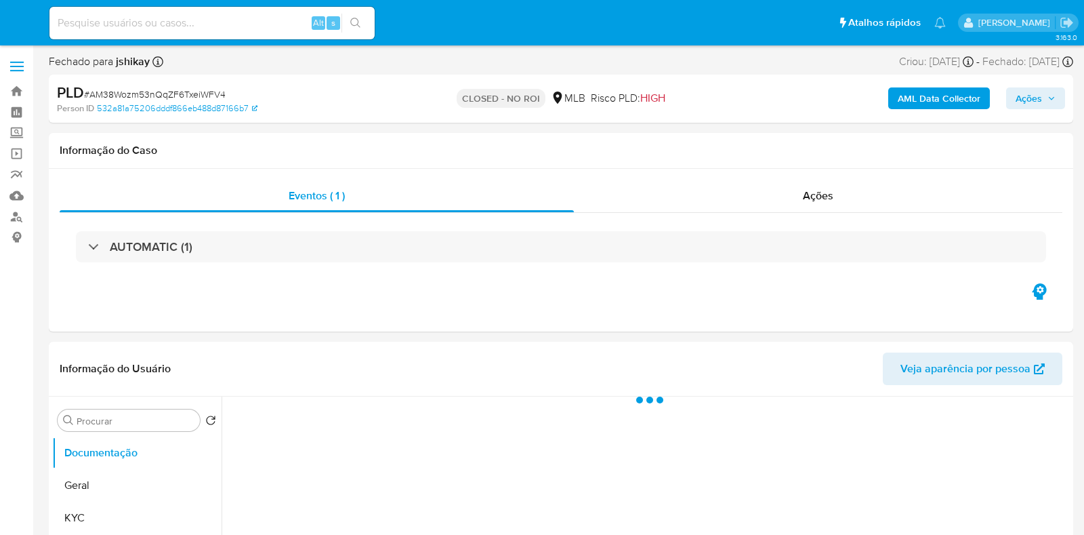
select select "10"
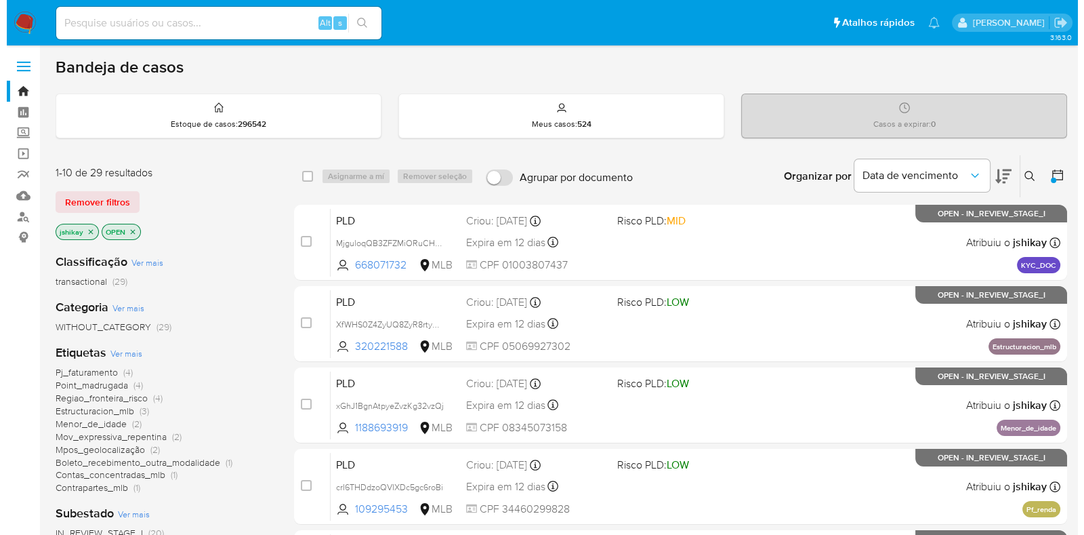
scroll to position [84, 0]
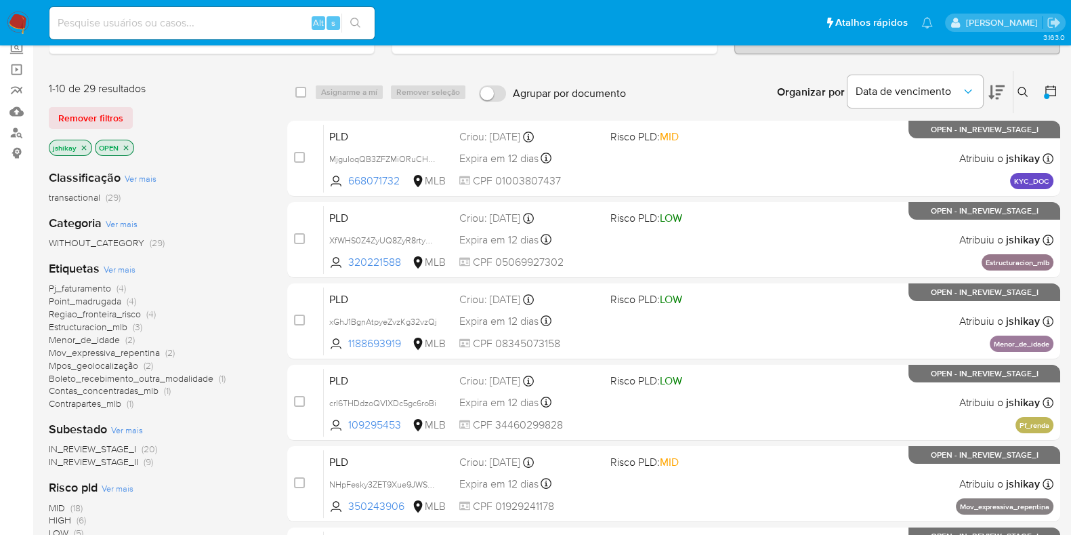
click at [118, 270] on span "Ver mais" at bounding box center [120, 269] width 32 height 12
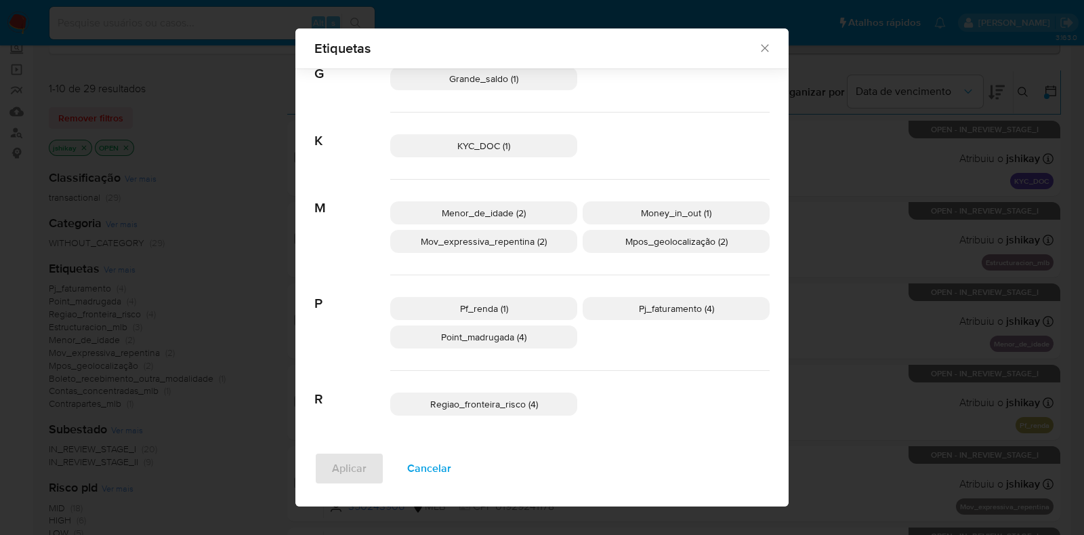
scroll to position [317, 0]
click at [758, 46] on icon "Fechar" at bounding box center [765, 48] width 14 height 14
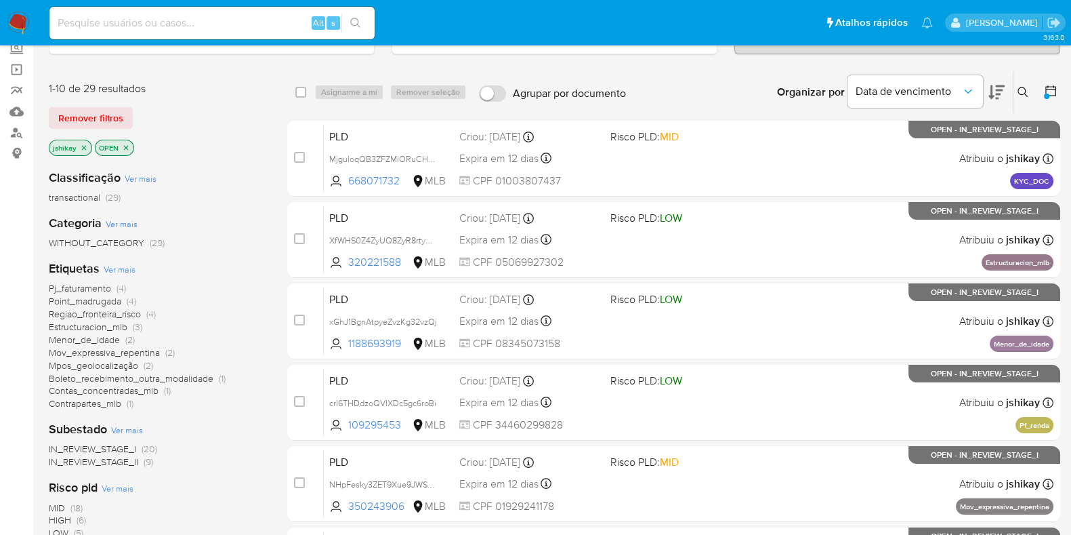
click at [127, 268] on span "Ver mais" at bounding box center [120, 269] width 32 height 12
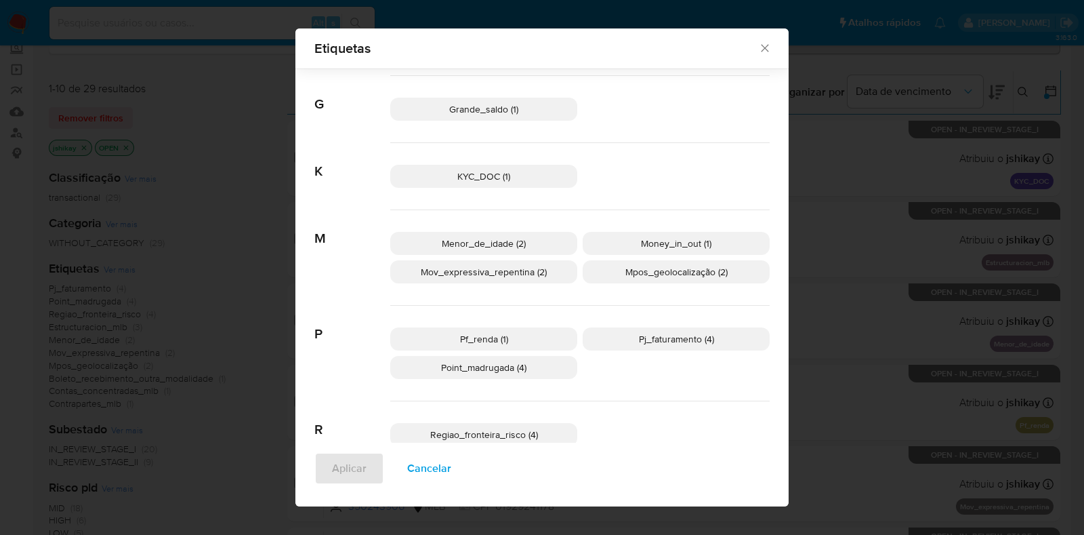
scroll to position [305, 0]
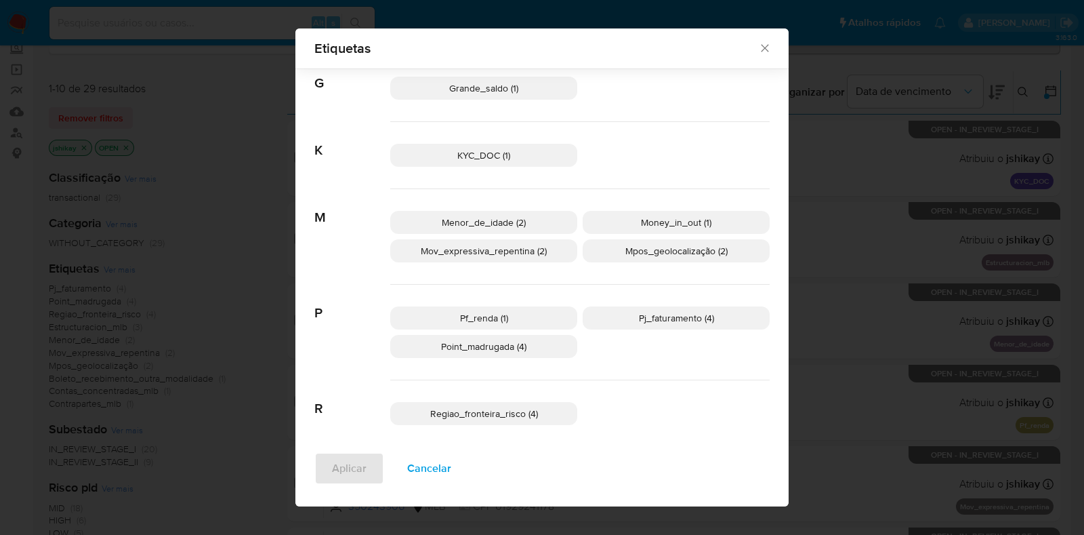
drag, startPoint x: 655, startPoint y: 327, endPoint x: 657, endPoint y: 315, distance: 11.7
click at [655, 325] on p "Pj_faturamento (4)" at bounding box center [676, 317] width 187 height 23
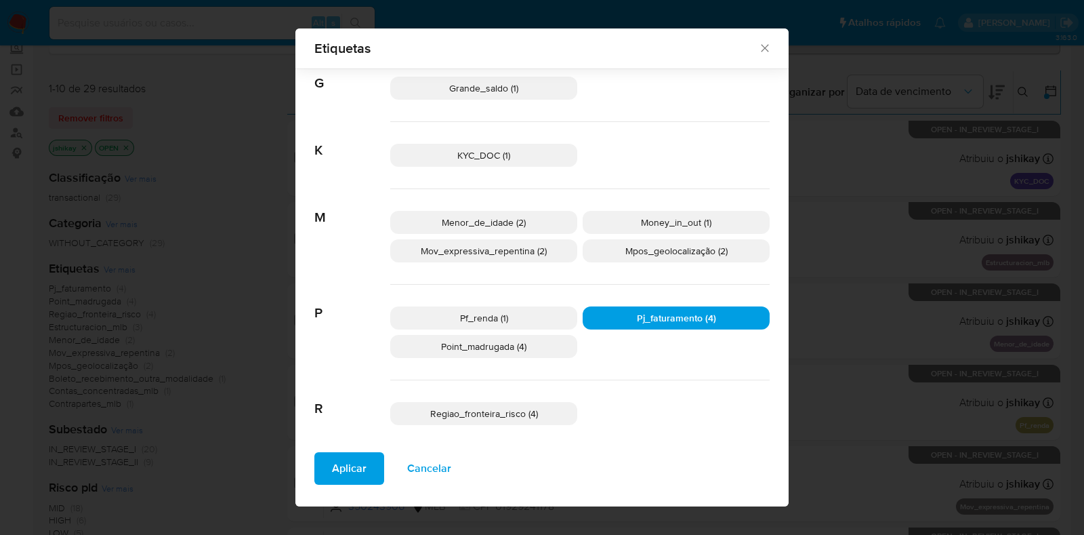
click at [350, 462] on span "Aplicar" at bounding box center [349, 468] width 35 height 30
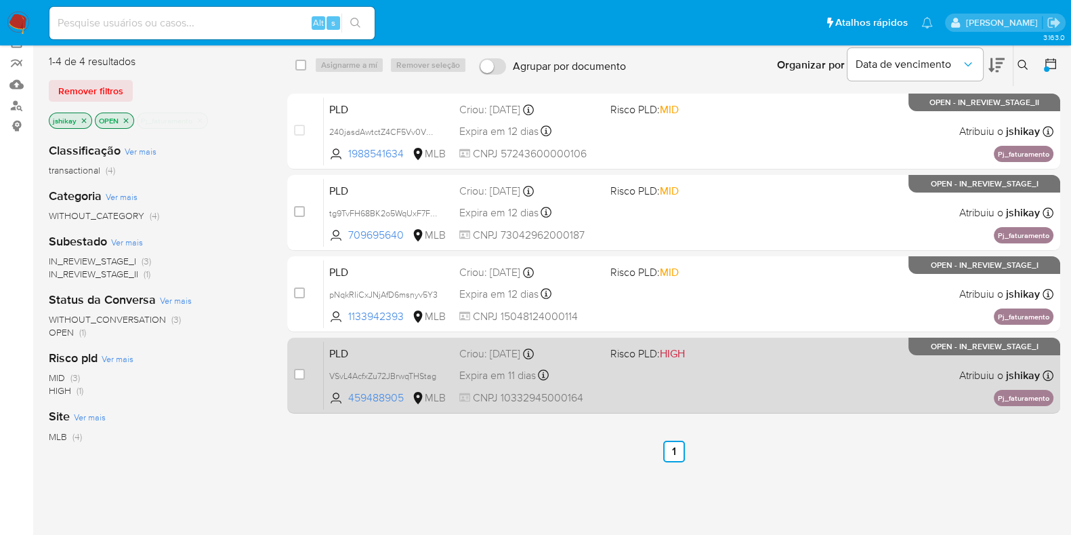
scroll to position [84, 0]
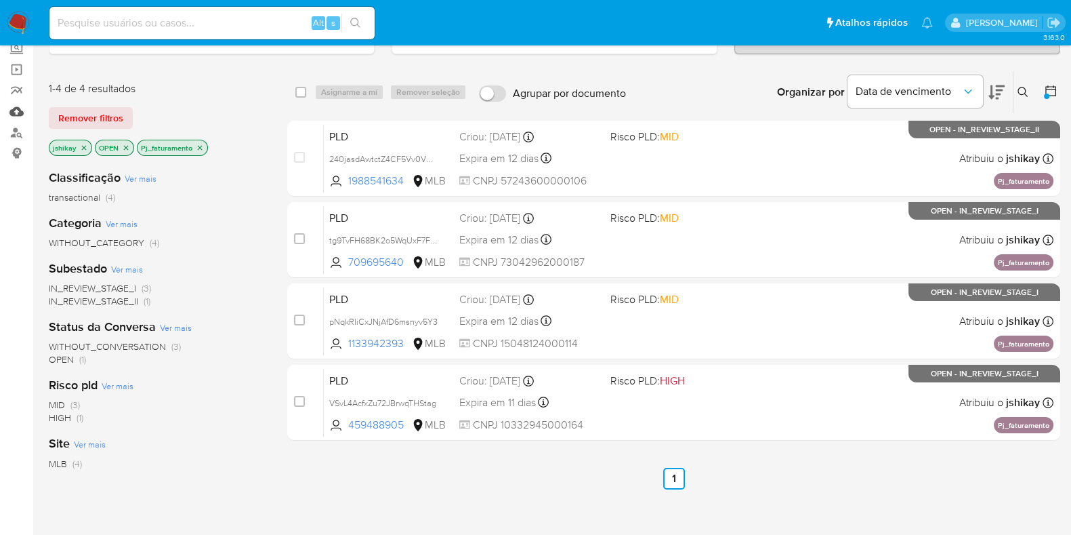
click at [17, 114] on link "Mulan" at bounding box center [80, 111] width 161 height 21
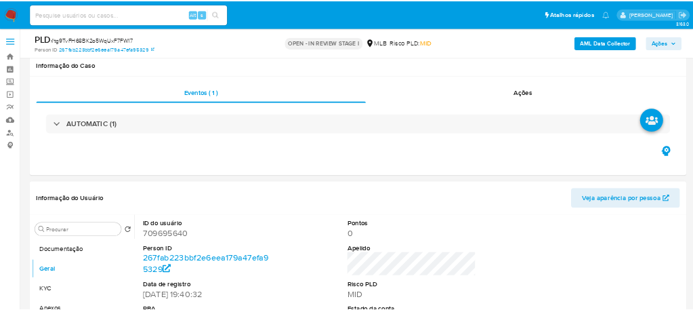
scroll to position [169, 0]
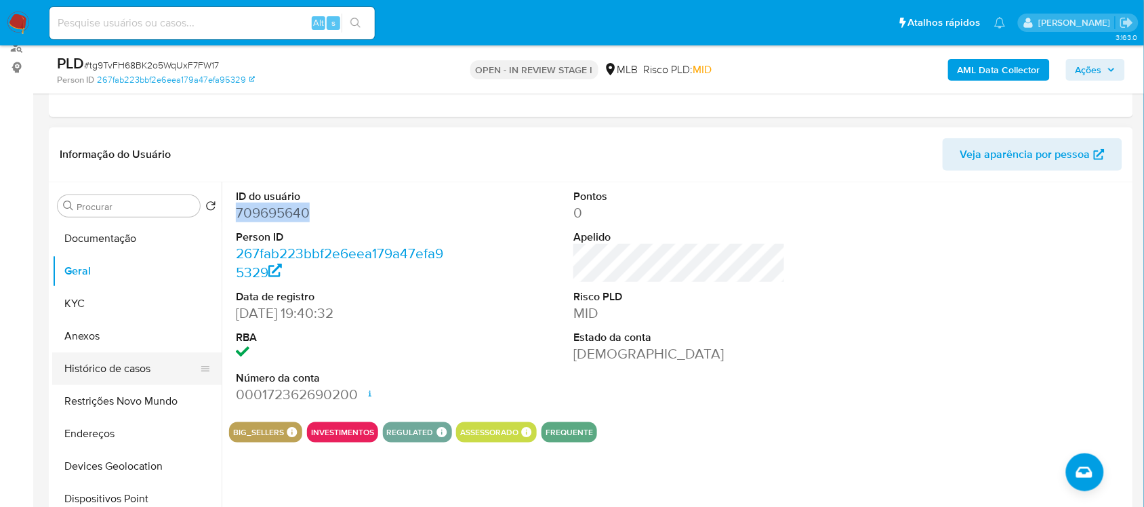
drag, startPoint x: 0, startPoint y: 0, endPoint x: 136, endPoint y: 353, distance: 378.1
click at [136, 353] on button "Histórico de casos" at bounding box center [131, 368] width 159 height 33
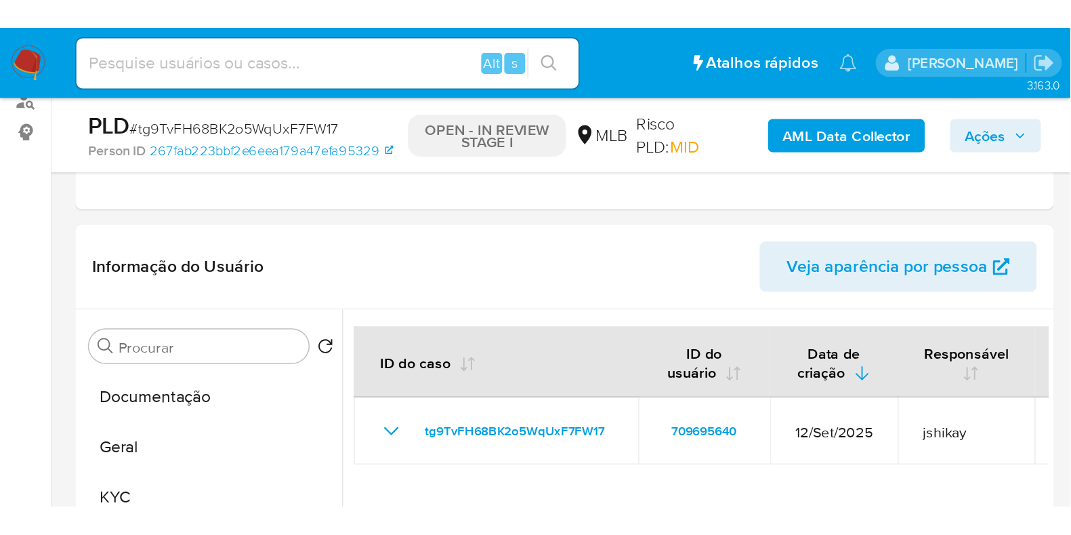
scroll to position [169, 0]
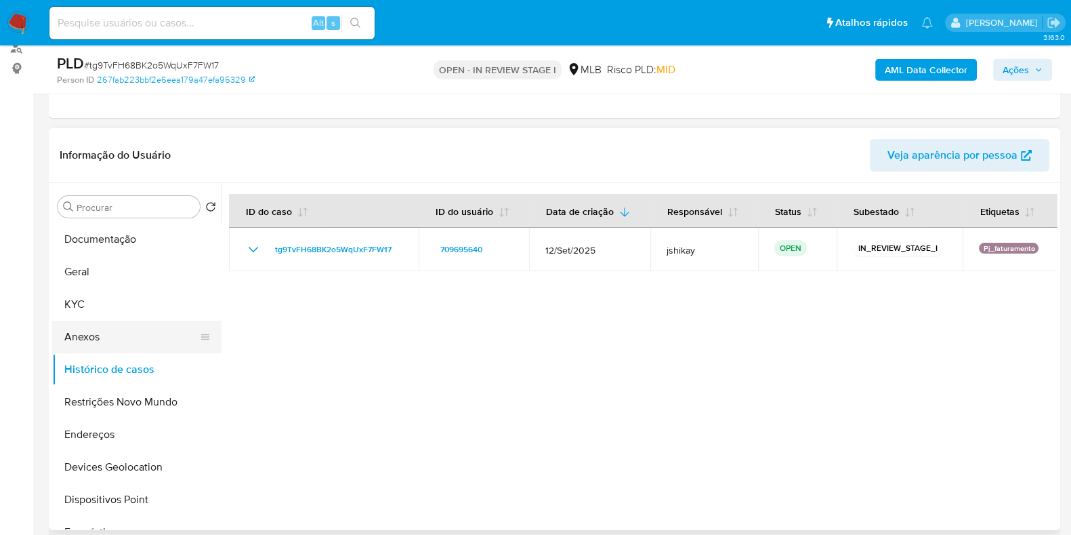
click at [81, 323] on button "Anexos" at bounding box center [131, 337] width 159 height 33
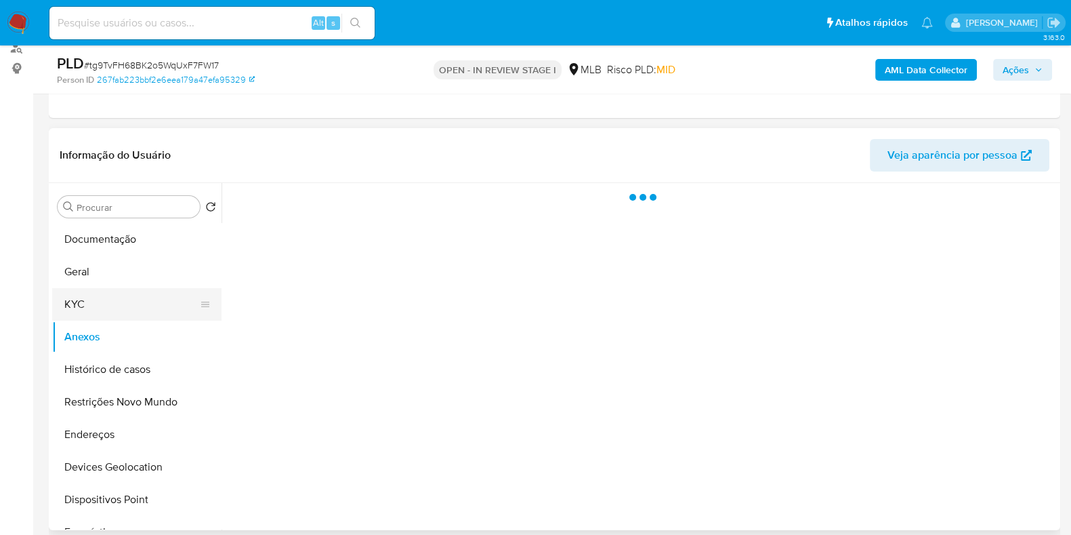
click at [83, 311] on button "KYC" at bounding box center [131, 304] width 159 height 33
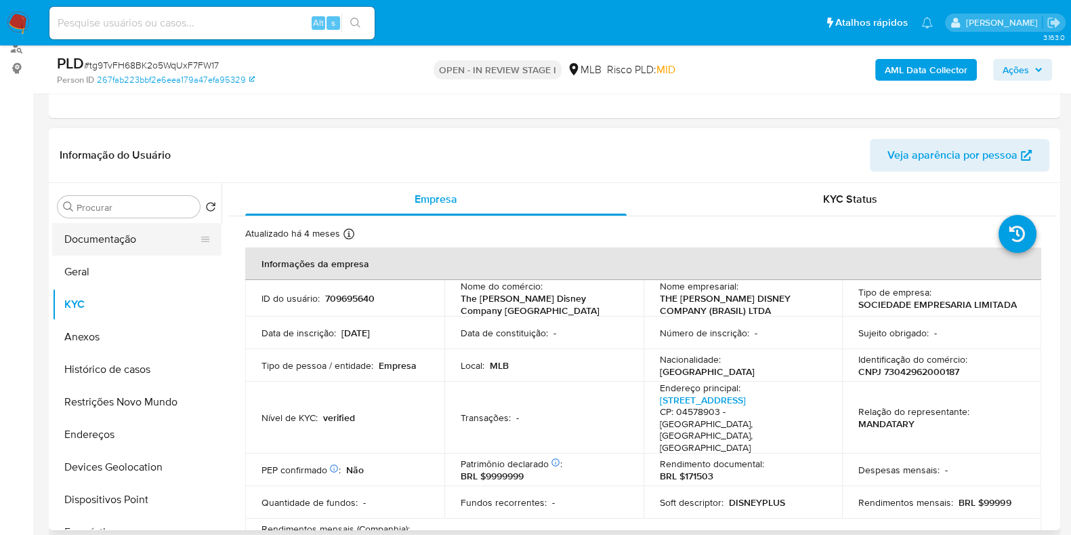
click at [77, 246] on button "Documentação" at bounding box center [131, 239] width 159 height 33
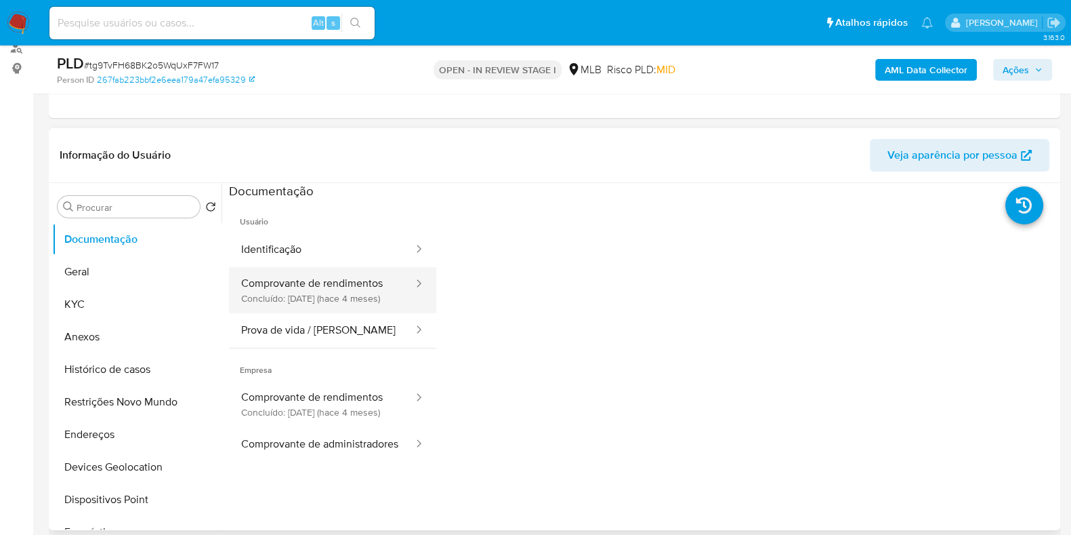
click at [312, 292] on button "Comprovante de rendimentos Concluído: 27/06/2025 (hace 4 meses)" at bounding box center [322, 290] width 186 height 46
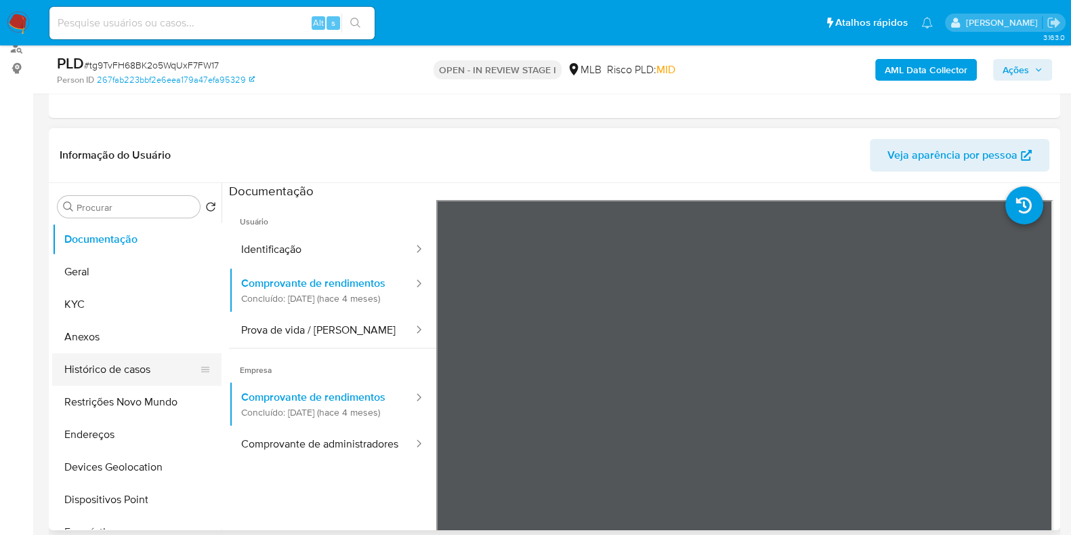
click at [120, 363] on button "Histórico de casos" at bounding box center [131, 369] width 159 height 33
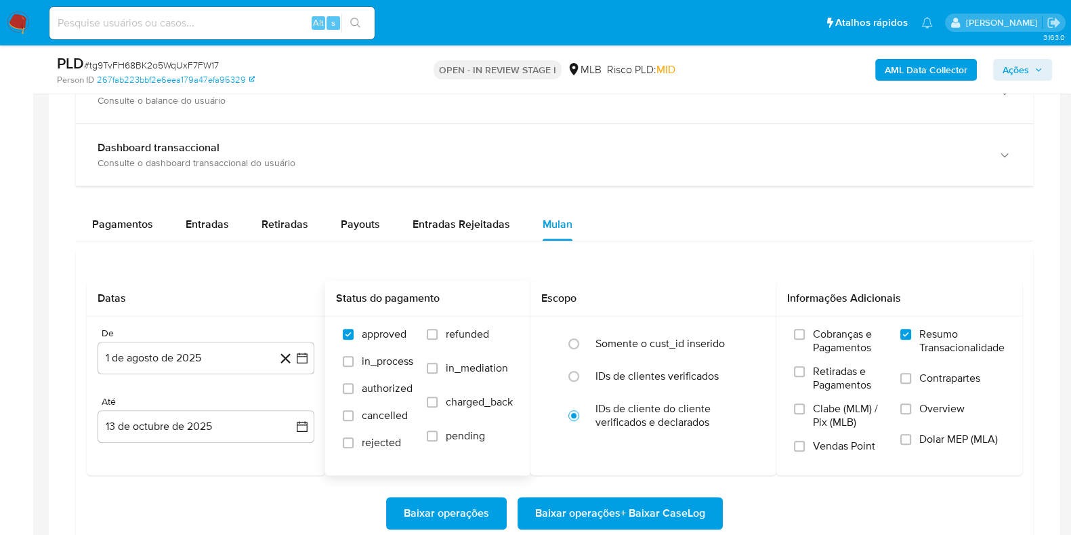
scroll to position [1100, 0]
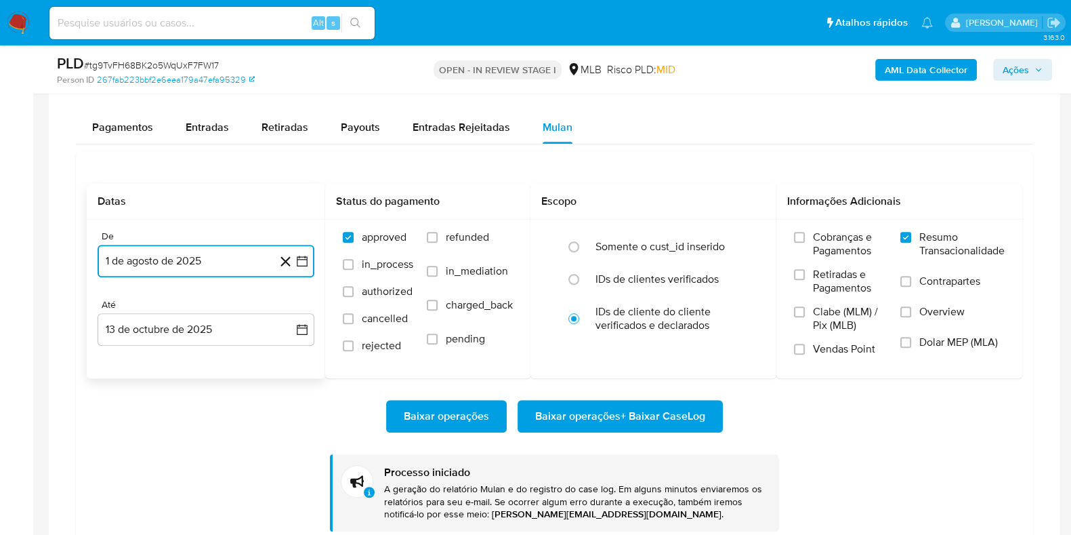
click at [301, 255] on icon "button" at bounding box center [302, 261] width 14 height 14
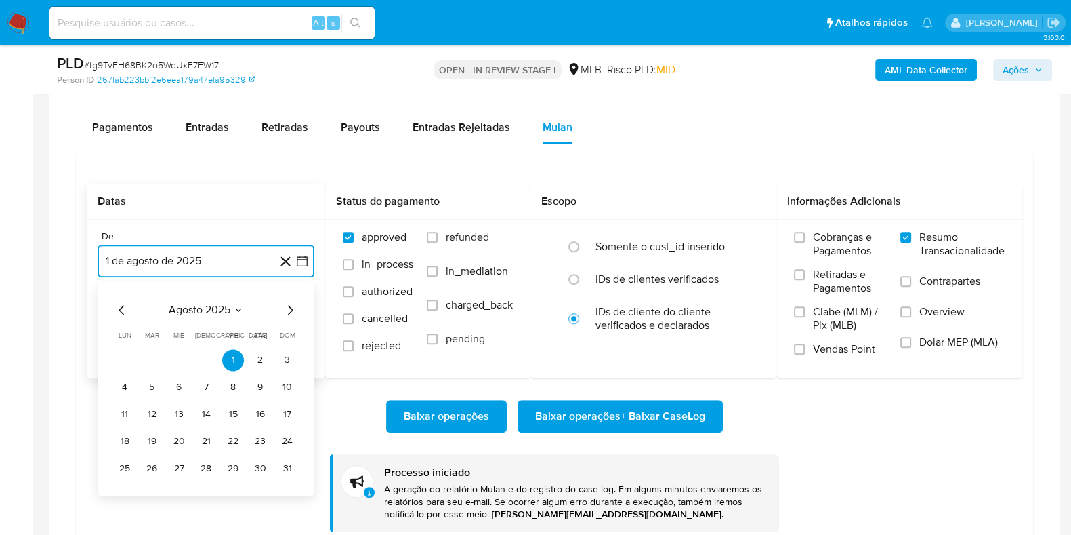
click at [230, 310] on button "agosto 2025" at bounding box center [206, 310] width 75 height 14
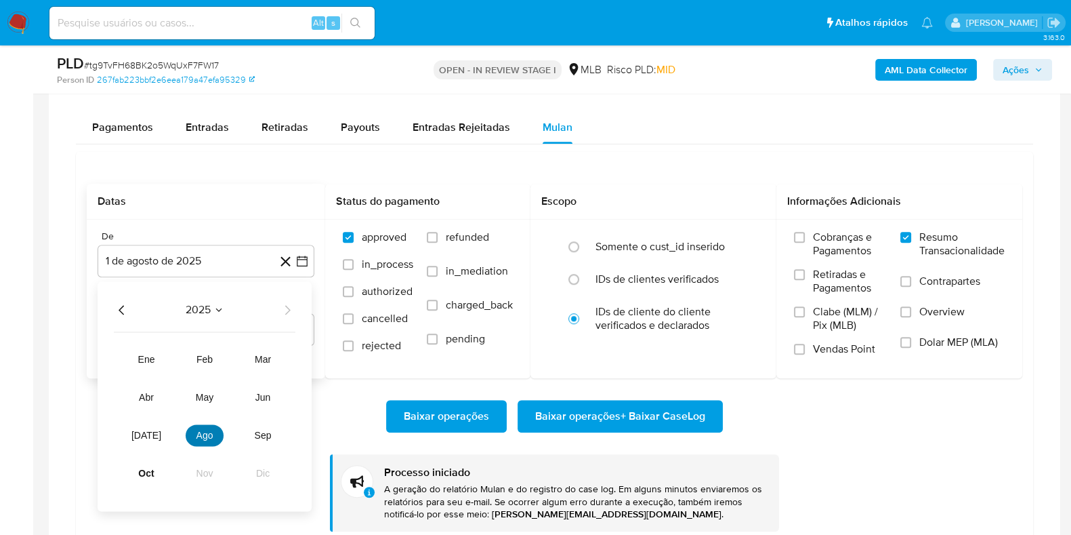
click at [211, 425] on button "ago" at bounding box center [205, 435] width 38 height 22
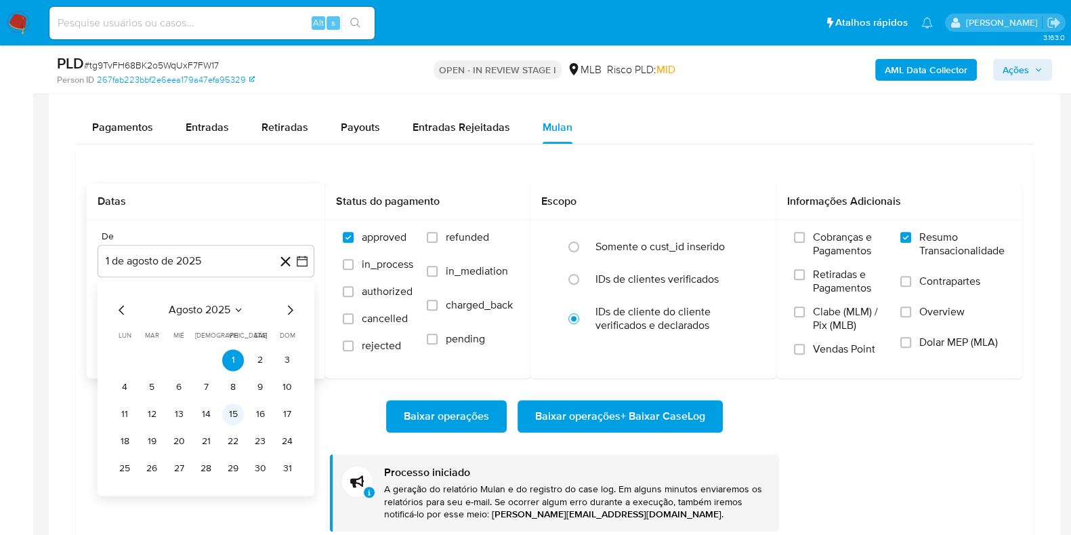
click at [241, 407] on button "15" at bounding box center [233, 414] width 22 height 22
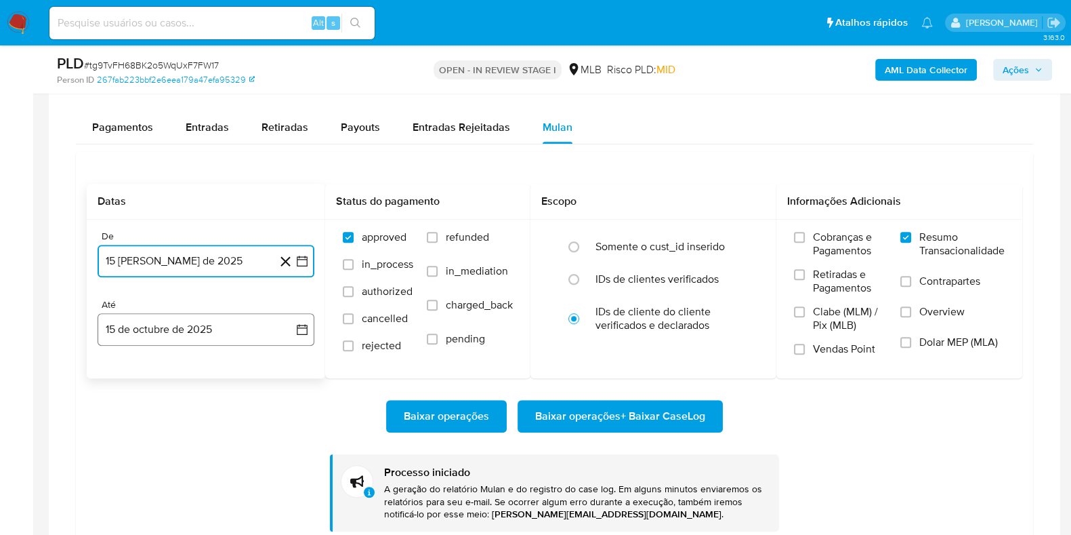
click at [298, 326] on icon "button" at bounding box center [302, 330] width 14 height 14
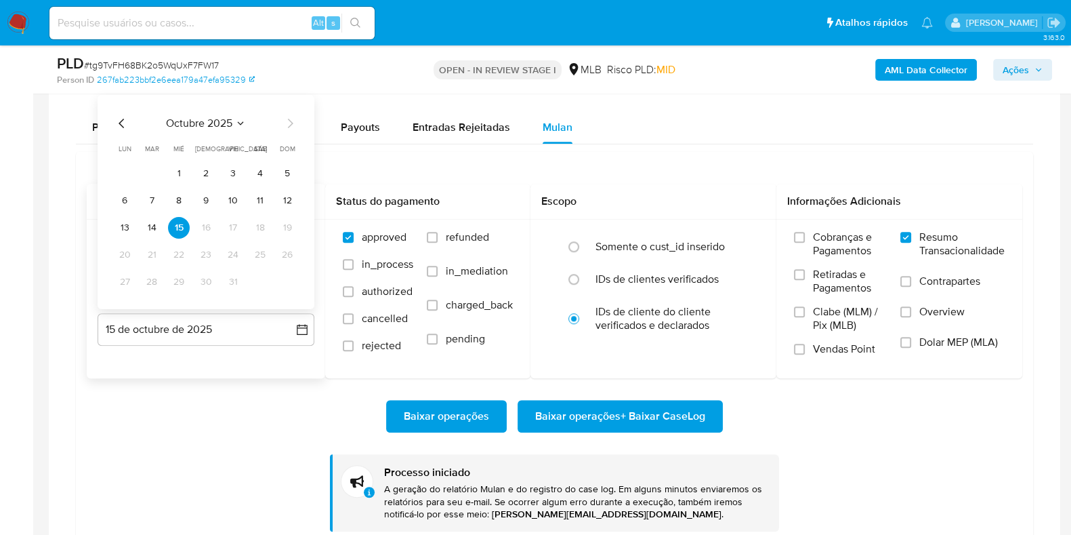
click at [115, 127] on icon "Mes anterior" at bounding box center [122, 123] width 16 height 16
click at [126, 223] on button "15" at bounding box center [125, 228] width 22 height 22
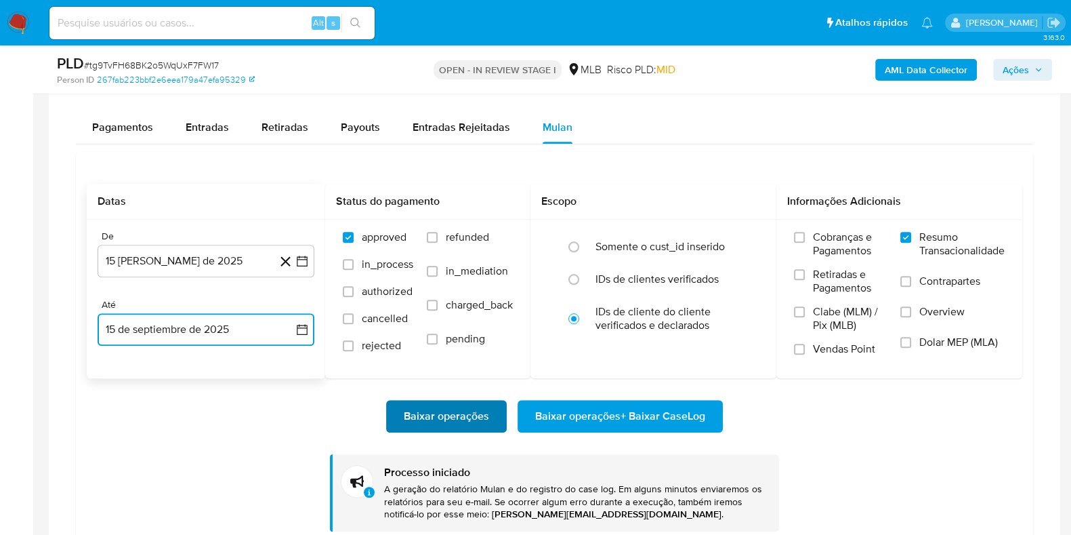
click at [440, 418] on span "Baixar operações" at bounding box center [446, 416] width 85 height 30
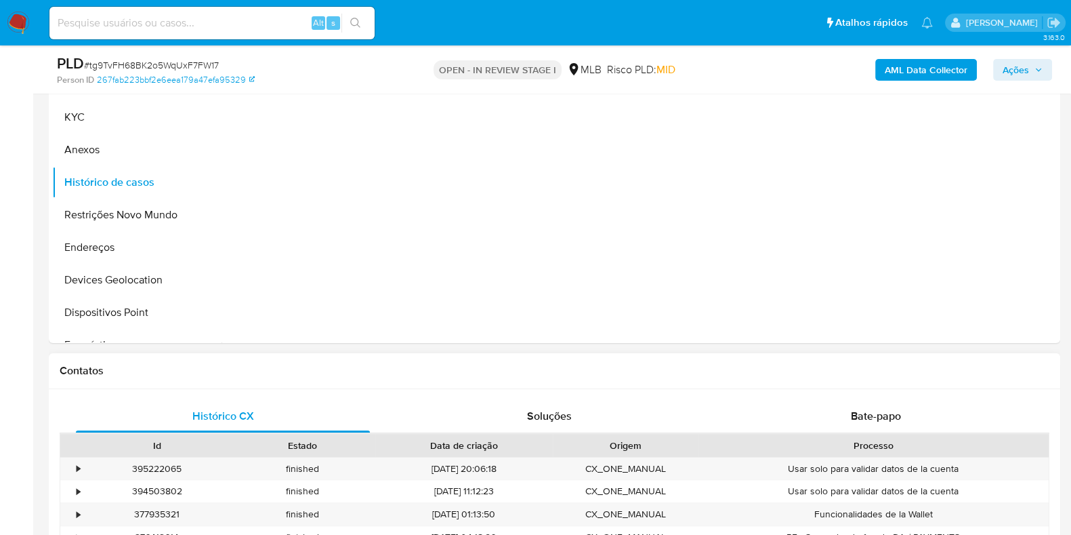
scroll to position [169, 0]
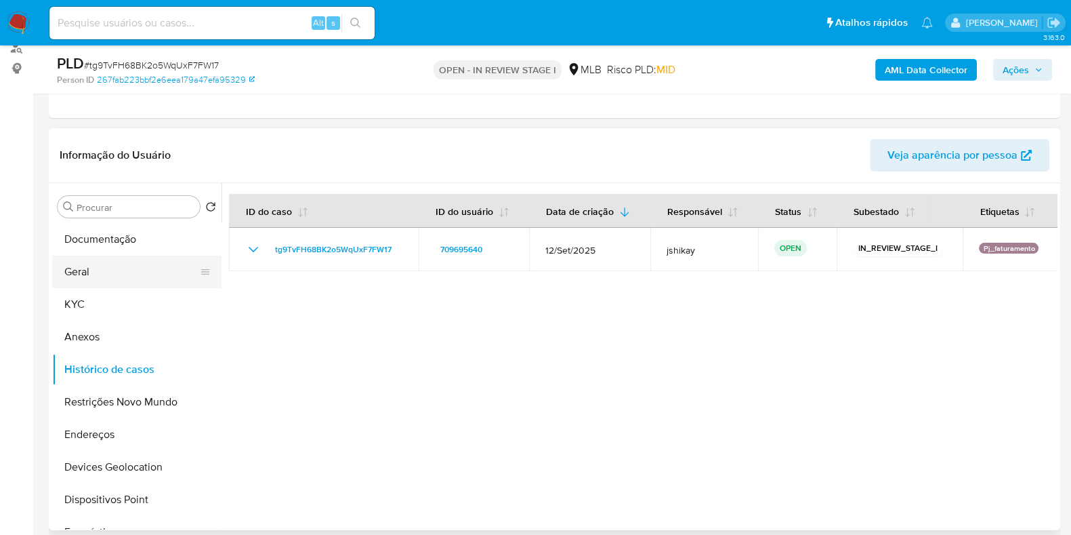
click at [100, 276] on button "Geral" at bounding box center [131, 271] width 159 height 33
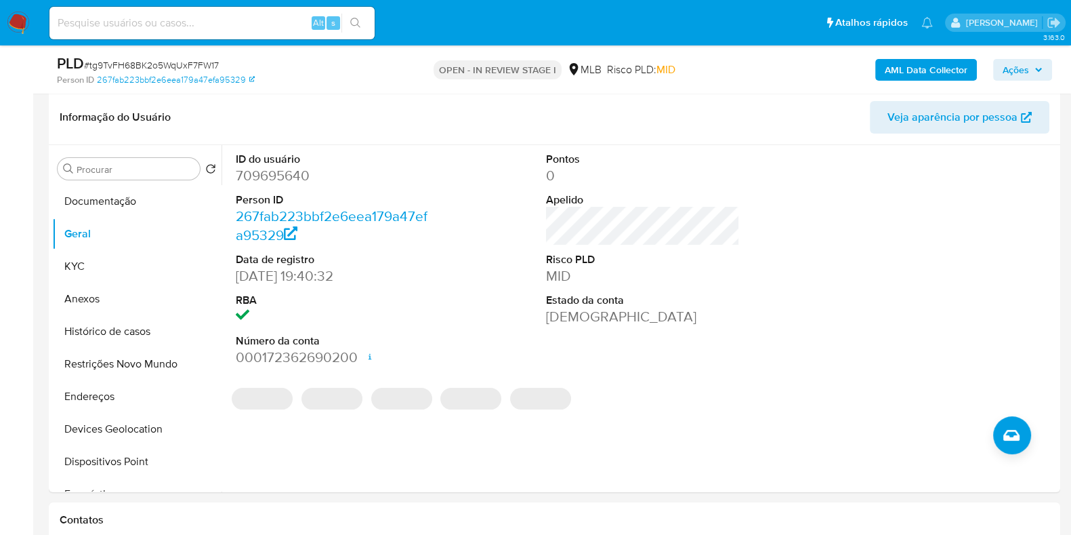
scroll to position [198, 0]
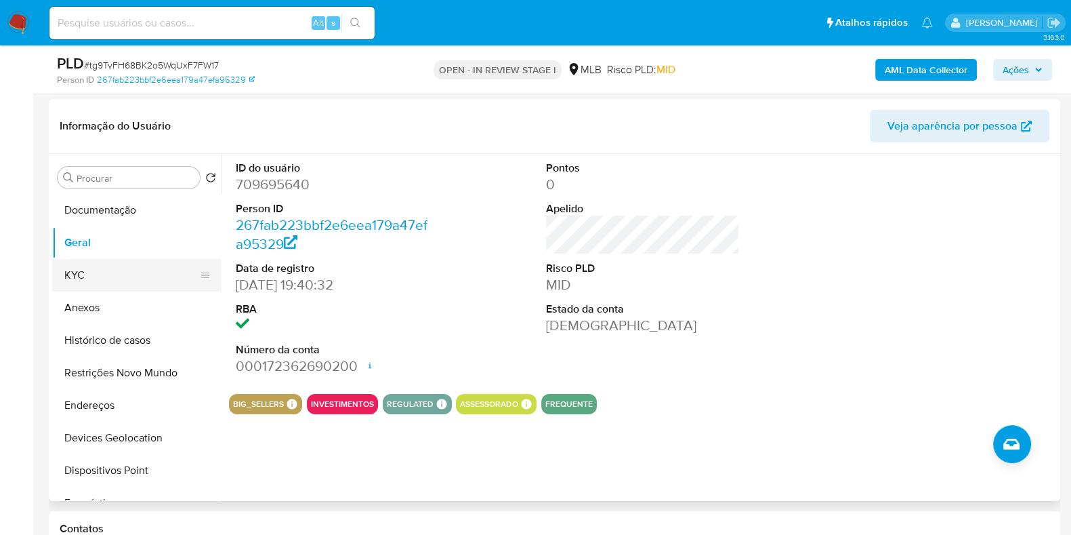
click at [125, 272] on button "KYC" at bounding box center [131, 275] width 159 height 33
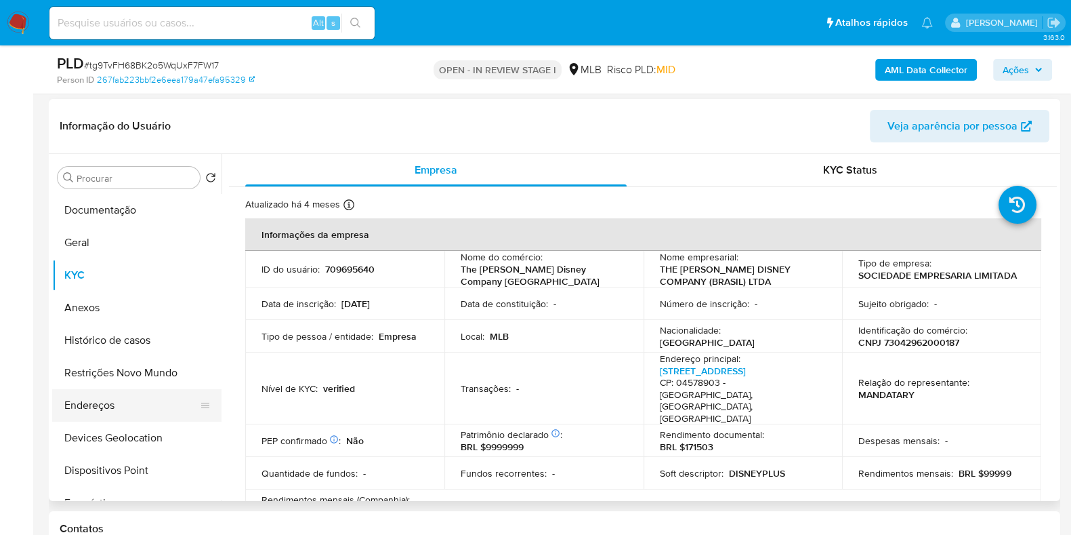
click at [70, 401] on button "Endereços" at bounding box center [131, 405] width 159 height 33
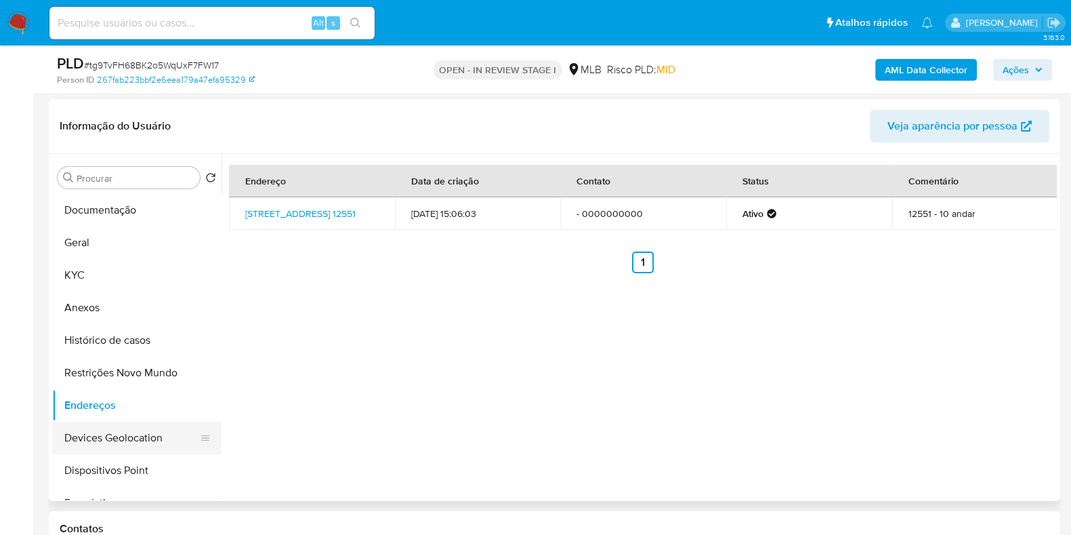
click at [133, 440] on button "Devices Geolocation" at bounding box center [131, 437] width 159 height 33
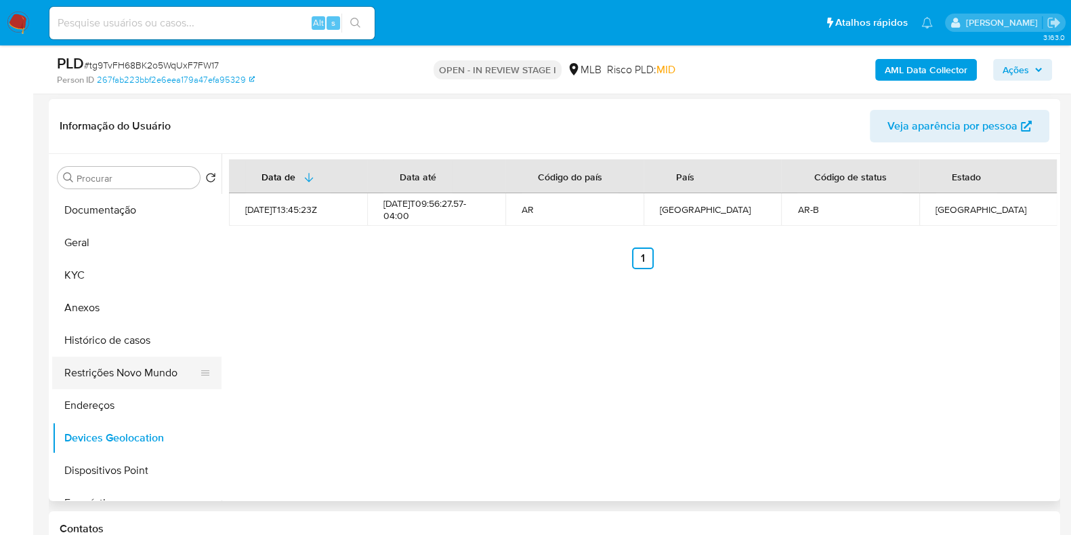
drag, startPoint x: 116, startPoint y: 368, endPoint x: 325, endPoint y: 377, distance: 208.9
click at [117, 368] on button "Restrições Novo Mundo" at bounding box center [131, 372] width 159 height 33
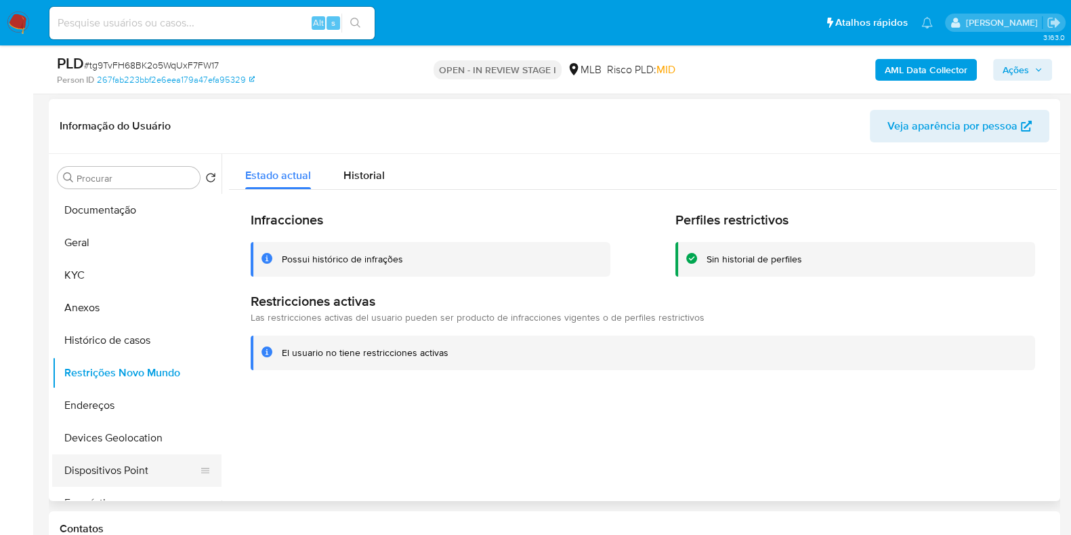
click at [159, 469] on button "Dispositivos Point" at bounding box center [131, 470] width 159 height 33
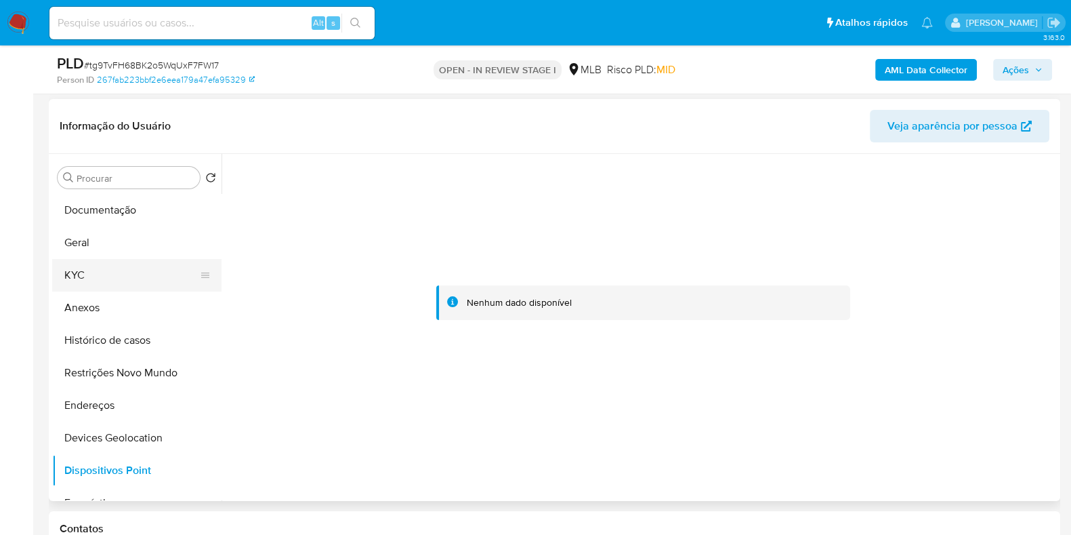
click at [61, 280] on button "KYC" at bounding box center [131, 275] width 159 height 33
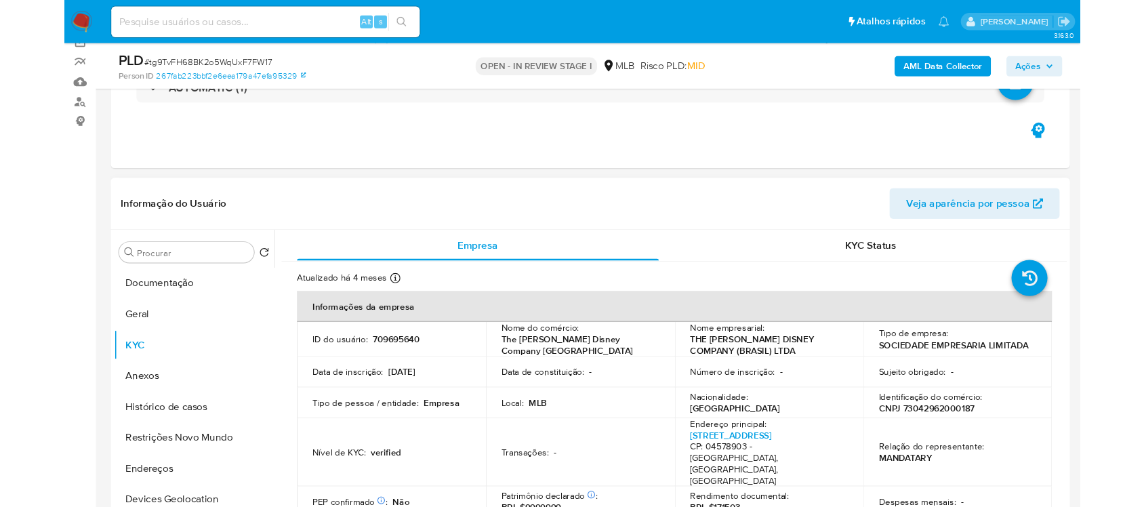
scroll to position [254, 0]
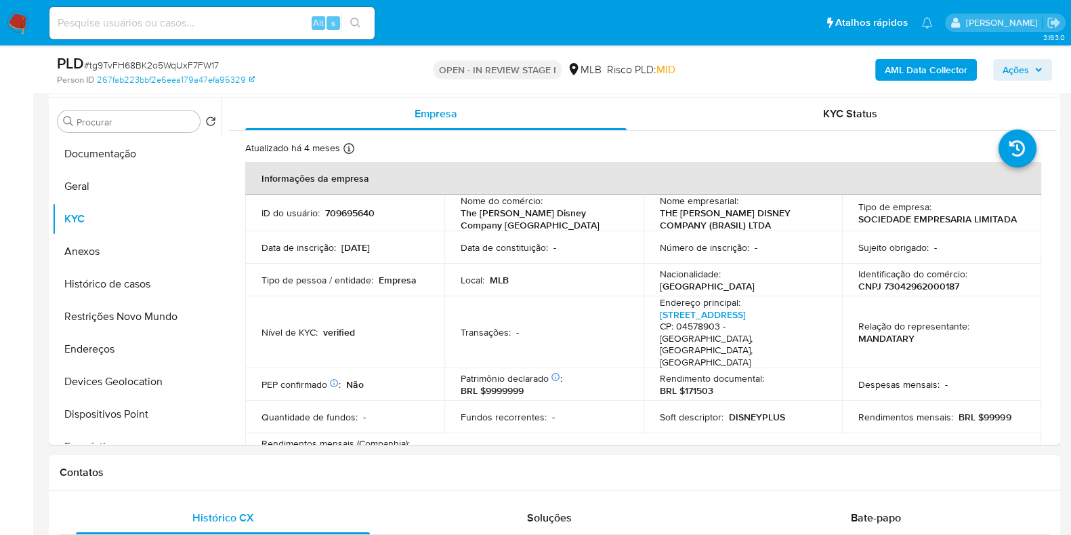
click at [933, 65] on b "AML Data Collector" at bounding box center [926, 70] width 83 height 22
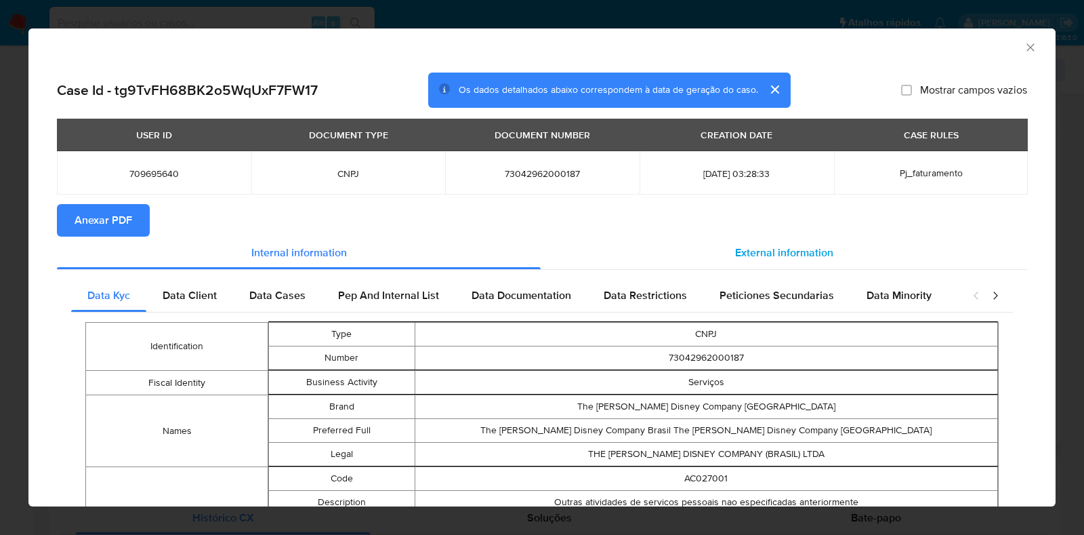
click at [817, 264] on div "External information" at bounding box center [784, 252] width 487 height 33
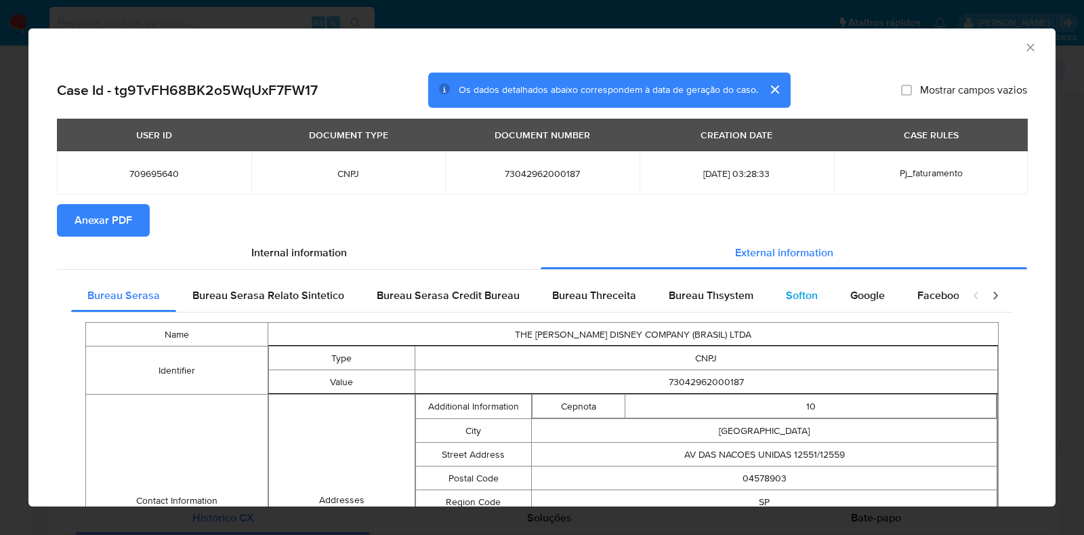
click at [792, 297] on span "Softon" at bounding box center [802, 295] width 32 height 16
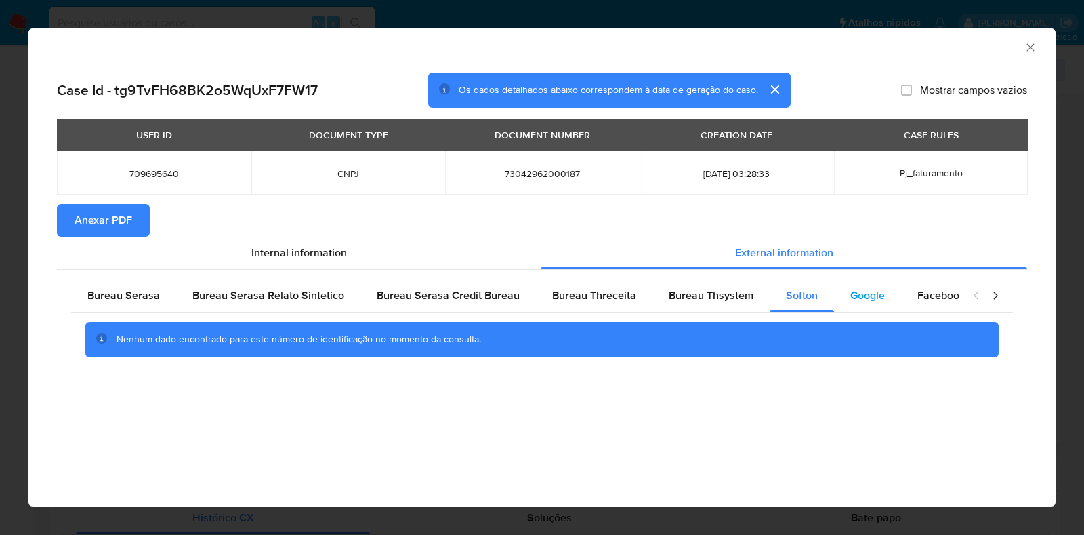
click at [850, 288] on span "Google" at bounding box center [867, 295] width 35 height 16
click at [653, 297] on div "Bureau Thsystem" at bounding box center [711, 295] width 117 height 33
click at [85, 215] on span "Anexar PDF" at bounding box center [104, 220] width 58 height 30
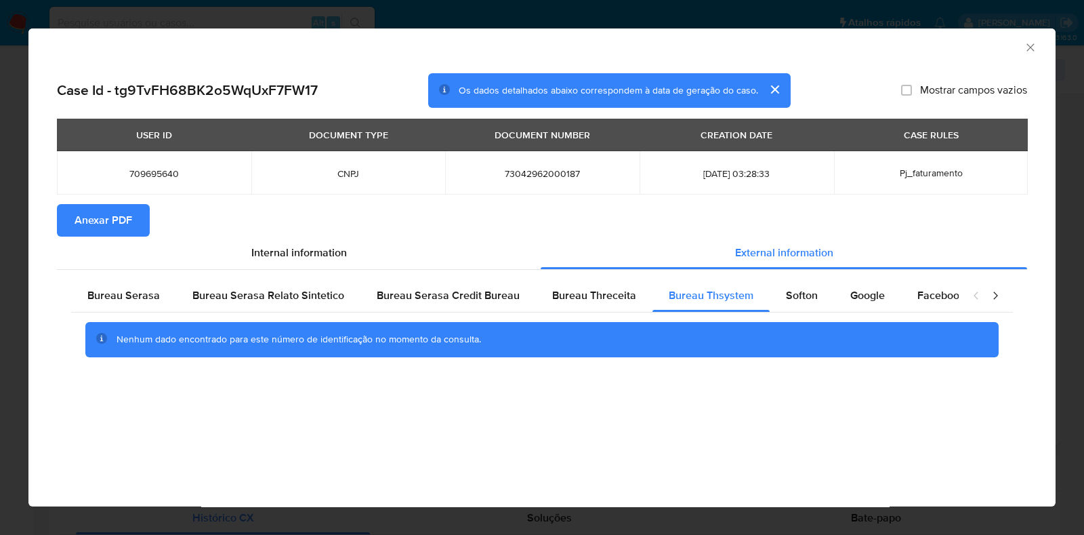
click at [1035, 45] on icon "Fechar a janela" at bounding box center [1031, 48] width 14 height 14
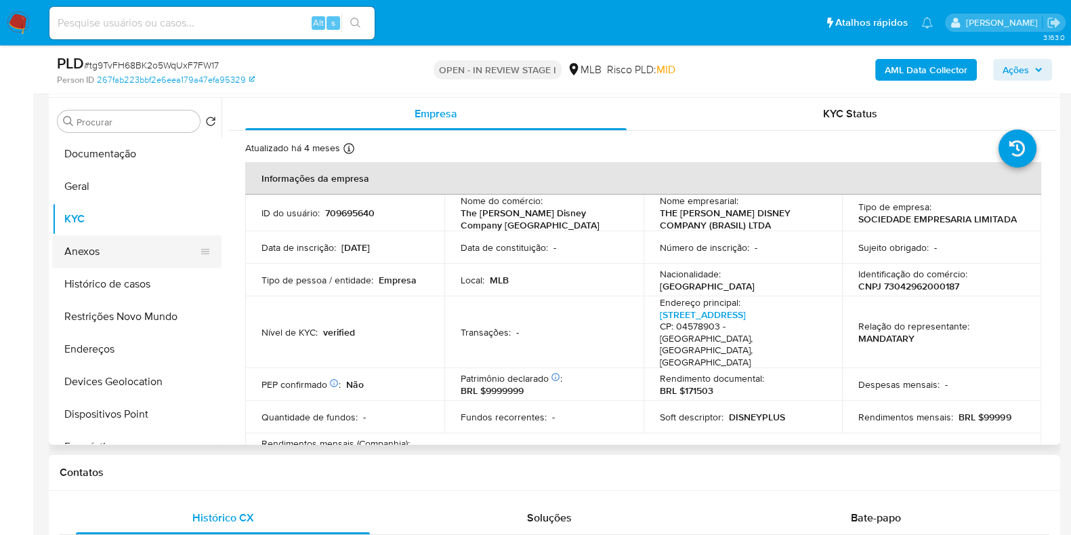
click at [139, 254] on button "Anexos" at bounding box center [131, 251] width 159 height 33
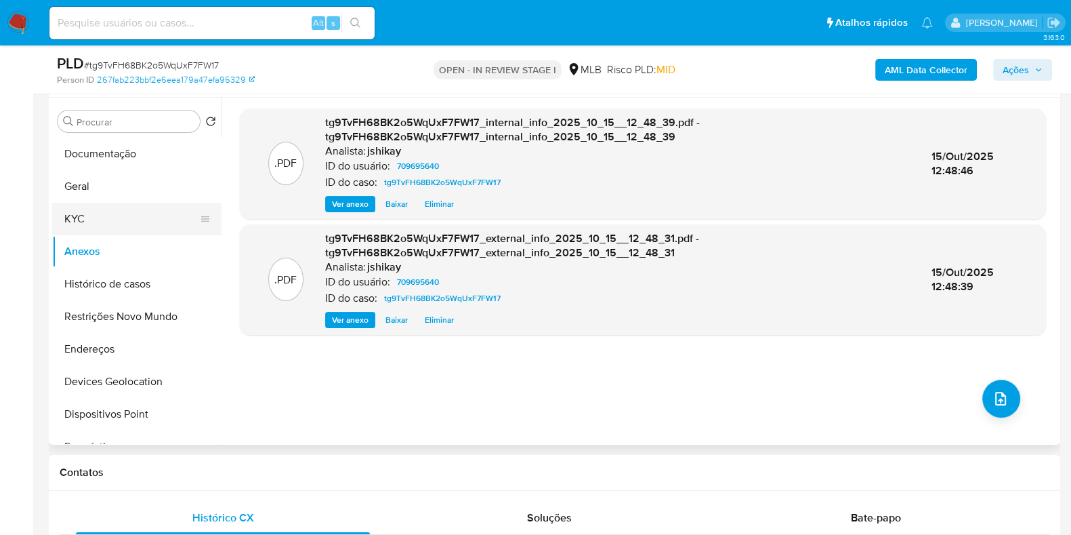
click at [141, 206] on button "KYC" at bounding box center [131, 219] width 159 height 33
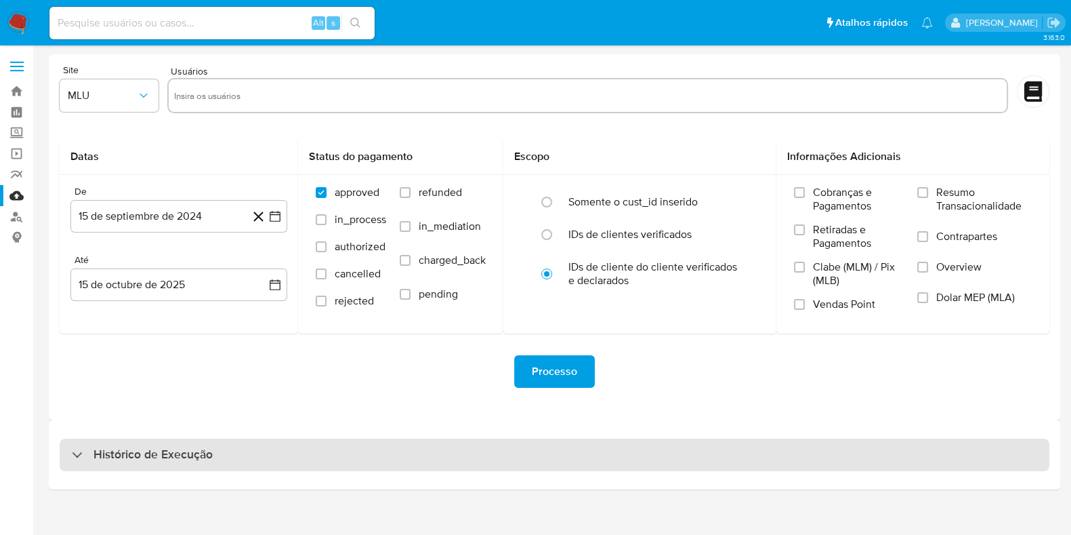
click at [130, 453] on h3 "Histórico de Execução" at bounding box center [153, 455] width 119 height 16
select select "10"
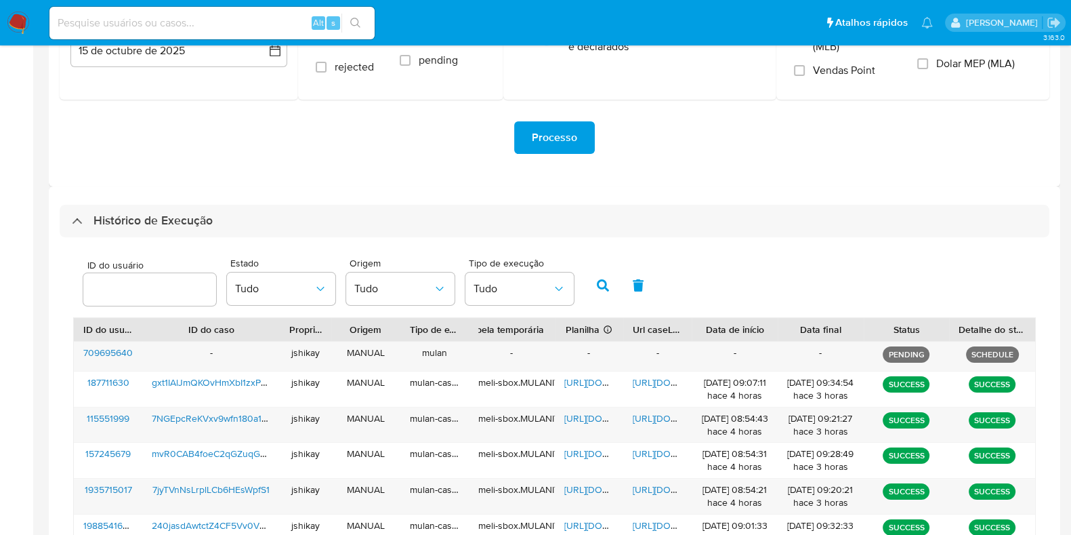
scroll to position [254, 0]
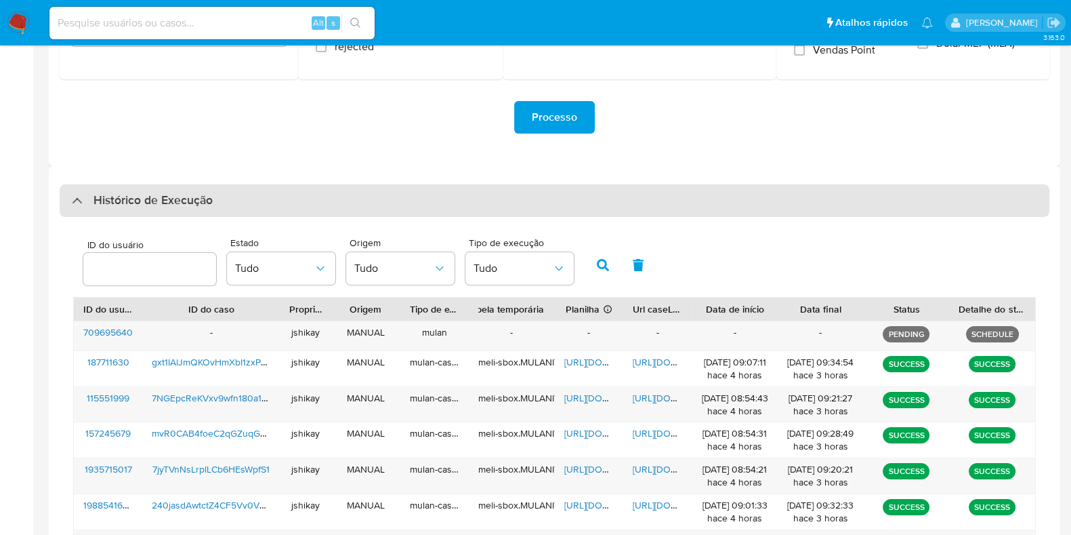
click at [151, 205] on h3 "Histórico de Execução" at bounding box center [153, 200] width 119 height 16
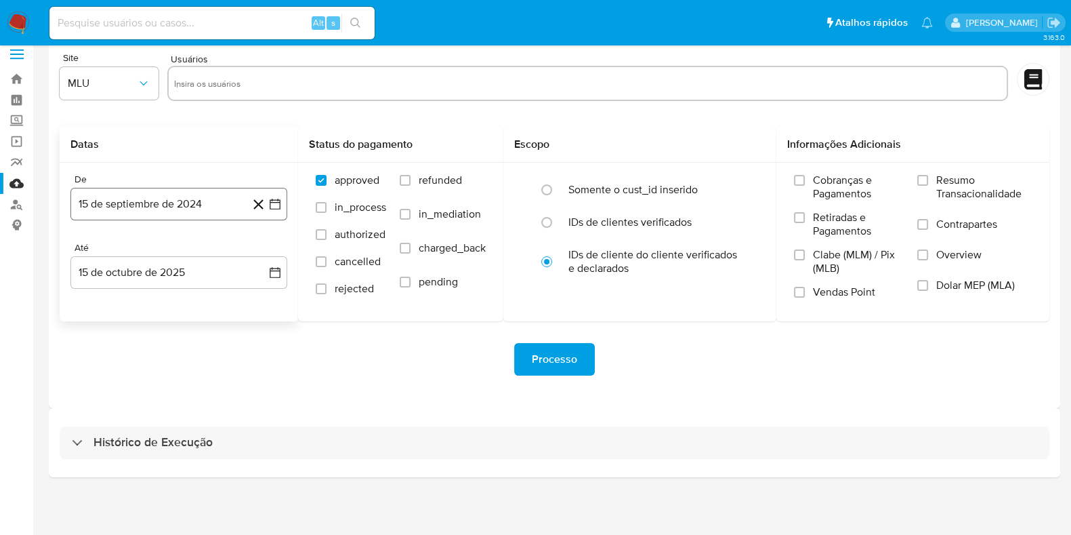
scroll to position [12, 0]
click at [174, 414] on div "Histórico de Execução" at bounding box center [555, 443] width 1012 height 69
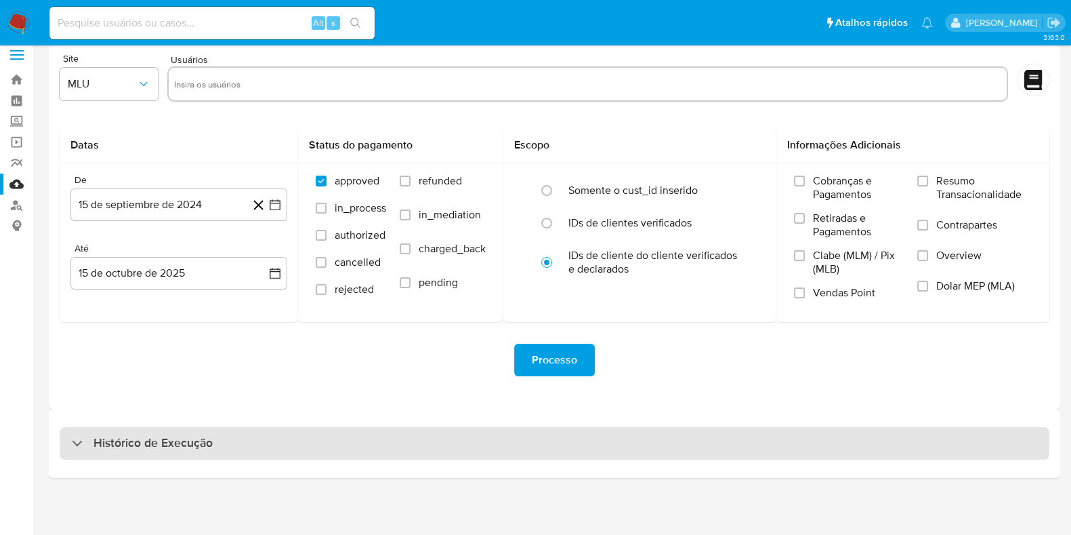
click at [180, 435] on h3 "Histórico de Execução" at bounding box center [153, 443] width 119 height 16
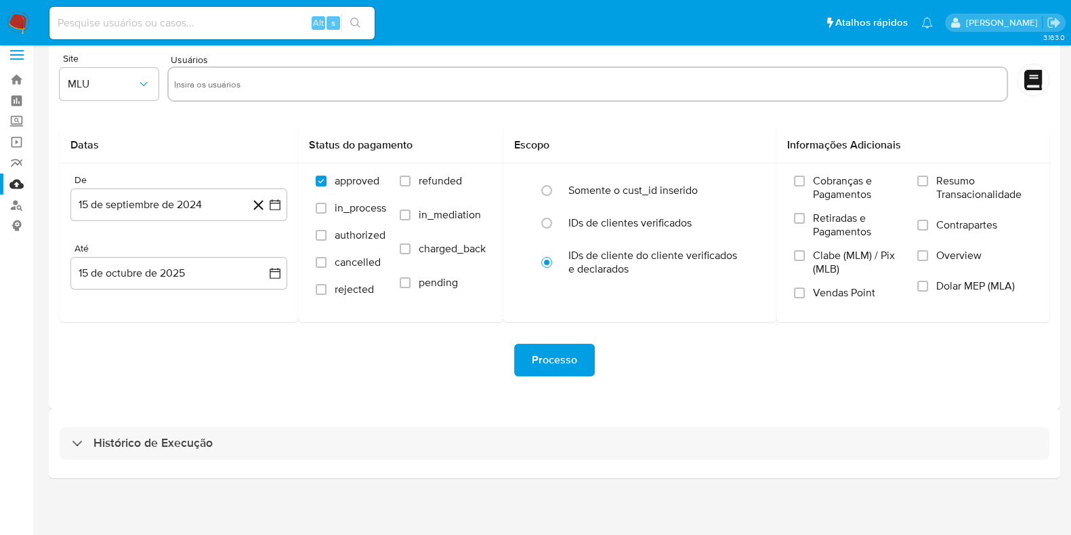
select select "10"
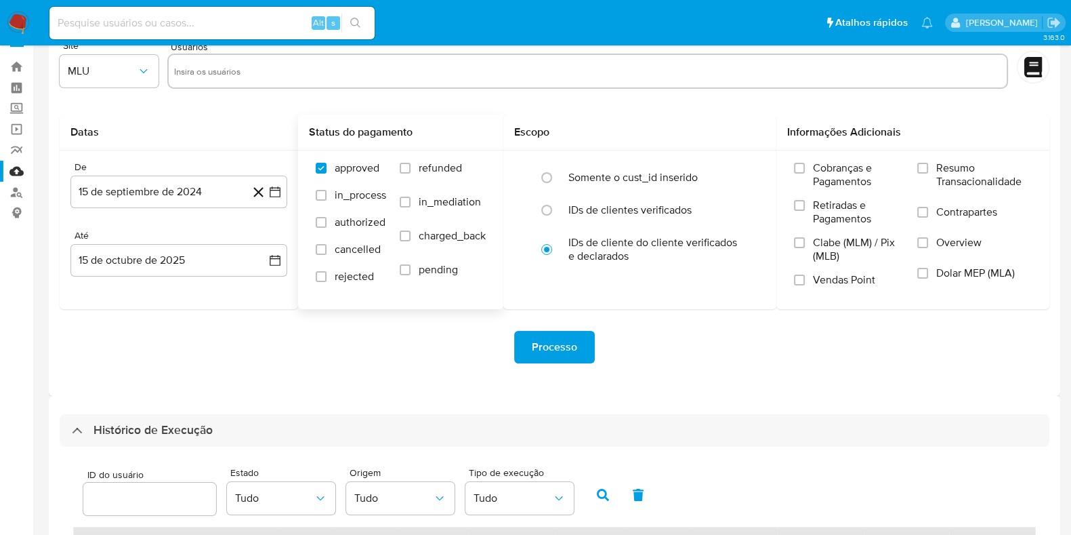
scroll to position [350, 0]
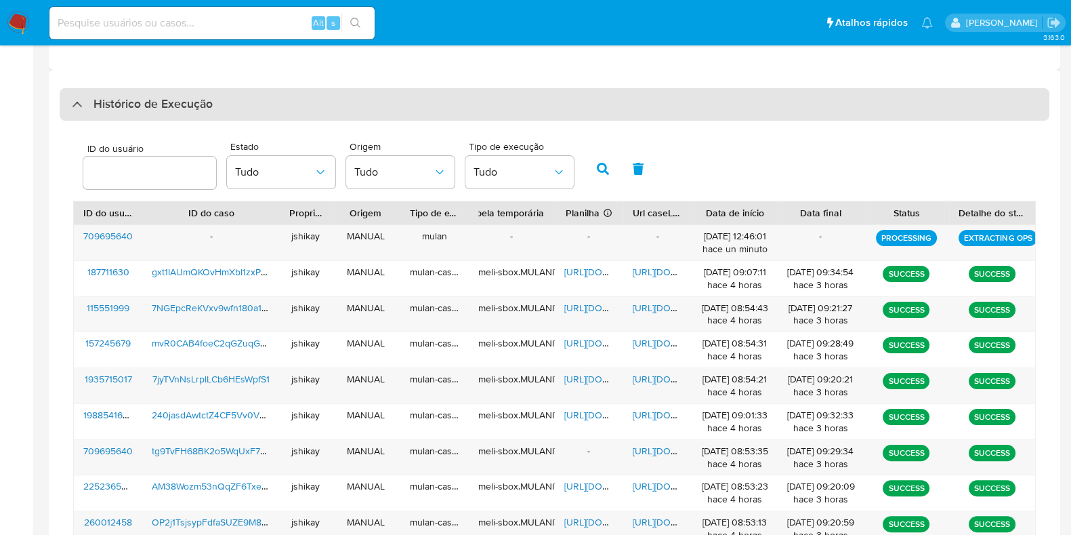
click at [135, 101] on h3 "Histórico de Execução" at bounding box center [153, 104] width 119 height 16
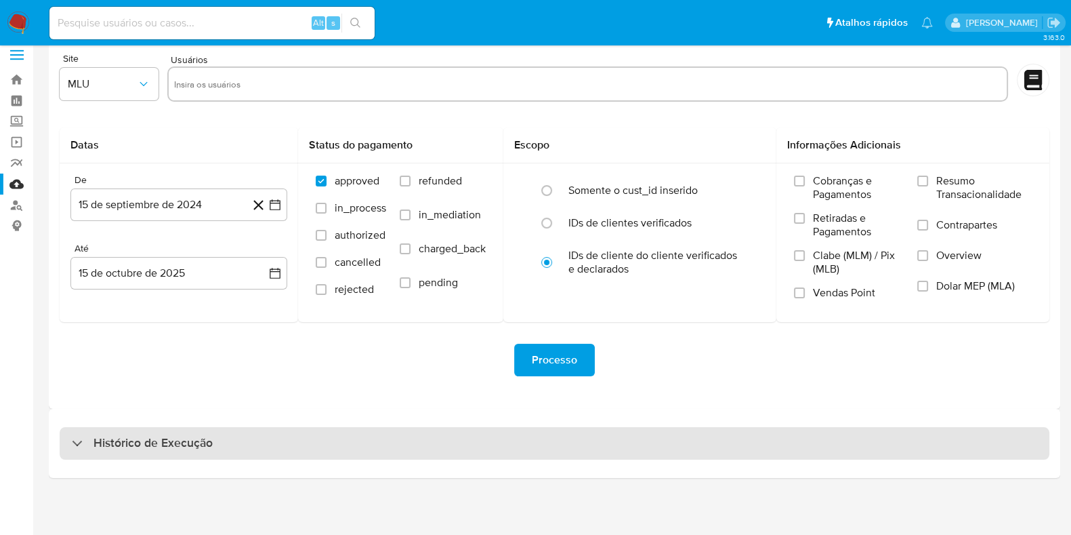
click at [122, 430] on div "Histórico de Execução" at bounding box center [555, 443] width 990 height 33
select select "10"
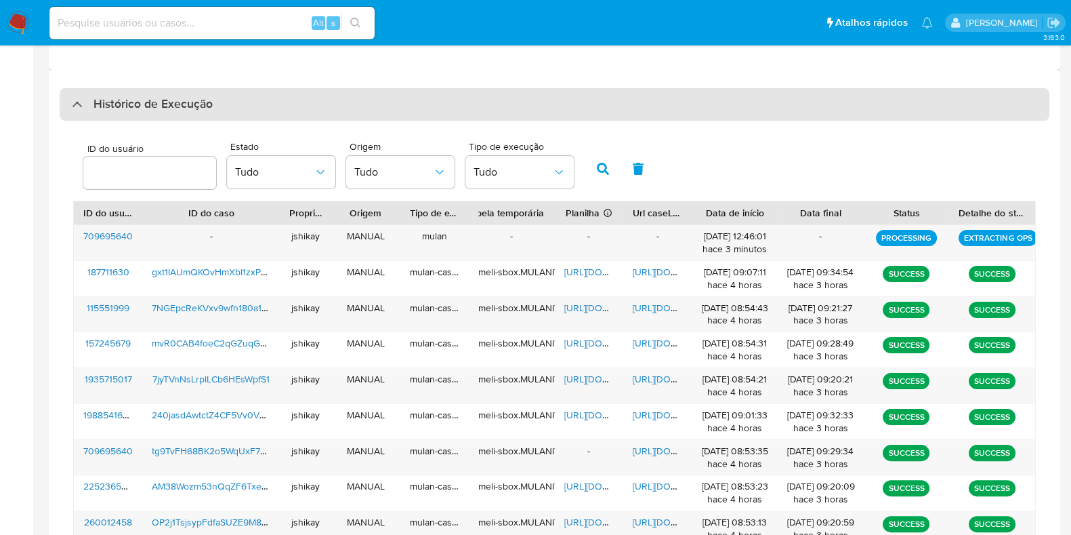
click at [163, 105] on h3 "Histórico de Execução" at bounding box center [153, 104] width 119 height 16
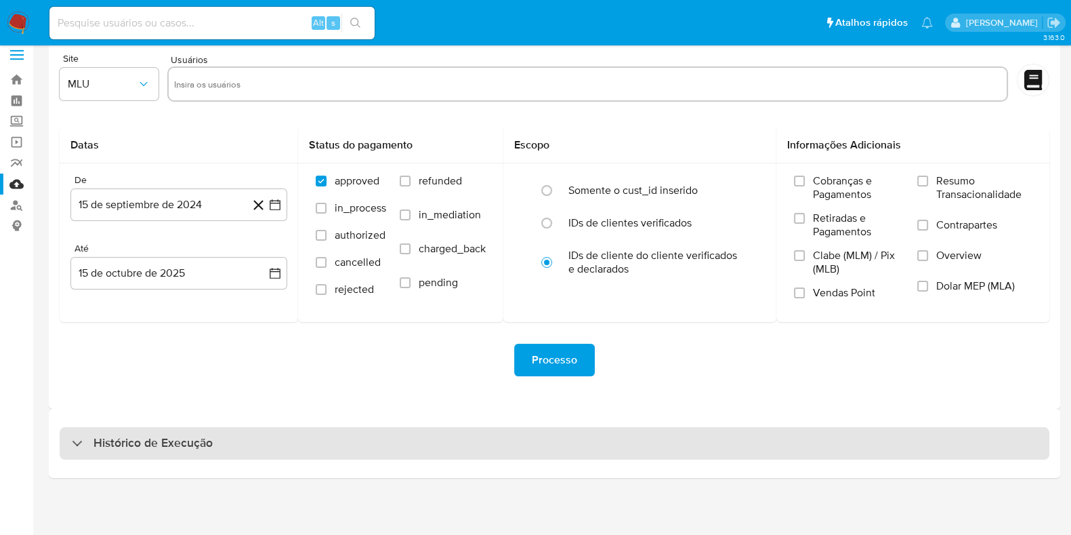
click at [163, 435] on h3 "Histórico de Execução" at bounding box center [153, 443] width 119 height 16
select select "10"
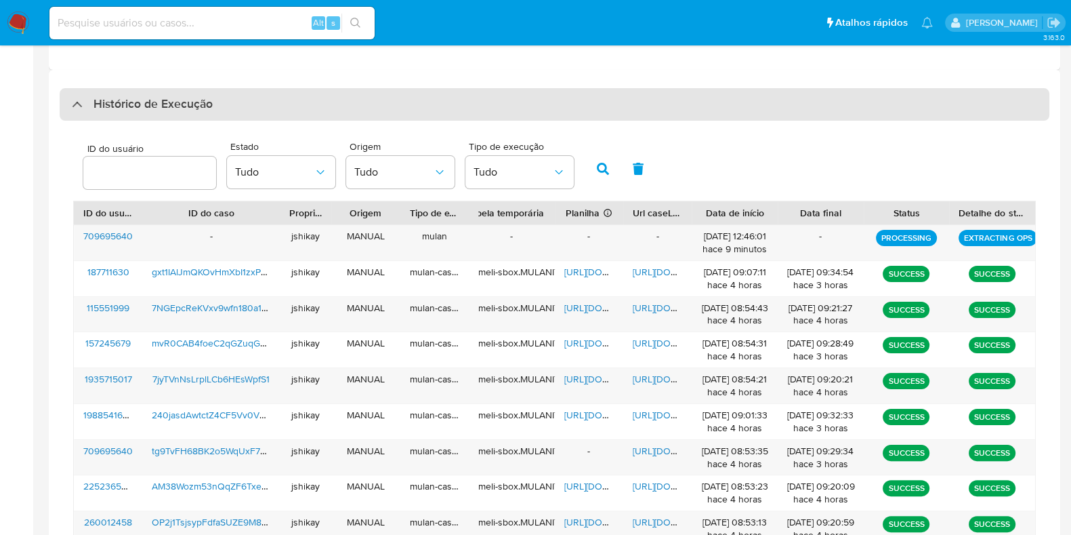
click at [190, 103] on h3 "Histórico de Execução" at bounding box center [153, 104] width 119 height 16
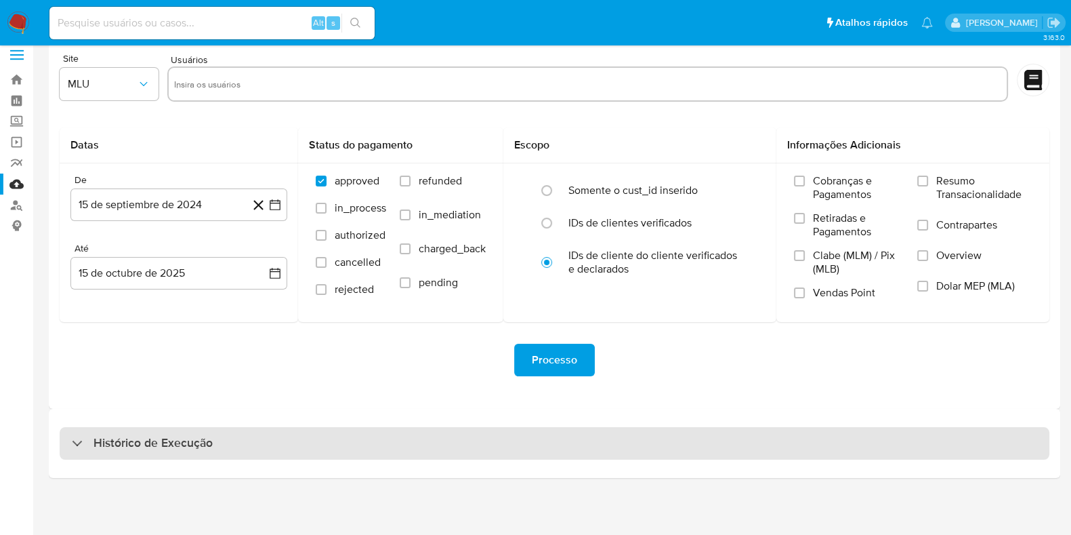
click at [166, 455] on div "Histórico de Execução" at bounding box center [555, 443] width 990 height 33
select select "10"
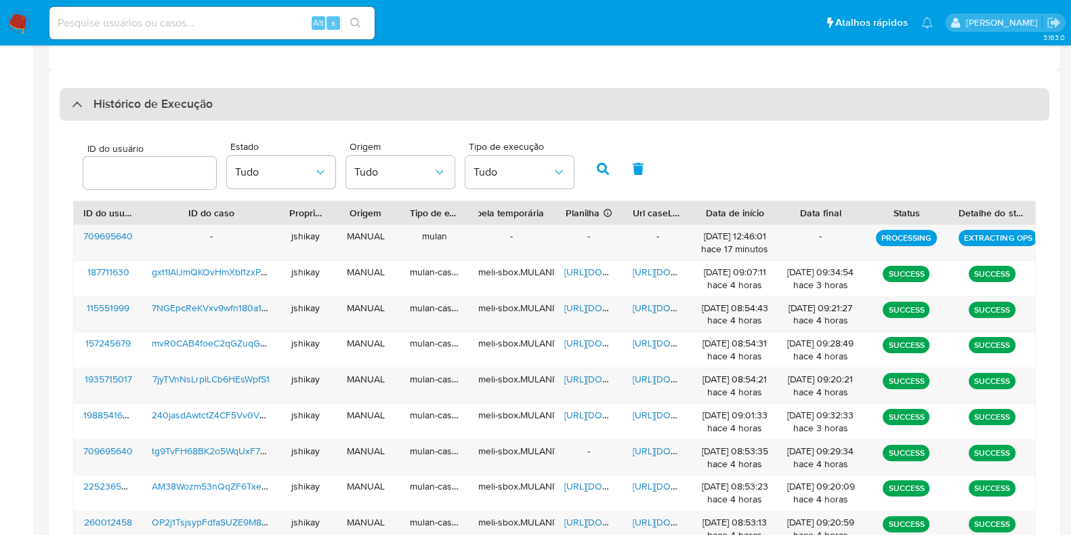
click at [132, 111] on h3 "Histórico de Execução" at bounding box center [153, 104] width 119 height 16
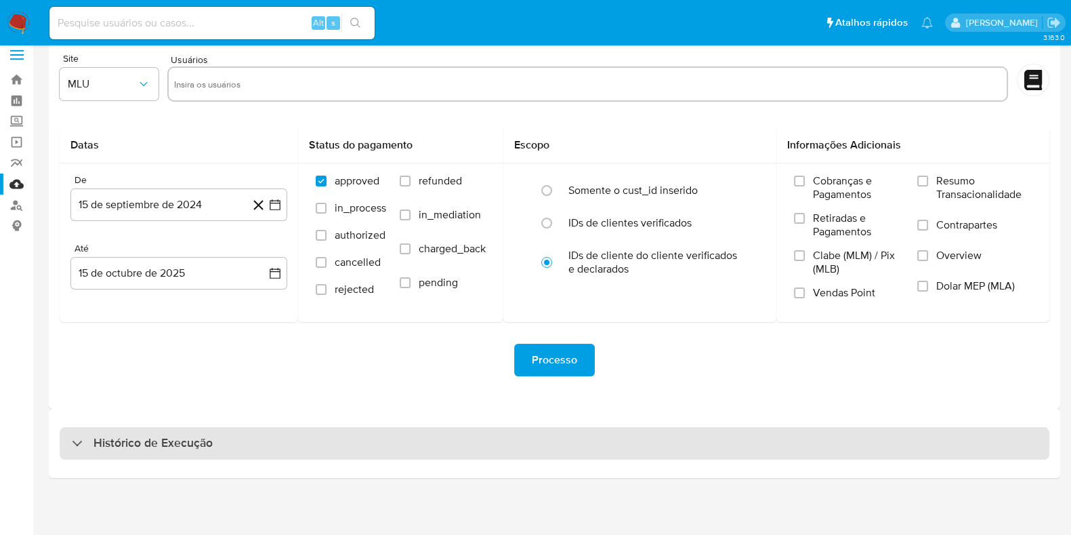
click at [141, 442] on h3 "Histórico de Execução" at bounding box center [153, 443] width 119 height 16
select select "10"
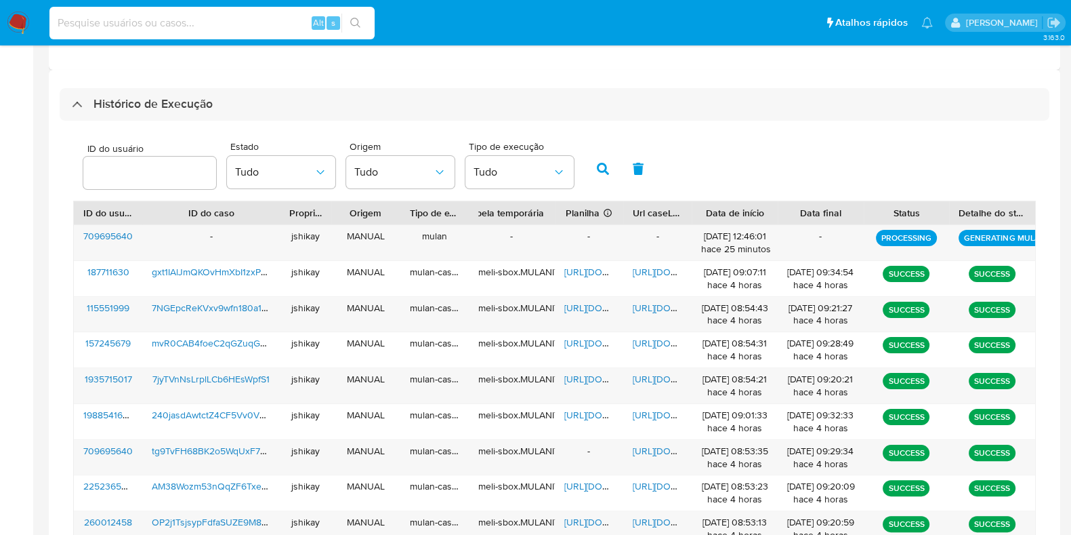
click at [173, 15] on input at bounding box center [211, 23] width 325 height 18
paste input "1761211761"
type input "1761211761"
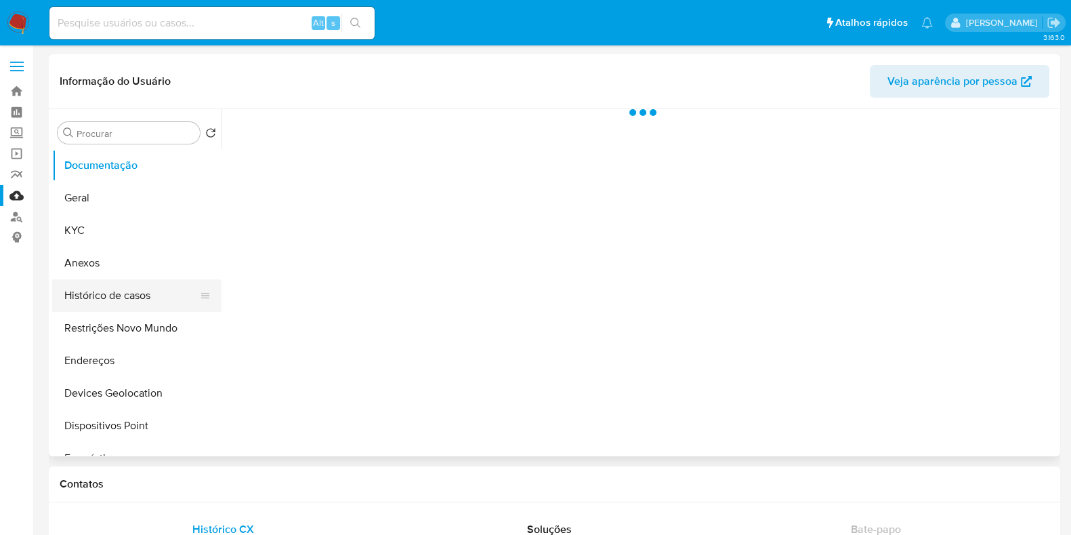
click at [110, 293] on button "Histórico de casos" at bounding box center [131, 295] width 159 height 33
select select "10"
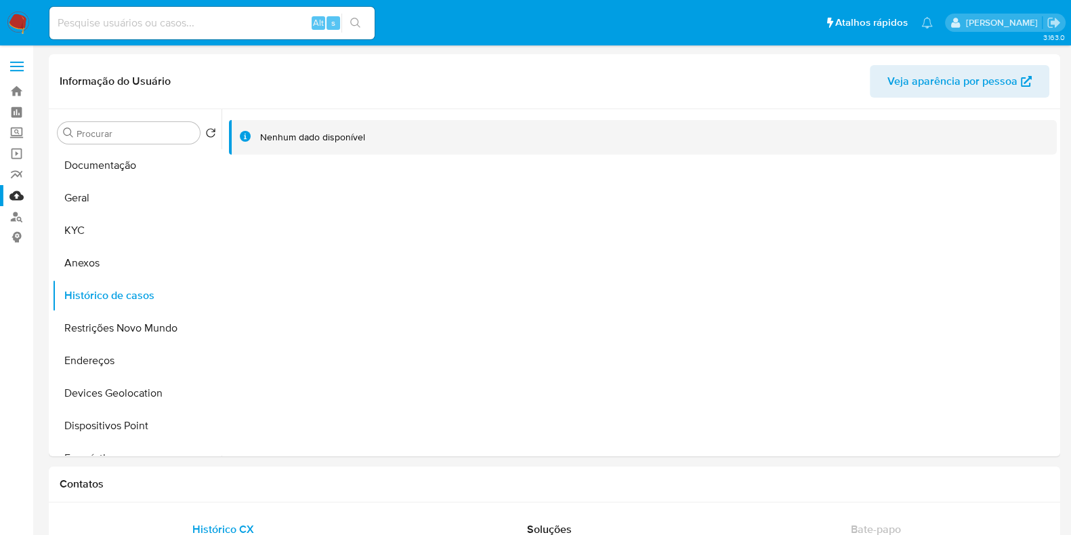
click at [20, 22] on img at bounding box center [18, 23] width 23 height 23
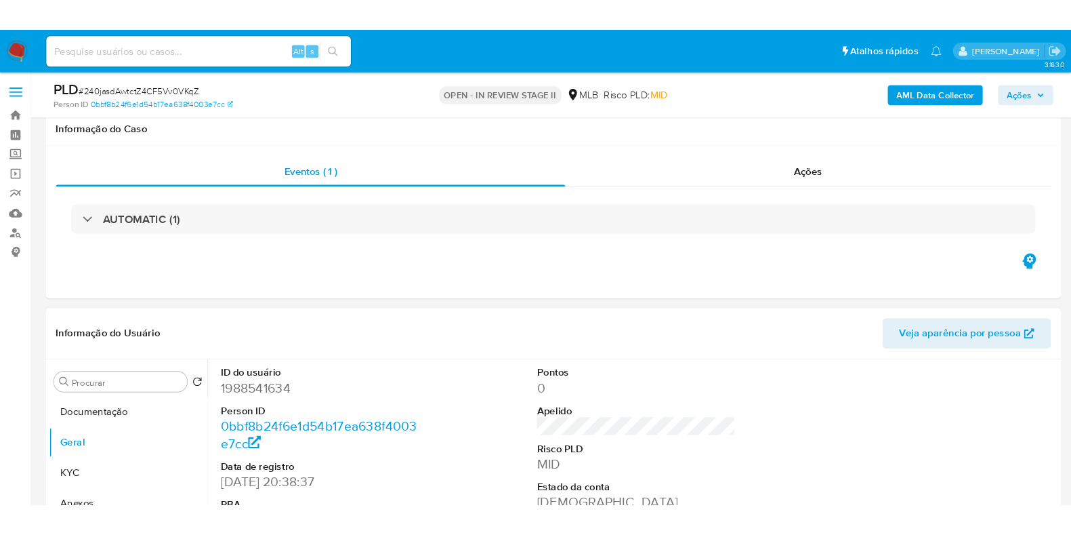
scroll to position [201, 0]
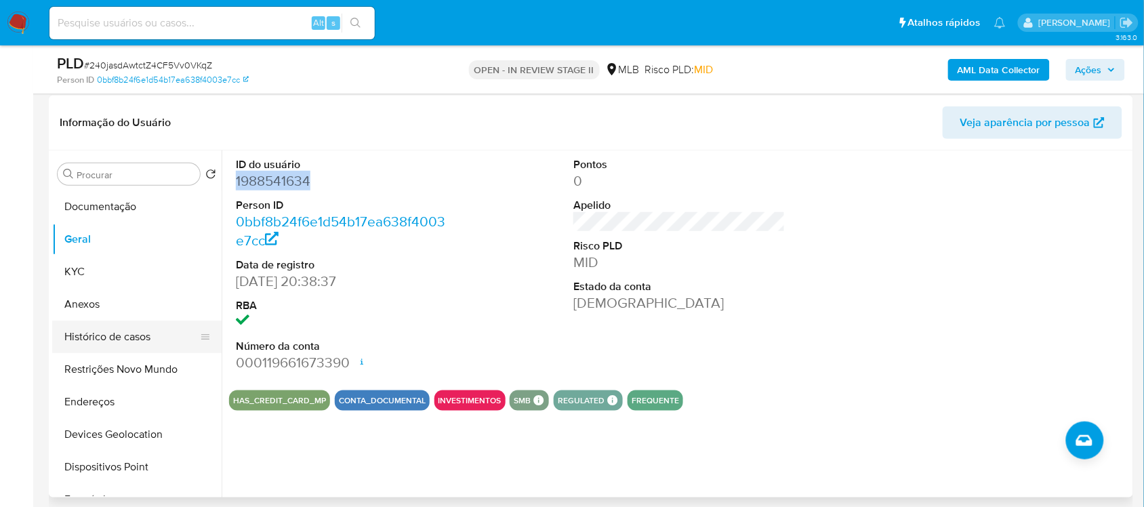
click at [122, 329] on button "Histórico de casos" at bounding box center [131, 337] width 159 height 33
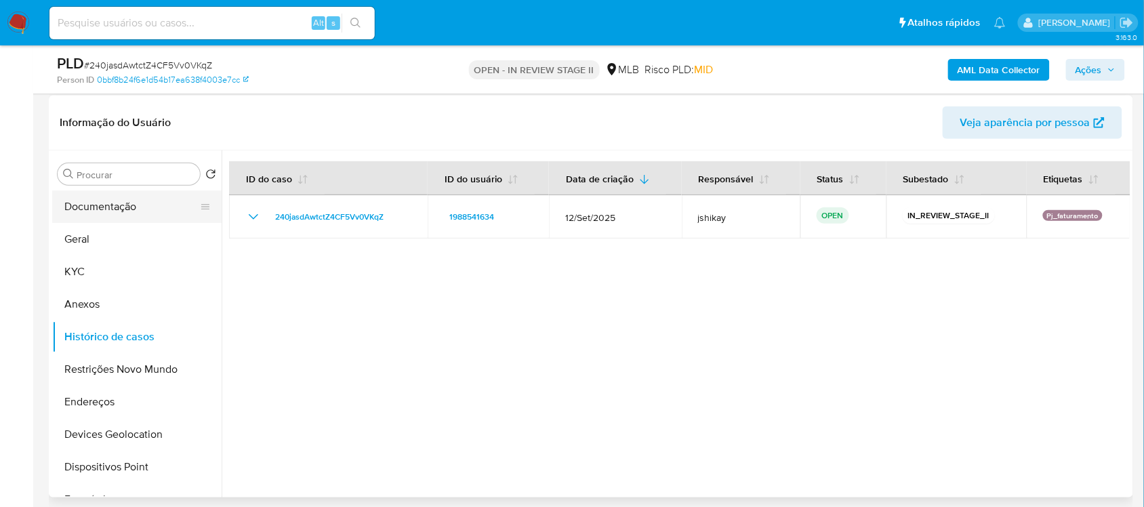
click at [127, 210] on button "Documentação" at bounding box center [131, 206] width 159 height 33
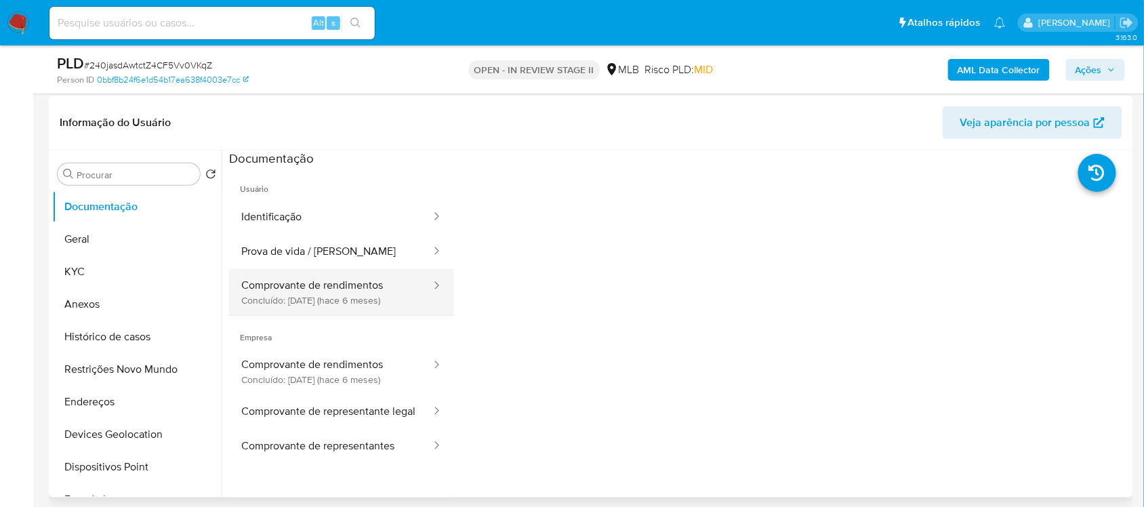
click at [354, 292] on button "Comprovante de rendimentos Concluído: [DATE] (hace 6 meses)" at bounding box center [330, 292] width 203 height 46
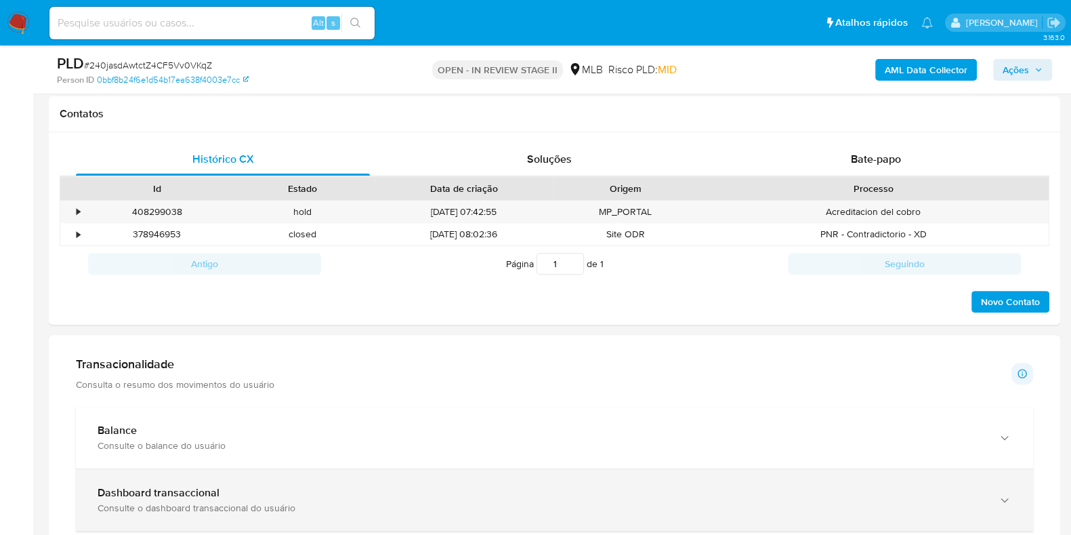
scroll to position [709, 0]
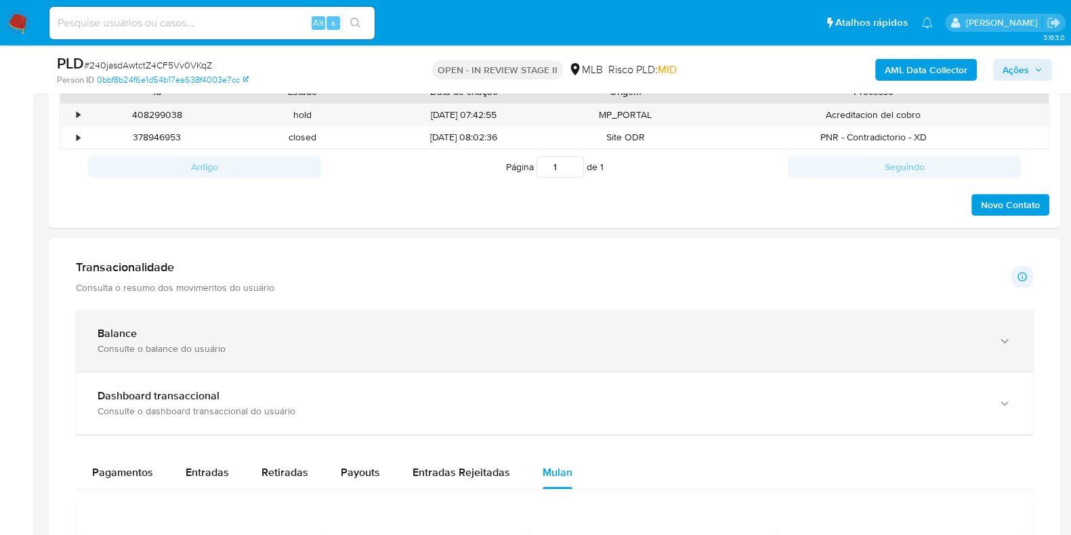
click at [383, 344] on div "Consulte o balance do usuário" at bounding box center [541, 348] width 887 height 12
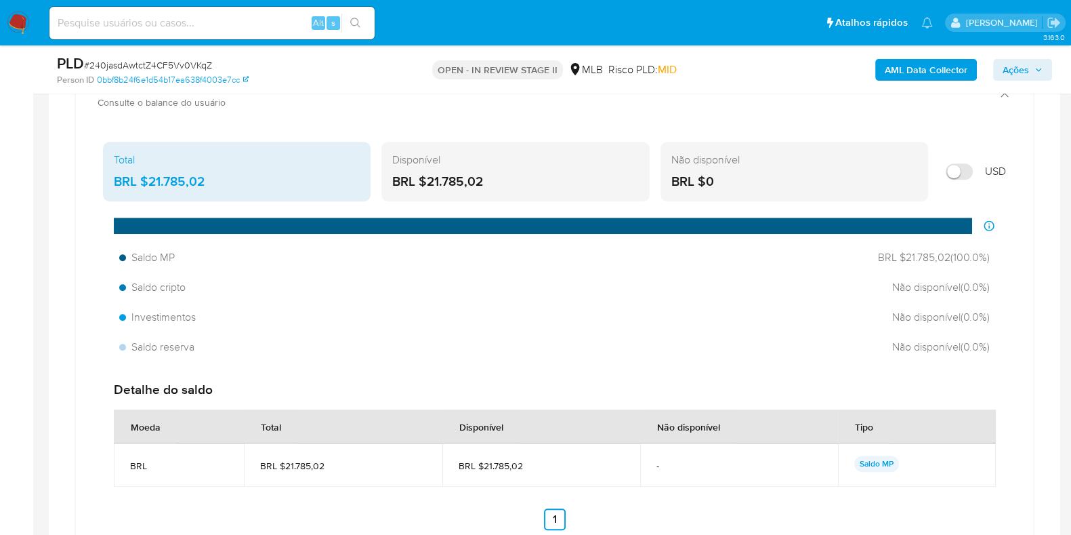
scroll to position [964, 0]
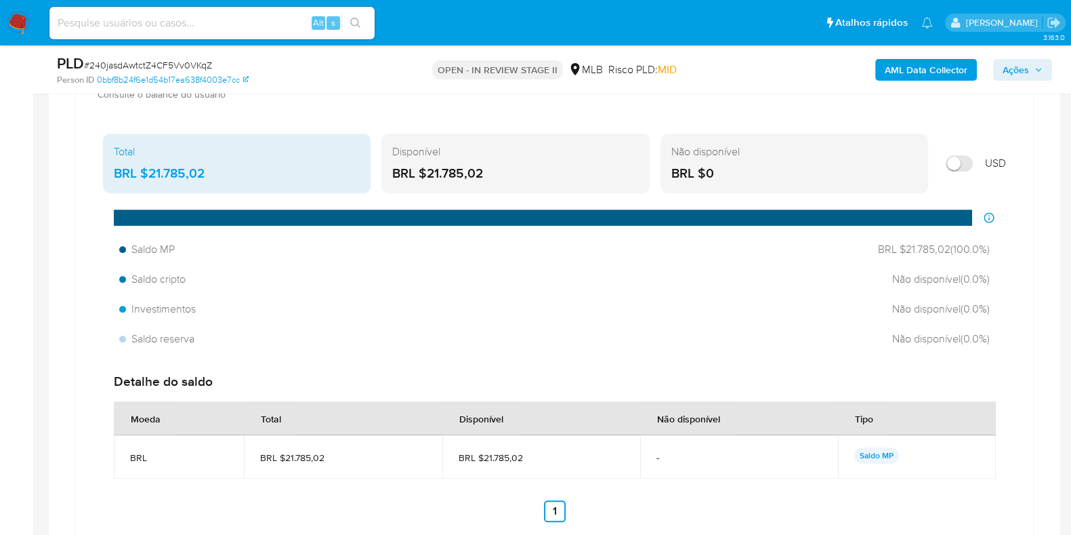
drag, startPoint x: 523, startPoint y: 455, endPoint x: 512, endPoint y: 445, distance: 14.9
click at [482, 457] on span "BRL $21.785,02" at bounding box center [541, 457] width 165 height 12
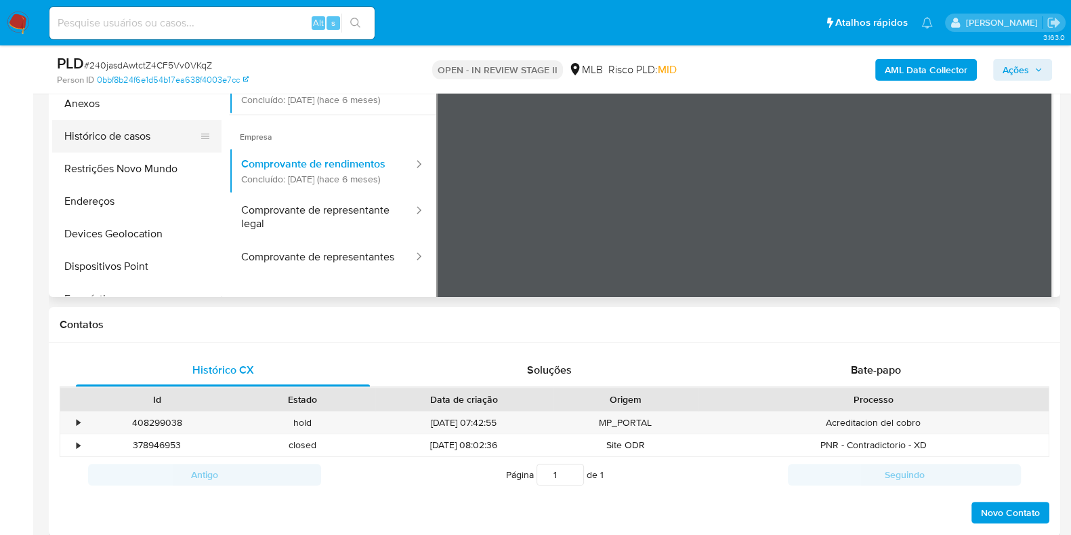
scroll to position [117, 0]
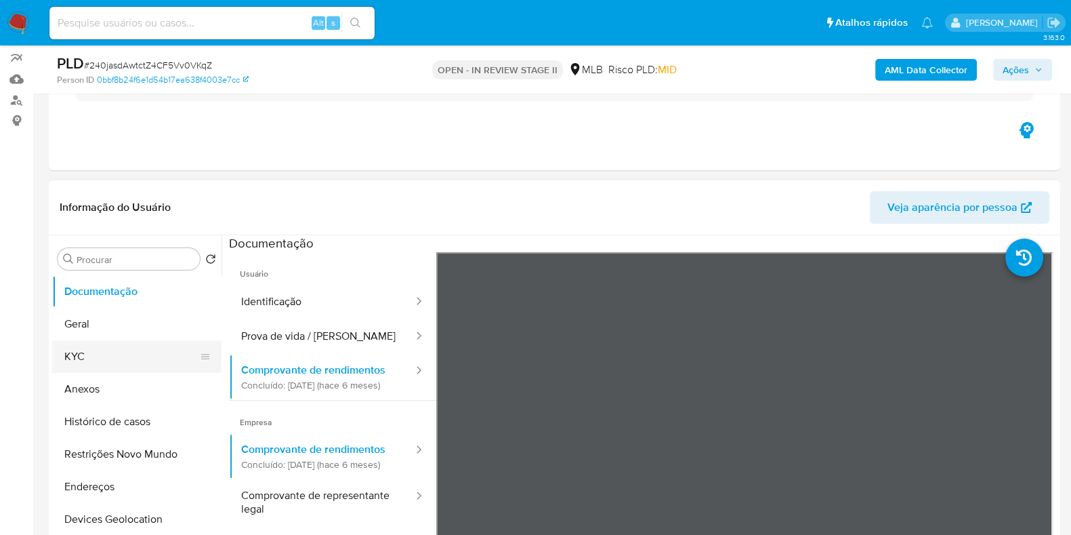
click at [102, 347] on button "KYC" at bounding box center [131, 356] width 159 height 33
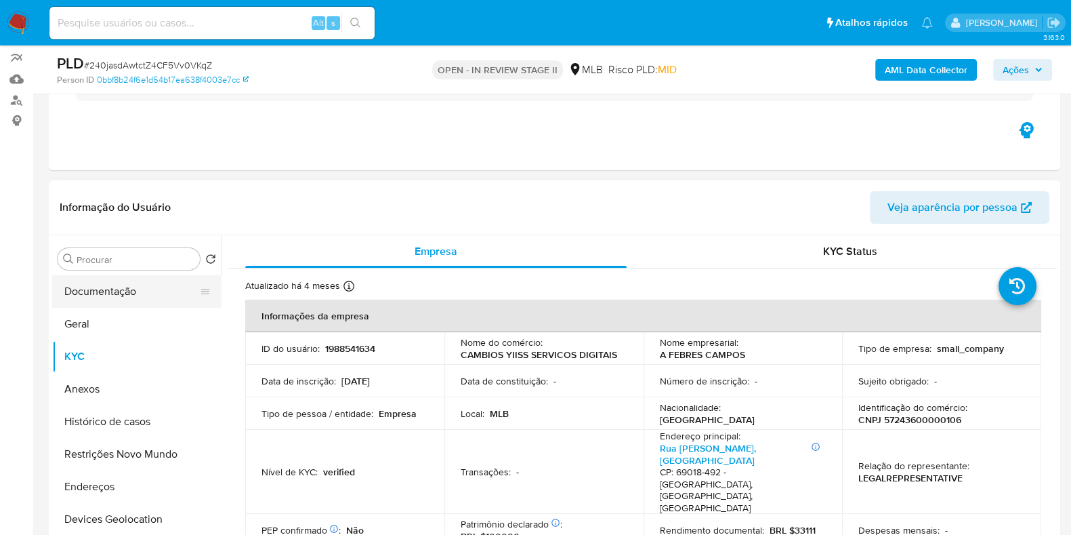
click at [128, 291] on button "Documentação" at bounding box center [131, 291] width 159 height 33
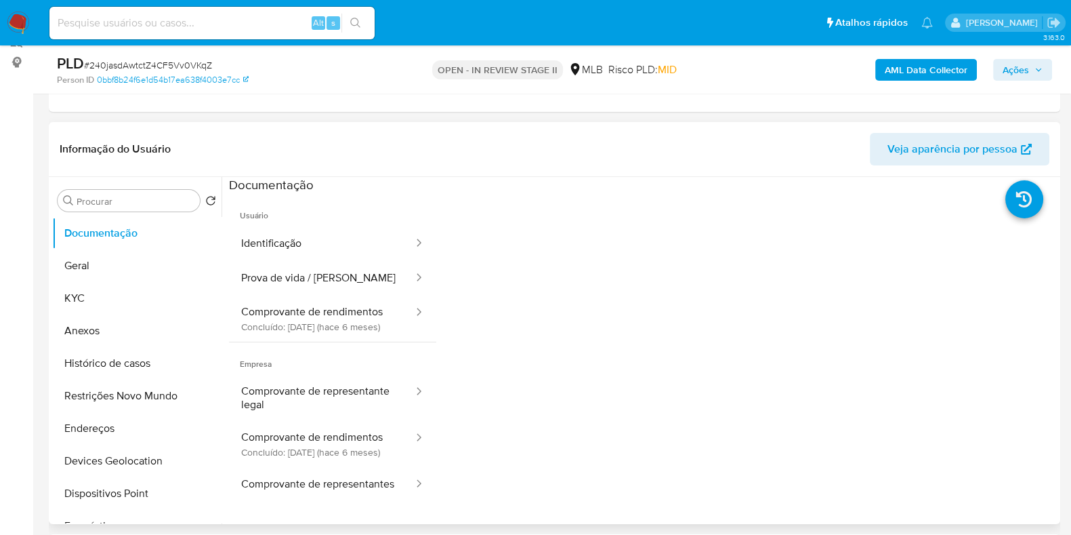
scroll to position [201, 0]
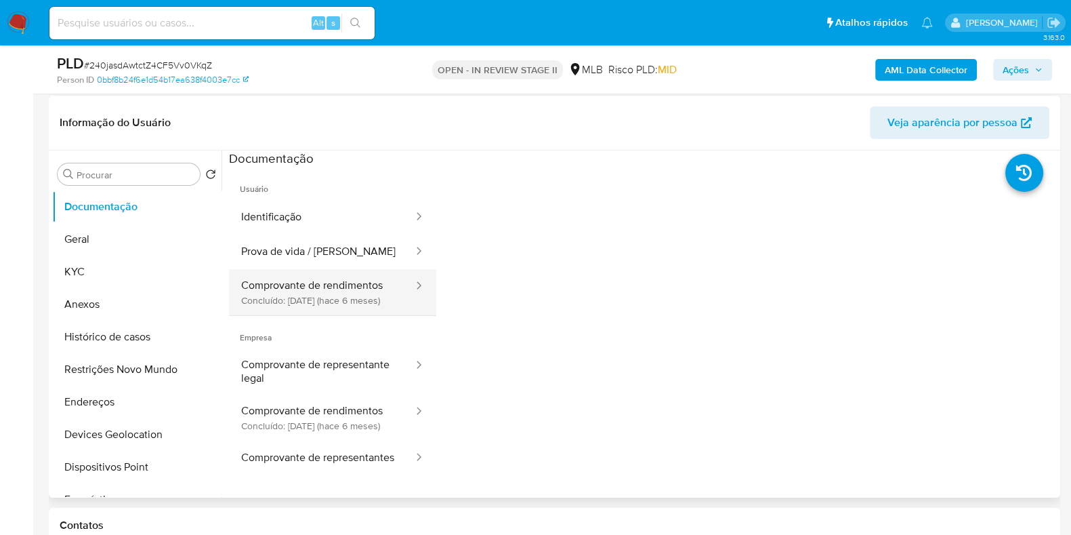
drag, startPoint x: 312, startPoint y: 322, endPoint x: 311, endPoint y: 314, distance: 7.5
click at [312, 315] on button "Comprovante de rendimentos Concluído: 08/04/2025 (hace 6 meses)" at bounding box center [322, 292] width 186 height 46
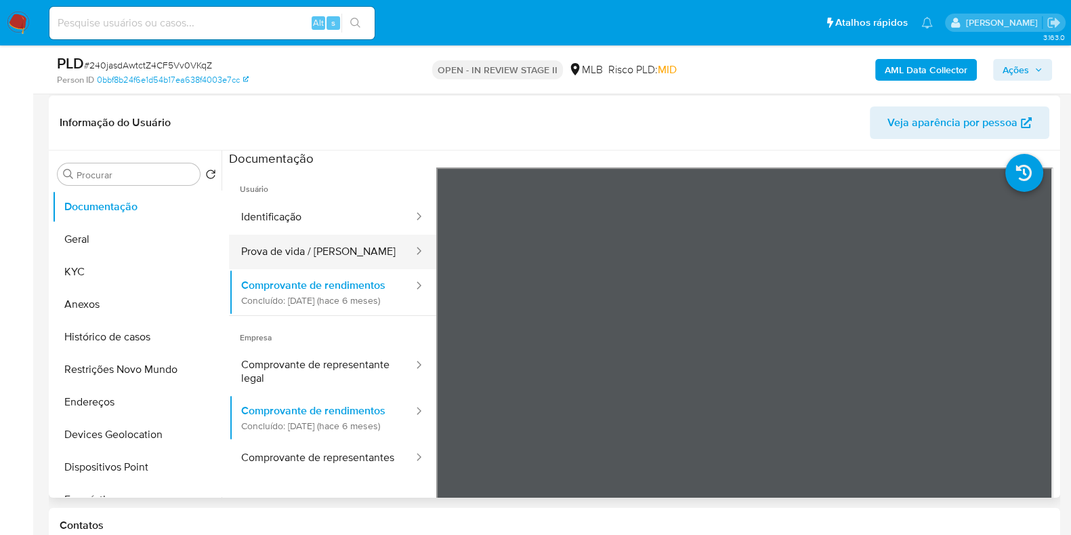
click at [254, 262] on button "Prova de vida / Selfie" at bounding box center [322, 251] width 186 height 35
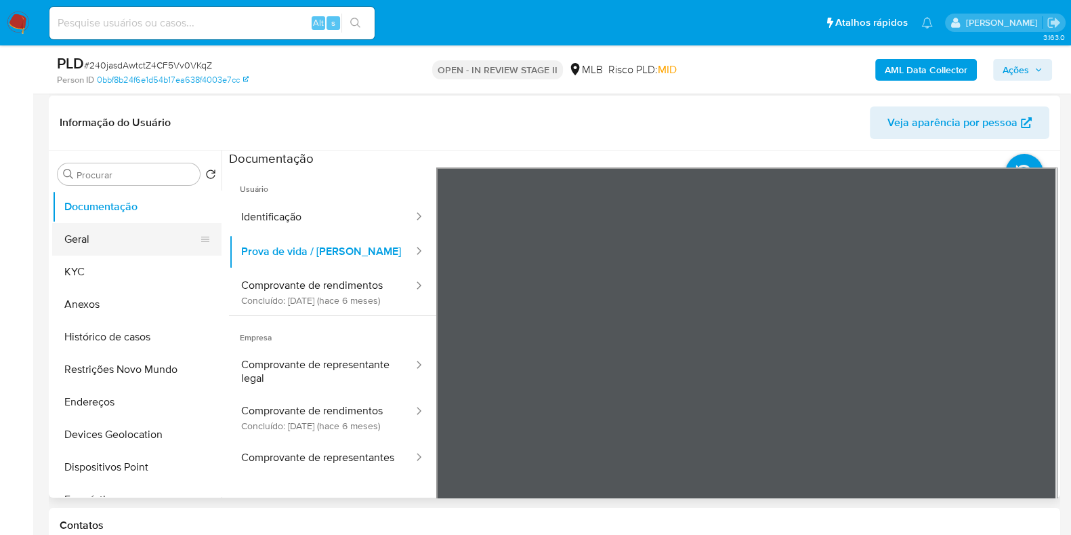
click at [129, 249] on button "Geral" at bounding box center [131, 239] width 159 height 33
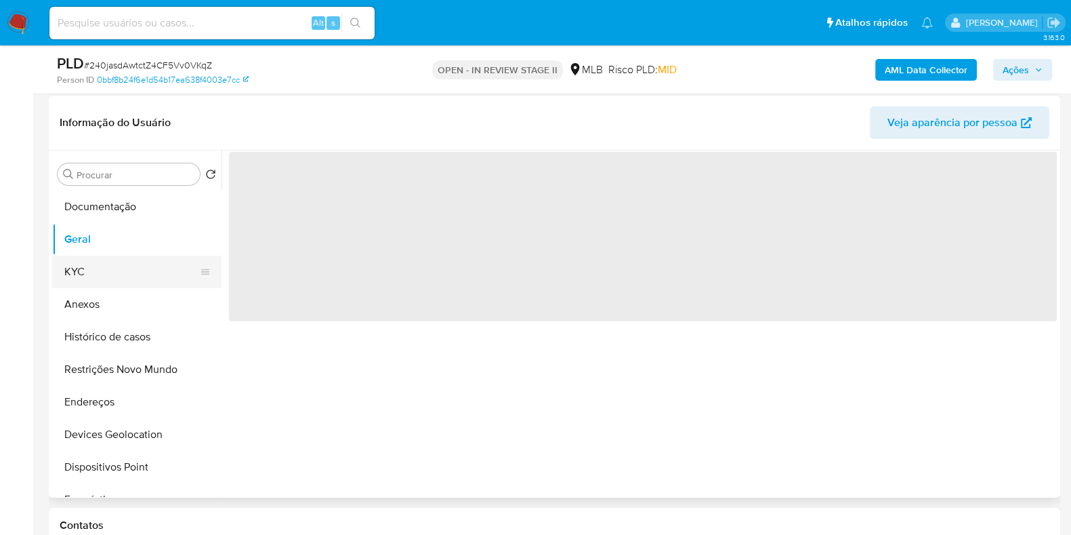
click at [129, 266] on button "KYC" at bounding box center [131, 271] width 159 height 33
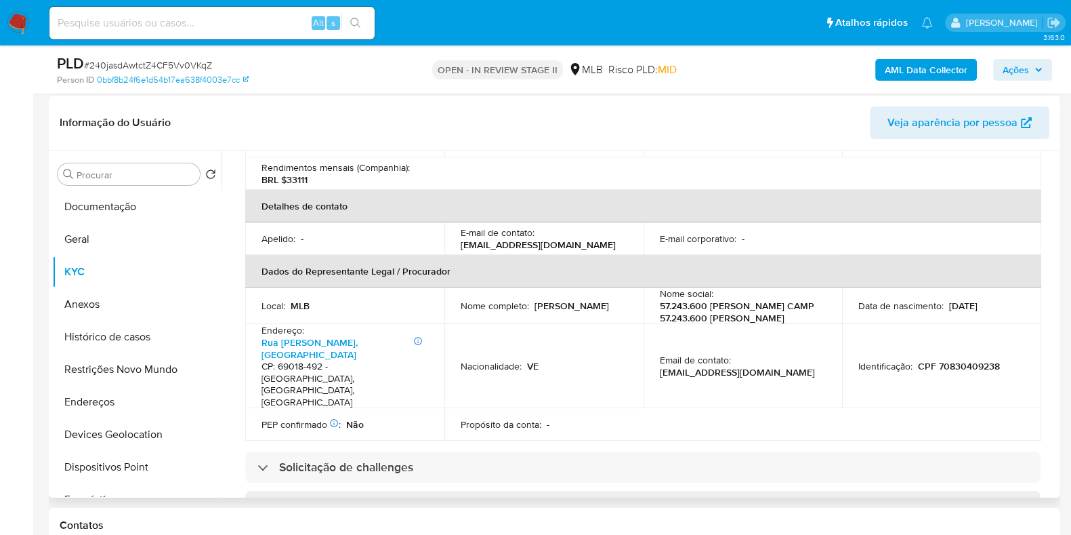
scroll to position [261, 0]
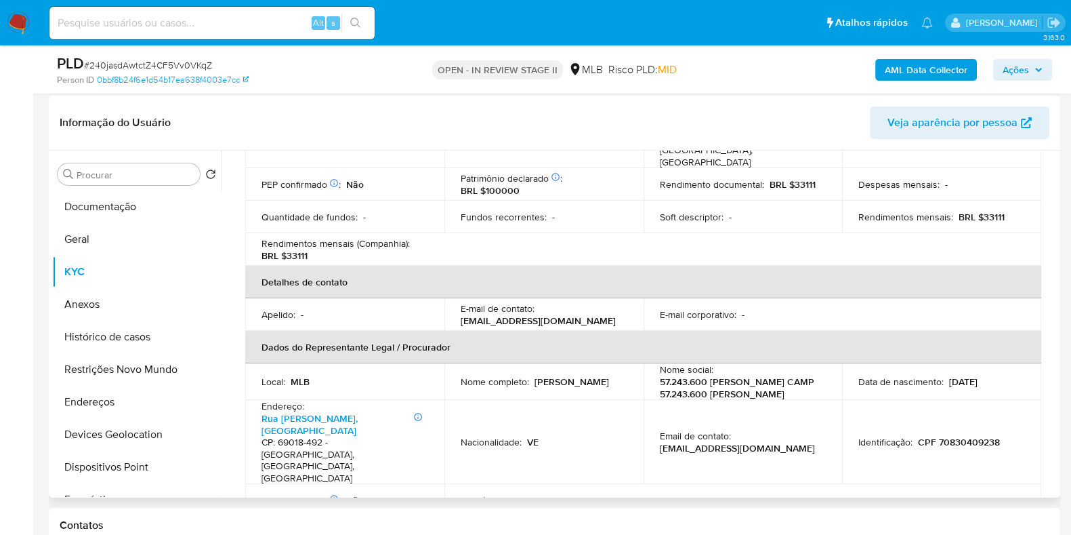
click at [959, 436] on p "CPF 70830409238" at bounding box center [959, 442] width 82 height 12
copy p "70830409238"
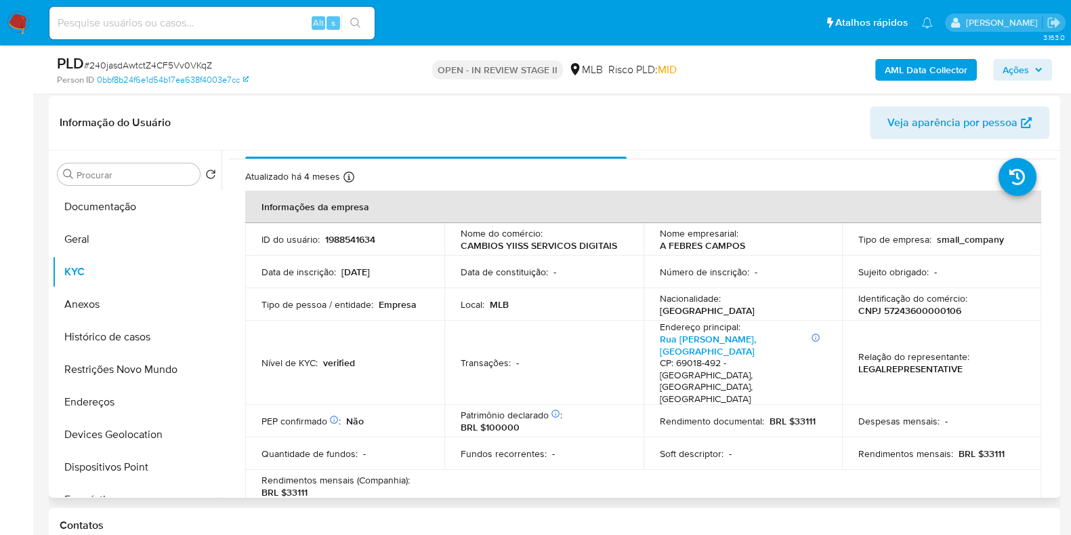
scroll to position [0, 0]
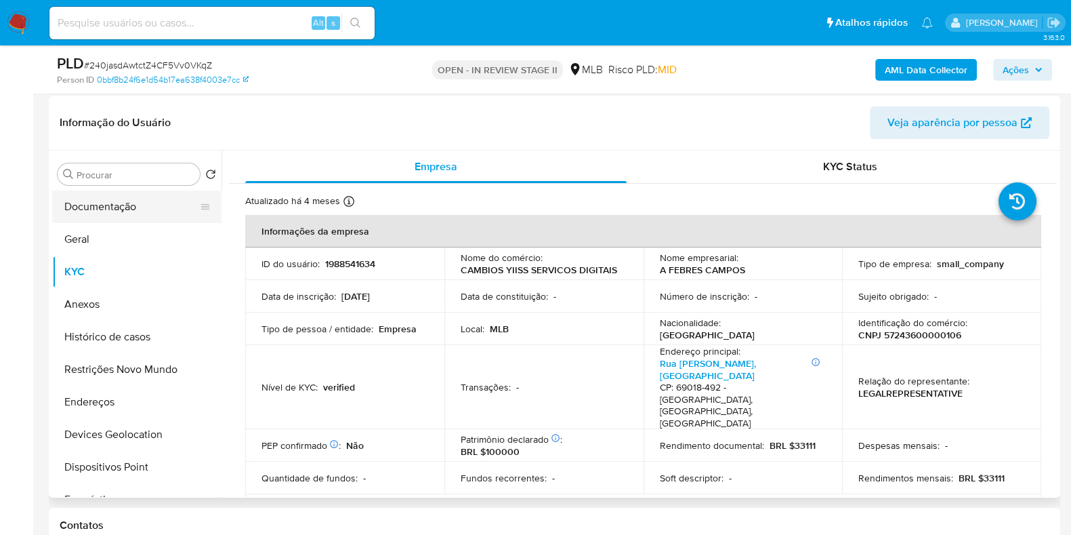
click at [106, 208] on button "Documentação" at bounding box center [131, 206] width 159 height 33
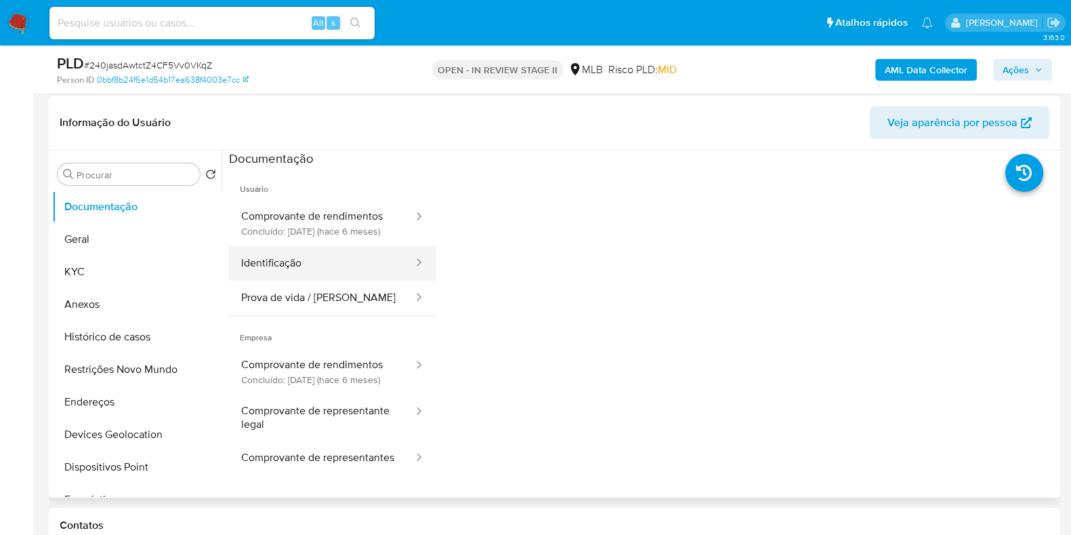
click at [302, 260] on button "Identificação" at bounding box center [322, 263] width 186 height 35
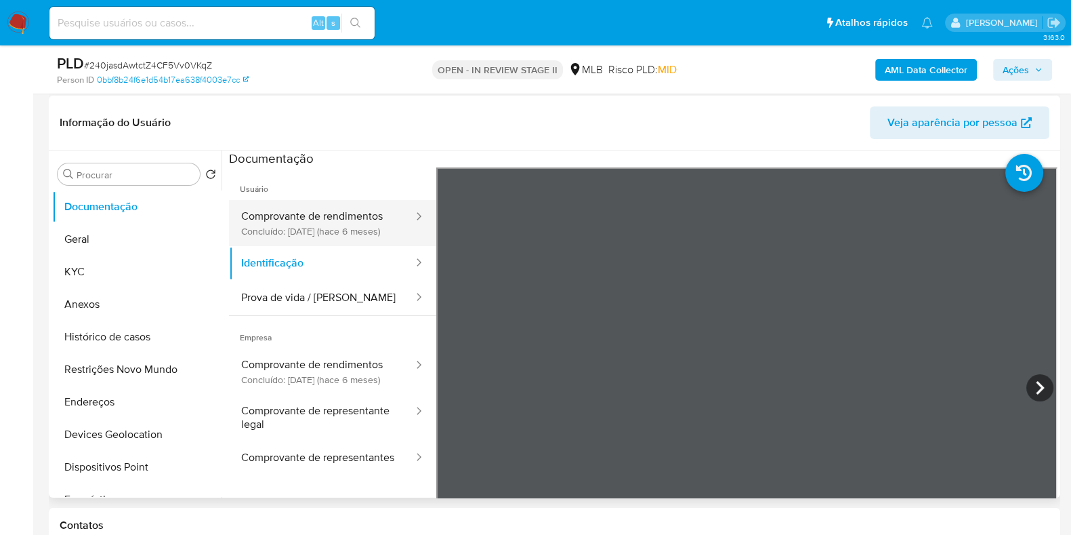
click at [346, 212] on button "Comprovante de rendimentos Concluído: 08/04/2025 (hace 6 meses)" at bounding box center [322, 223] width 186 height 46
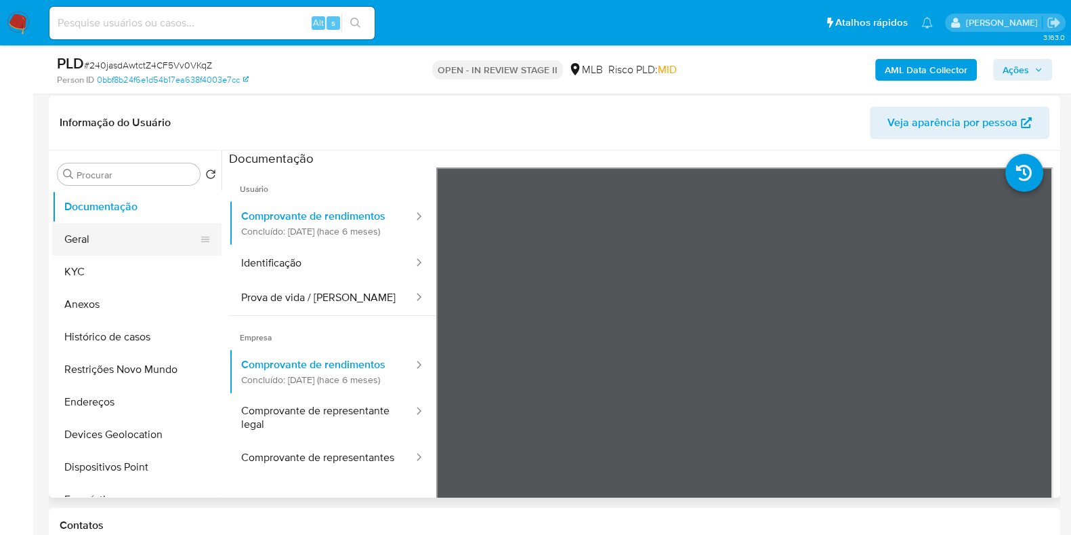
click at [124, 239] on button "Geral" at bounding box center [131, 239] width 159 height 33
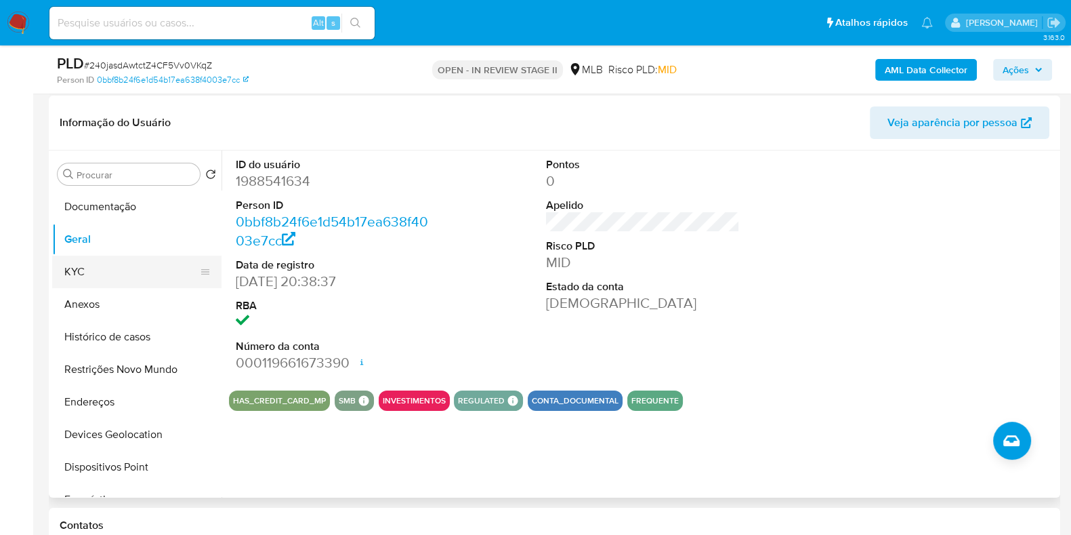
click at [97, 264] on button "KYC" at bounding box center [131, 271] width 159 height 33
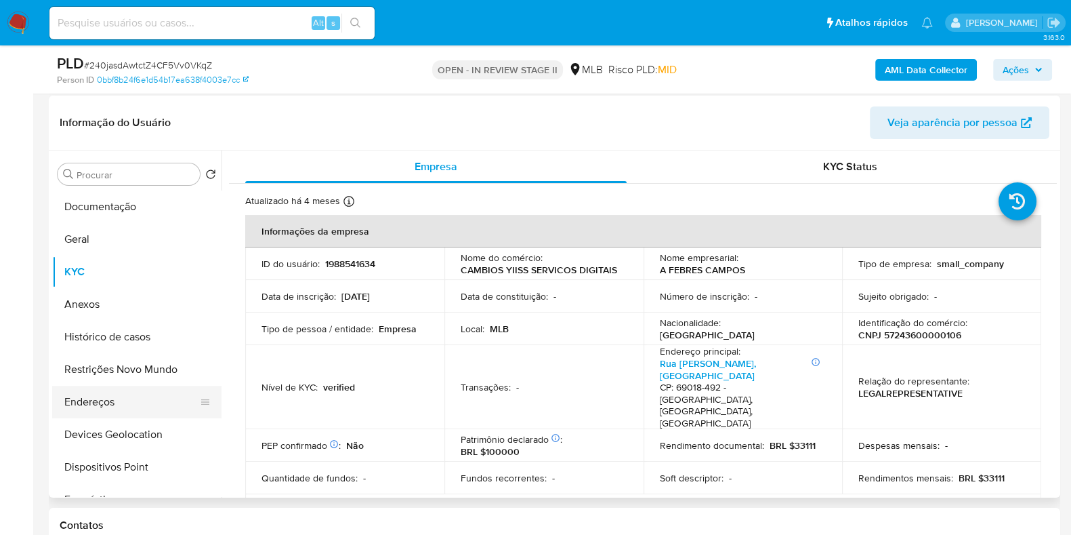
click at [125, 398] on button "Endereços" at bounding box center [131, 402] width 159 height 33
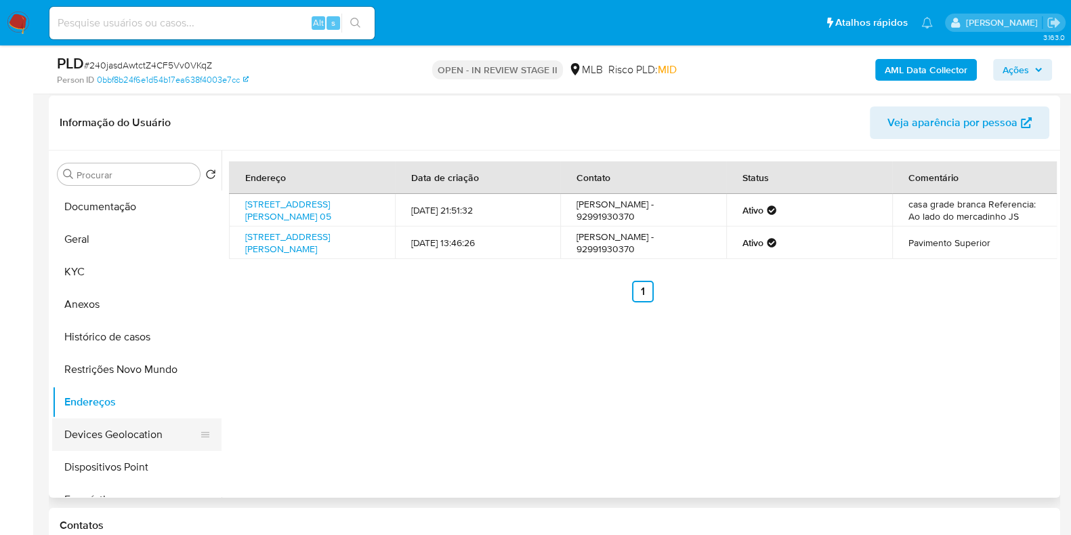
click at [119, 438] on button "Devices Geolocation" at bounding box center [131, 434] width 159 height 33
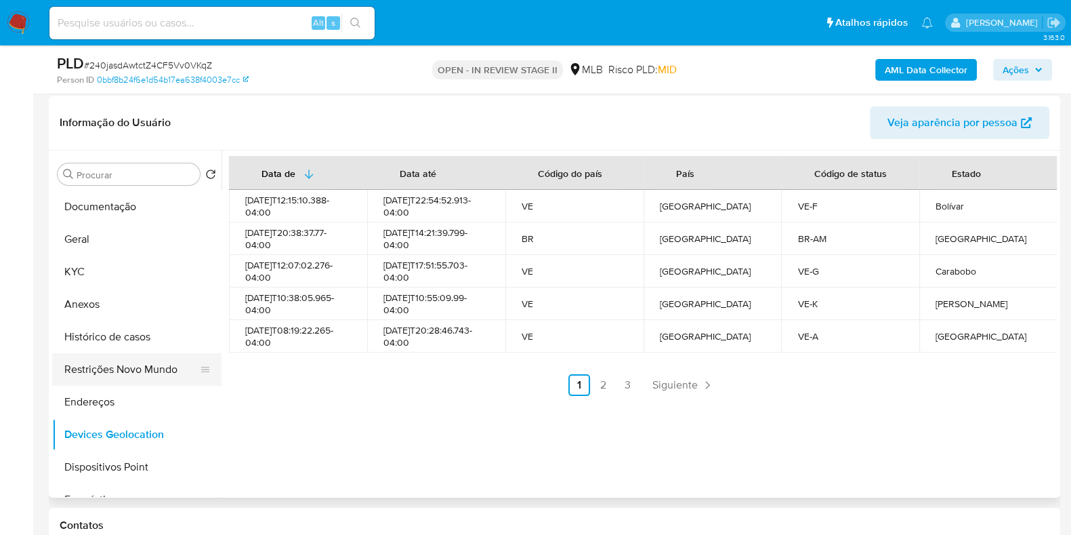
click at [140, 369] on button "Restrições Novo Mundo" at bounding box center [131, 369] width 159 height 33
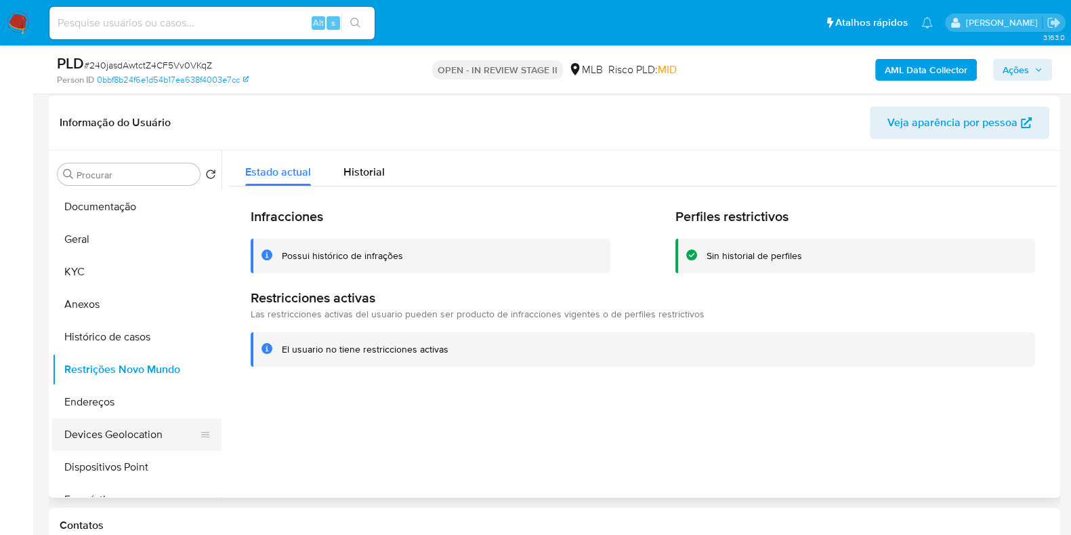
drag, startPoint x: 140, startPoint y: 461, endPoint x: 210, endPoint y: 442, distance: 72.8
click at [140, 461] on button "Dispositivos Point" at bounding box center [136, 467] width 169 height 33
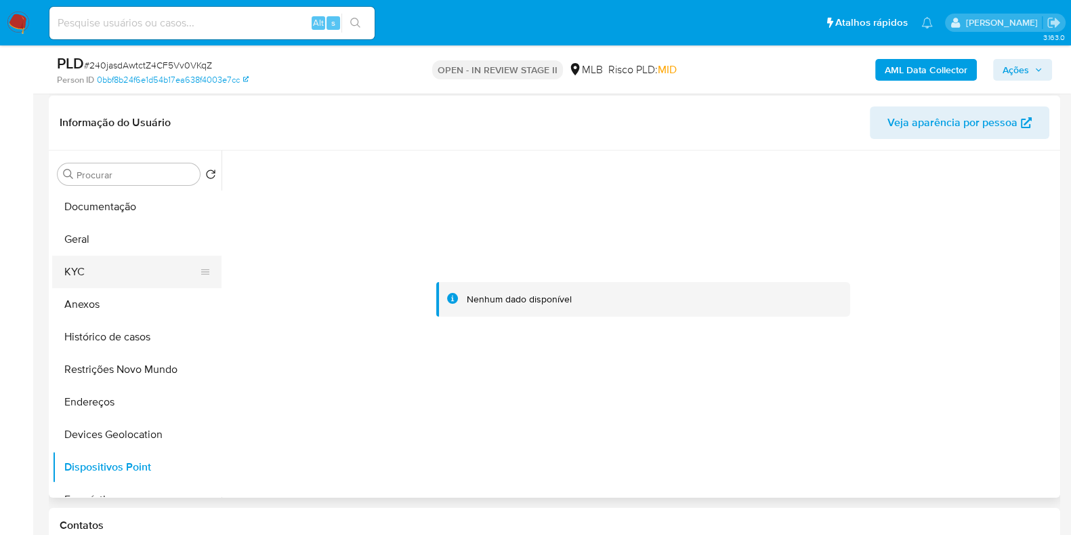
click at [108, 270] on button "KYC" at bounding box center [131, 271] width 159 height 33
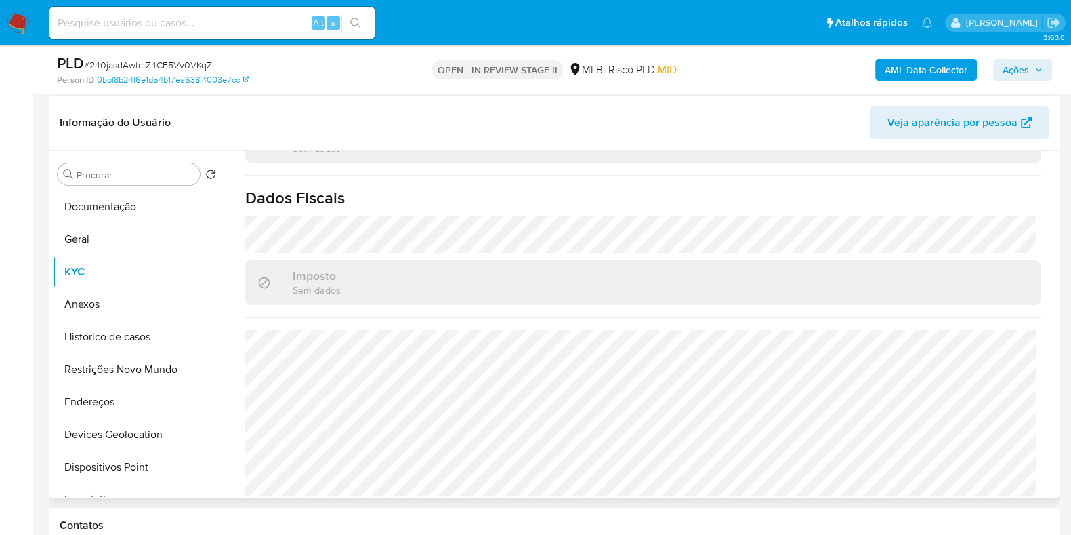
scroll to position [844, 0]
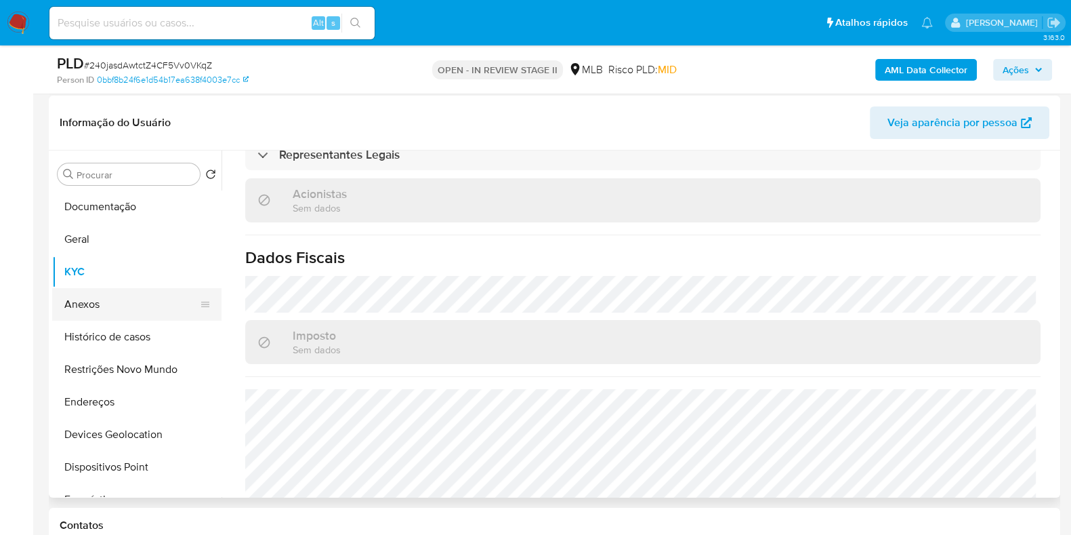
click at [115, 315] on button "Anexos" at bounding box center [131, 304] width 159 height 33
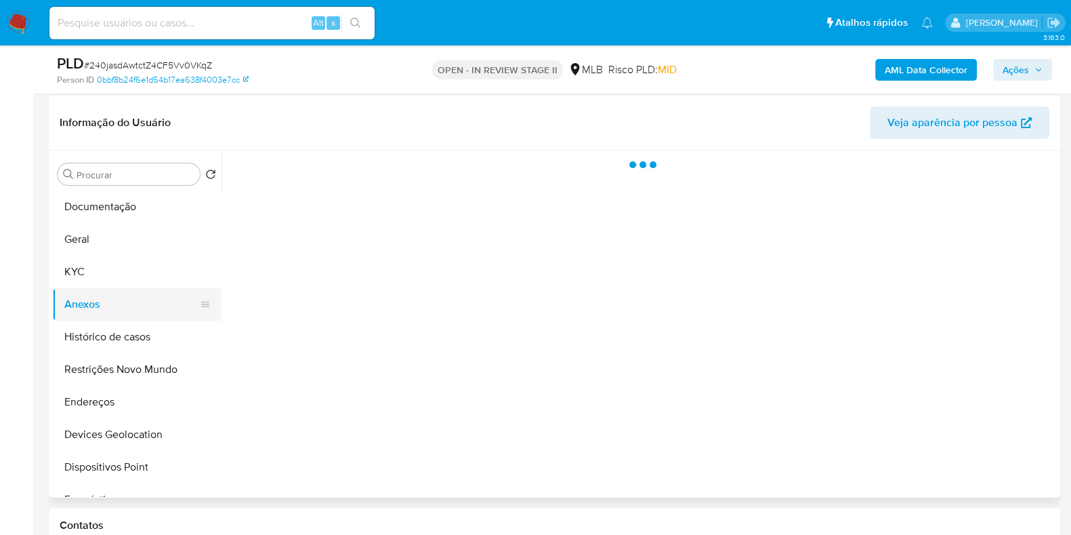
scroll to position [0, 0]
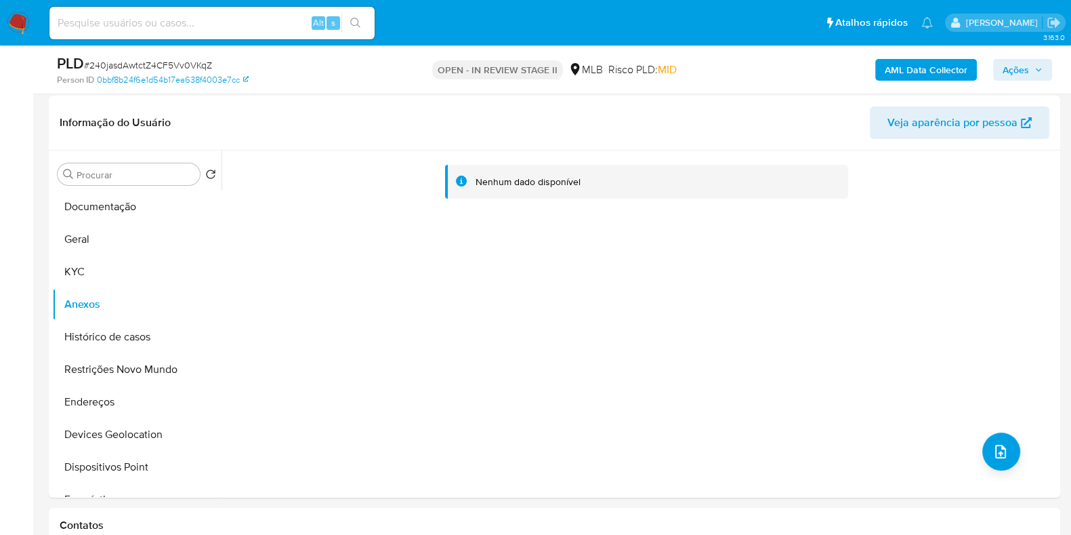
click at [1010, 74] on span "Ações" at bounding box center [1016, 70] width 26 height 22
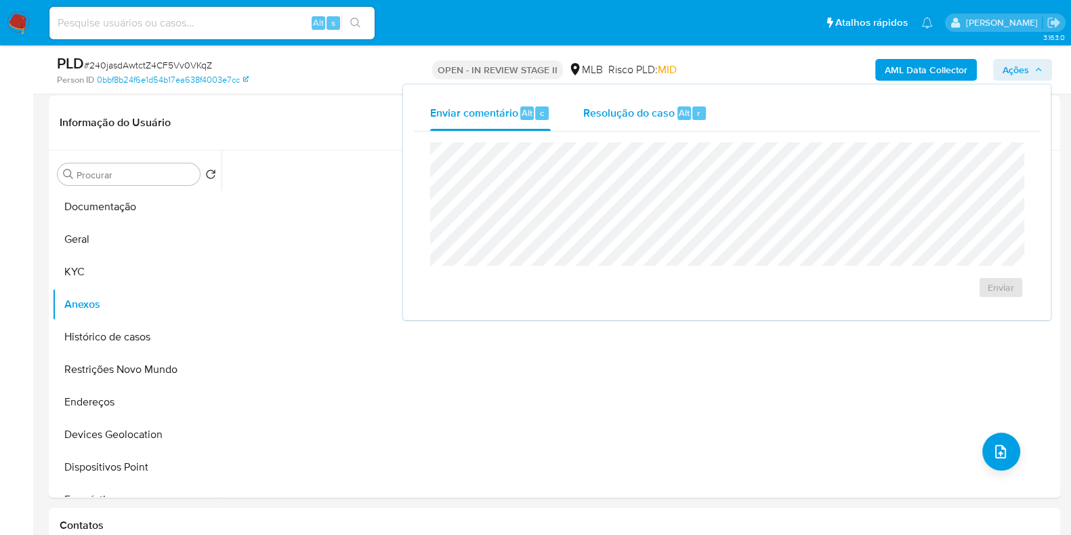
click at [679, 120] on div "Resolução do caso Alt r" at bounding box center [645, 113] width 124 height 35
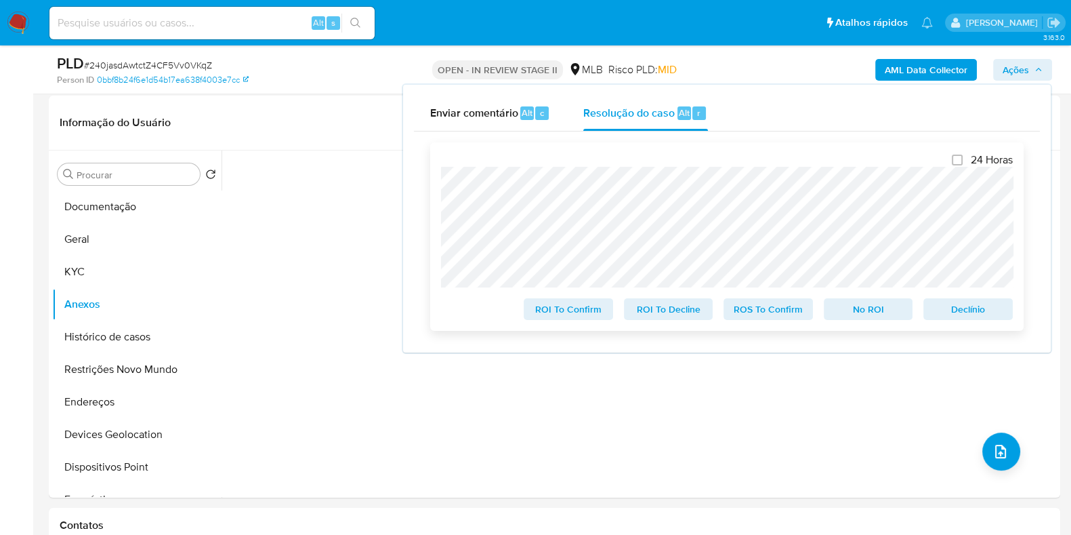
click at [938, 309] on span "Declínio" at bounding box center [968, 309] width 70 height 19
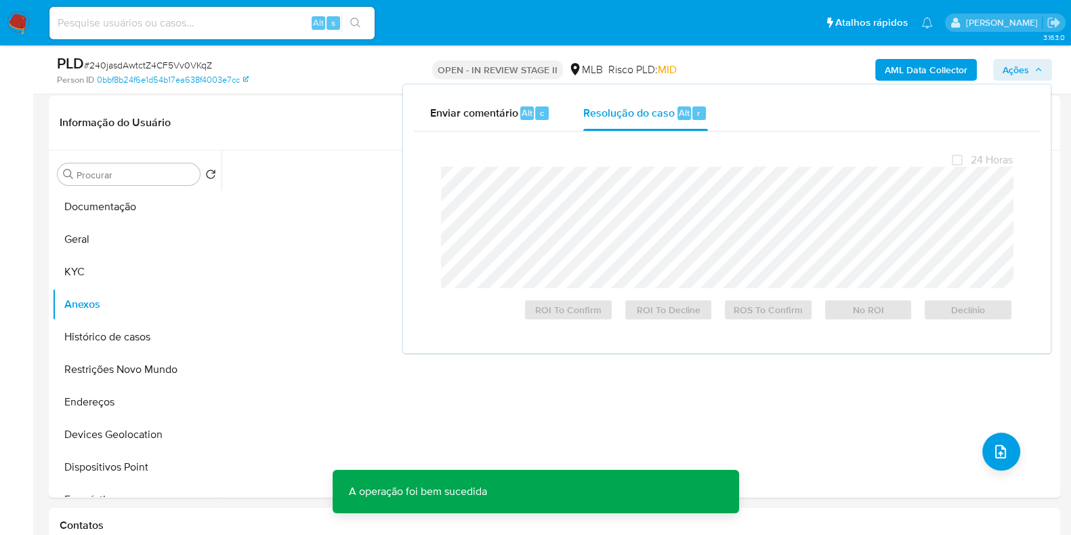
click at [183, 59] on span "# 240jasdAwtctZ4CF5Vv0VKqZ" at bounding box center [148, 65] width 128 height 14
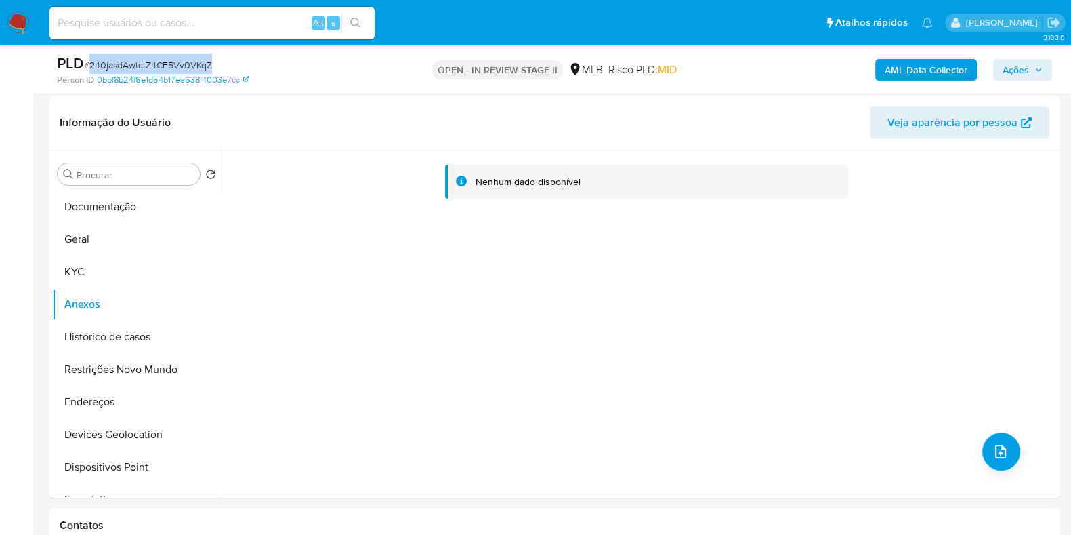
click at [183, 60] on span "# 240jasdAwtctZ4CF5Vv0VKqZ" at bounding box center [148, 65] width 128 height 14
copy span "240jasdAwtctZ4CF5Vv0VKqZ"
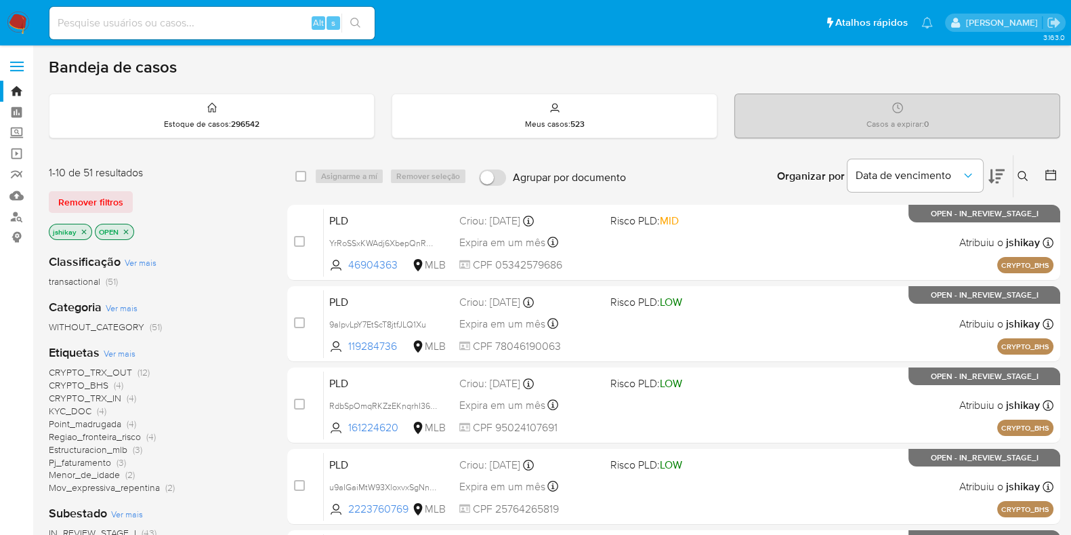
click at [1025, 174] on icon at bounding box center [1023, 176] width 10 height 10
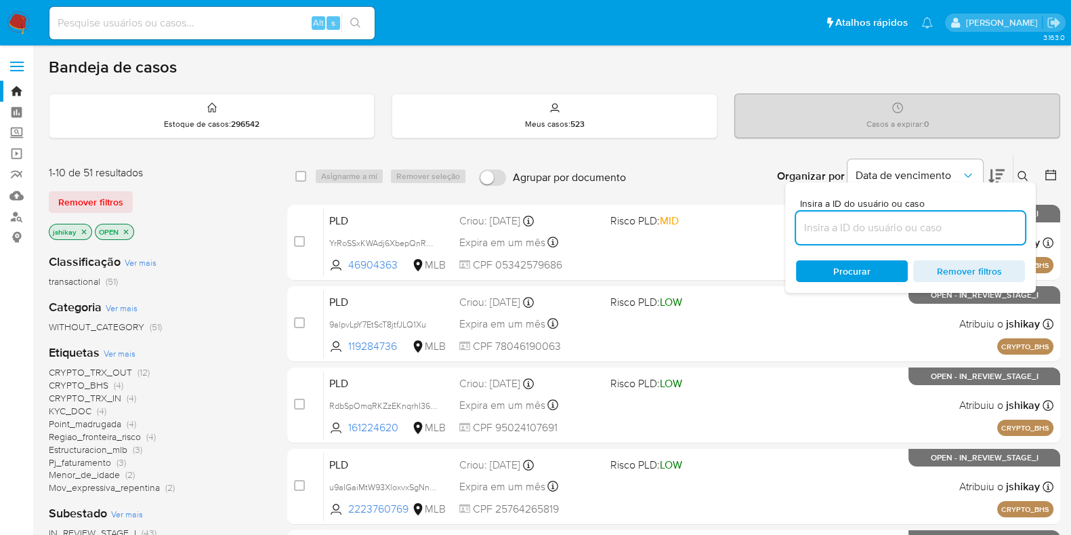
click at [825, 230] on input at bounding box center [910, 228] width 229 height 18
type input "240jasdAwtctZ4CF5Vv0VKqZ"
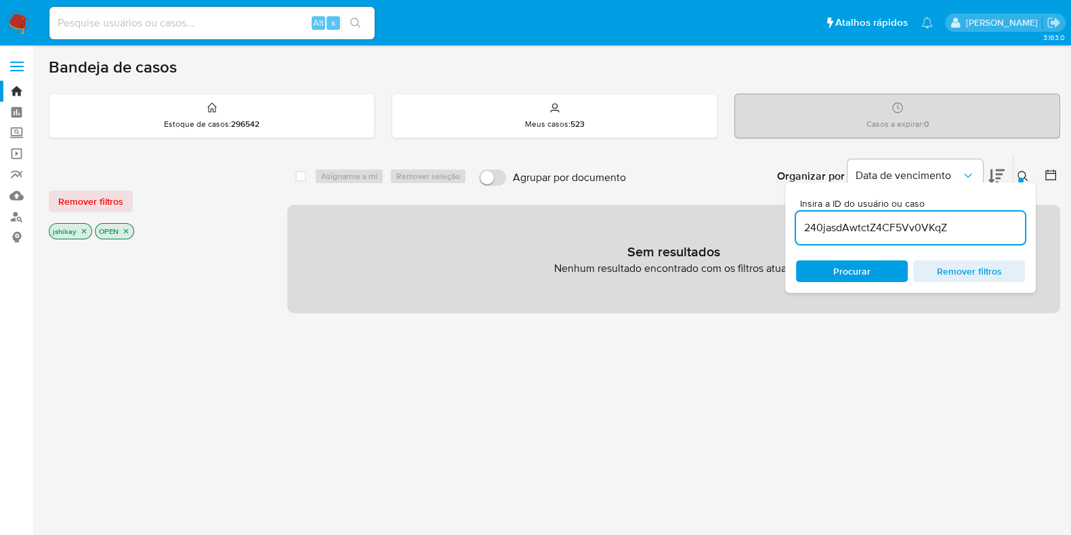
click at [83, 228] on icon "close-filter" at bounding box center [84, 231] width 8 height 8
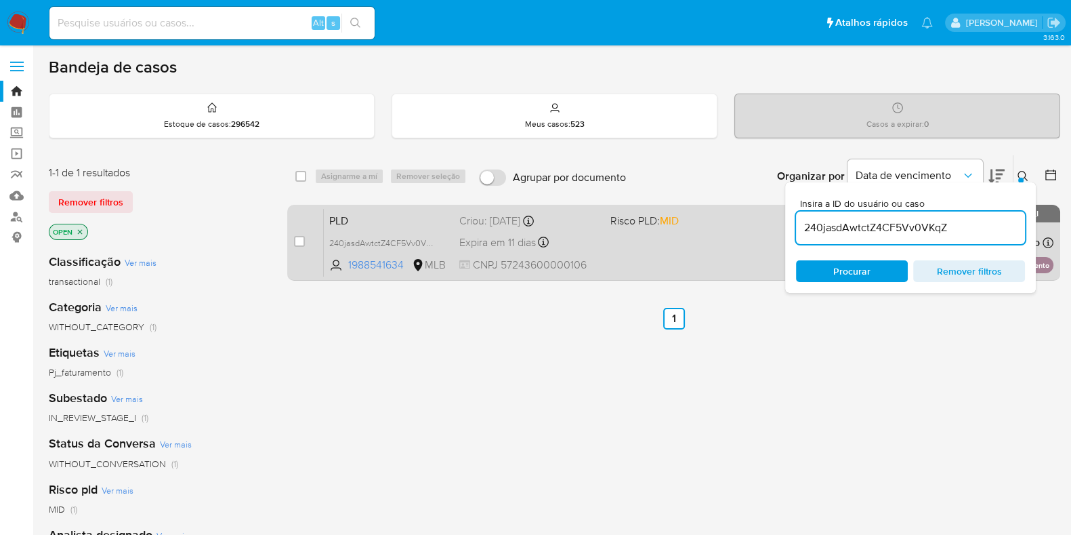
click at [305, 239] on div "case-item-checkbox Incapaz de atribuir o caso" at bounding box center [309, 242] width 30 height 68
click at [308, 236] on div "case-item-checkbox Incapaz de atribuir o caso" at bounding box center [309, 242] width 30 height 68
click at [299, 241] on input "checkbox" at bounding box center [299, 241] width 11 height 11
checkbox input "true"
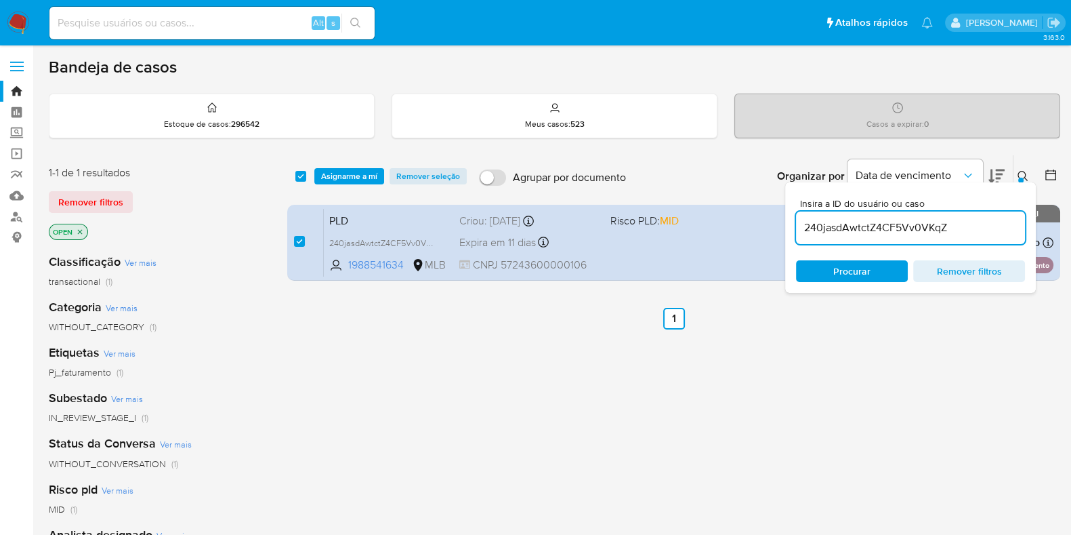
click at [349, 165] on div "select-all-cases-checkbox Asignarme a mí Remover seleção Agrupar por documento …" at bounding box center [673, 176] width 773 height 42
click at [349, 171] on span "Asignarme a mí" at bounding box center [349, 176] width 56 height 14
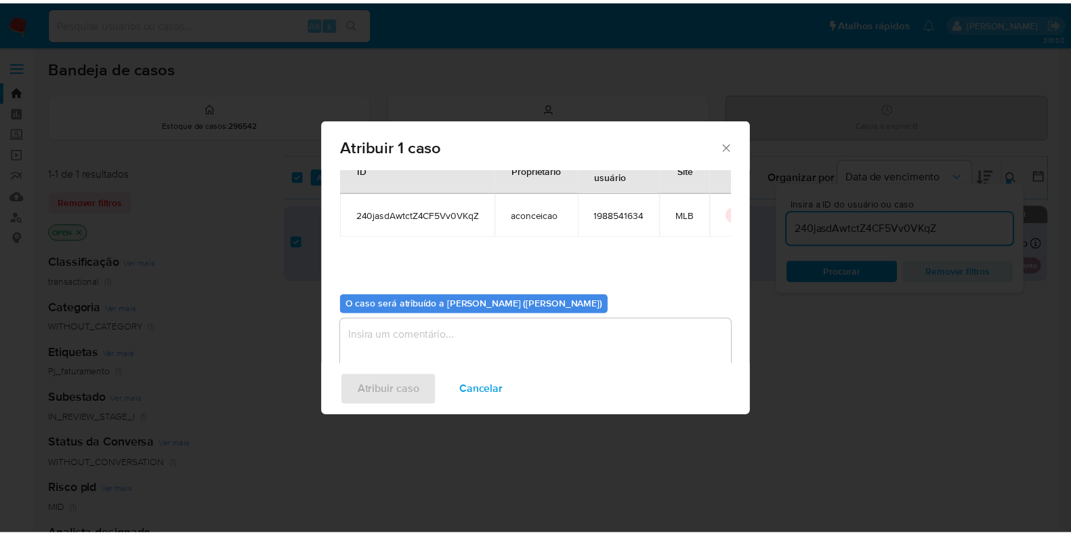
scroll to position [70, 0]
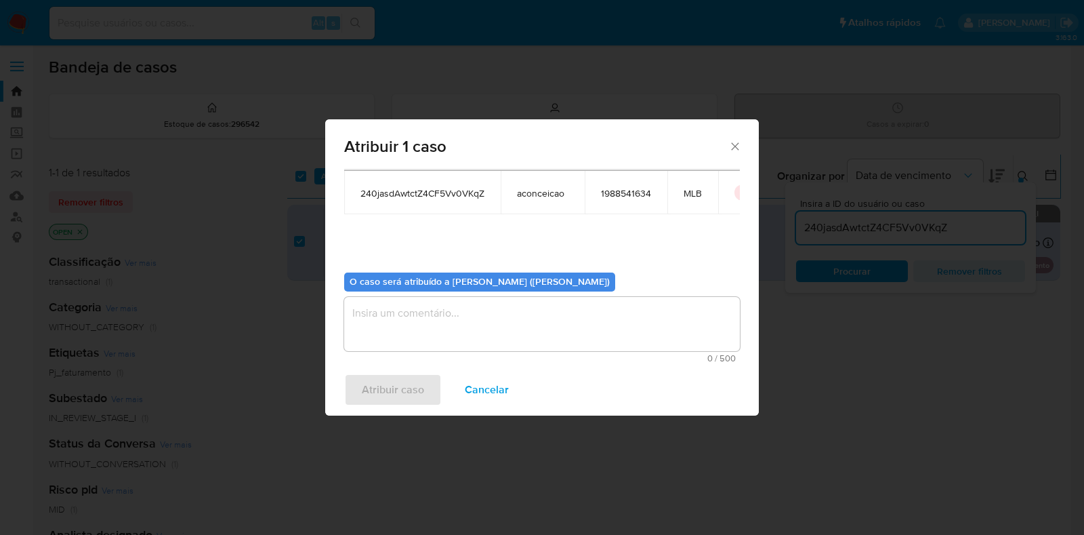
click at [408, 333] on textarea "assign-modal" at bounding box center [542, 324] width 396 height 54
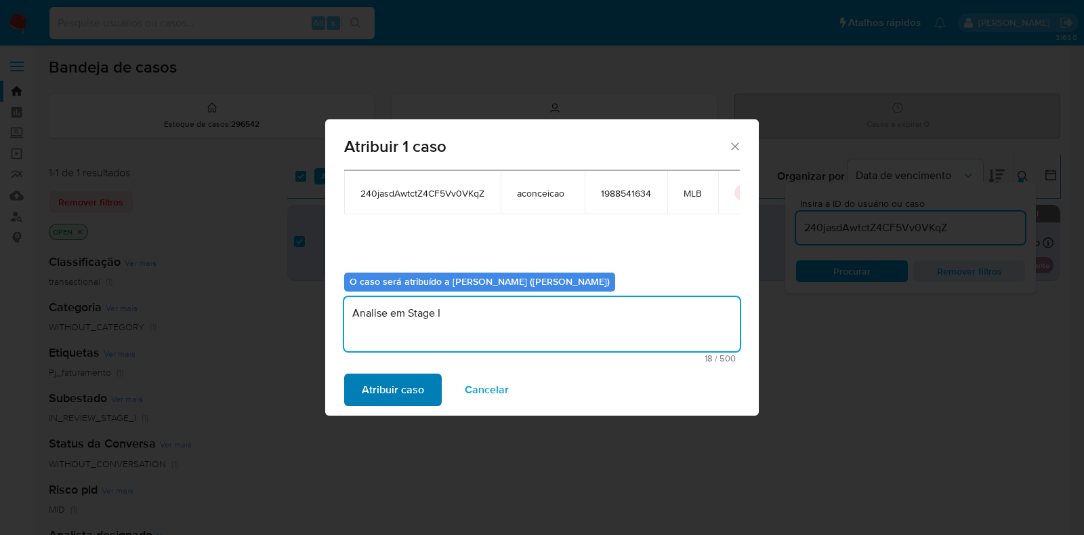
type textarea "Analise em Stage I"
click at [399, 393] on span "Atribuir caso" at bounding box center [393, 390] width 62 height 30
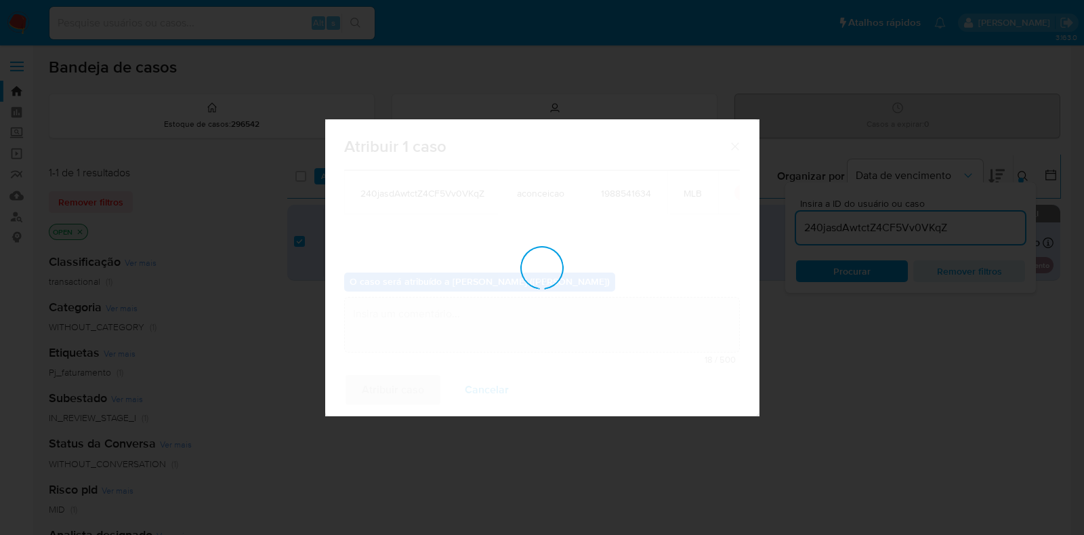
checkbox input "false"
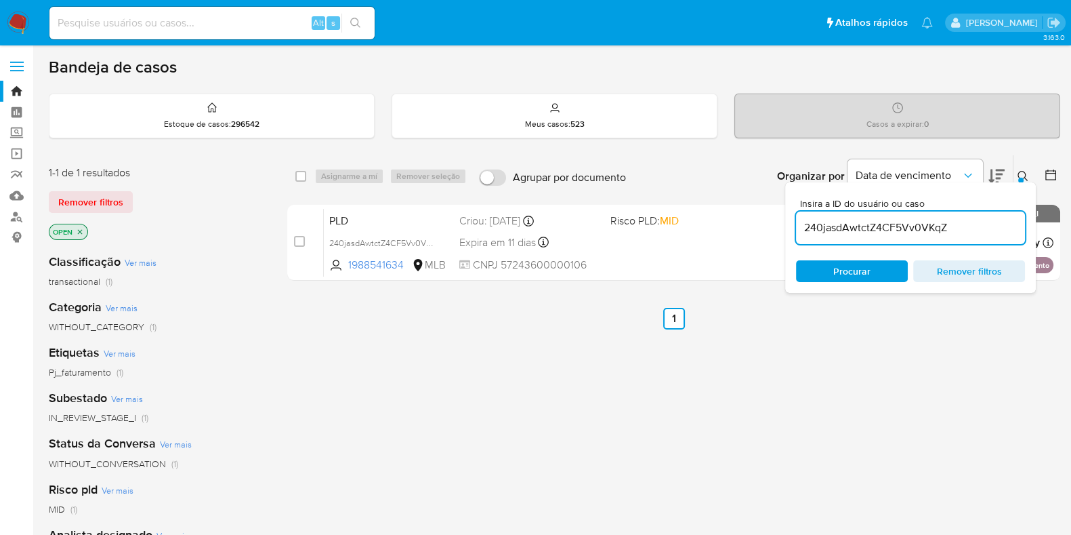
click at [17, 21] on img at bounding box center [18, 23] width 23 height 23
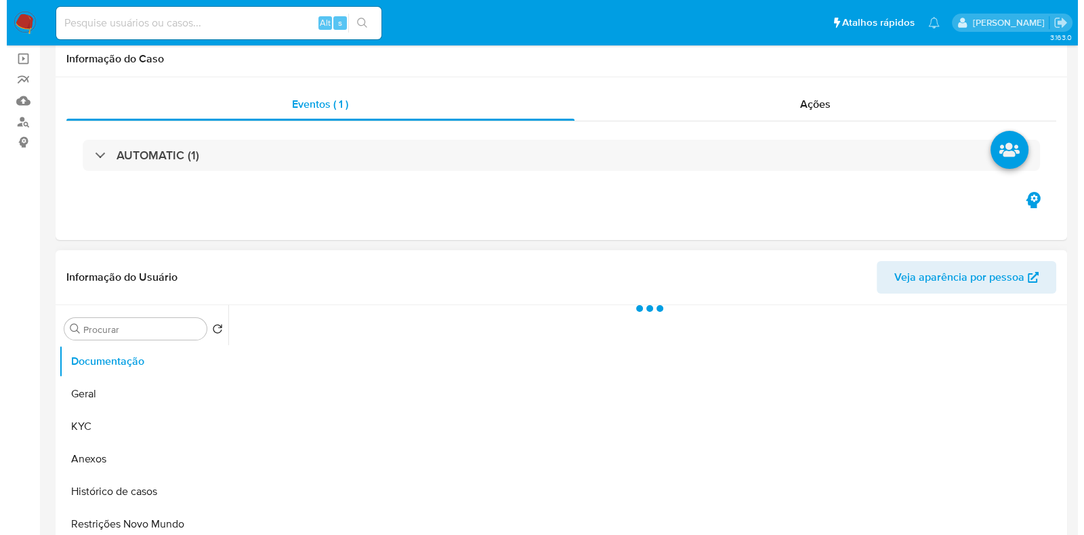
scroll to position [169, 0]
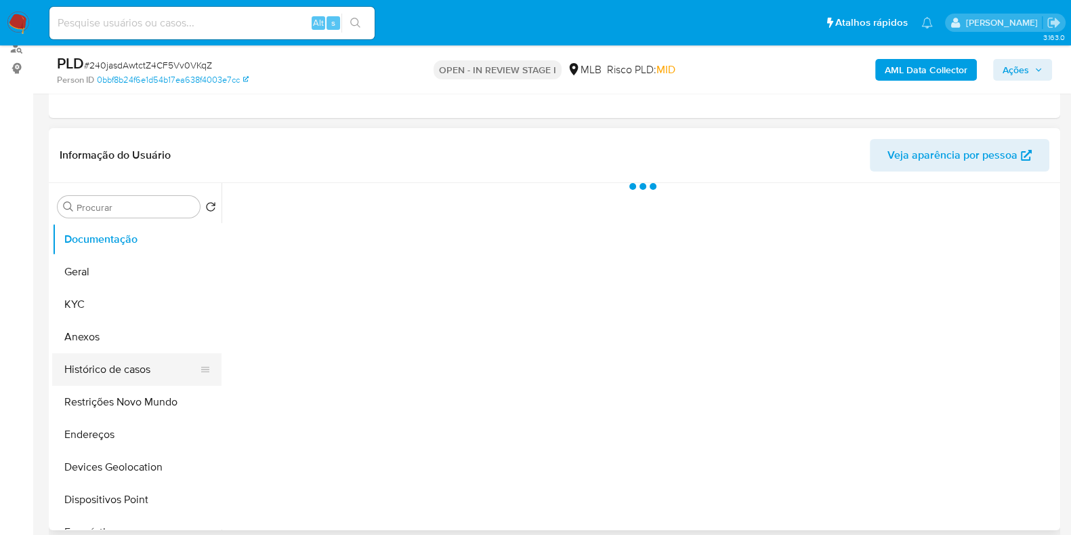
select select "10"
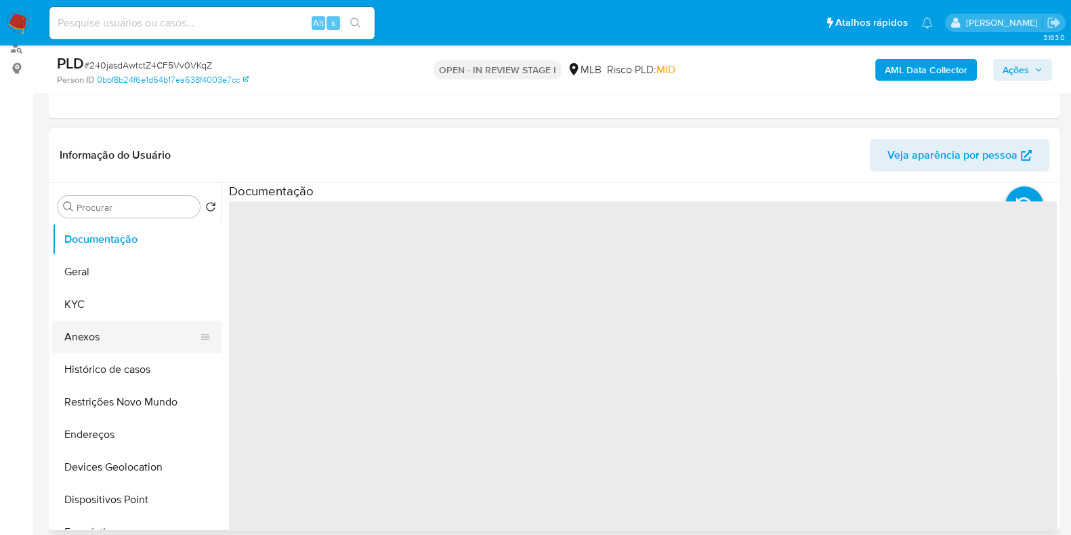
click at [91, 337] on button "Anexos" at bounding box center [131, 337] width 159 height 33
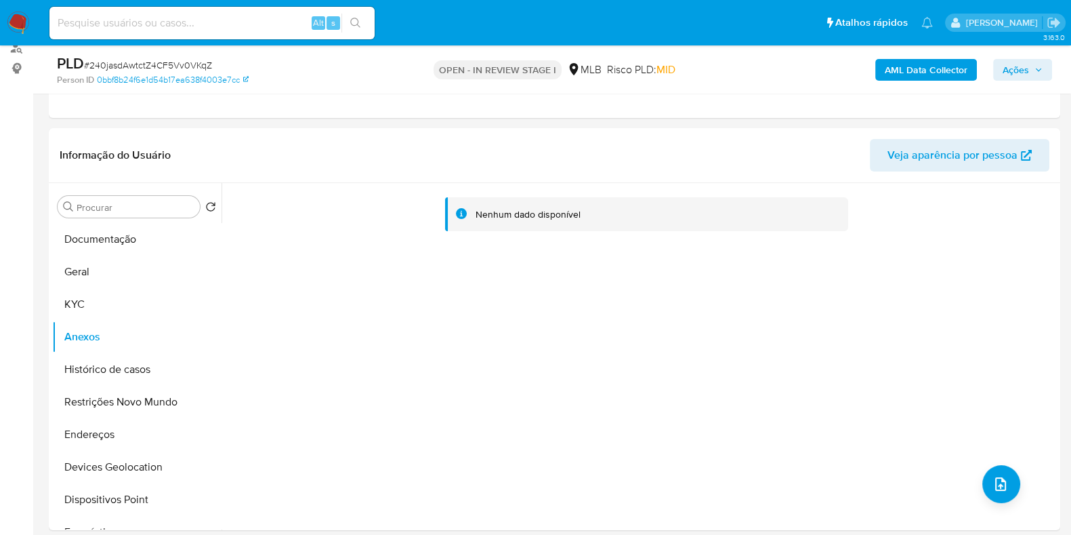
click at [1010, 66] on span "Ações" at bounding box center [1016, 70] width 26 height 22
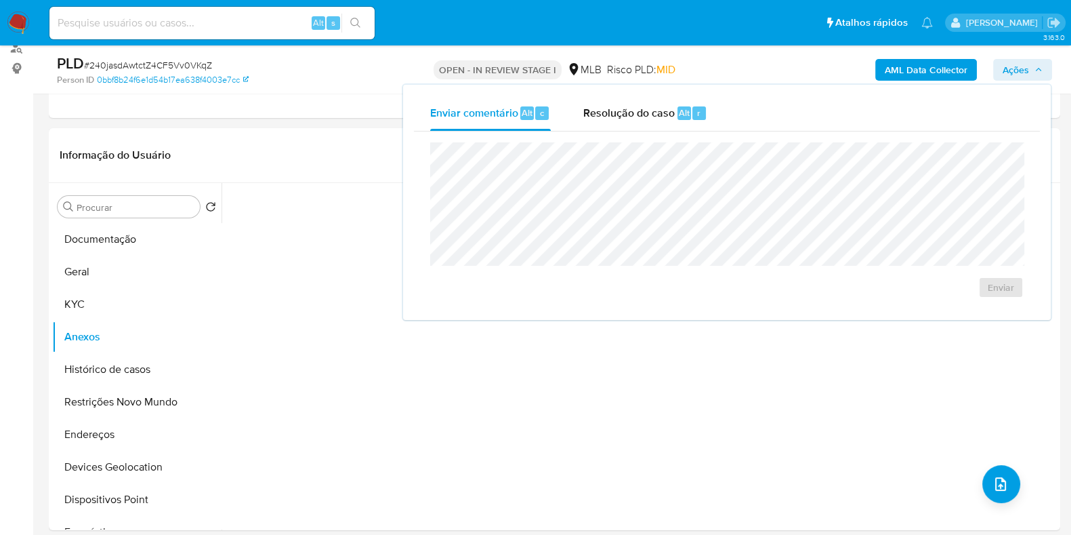
click at [926, 76] on b "AML Data Collector" at bounding box center [926, 70] width 83 height 22
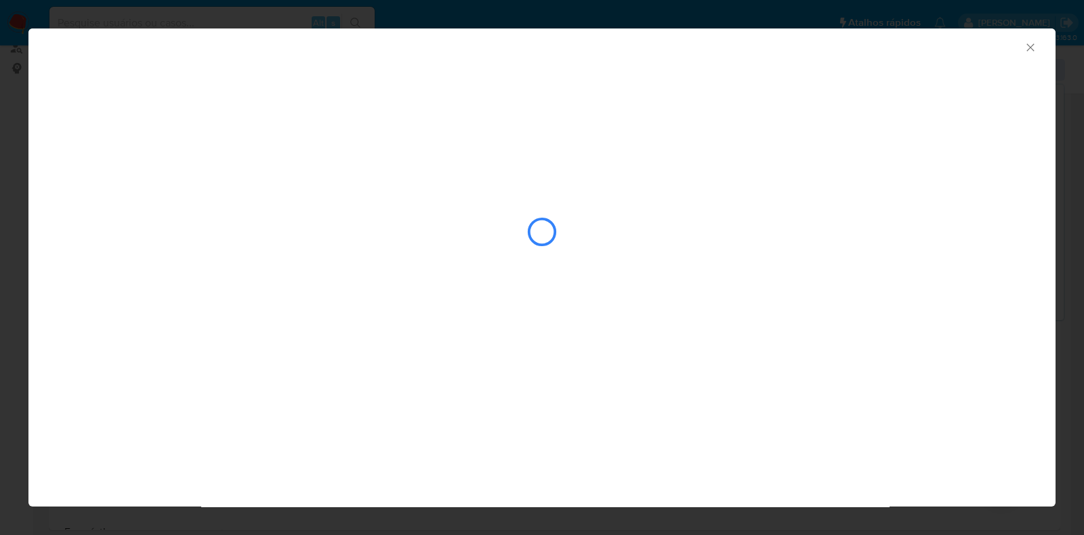
click at [1031, 42] on icon "Fechar a janela" at bounding box center [1031, 48] width 14 height 14
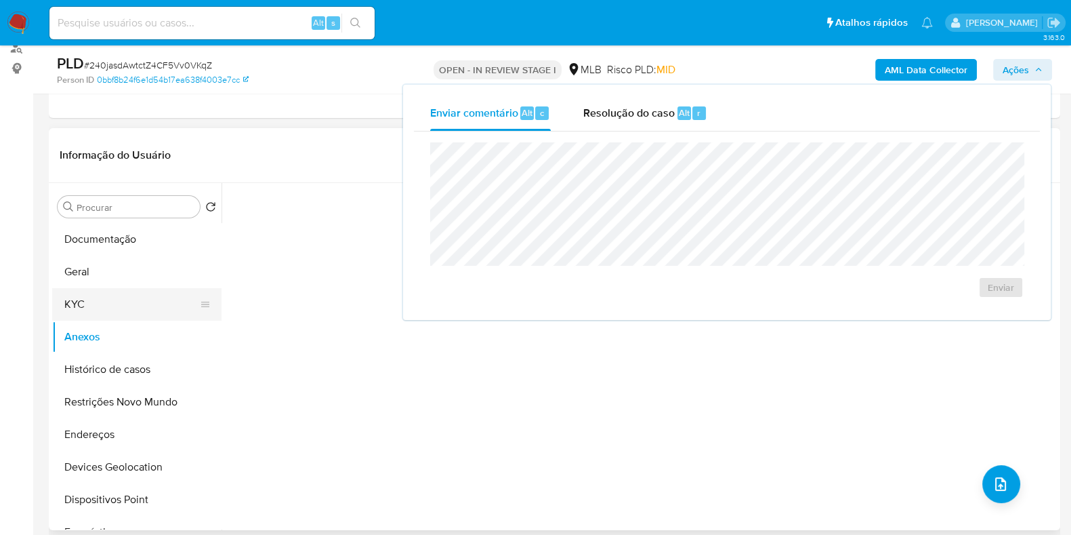
click at [89, 300] on button "KYC" at bounding box center [131, 304] width 159 height 33
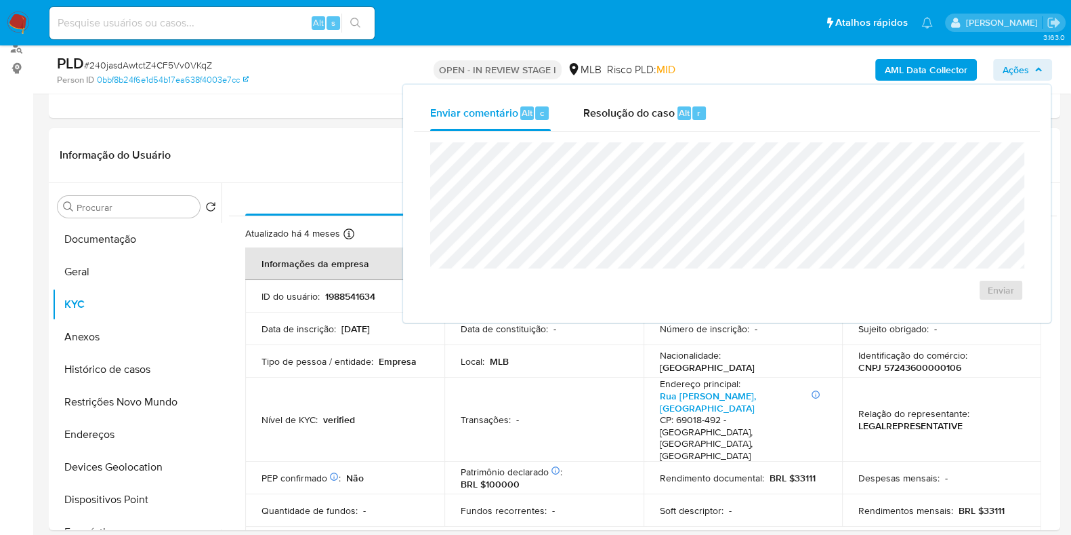
click at [1044, 65] on button "Ações" at bounding box center [1022, 70] width 59 height 22
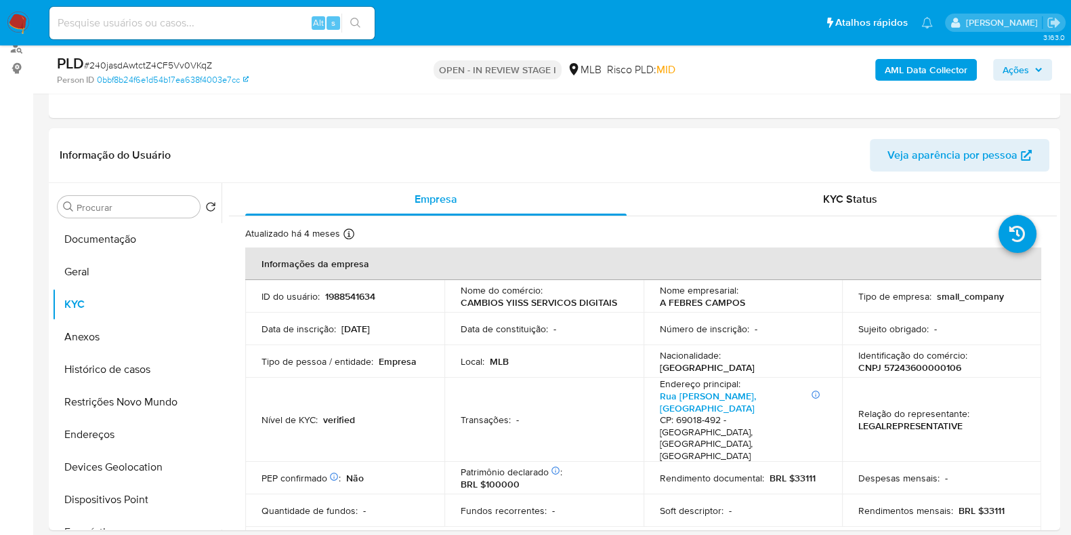
click at [890, 65] on b "AML Data Collector" at bounding box center [926, 70] width 83 height 22
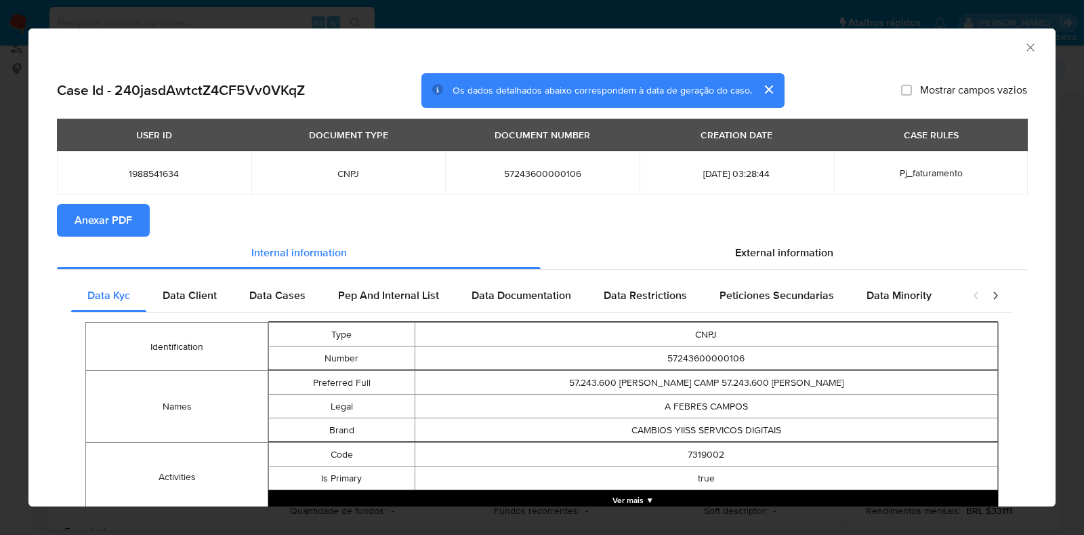
click at [125, 224] on span "Anexar PDF" at bounding box center [104, 220] width 58 height 30
click at [1024, 44] on icon "Fechar a janela" at bounding box center [1031, 48] width 14 height 14
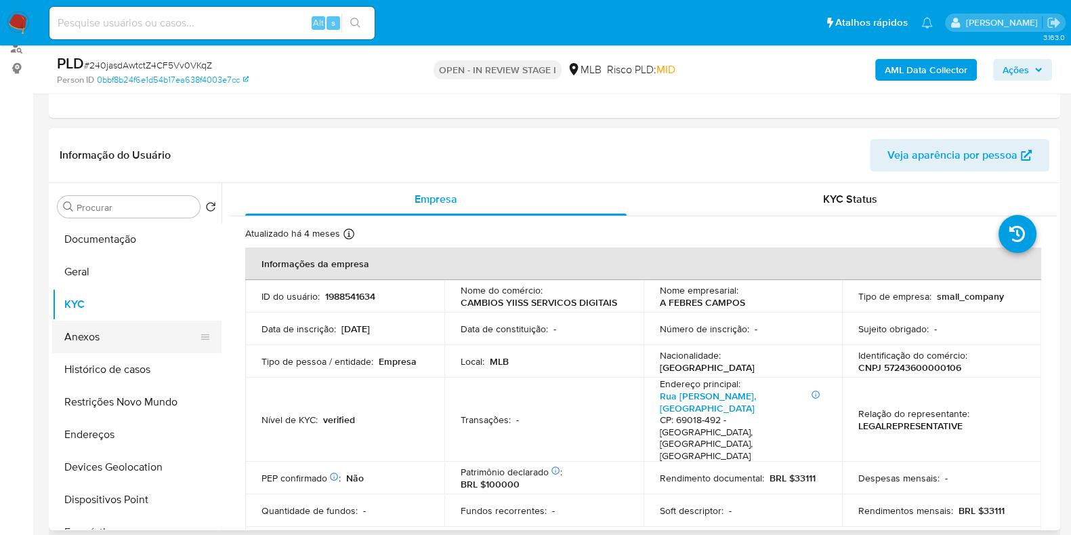
click at [125, 329] on button "Anexos" at bounding box center [131, 337] width 159 height 33
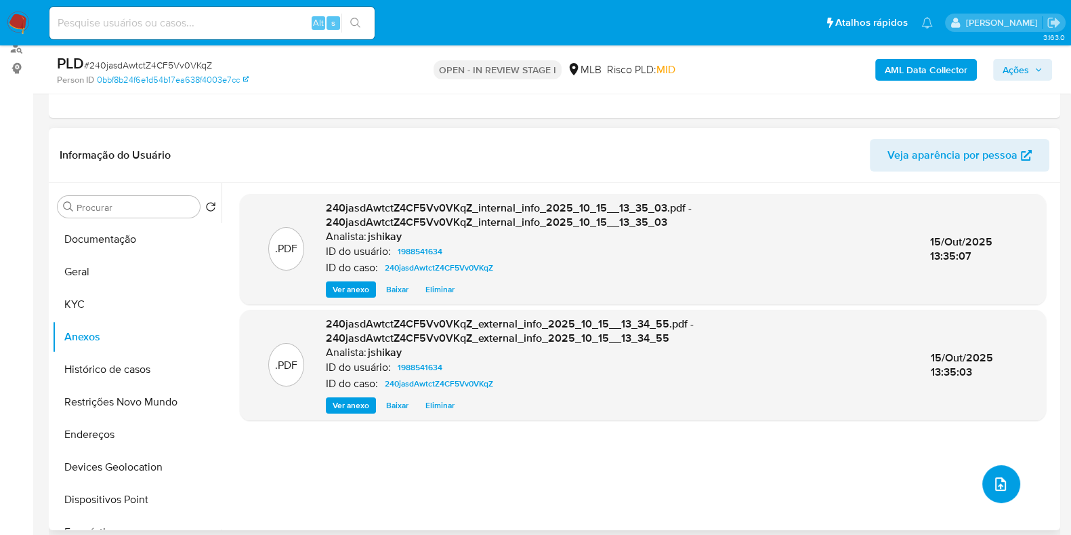
click at [999, 471] on button "upload-file" at bounding box center [1002, 484] width 38 height 38
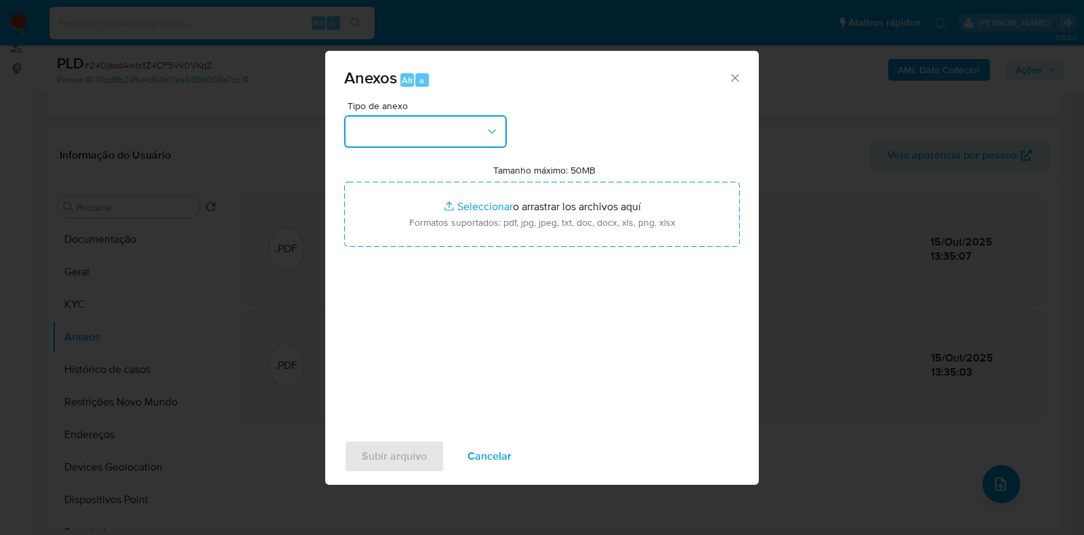
click at [434, 129] on button "button" at bounding box center [425, 131] width 163 height 33
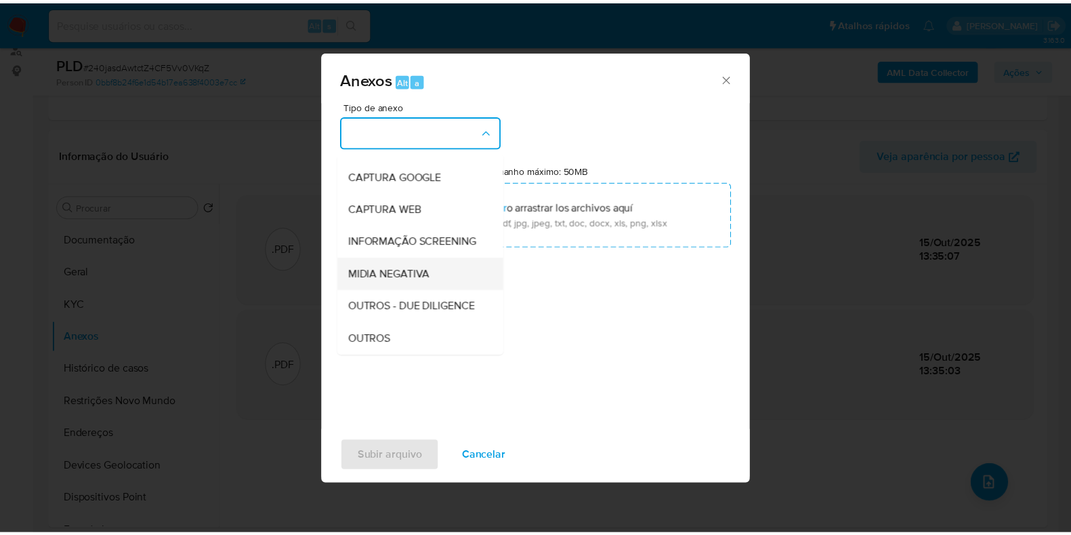
scroll to position [84, 0]
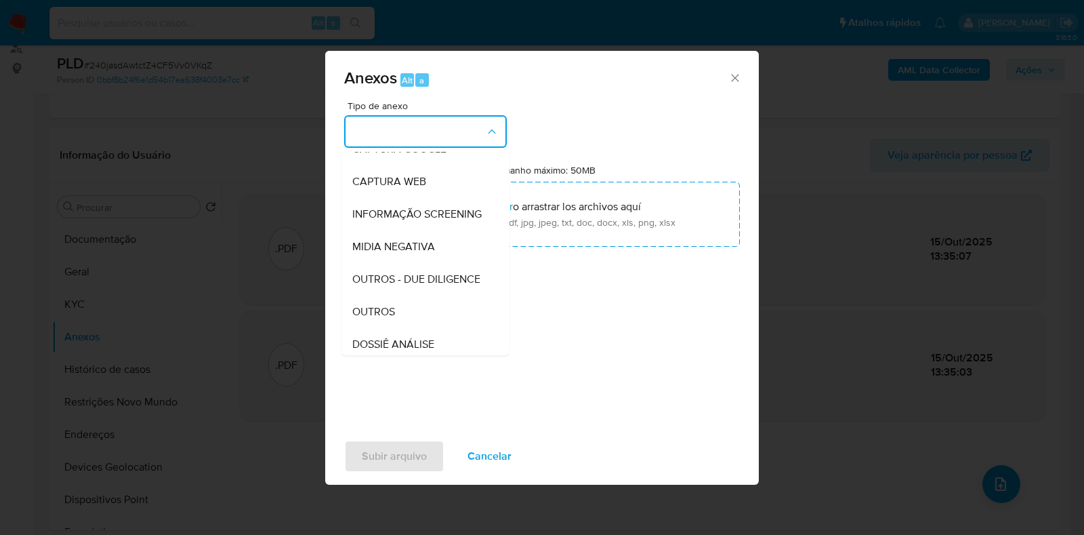
drag, startPoint x: 376, startPoint y: 333, endPoint x: 389, endPoint y: 300, distance: 35.6
click at [376, 328] on div "OUTROS" at bounding box center [421, 311] width 138 height 33
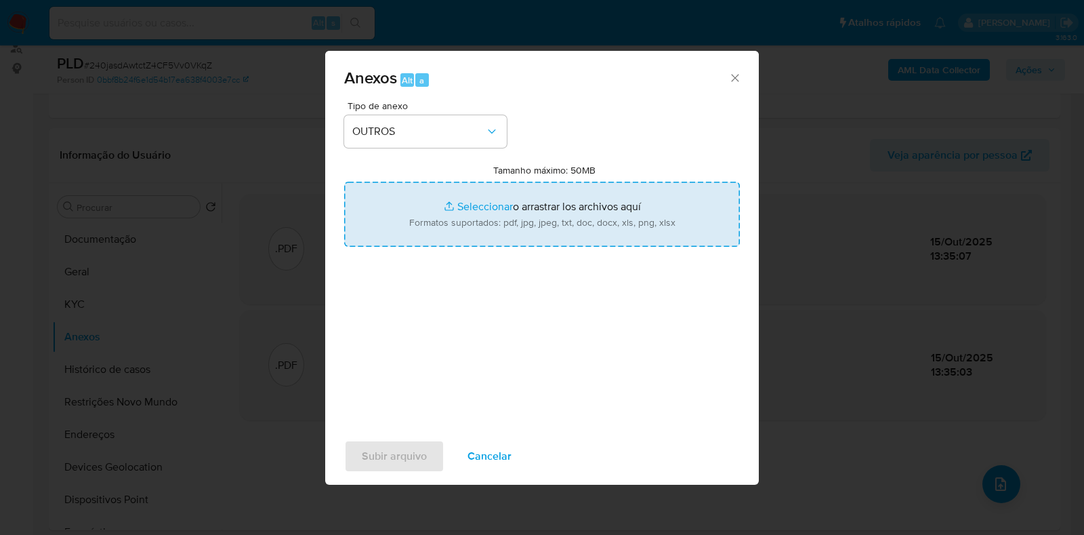
click at [449, 186] on input "Tamanho máximo: 50MB Seleccionar archivos" at bounding box center [542, 214] width 396 height 65
type input "C:\fakepath\SAR - XXXX - CNPJ 57243600000106 - A FEBRES CAMPOS.pdf"
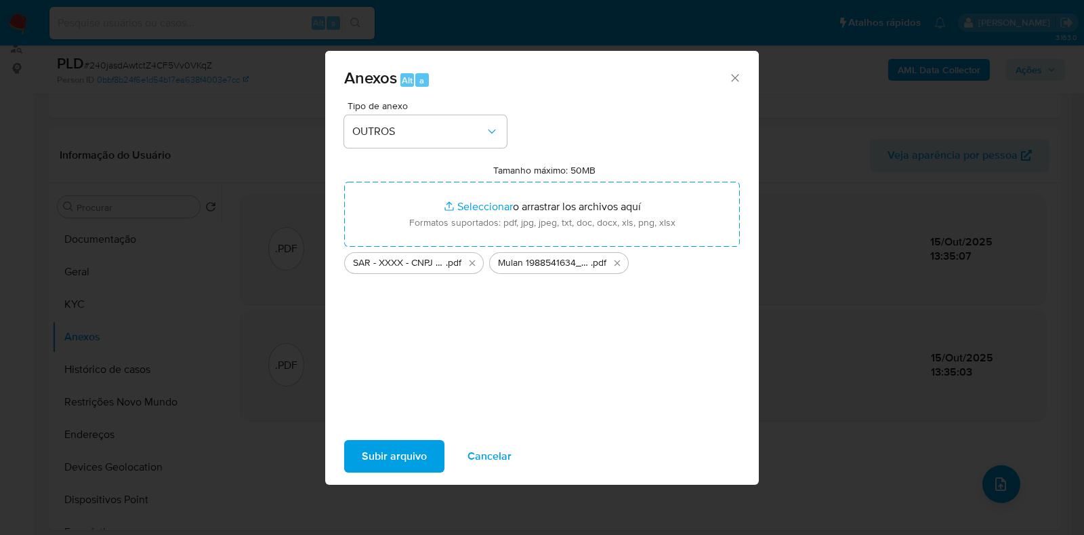
click at [408, 462] on span "Subir arquivo" at bounding box center [394, 456] width 65 height 30
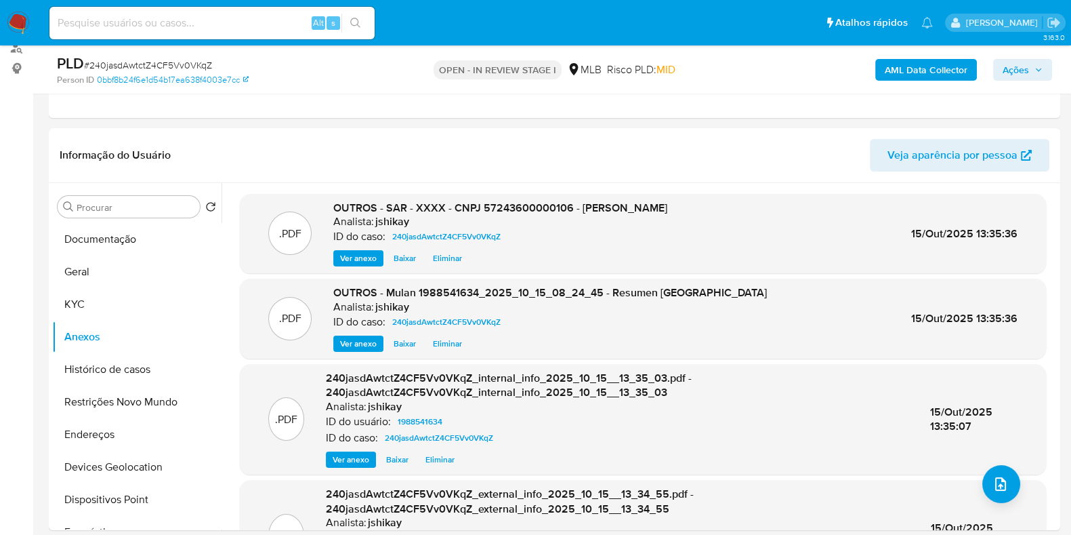
drag, startPoint x: 1019, startPoint y: 70, endPoint x: 1004, endPoint y: 79, distance: 17.0
click at [1019, 71] on span "Ações" at bounding box center [1016, 70] width 26 height 22
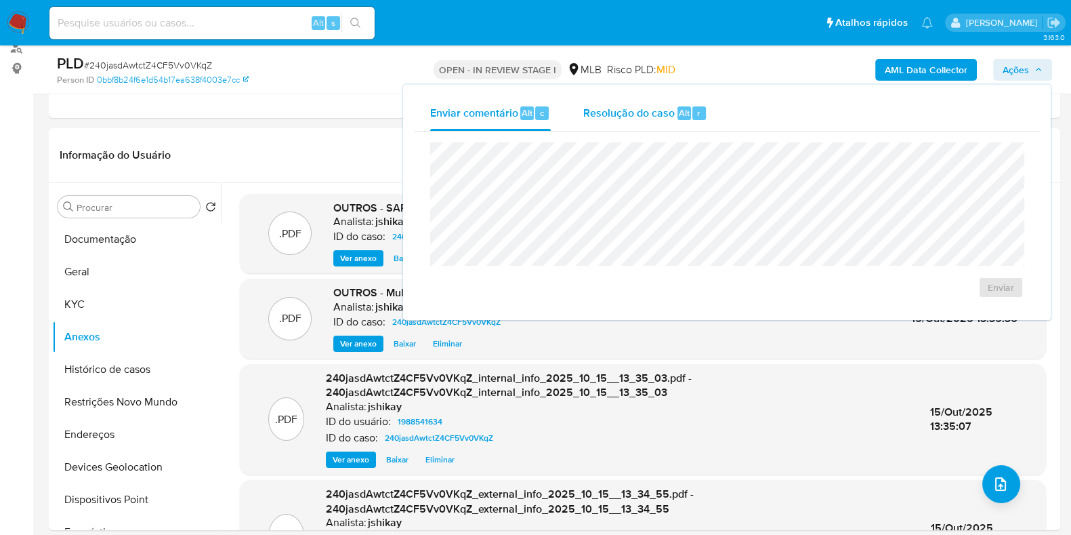
click at [650, 106] on span "Resolução do caso" at bounding box center [628, 112] width 91 height 16
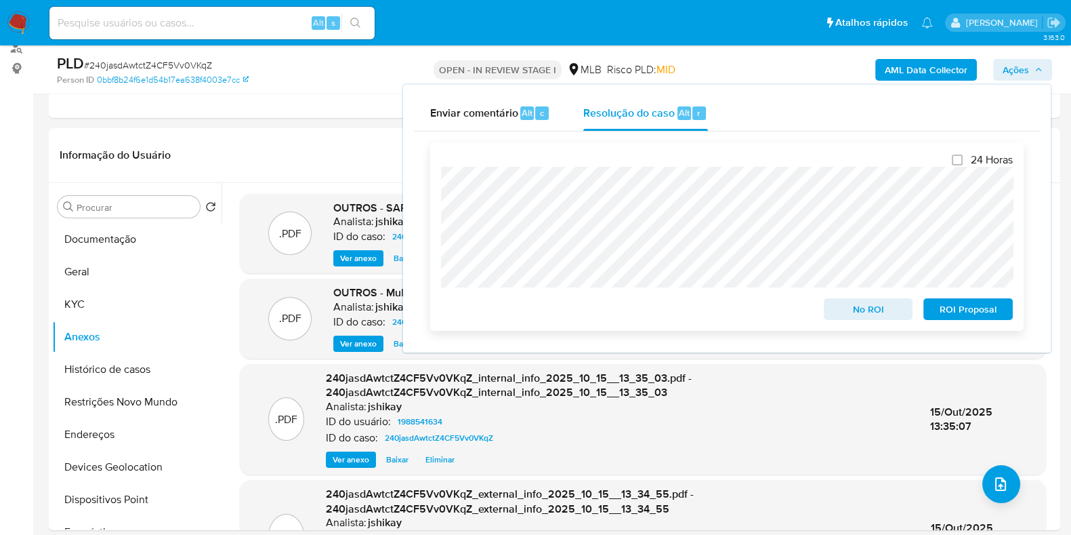
click at [970, 308] on span "ROI Proposal" at bounding box center [968, 309] width 70 height 19
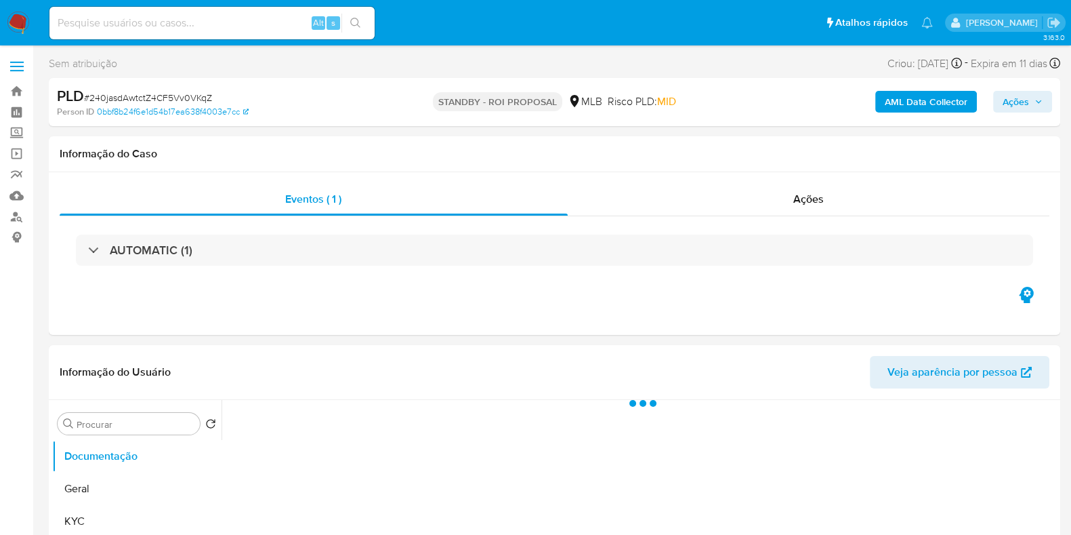
select select "10"
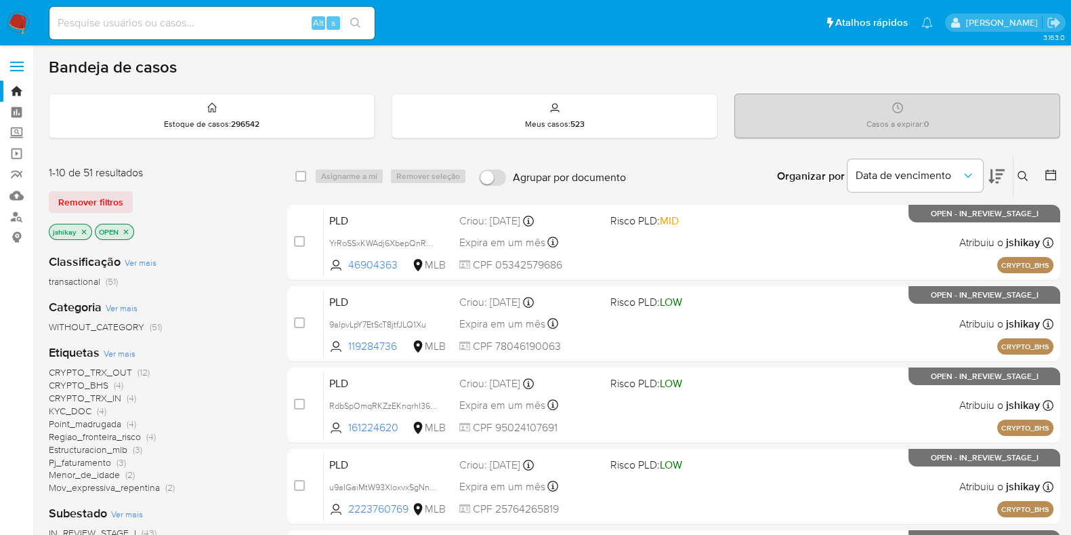
click at [1045, 169] on icon at bounding box center [1051, 175] width 14 height 14
click at [1050, 173] on icon at bounding box center [1051, 175] width 14 height 14
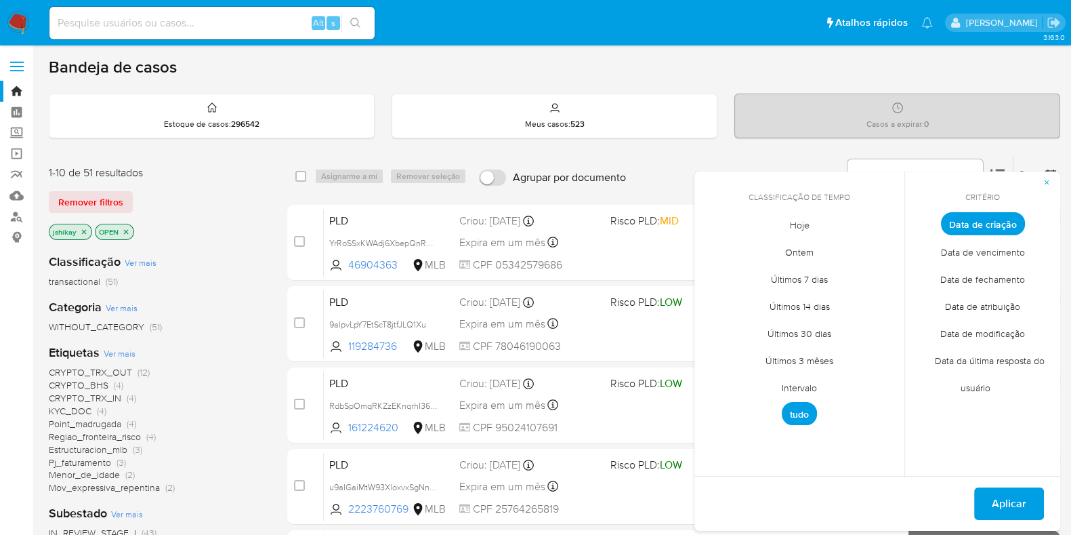
click at [800, 384] on span "Intervalo" at bounding box center [800, 387] width 64 height 28
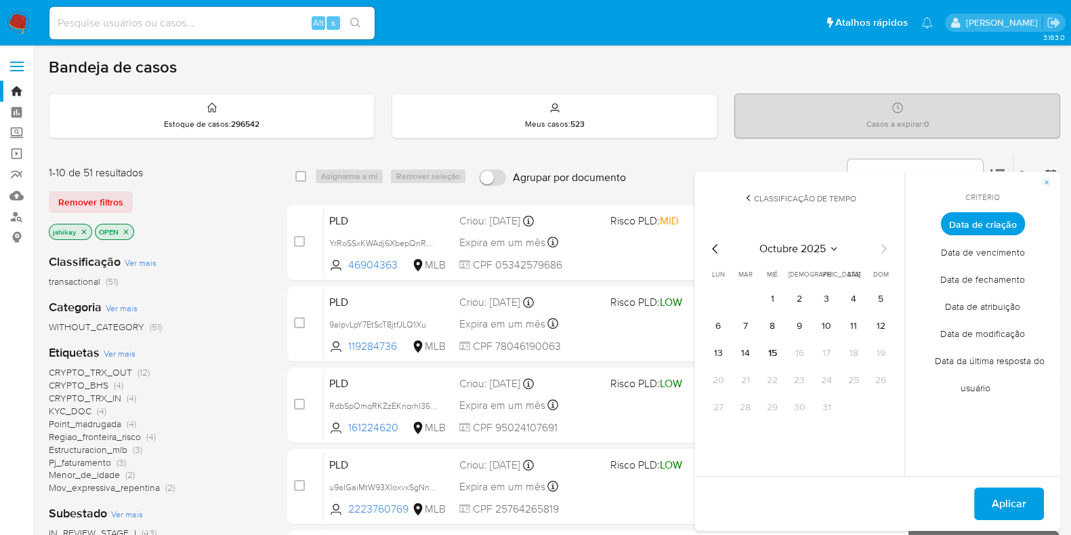
click at [714, 245] on icon "Mes anterior" at bounding box center [715, 249] width 16 height 16
click at [714, 300] on button "1" at bounding box center [718, 299] width 22 height 22
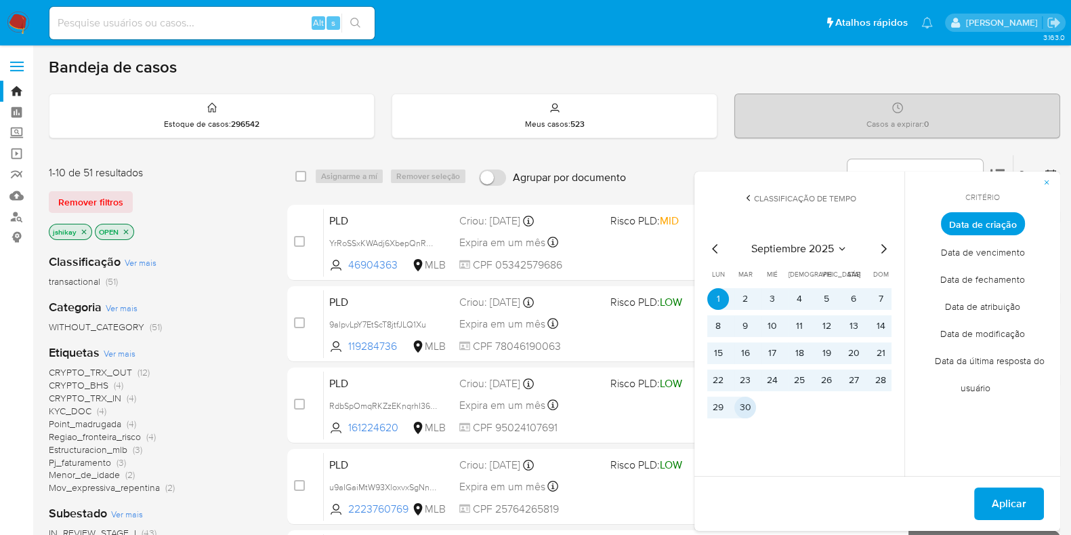
click at [751, 407] on button "30" at bounding box center [746, 407] width 22 height 22
click at [1014, 503] on span "Aplicar" at bounding box center [1009, 504] width 35 height 30
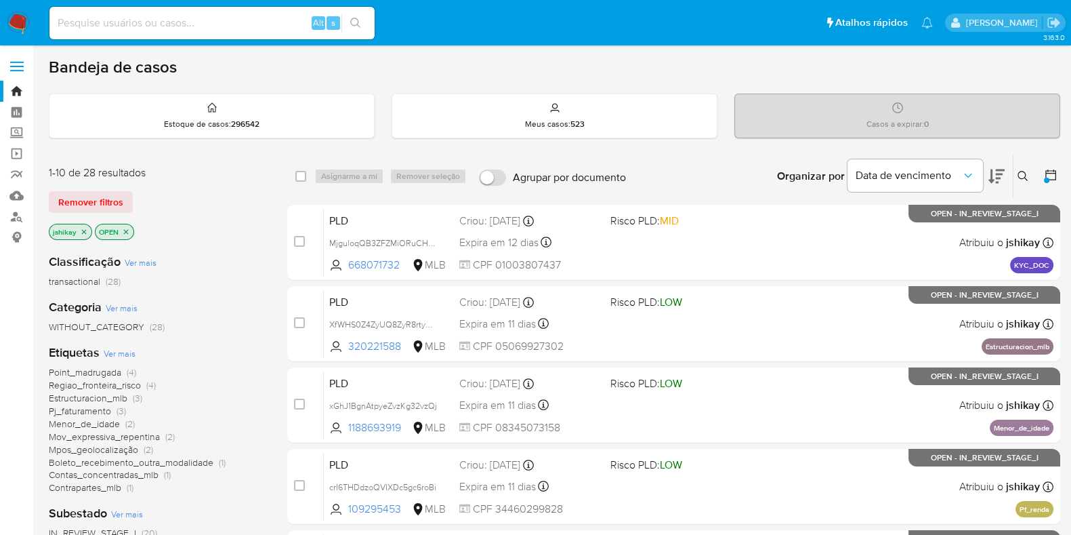
click at [201, 208] on div "Remover filtros" at bounding box center [157, 202] width 217 height 22
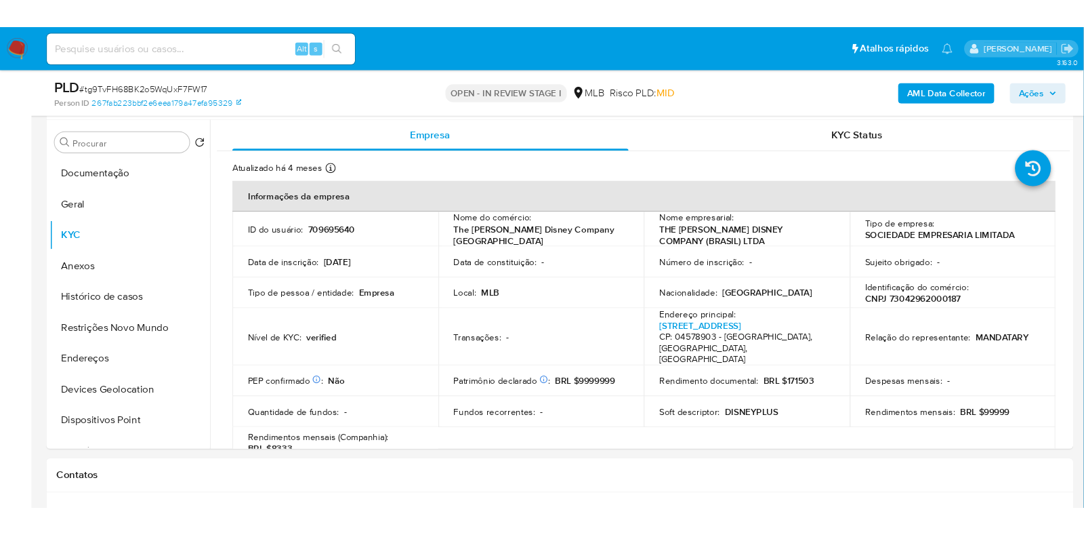
scroll to position [254, 0]
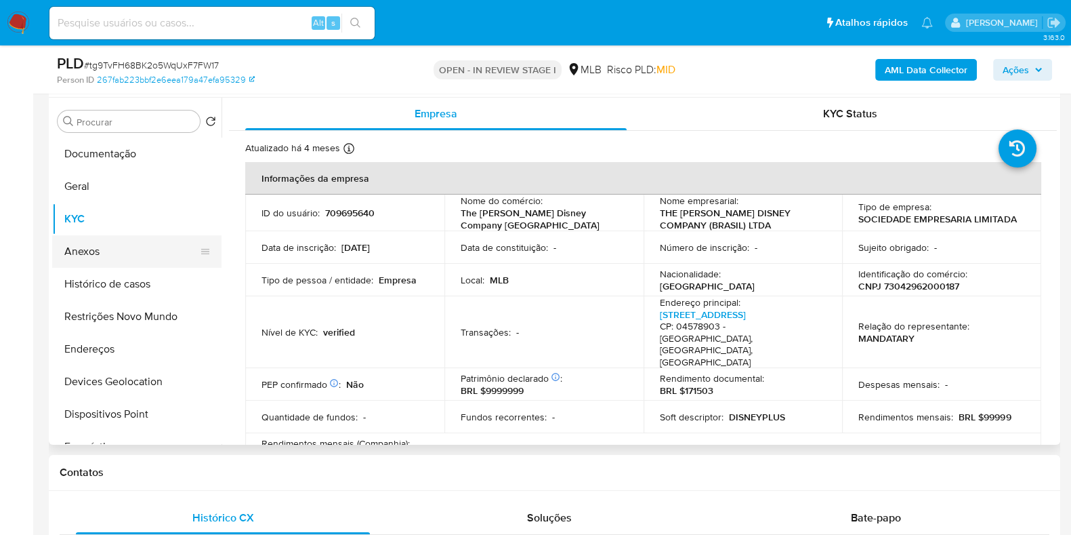
click at [75, 249] on button "Anexos" at bounding box center [131, 251] width 159 height 33
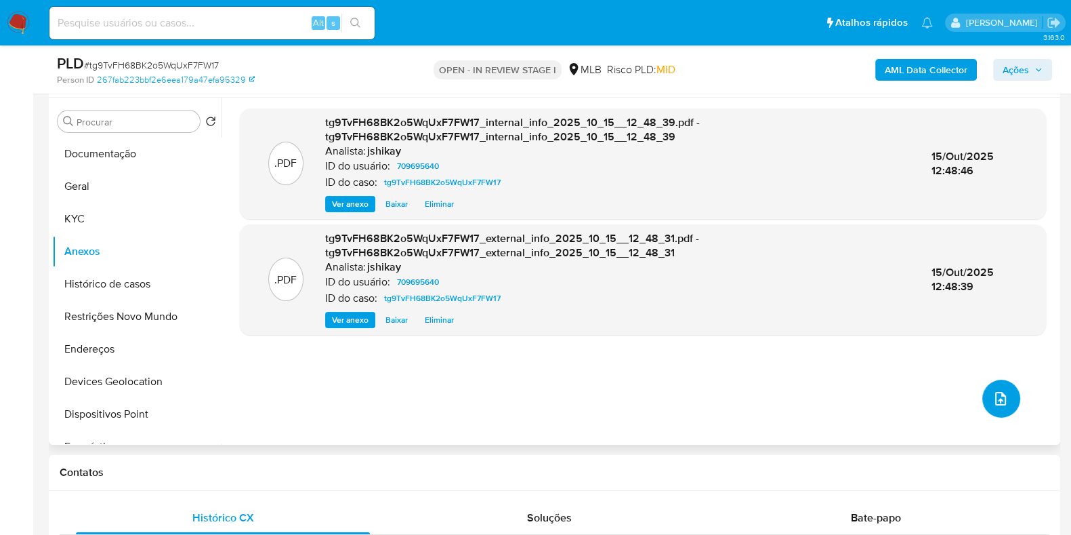
click at [999, 398] on icon "upload-file" at bounding box center [1001, 398] width 16 height 16
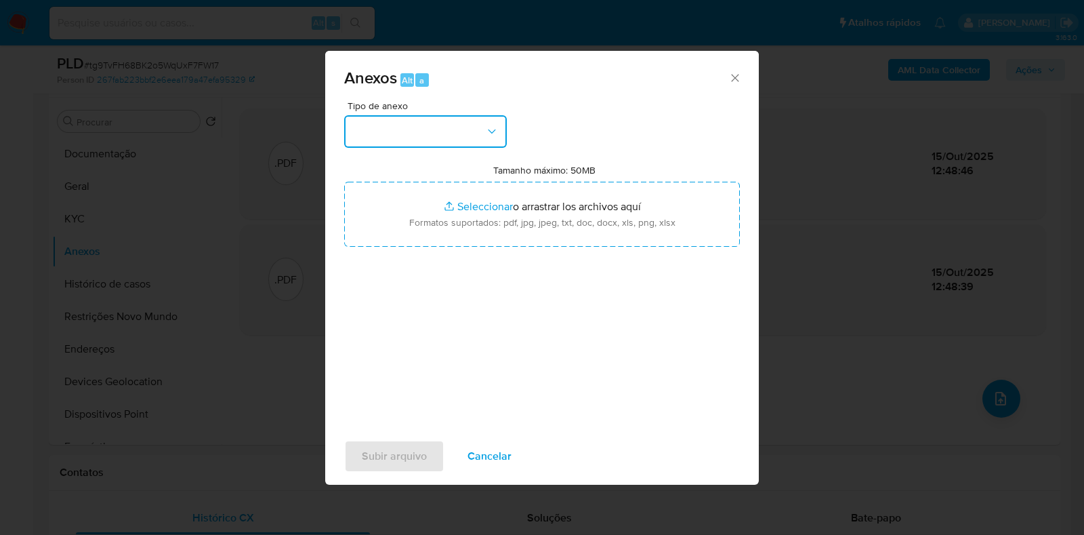
click at [463, 133] on button "button" at bounding box center [425, 131] width 163 height 33
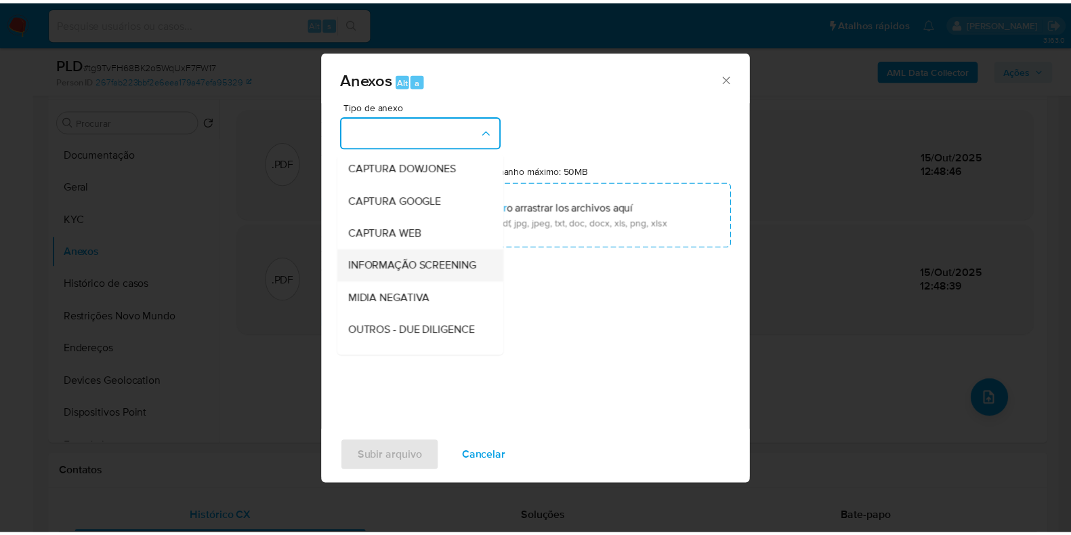
scroll to position [84, 0]
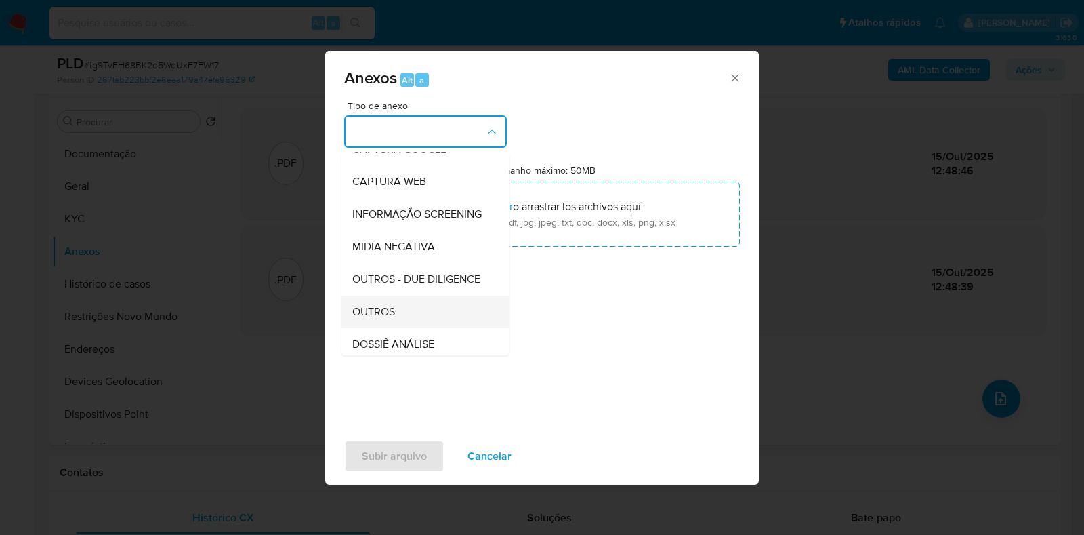
click at [400, 328] on div "OUTROS" at bounding box center [421, 311] width 138 height 33
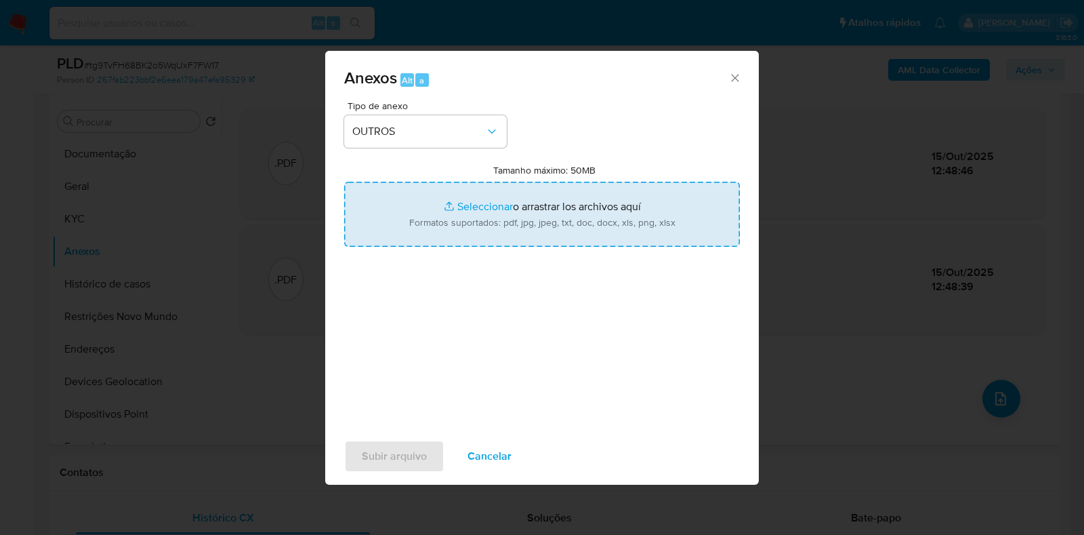
click at [464, 215] on input "Tamanho máximo: 50MB Seleccionar archivos" at bounding box center [542, 214] width 396 height 65
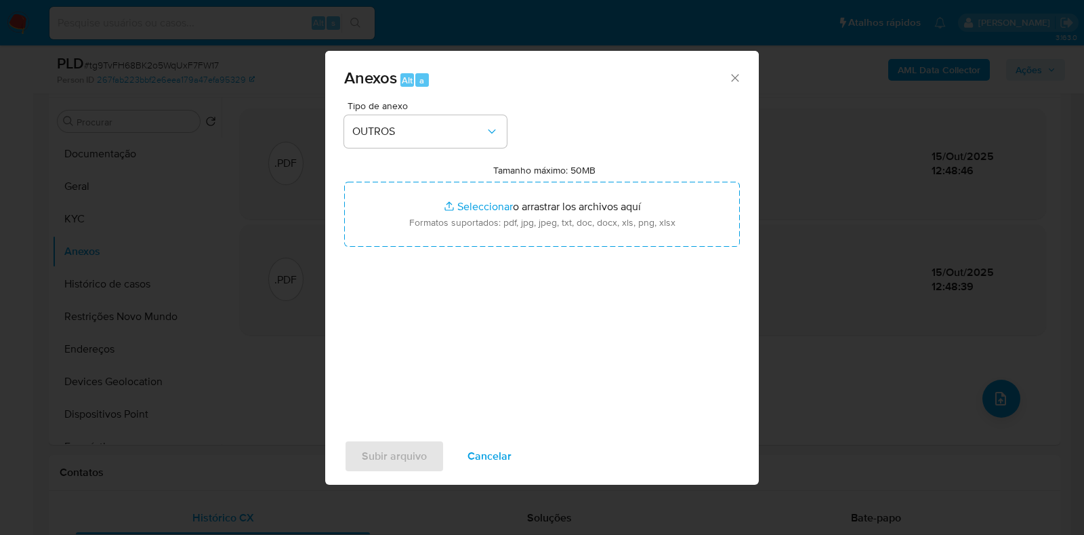
click at [730, 79] on icon "Cerrar" at bounding box center [735, 78] width 14 height 14
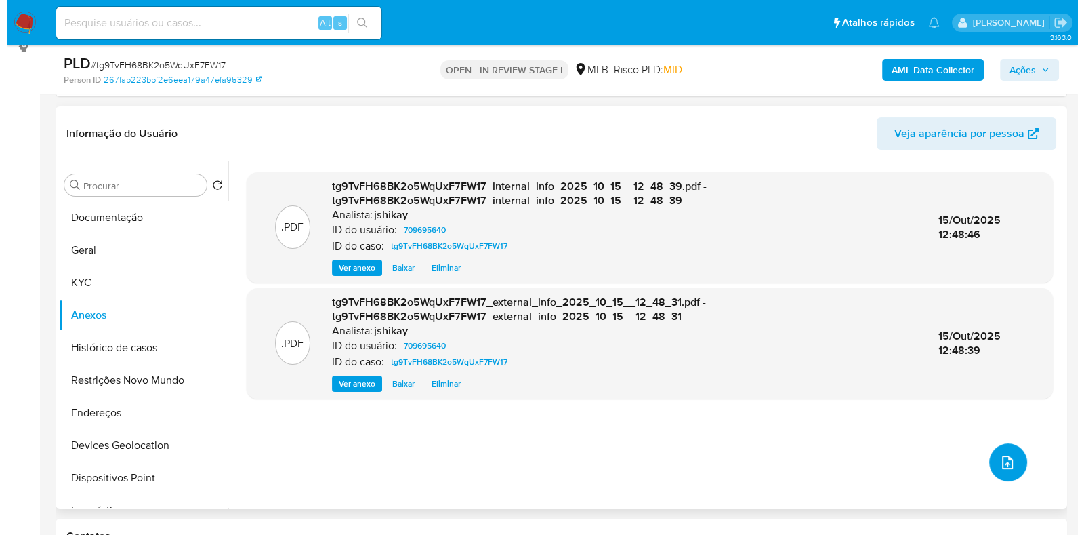
scroll to position [169, 0]
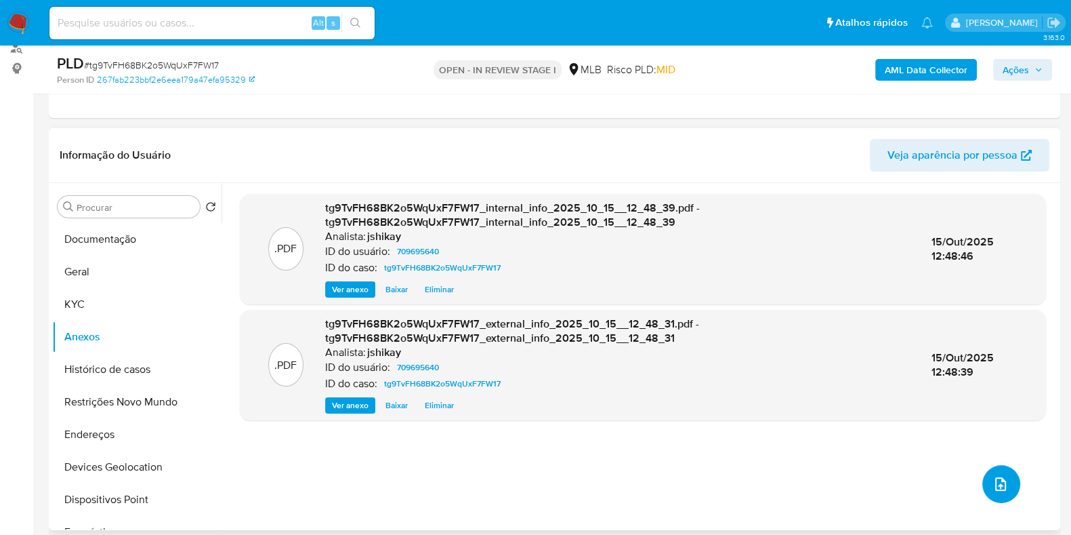
click at [985, 474] on button "upload-file" at bounding box center [1002, 484] width 38 height 38
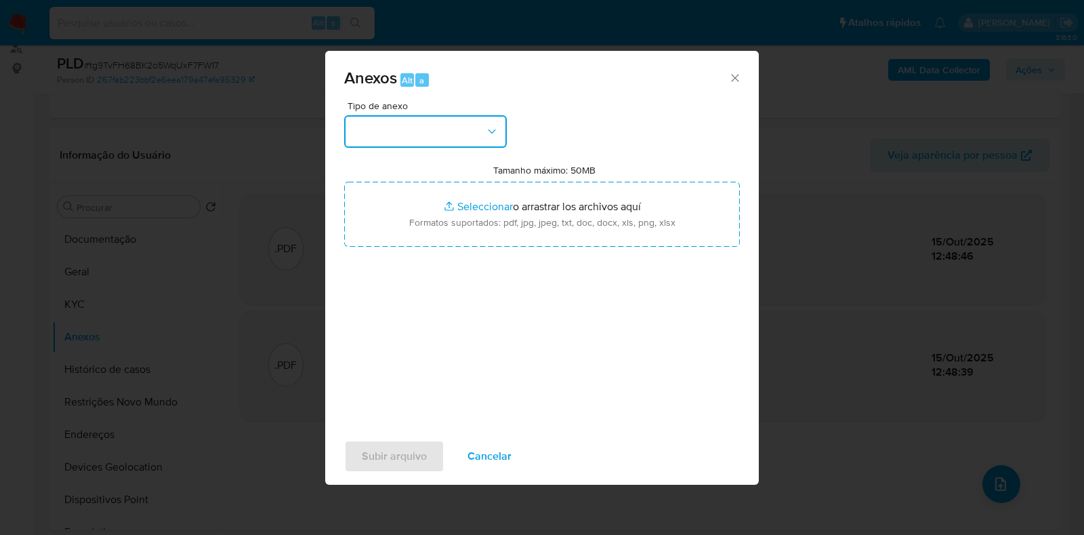
click at [424, 144] on button "button" at bounding box center [425, 131] width 163 height 33
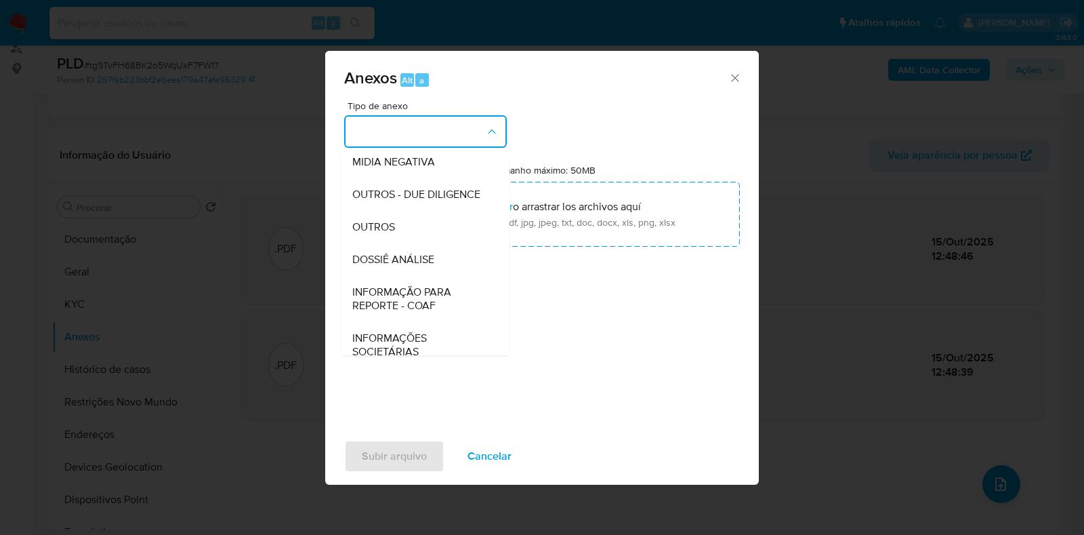
click at [394, 243] on div "OUTROS" at bounding box center [421, 227] width 138 height 33
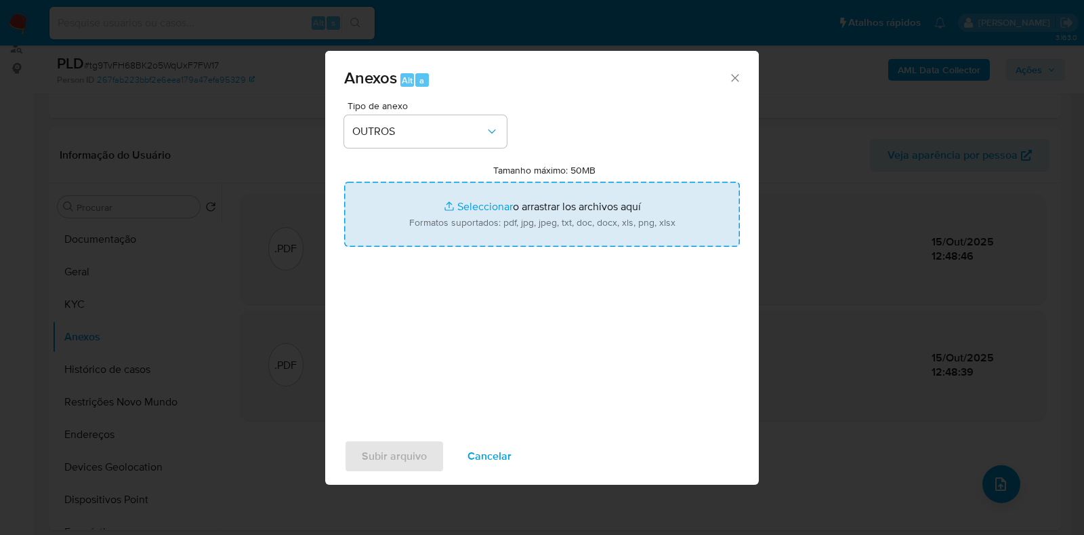
click at [440, 214] on input "Tamanho máximo: 50MB Seleccionar archivos" at bounding box center [542, 214] width 396 height 65
type input "C:\fakepath\Mulan 709695640_2025_10_15_12_11_27.pdf"
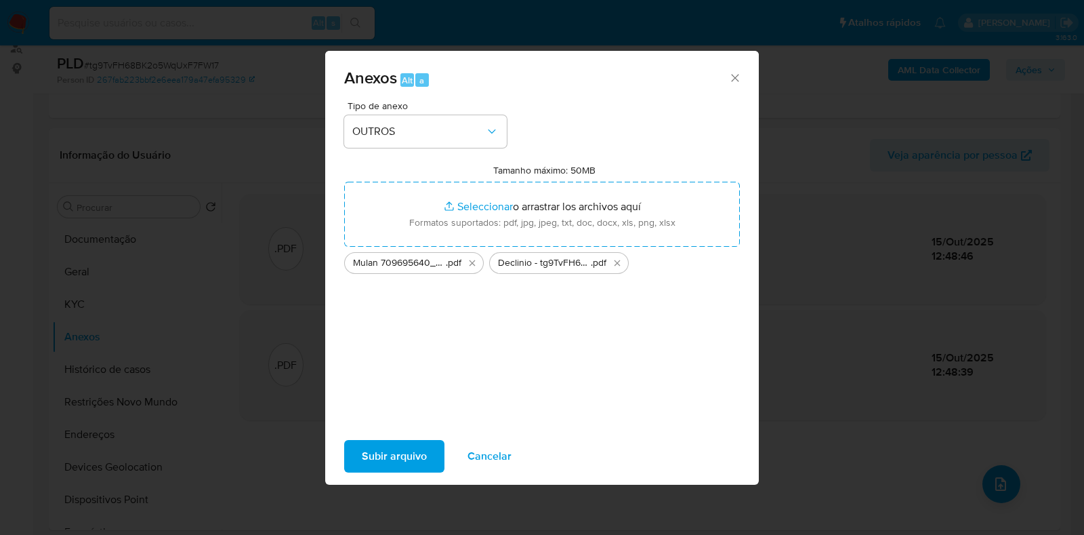
click at [413, 467] on span "Subir arquivo" at bounding box center [394, 456] width 65 height 30
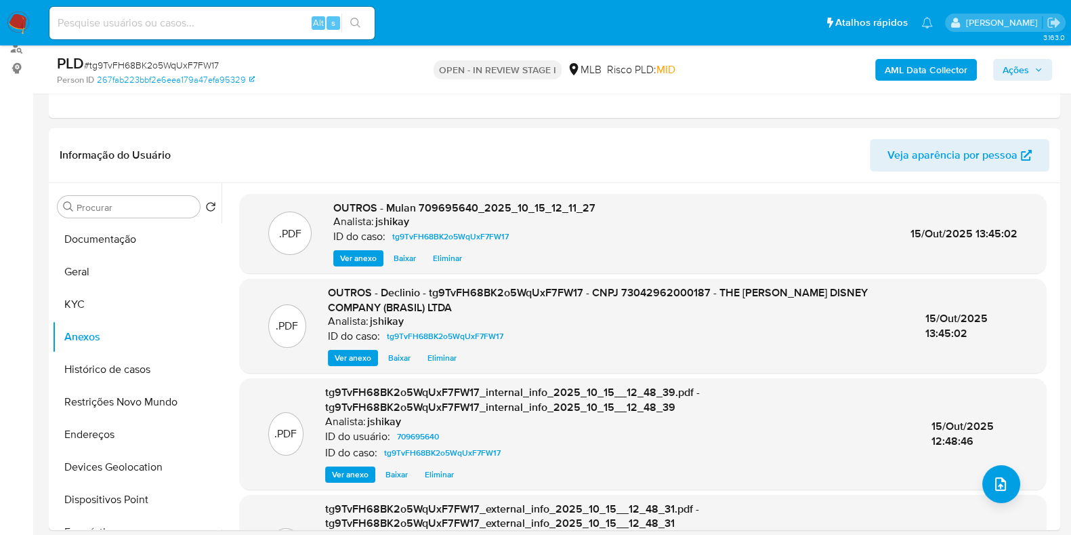
click at [1014, 76] on span "Ações" at bounding box center [1016, 70] width 26 height 22
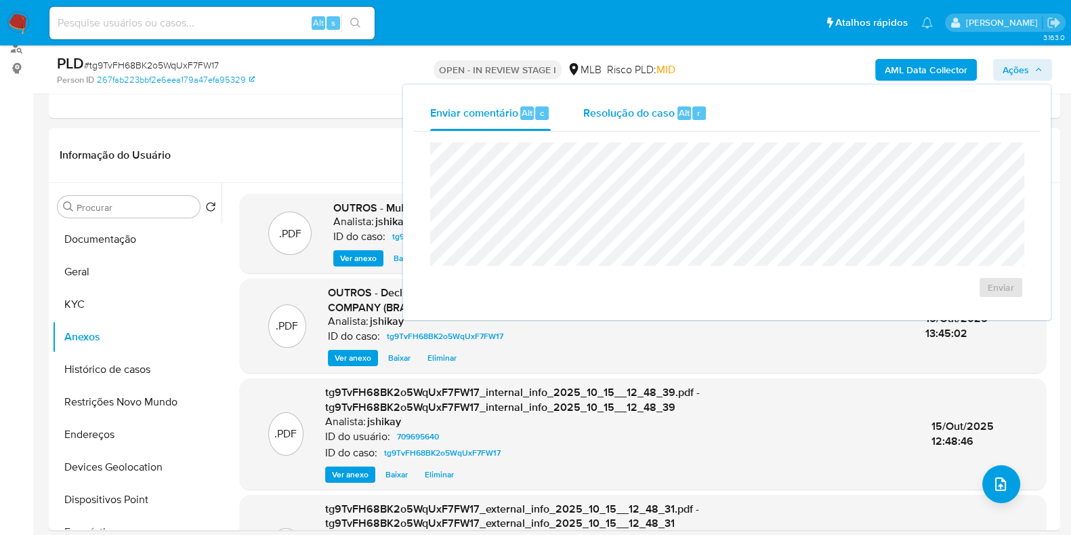
click at [679, 110] on span "Alt" at bounding box center [684, 112] width 11 height 13
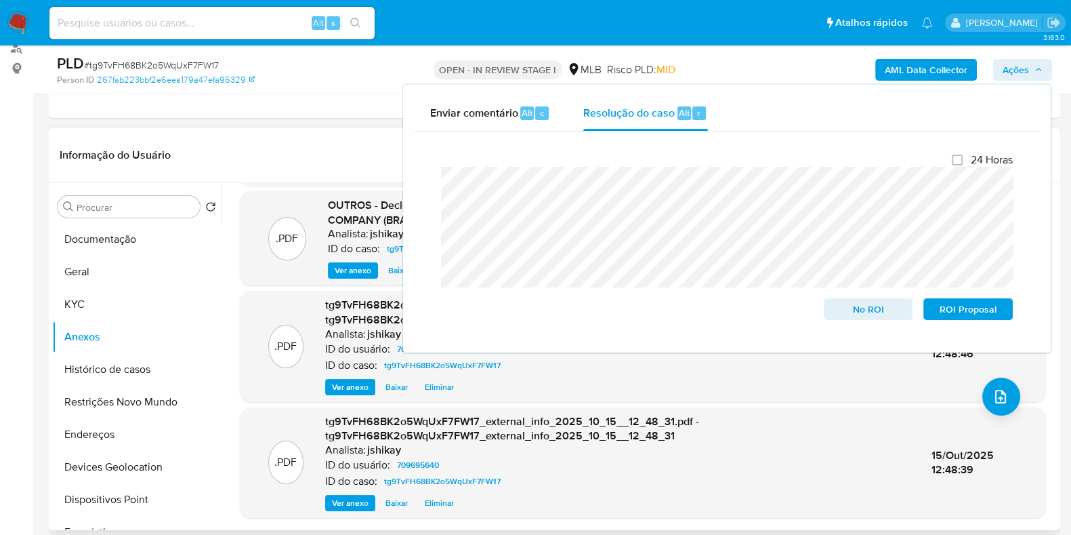
scroll to position [254, 0]
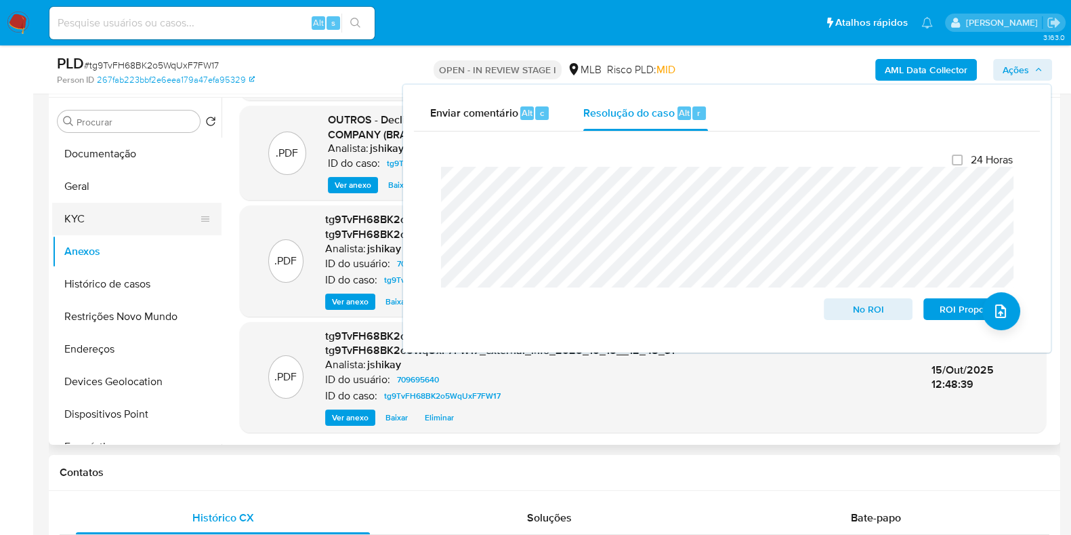
click at [118, 209] on button "KYC" at bounding box center [131, 219] width 159 height 33
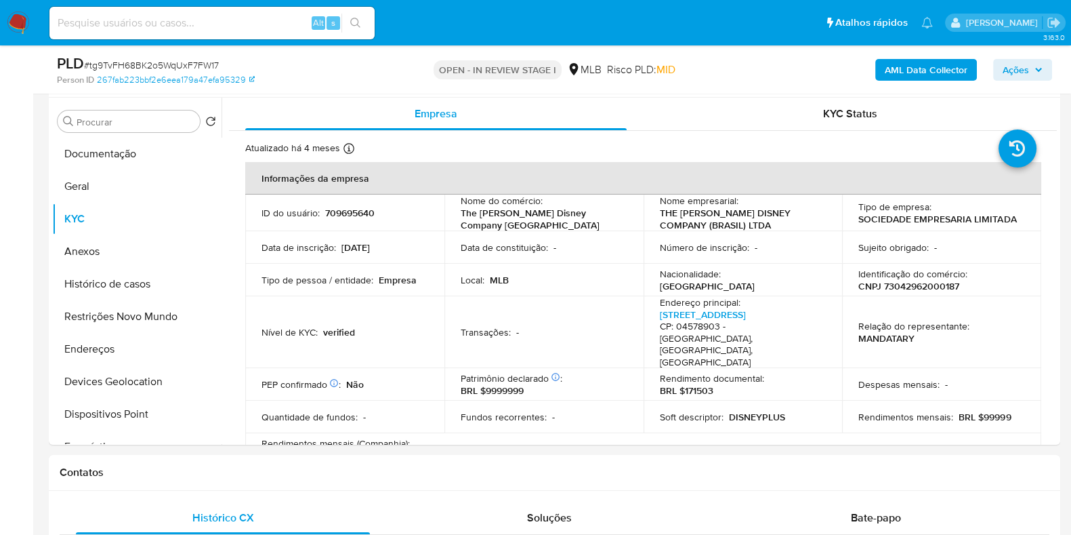
click at [1027, 62] on span "Ações" at bounding box center [1016, 70] width 26 height 22
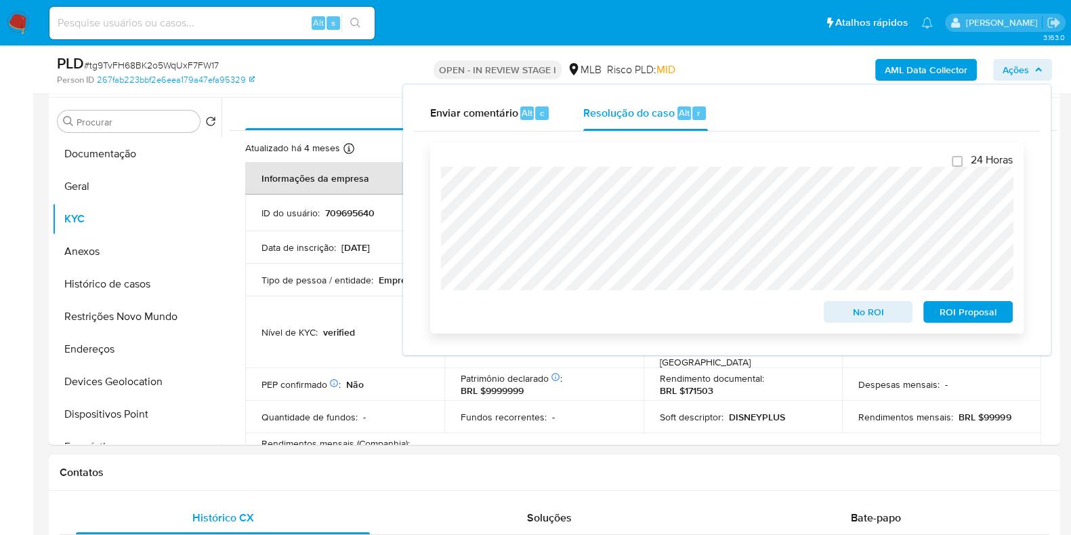
click at [850, 310] on span "No ROI" at bounding box center [868, 311] width 70 height 19
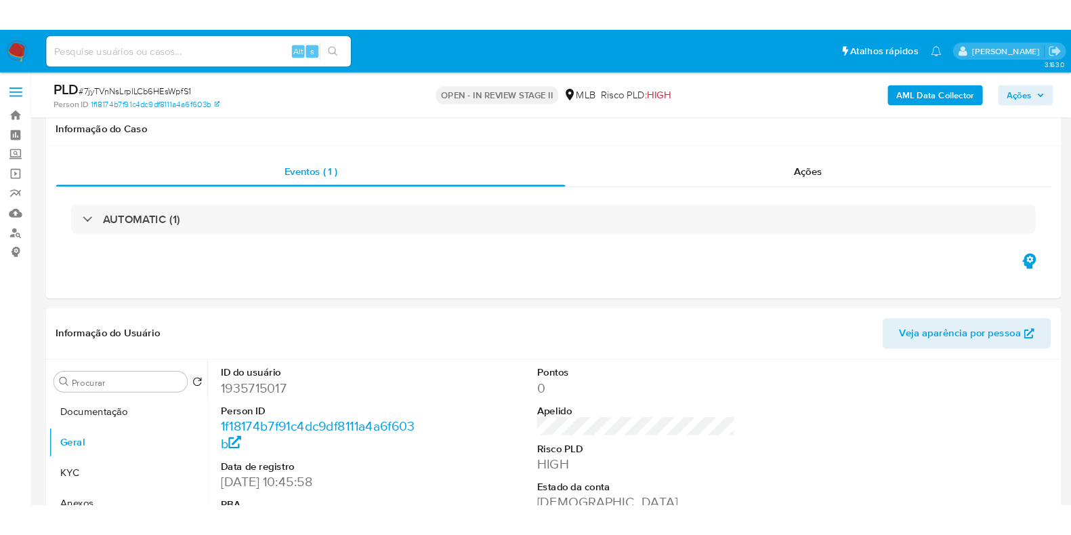
scroll to position [228, 0]
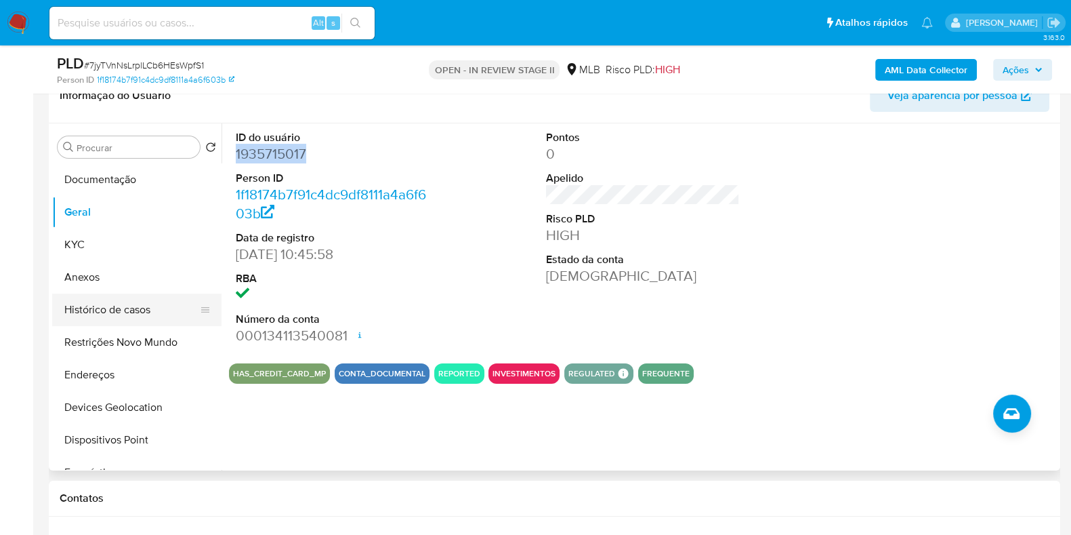
click at [89, 300] on button "Histórico de casos" at bounding box center [131, 309] width 159 height 33
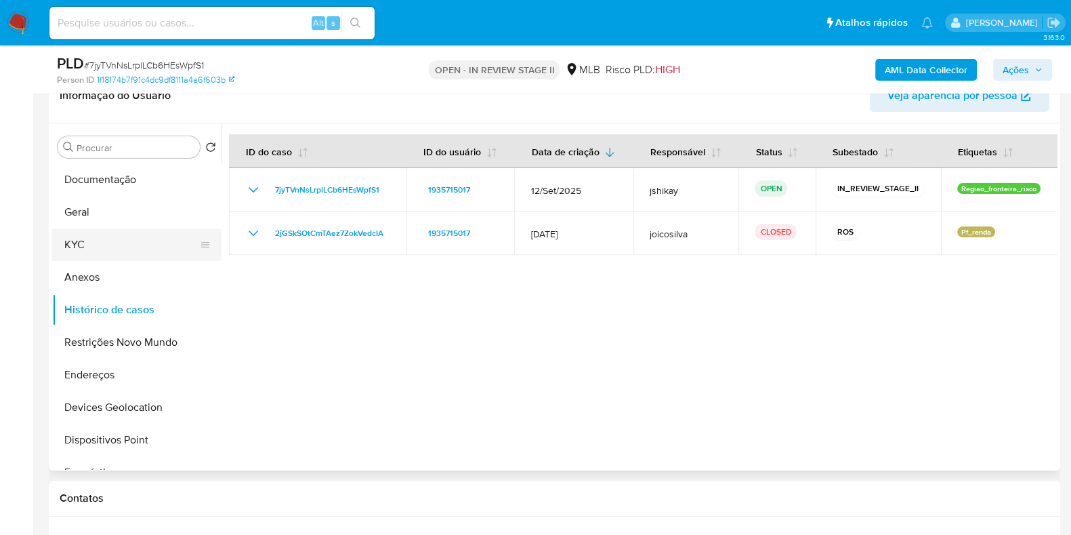
click at [102, 243] on button "KYC" at bounding box center [131, 244] width 159 height 33
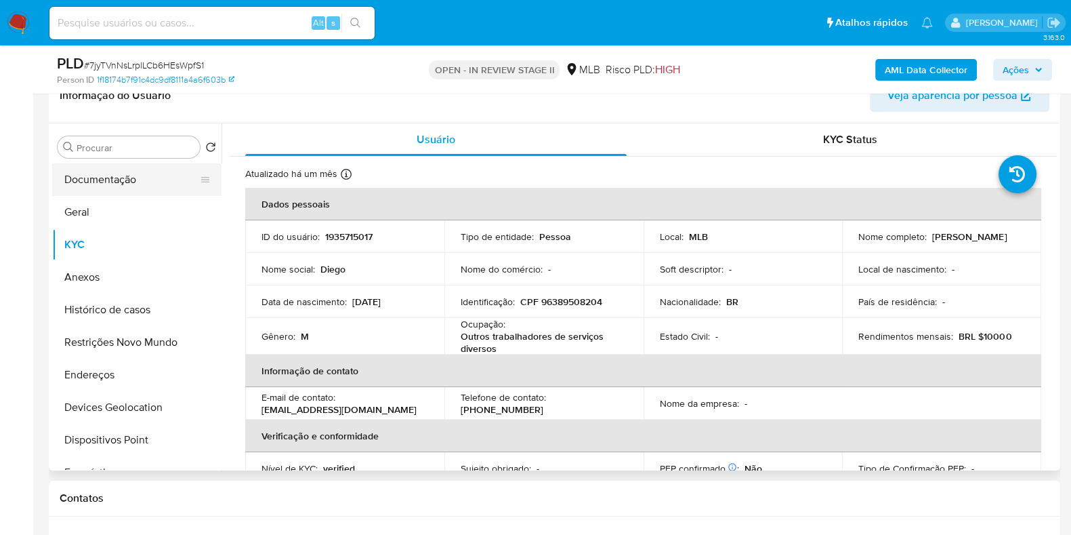
click at [98, 175] on button "Documentação" at bounding box center [131, 179] width 159 height 33
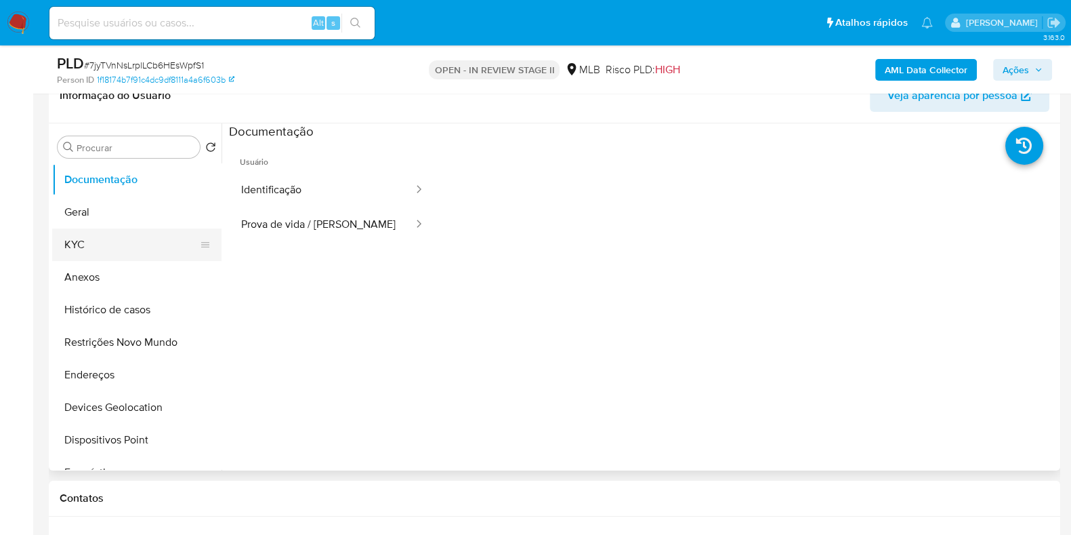
click at [98, 241] on button "KYC" at bounding box center [131, 244] width 159 height 33
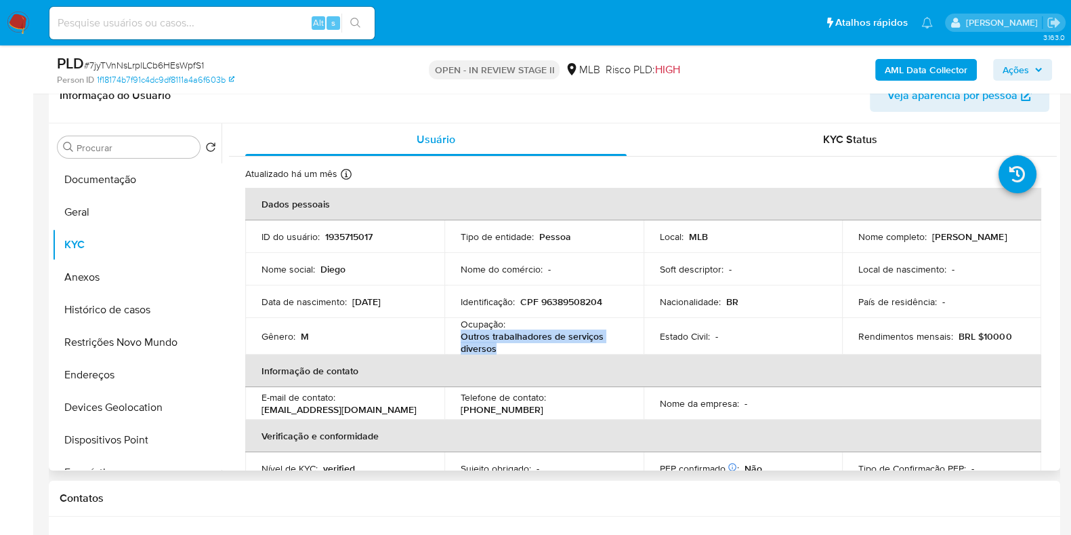
drag, startPoint x: 458, startPoint y: 336, endPoint x: 500, endPoint y: 346, distance: 43.2
click at [500, 346] on td "Ocupação : Outros trabalhadores de serviços diversos" at bounding box center [544, 336] width 199 height 37
copy p "Outros trabalhadores de serviços diversos"
click at [91, 164] on button "Documentação" at bounding box center [131, 179] width 159 height 33
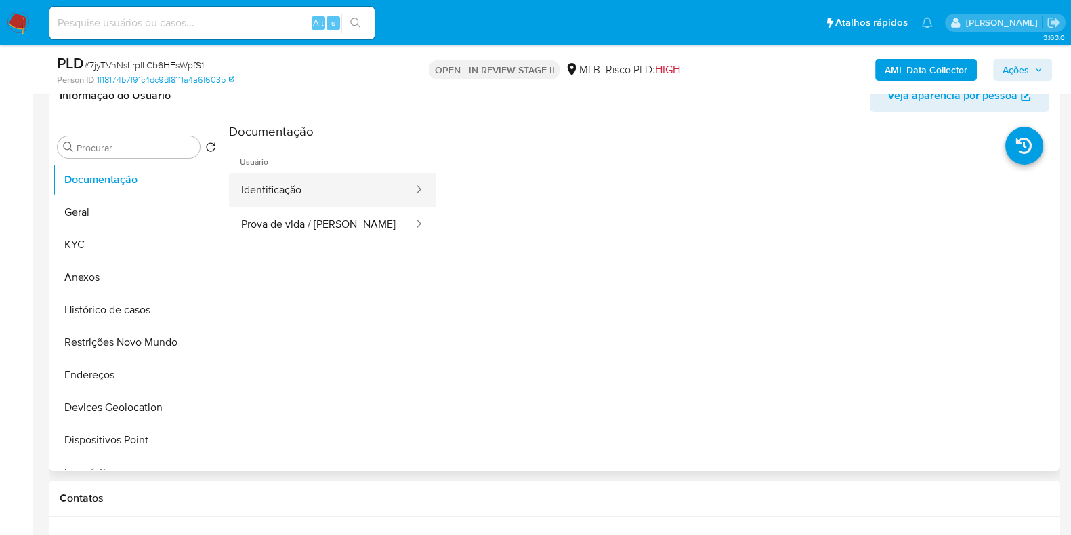
click at [287, 203] on button "Identificação" at bounding box center [322, 190] width 186 height 35
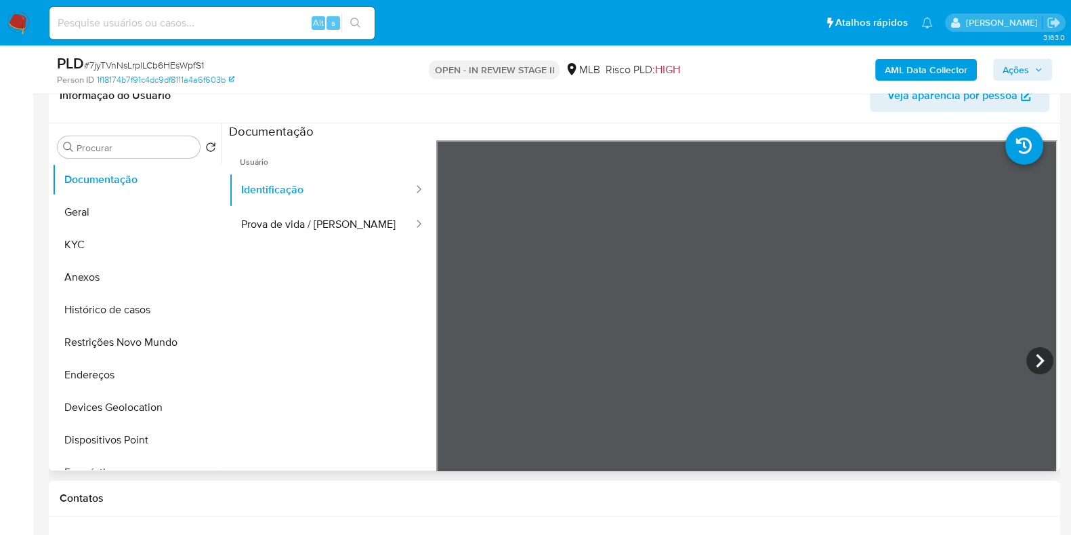
click at [337, 270] on ul "Usuário Identificação Prova de vida / [PERSON_NAME]" at bounding box center [332, 335] width 207 height 390
click at [329, 231] on button "Prova de vida / [PERSON_NAME]" at bounding box center [322, 224] width 186 height 35
click at [828, 340] on div at bounding box center [746, 362] width 621 height 445
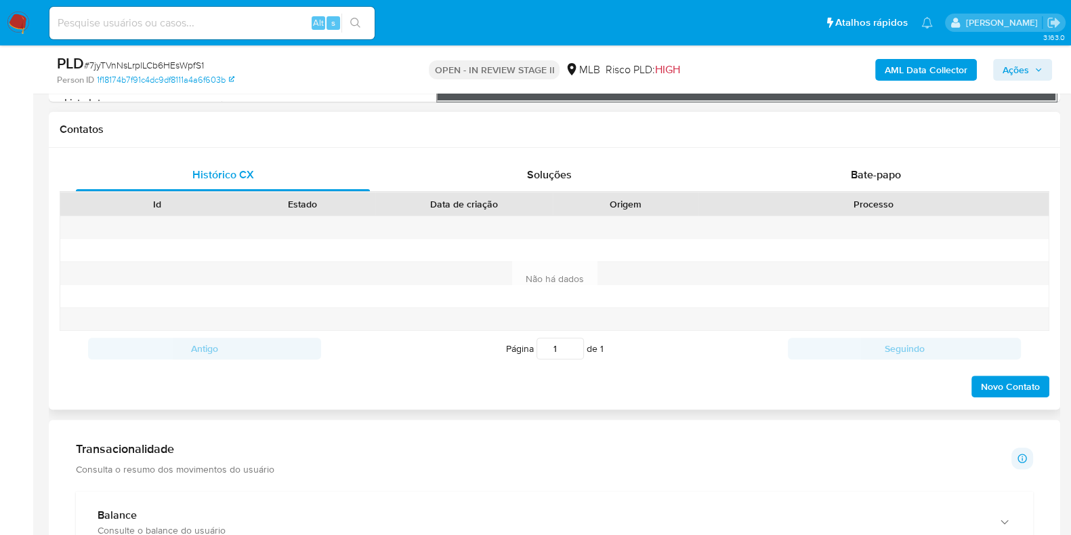
scroll to position [737, 0]
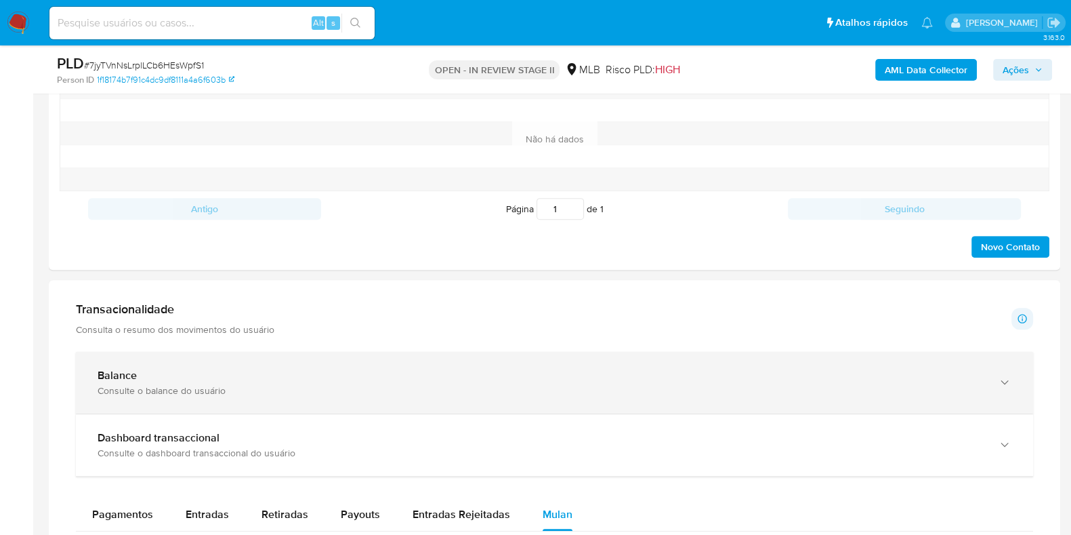
click at [469, 352] on div "Balance Consulte o balance do usuário" at bounding box center [554, 383] width 957 height 62
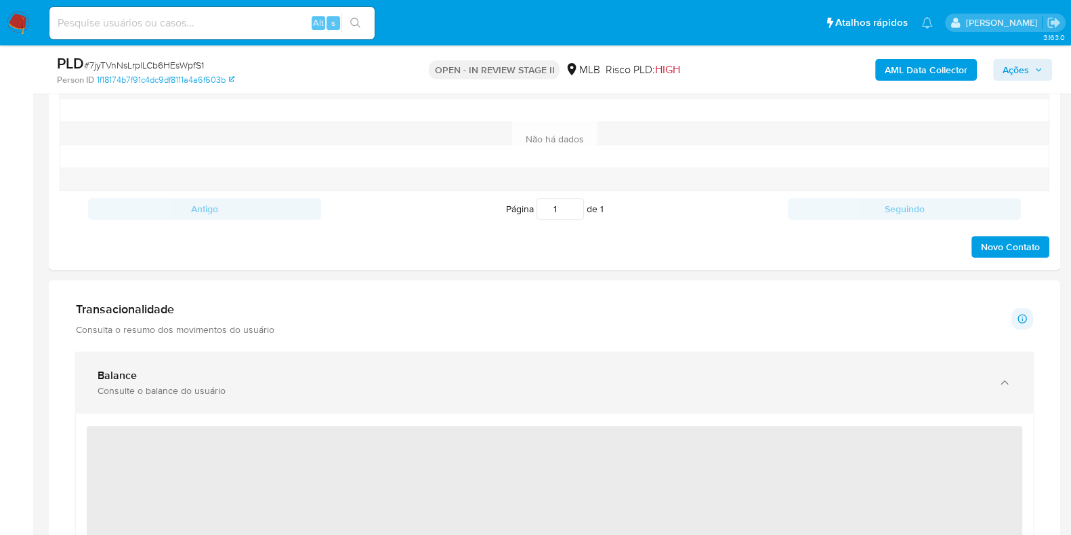
click at [470, 379] on div "Balance" at bounding box center [541, 376] width 887 height 14
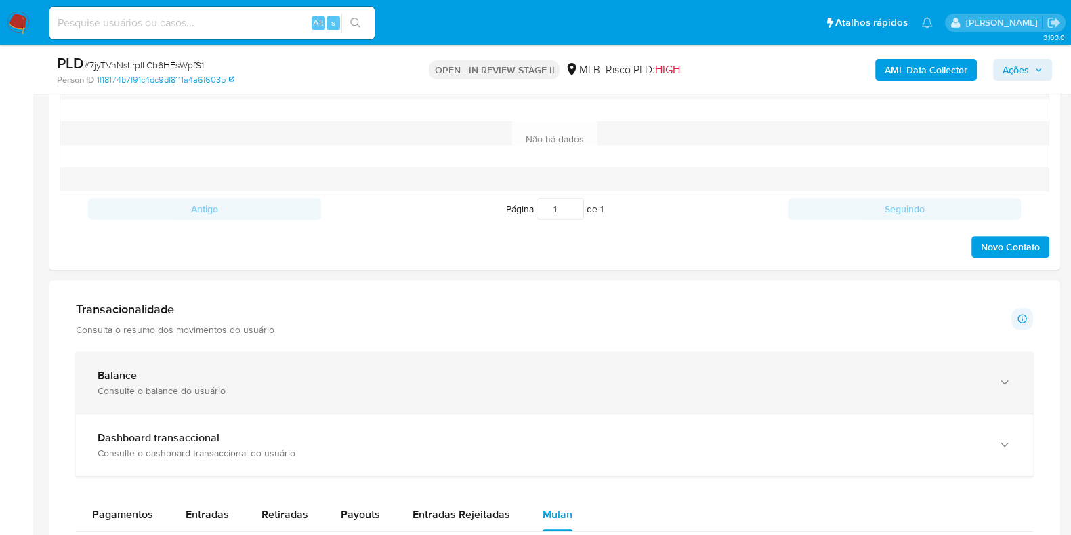
click at [526, 373] on div "Balance" at bounding box center [541, 376] width 887 height 14
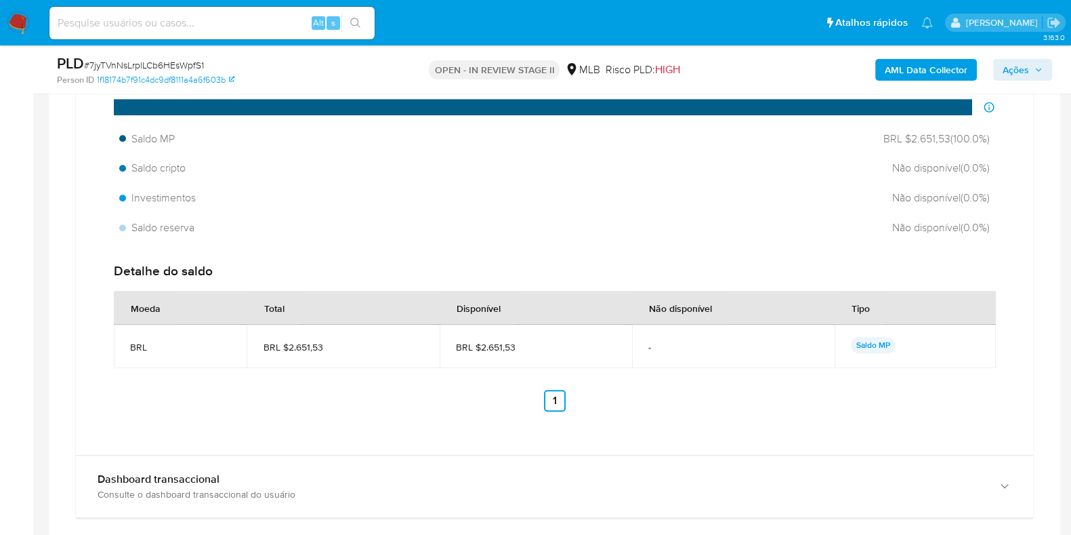
scroll to position [1160, 0]
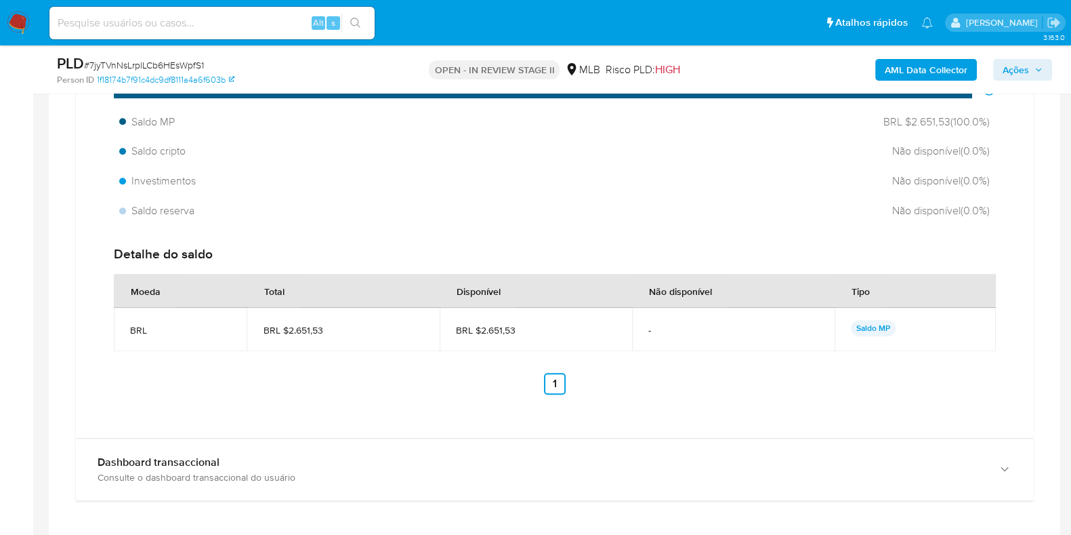
drag, startPoint x: 529, startPoint y: 327, endPoint x: 479, endPoint y: 330, distance: 49.6
click at [479, 330] on span "BRL $2.651,53" at bounding box center [536, 330] width 160 height 12
